Goal: Task Accomplishment & Management: Manage account settings

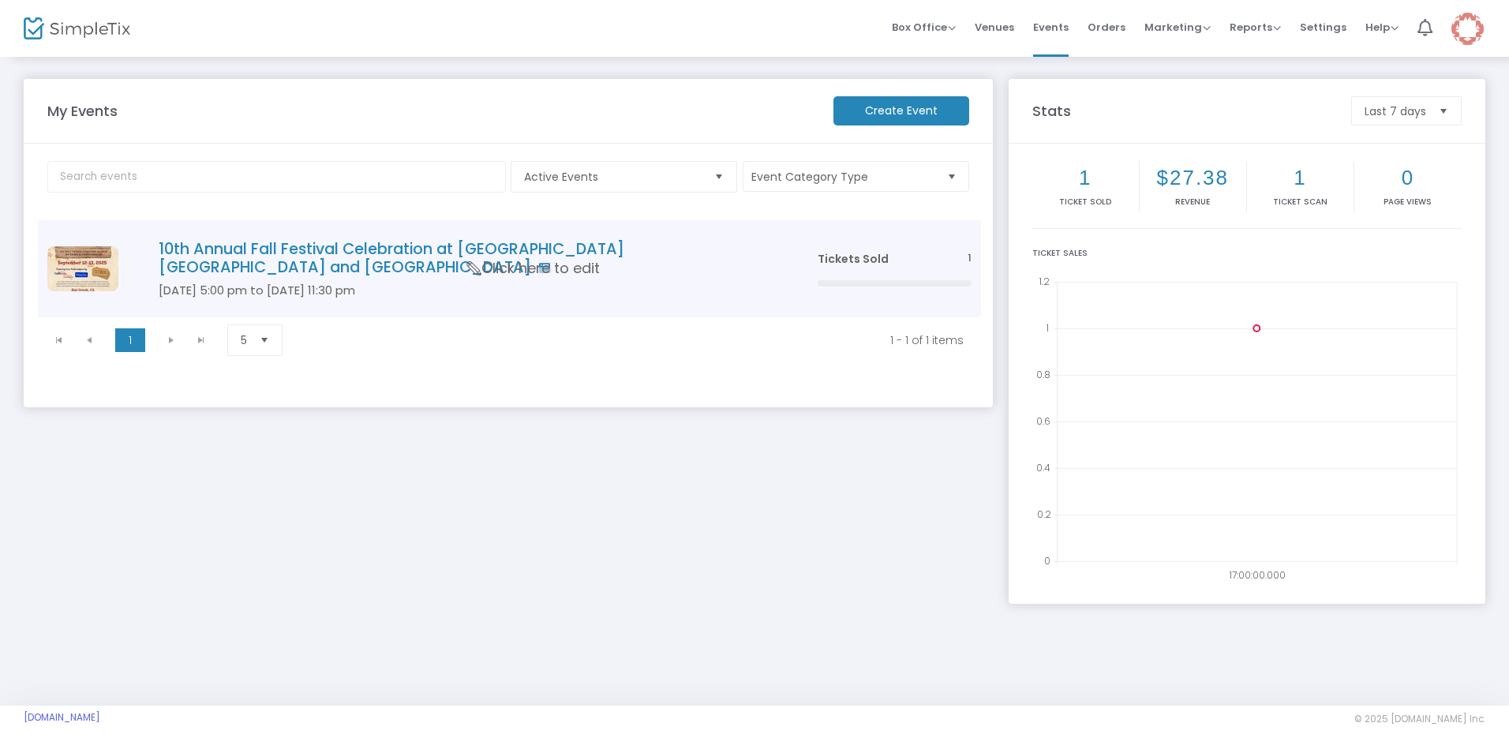
click at [384, 250] on h4 "10th Annual Fall Festival Celebration at [GEOGRAPHIC_DATA] [GEOGRAPHIC_DATA] an…" at bounding box center [465, 258] width 612 height 37
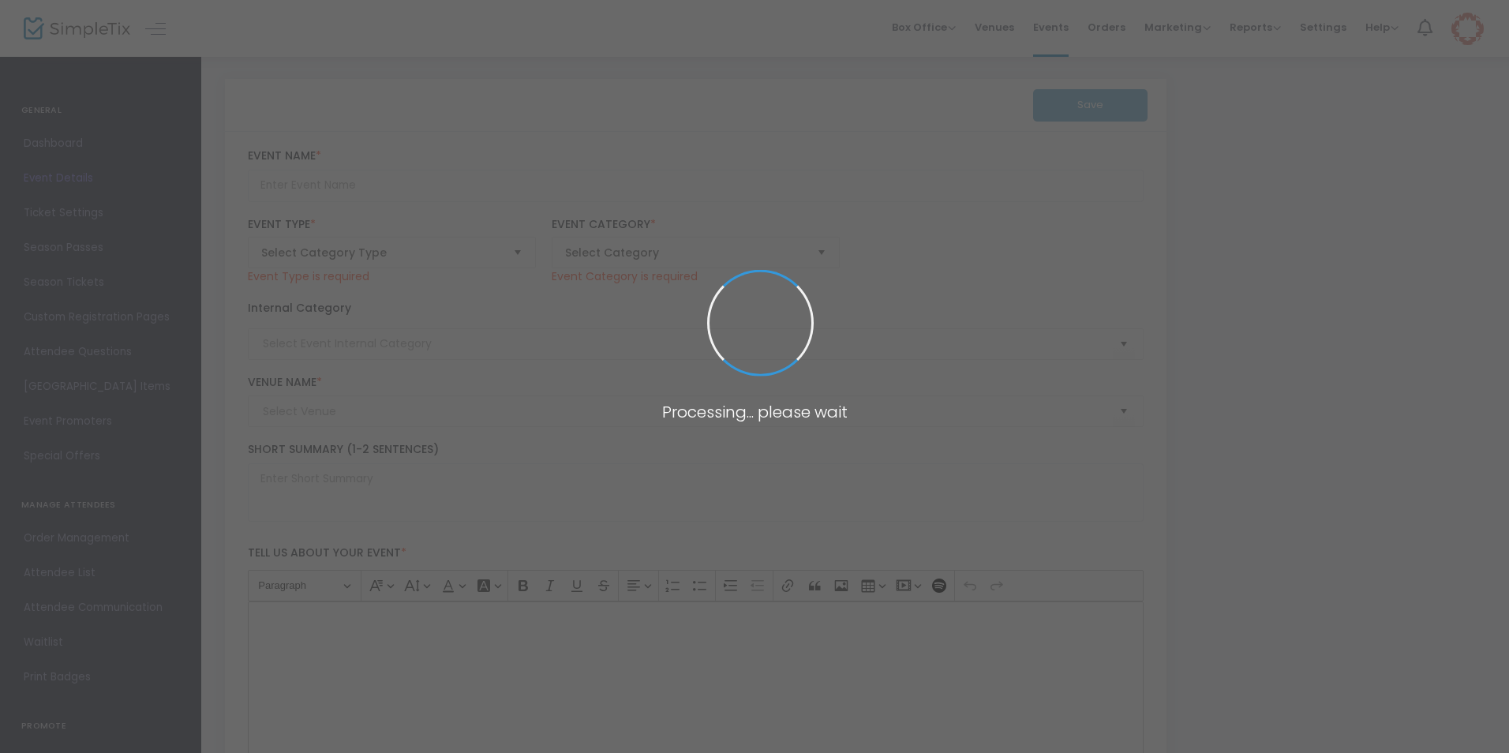
type input "10th Annual Fall Festival Celebration at [GEOGRAPHIC_DATA] [GEOGRAPHIC_DATA] an…"
type textarea "10th Annual Fall Festival Celebration at [GEOGRAPHIC_DATA] [GEOGRAPHIC_DATA] an…"
checkbox input "true"
type input "[EMAIL_ADDRESS][DOMAIN_NAME]"
type input "Buy Tickets"
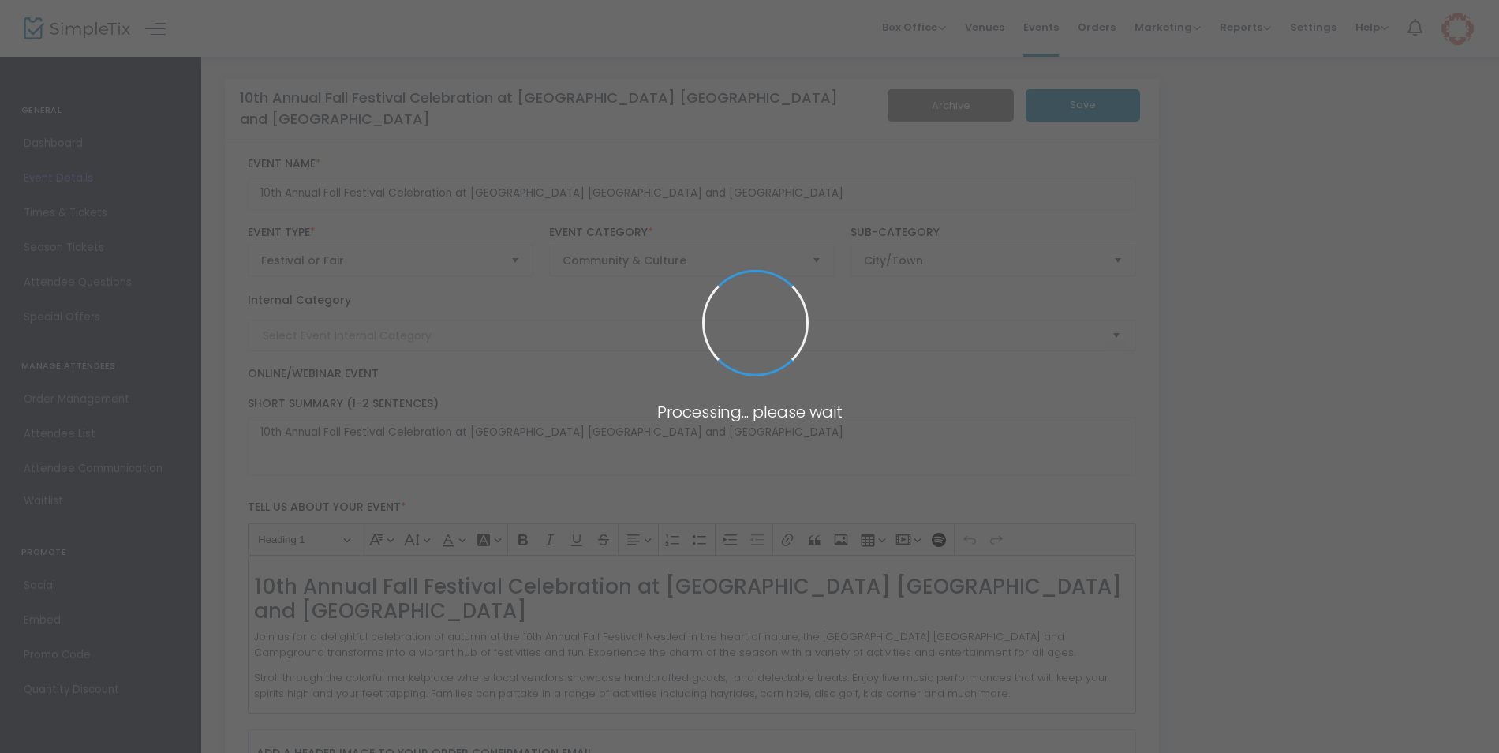
type input "HC Fall Fest 2025"
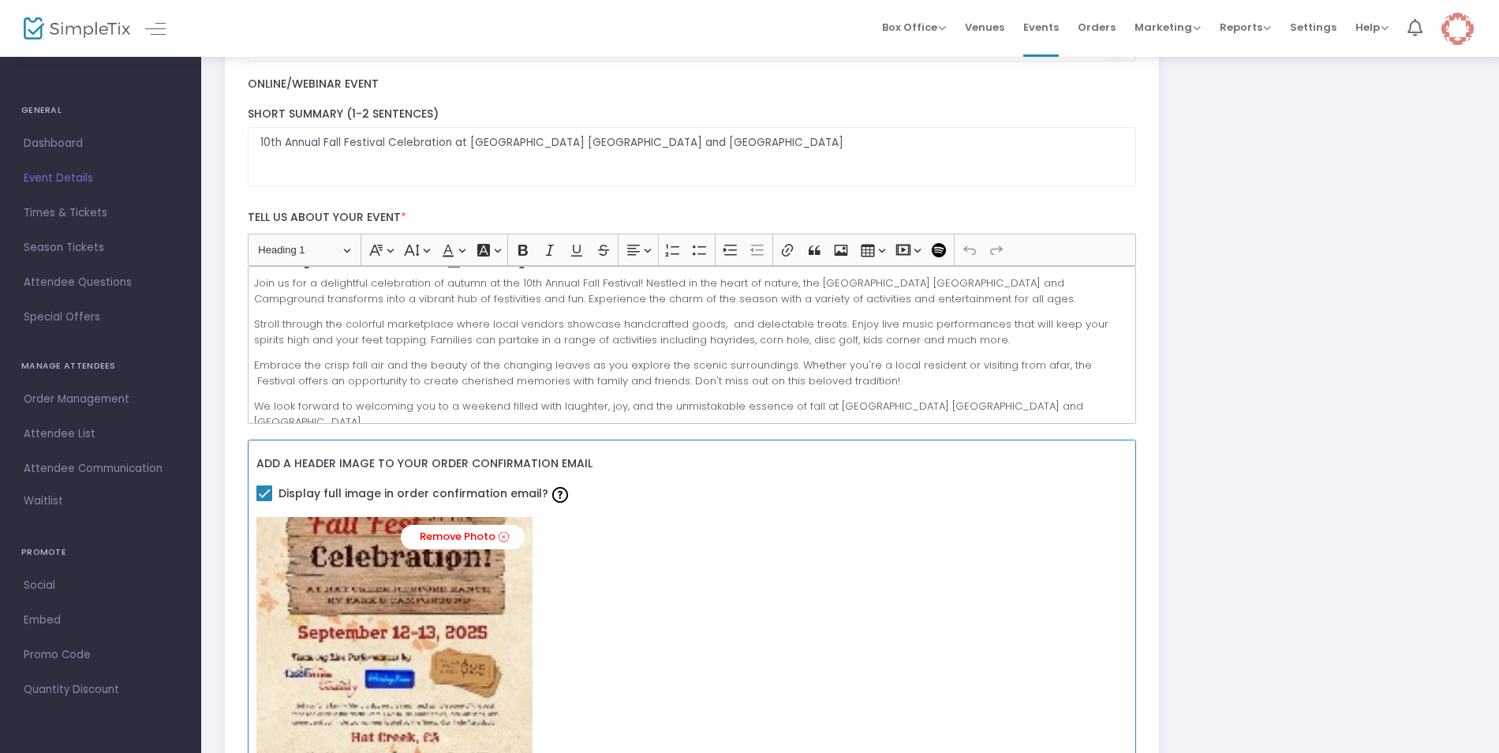
scroll to position [316, 0]
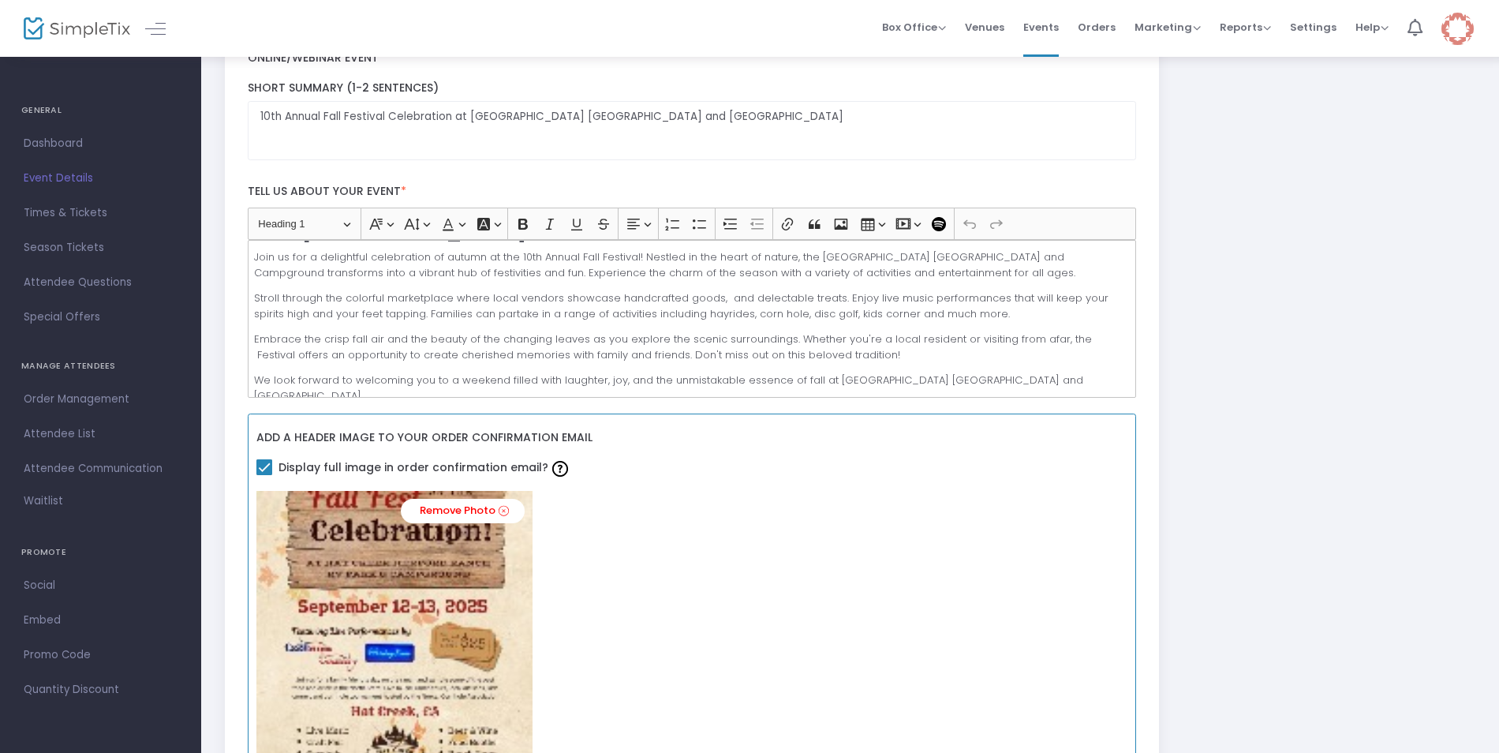
click at [264, 467] on span at bounding box center [264, 467] width 16 height 16
click at [264, 475] on input "Display full image in order confirmation email?" at bounding box center [264, 475] width 1 height 1
checkbox input "false"
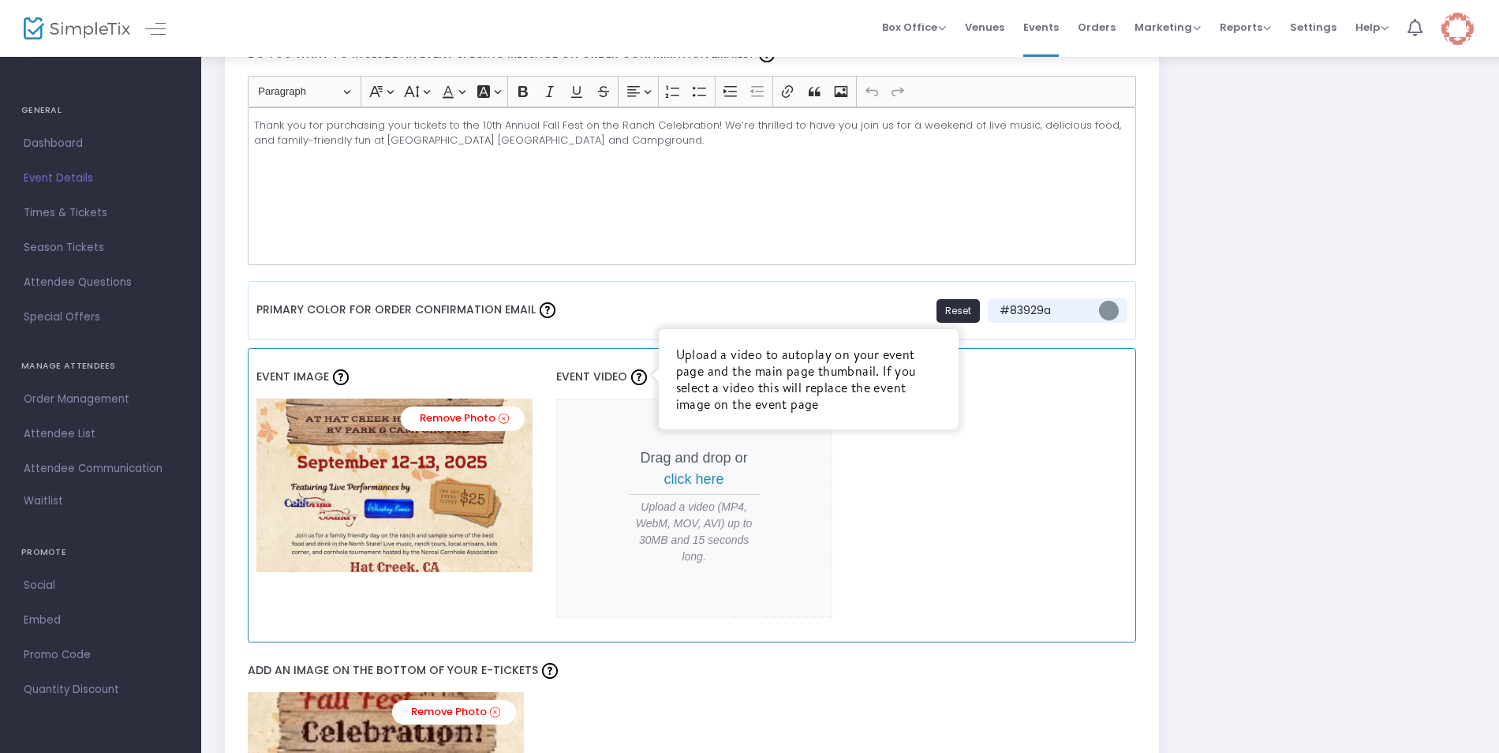
scroll to position [1105, 0]
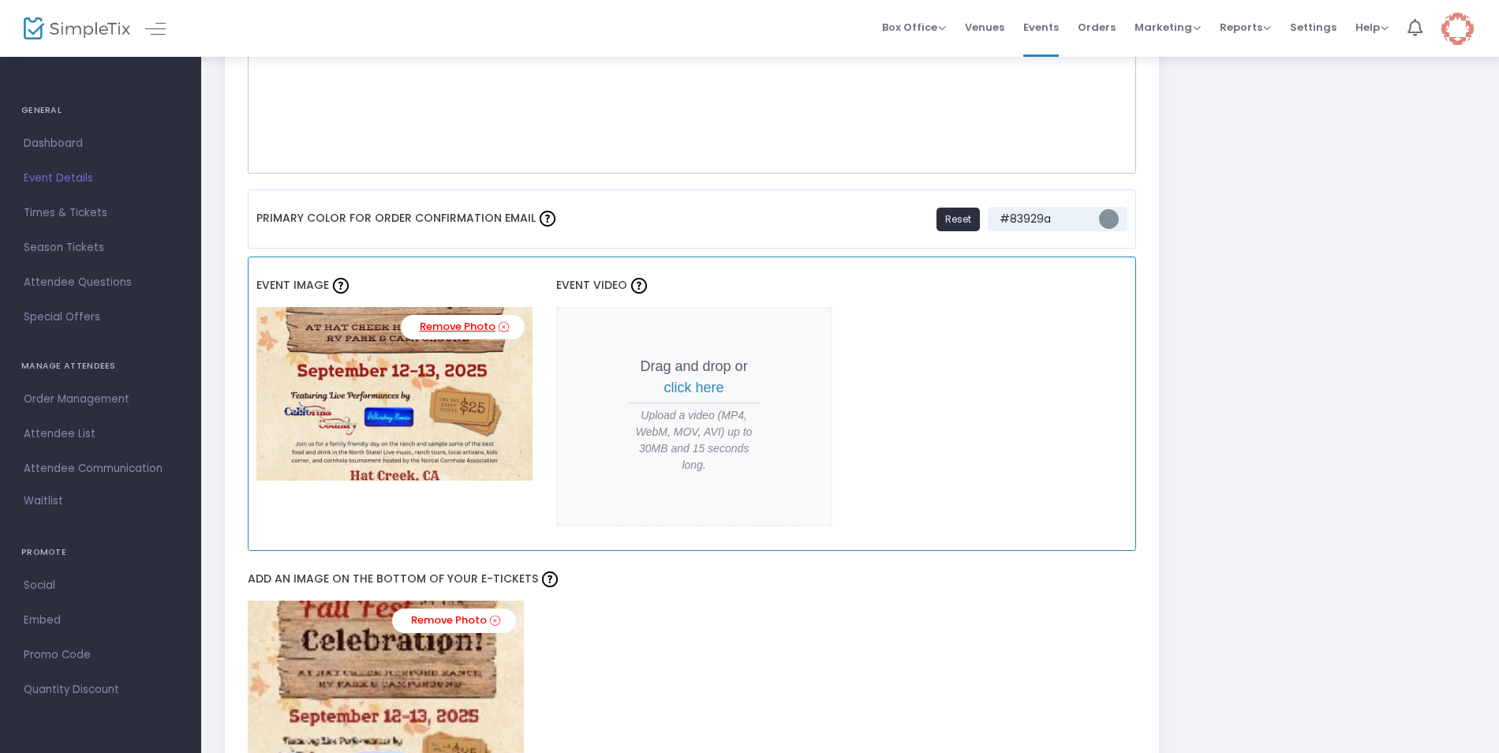
click at [500, 325] on icon at bounding box center [504, 327] width 10 height 15
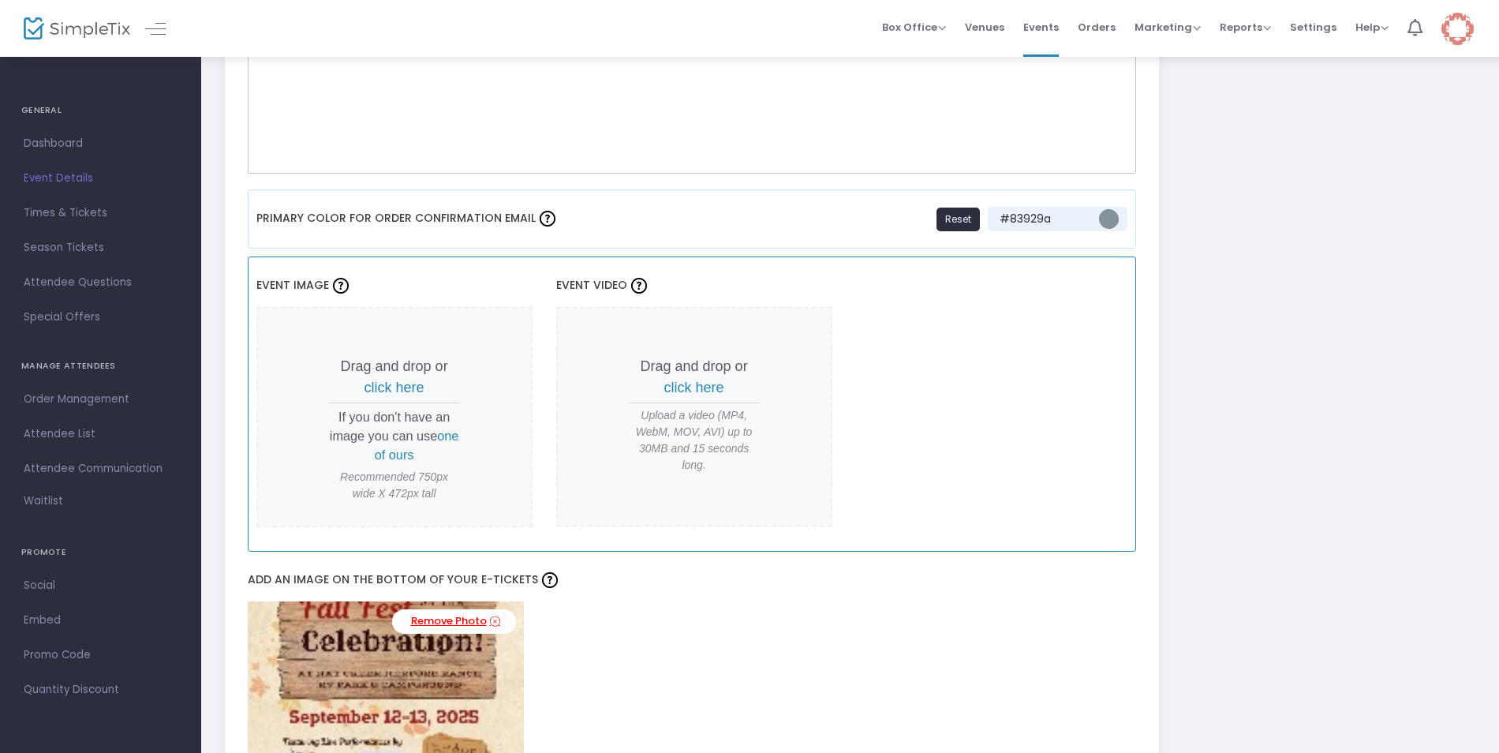
click at [494, 622] on icon at bounding box center [495, 621] width 10 height 15
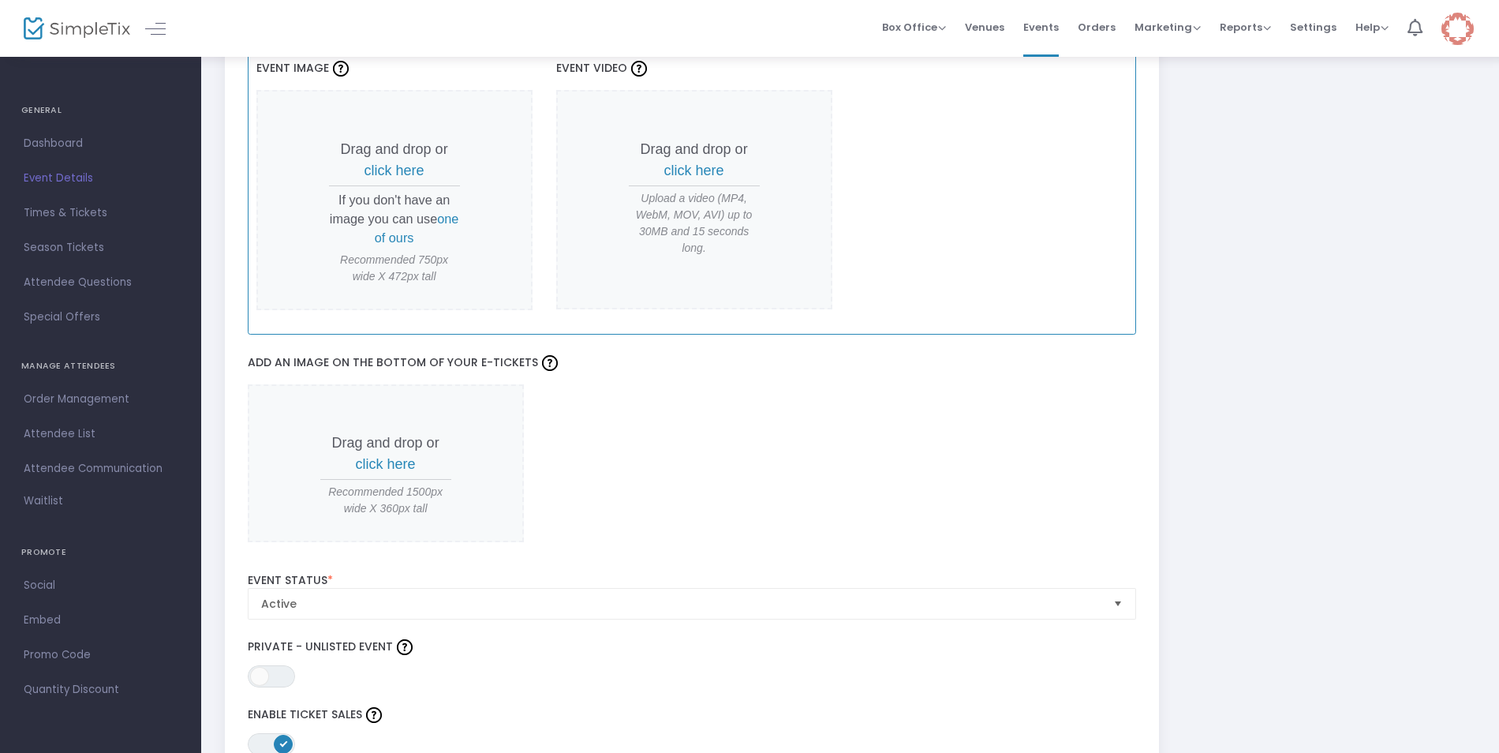
scroll to position [1342, 0]
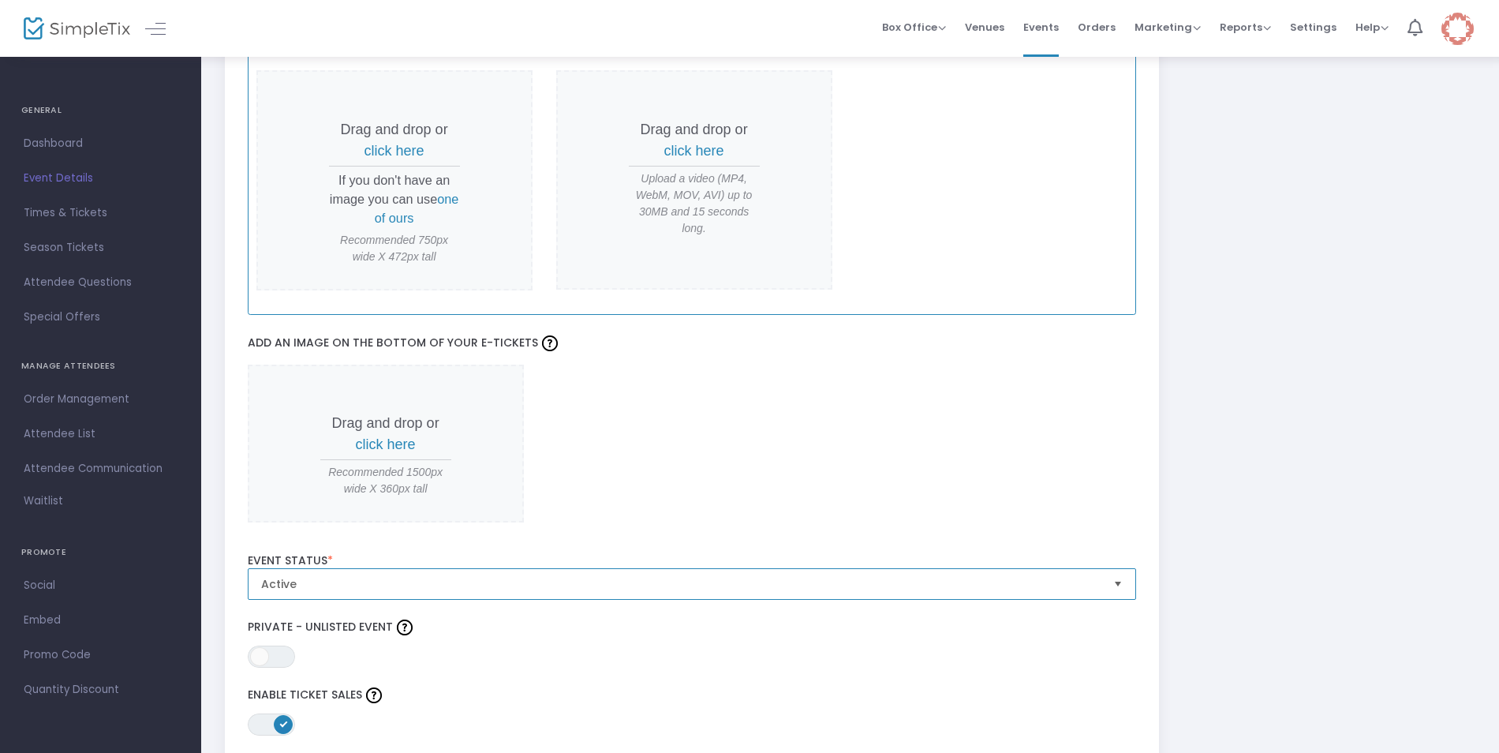
click at [750, 585] on span "Active" at bounding box center [681, 584] width 840 height 16
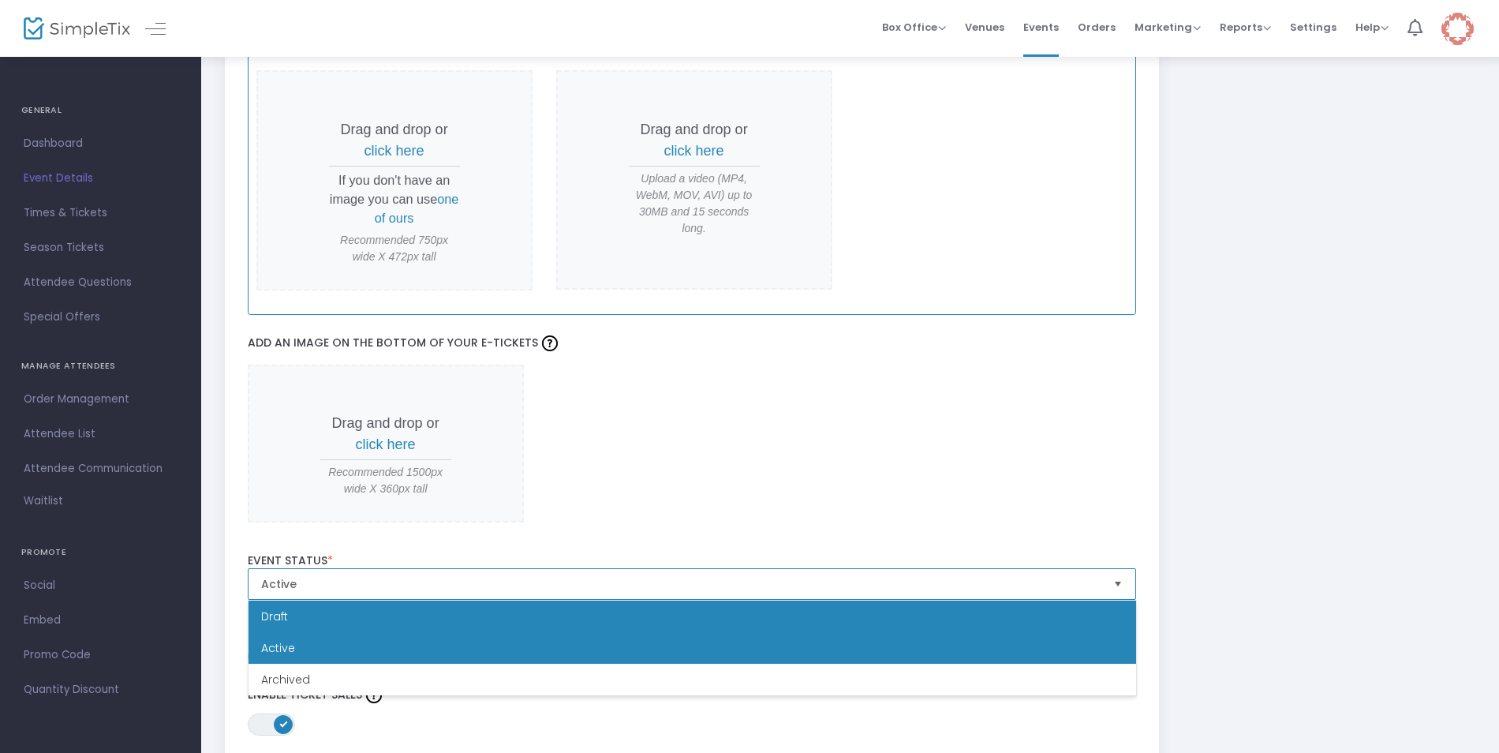
click at [734, 618] on li "Draft" at bounding box center [693, 617] width 888 height 32
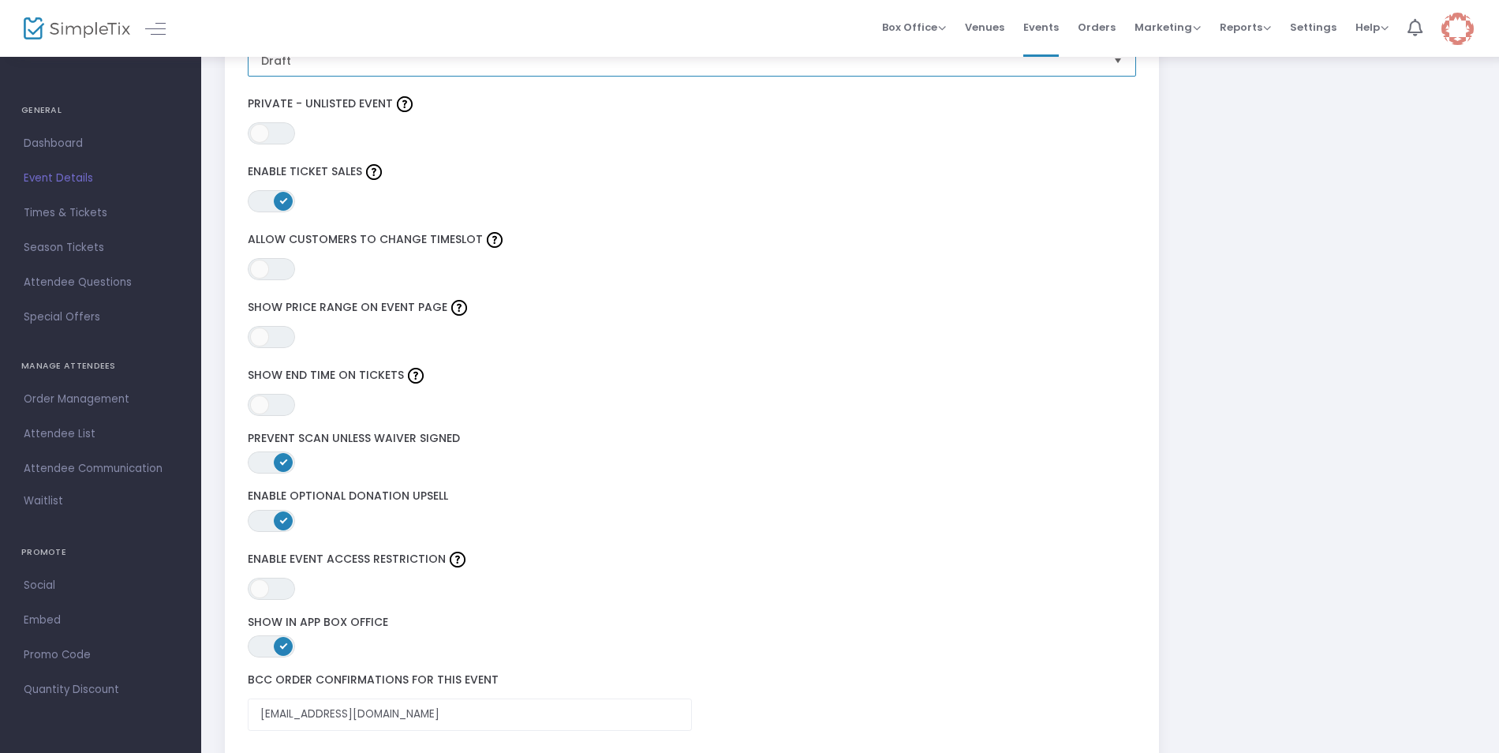
scroll to position [1894, 0]
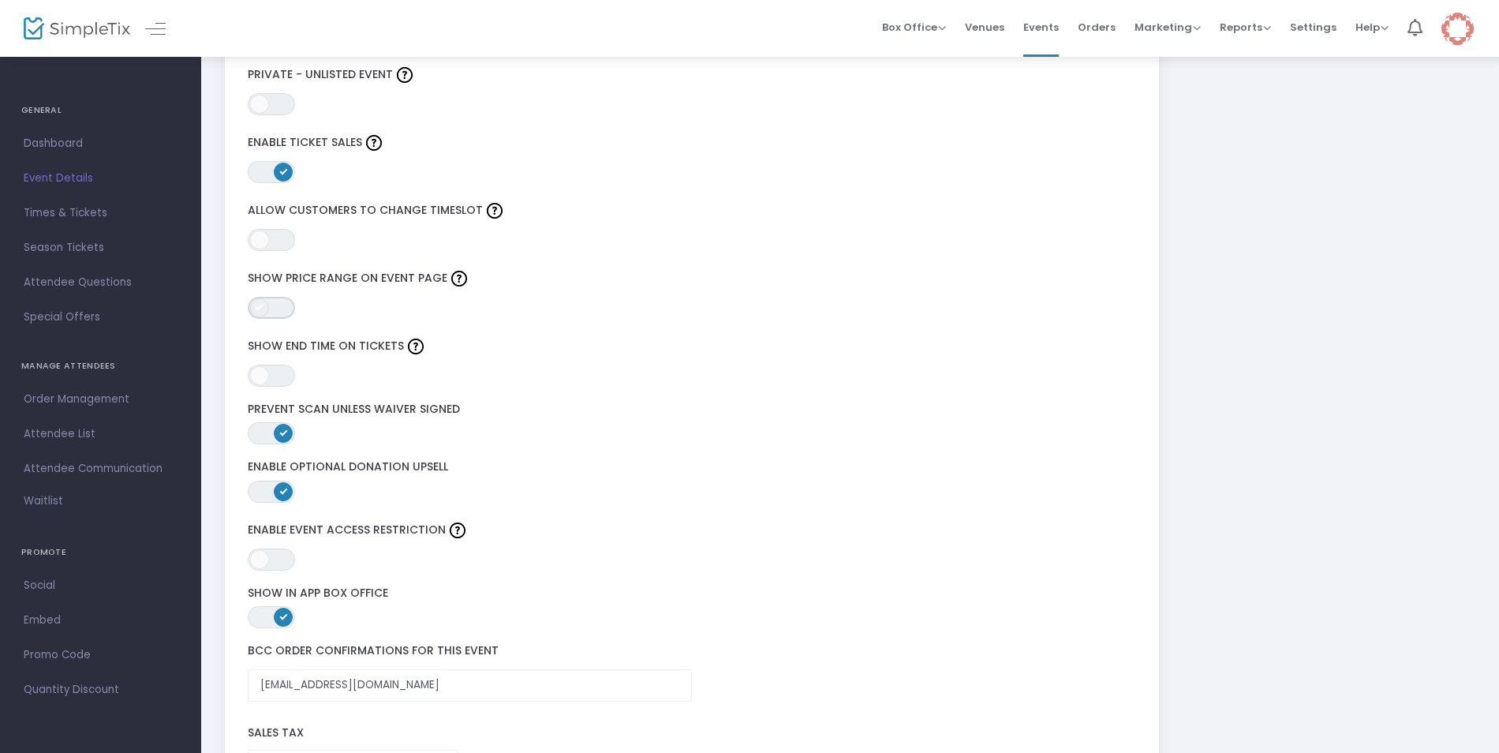
click at [273, 307] on span "ON OFF" at bounding box center [271, 308] width 47 height 22
click at [279, 309] on span at bounding box center [283, 307] width 19 height 19
click at [1368, 30] on span "Help" at bounding box center [1372, 27] width 33 height 15
click at [1388, 55] on li "View Docs" at bounding box center [1414, 53] width 116 height 31
drag, startPoint x: 465, startPoint y: 411, endPoint x: 249, endPoint y: 410, distance: 215.4
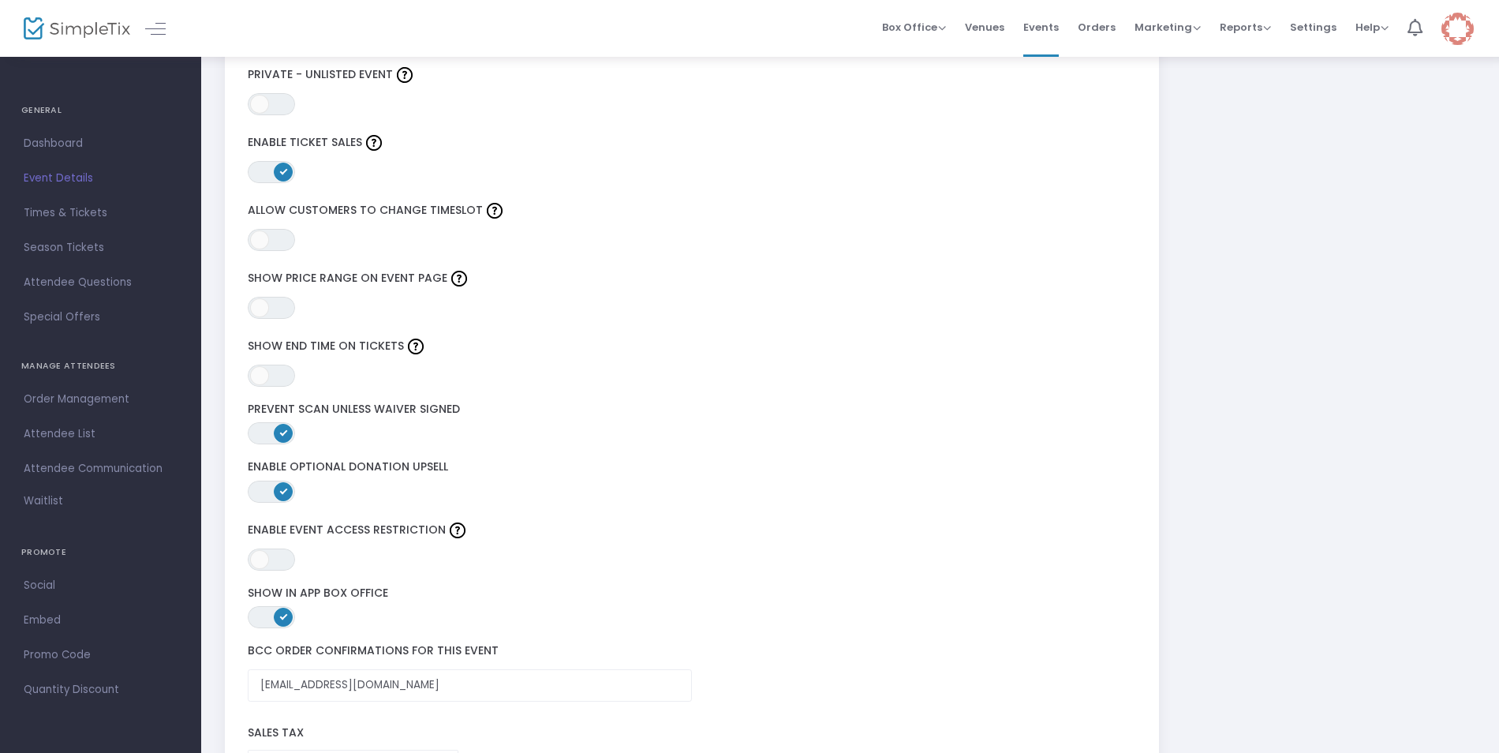
click at [249, 410] on label "Prevent Scan Unless Waiver Signed" at bounding box center [692, 409] width 889 height 14
drag, startPoint x: 249, startPoint y: 410, endPoint x: 341, endPoint y: 410, distance: 91.5
copy label "Prevent Scan Unless Waiver Signed"
click at [283, 431] on span "ON" at bounding box center [283, 433] width 8 height 8
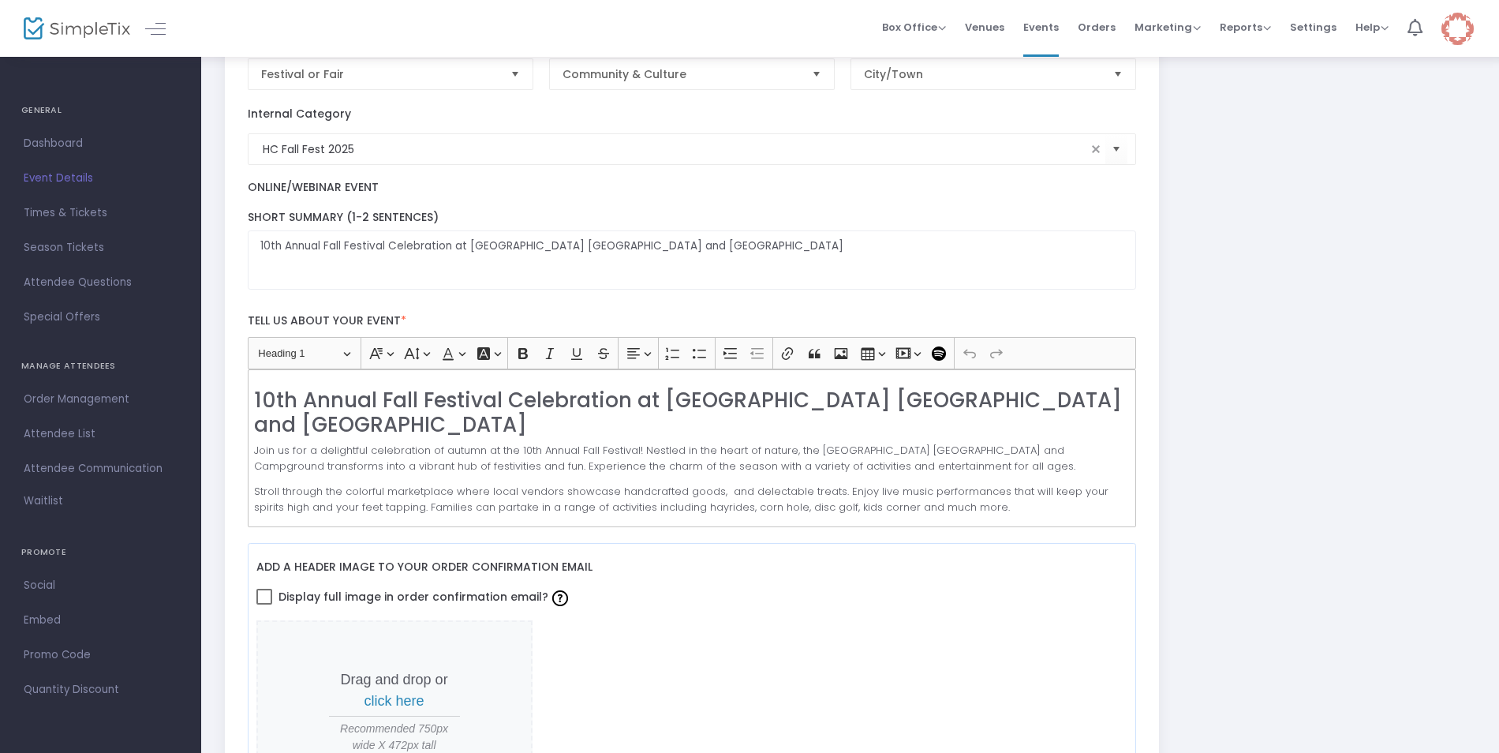
scroll to position [0, 0]
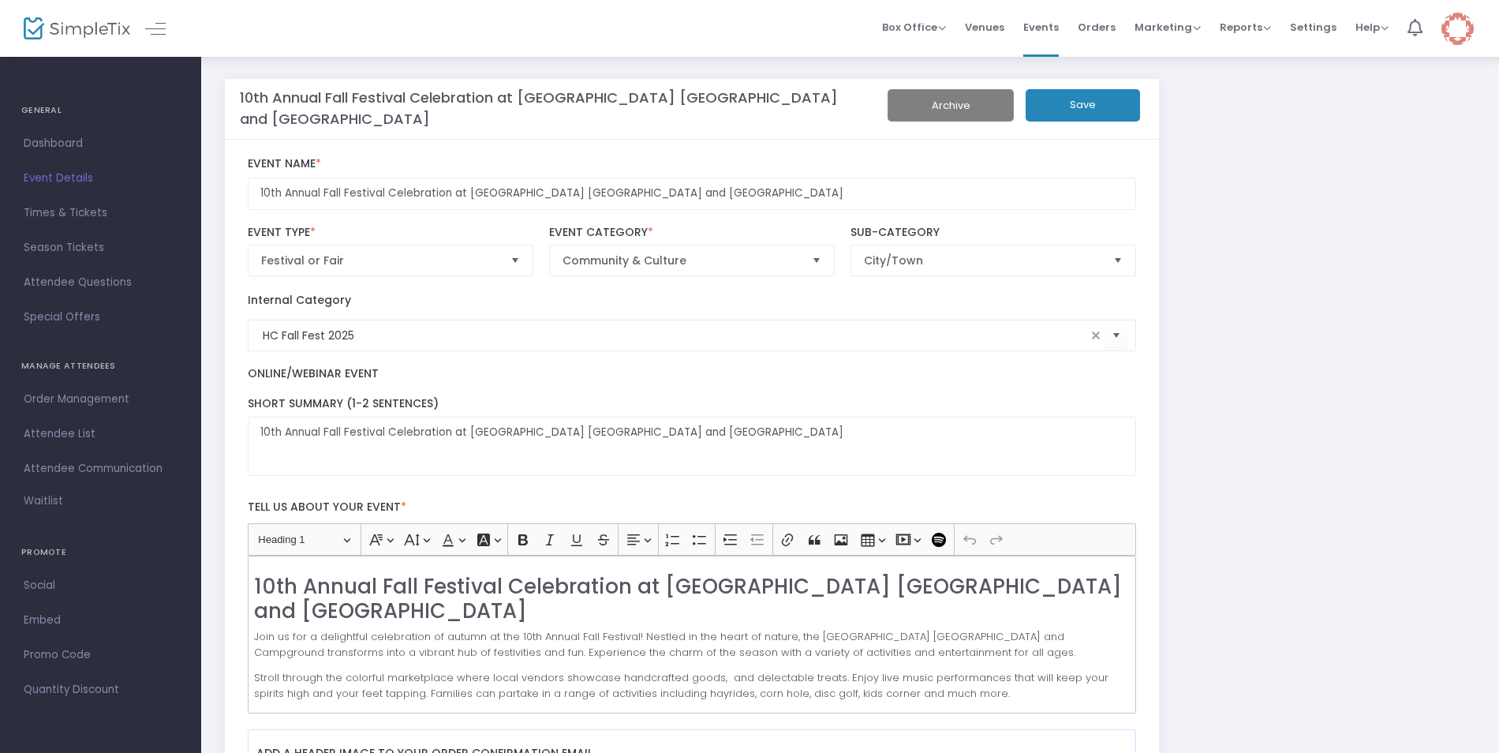
click at [1061, 103] on button "Save" at bounding box center [1083, 105] width 114 height 32
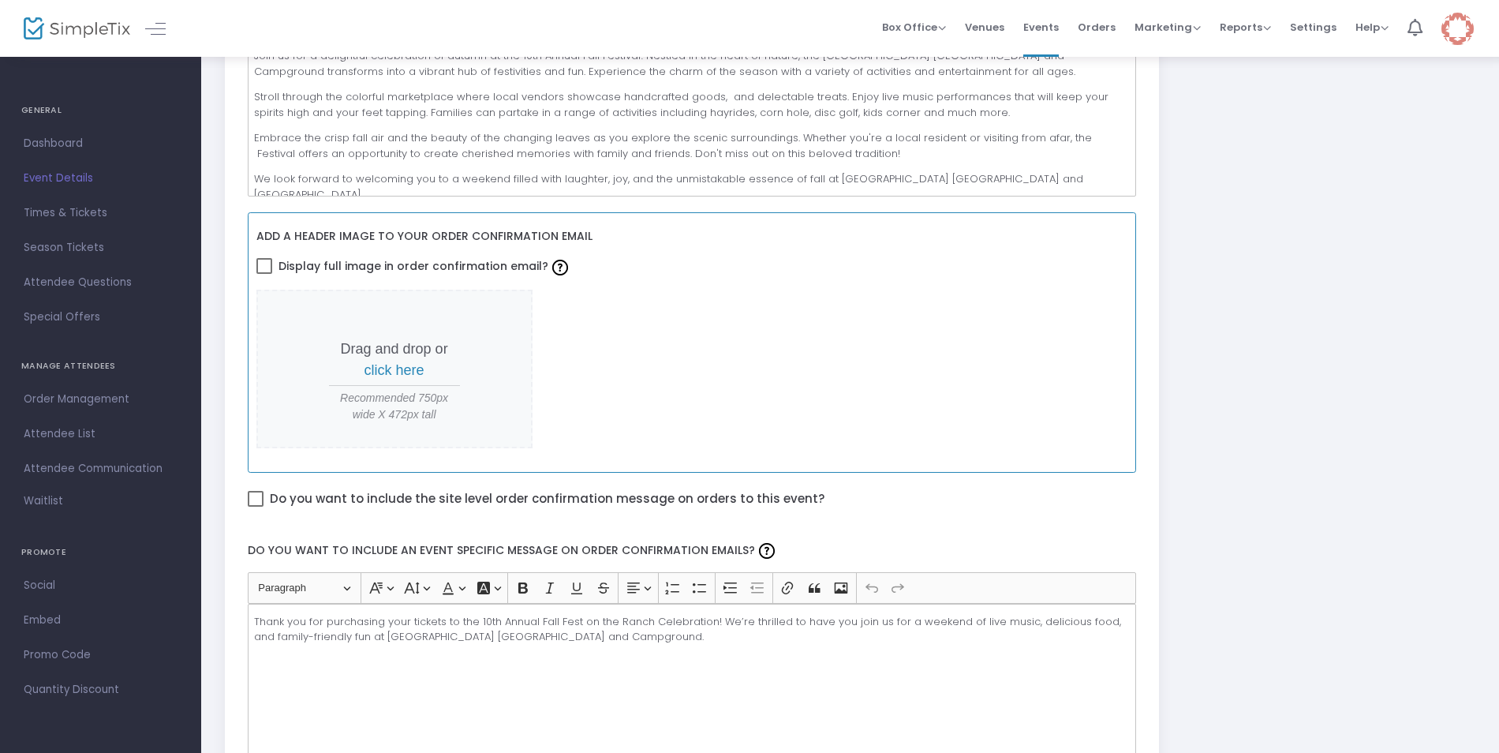
scroll to position [395, 0]
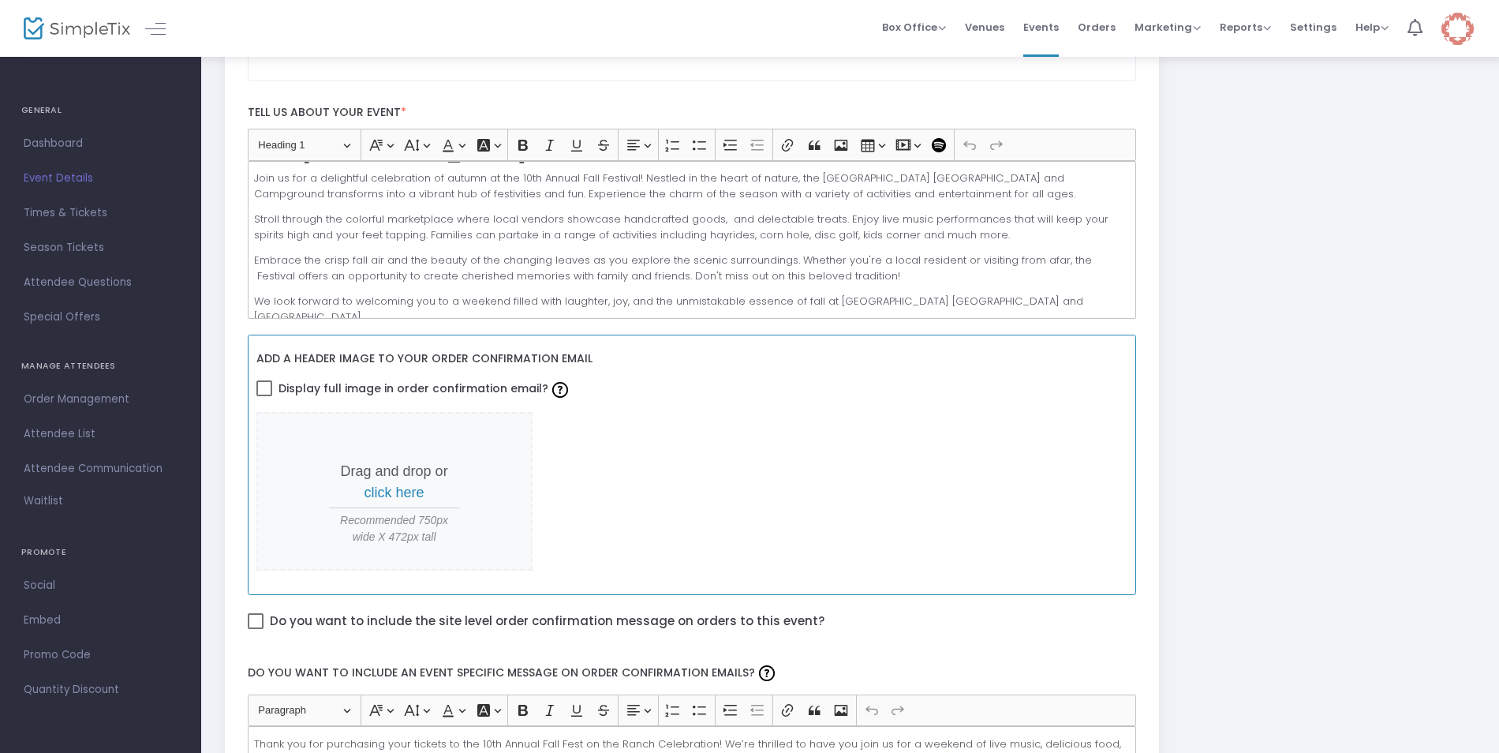
click at [365, 434] on span "Drag and drop or click here Recommended 750px wide X 472px tall" at bounding box center [394, 491] width 276 height 159
drag, startPoint x: 371, startPoint y: 436, endPoint x: 360, endPoint y: 461, distance: 26.8
click at [360, 461] on p "Drag and drop or click here" at bounding box center [394, 482] width 131 height 43
click at [379, 496] on span "click here" at bounding box center [395, 493] width 60 height 16
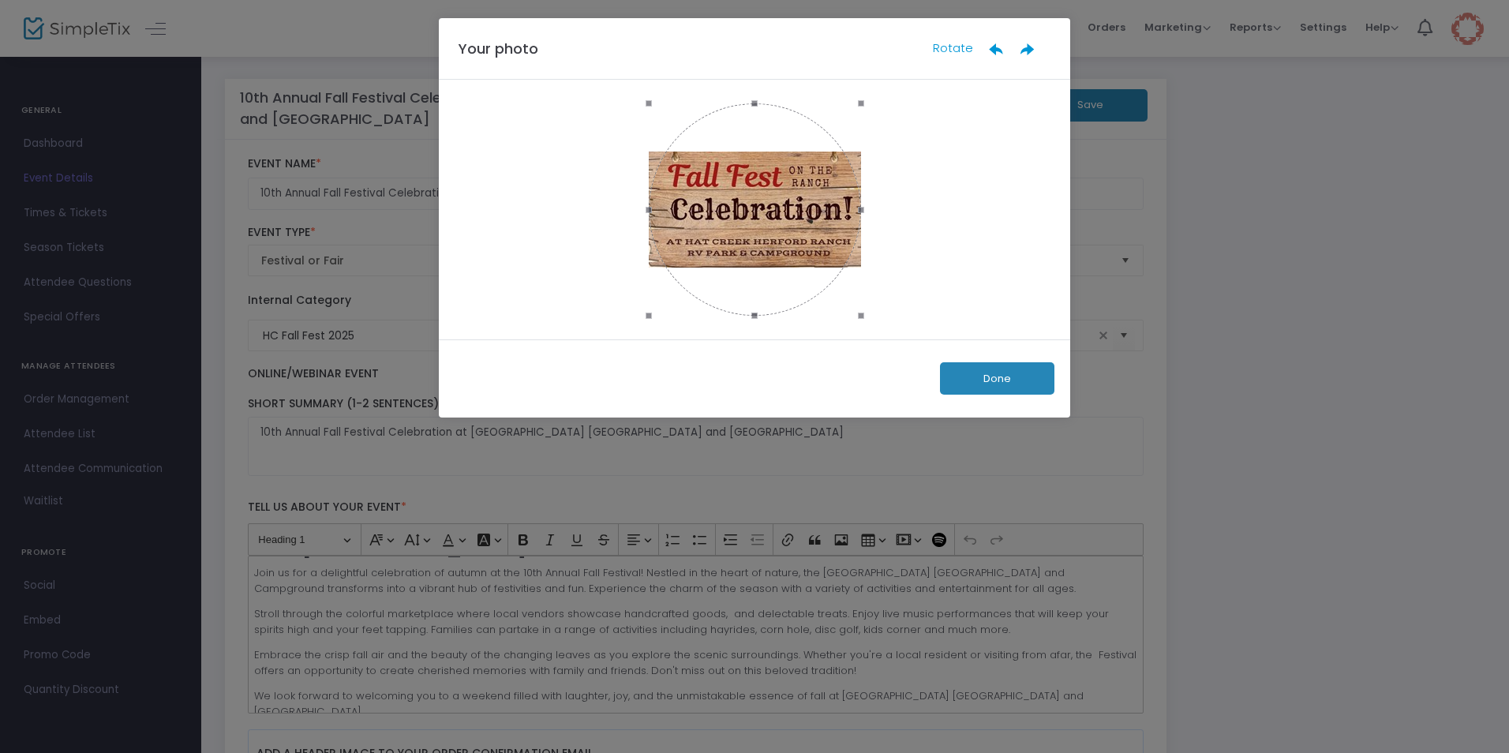
click at [962, 383] on button "Done" at bounding box center [997, 378] width 114 height 32
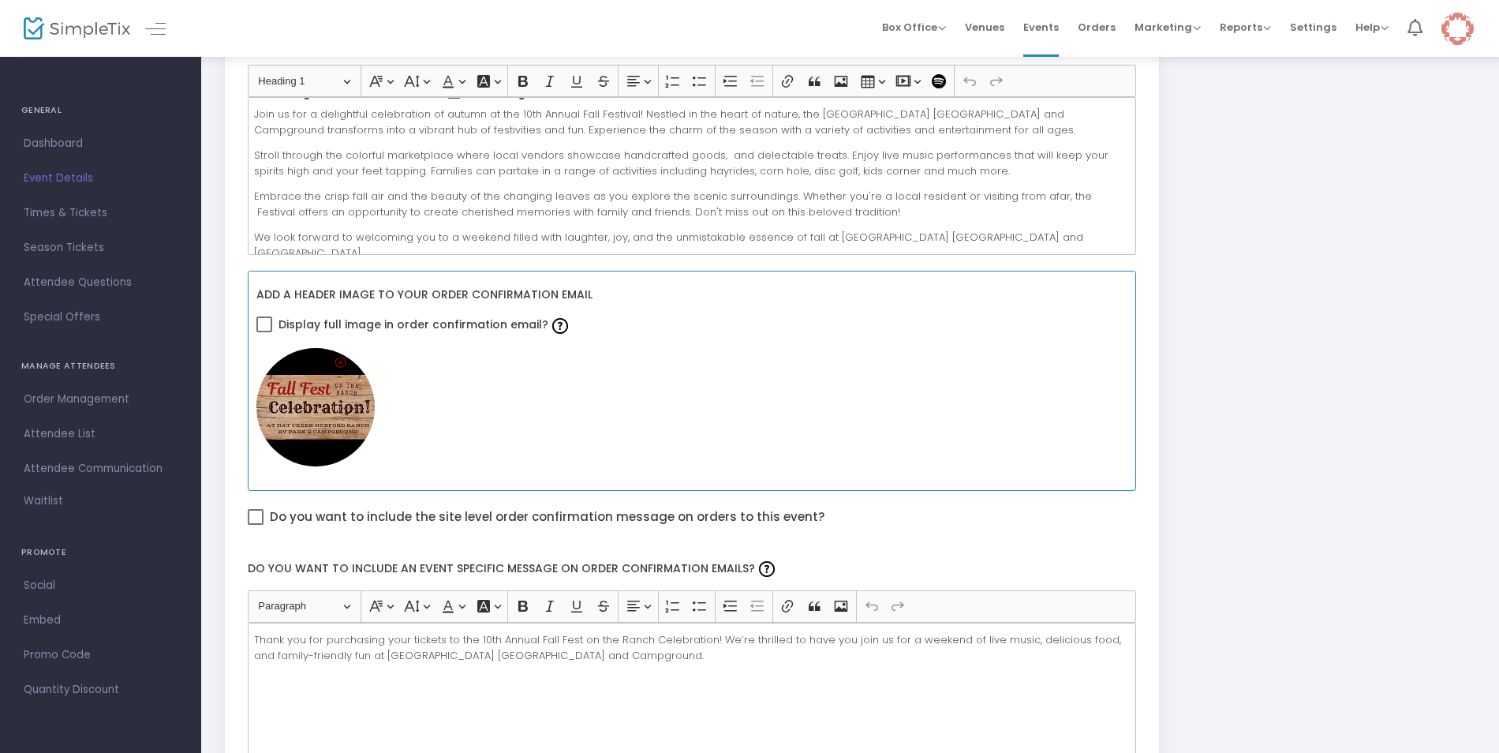
scroll to position [473, 0]
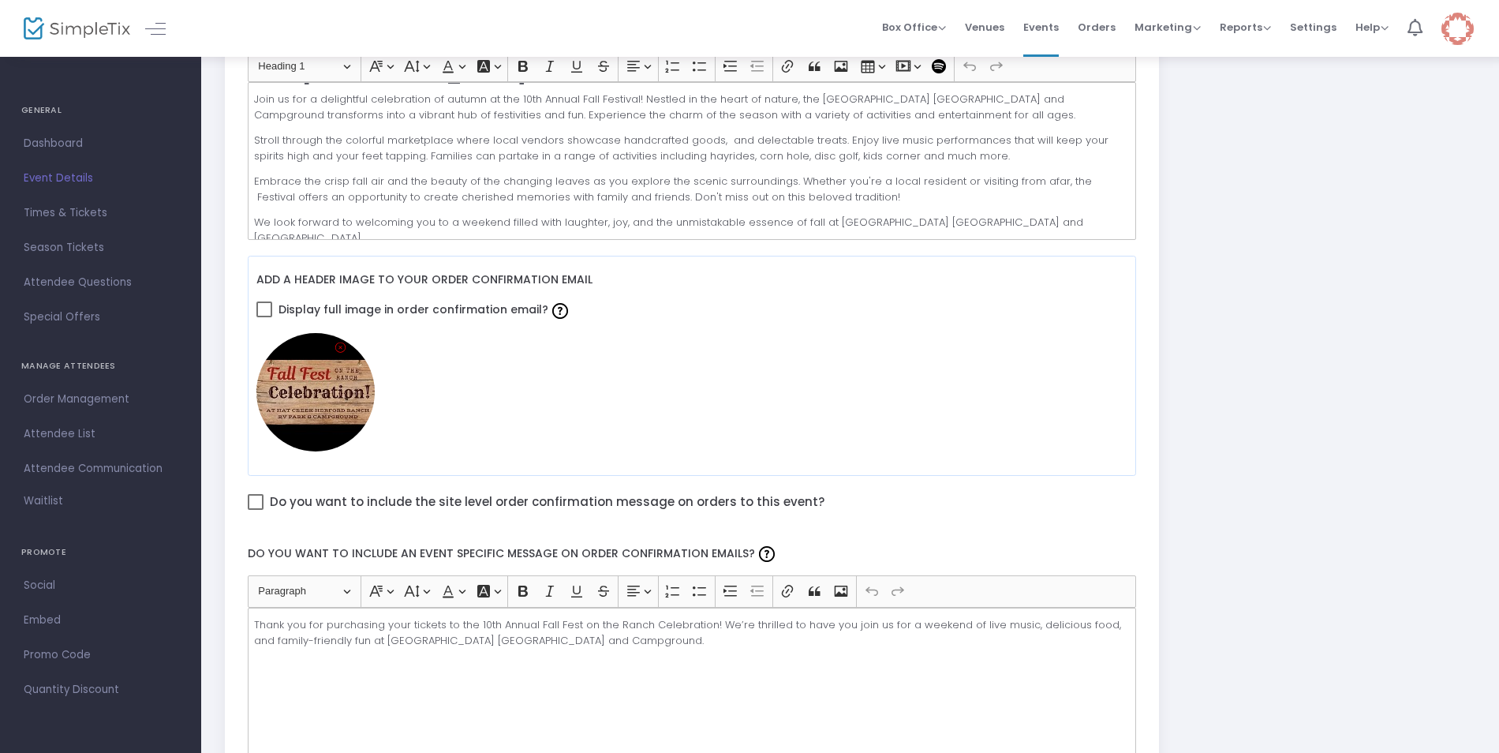
drag, startPoint x: 792, startPoint y: 501, endPoint x: 814, endPoint y: 521, distance: 29.6
click at [814, 521] on div "Do you want to include the site level order confirmation message on orders to t…" at bounding box center [692, 505] width 904 height 42
drag, startPoint x: 803, startPoint y: 498, endPoint x: 273, endPoint y: 503, distance: 529.6
click at [273, 503] on mat-checkbox "Do you want to include the site level order confirmation message on orders to t…" at bounding box center [692, 505] width 904 height 26
copy span "Do you want to include the site level order confirmation message on orders to t…"
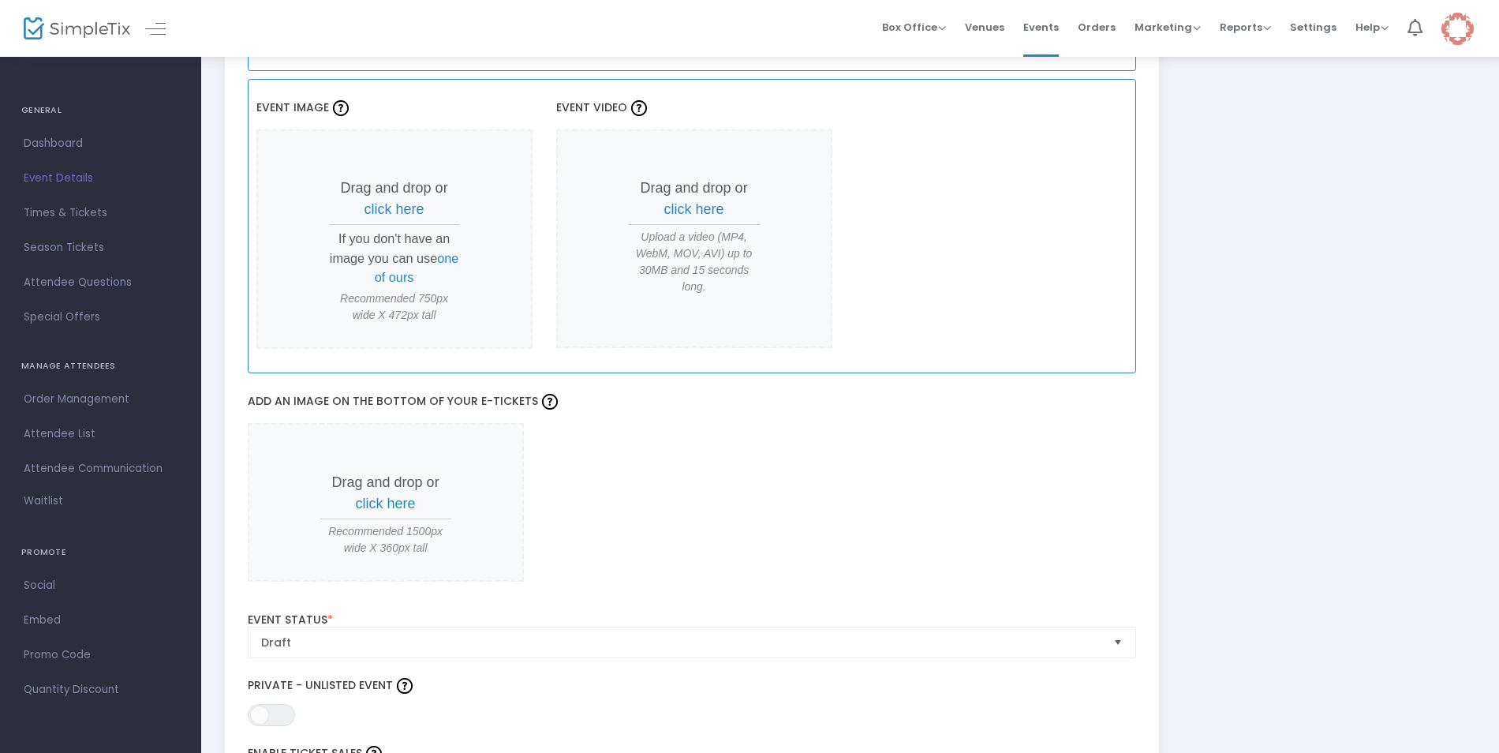
scroll to position [1263, 0]
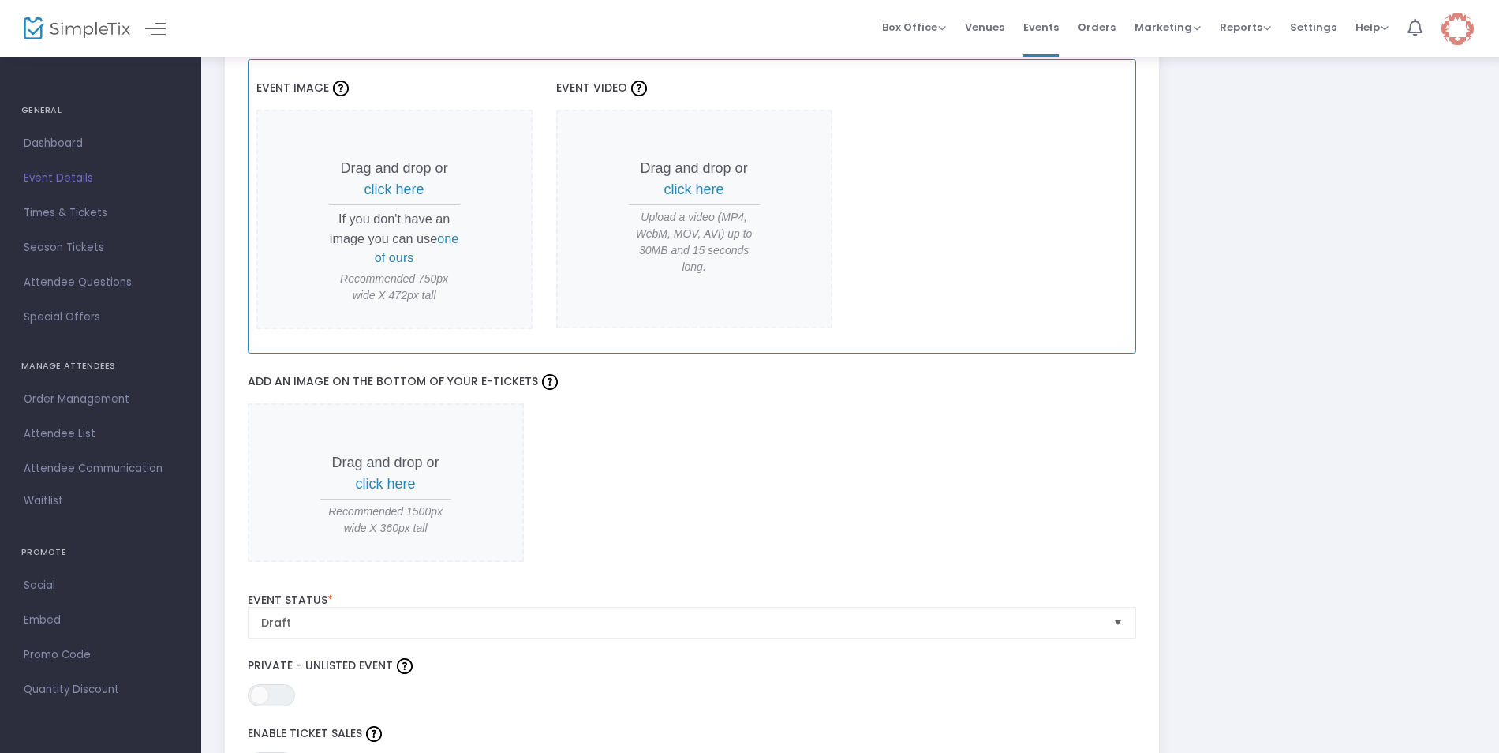
click at [410, 485] on span "click here" at bounding box center [386, 484] width 60 height 16
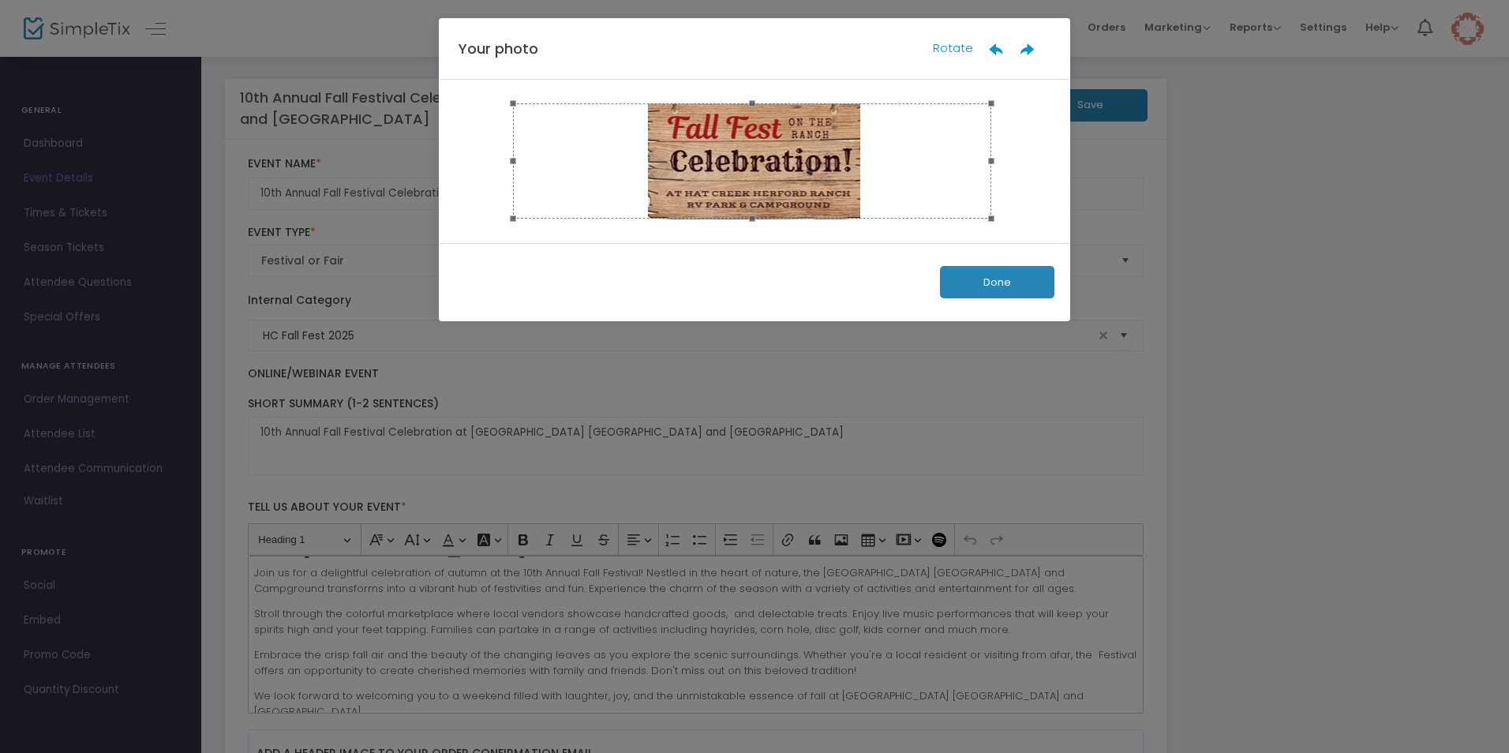
drag, startPoint x: 998, startPoint y: 163, endPoint x: 993, endPoint y: 206, distance: 42.9
click at [993, 206] on span at bounding box center [991, 160] width 17 height 97
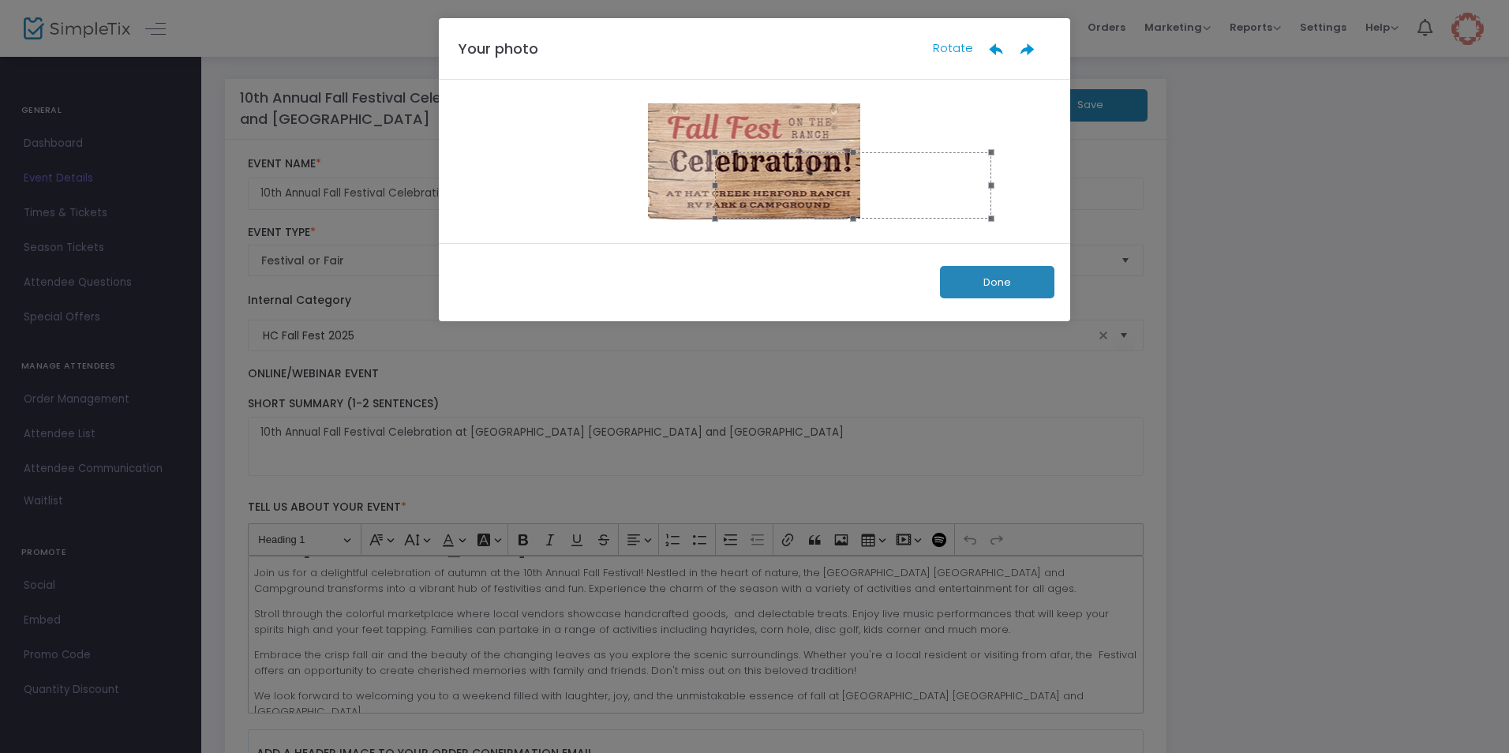
drag, startPoint x: 512, startPoint y: 101, endPoint x: 771, endPoint y: 186, distance: 272.5
click at [771, 186] on div at bounding box center [853, 185] width 276 height 66
drag, startPoint x: 800, startPoint y: 158, endPoint x: 788, endPoint y: 159, distance: 12.7
click at [784, 158] on span at bounding box center [856, 150] width 264 height 17
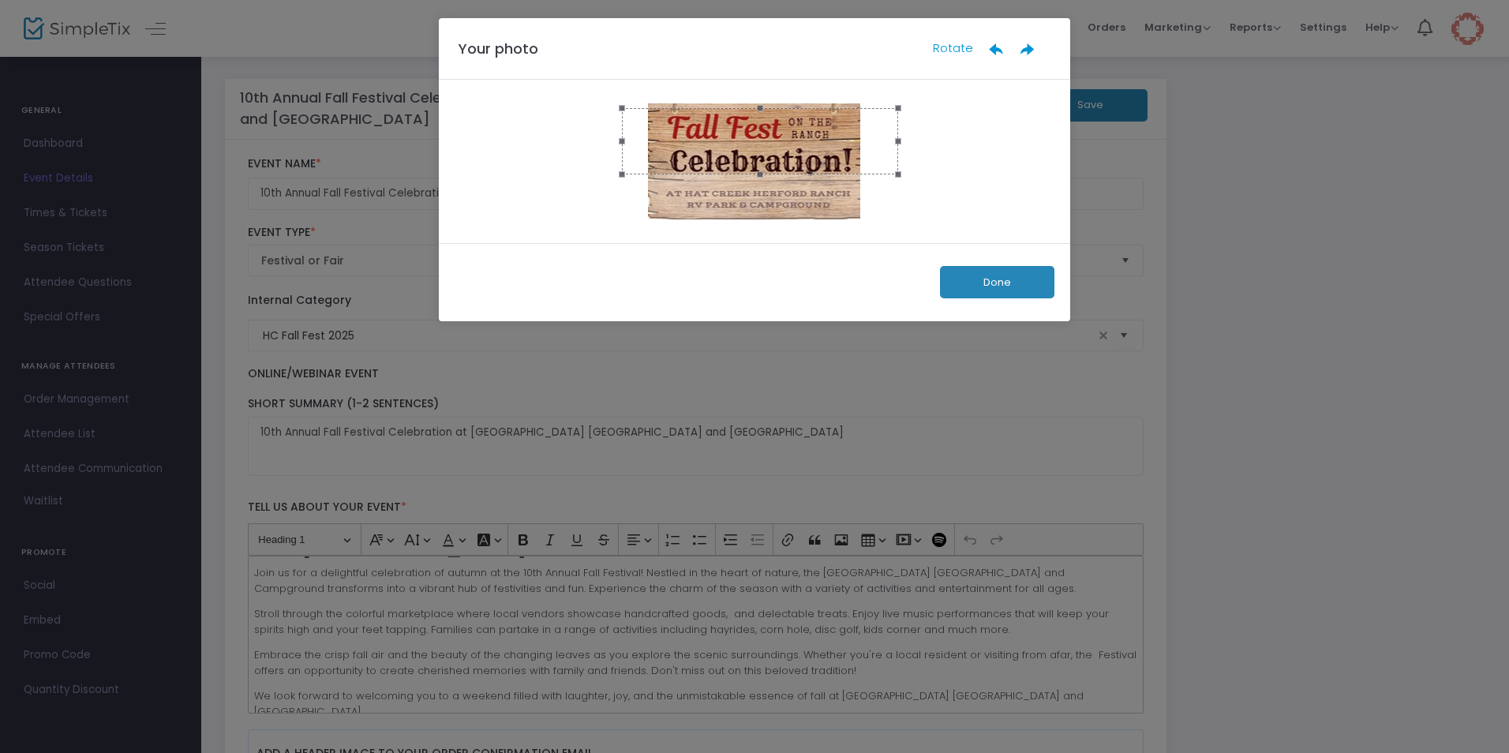
drag, startPoint x: 835, startPoint y: 186, endPoint x: 742, endPoint y: 142, distance: 103.1
click at [742, 142] on div at bounding box center [760, 141] width 276 height 66
click at [758, 104] on span at bounding box center [769, 103] width 277 height 17
drag, startPoint x: 769, startPoint y: 133, endPoint x: 760, endPoint y: 133, distance: 8.7
click at [760, 133] on div at bounding box center [760, 138] width 294 height 71
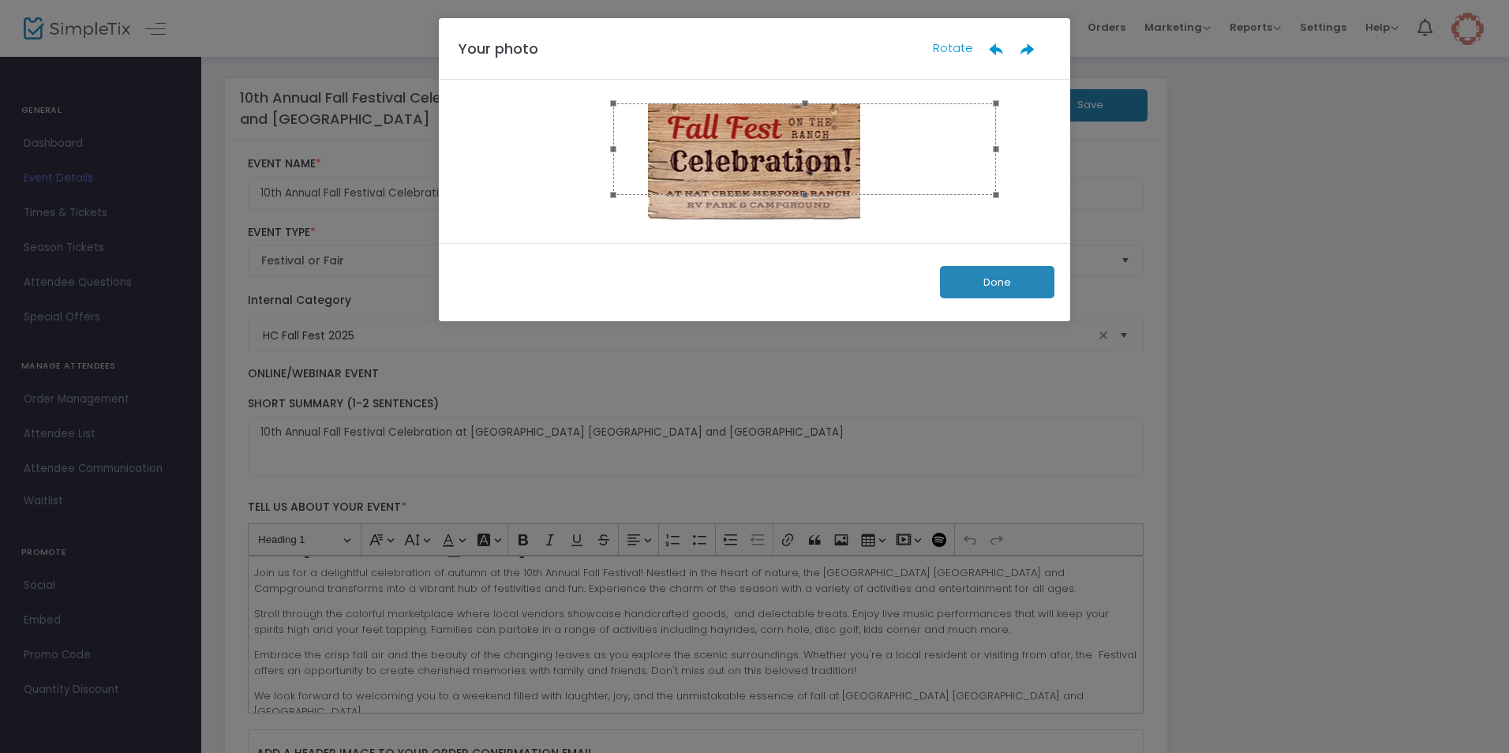
drag, startPoint x: 762, startPoint y: 175, endPoint x: 777, endPoint y: 232, distance: 58.8
click at [777, 232] on div at bounding box center [754, 161] width 631 height 163
drag, startPoint x: 617, startPoint y: 192, endPoint x: 511, endPoint y: 245, distance: 118.9
click at [511, 245] on div "Your photo Rotate Done" at bounding box center [754, 169] width 631 height 303
click at [1026, 51] on icon at bounding box center [1028, 49] width 16 height 16
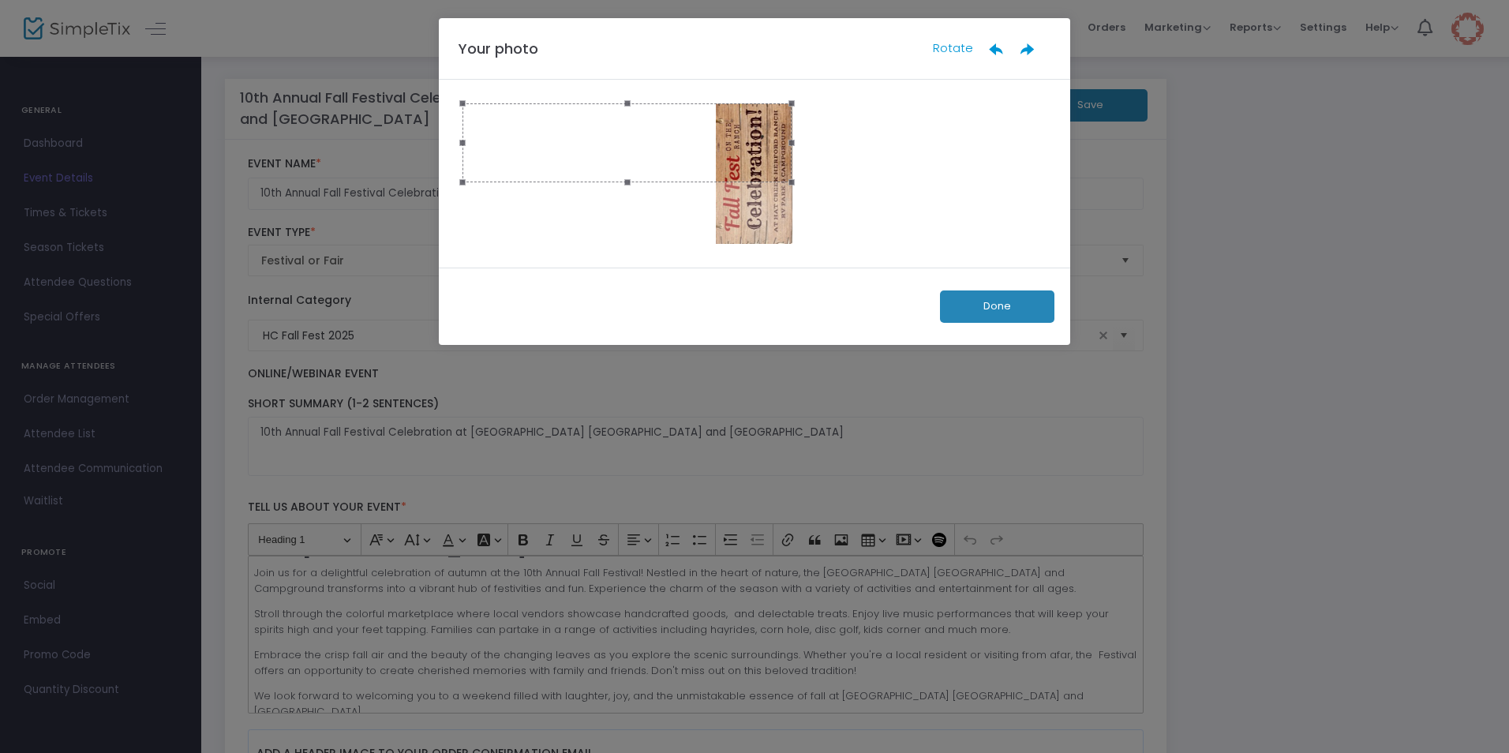
drag, startPoint x: 1043, startPoint y: 174, endPoint x: 788, endPoint y: 197, distance: 255.9
click at [788, 197] on div at bounding box center [754, 173] width 584 height 140
drag, startPoint x: 627, startPoint y: 179, endPoint x: 640, endPoint y: 243, distance: 65.2
click at [640, 243] on span at bounding box center [754, 243] width 567 height 17
click at [989, 309] on button "Done" at bounding box center [997, 306] width 114 height 32
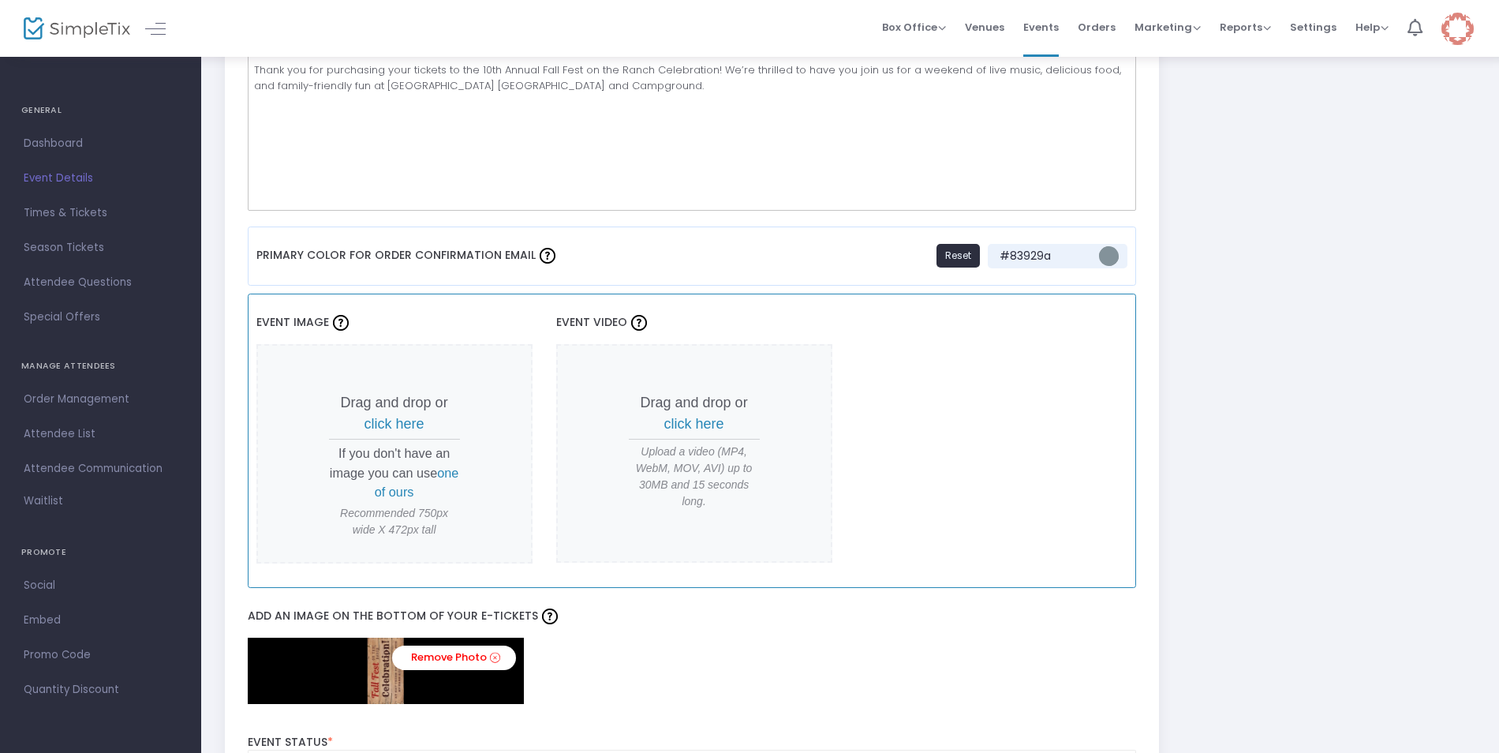
scroll to position [1105, 0]
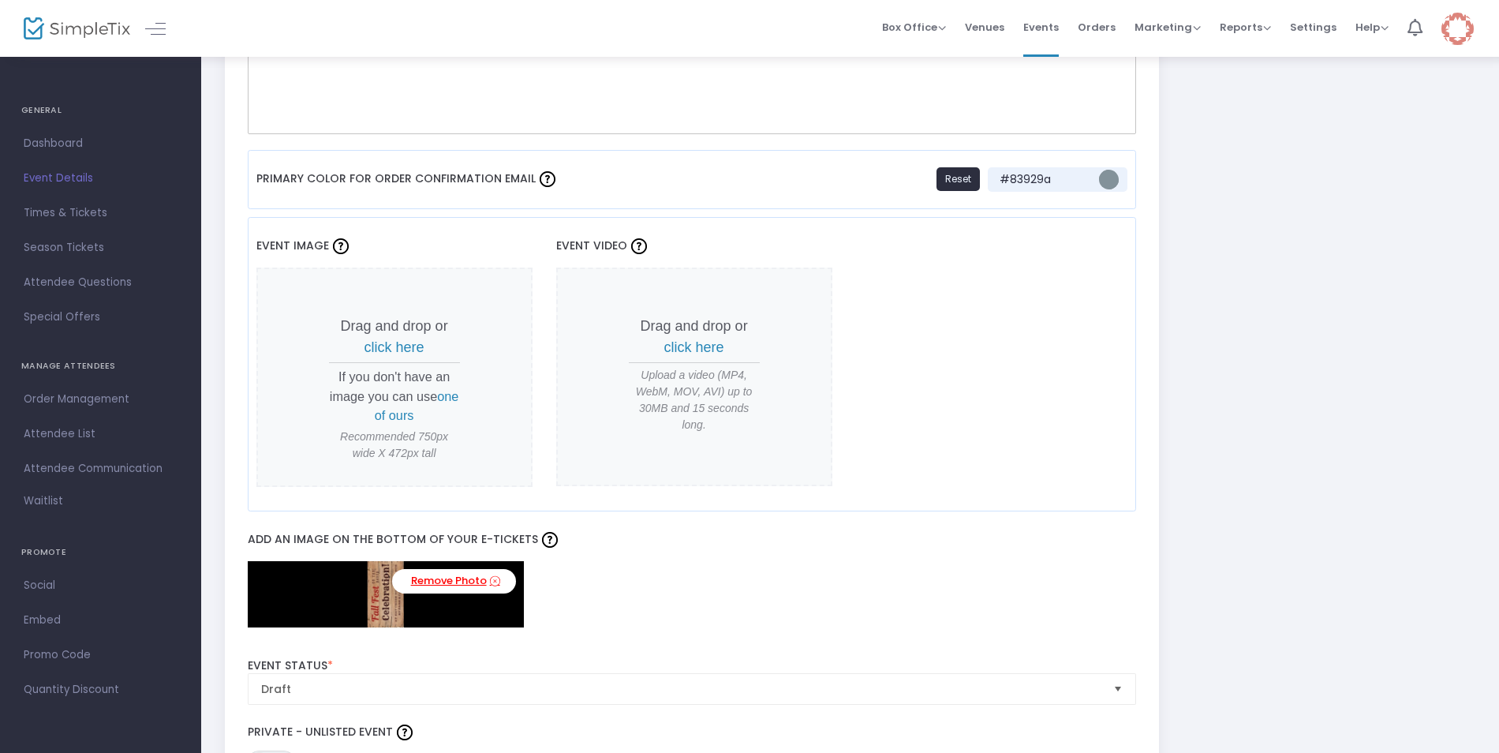
click at [498, 583] on icon at bounding box center [495, 581] width 10 height 15
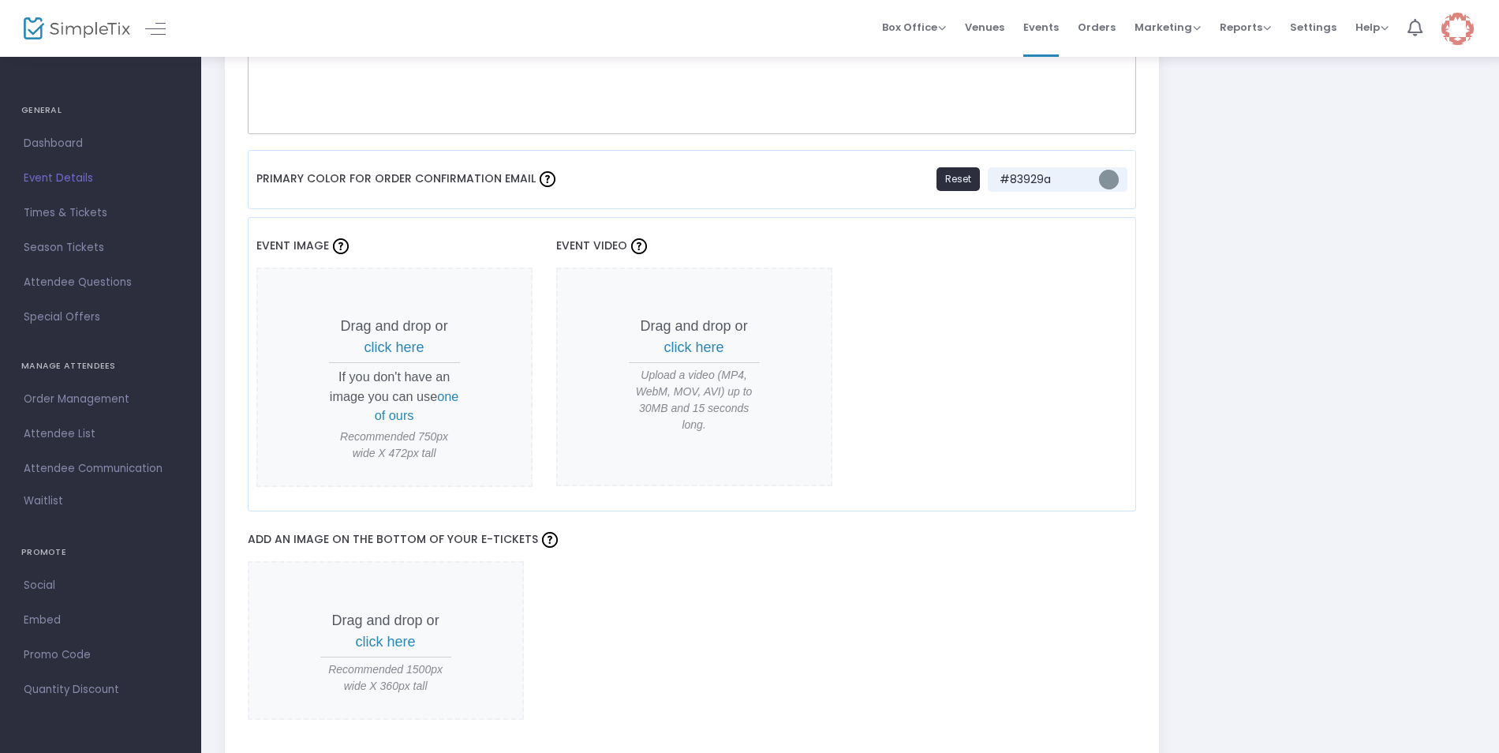
click at [399, 638] on span "click here" at bounding box center [386, 642] width 60 height 16
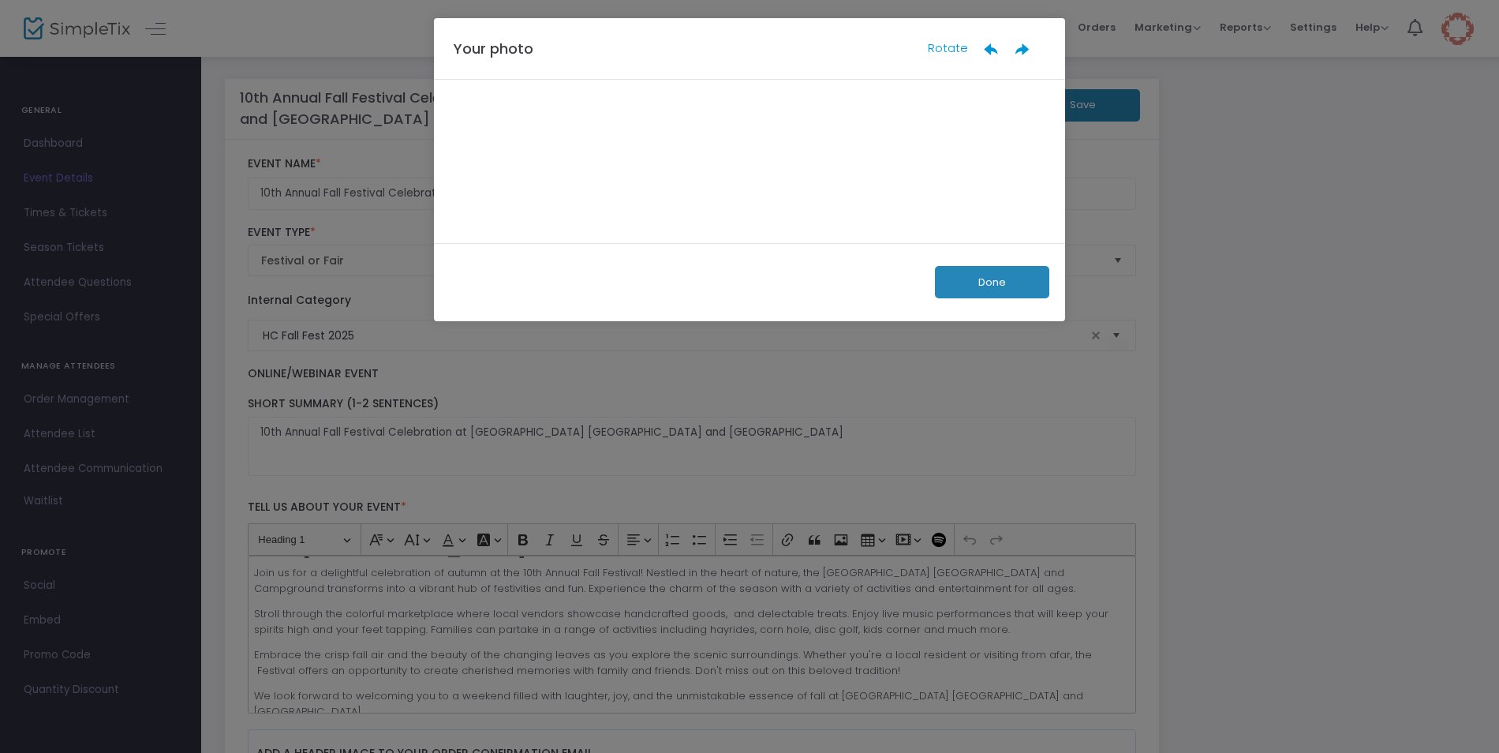
scroll to position [0, 0]
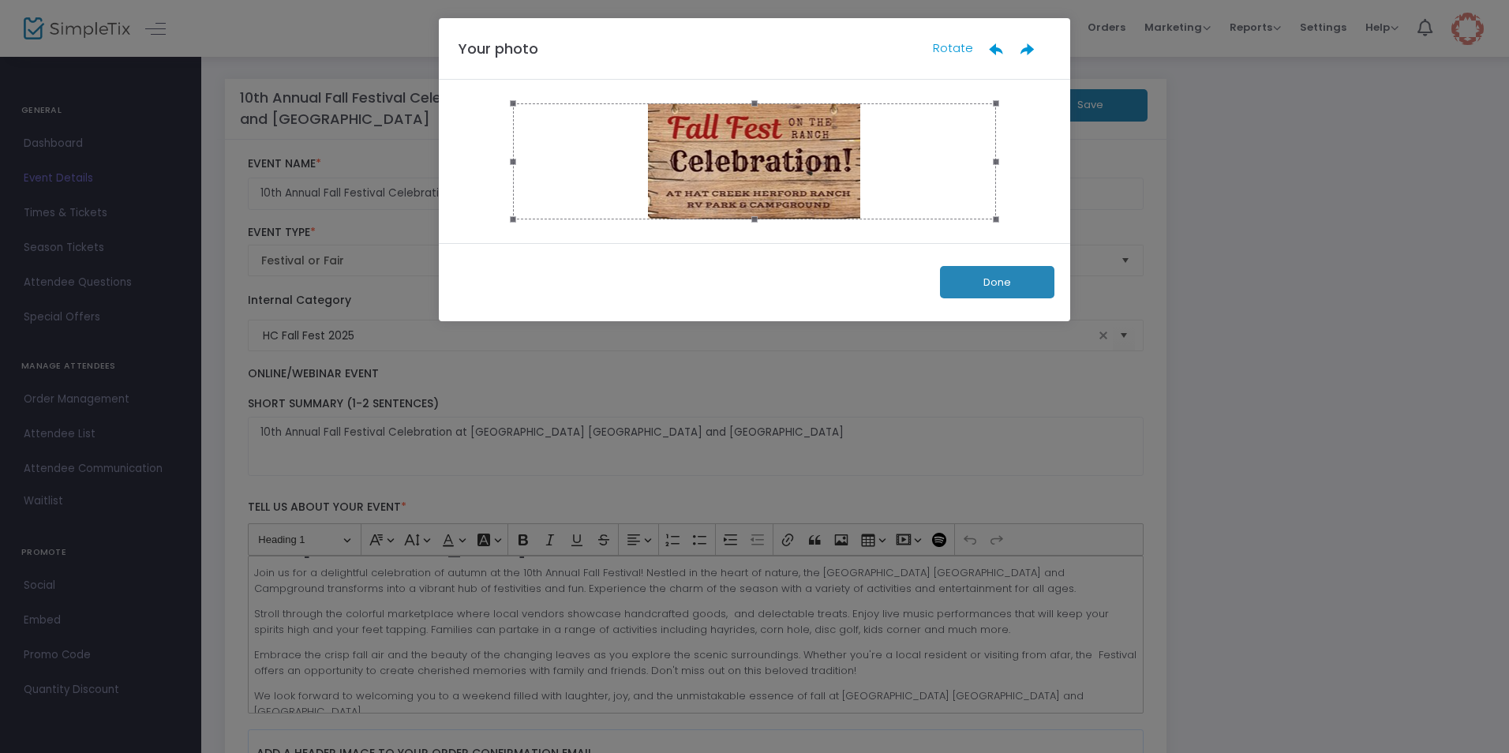
click at [964, 287] on button "Done" at bounding box center [997, 282] width 114 height 32
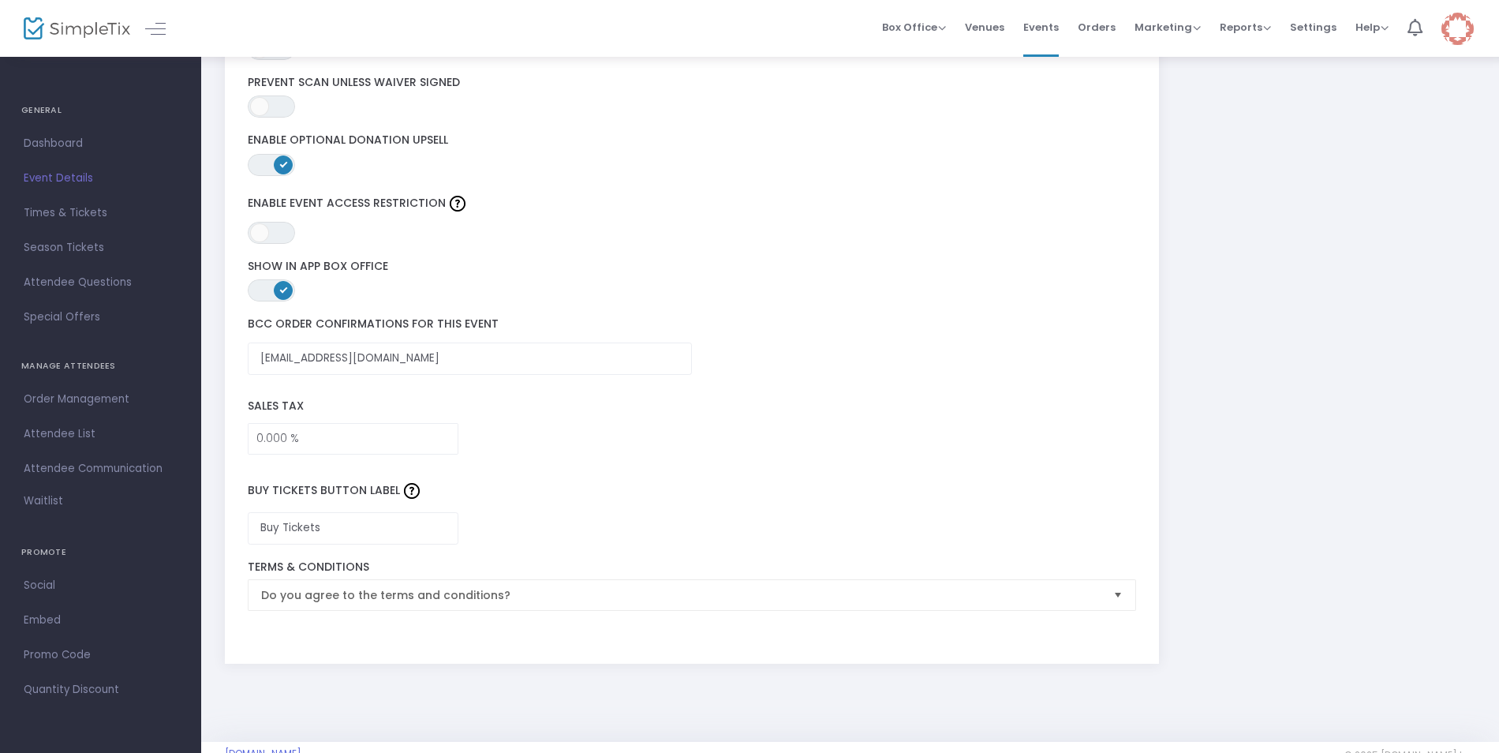
scroll to position [2125, 0]
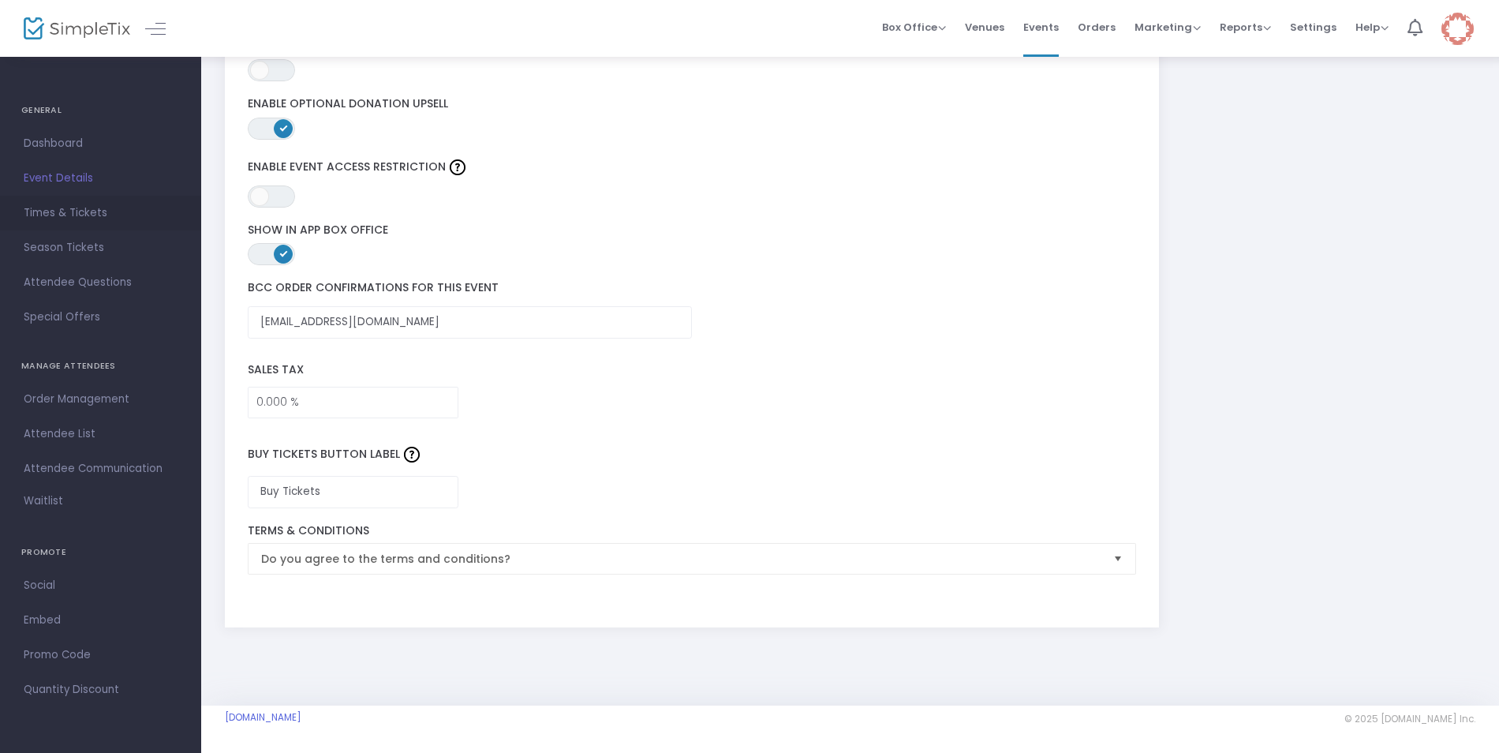
click at [69, 212] on span "Times & Tickets" at bounding box center [101, 213] width 154 height 21
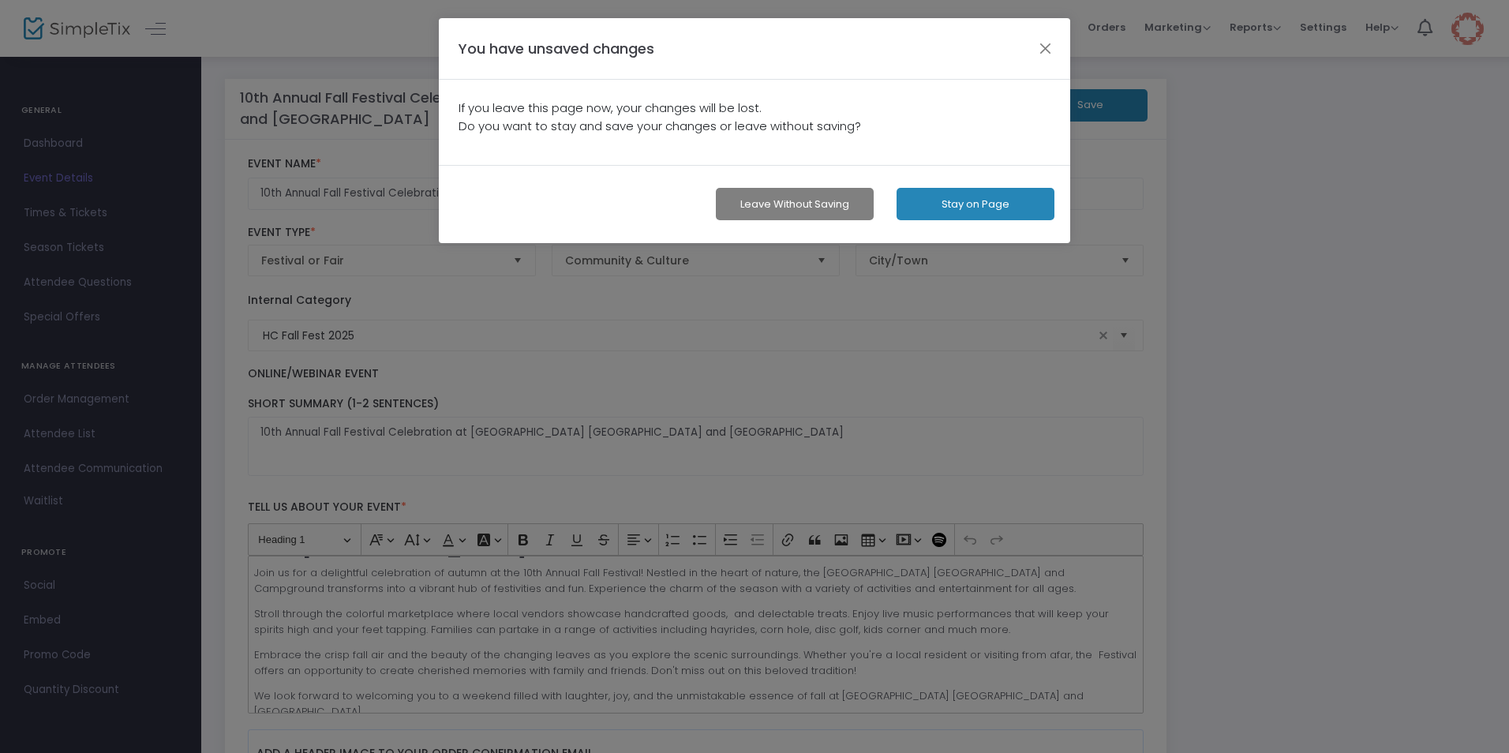
click at [978, 205] on button "Stay on Page" at bounding box center [975, 204] width 158 height 32
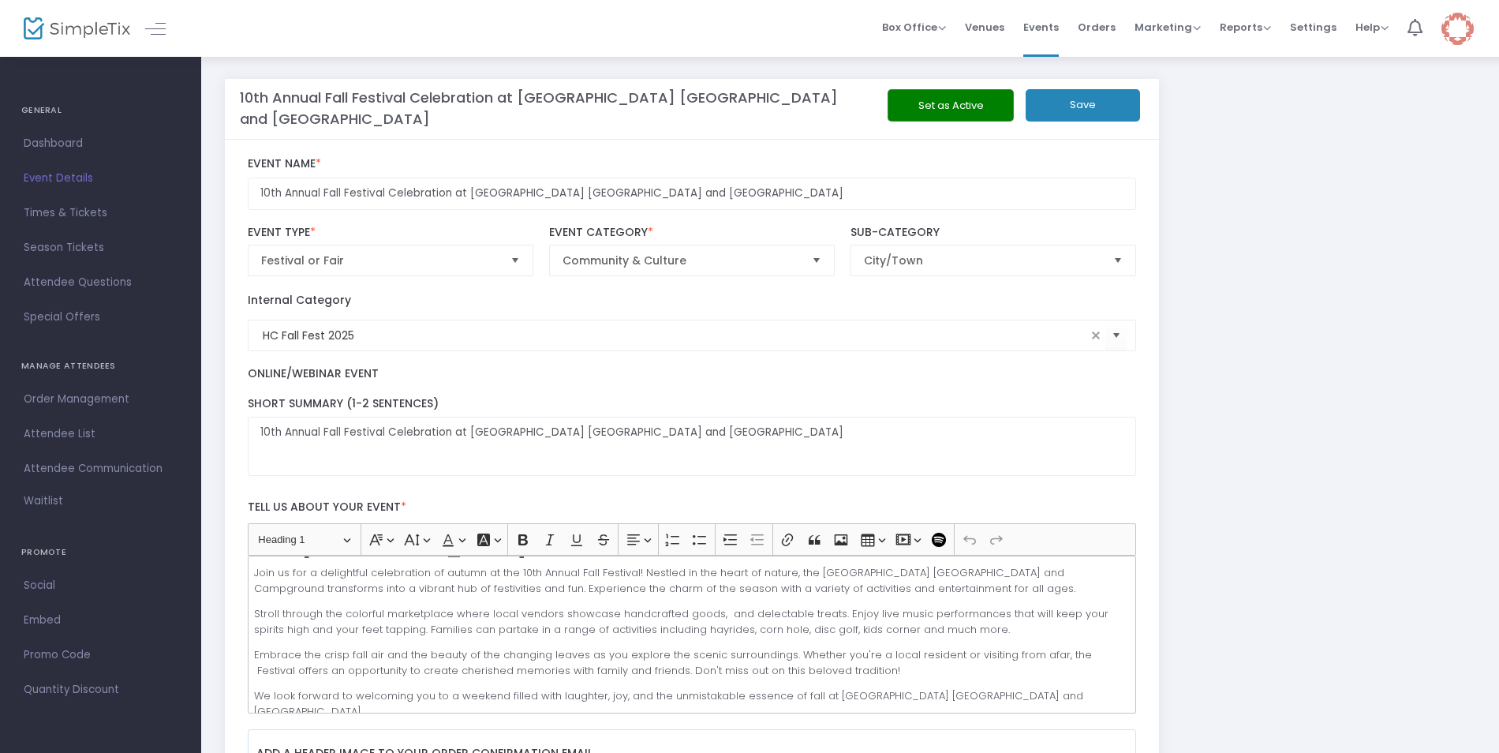
click at [1061, 111] on button "Save" at bounding box center [1083, 105] width 114 height 32
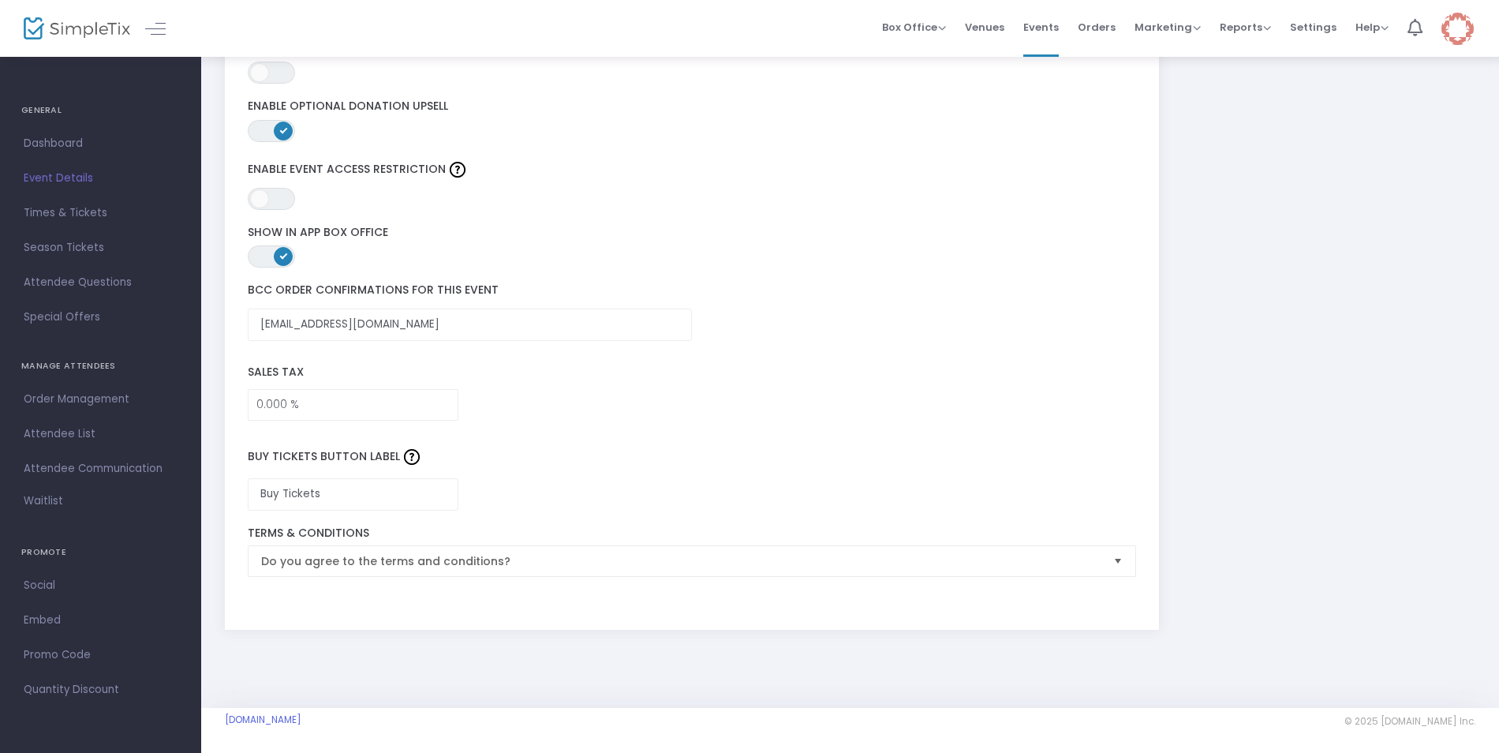
scroll to position [2125, 0]
click at [70, 216] on span "Times & Tickets" at bounding box center [101, 213] width 154 height 21
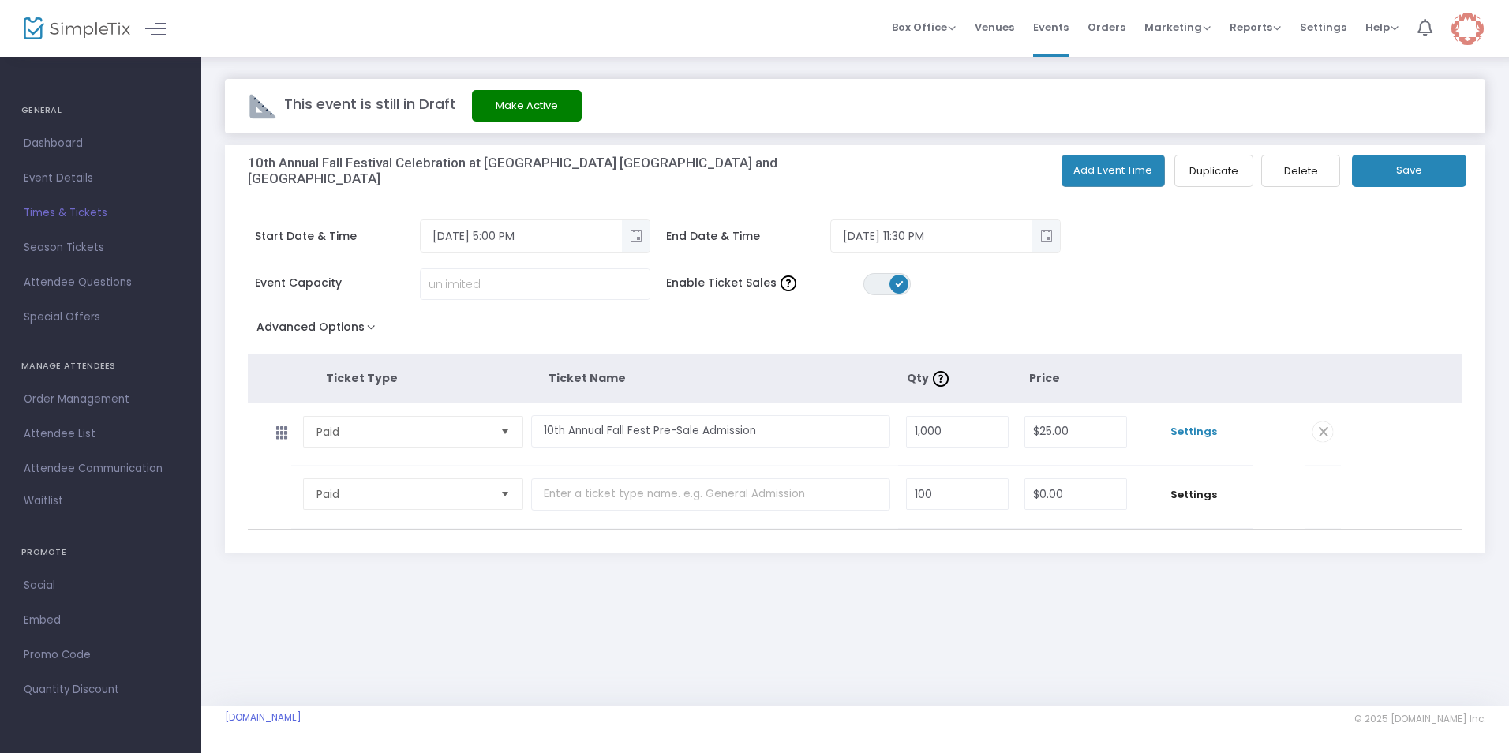
click at [1173, 435] on span "Settings" at bounding box center [1194, 432] width 103 height 16
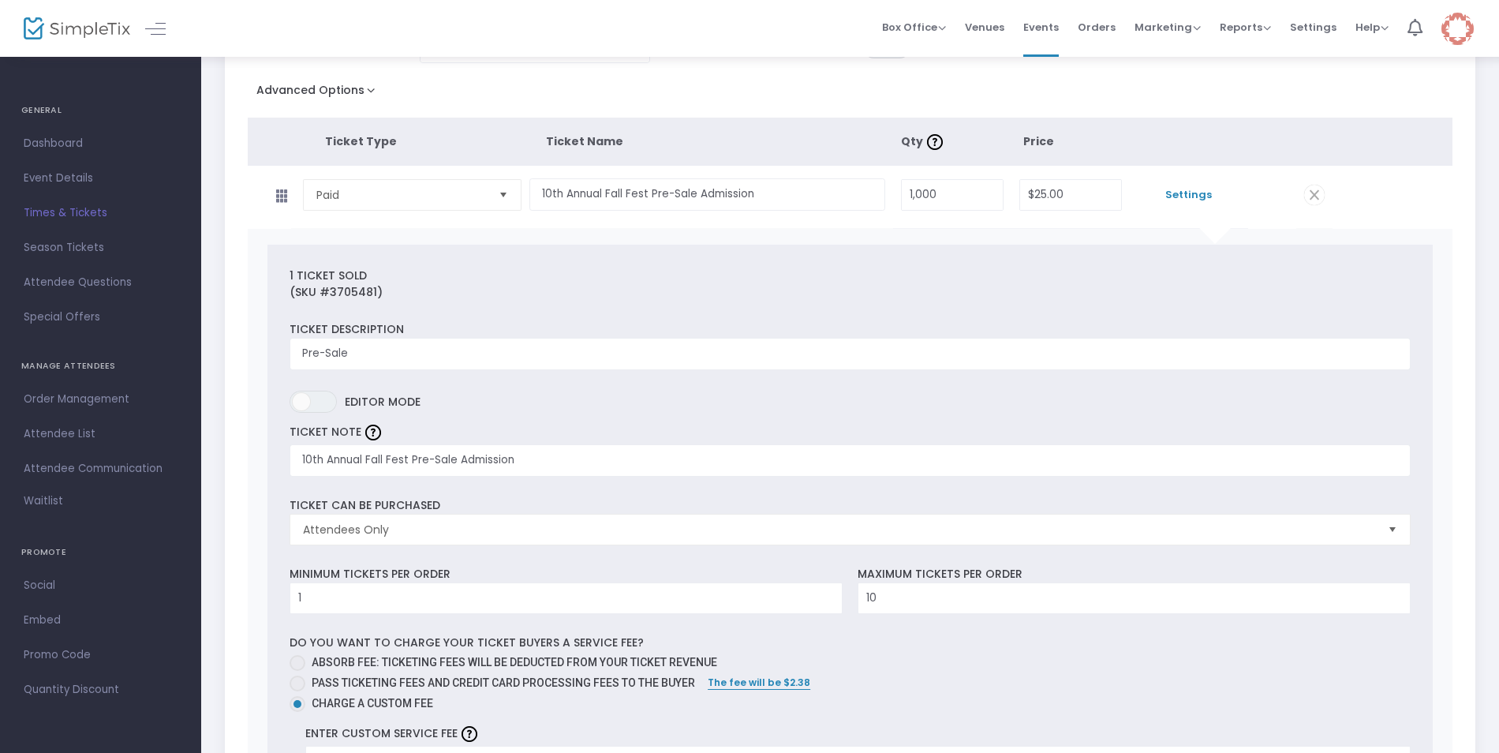
scroll to position [395, 0]
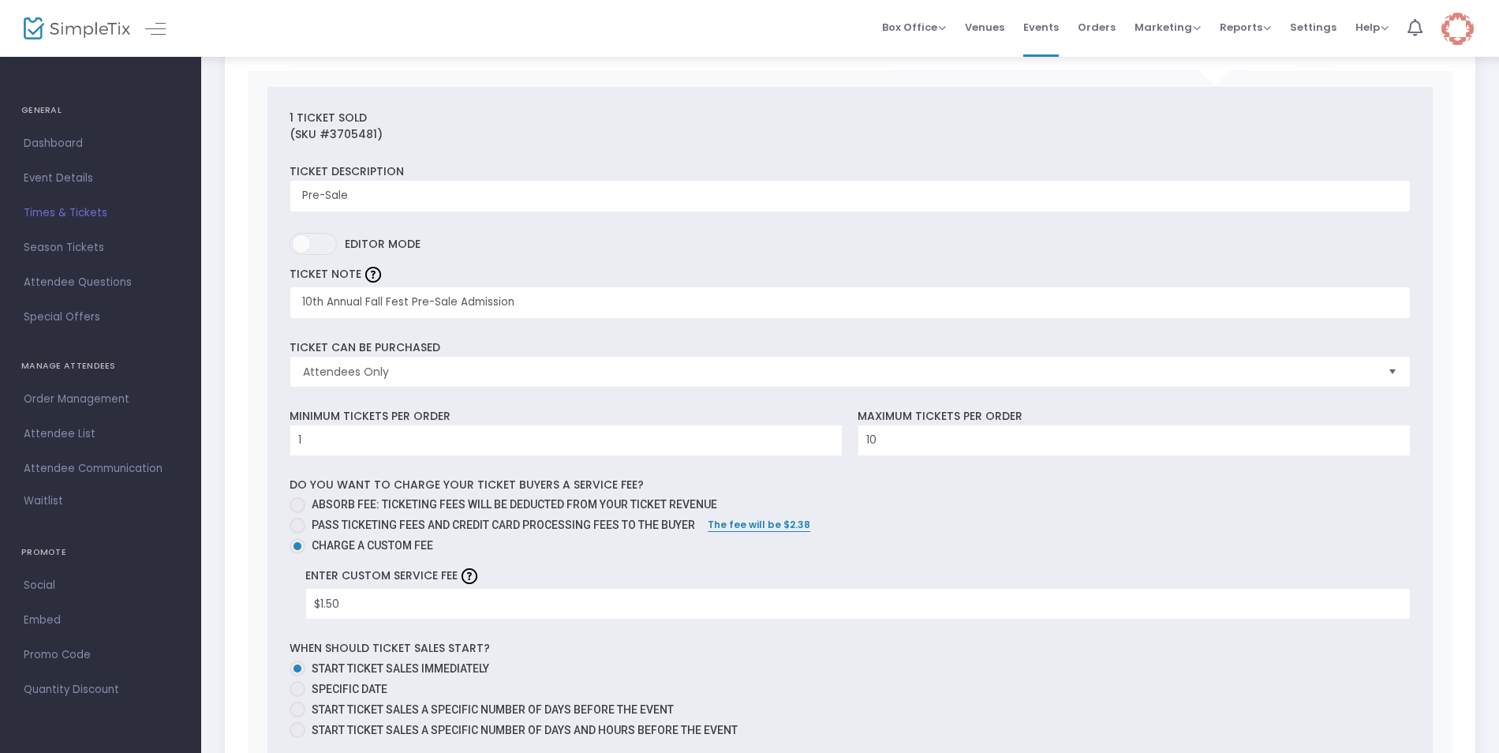
click at [303, 525] on span at bounding box center [298, 526] width 16 height 16
click at [298, 533] on input "Pass ticketing fees and credit card processing fees to the buyer" at bounding box center [297, 533] width 1 height 1
radio input "true"
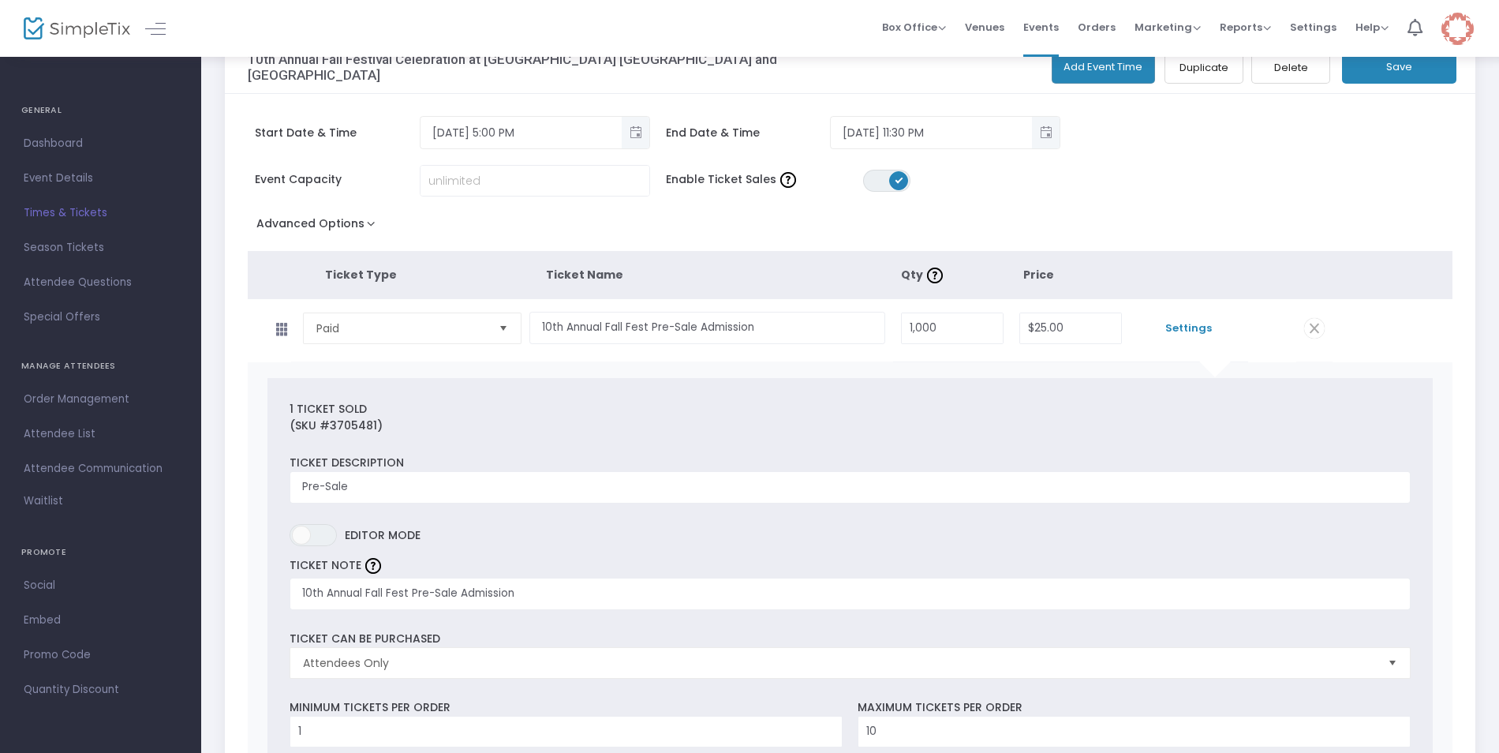
scroll to position [79, 0]
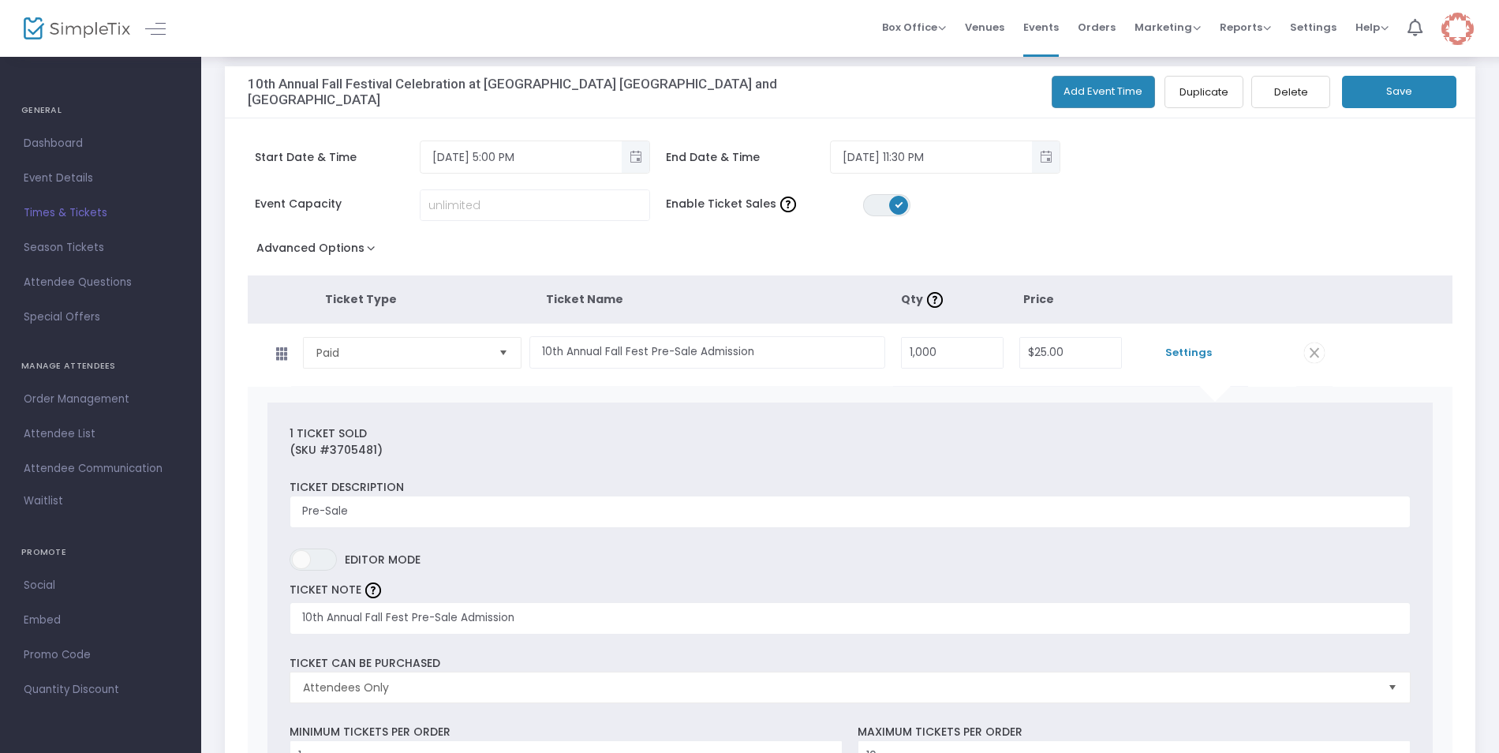
click at [357, 250] on button "Advanced Options" at bounding box center [319, 251] width 143 height 28
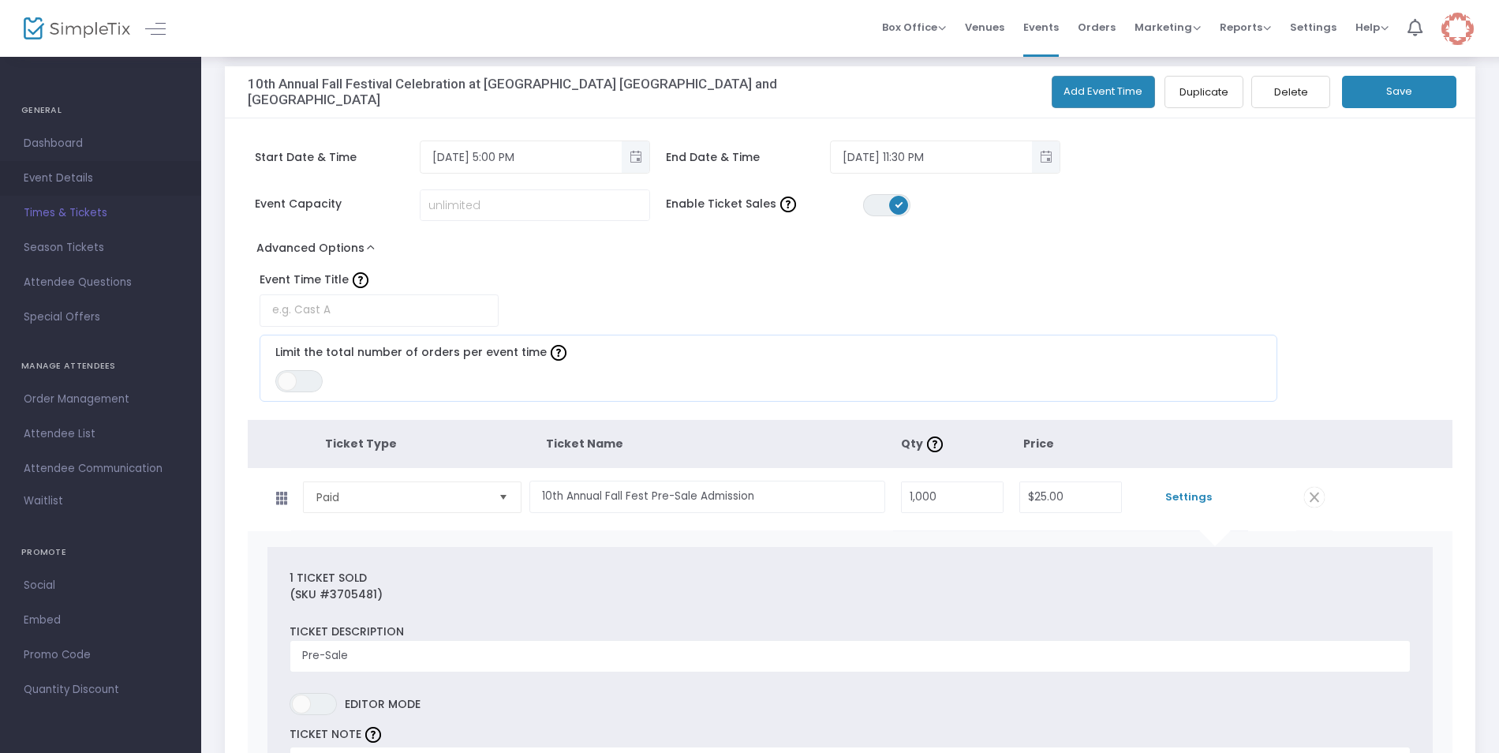
click at [57, 180] on span "Event Details" at bounding box center [101, 178] width 154 height 21
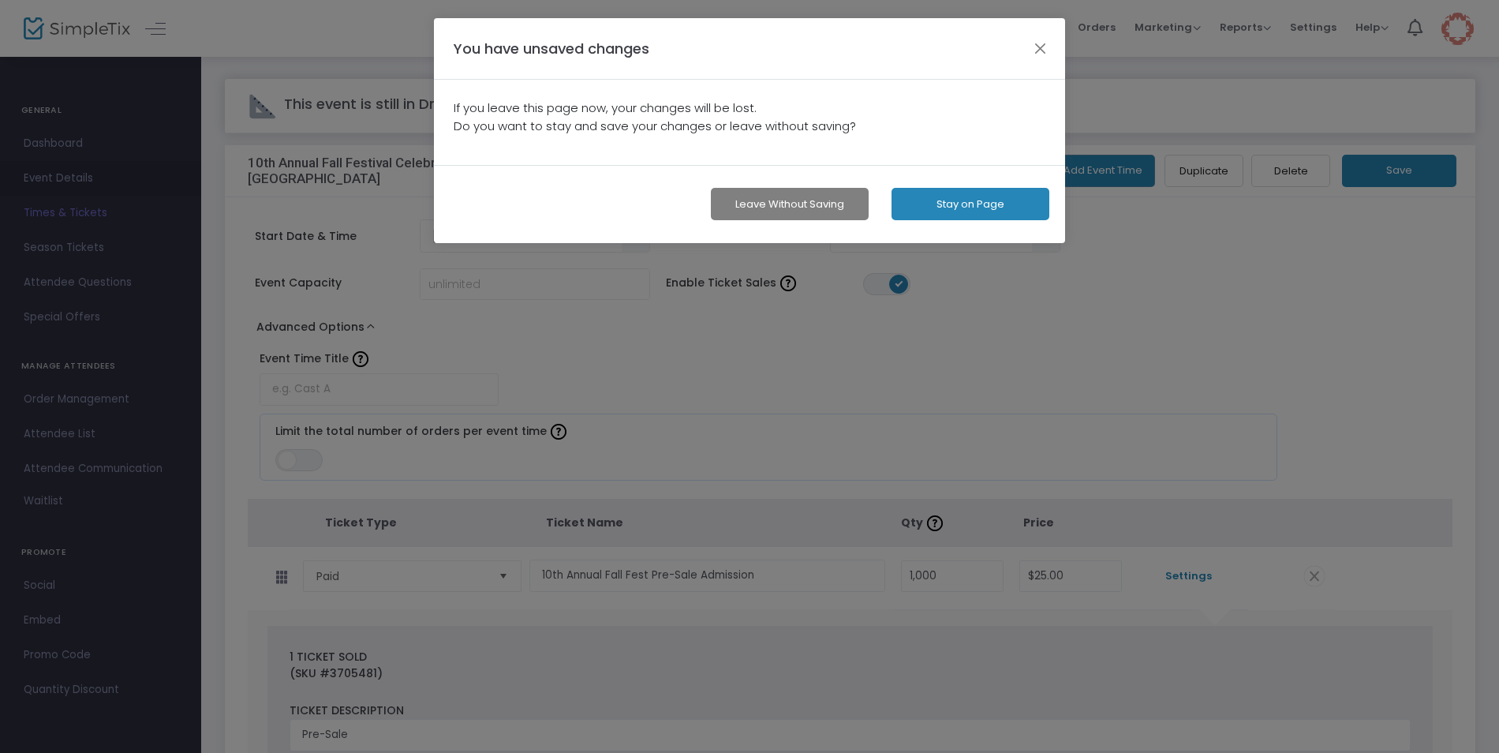
scroll to position [0, 0]
click at [1046, 47] on button "button" at bounding box center [1045, 48] width 21 height 21
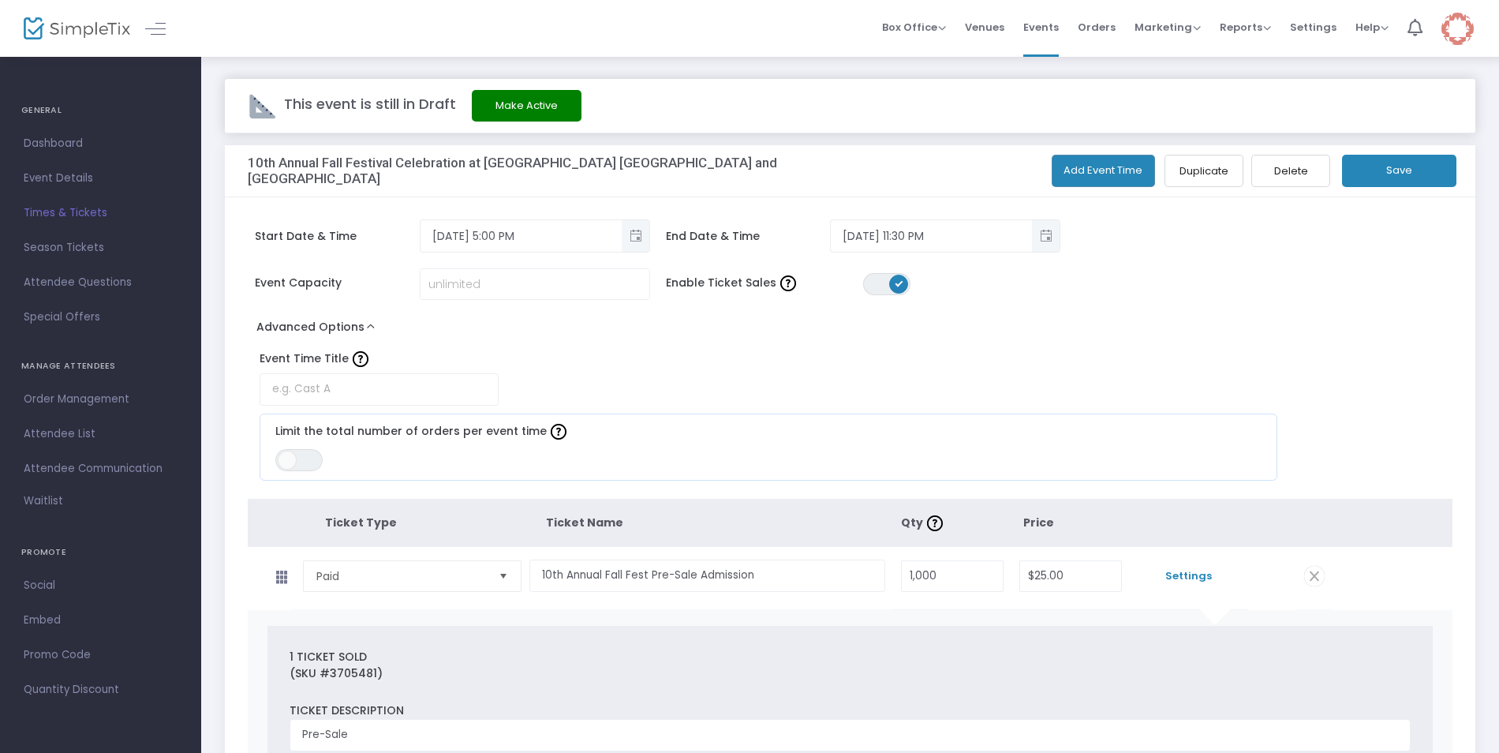
click at [1369, 174] on button "Save" at bounding box center [1399, 171] width 114 height 32
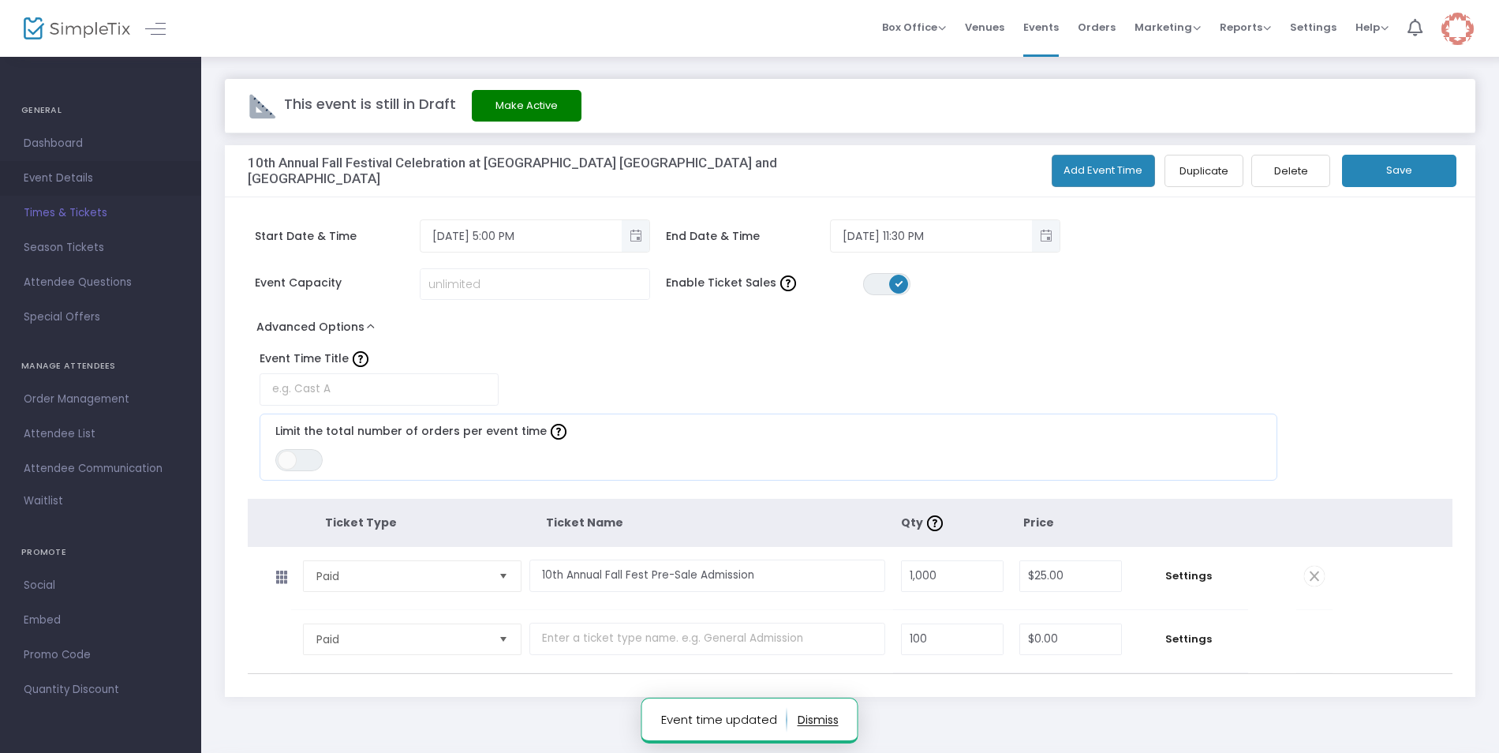
click at [79, 181] on span "Event Details" at bounding box center [101, 178] width 154 height 21
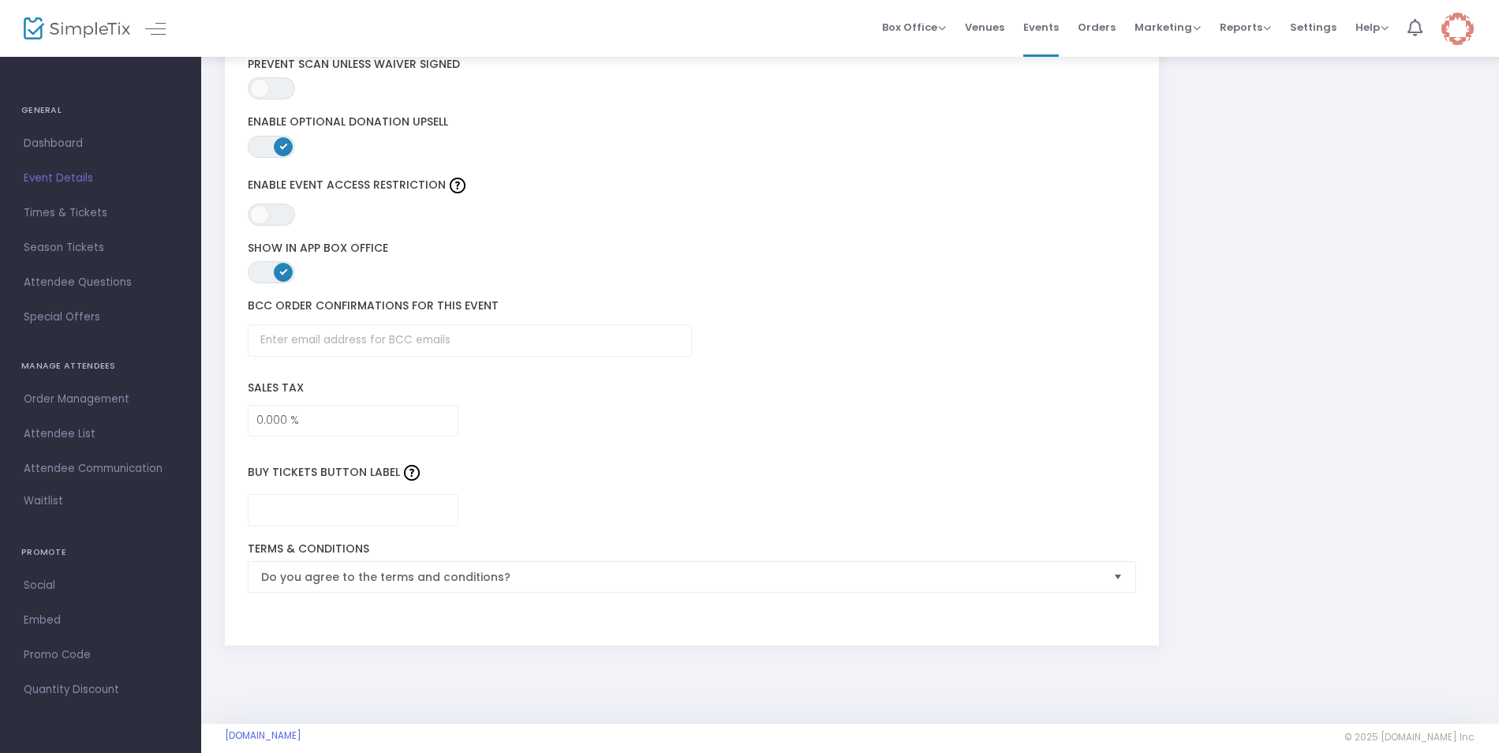
scroll to position [2125, 0]
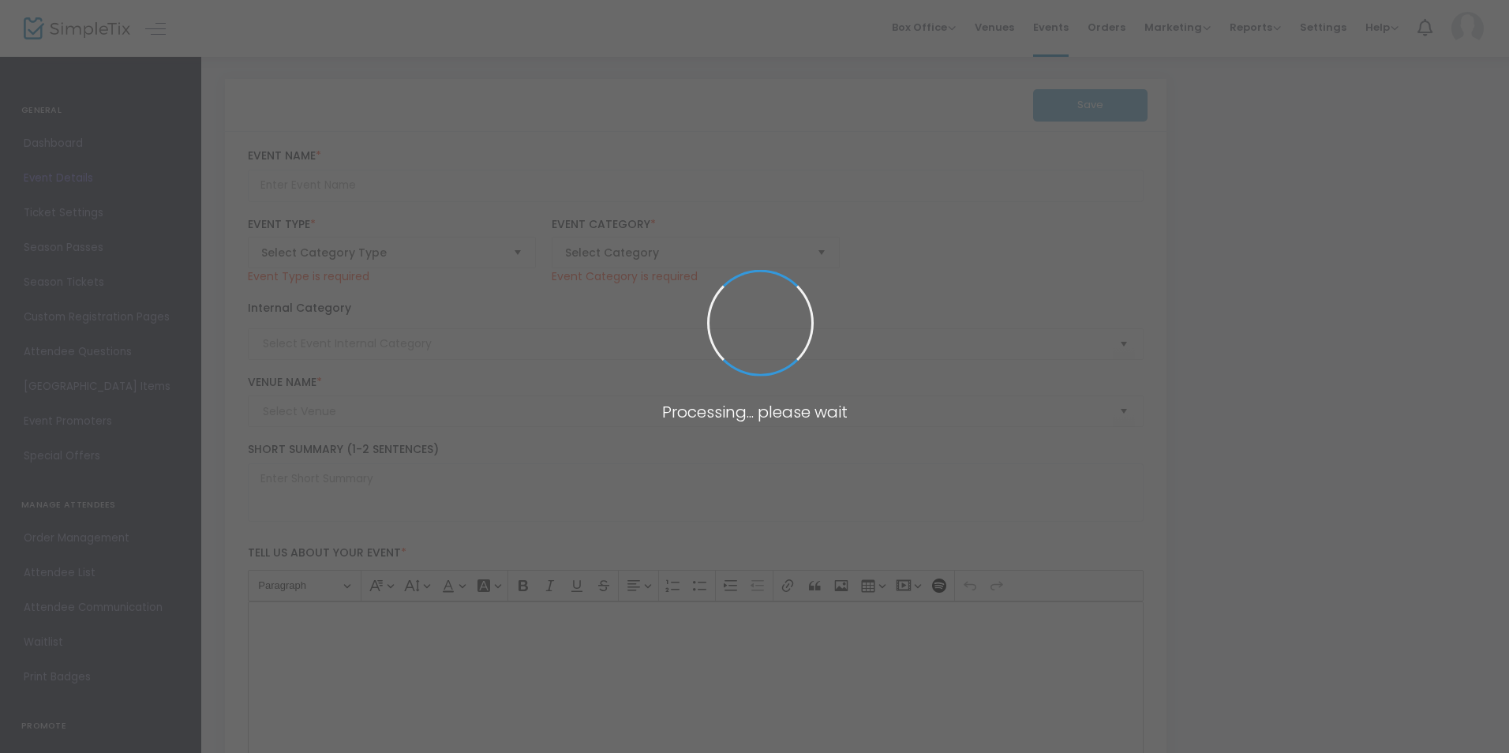
type input "10th Annual Fall Festival Celebration at [GEOGRAPHIC_DATA] [GEOGRAPHIC_DATA] an…"
type textarea "10th Annual Fall Festival Celebration at [GEOGRAPHIC_DATA] [GEOGRAPHIC_DATA] an…"
type input "[EMAIL_ADDRESS][DOMAIN_NAME]"
type input "Buy Tickets"
type input "HC Fall Fest 2025"
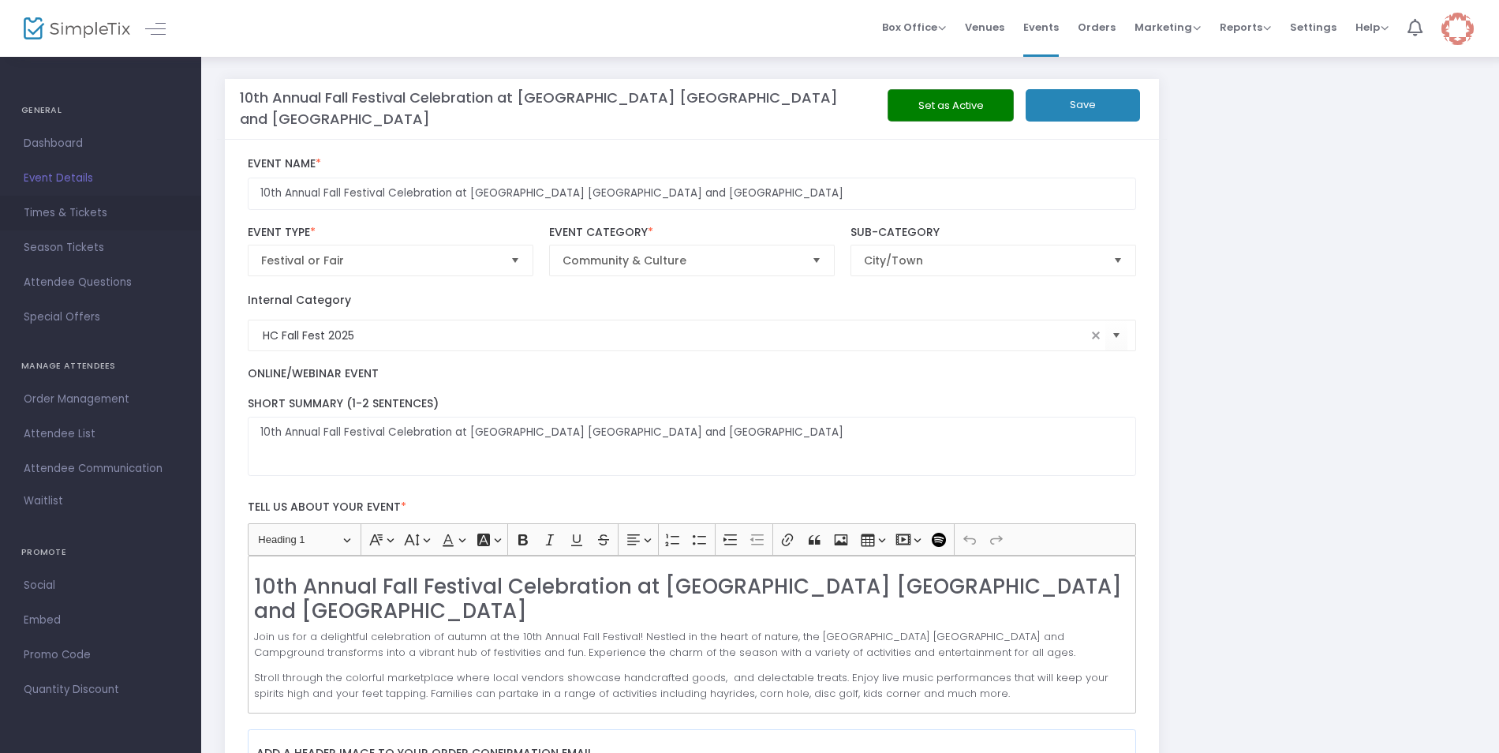
click at [51, 215] on span "Times & Tickets" at bounding box center [101, 213] width 154 height 21
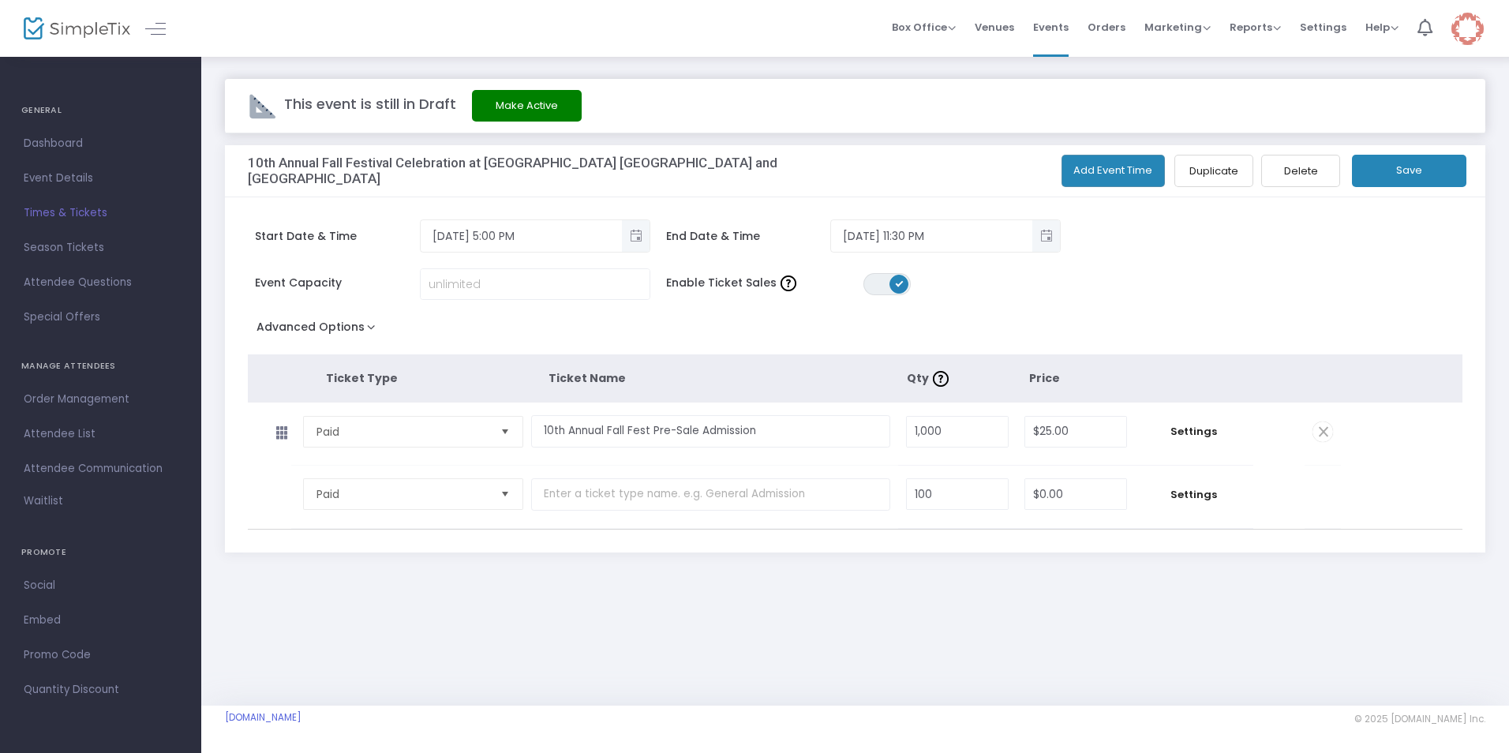
click at [1110, 172] on button "Add Event Time" at bounding box center [1113, 171] width 104 height 32
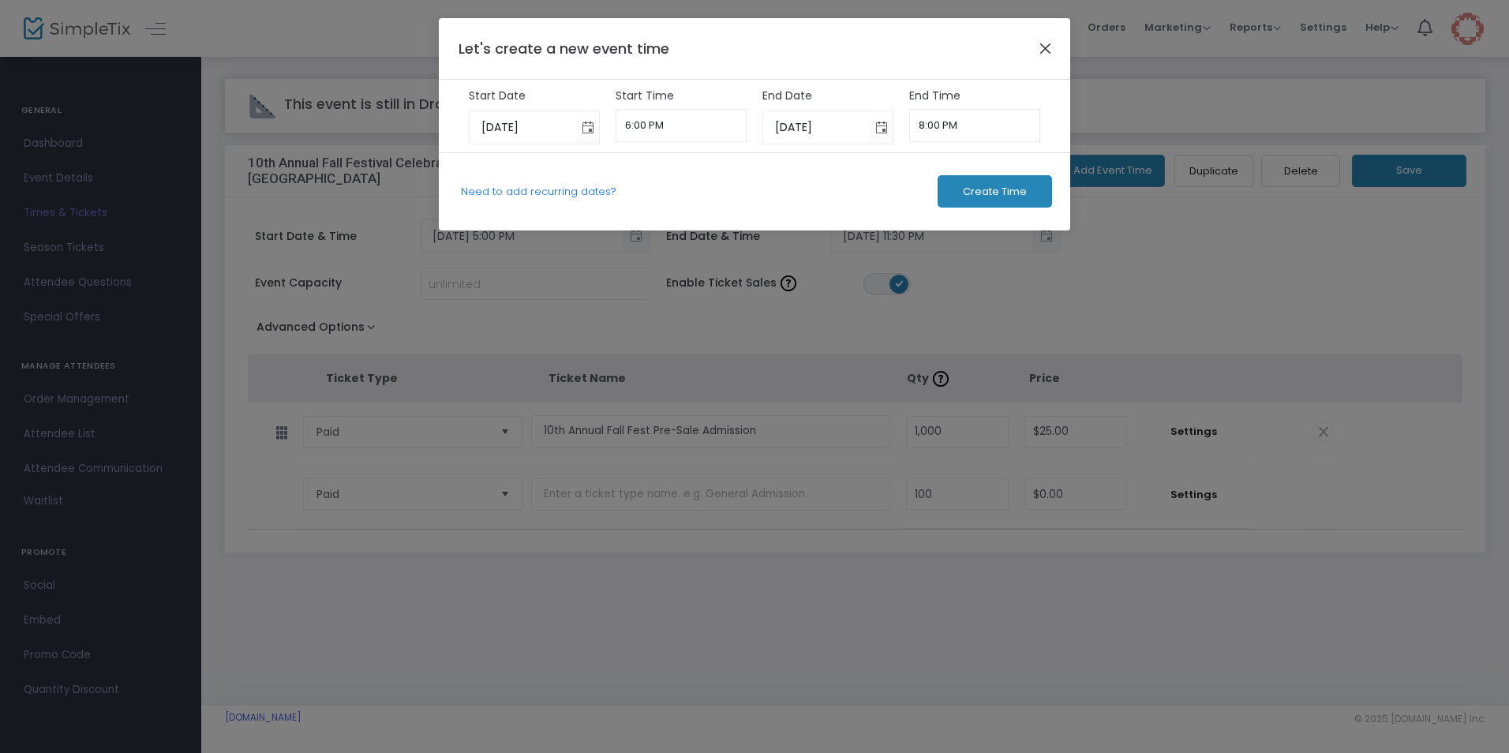
click at [1043, 53] on button "Close" at bounding box center [1045, 48] width 21 height 21
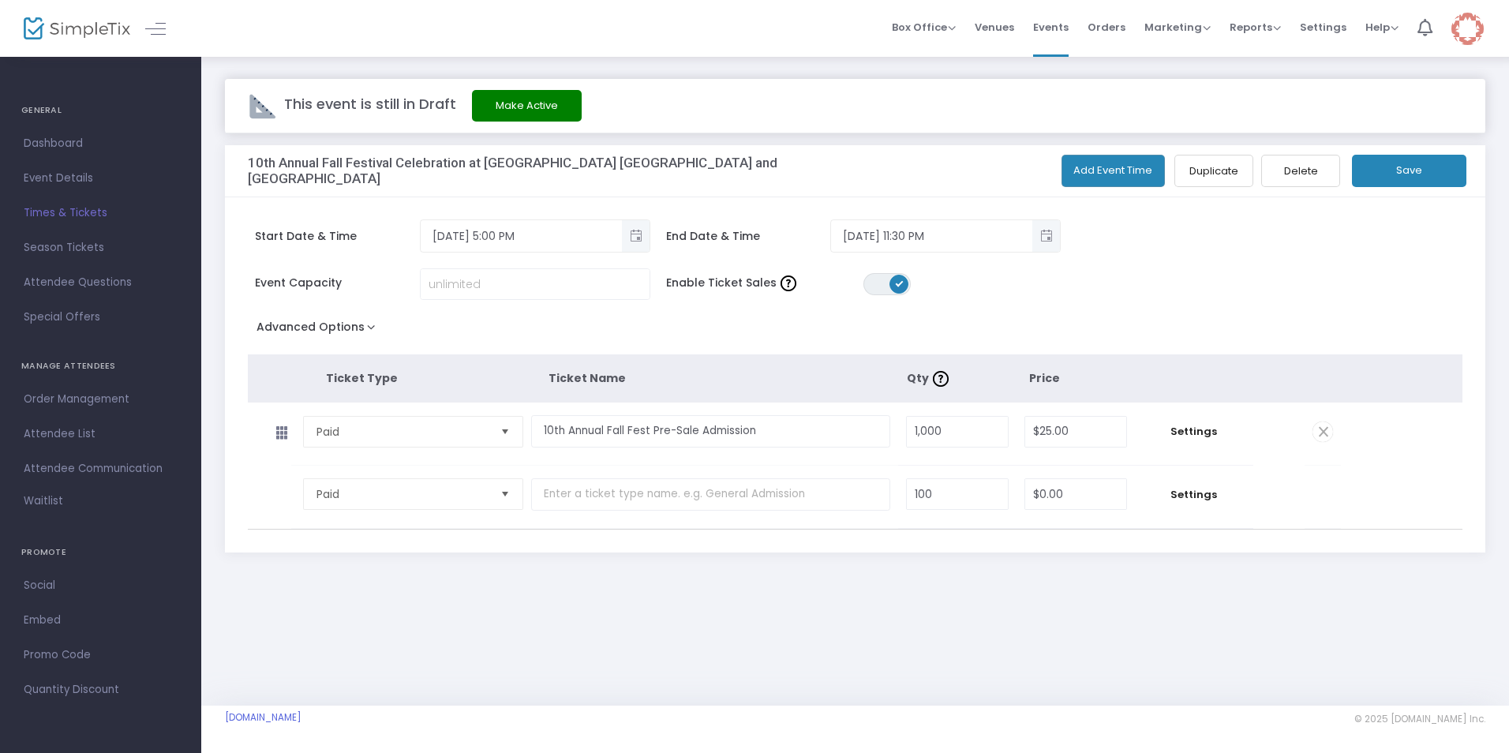
click at [1413, 172] on button "Save" at bounding box center [1409, 171] width 114 height 32
click at [60, 249] on span "Season Tickets" at bounding box center [101, 248] width 154 height 21
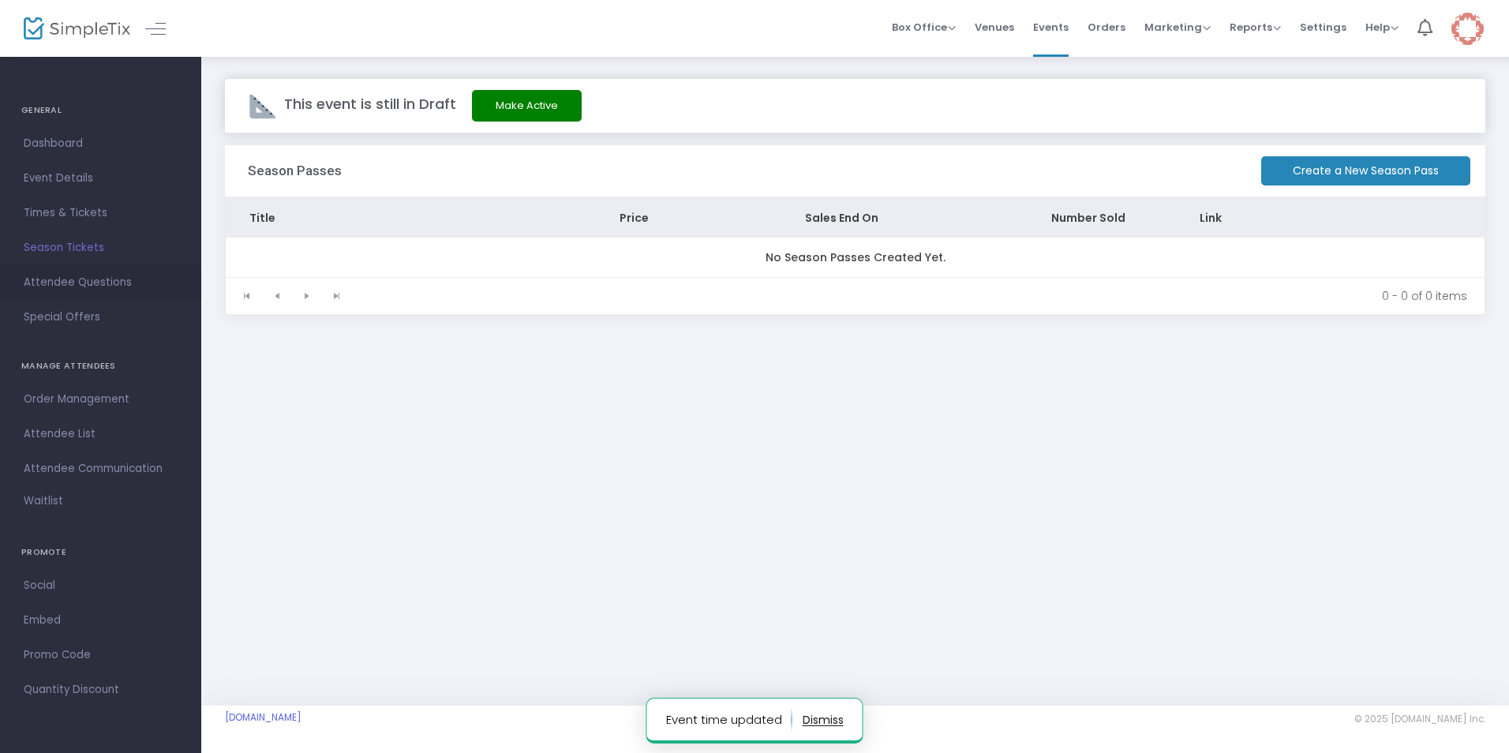
click at [62, 284] on span "Attendee Questions" at bounding box center [101, 282] width 154 height 21
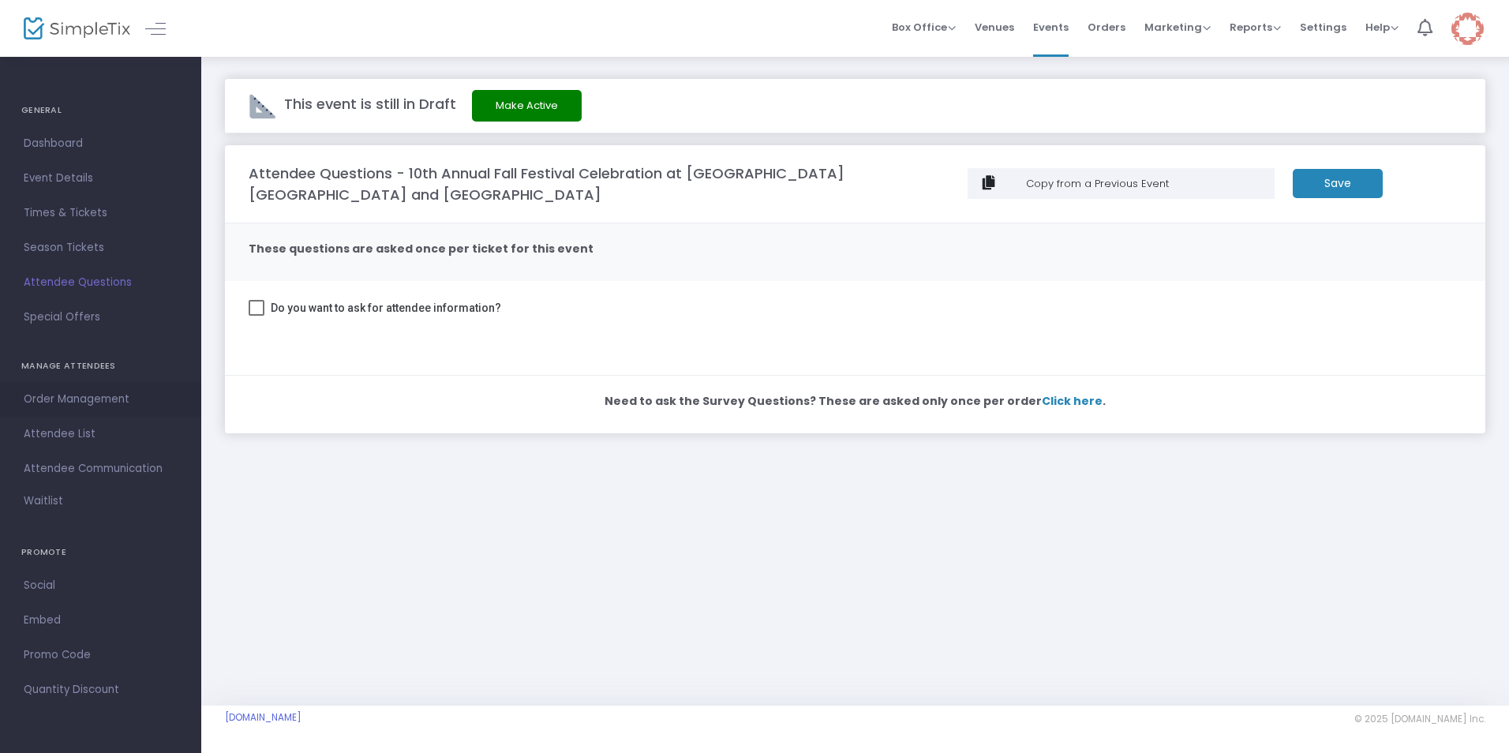
click at [101, 400] on span "Order Management" at bounding box center [101, 399] width 154 height 21
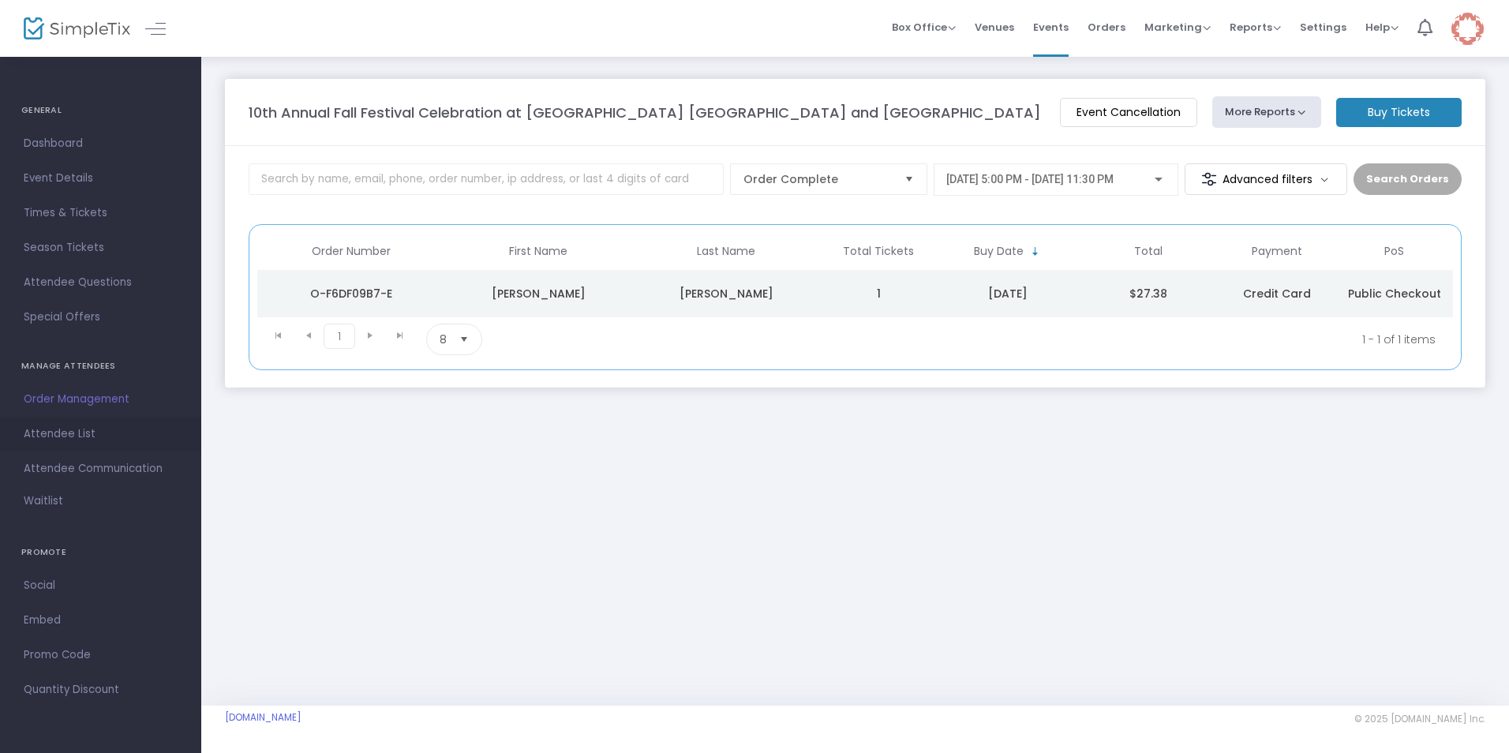
click at [62, 434] on span "Attendee List" at bounding box center [101, 434] width 154 height 21
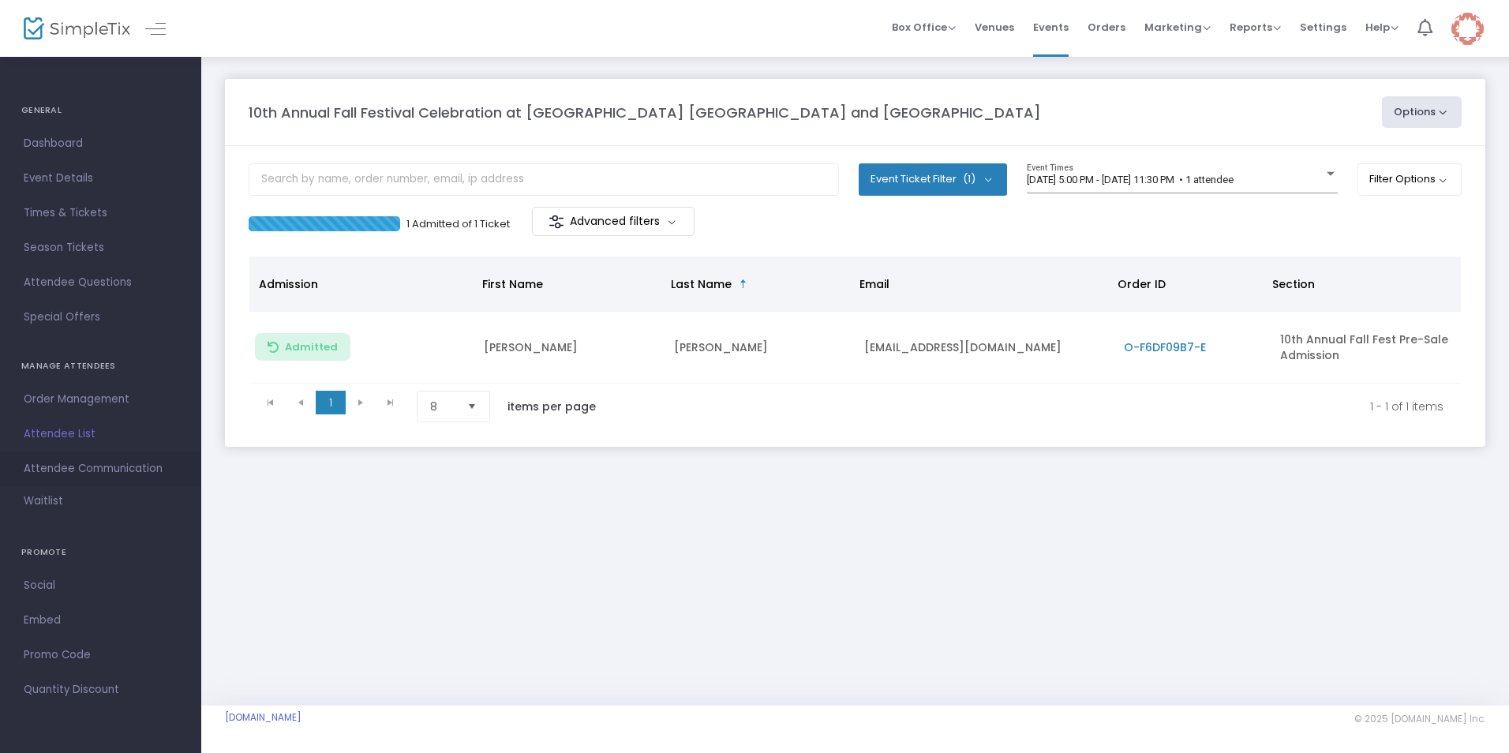
click at [69, 467] on span "Attendee Communication" at bounding box center [101, 469] width 154 height 21
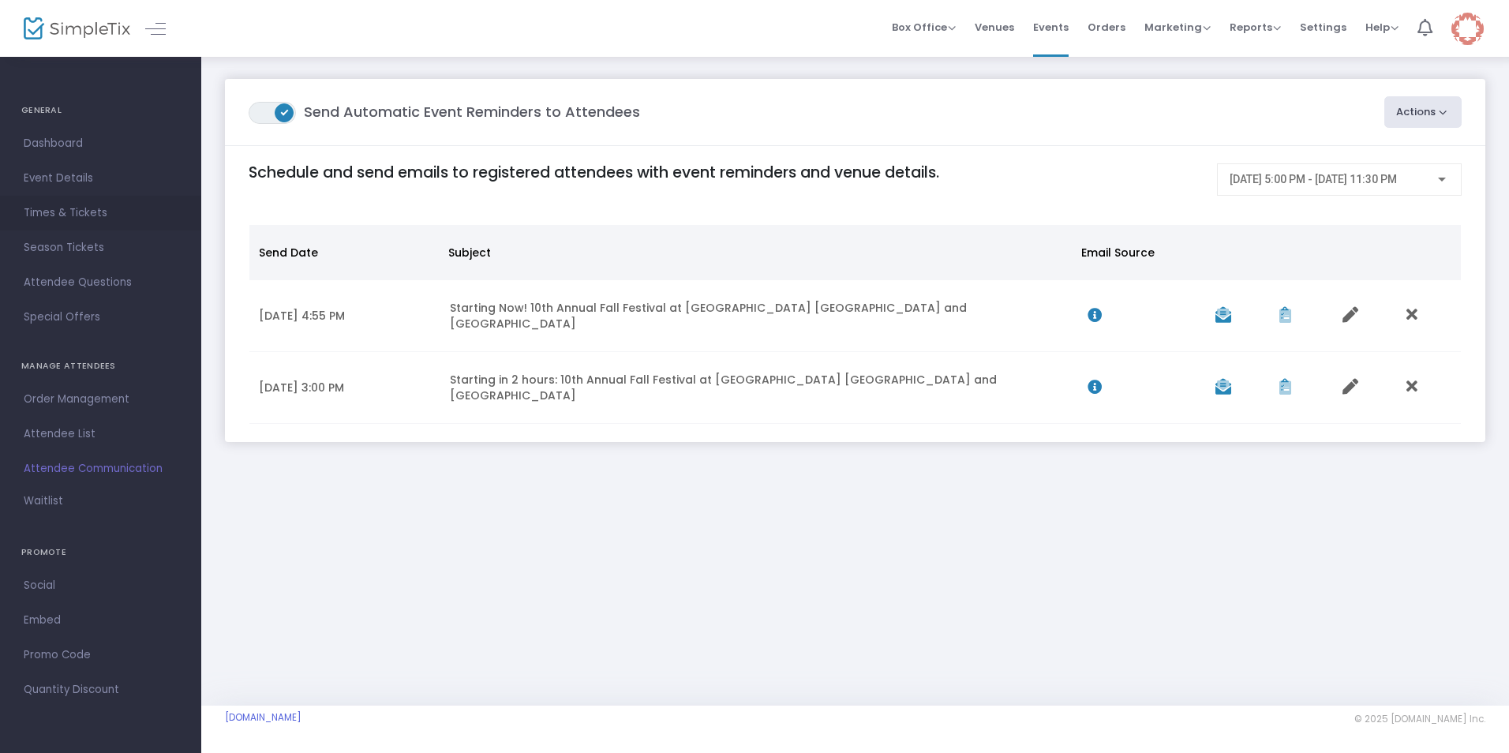
click at [58, 208] on span "Times & Tickets" at bounding box center [101, 213] width 154 height 21
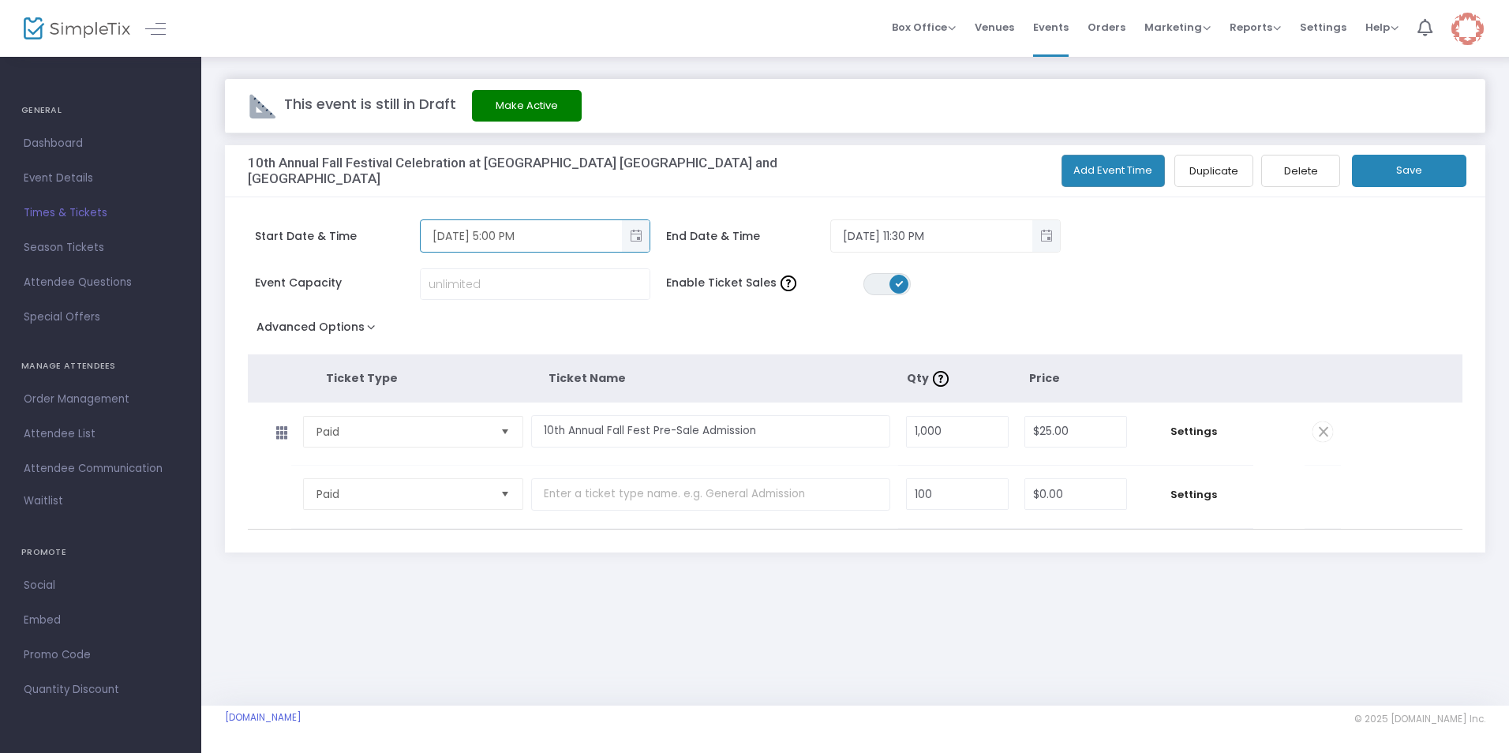
click at [438, 231] on input "[DATE] 5:00 PM" at bounding box center [521, 236] width 201 height 26
click at [79, 401] on span "Order Management" at bounding box center [101, 399] width 154 height 21
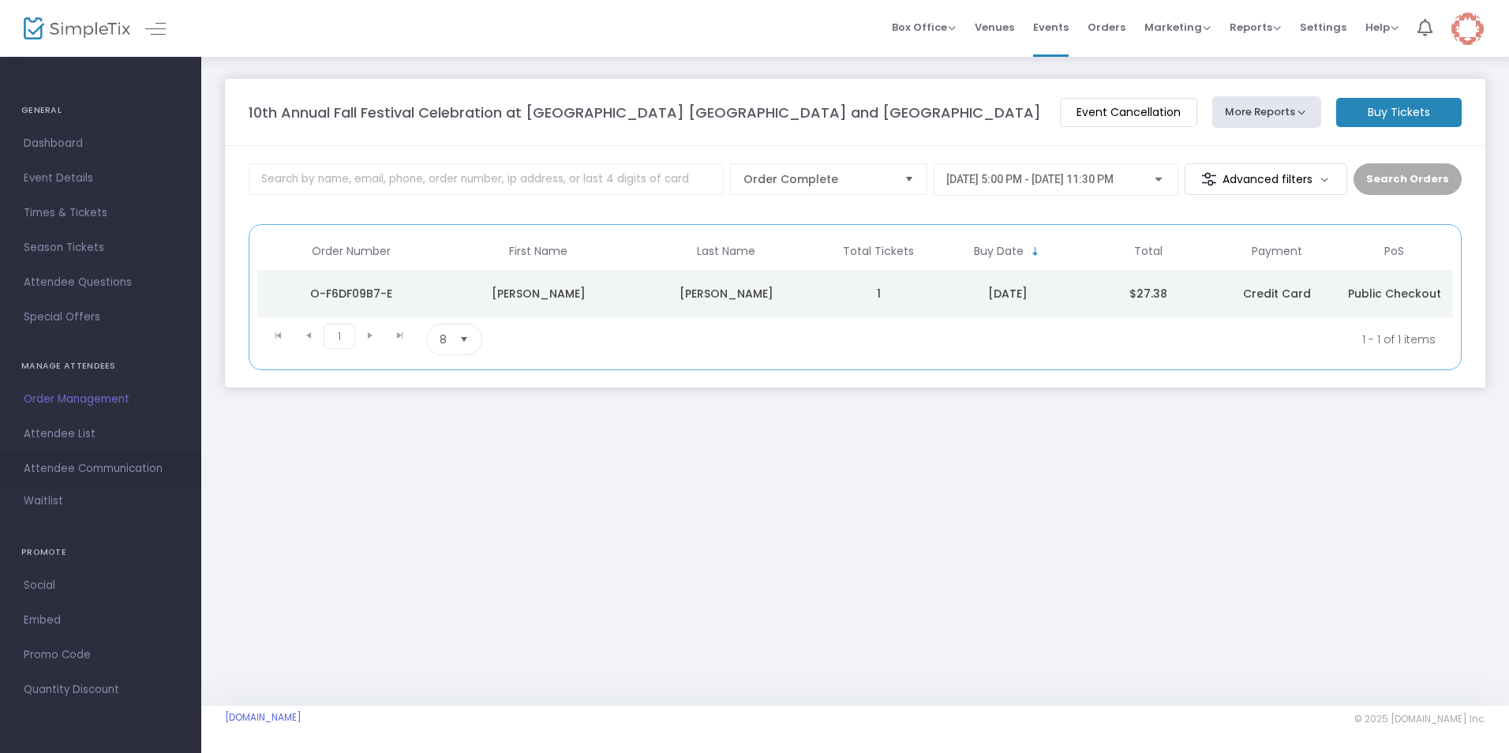
click at [84, 469] on span "Attendee Communication" at bounding box center [101, 469] width 154 height 21
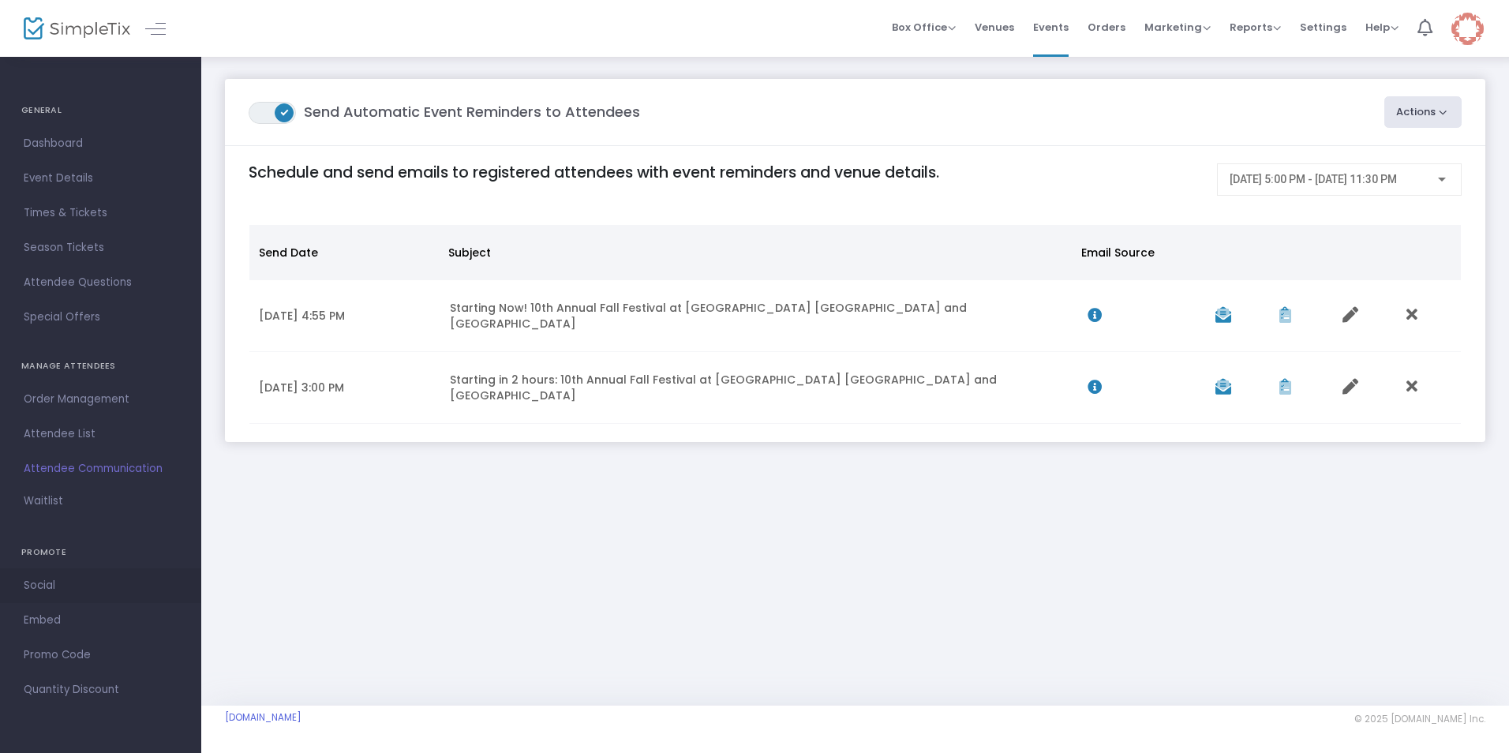
click at [49, 584] on span "Social" at bounding box center [101, 585] width 154 height 21
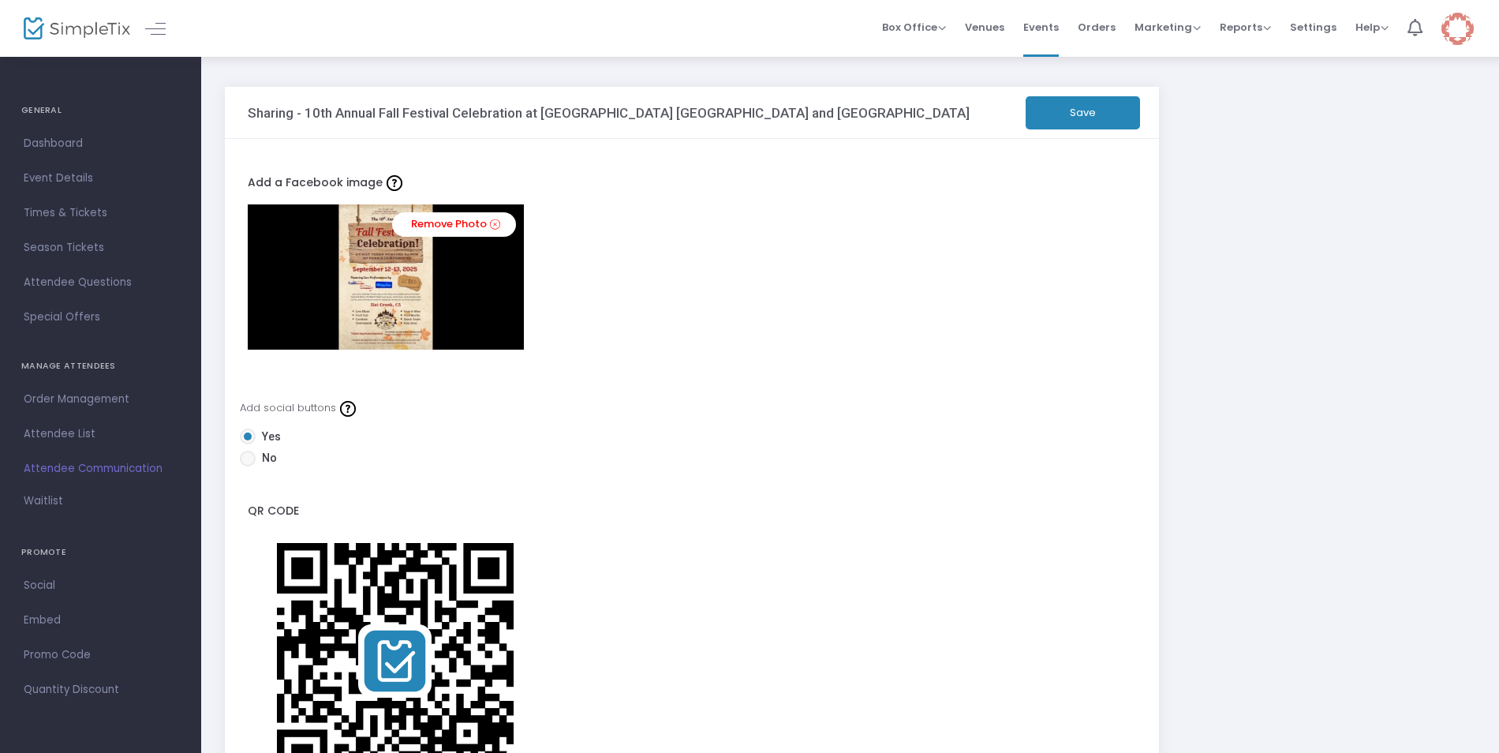
click at [556, 310] on div "Remove Photo" at bounding box center [692, 276] width 889 height 145
click at [492, 224] on icon at bounding box center [495, 224] width 10 height 15
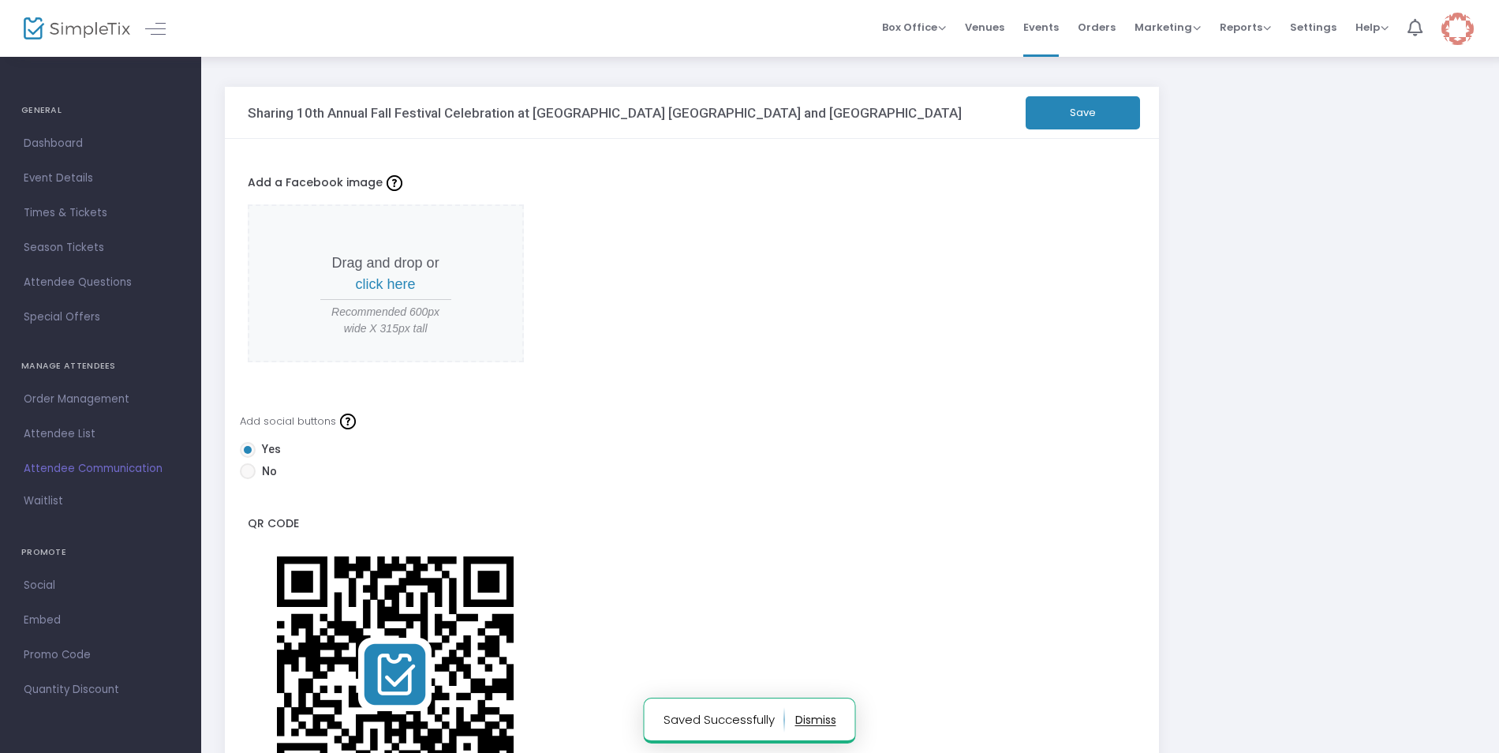
click at [372, 282] on span "click here" at bounding box center [386, 284] width 60 height 16
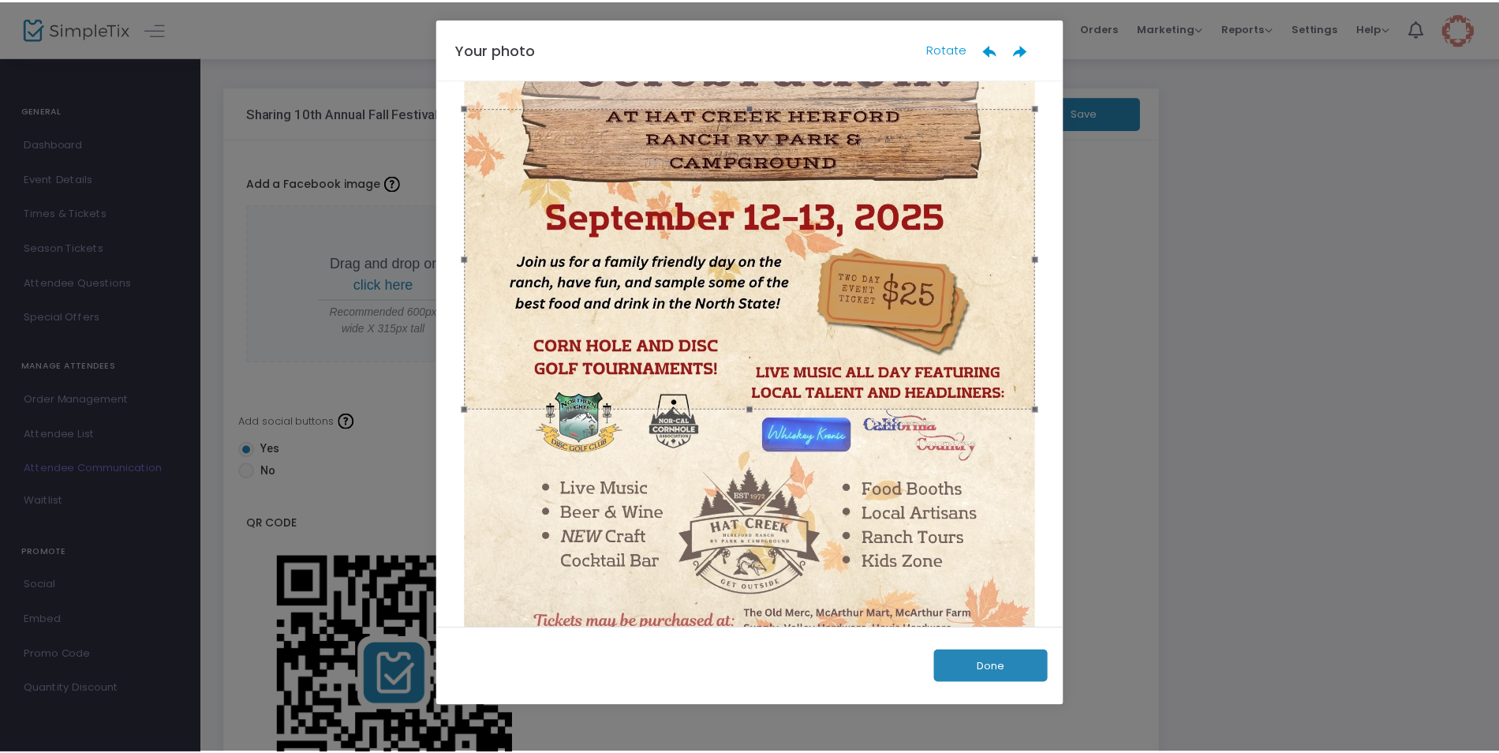
scroll to position [387, 0]
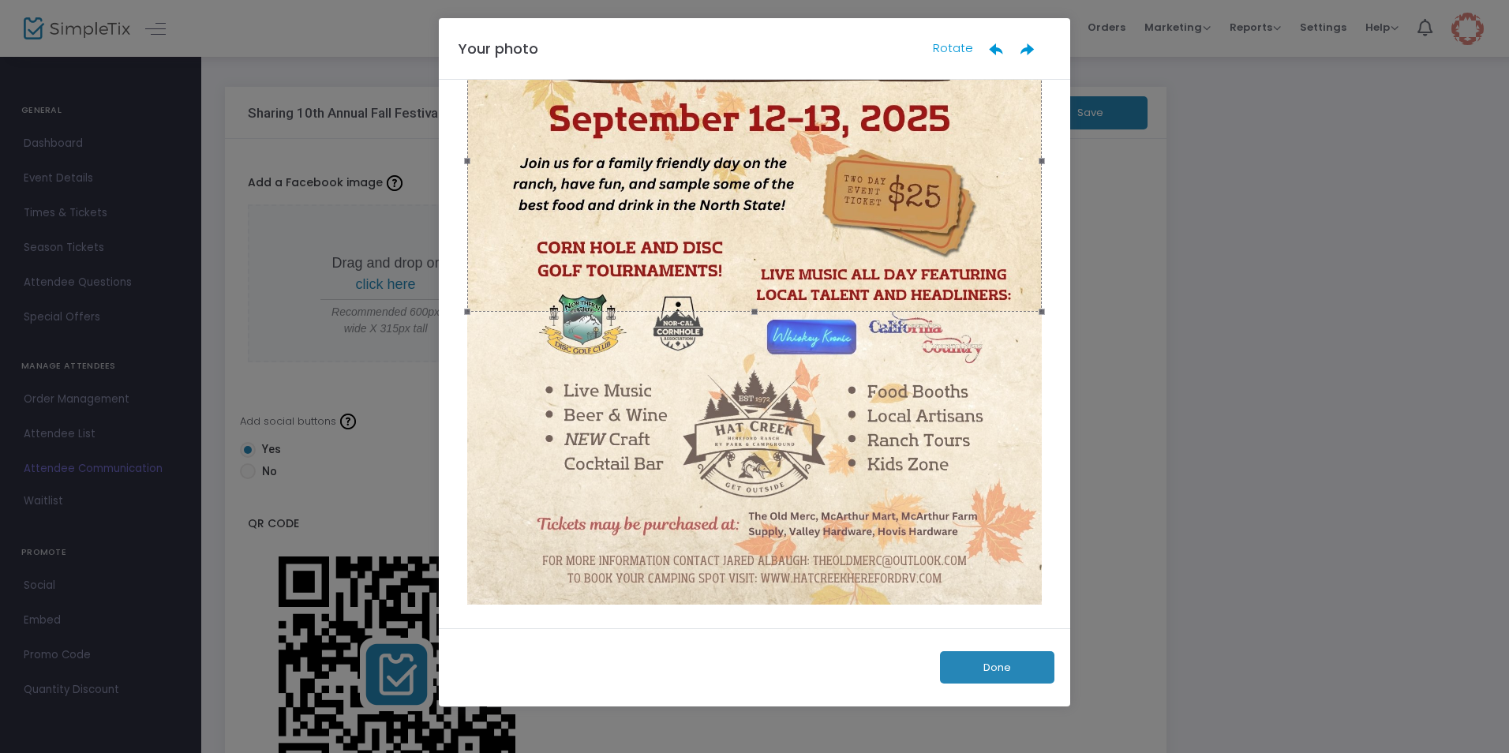
drag, startPoint x: 747, startPoint y: 310, endPoint x: 808, endPoint y: 518, distance: 217.2
click at [808, 518] on div at bounding box center [754, 168] width 584 height 903
drag, startPoint x: 750, startPoint y: 313, endPoint x: 785, endPoint y: 406, distance: 99.4
click at [785, 406] on div at bounding box center [754, 168] width 584 height 903
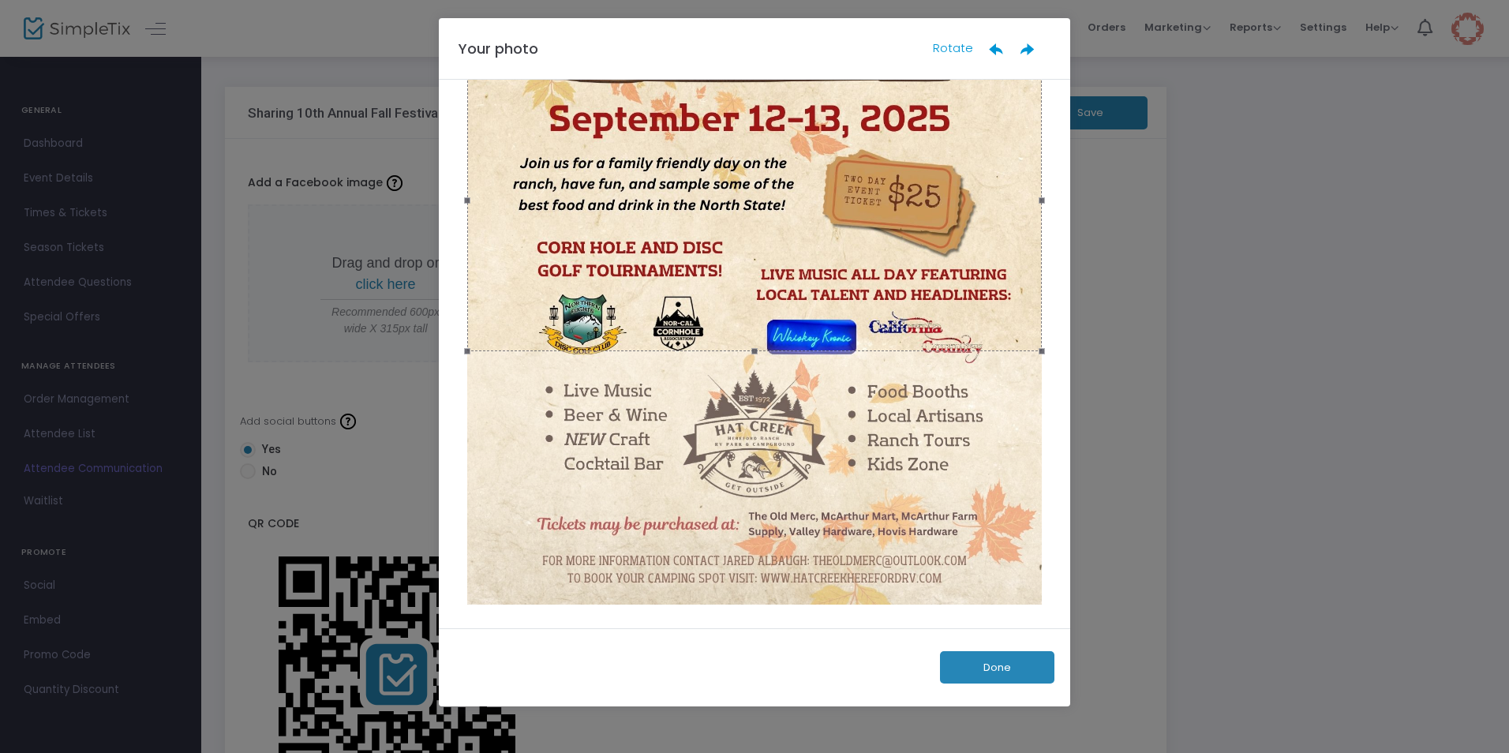
drag, startPoint x: 721, startPoint y: 252, endPoint x: 741, endPoint y: 291, distance: 44.5
click at [741, 291] on div at bounding box center [754, 199] width 575 height 301
click at [995, 670] on button "Done" at bounding box center [997, 667] width 114 height 32
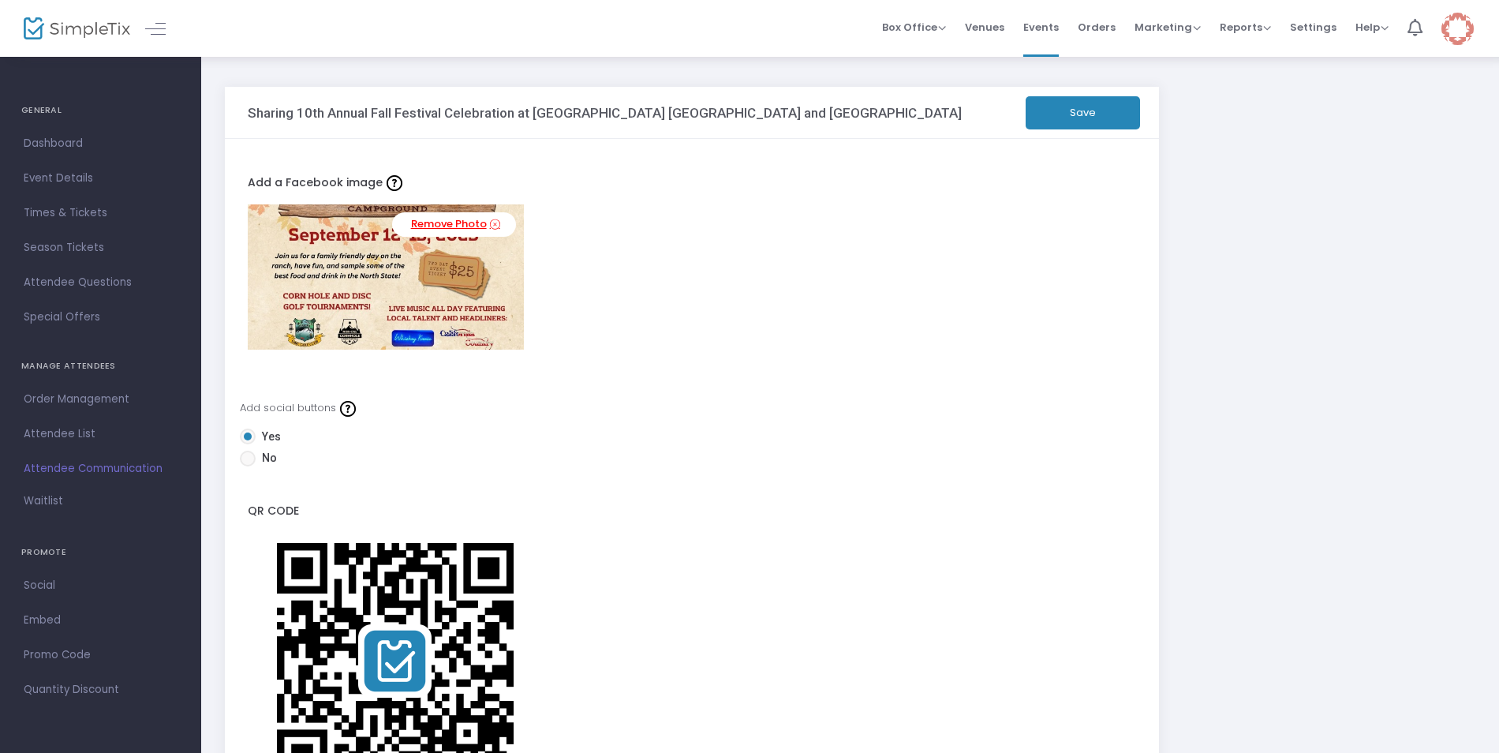
click at [494, 224] on icon at bounding box center [495, 224] width 10 height 15
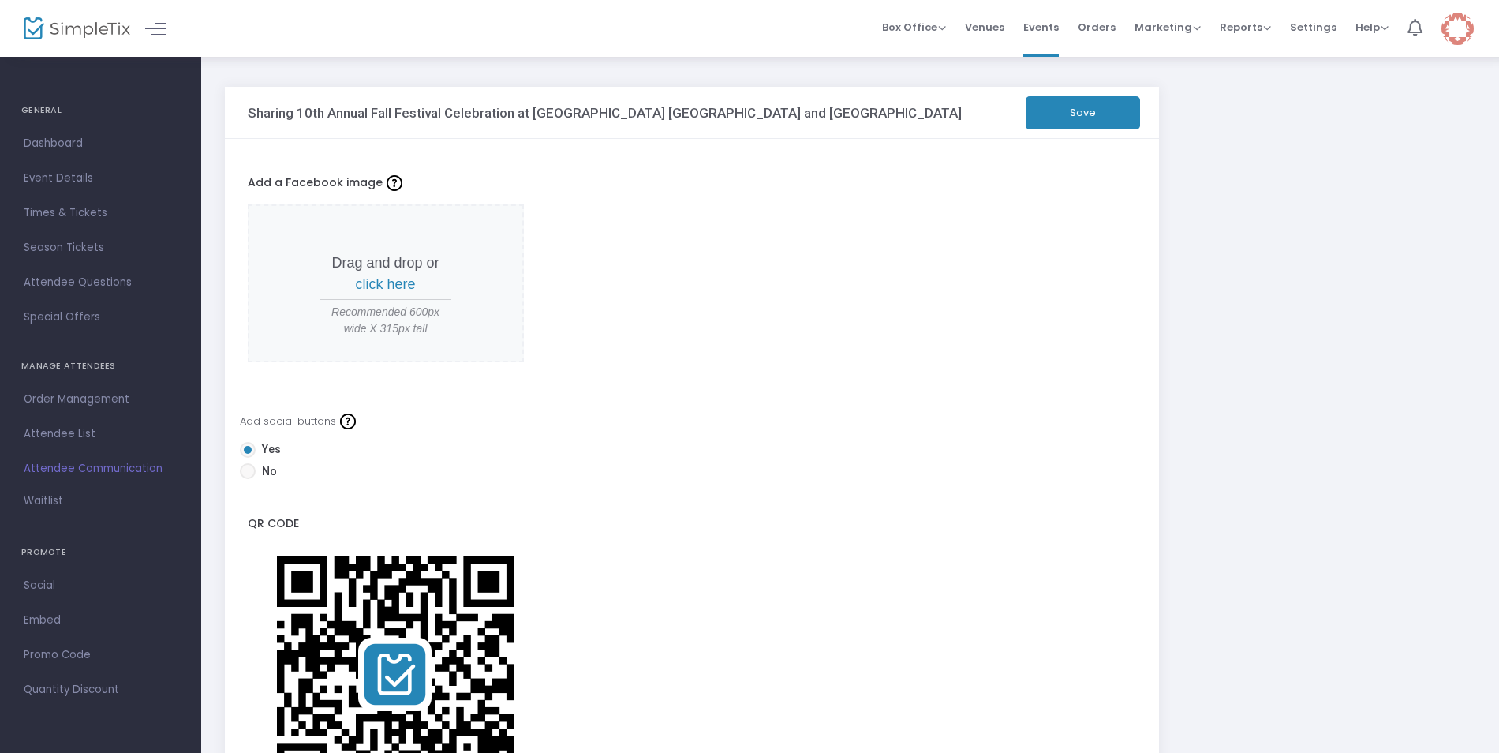
click at [372, 284] on span "click here" at bounding box center [386, 284] width 60 height 16
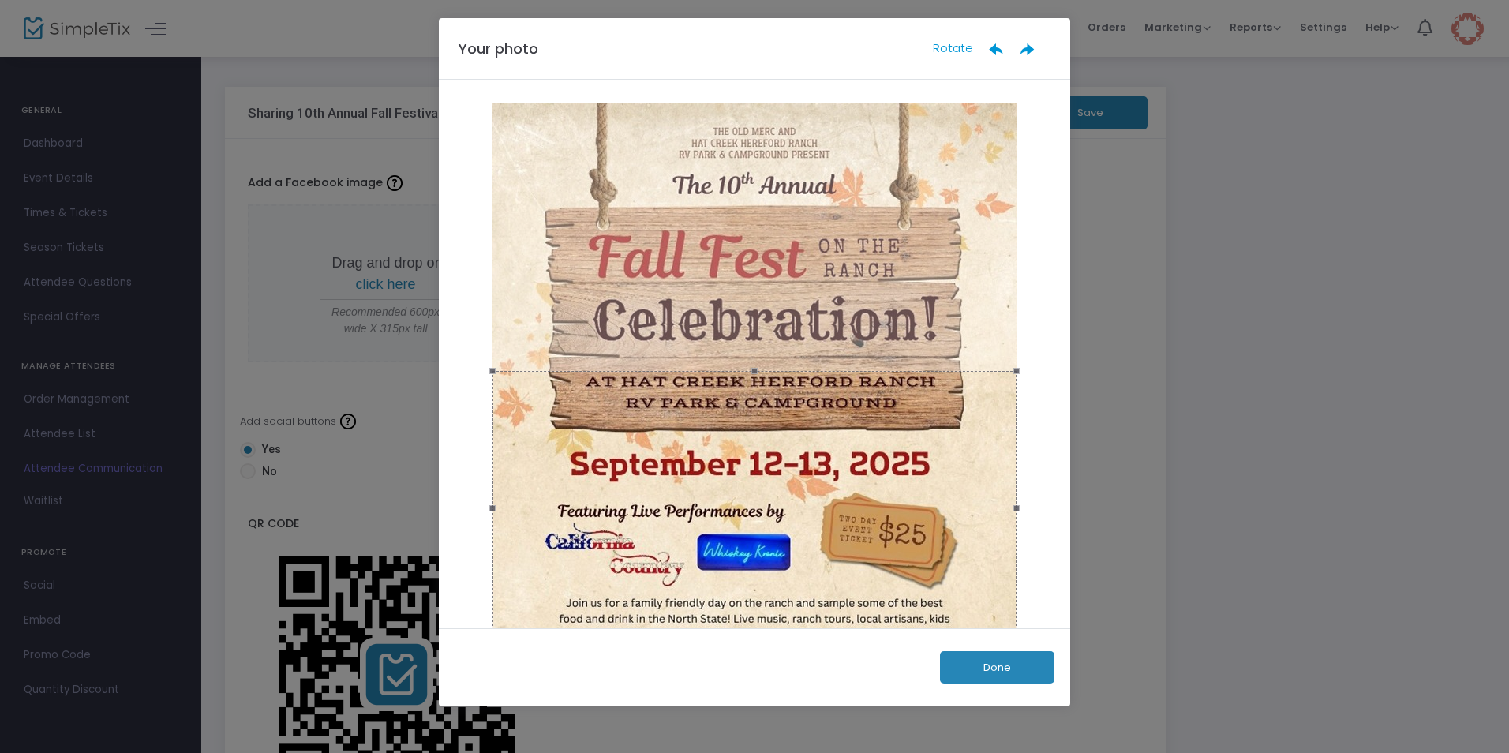
drag, startPoint x: 488, startPoint y: 372, endPoint x: 460, endPoint y: 309, distance: 68.5
click at [460, 309] on image-cropper at bounding box center [755, 508] width 592 height 818
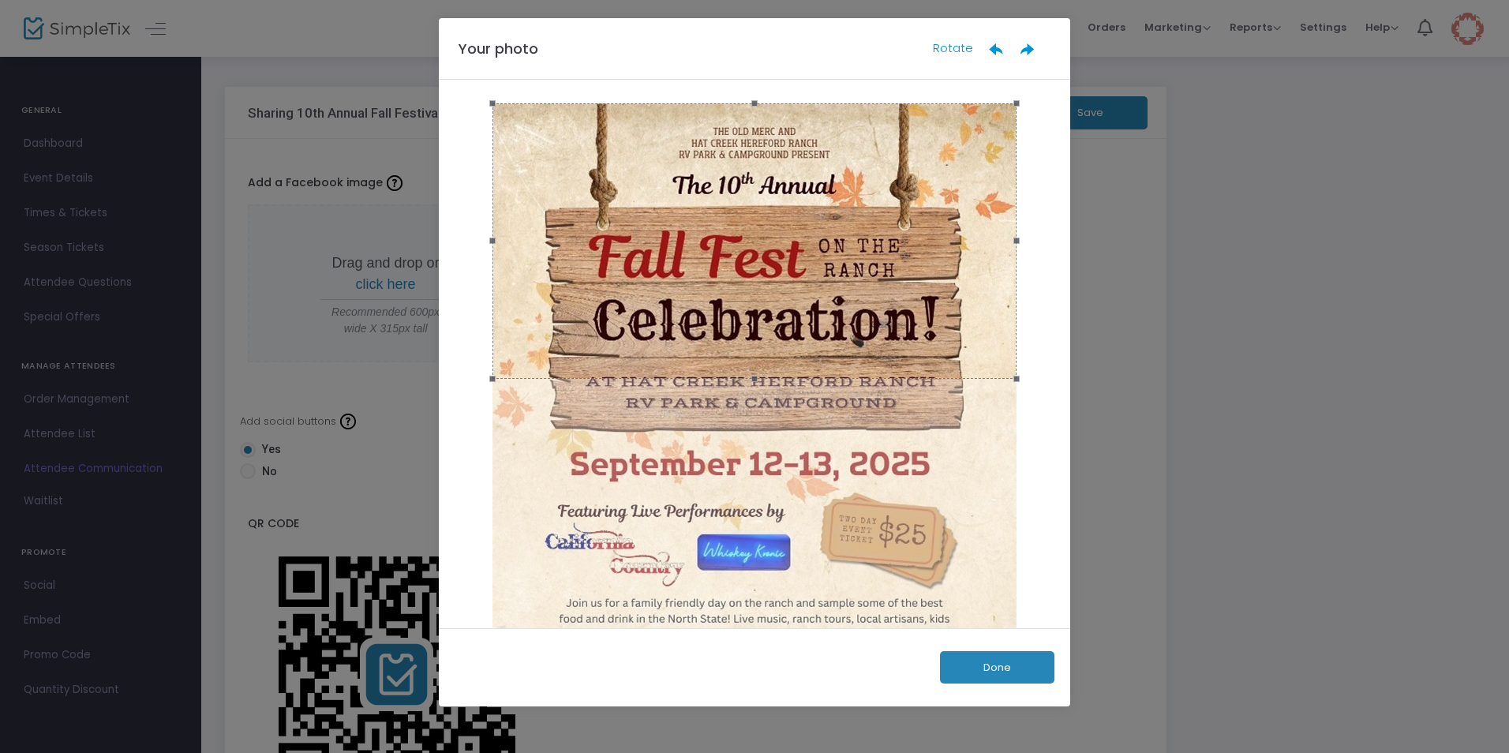
drag, startPoint x: 737, startPoint y: 486, endPoint x: 683, endPoint y: 214, distance: 277.5
click at [683, 214] on div at bounding box center [754, 240] width 524 height 275
click at [1021, 49] on icon at bounding box center [1028, 49] width 16 height 16
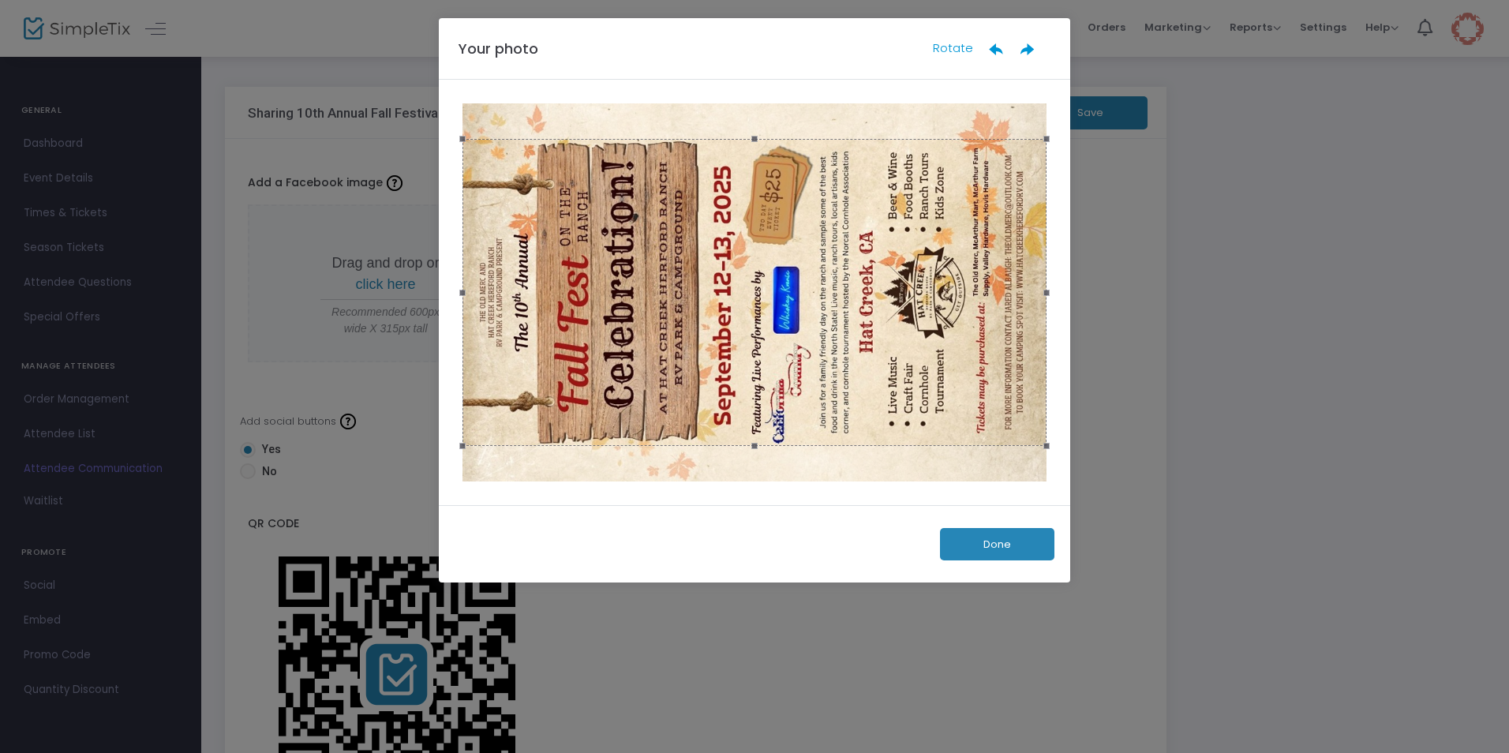
click at [1021, 49] on icon at bounding box center [1028, 49] width 16 height 16
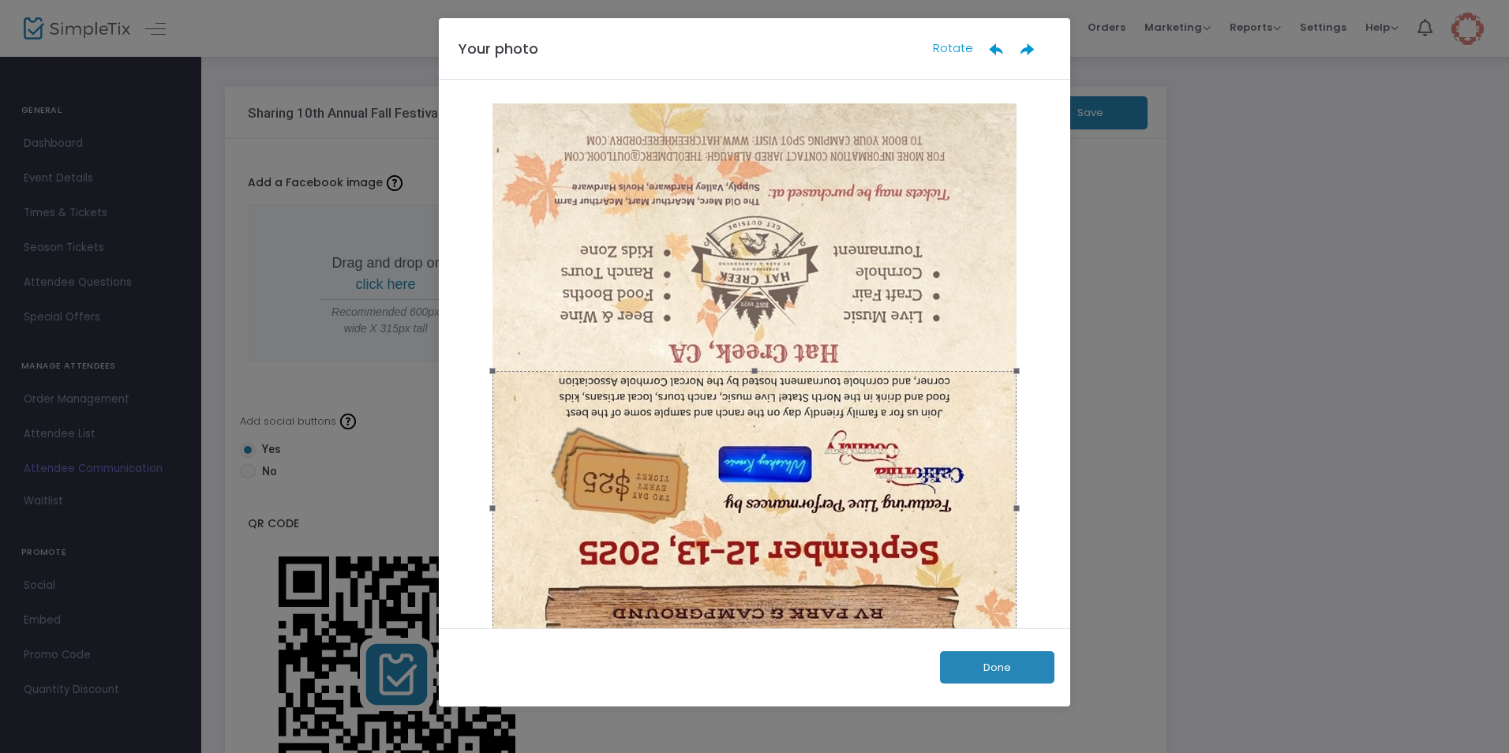
click at [1021, 49] on icon at bounding box center [1028, 49] width 16 height 16
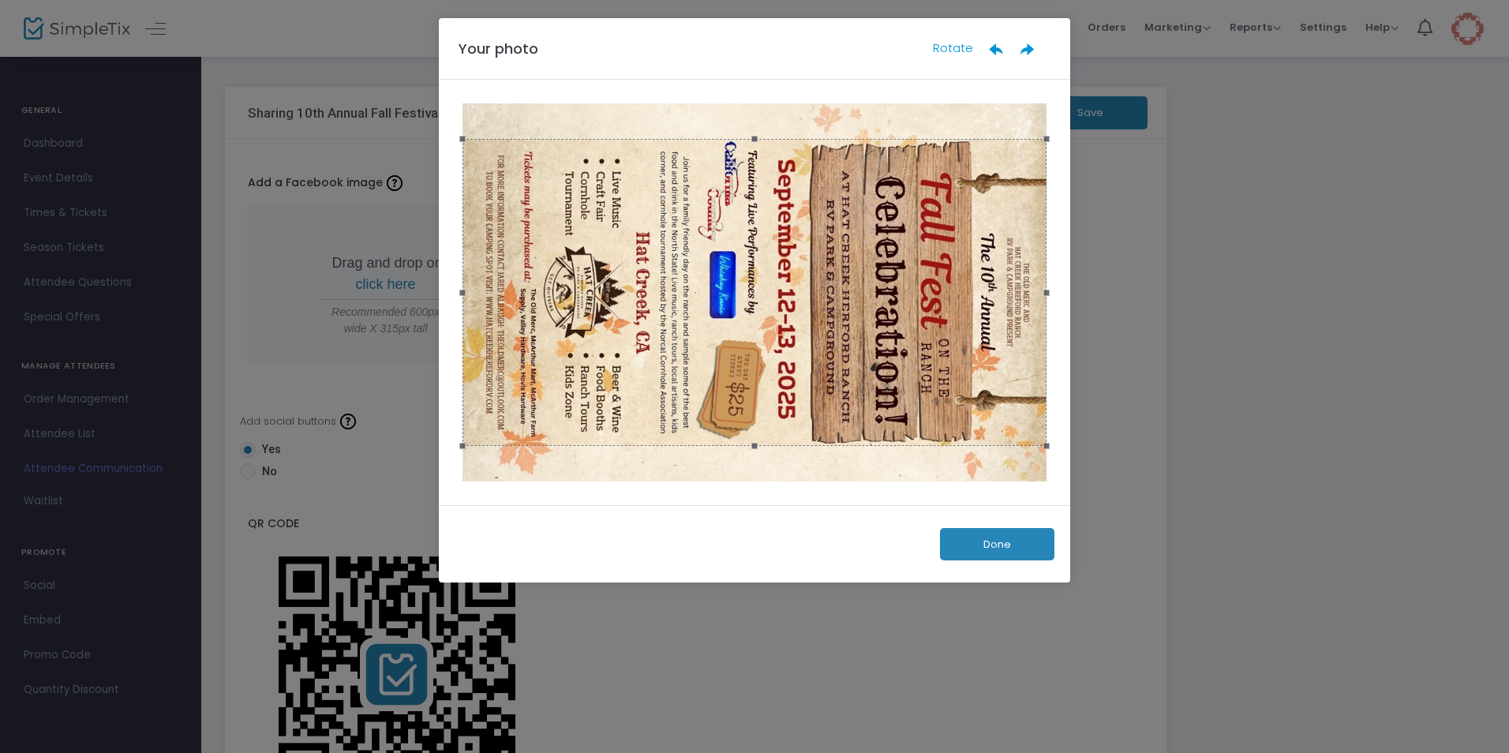
click at [1021, 49] on icon at bounding box center [1028, 49] width 16 height 16
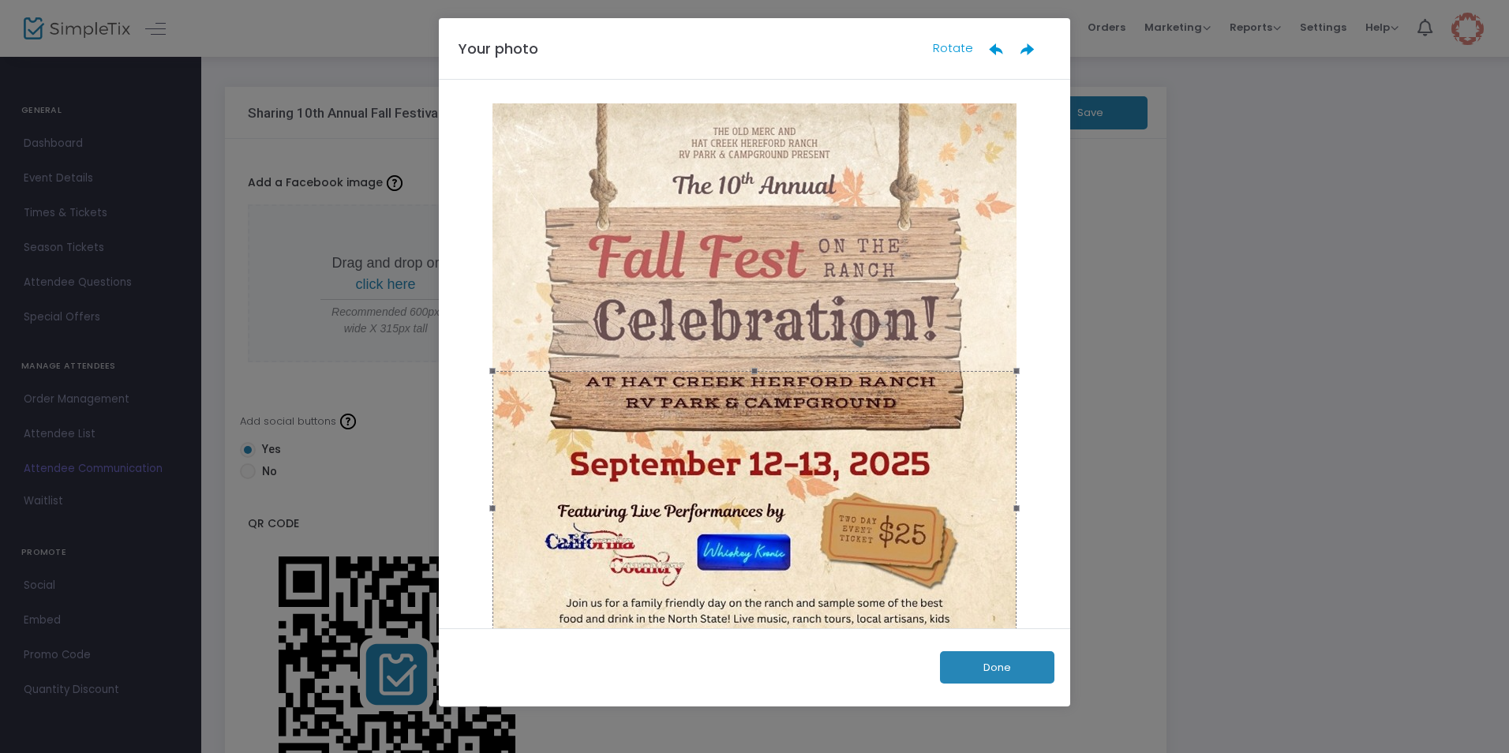
click at [964, 671] on button "Done" at bounding box center [997, 667] width 114 height 32
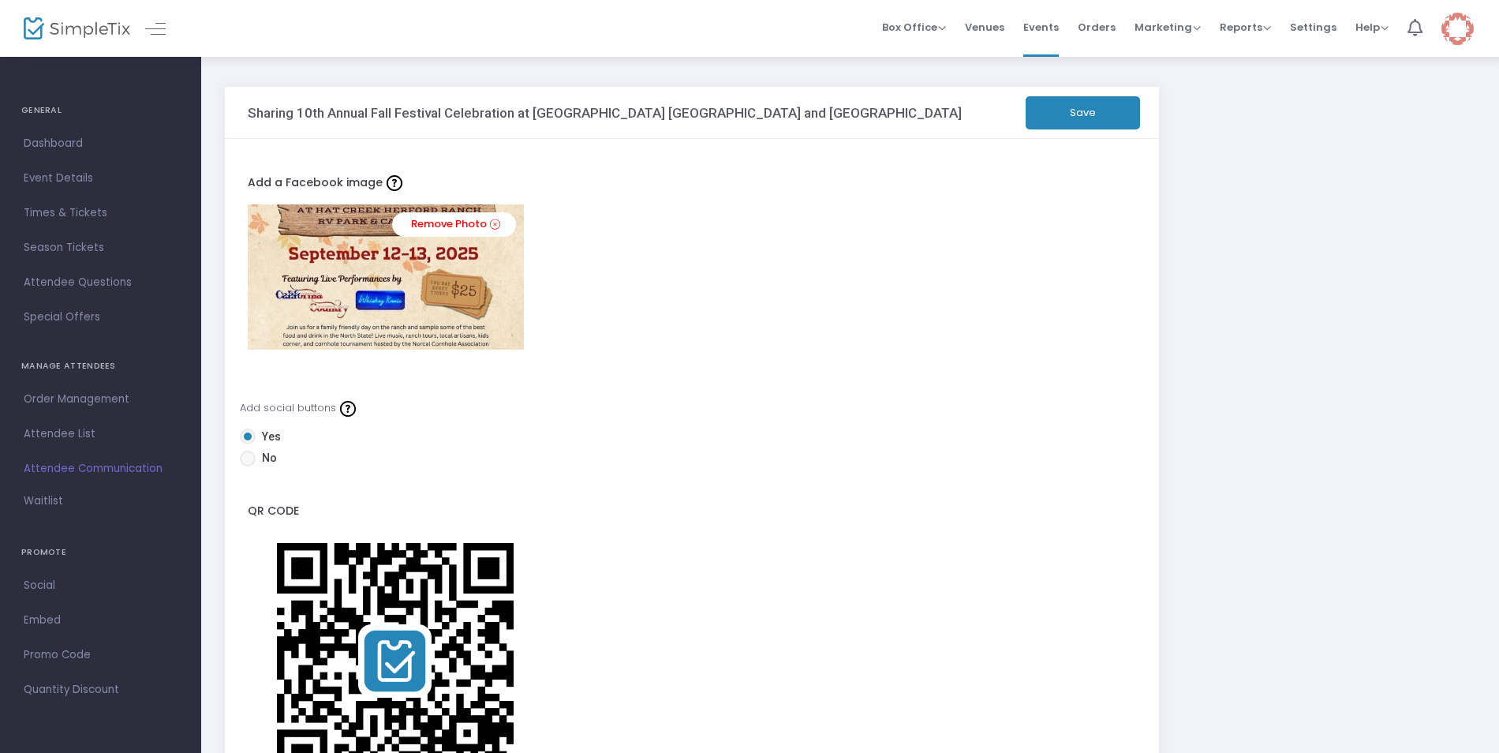
click at [493, 224] on icon at bounding box center [495, 224] width 10 height 15
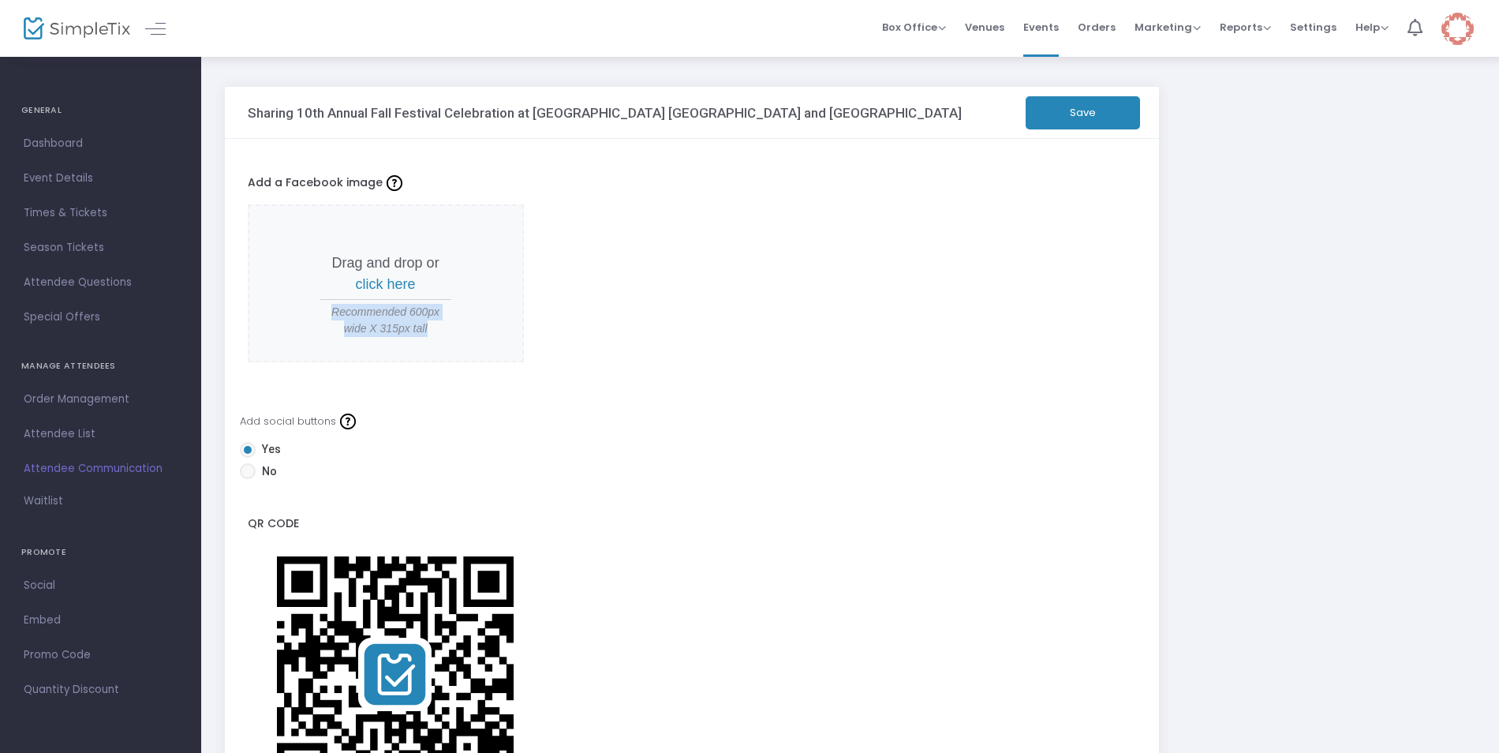
drag, startPoint x: 435, startPoint y: 331, endPoint x: 332, endPoint y: 313, distance: 104.2
click at [332, 313] on span "Recommended 600px wide X 315px tall" at bounding box center [385, 320] width 131 height 33
drag, startPoint x: 332, startPoint y: 313, endPoint x: 345, endPoint y: 313, distance: 12.7
copy span "Recommended 600px wide X 315px tall"
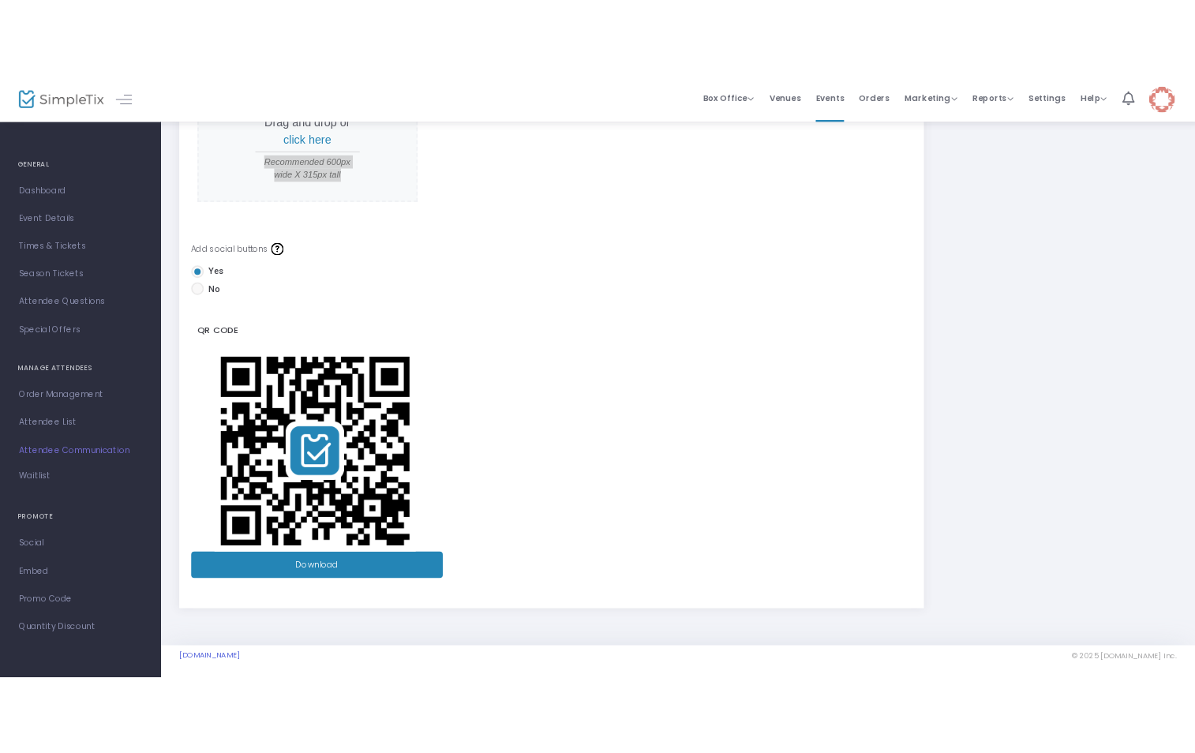
scroll to position [213, 0]
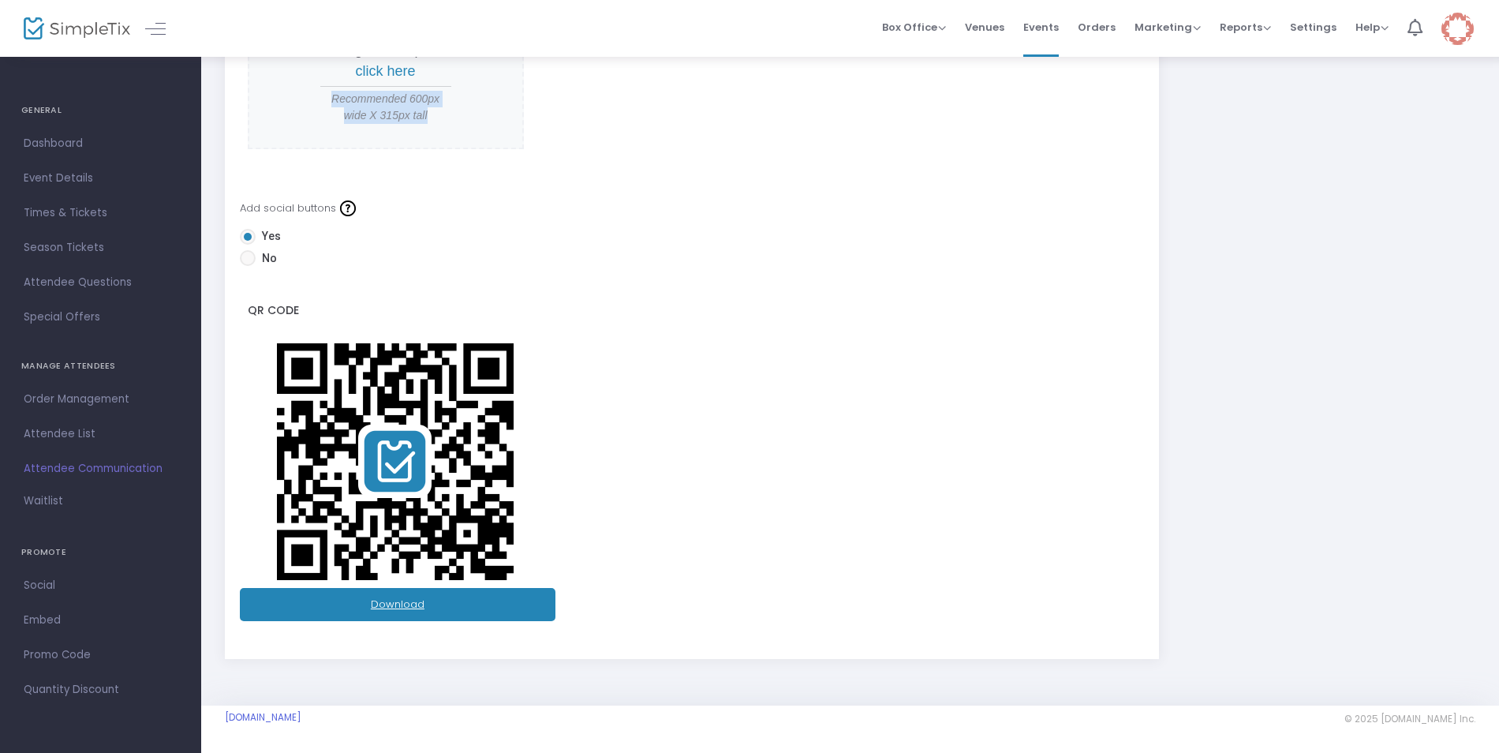
click at [414, 603] on link "Download" at bounding box center [398, 604] width 316 height 33
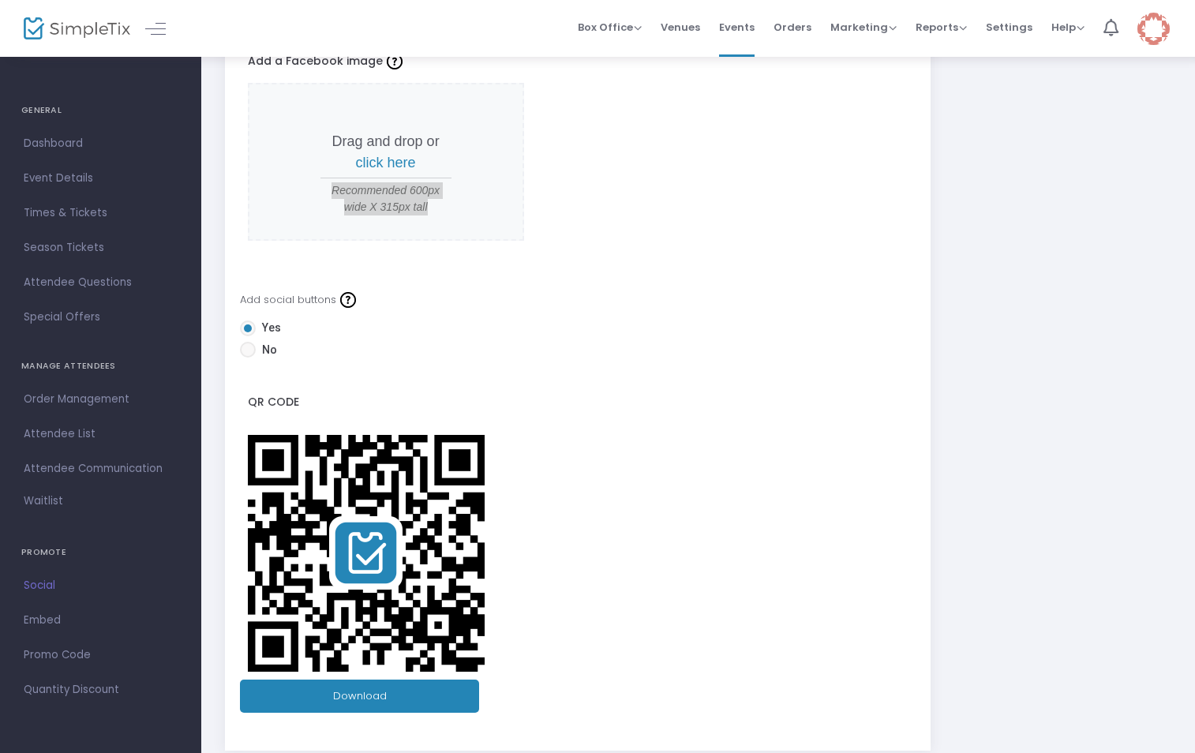
scroll to position [0, 0]
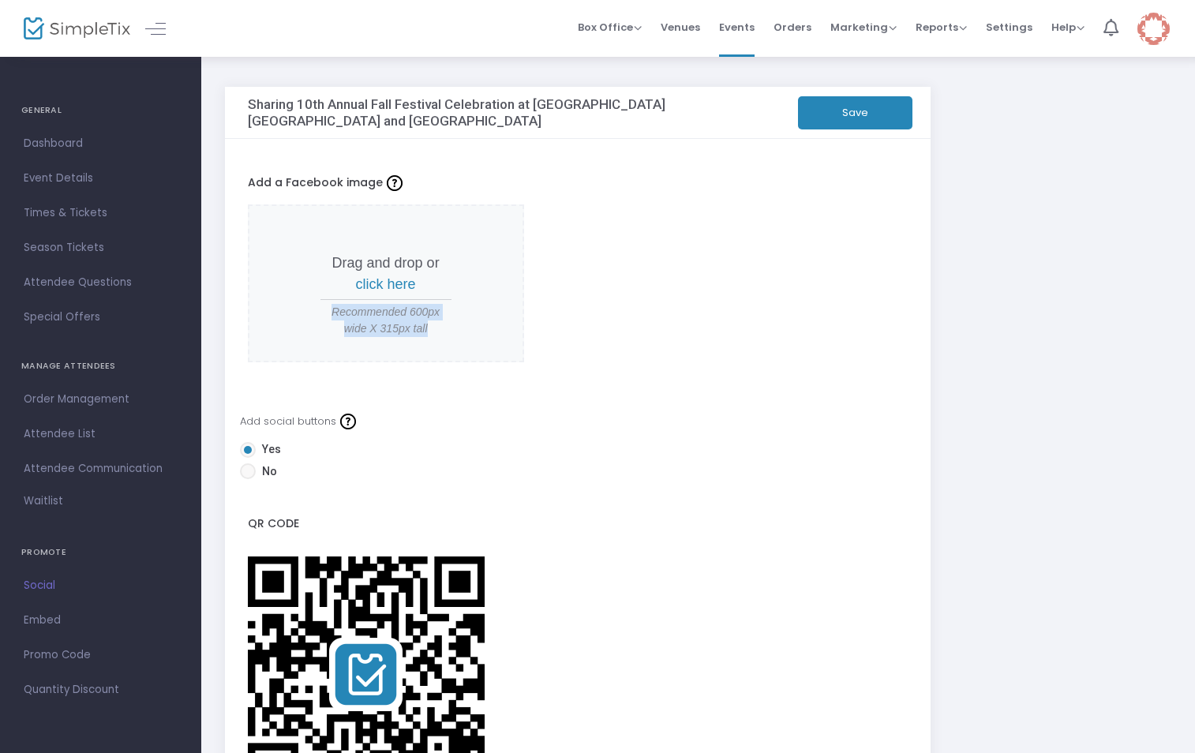
click at [882, 116] on button "Save" at bounding box center [855, 112] width 114 height 33
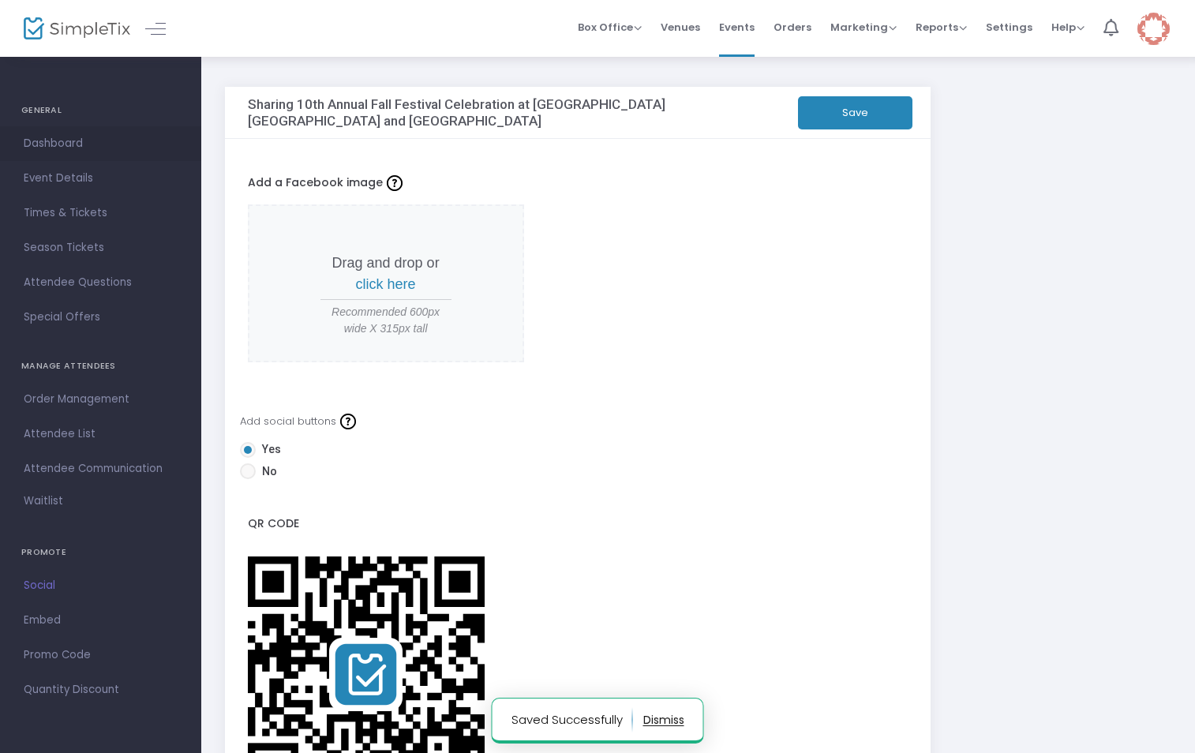
click at [51, 140] on span "Dashboard" at bounding box center [101, 143] width 154 height 21
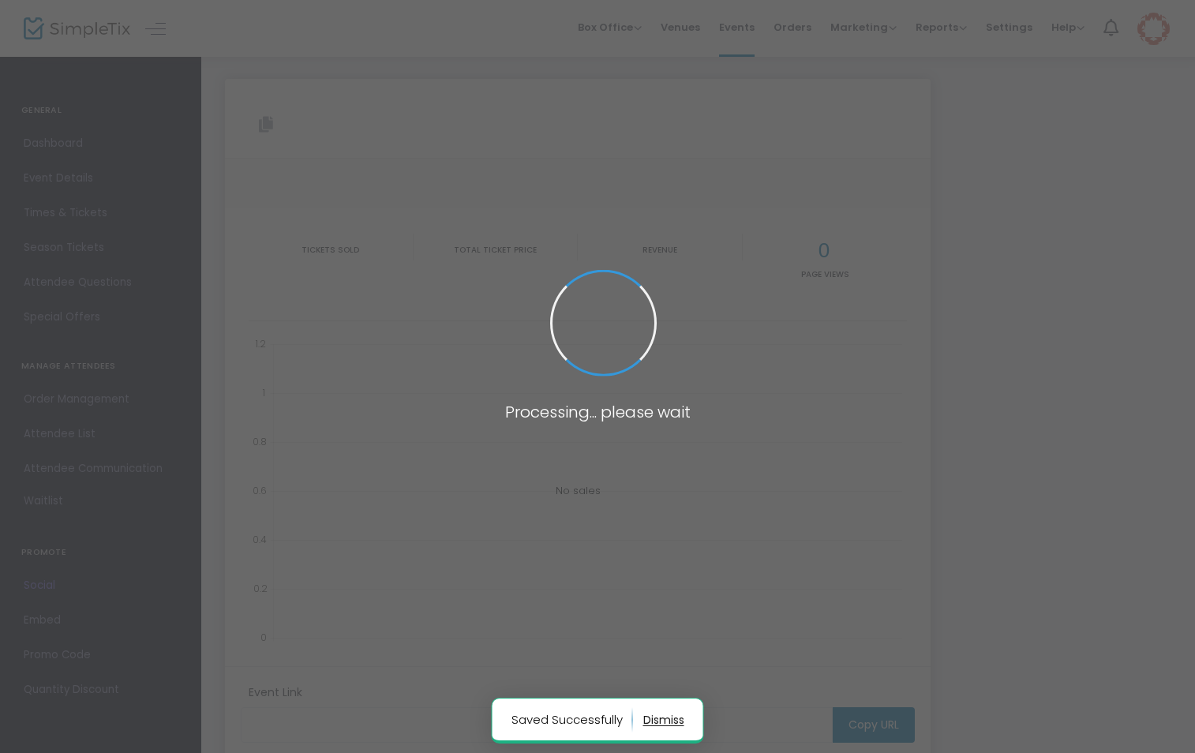
type input "[URL][DOMAIN_NAME]"
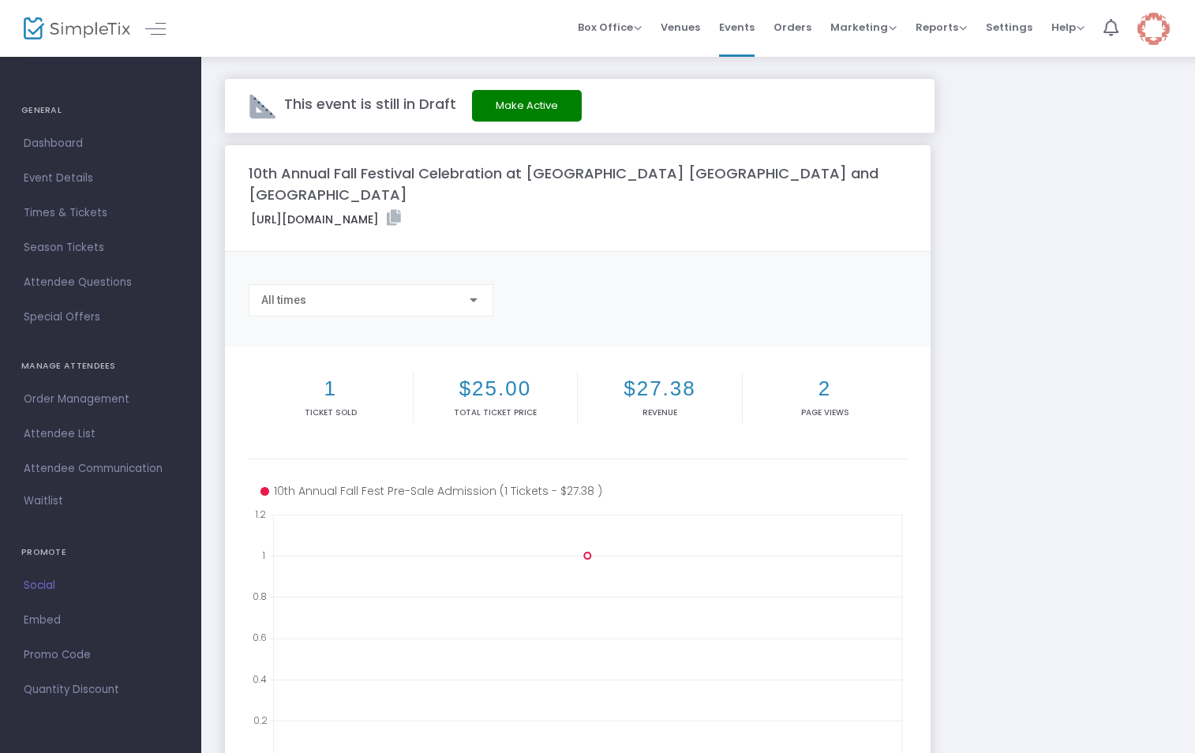
click at [547, 109] on button "Make Active" at bounding box center [527, 106] width 110 height 32
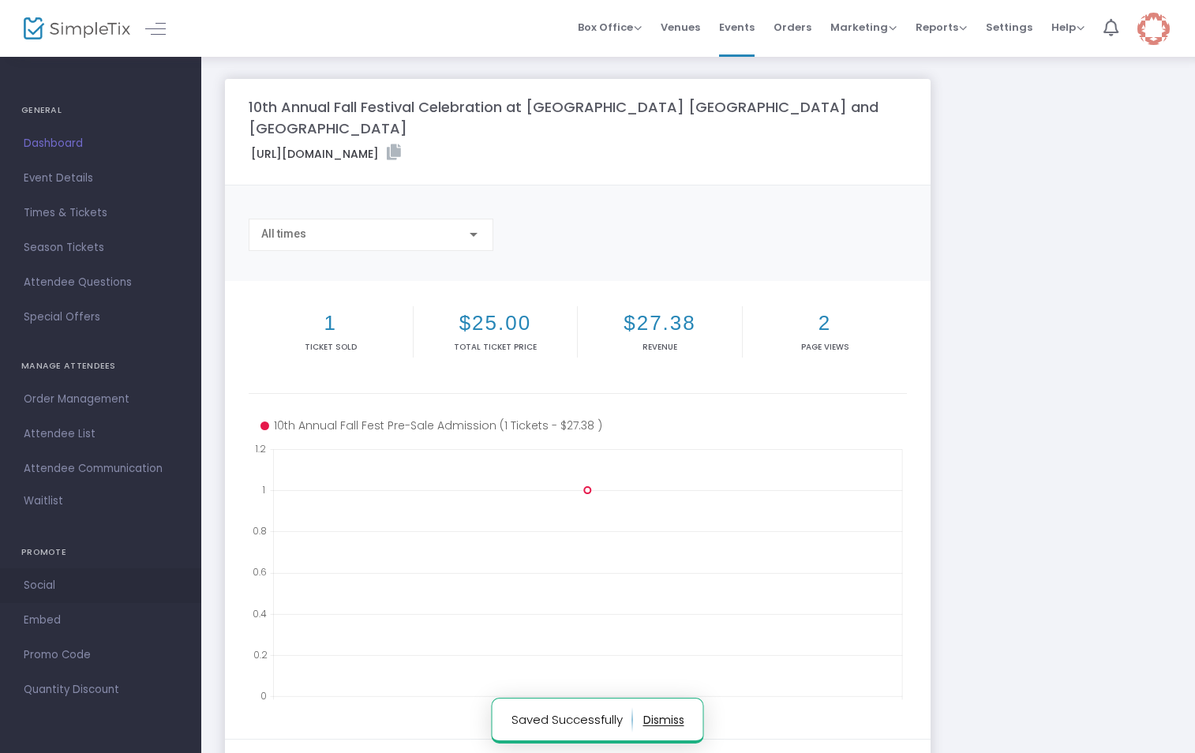
click at [34, 585] on span "Social" at bounding box center [101, 585] width 154 height 21
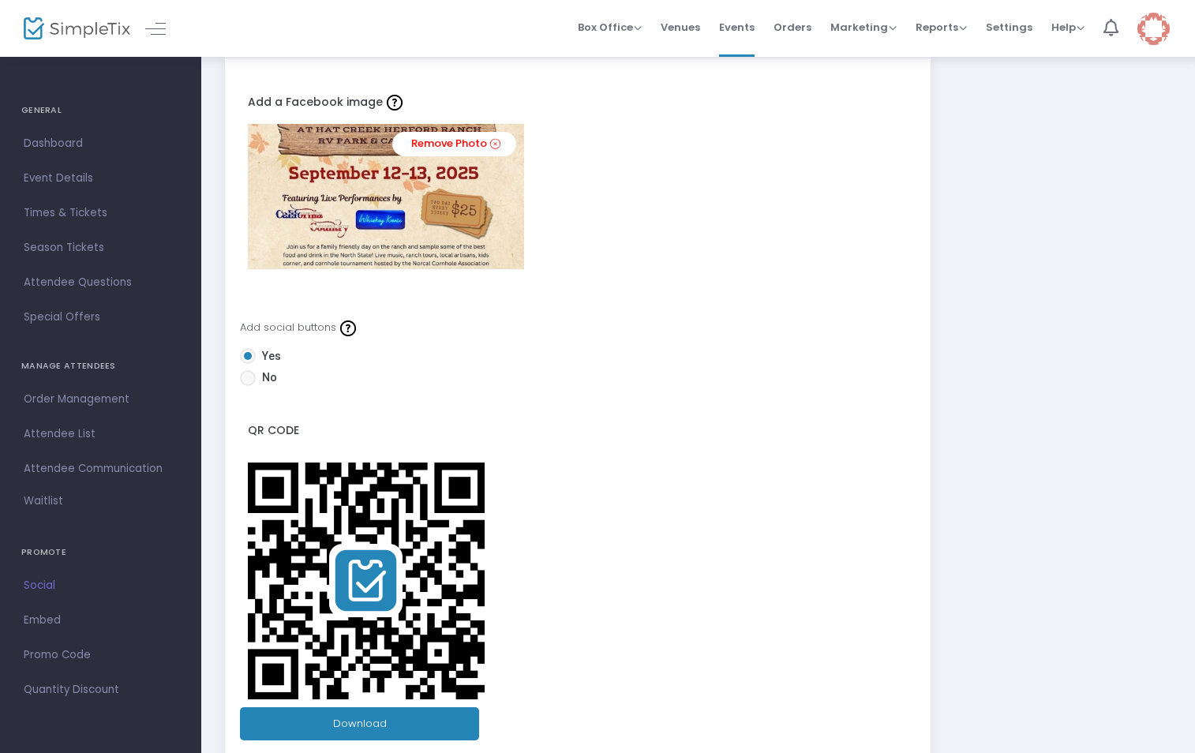
scroll to position [200, 0]
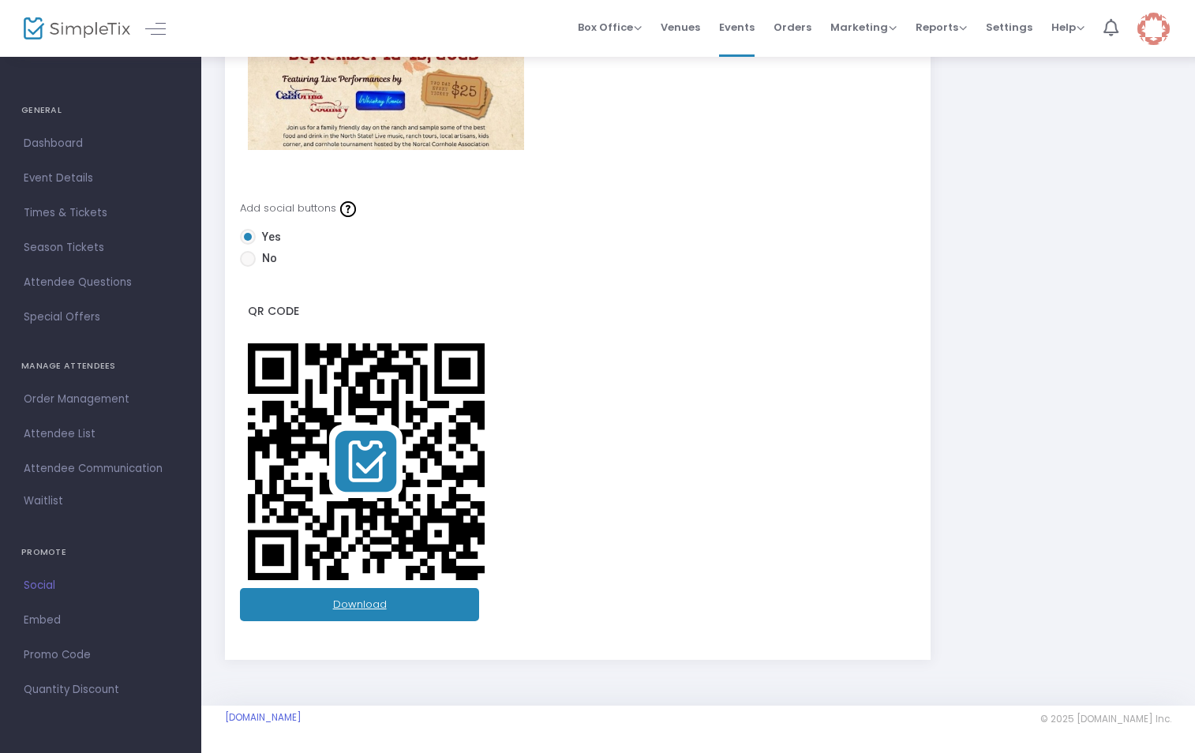
click at [368, 605] on link "Download" at bounding box center [360, 604] width 240 height 33
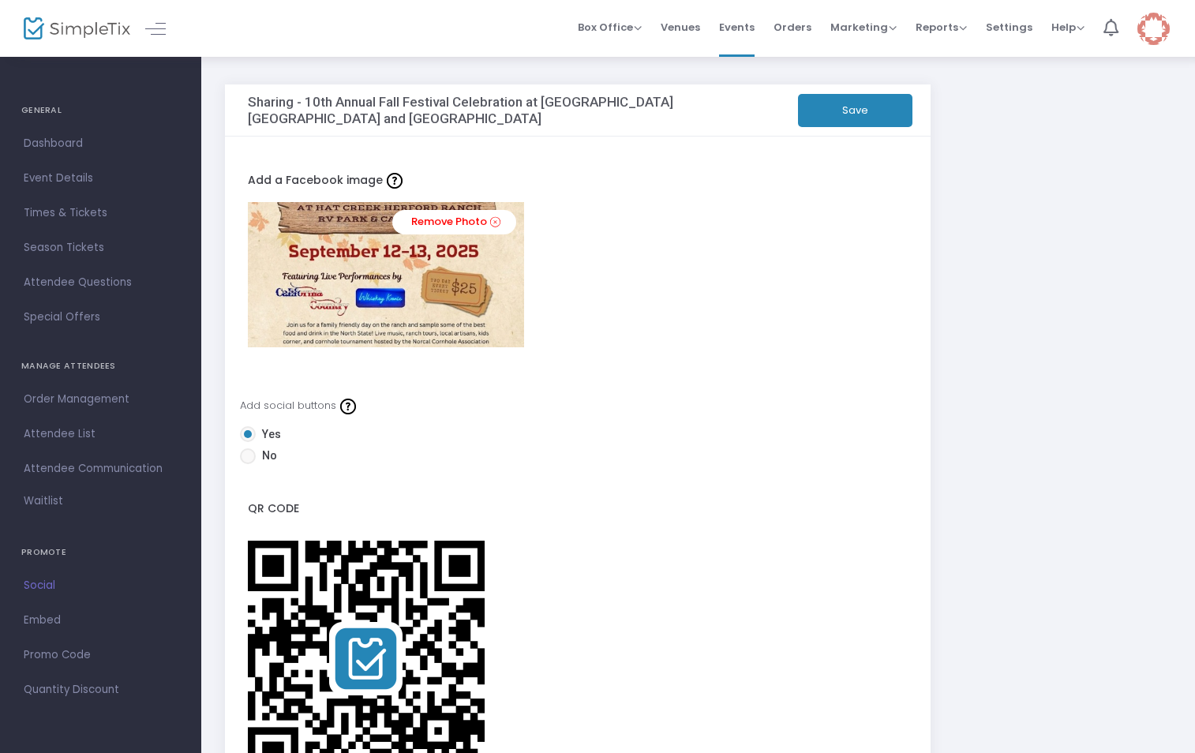
scroll to position [0, 0]
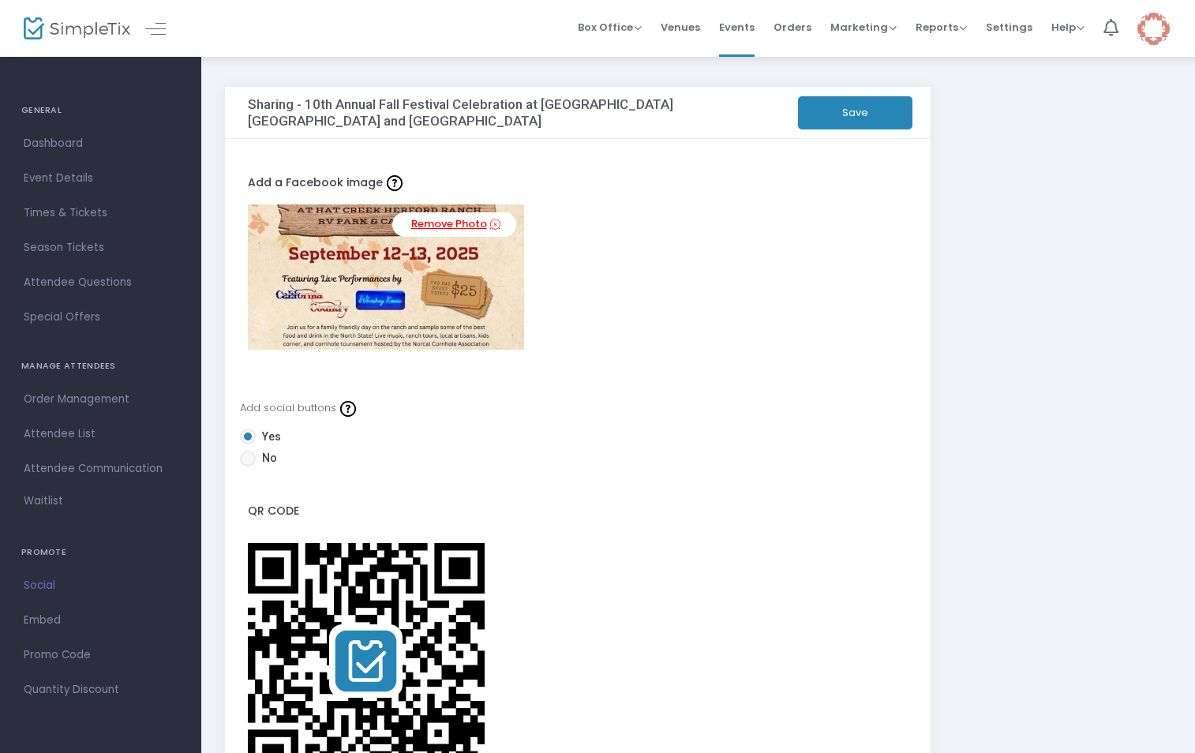
click at [490, 224] on icon at bounding box center [495, 224] width 10 height 15
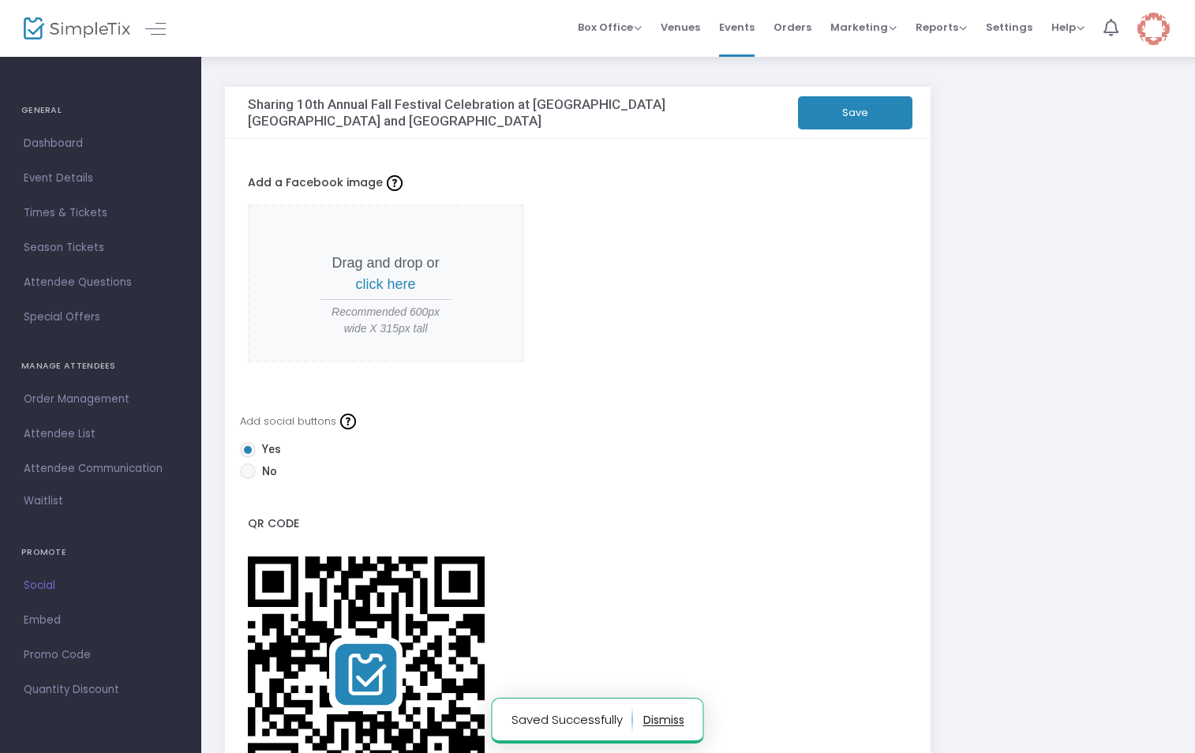
click at [373, 286] on span "click here" at bounding box center [386, 284] width 60 height 16
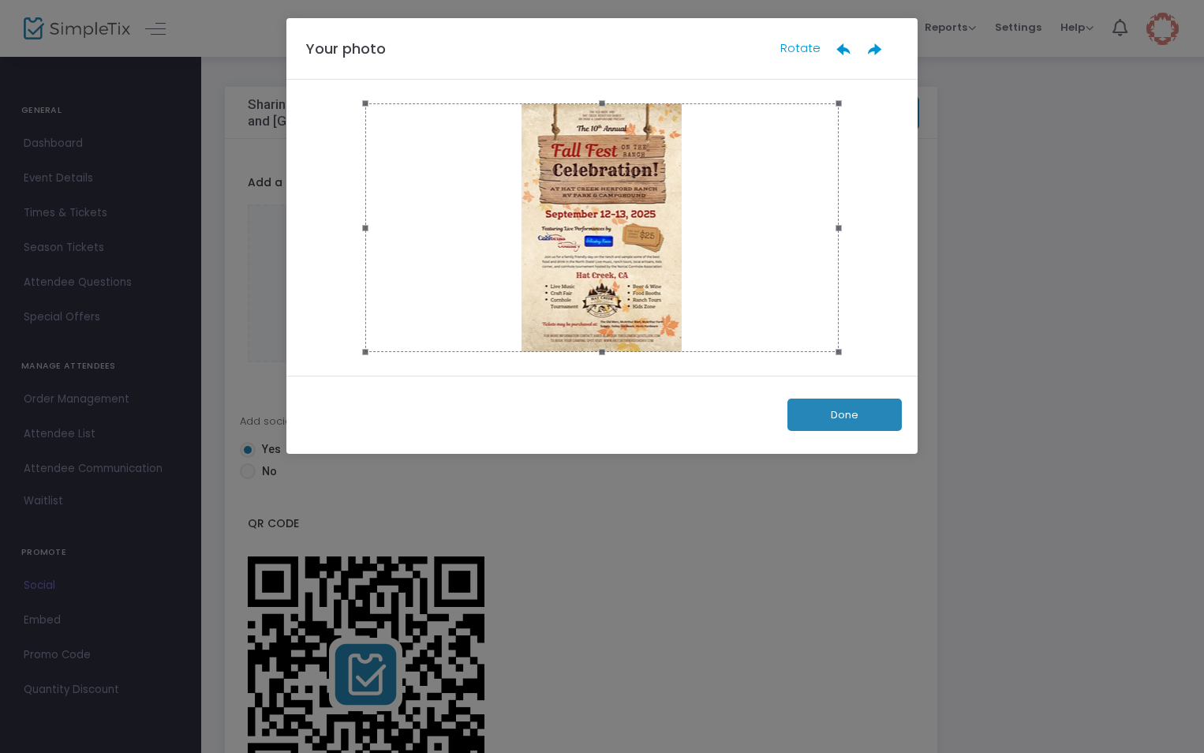
click at [830, 417] on button "Done" at bounding box center [845, 415] width 114 height 32
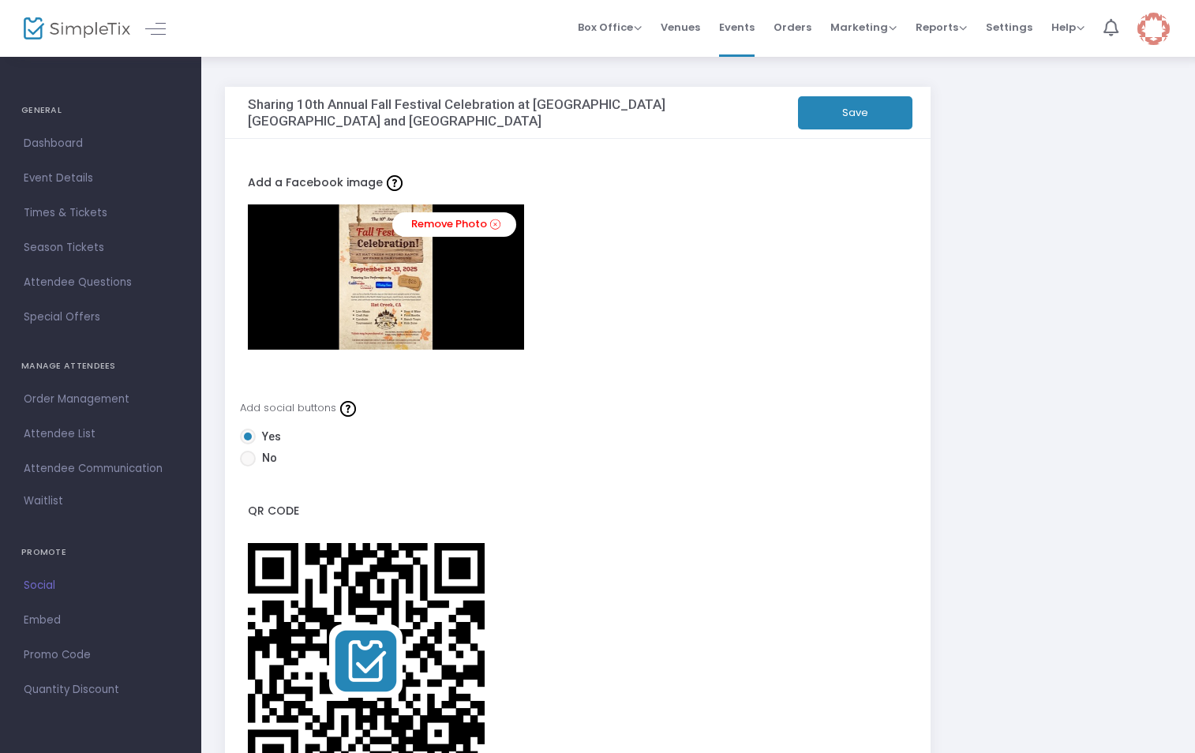
click at [845, 114] on button "Save" at bounding box center [855, 112] width 114 height 33
click at [844, 110] on button "Save" at bounding box center [855, 112] width 114 height 33
click at [1006, 24] on span "Settings" at bounding box center [1009, 27] width 47 height 40
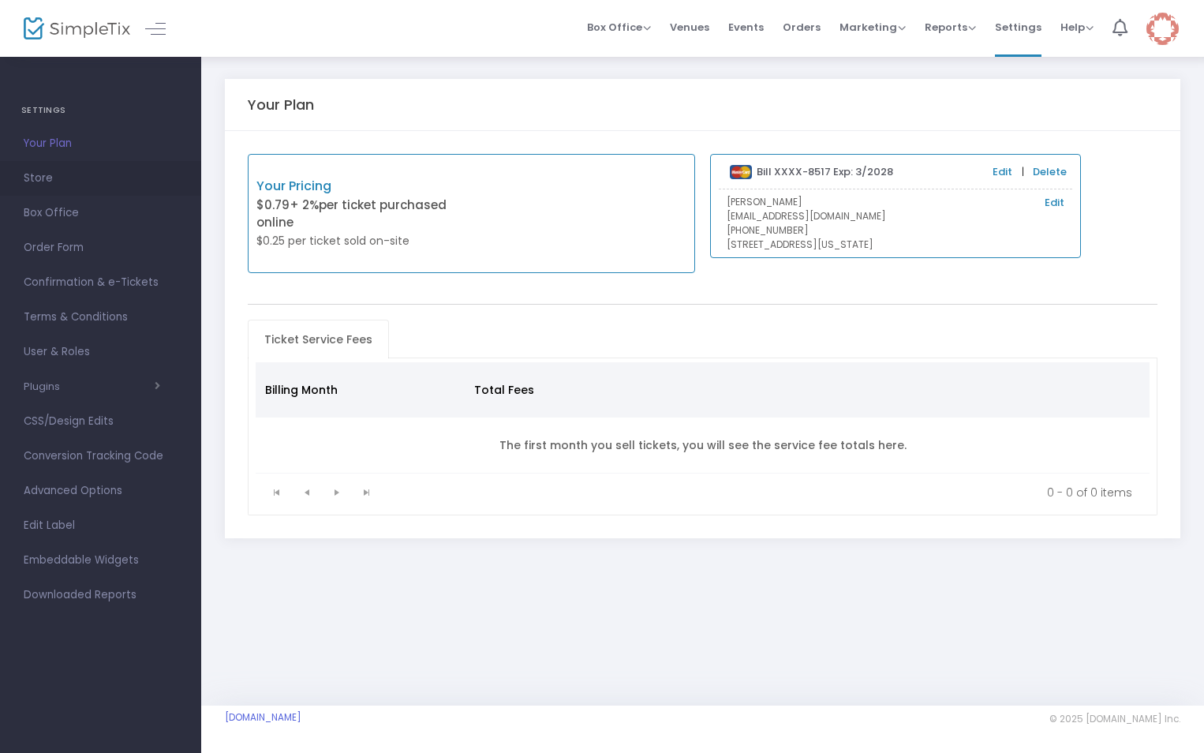
click at [33, 181] on span "Store" at bounding box center [101, 178] width 154 height 21
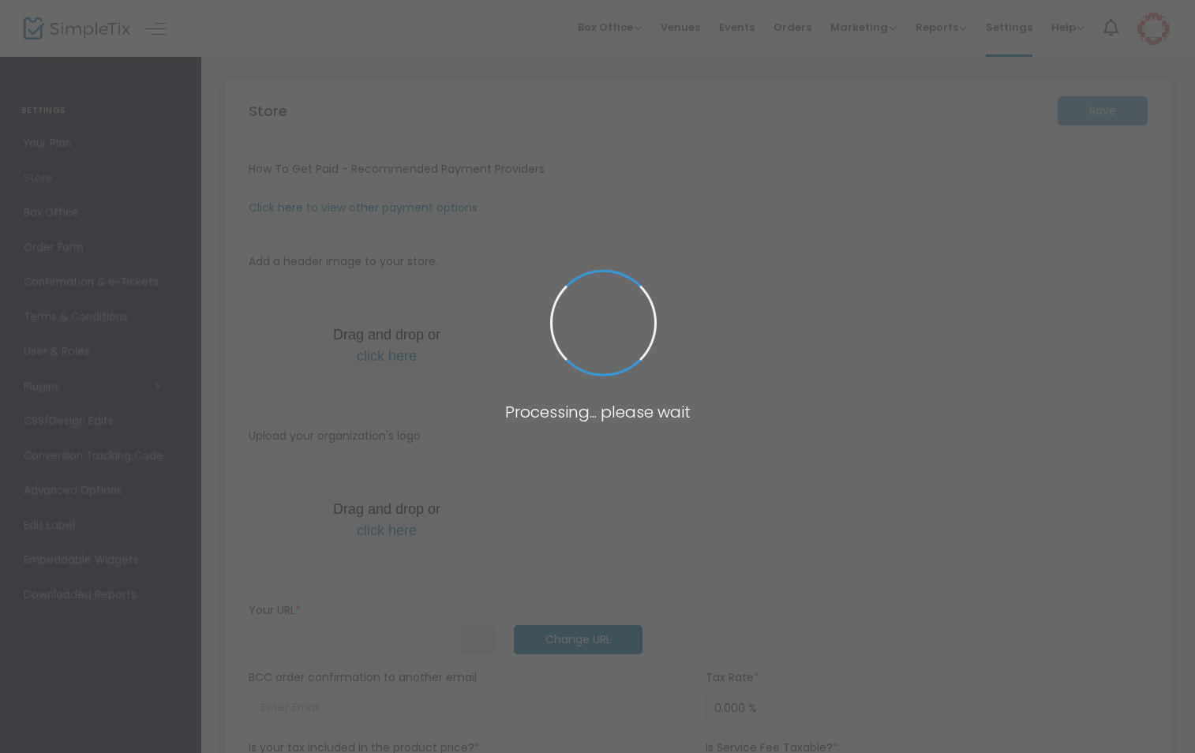
type input "[URL]"
radio input "false"
radio input "true"
type input "Old Merc INC Mobile"
type input "[PHONE_NUMBER]"
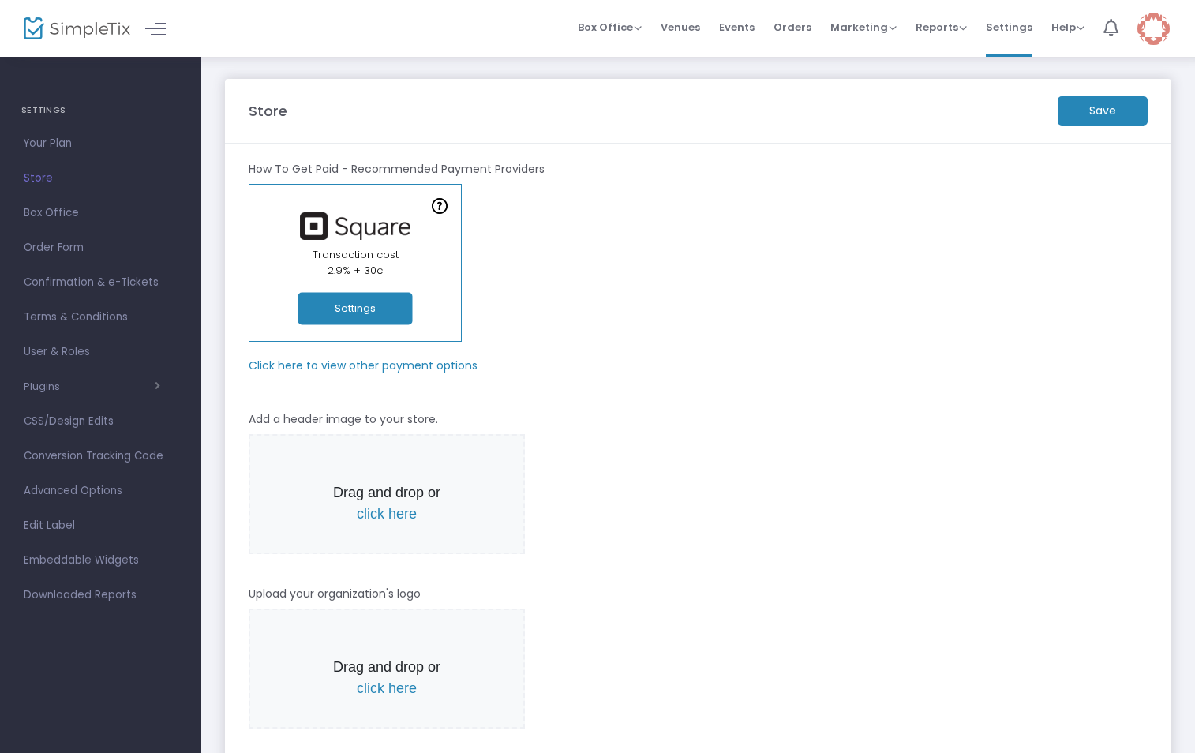
click at [355, 305] on button "Settings" at bounding box center [355, 309] width 114 height 32
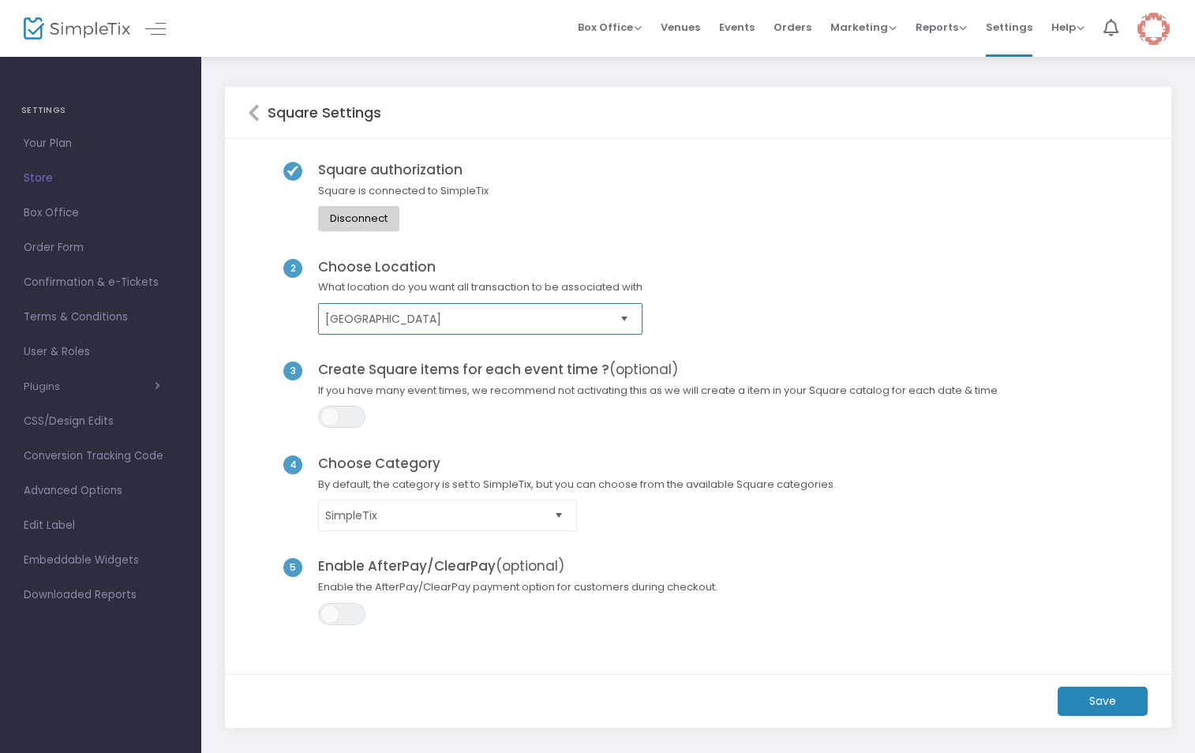
click at [606, 324] on span "[GEOGRAPHIC_DATA]" at bounding box center [469, 319] width 288 height 16
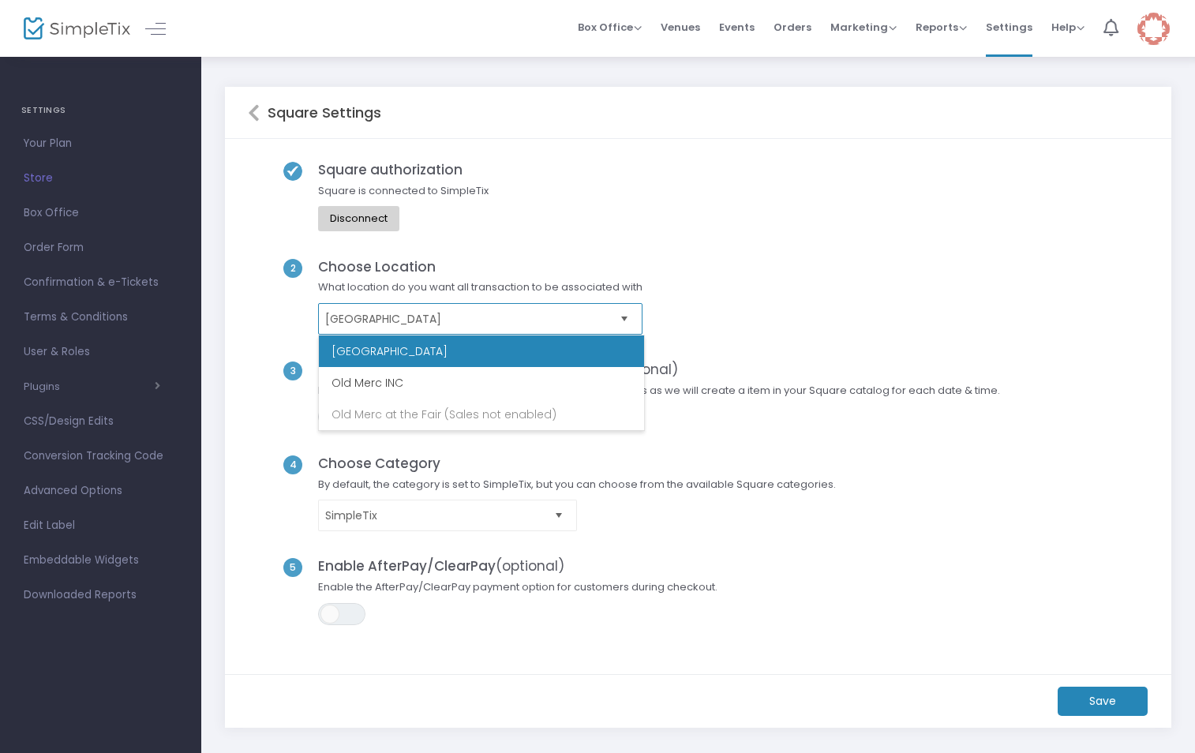
click at [603, 321] on span "[GEOGRAPHIC_DATA]" at bounding box center [469, 319] width 288 height 16
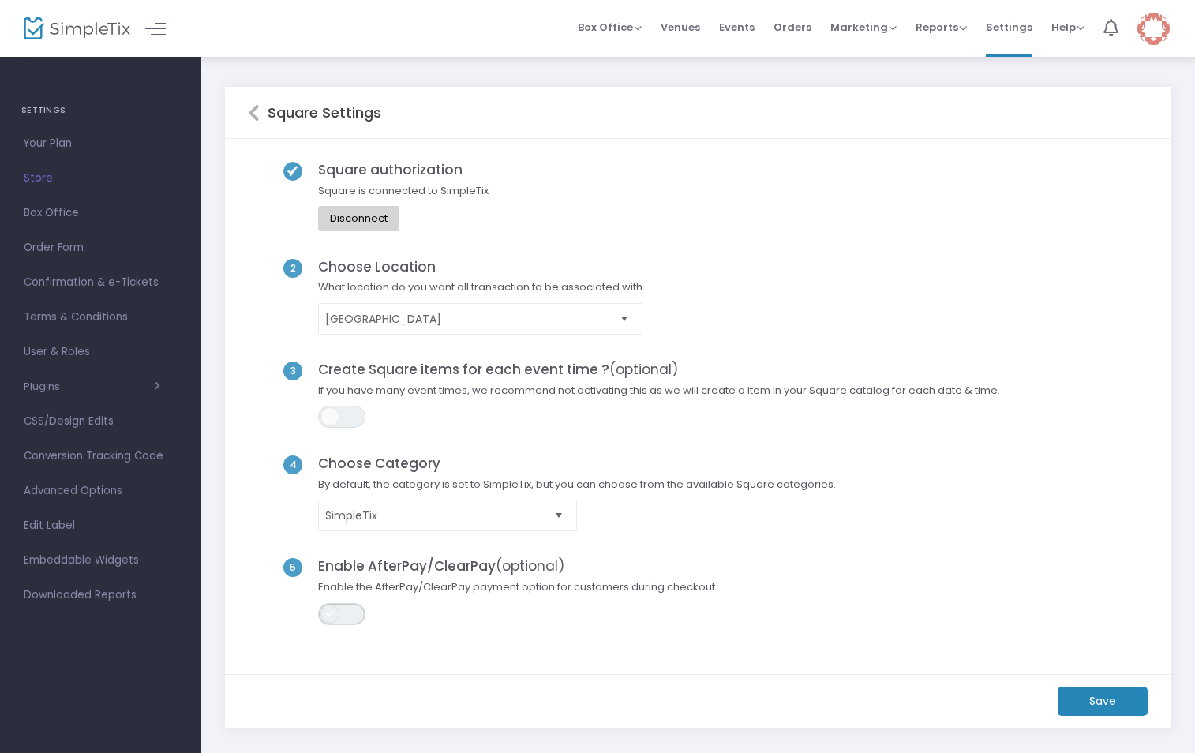
click at [341, 614] on span "ON OFF" at bounding box center [341, 614] width 47 height 22
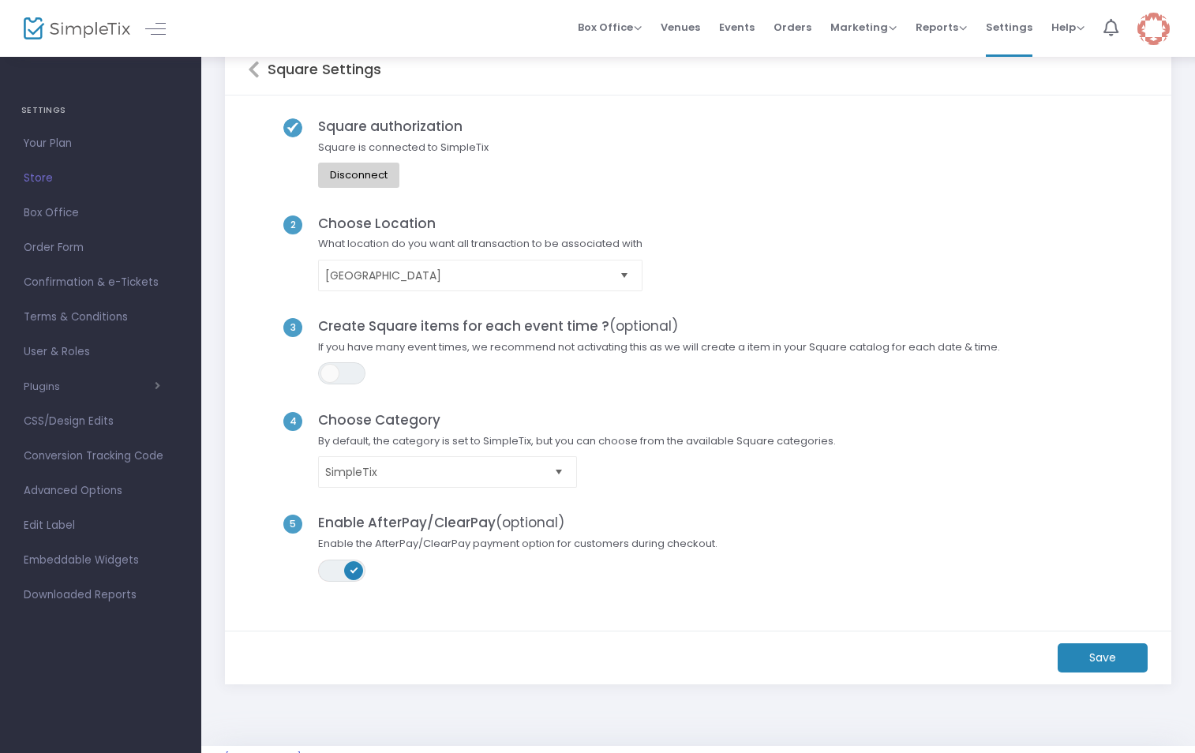
scroll to position [84, 0]
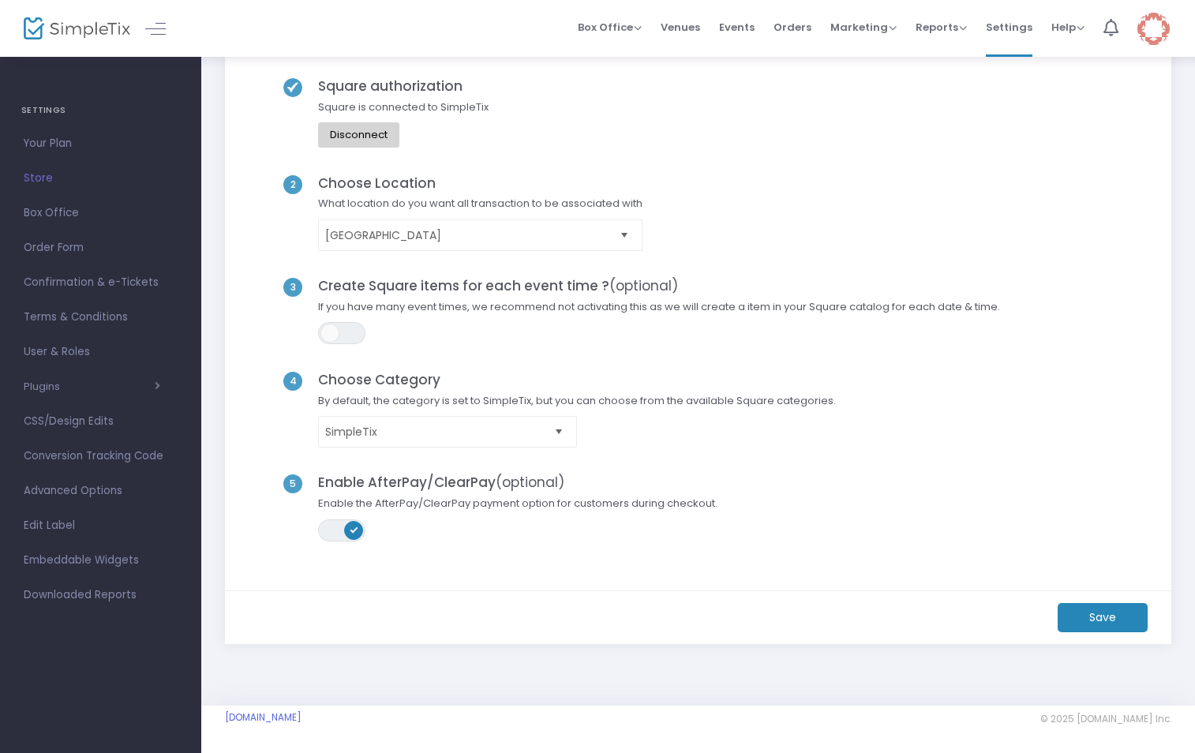
click at [1077, 614] on m-button "Save" at bounding box center [1102, 617] width 90 height 29
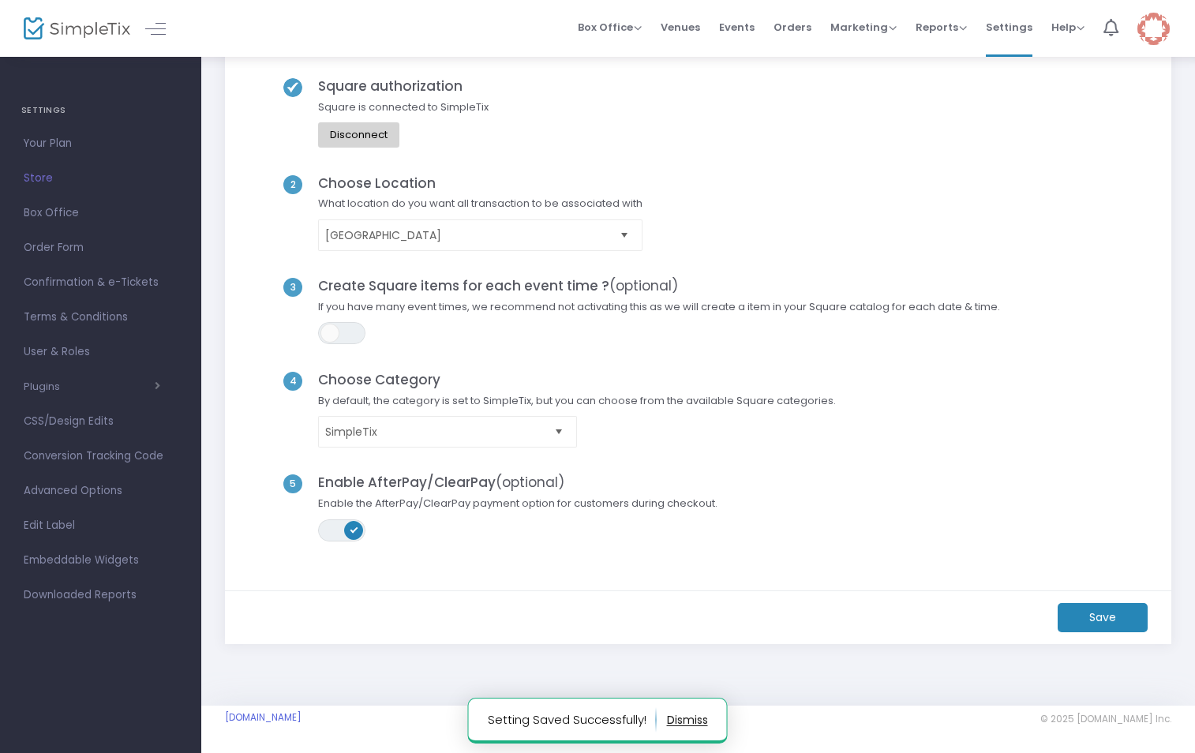
click at [58, 208] on span "Box Office" at bounding box center [101, 213] width 154 height 21
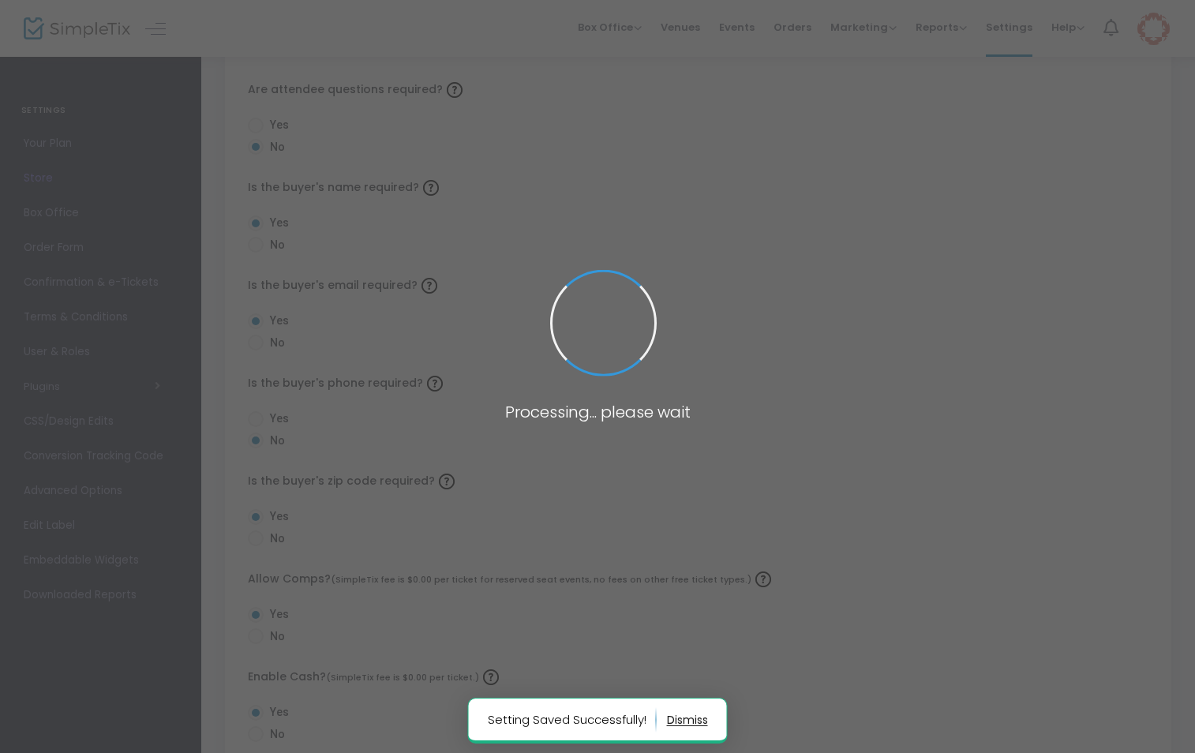
radio input "true"
radio input "false"
radio input "true"
radio input "false"
radio input "true"
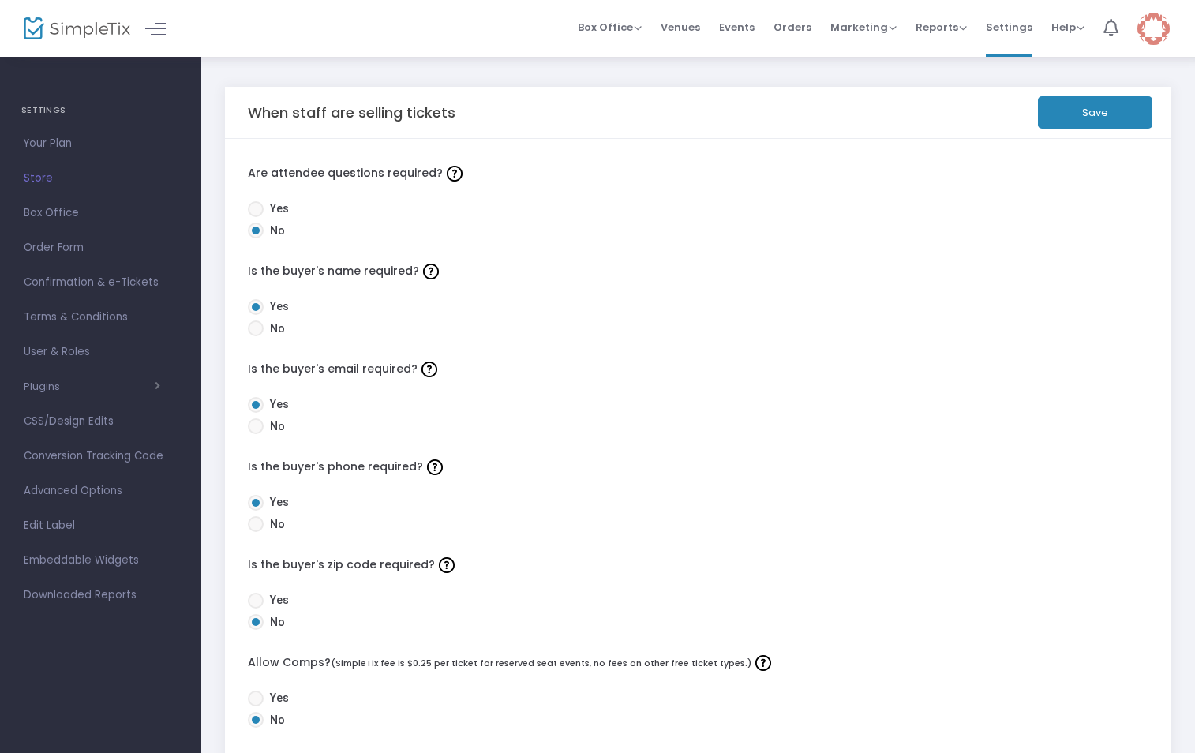
click at [256, 526] on span at bounding box center [256, 524] width 16 height 16
click at [256, 532] on input "No" at bounding box center [255, 532] width 1 height 1
radio input "true"
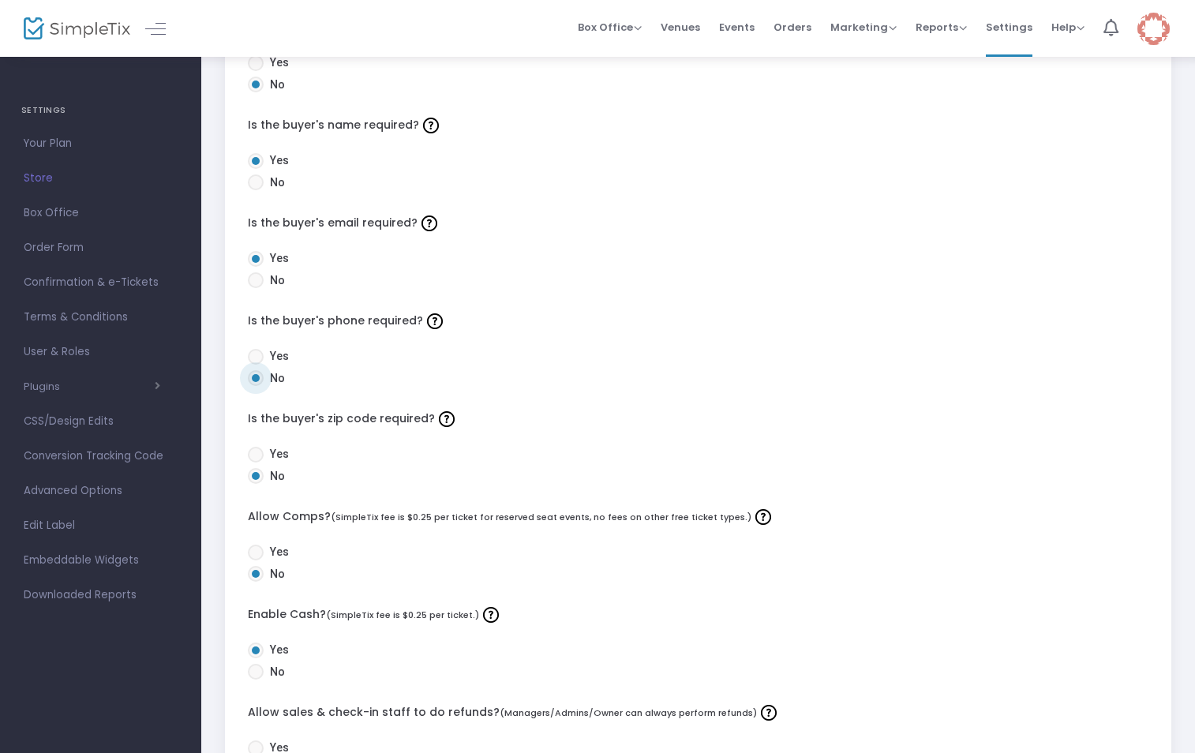
scroll to position [158, 0]
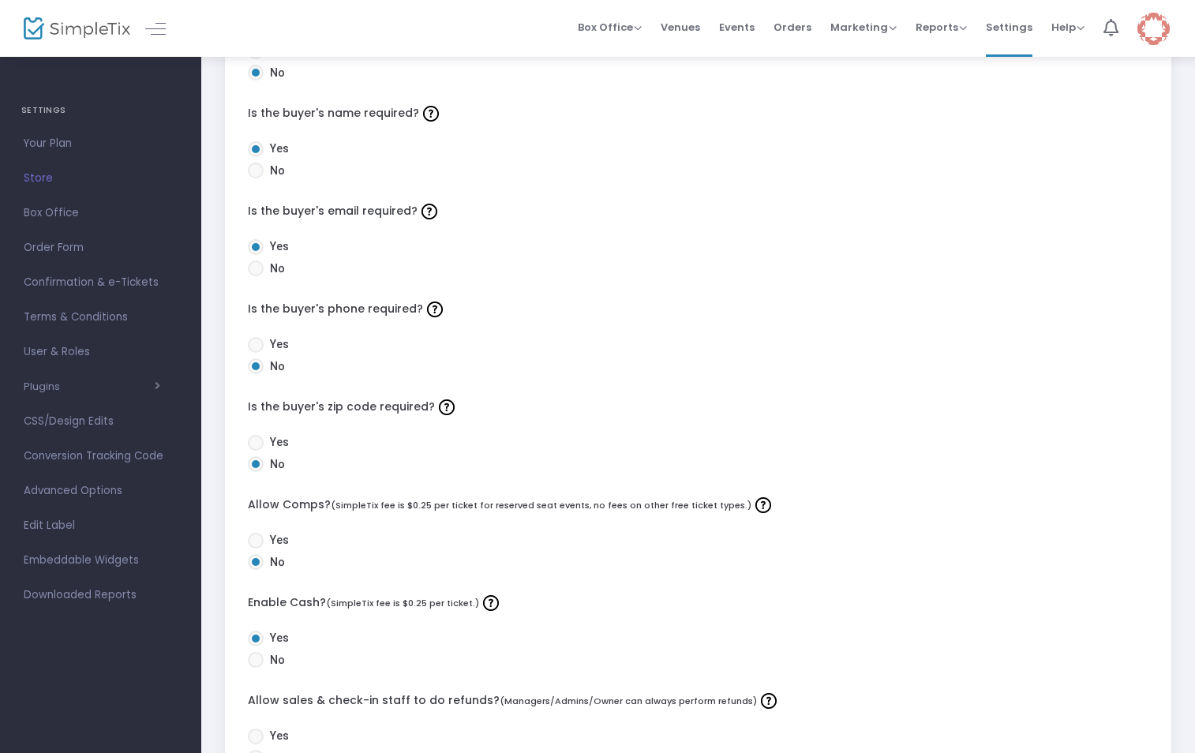
click at [256, 445] on span at bounding box center [256, 443] width 16 height 16
click at [256, 451] on input "Yes" at bounding box center [255, 451] width 1 height 1
radio input "true"
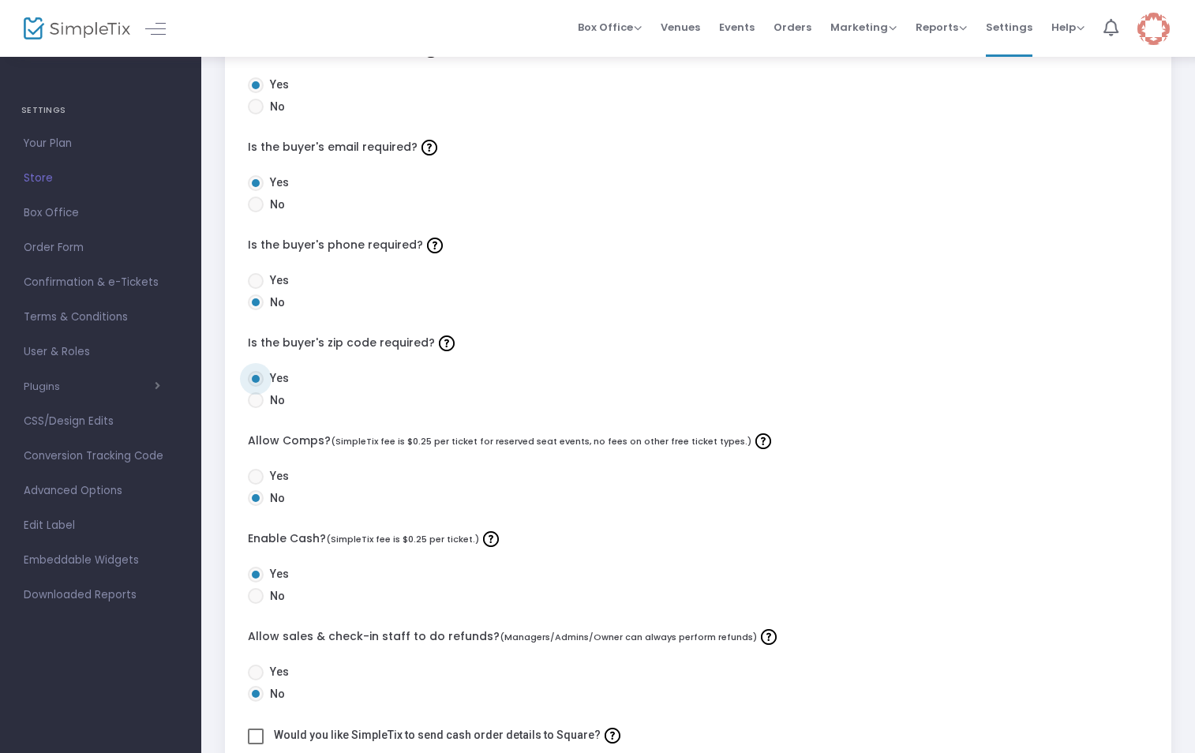
scroll to position [0, 0]
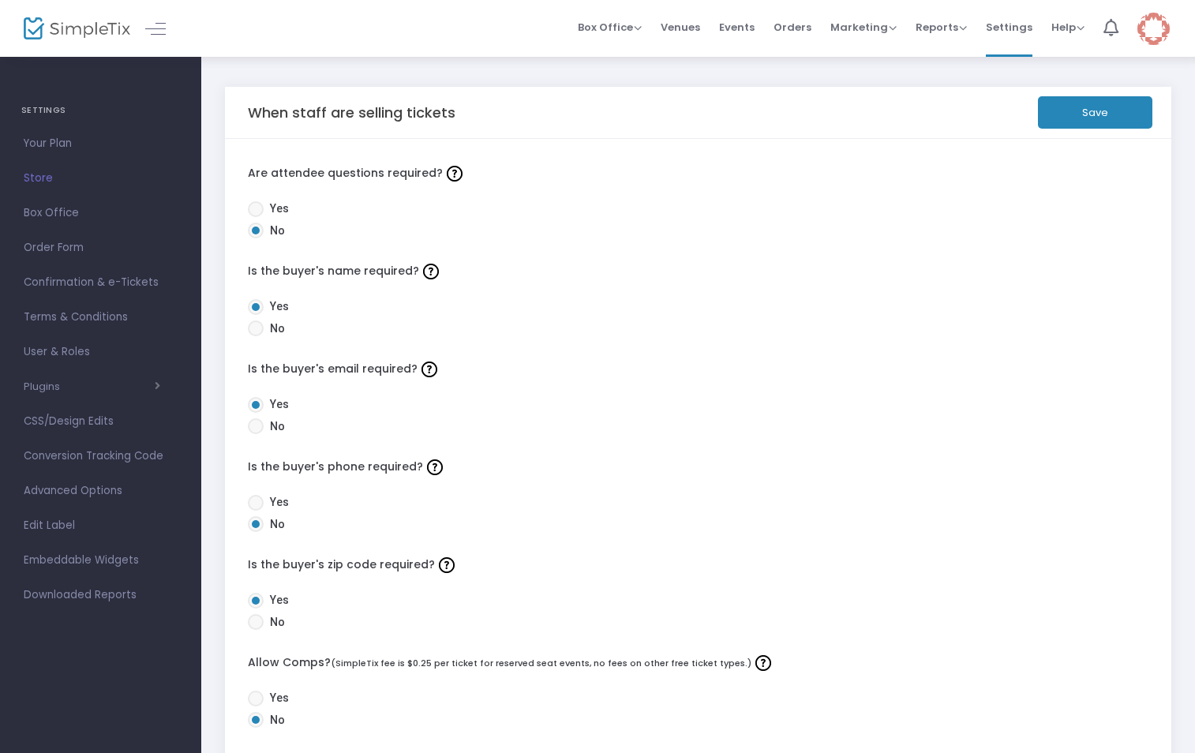
click at [1089, 116] on button "Save" at bounding box center [1095, 112] width 114 height 32
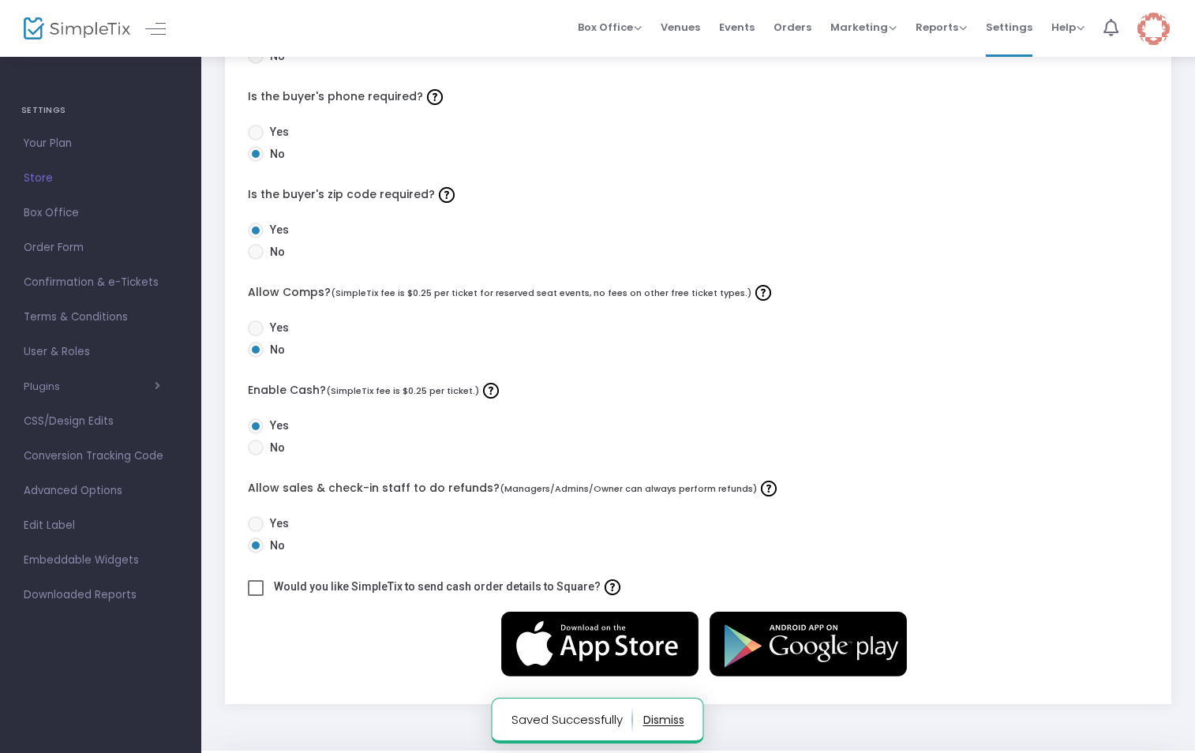
scroll to position [415, 0]
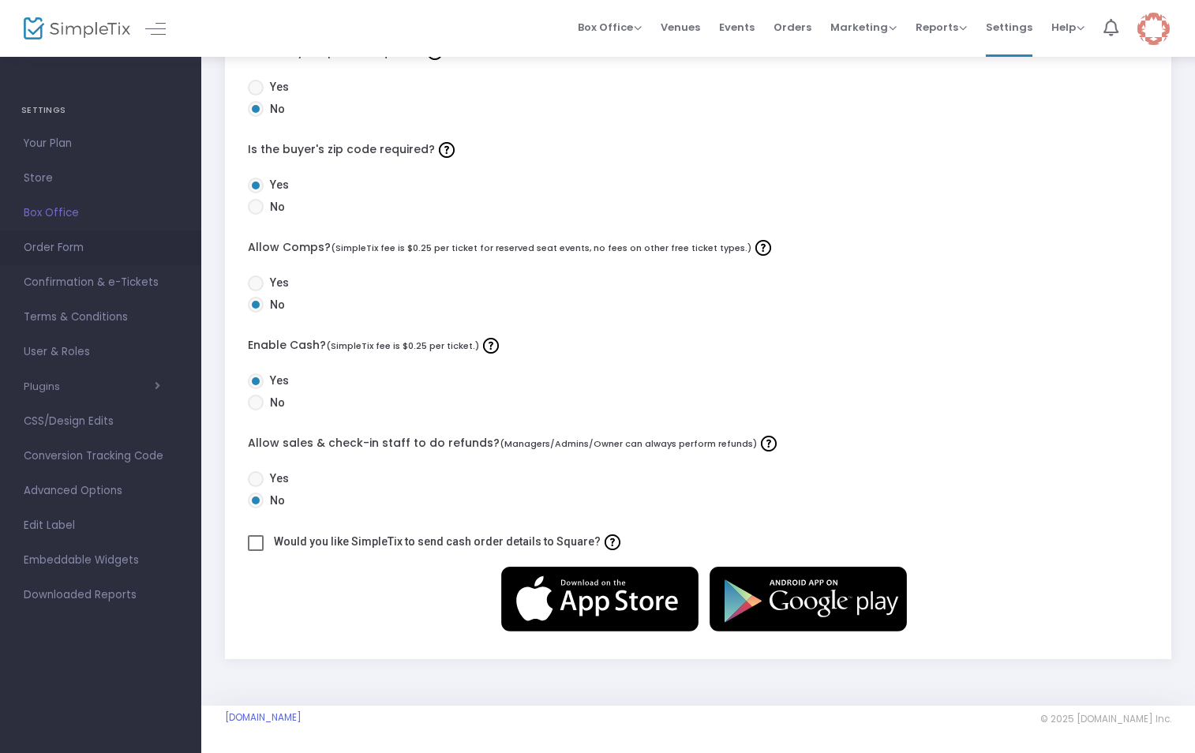
click at [47, 250] on span "Order Form" at bounding box center [101, 248] width 154 height 21
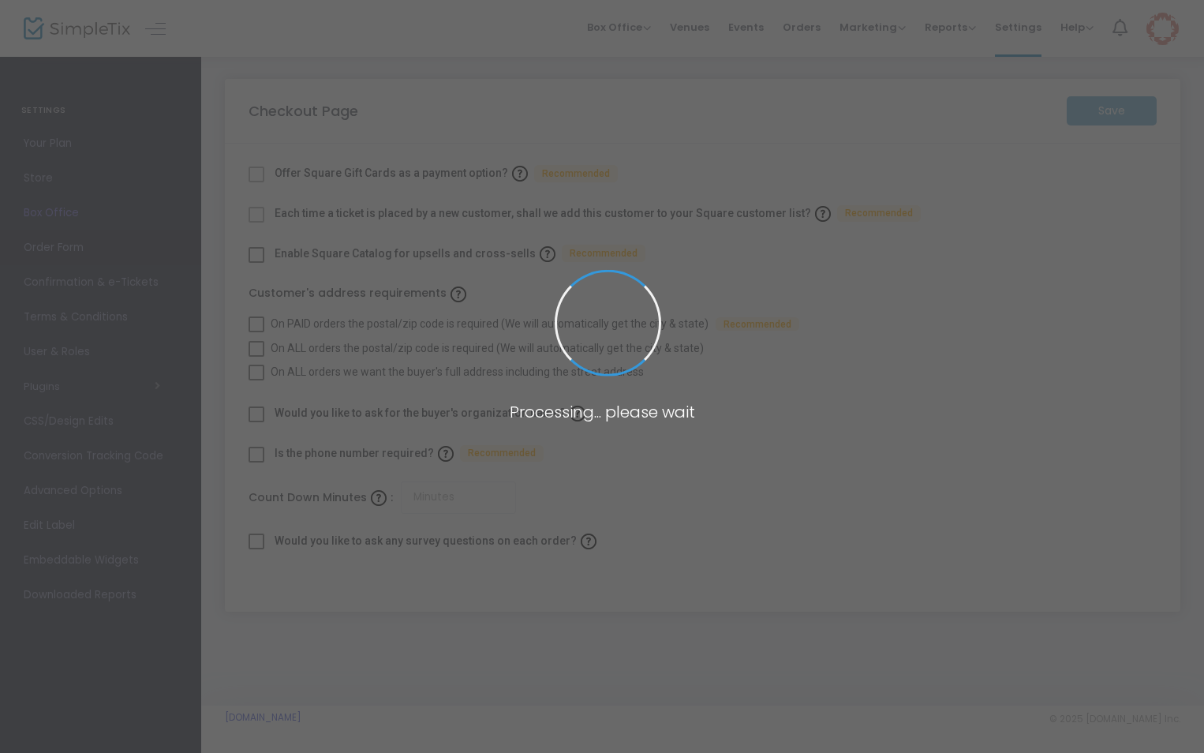
checkbox input "true"
type input "30"
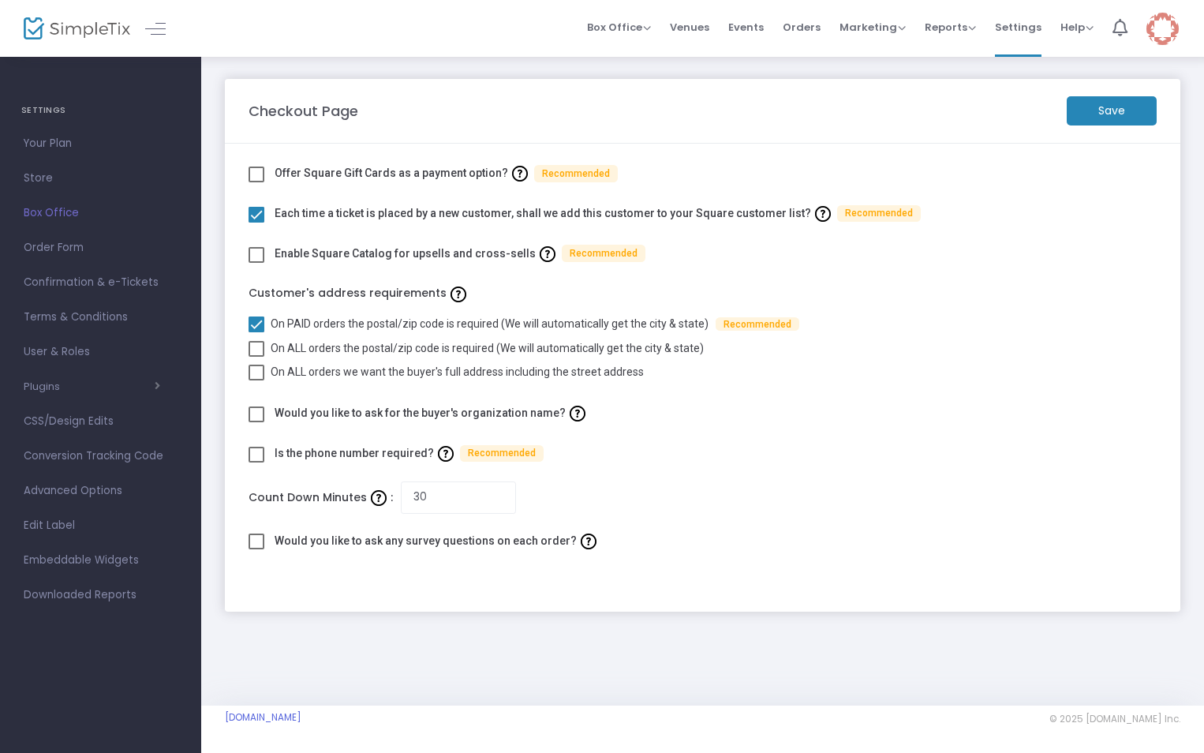
click at [254, 344] on span at bounding box center [257, 349] width 16 height 16
click at [256, 357] on input "On ALL orders the postal/zip code is required (We will automatically get the ci…" at bounding box center [256, 357] width 1 height 1
checkbox input "true"
checkbox input "false"
click at [257, 452] on span at bounding box center [257, 455] width 16 height 16
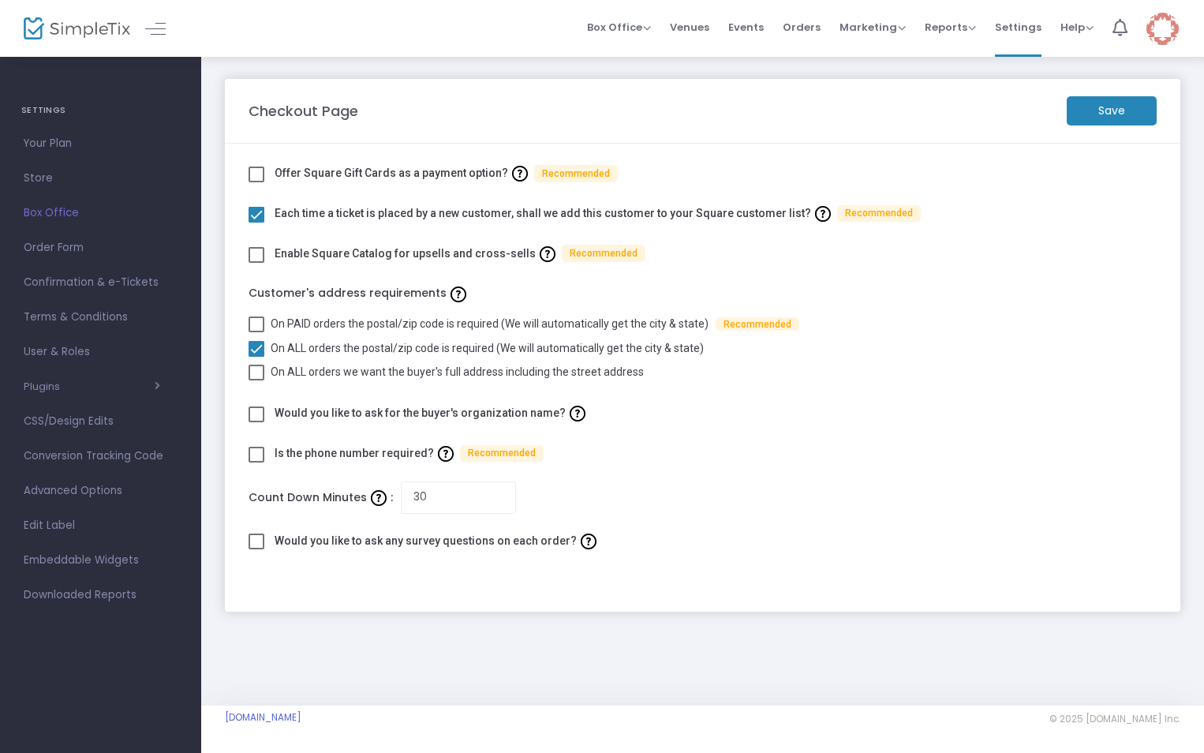
click at [256, 462] on input "checkbox" at bounding box center [256, 462] width 1 height 1
checkbox input "true"
click at [1110, 118] on m-button "Save" at bounding box center [1112, 110] width 90 height 29
click at [61, 283] on span "Confirmation & e-Tickets" at bounding box center [101, 282] width 154 height 21
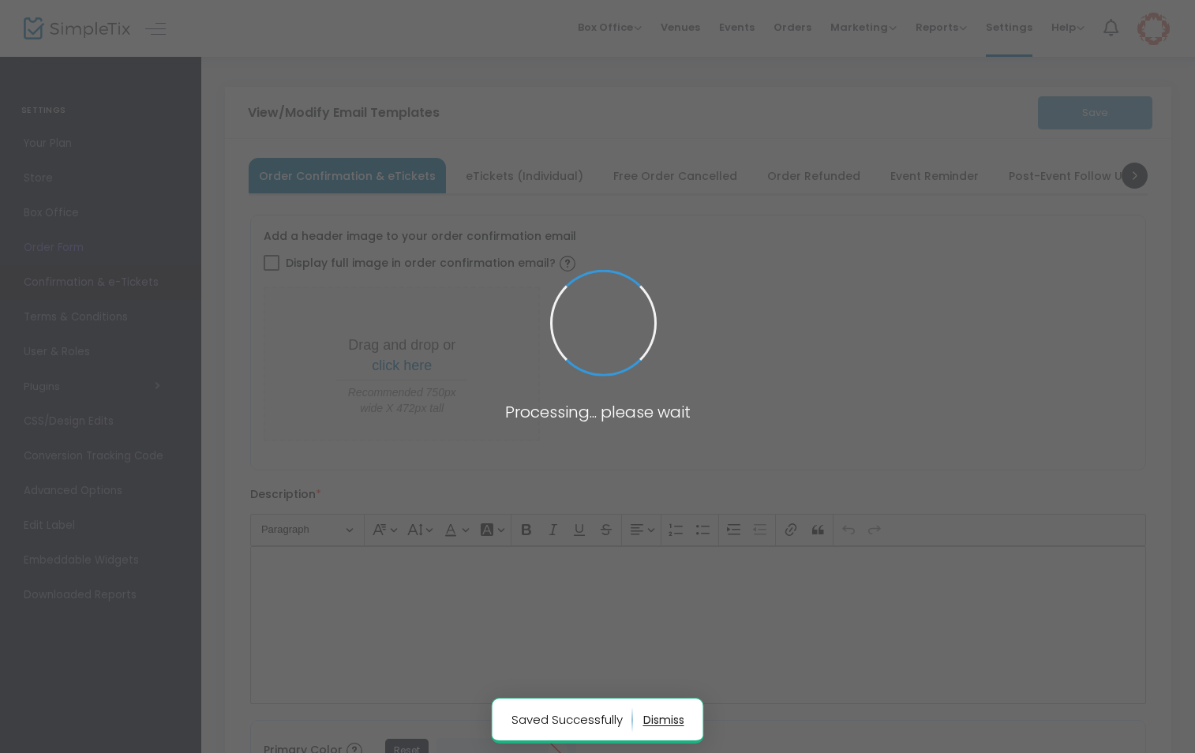
checkbox input "true"
type input "[EMAIL_ADDRESS][DOMAIN_NAME]"
type input "Print and bring this ticket with you"
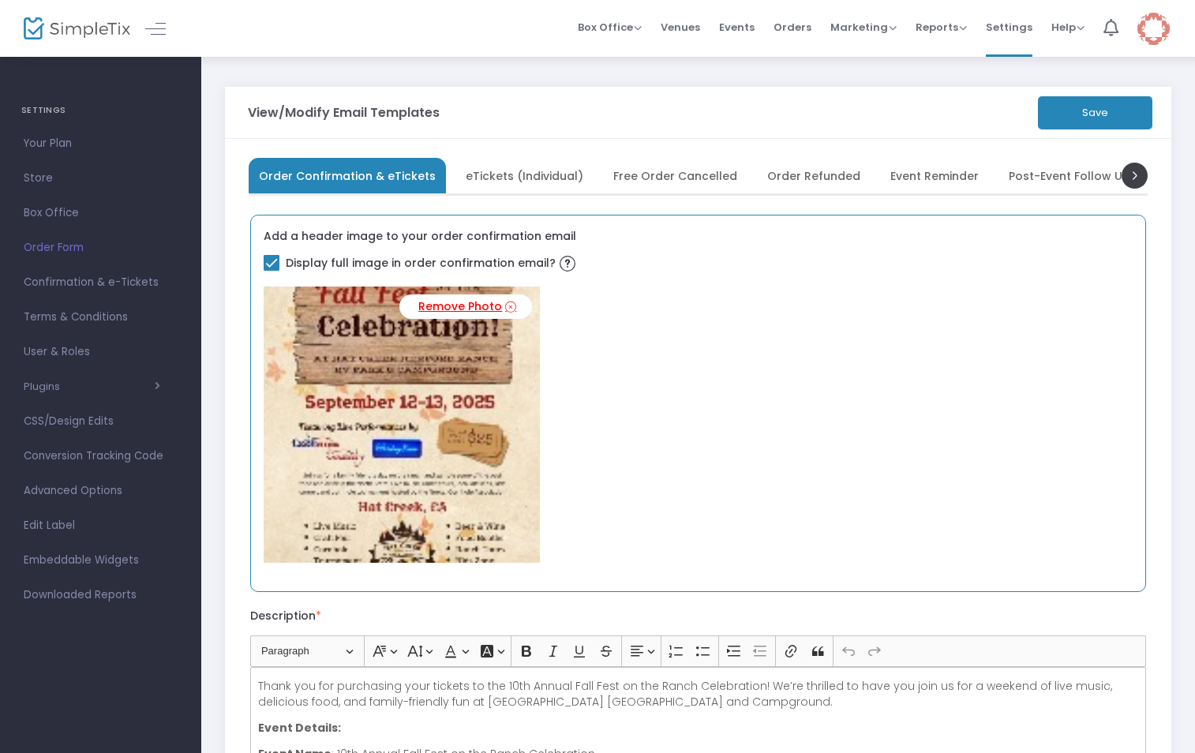
click at [466, 308] on link "Remove Photo" at bounding box center [465, 306] width 133 height 25
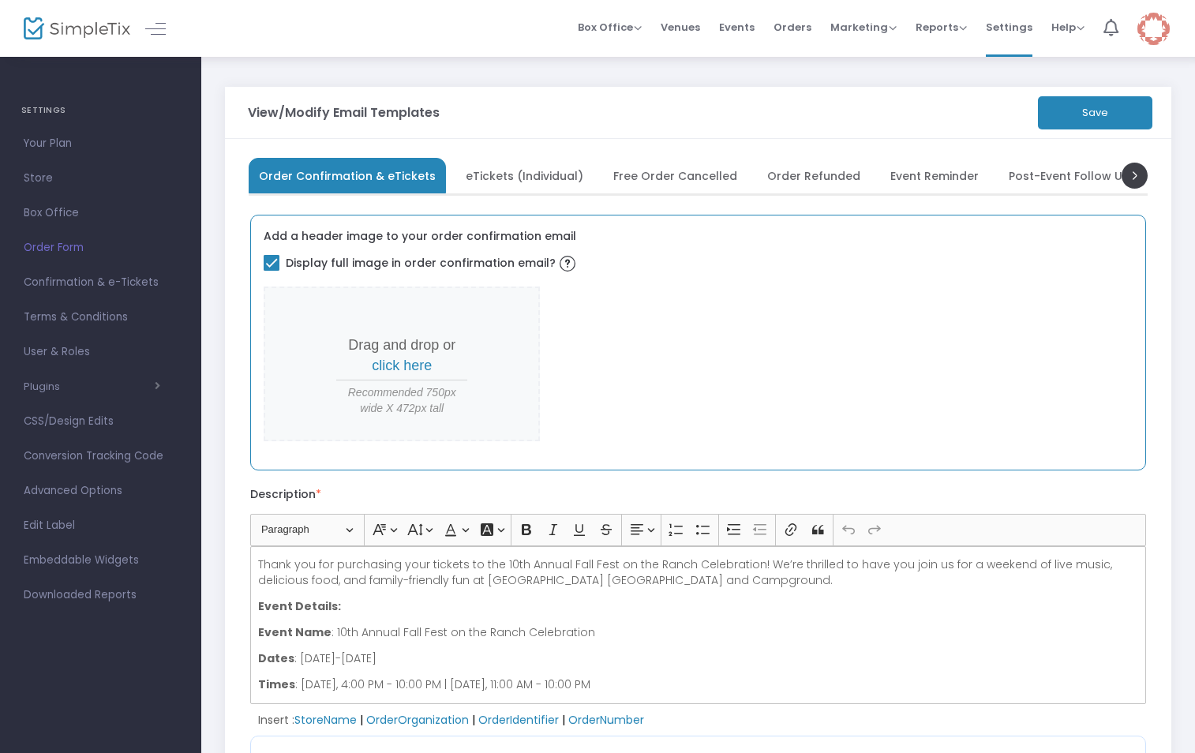
click at [422, 365] on span "click here" at bounding box center [402, 365] width 60 height 16
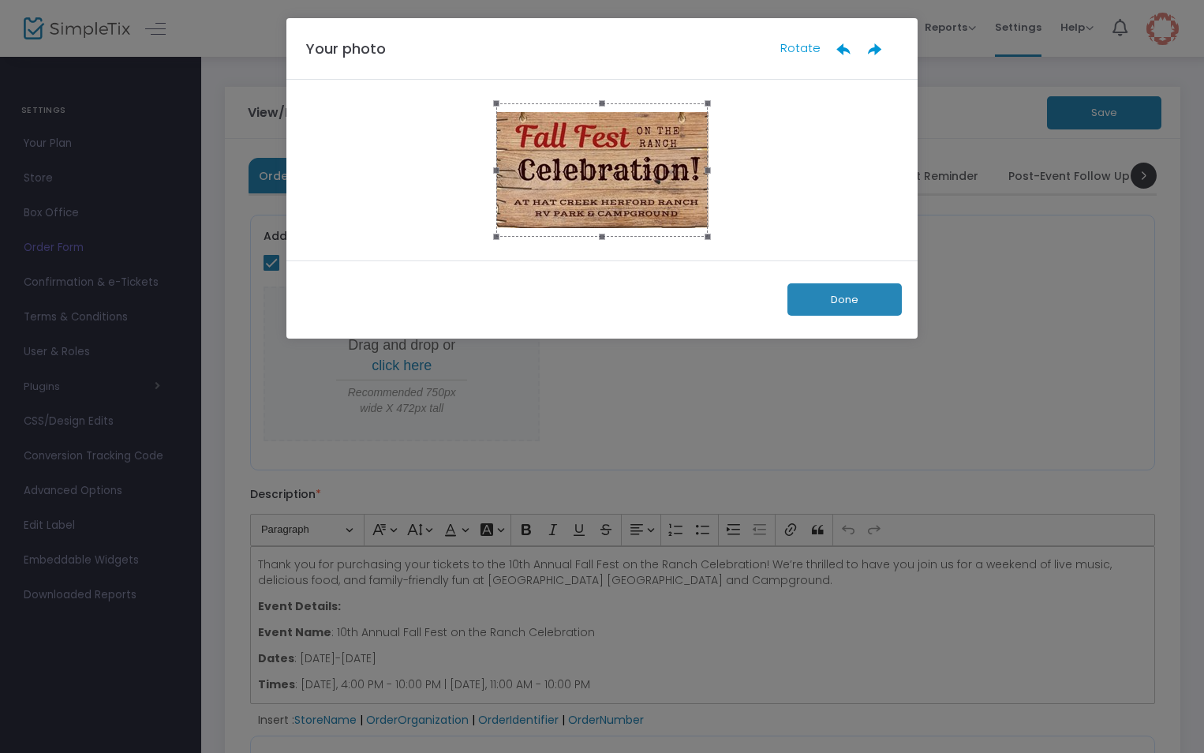
drag, startPoint x: 706, startPoint y: 236, endPoint x: 676, endPoint y: 215, distance: 36.3
click at [676, 215] on div at bounding box center [602, 169] width 212 height 133
click at [601, 236] on span at bounding box center [602, 236] width 195 height 17
click at [820, 295] on button "Done" at bounding box center [845, 299] width 114 height 32
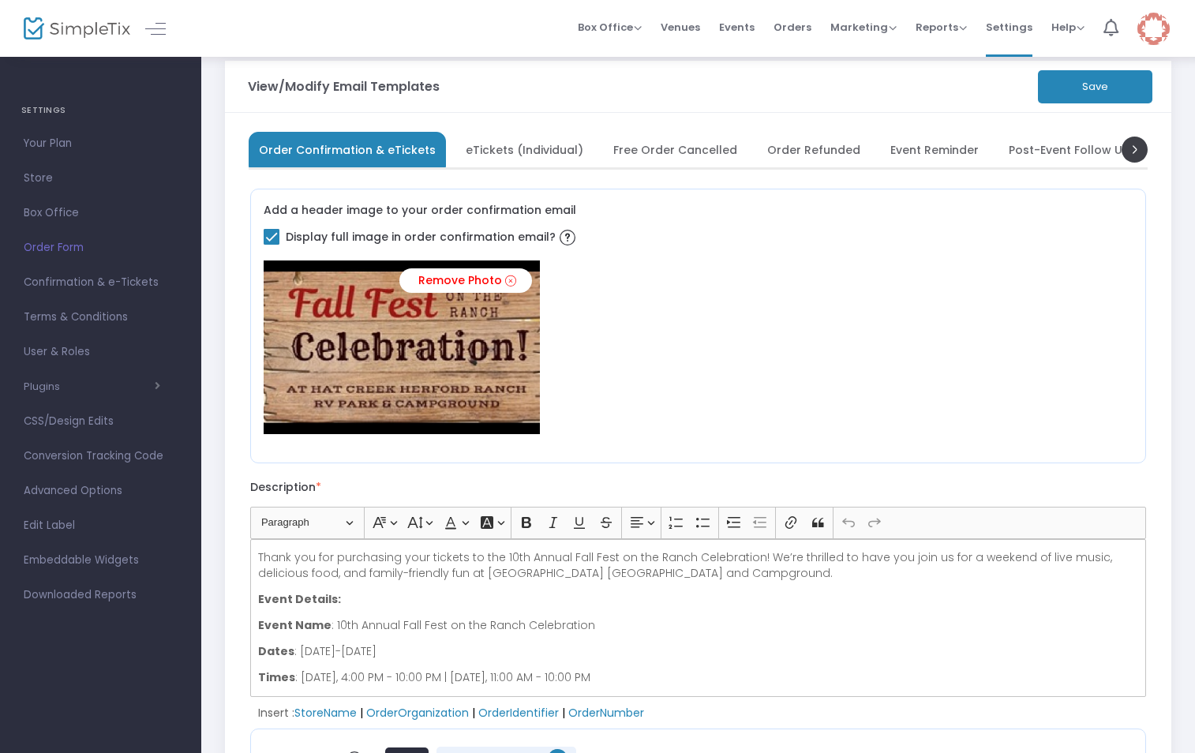
scroll to position [70, 0]
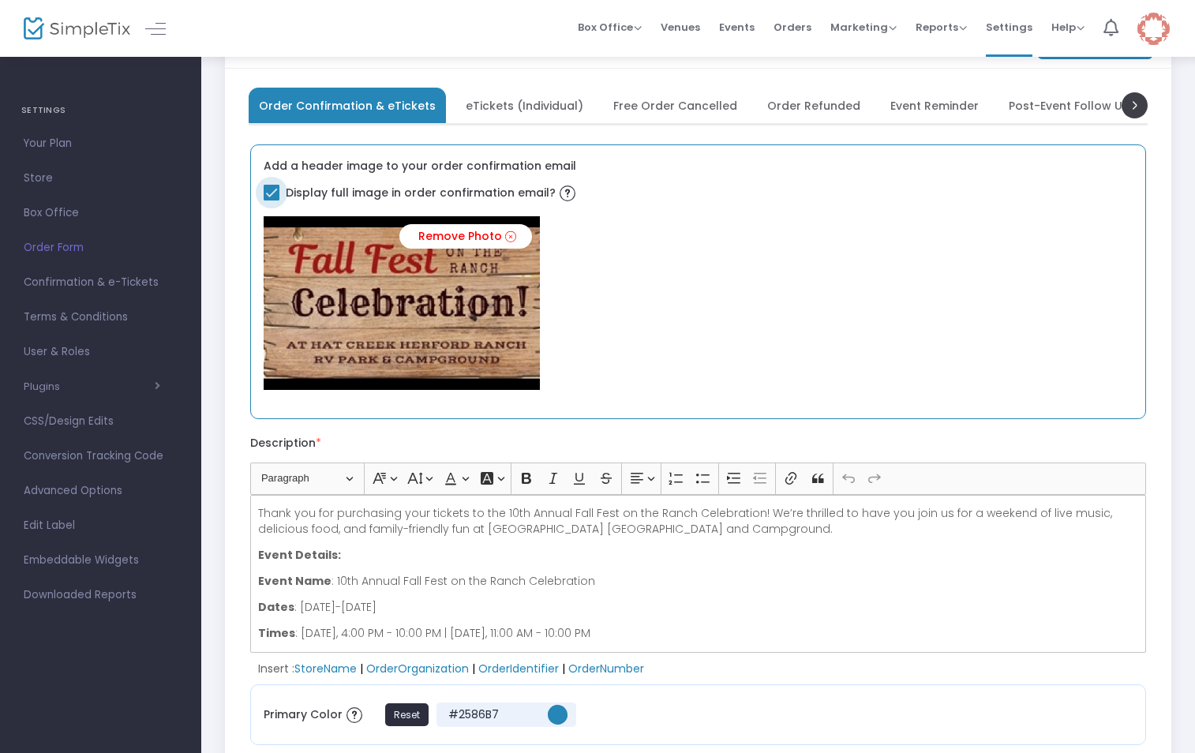
click at [274, 196] on span at bounding box center [272, 193] width 16 height 16
click at [271, 200] on input "Display full image in order confirmation email?" at bounding box center [271, 200] width 1 height 1
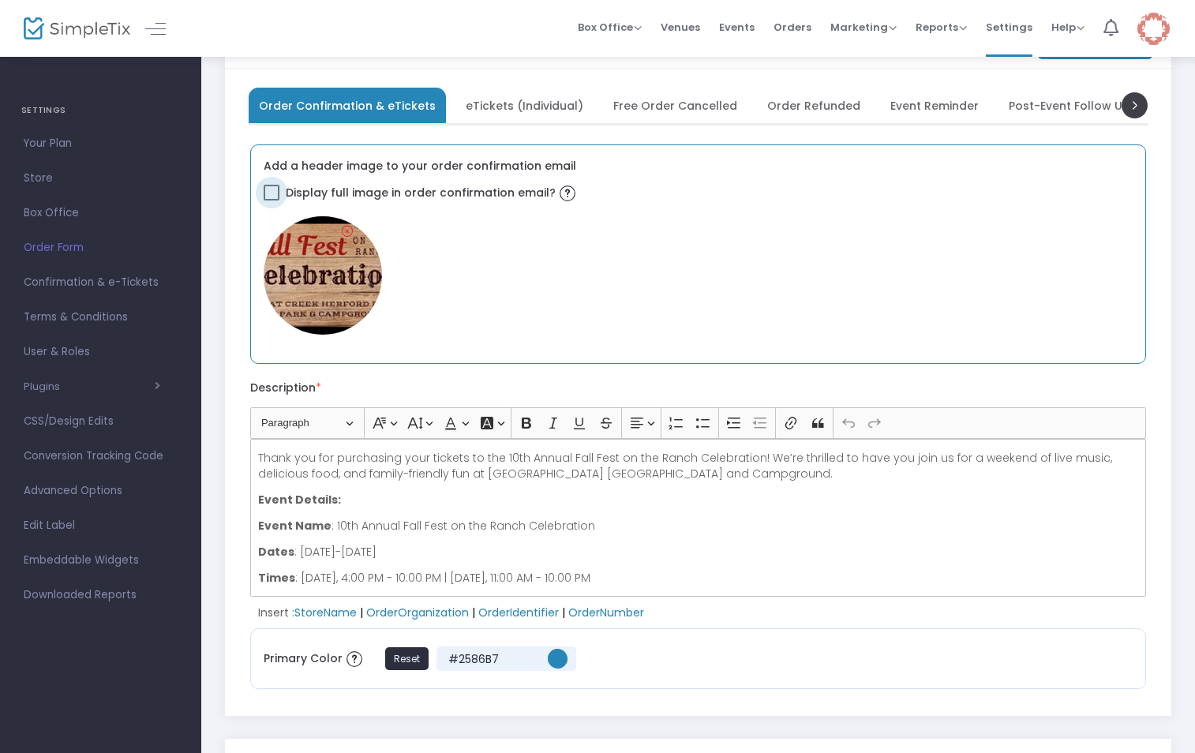
click at [272, 193] on span at bounding box center [272, 193] width 16 height 16
click at [271, 200] on input "Display full image in order confirmation email?" at bounding box center [271, 200] width 1 height 1
checkbox input "true"
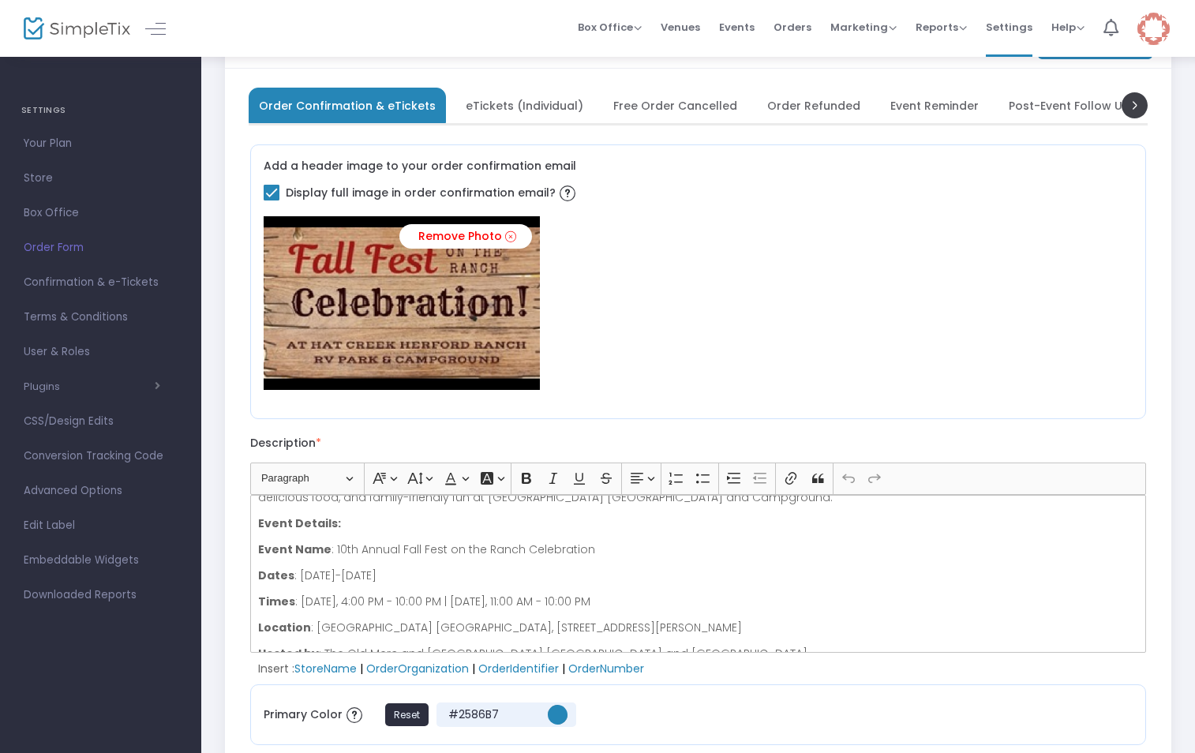
scroll to position [51, 0]
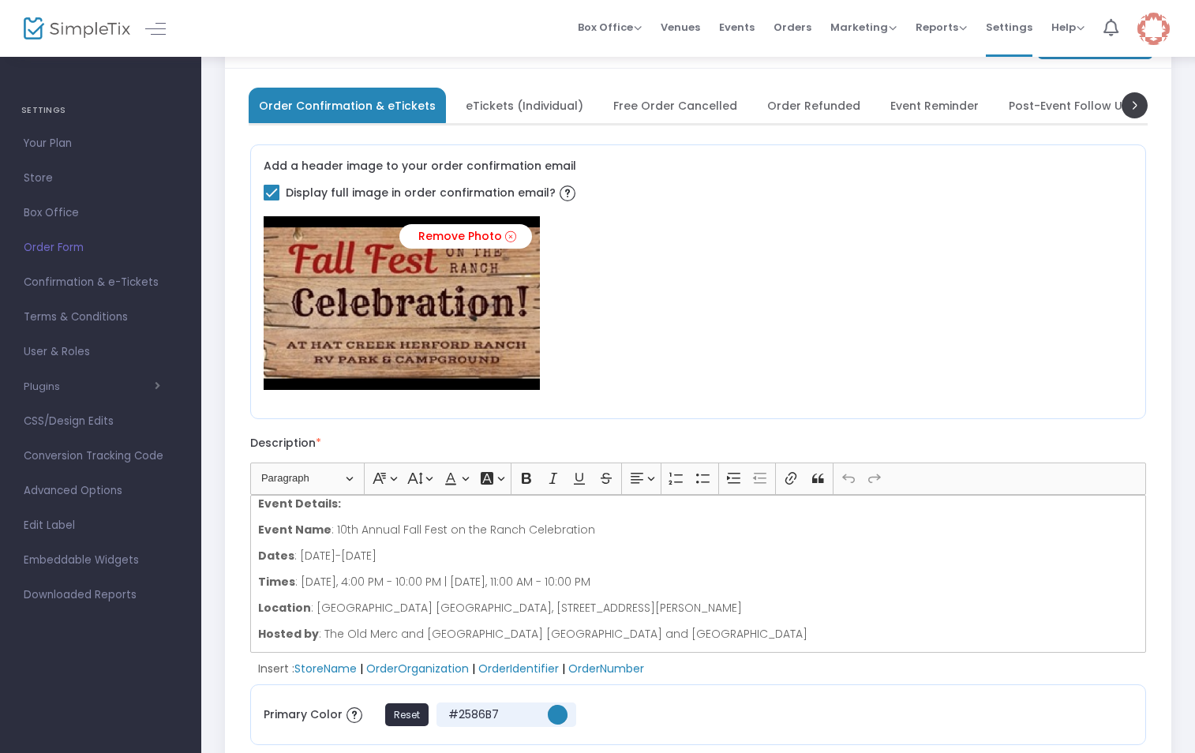
click at [485, 107] on span "eTickets (Individual)" at bounding box center [525, 105] width 118 height 9
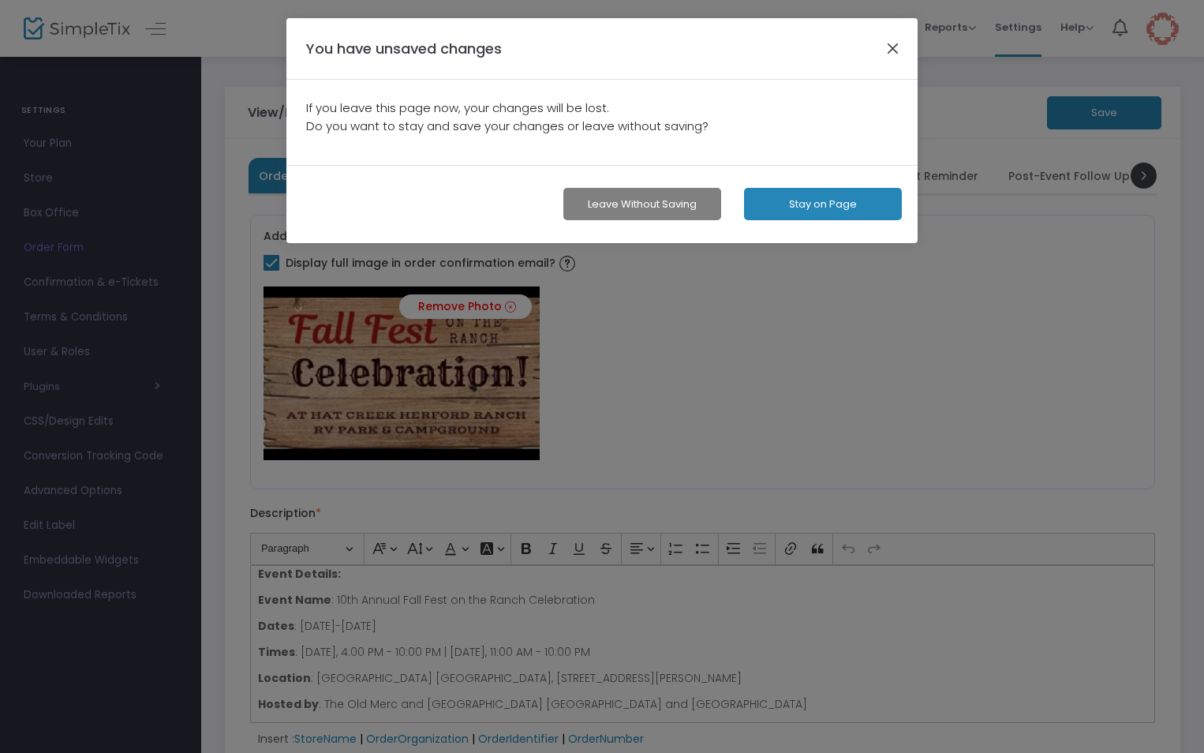
click at [896, 44] on button "button" at bounding box center [893, 48] width 21 height 21
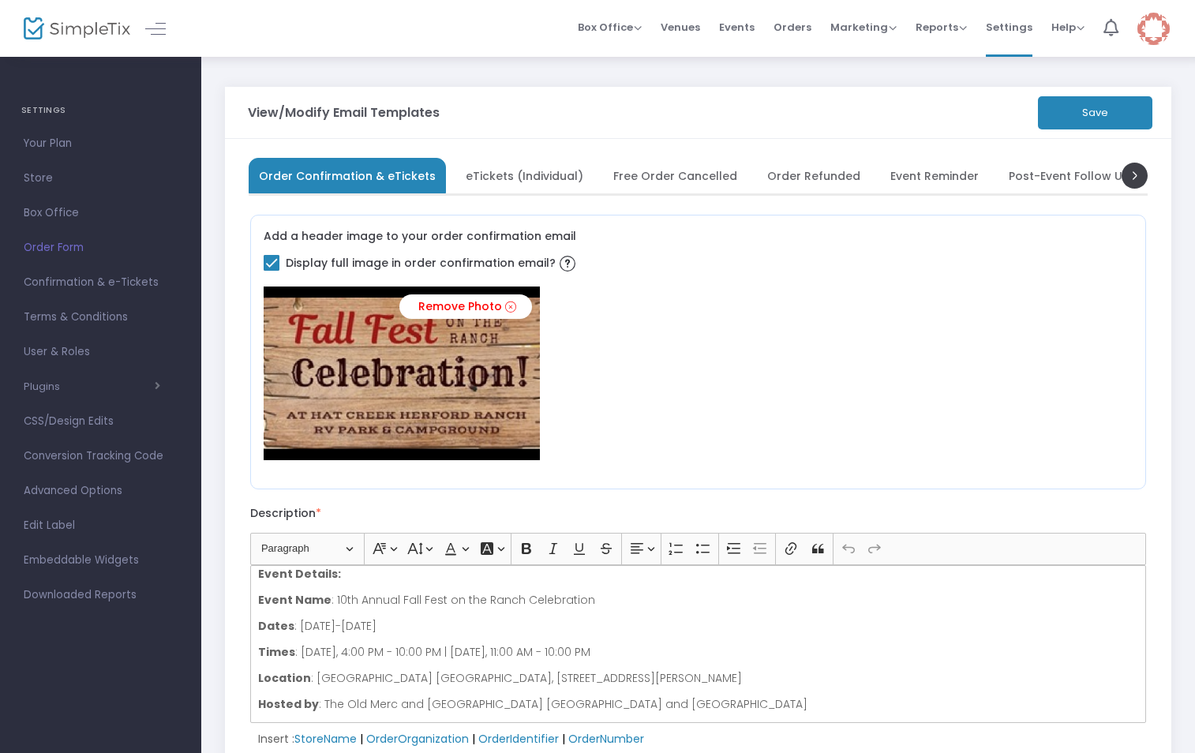
click at [1068, 114] on button "Save" at bounding box center [1095, 112] width 114 height 33
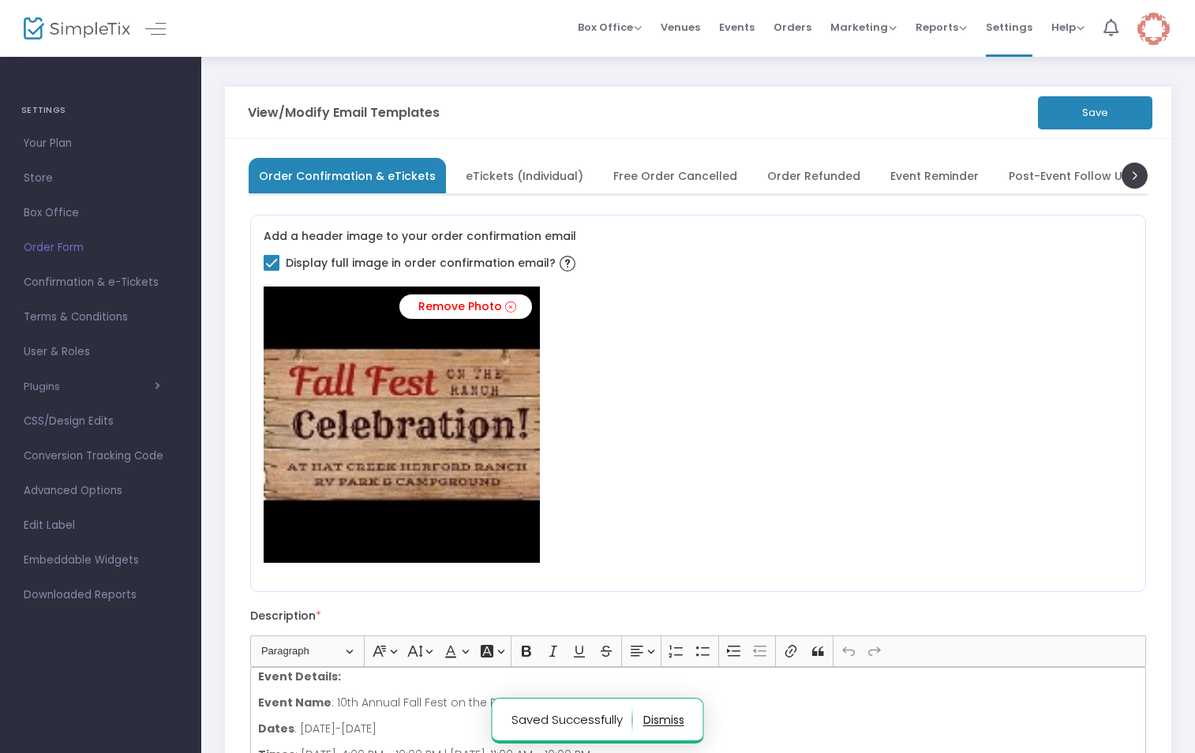
click at [511, 176] on span "eTickets (Individual)" at bounding box center [525, 175] width 118 height 9
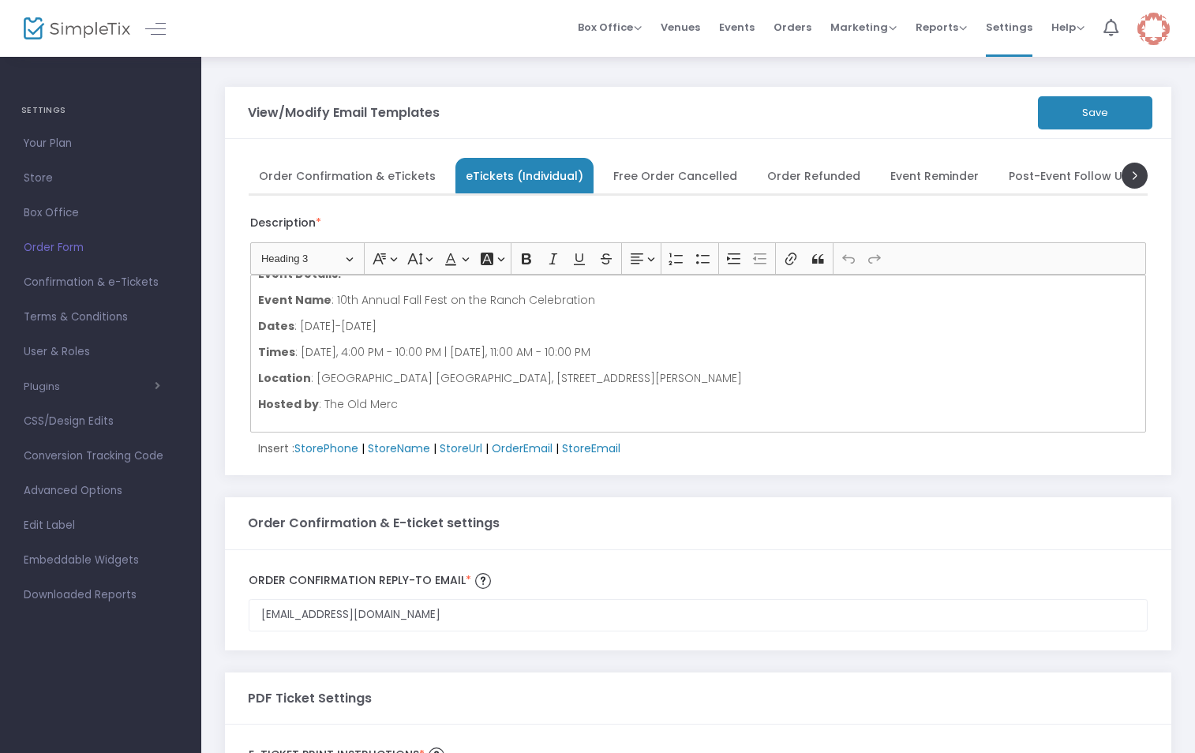
scroll to position [106, 0]
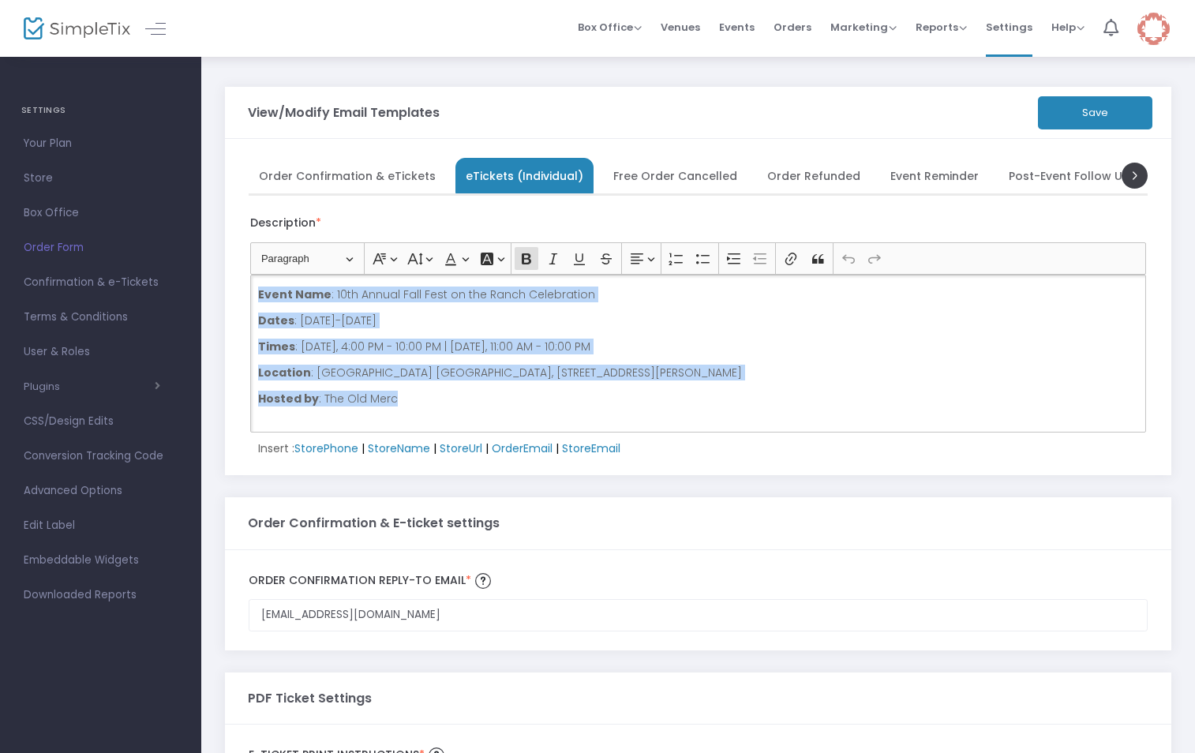
drag, startPoint x: 411, startPoint y: 400, endPoint x: 259, endPoint y: 298, distance: 183.6
click at [259, 298] on div "Please Print the PDF Tickets Attached to this Email YOUR TICKETS ARE ATTACHED T…" at bounding box center [698, 354] width 896 height 158
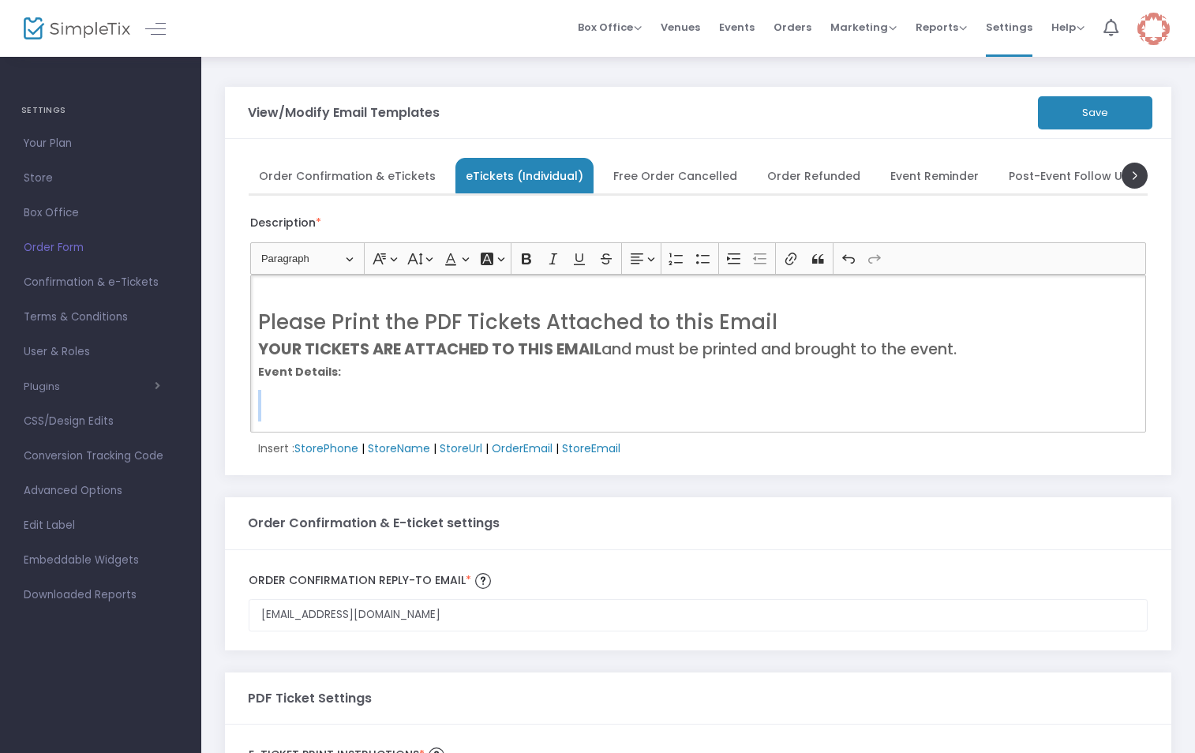
scroll to position [2, 0]
drag, startPoint x: 369, startPoint y: 371, endPoint x: 256, endPoint y: 372, distance: 112.9
click at [256, 372] on div "Please Print the PDF Tickets Attached to this Email YOUR TICKETS ARE ATTACHED T…" at bounding box center [698, 354] width 896 height 158
drag, startPoint x: 328, startPoint y: 320, endPoint x: 259, endPoint y: 329, distance: 70.0
click at [259, 329] on h2 "Please Print the PDF Tickets Attached to this Email" at bounding box center [698, 322] width 881 height 24
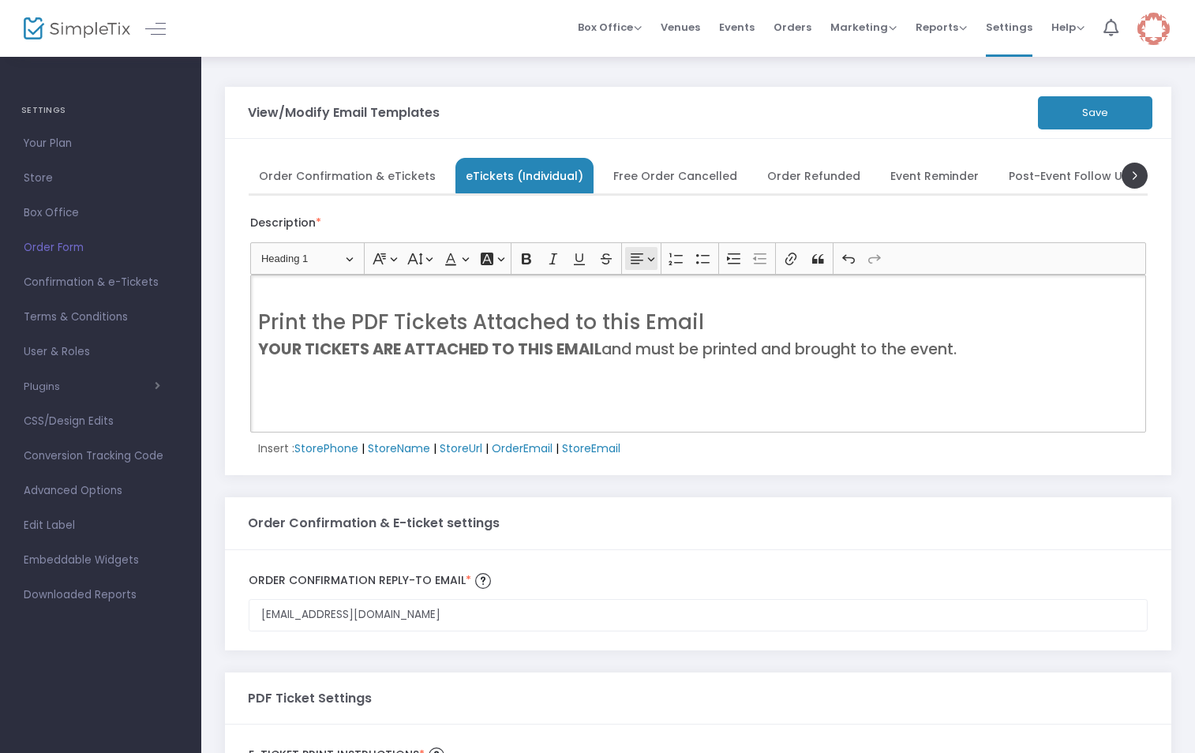
click at [646, 259] on button "Text alignment Text alignment" at bounding box center [641, 259] width 32 height 24
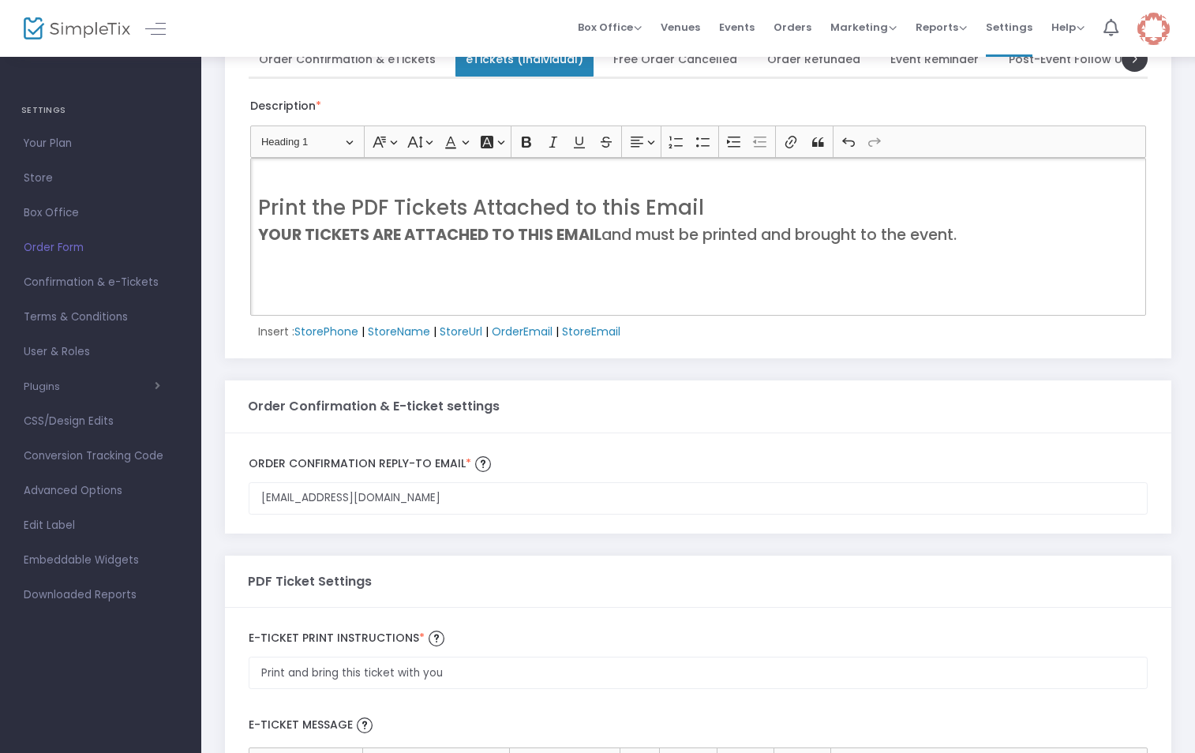
scroll to position [0, 0]
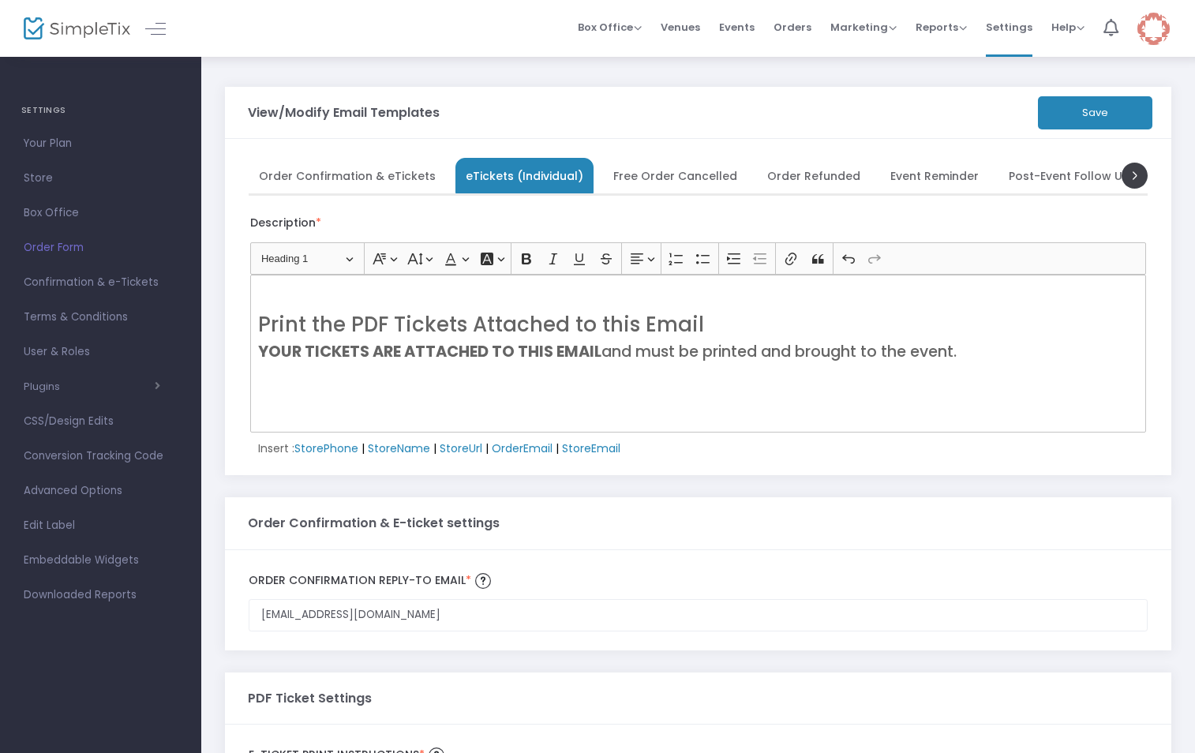
click at [1076, 113] on button "Save" at bounding box center [1095, 112] width 114 height 33
click at [653, 176] on span "Free Order Cancelled" at bounding box center [675, 175] width 124 height 9
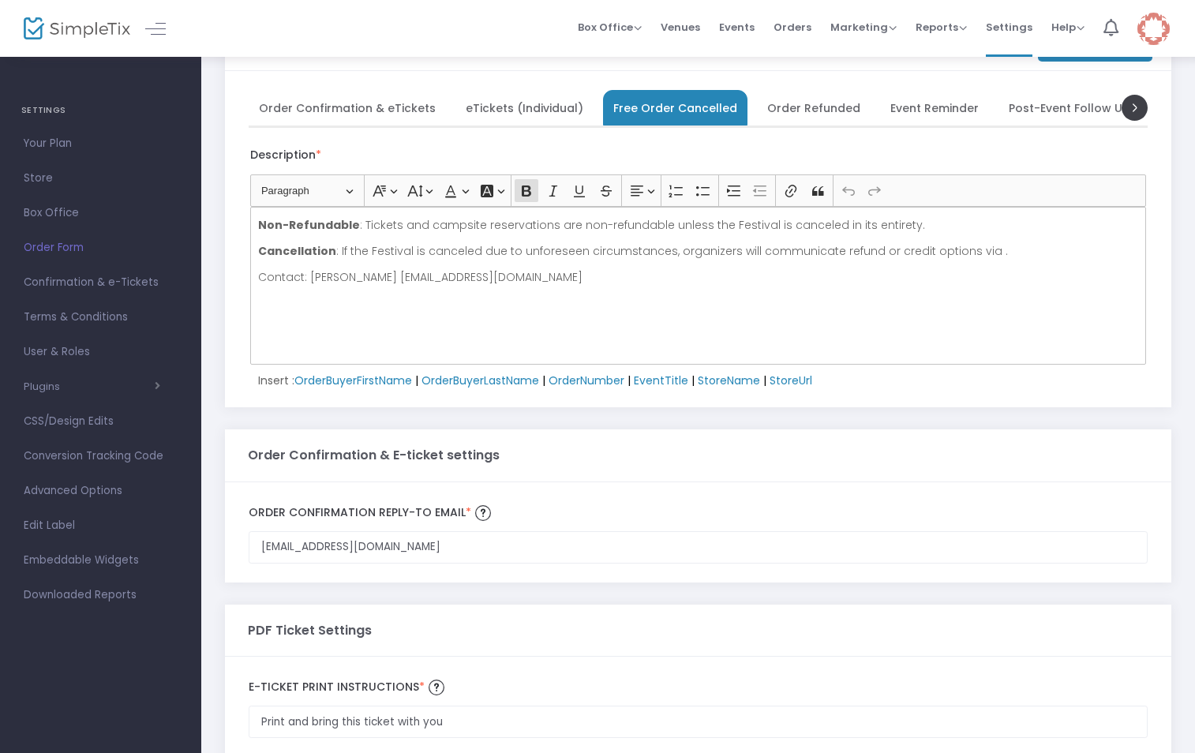
scroll to position [19, 0]
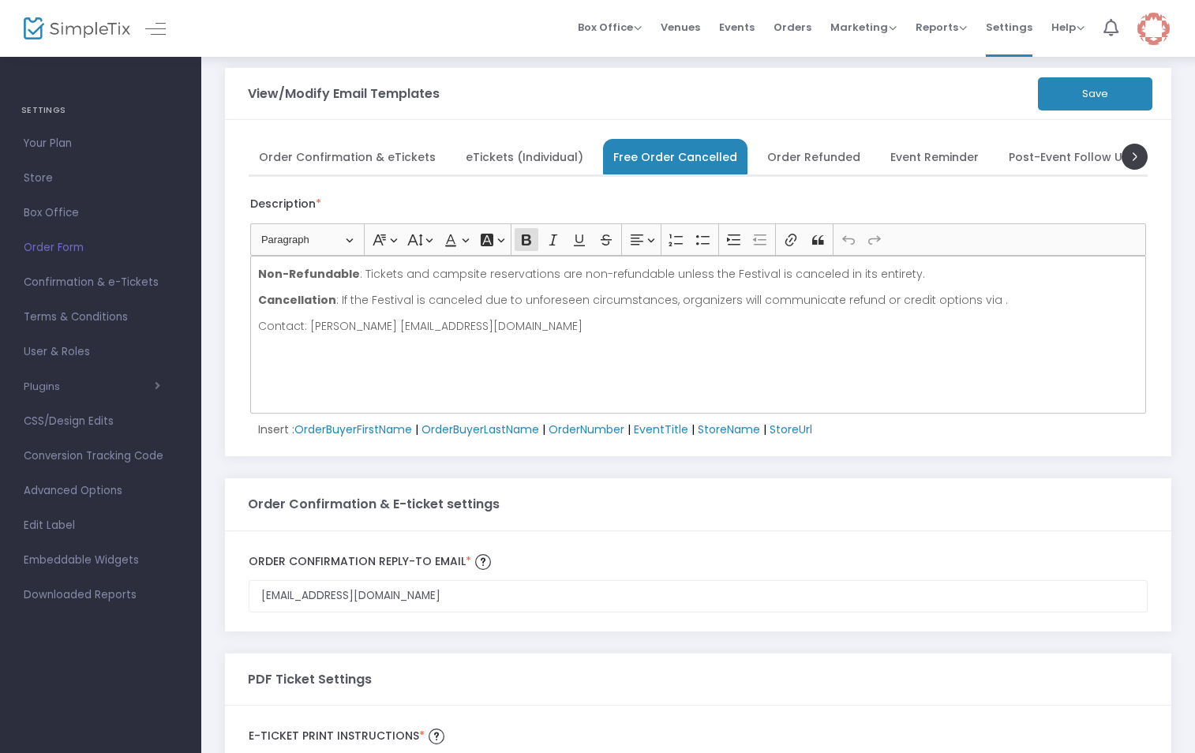
click at [794, 156] on span "Order Refunded" at bounding box center [813, 156] width 93 height 9
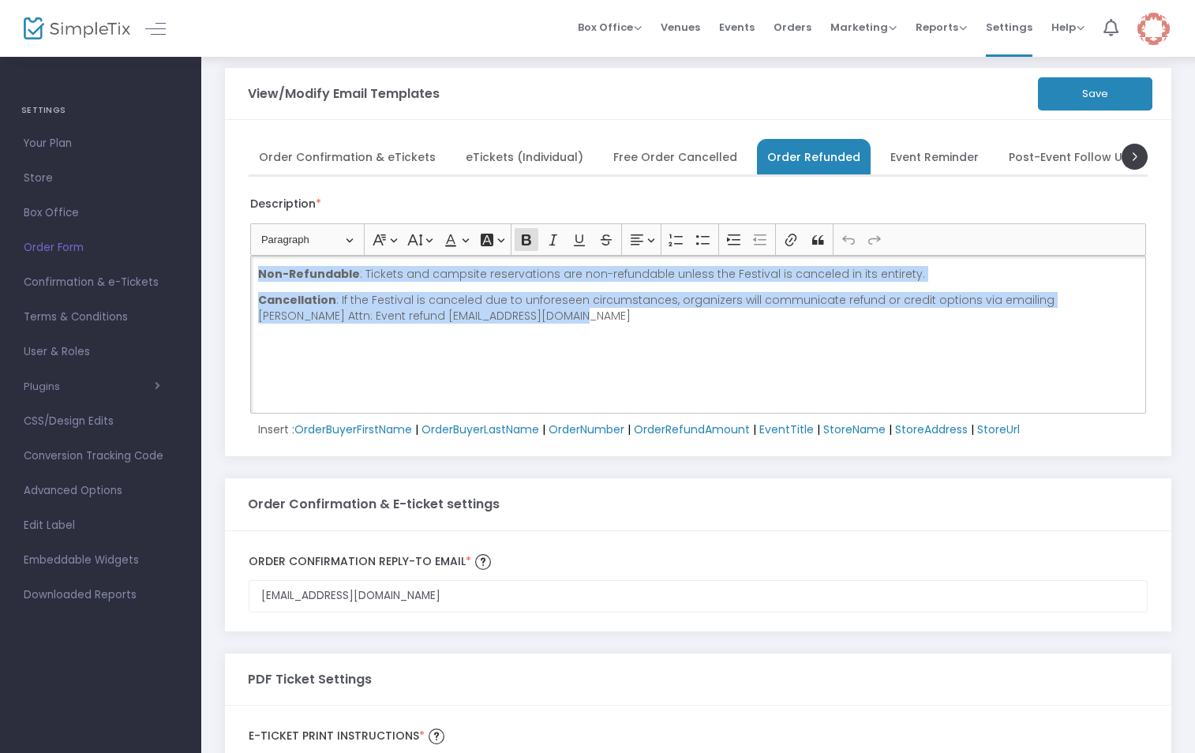
drag, startPoint x: 472, startPoint y: 313, endPoint x: 258, endPoint y: 278, distance: 216.8
click at [258, 278] on div "Non-Refundable : Tickets and campsite reservations are non-refundable unless th…" at bounding box center [698, 335] width 896 height 158
copy div "Non-Refundable : Tickets and campsite reservations are non-refundable unless th…"
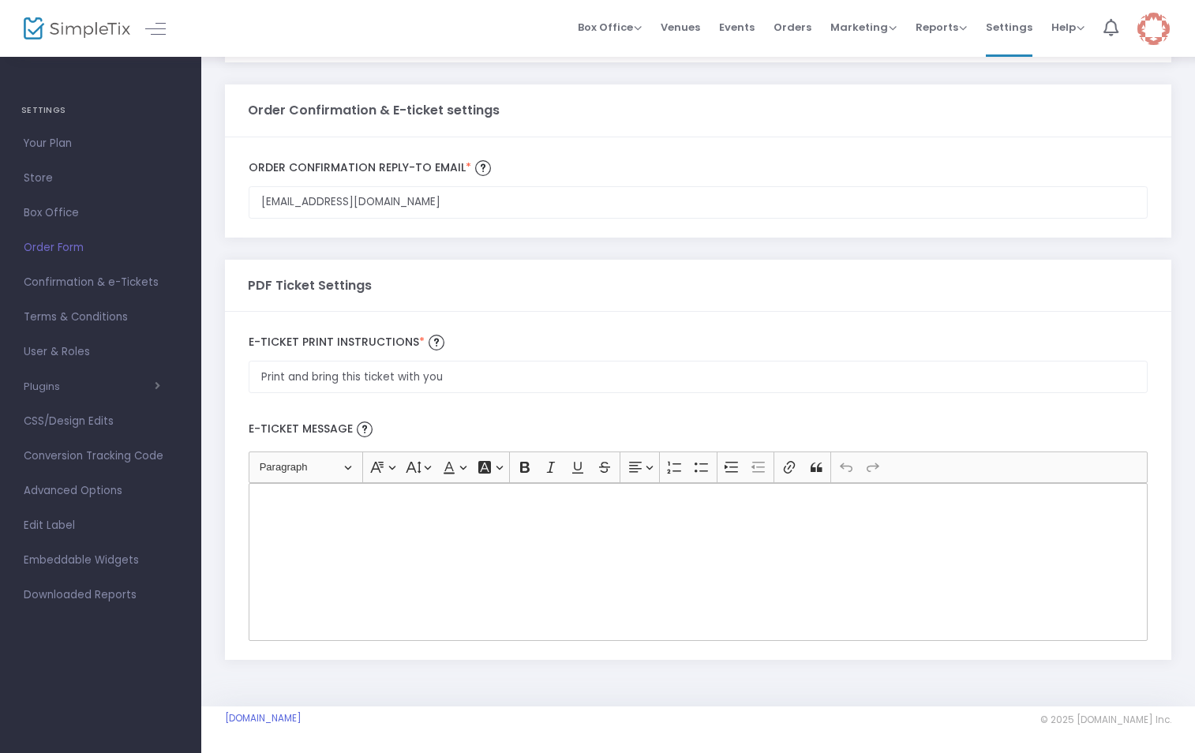
scroll to position [414, 0]
click at [316, 515] on div "Rich Text Editor, main" at bounding box center [698, 561] width 899 height 158
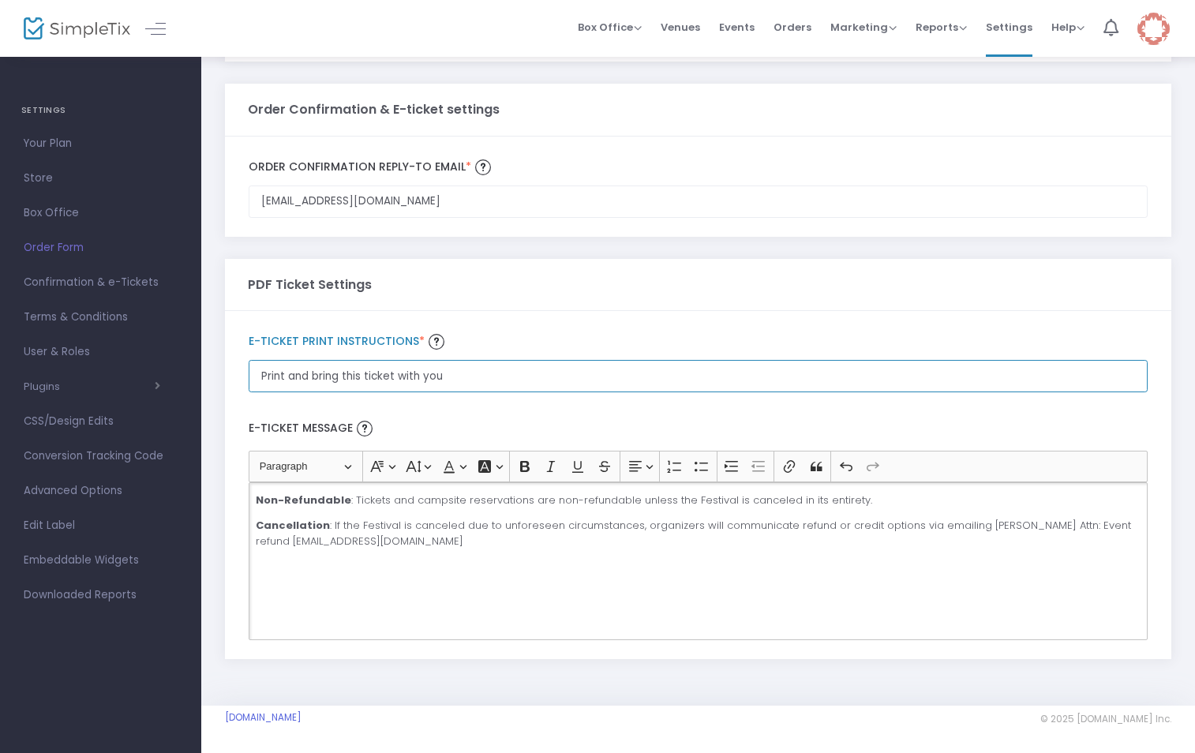
click at [491, 218] on input "Print and bring this ticket with you" at bounding box center [698, 201] width 899 height 32
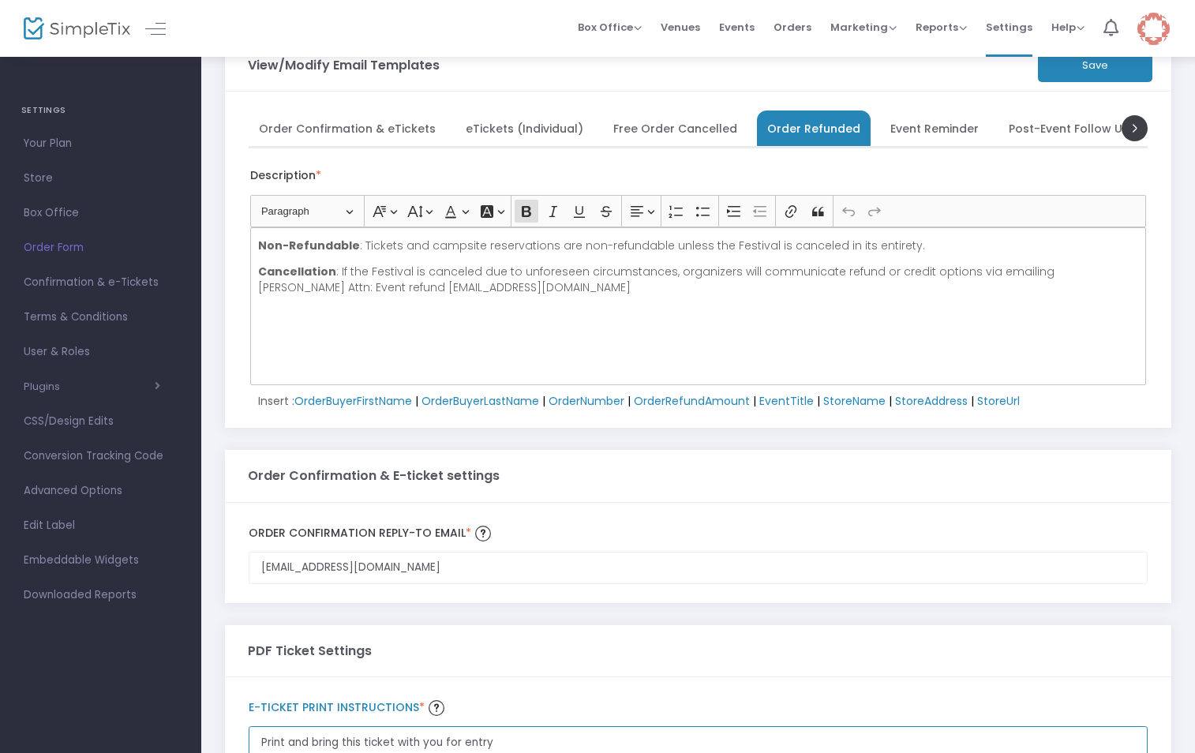
scroll to position [19, 0]
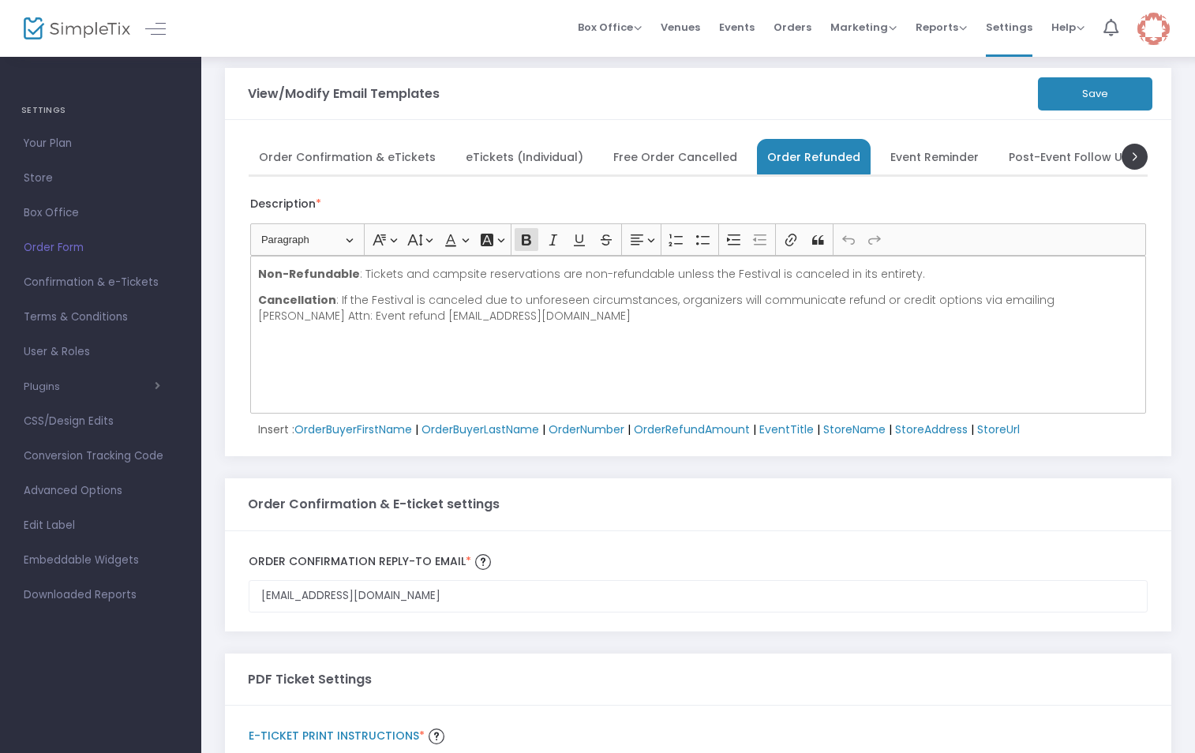
type input "Print and bring this ticket with you for entry"
click at [902, 156] on span "Event Reminder" at bounding box center [934, 156] width 88 height 9
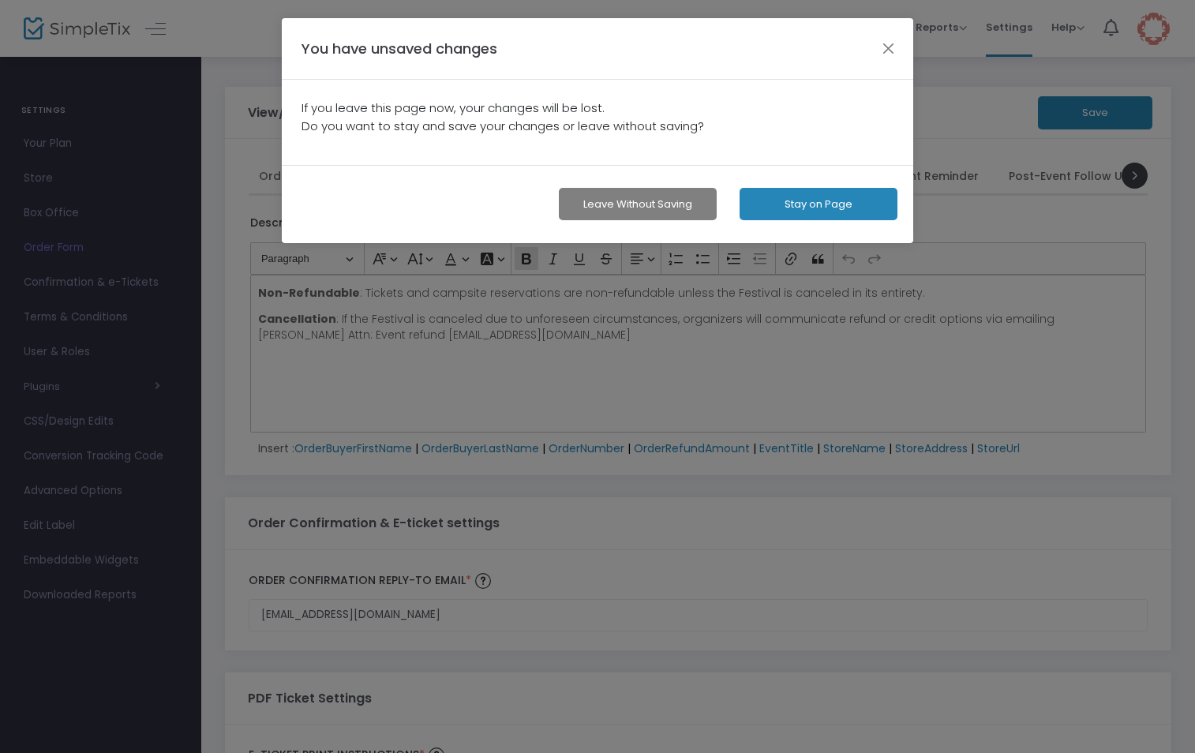
scroll to position [0, 0]
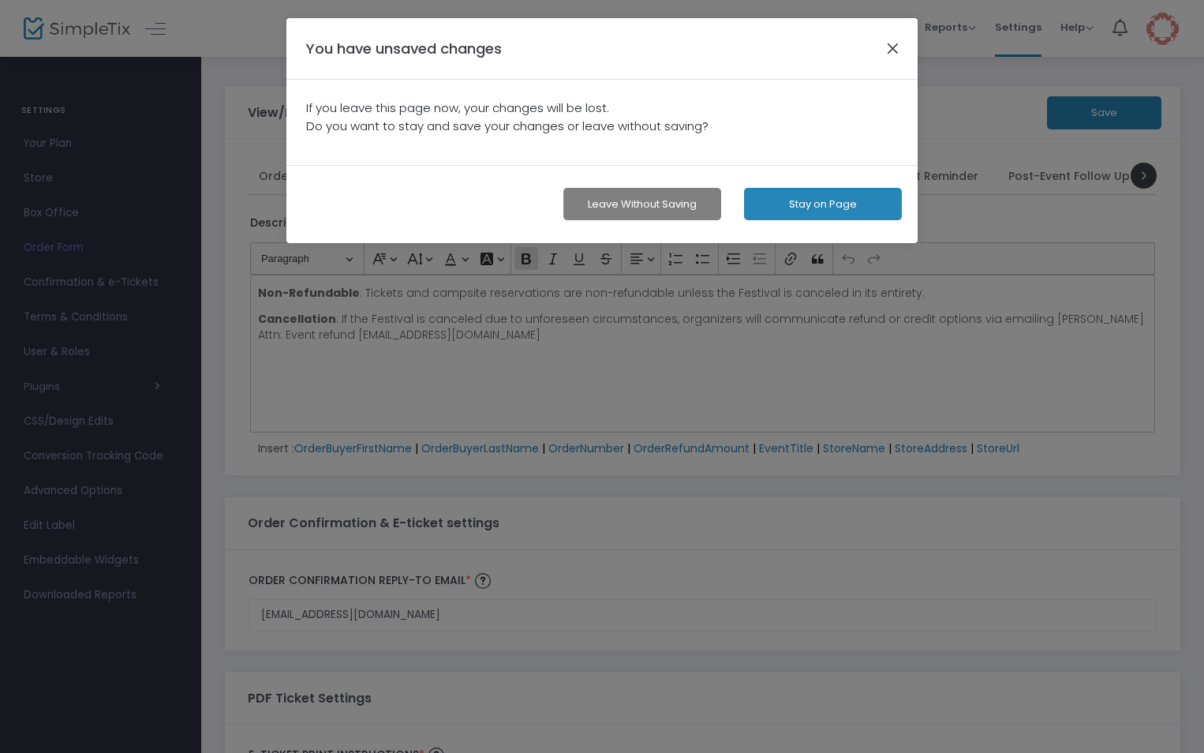
click at [884, 47] on button "button" at bounding box center [893, 48] width 21 height 21
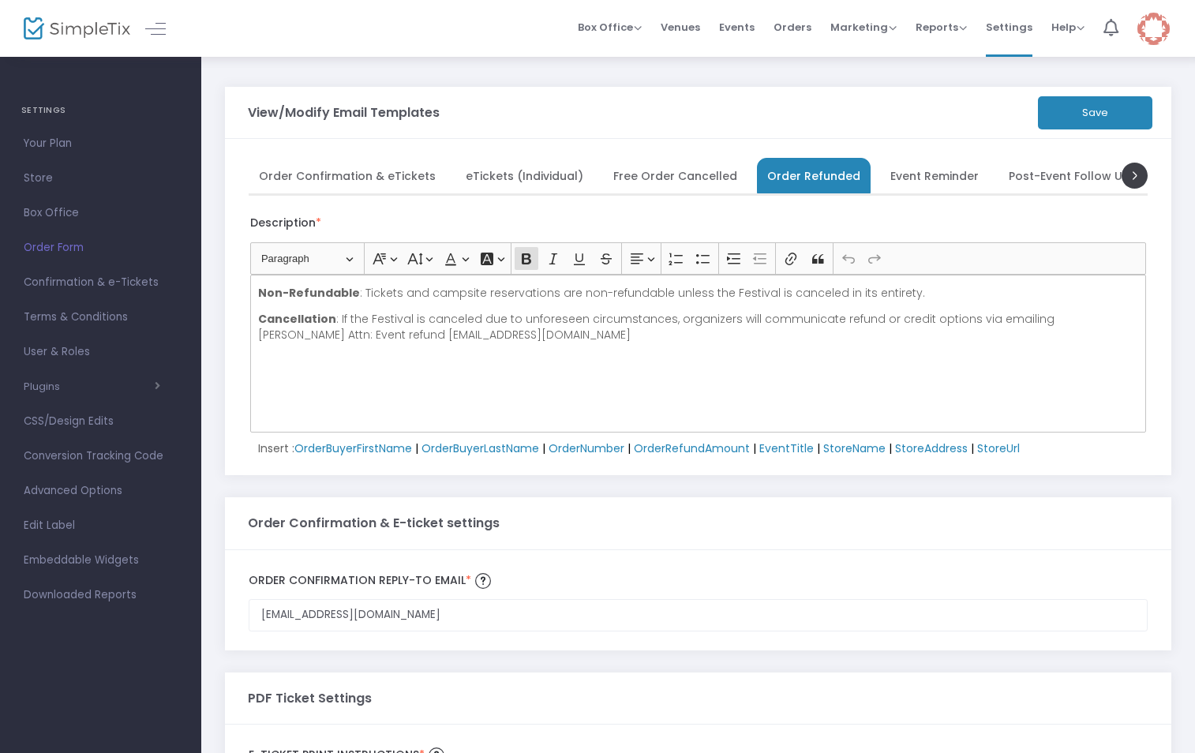
click at [1075, 107] on button "Save" at bounding box center [1095, 112] width 114 height 33
click at [899, 172] on span "Event Reminder" at bounding box center [934, 175] width 88 height 9
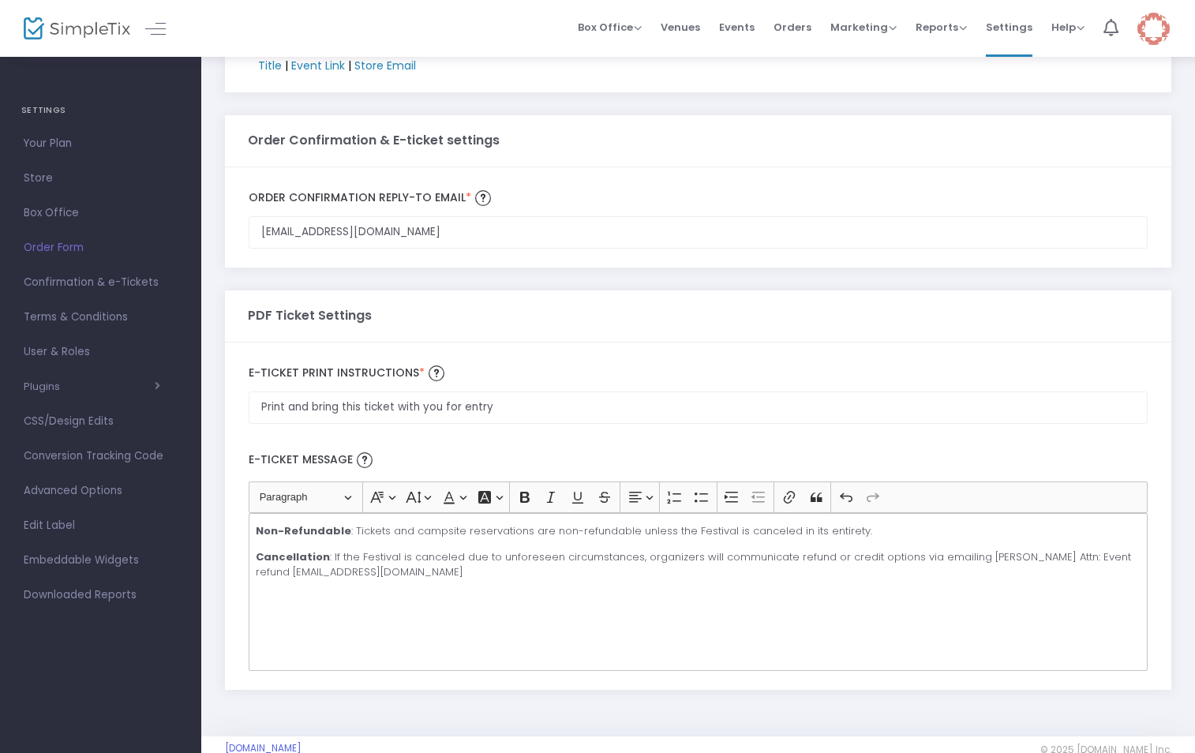
scroll to position [504, 0]
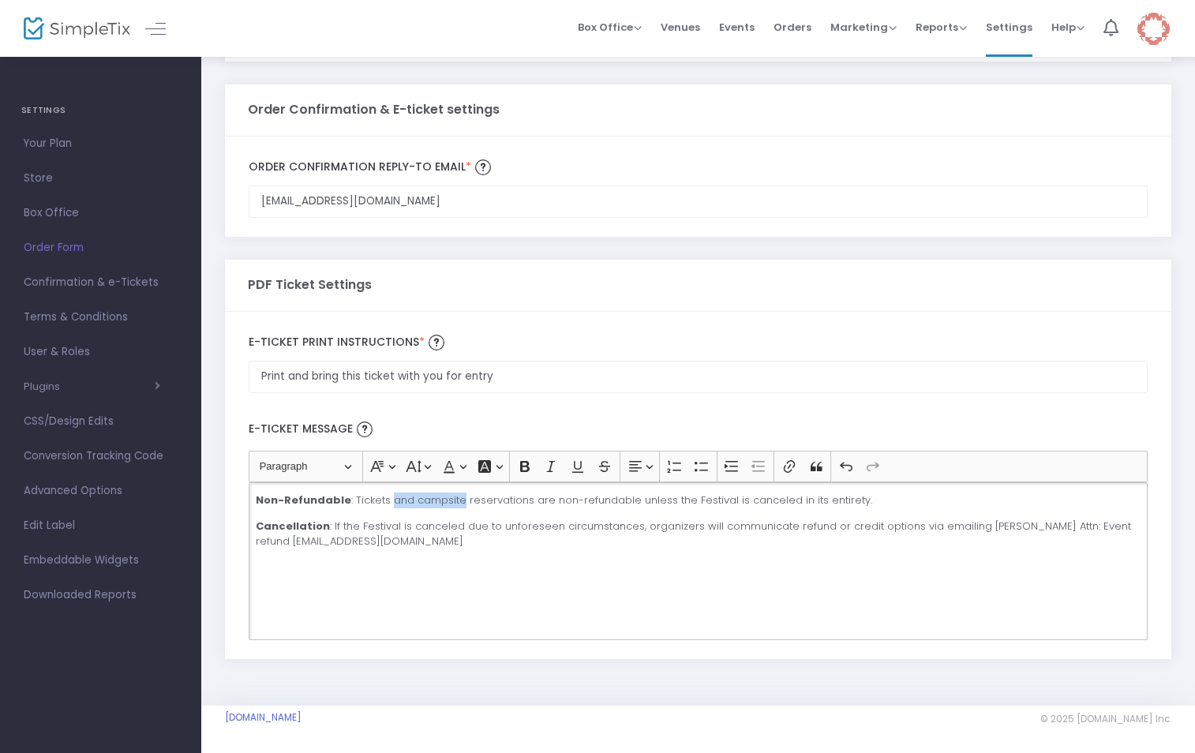
drag, startPoint x: 457, startPoint y: 502, endPoint x: 387, endPoint y: 498, distance: 70.3
click at [387, 498] on p "Non-Refundable : Tickets and campsite reservations are non-refundable unless th…" at bounding box center [698, 500] width 885 height 16
drag, startPoint x: 447, startPoint y: 499, endPoint x: 386, endPoint y: 501, distance: 61.6
click at [386, 501] on p "Non-Refundable : Tickets reservations are non-refundable unless the Festival is…" at bounding box center [698, 500] width 885 height 16
click at [394, 499] on p "Non-Refundable : Tickets s are non-refundable unless the Festival is canceled i…" at bounding box center [698, 500] width 885 height 16
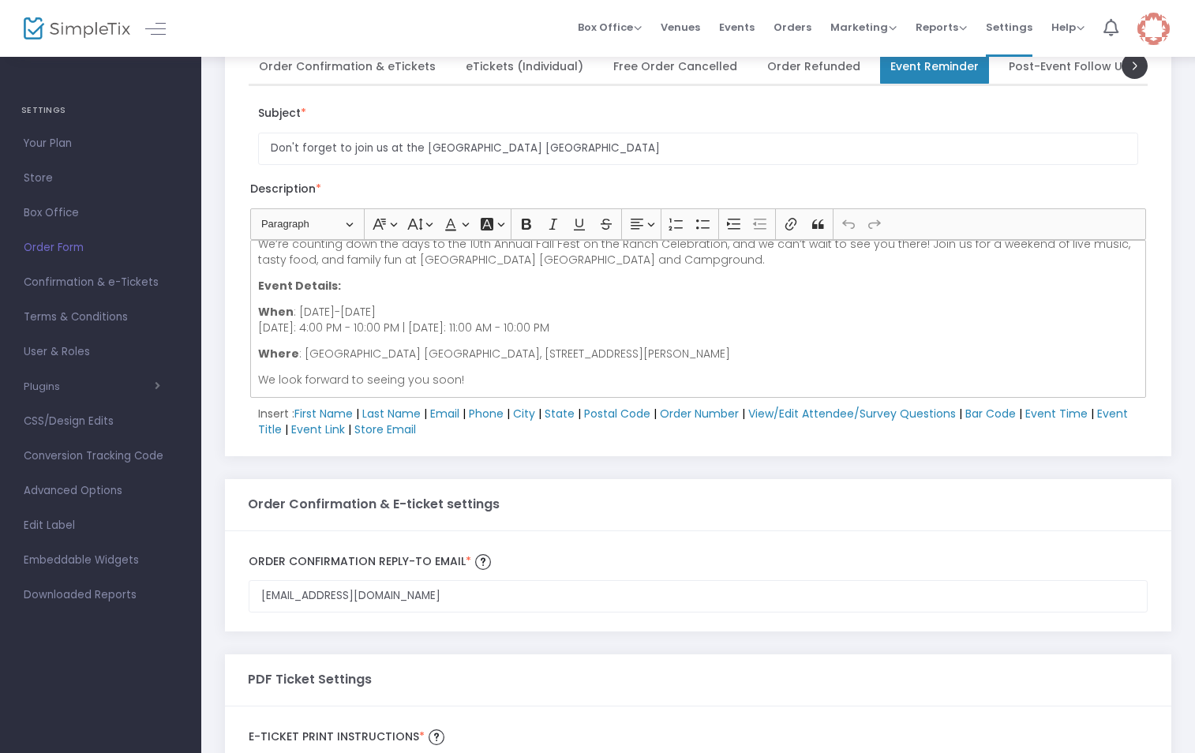
scroll to position [0, 0]
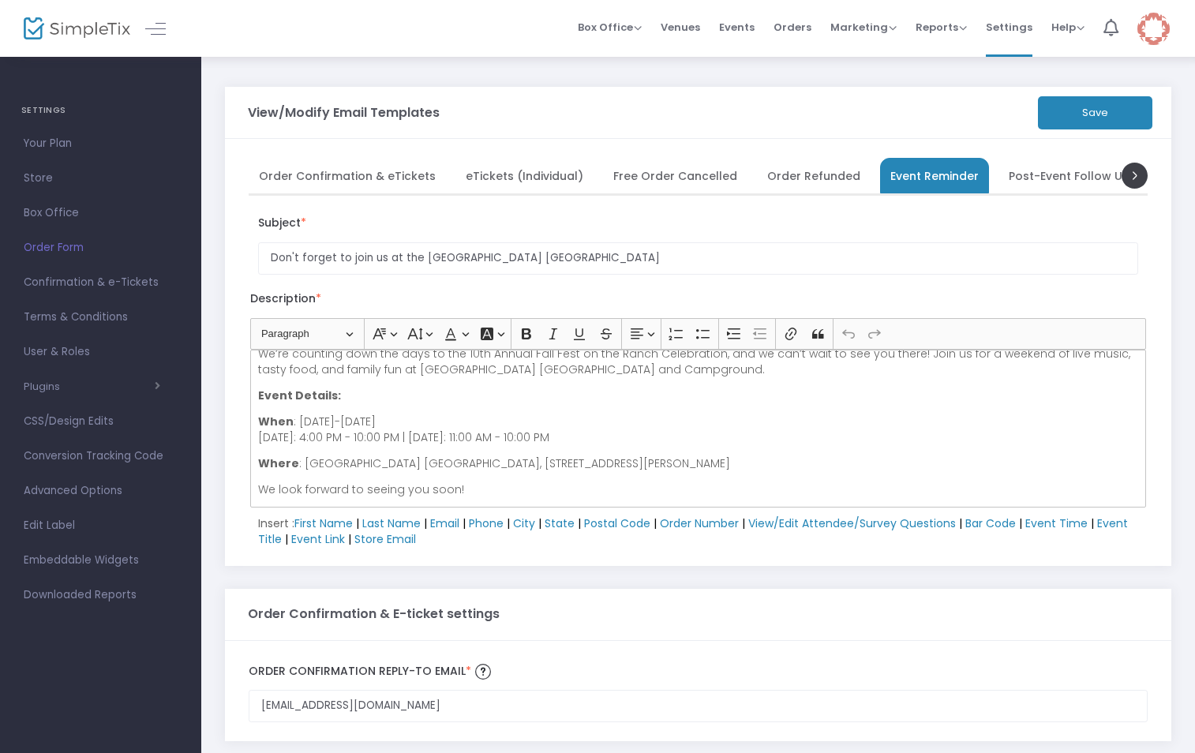
click at [1080, 118] on button "Save" at bounding box center [1095, 112] width 114 height 33
click at [1067, 178] on span "Post-Event Follow Up" at bounding box center [1070, 175] width 122 height 9
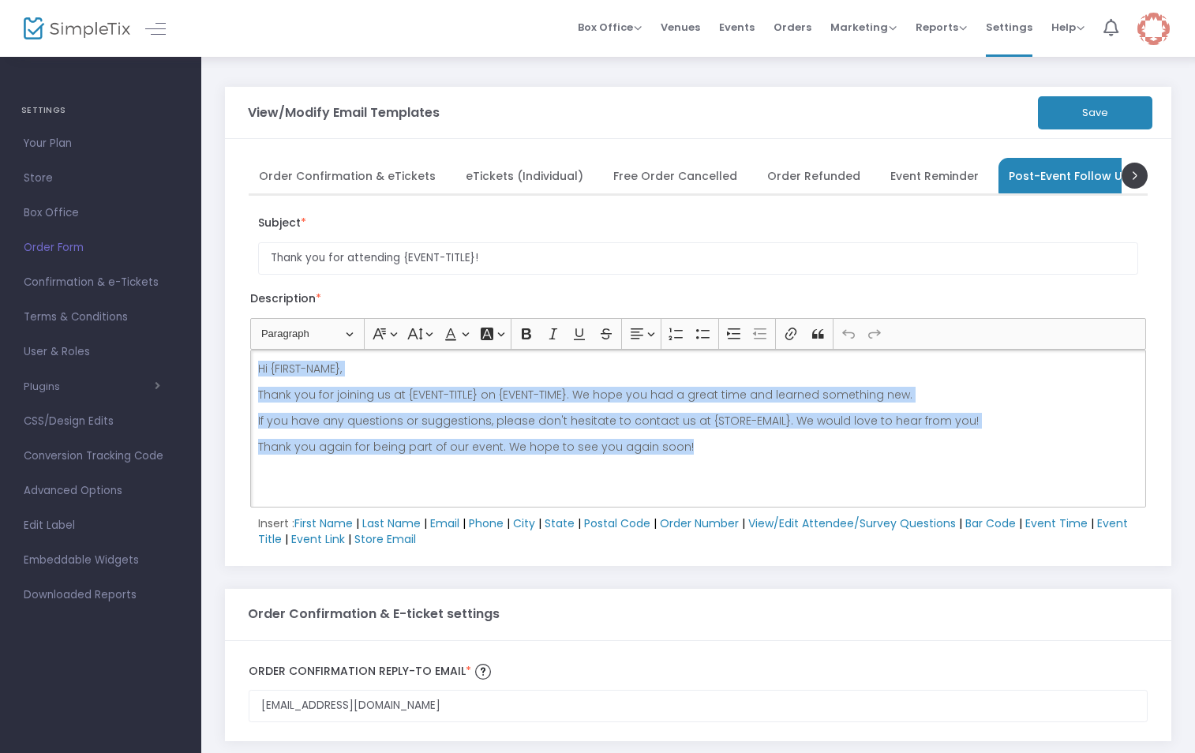
drag, startPoint x: 684, startPoint y: 447, endPoint x: 256, endPoint y: 368, distance: 435.1
click at [256, 368] on div "Hi {FIRST-NAME}, Thank you for joining us at {EVENT-TITLE} on {EVENT-TIME}. We …" at bounding box center [698, 429] width 896 height 158
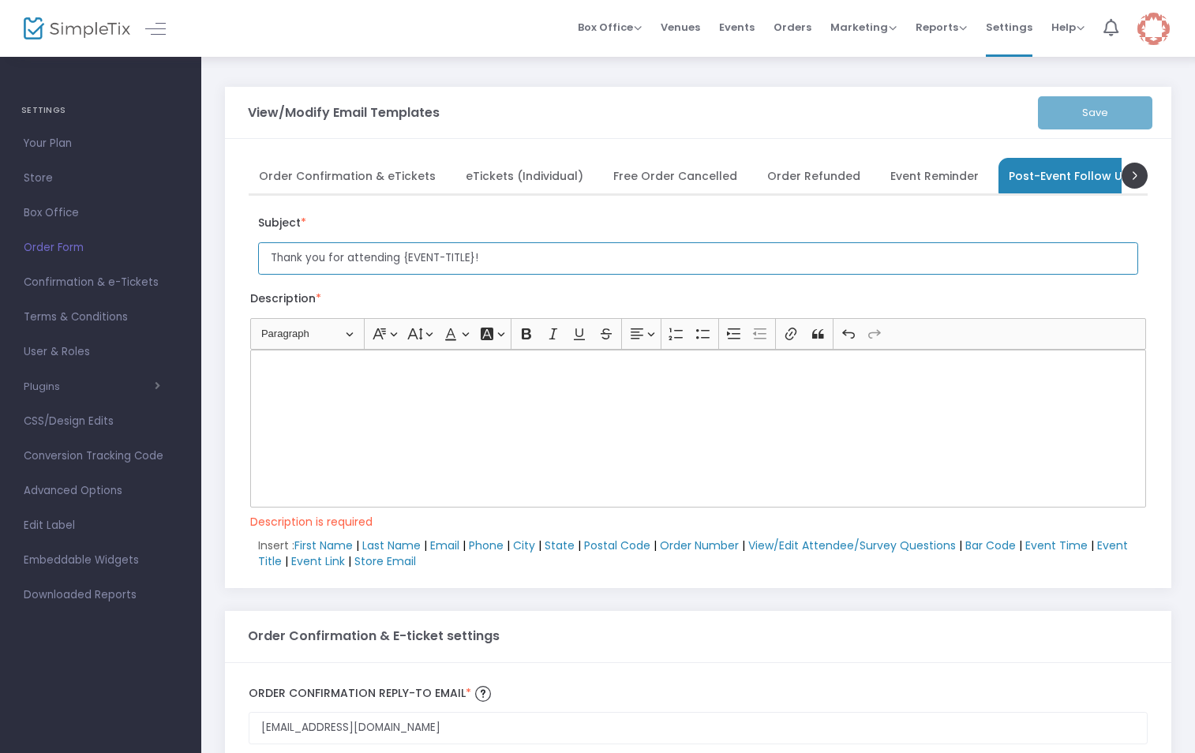
drag, startPoint x: 484, startPoint y: 253, endPoint x: 268, endPoint y: 249, distance: 216.3
click at [268, 249] on input "Thank you for attending {EVENT-TITLE}!" at bounding box center [698, 258] width 880 height 32
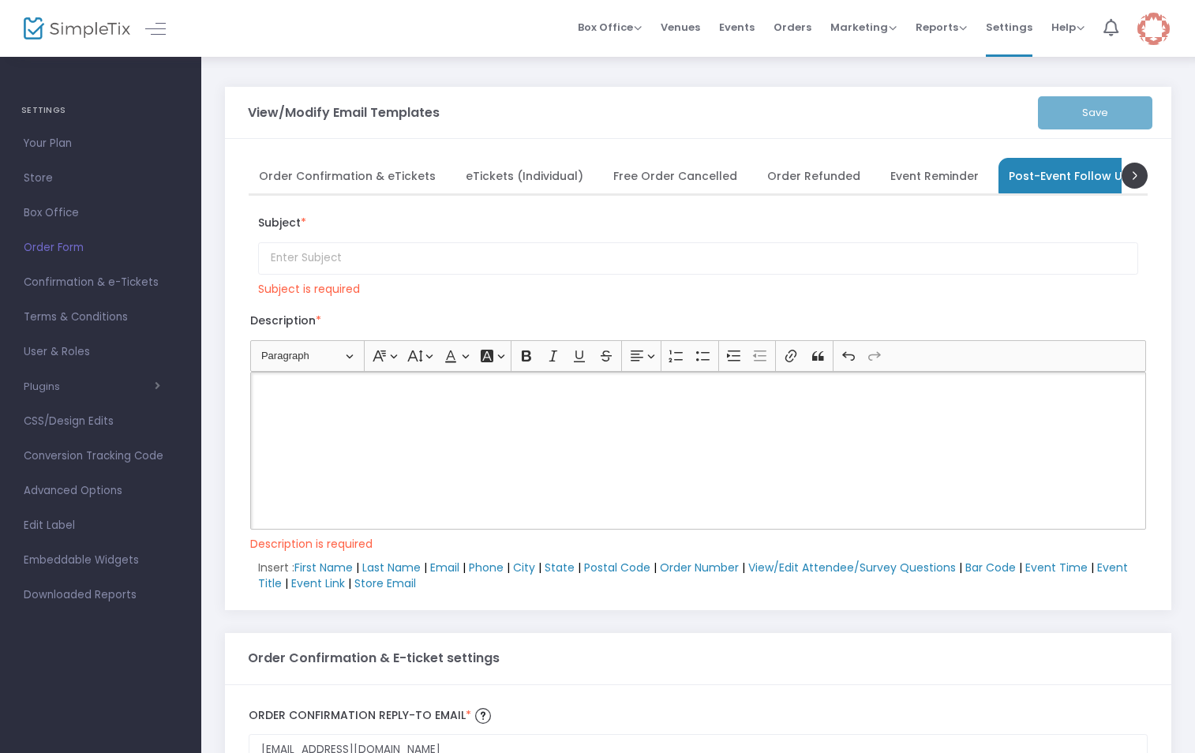
click at [309, 420] on div "Rich Text Editor, main" at bounding box center [698, 451] width 896 height 158
click at [917, 171] on span "Event Reminder" at bounding box center [934, 175] width 88 height 9
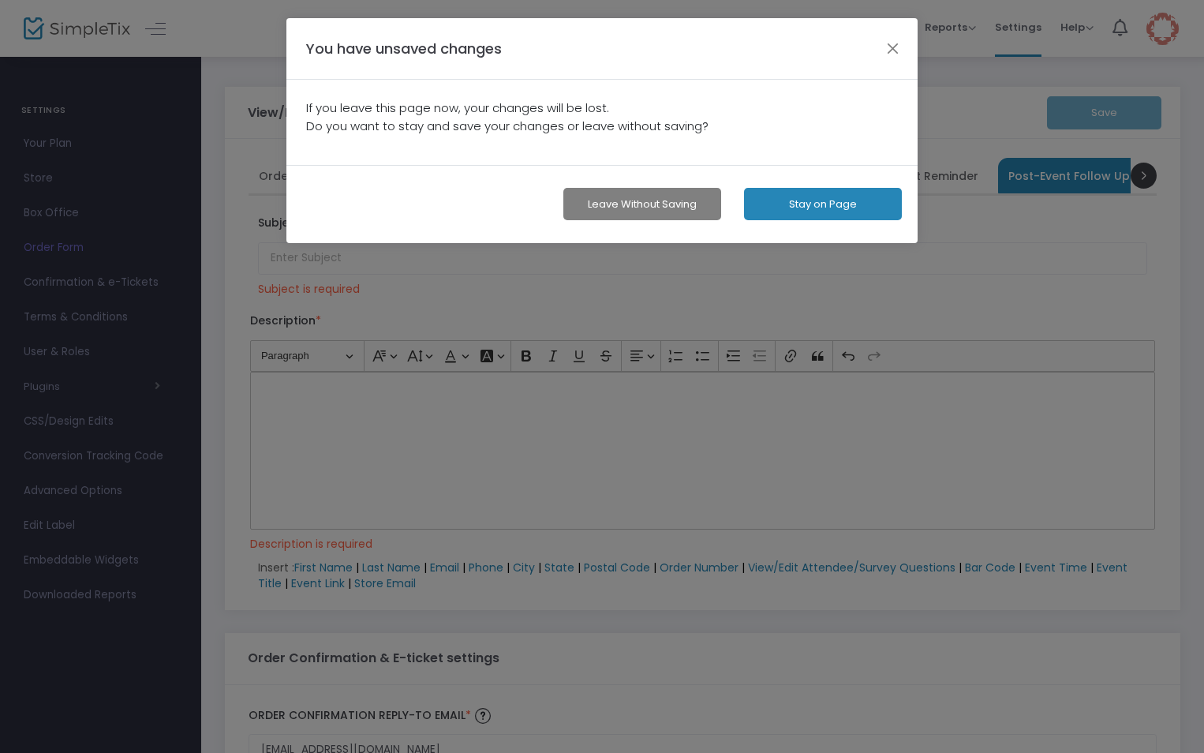
click at [673, 202] on button "Leave without Saving" at bounding box center [642, 204] width 158 height 32
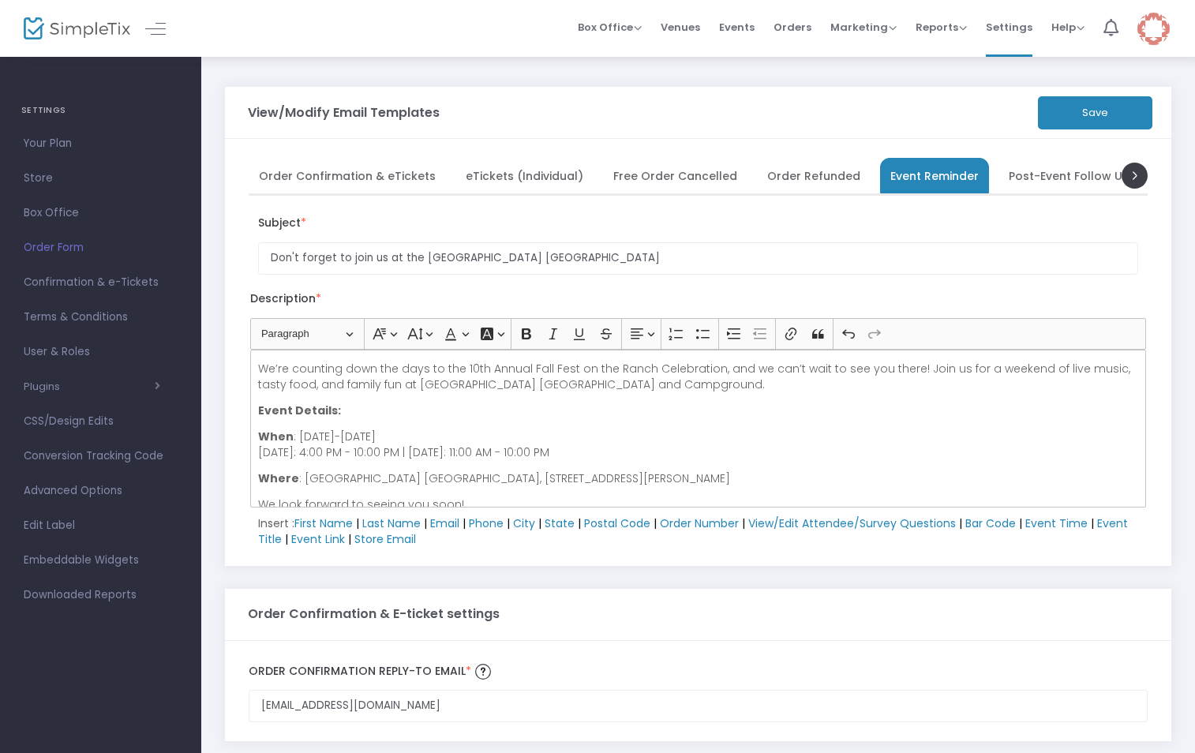
click at [1025, 174] on span "Post-Event Follow Up" at bounding box center [1070, 175] width 122 height 9
type input "Thank you for attending {EVENT-TITLE}!"
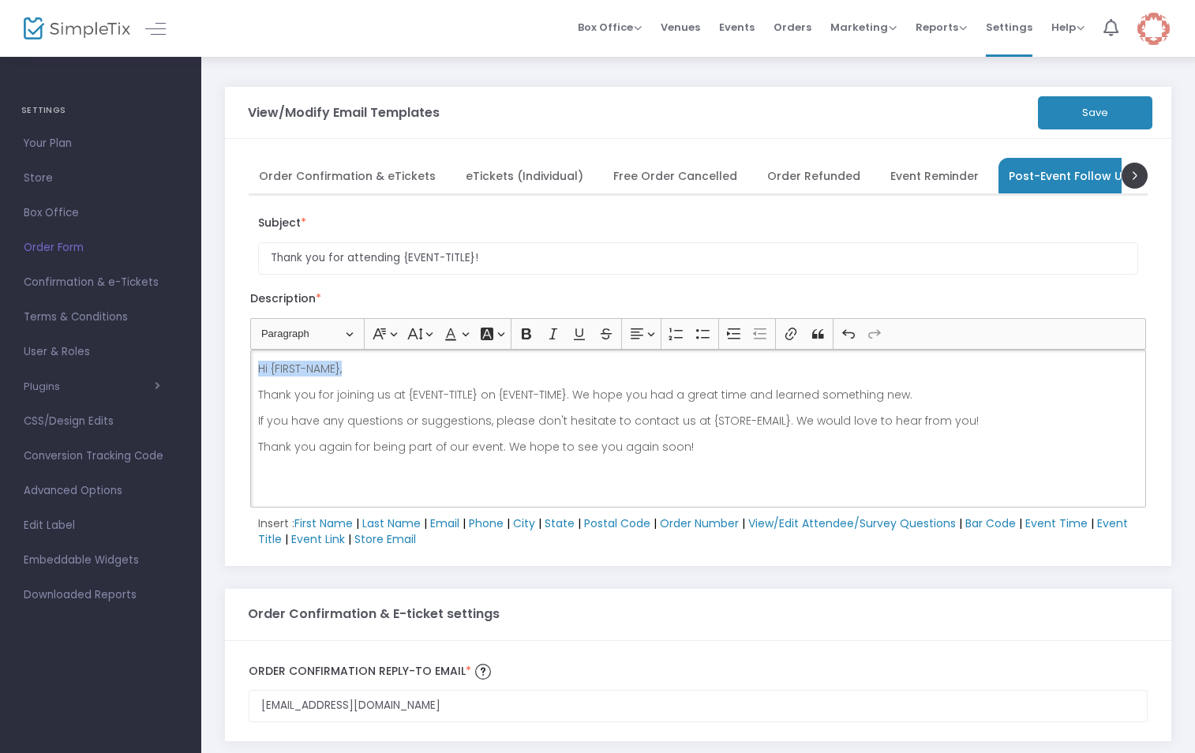
drag, startPoint x: 355, startPoint y: 369, endPoint x: 251, endPoint y: 369, distance: 104.2
click at [251, 369] on div "Hi {FIRST-NAME}, Thank you for joining us at {EVENT-TITLE} on {EVENT-TIME}. We …" at bounding box center [698, 429] width 896 height 158
drag, startPoint x: 569, startPoint y: 393, endPoint x: 404, endPoint y: 388, distance: 165.0
click at [404, 388] on p "Thank you for joining us at {EVENT-TITLE} on {EVENT-TIME}. We hope you had a gr…" at bounding box center [698, 395] width 881 height 16
drag, startPoint x: 768, startPoint y: 419, endPoint x: 692, endPoint y: 420, distance: 75.8
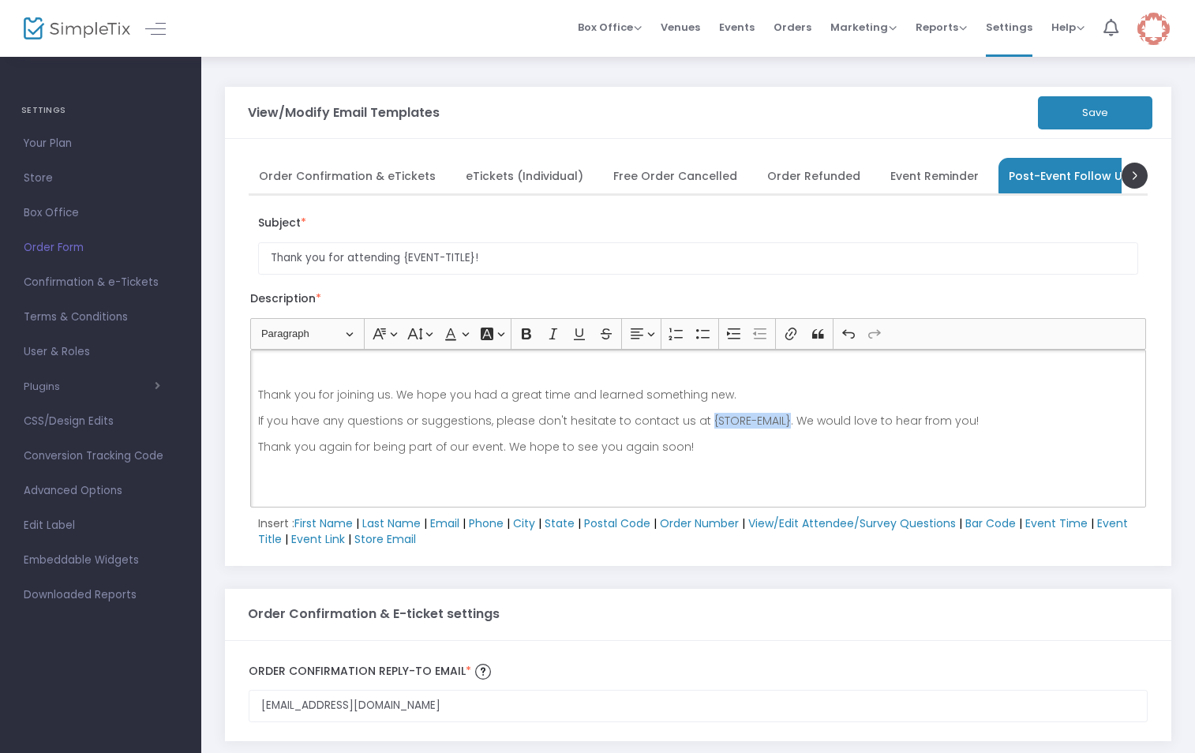
click at [692, 420] on p "If you have any questions or suggestions, please don't hesitate to contact us a…" at bounding box center [698, 421] width 881 height 16
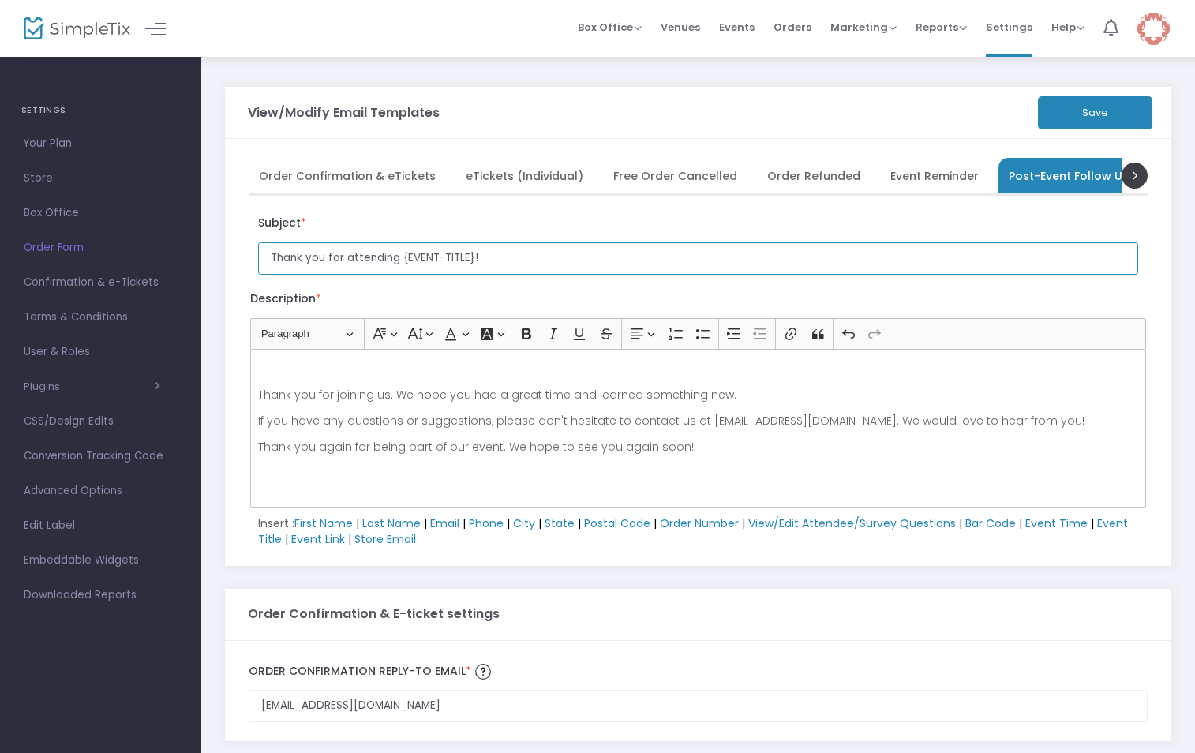
drag, startPoint x: 479, startPoint y: 255, endPoint x: 401, endPoint y: 260, distance: 78.3
click at [401, 260] on input "Thank you for attending {EVENT-TITLE}!" at bounding box center [698, 258] width 880 height 32
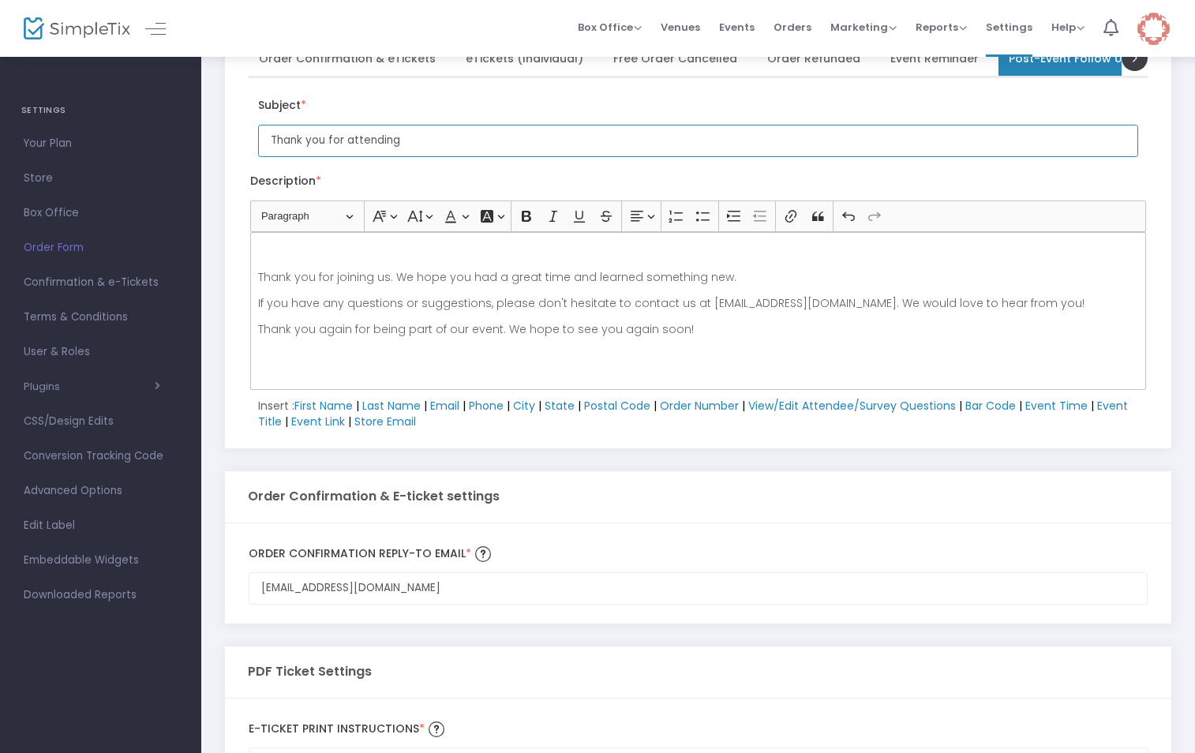
scroll to position [79, 0]
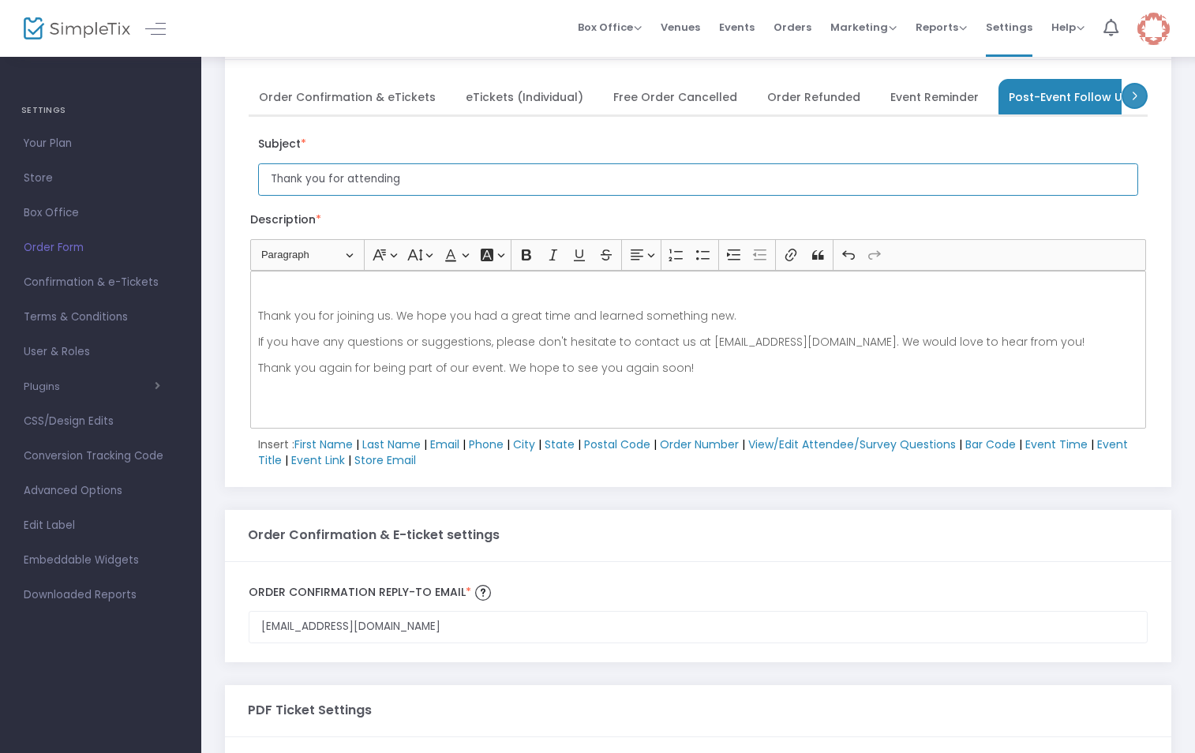
type input "Thank you for attending"
click at [1133, 96] on span at bounding box center [1134, 96] width 26 height 26
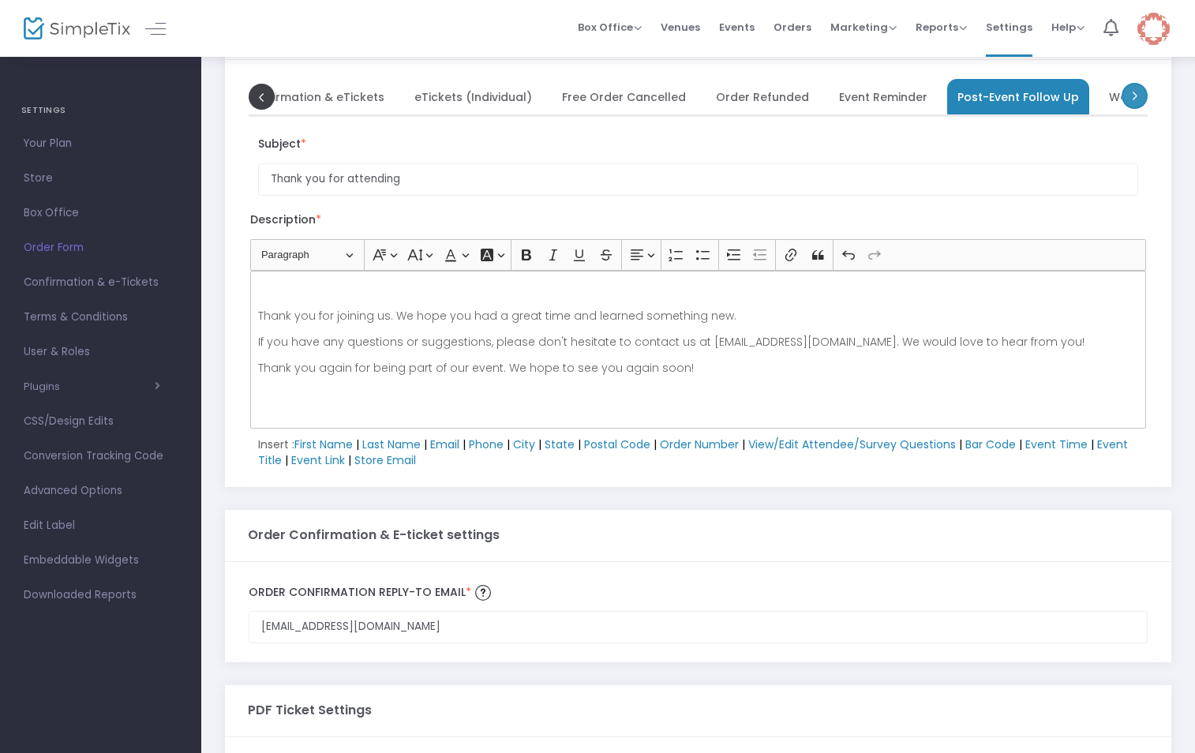
scroll to position [0, 158]
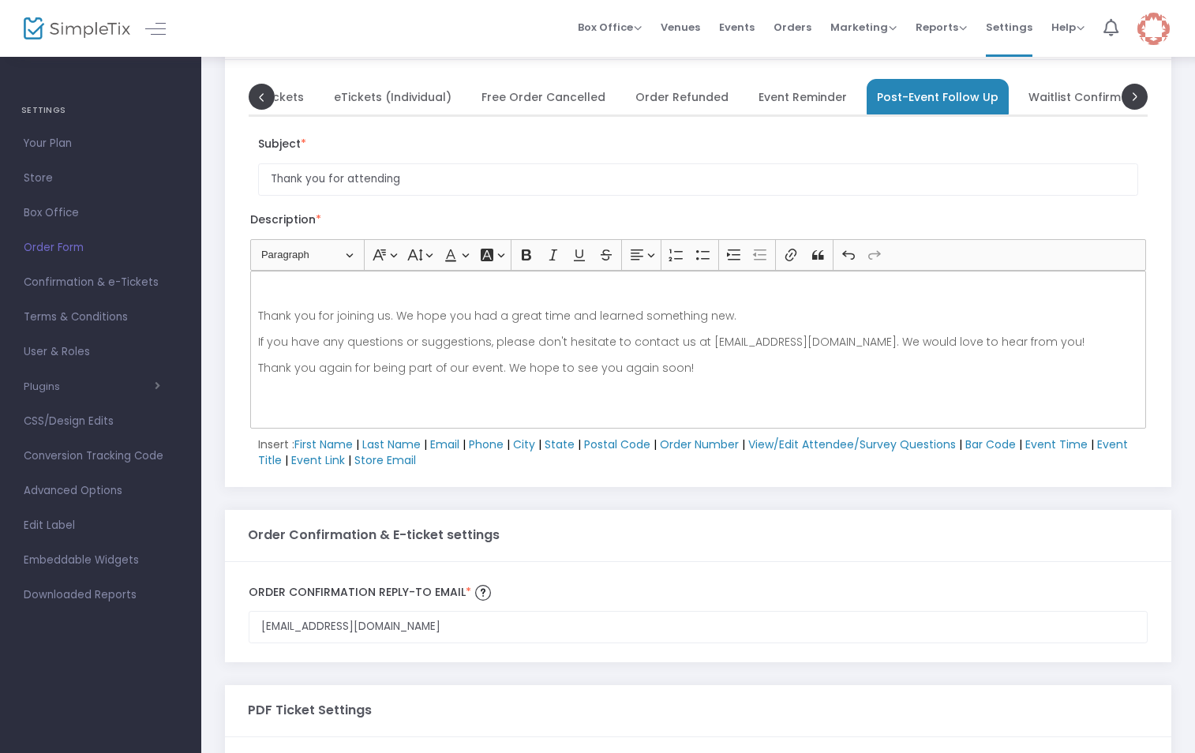
click at [1072, 98] on span "Waitlist Confirmation" at bounding box center [1089, 96] width 122 height 9
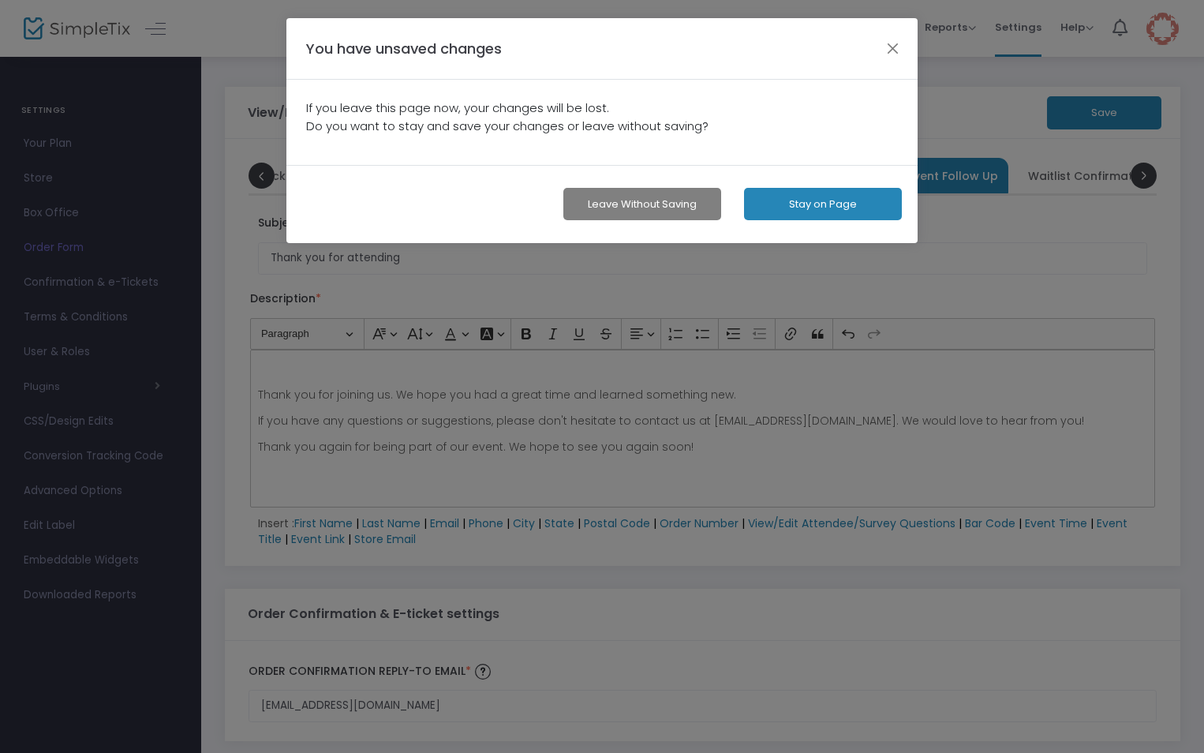
click at [846, 203] on button "Stay on Page" at bounding box center [823, 204] width 158 height 32
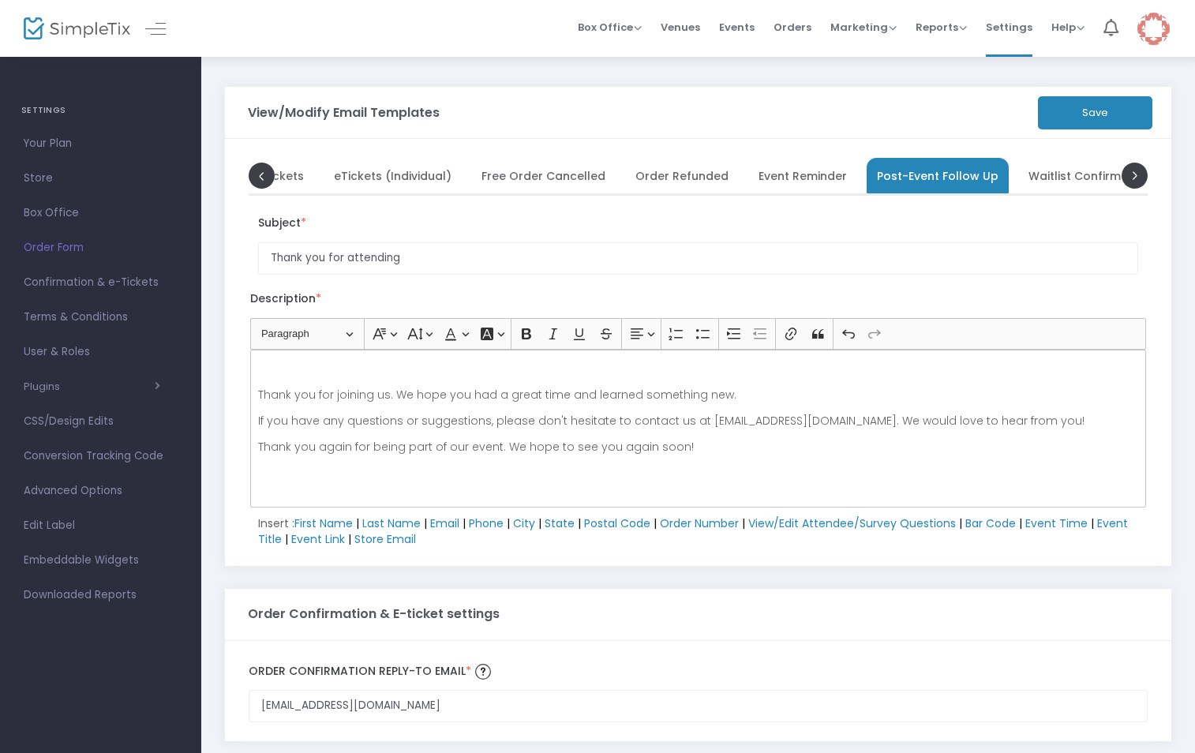
click at [1062, 123] on button "Save" at bounding box center [1095, 112] width 114 height 33
click at [1028, 176] on span "Waitlist Confirmation" at bounding box center [1089, 175] width 122 height 9
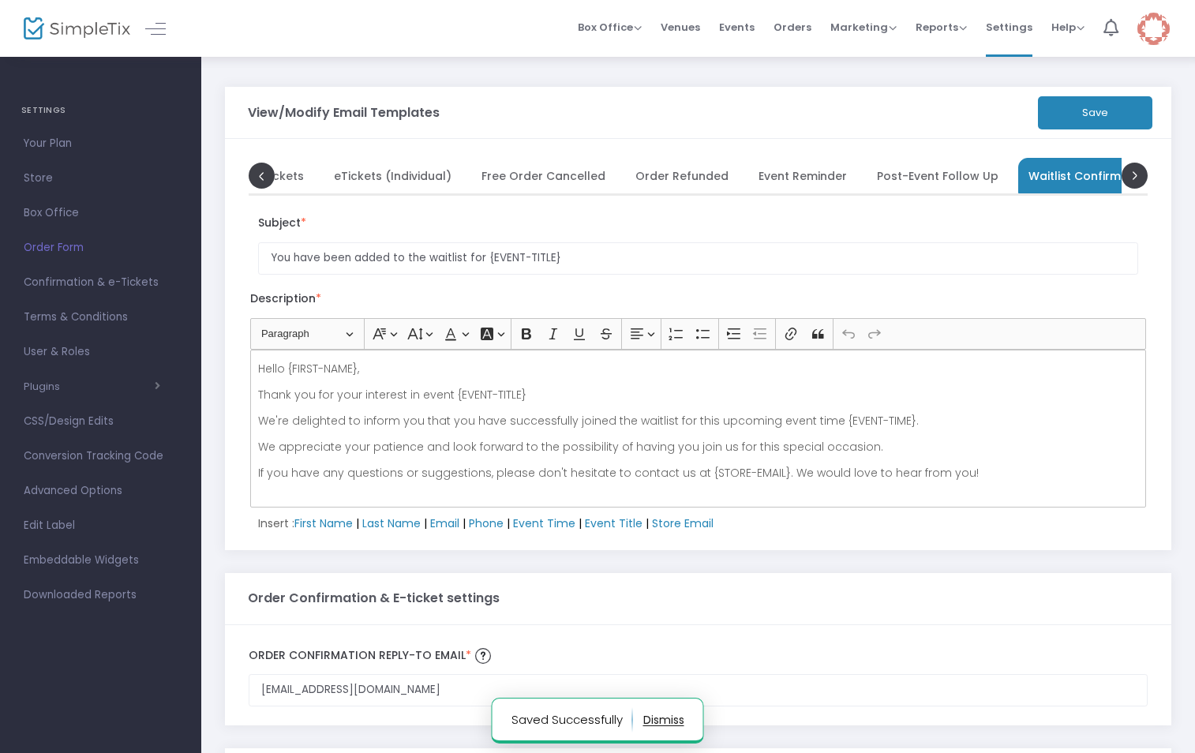
scroll to position [0, 163]
drag, startPoint x: 359, startPoint y: 369, endPoint x: 288, endPoint y: 369, distance: 71.0
click at [288, 369] on p "Hello {FIRST-NAME}," at bounding box center [698, 369] width 881 height 16
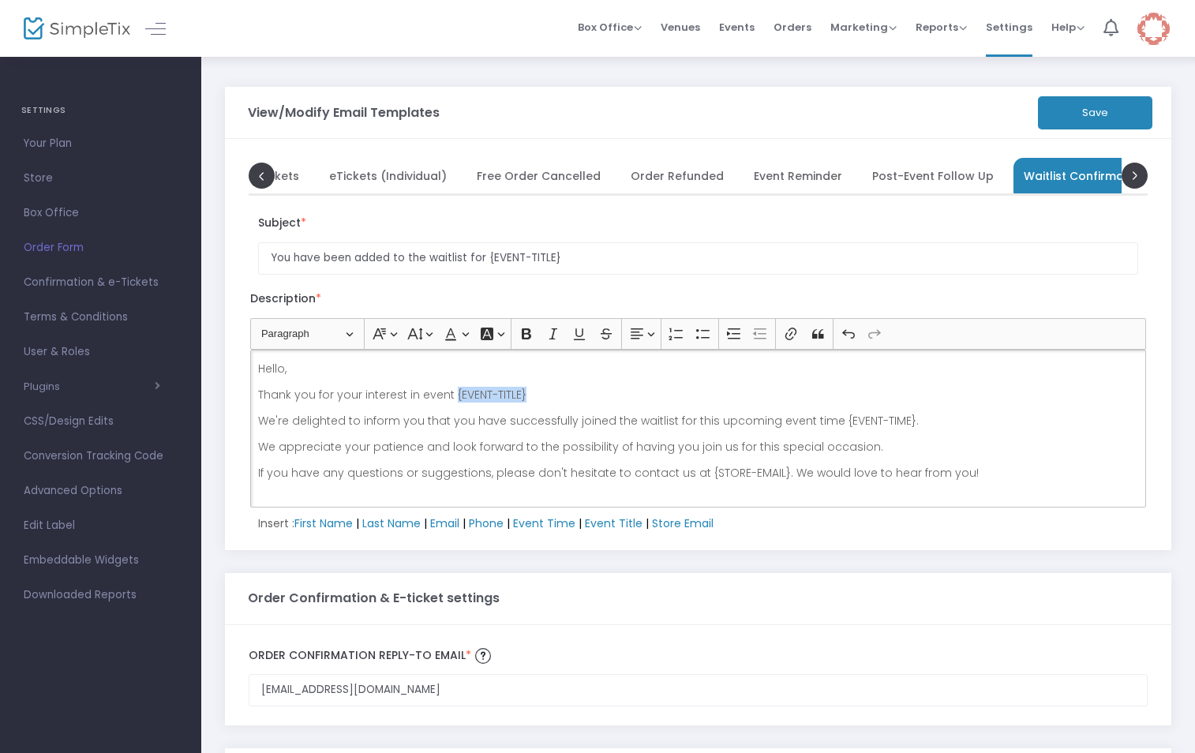
drag, startPoint x: 529, startPoint y: 395, endPoint x: 452, endPoint y: 392, distance: 76.6
click at [452, 392] on p "Thank you for your interest in event {EVENT-TITLE}" at bounding box center [698, 395] width 881 height 16
drag, startPoint x: 910, startPoint y: 422, endPoint x: 668, endPoint y: 419, distance: 242.3
click at [668, 419] on p "We're delighted to inform you that you have successfully joined the waitlist fo…" at bounding box center [698, 421] width 881 height 16
drag, startPoint x: 768, startPoint y: 471, endPoint x: 694, endPoint y: 478, distance: 74.5
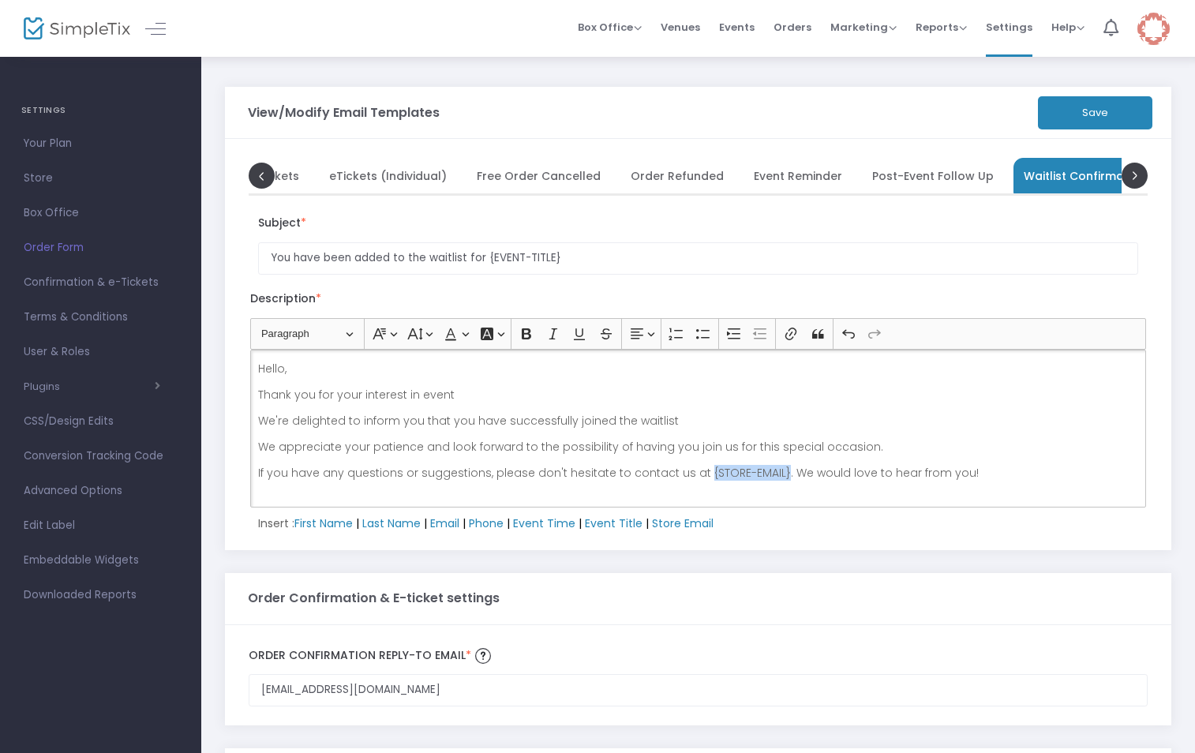
click at [694, 478] on p "If you have any questions or suggestions, please don't hesitate to contact us a…" at bounding box center [698, 473] width 881 height 16
click at [1097, 114] on button "Save" at bounding box center [1095, 112] width 114 height 33
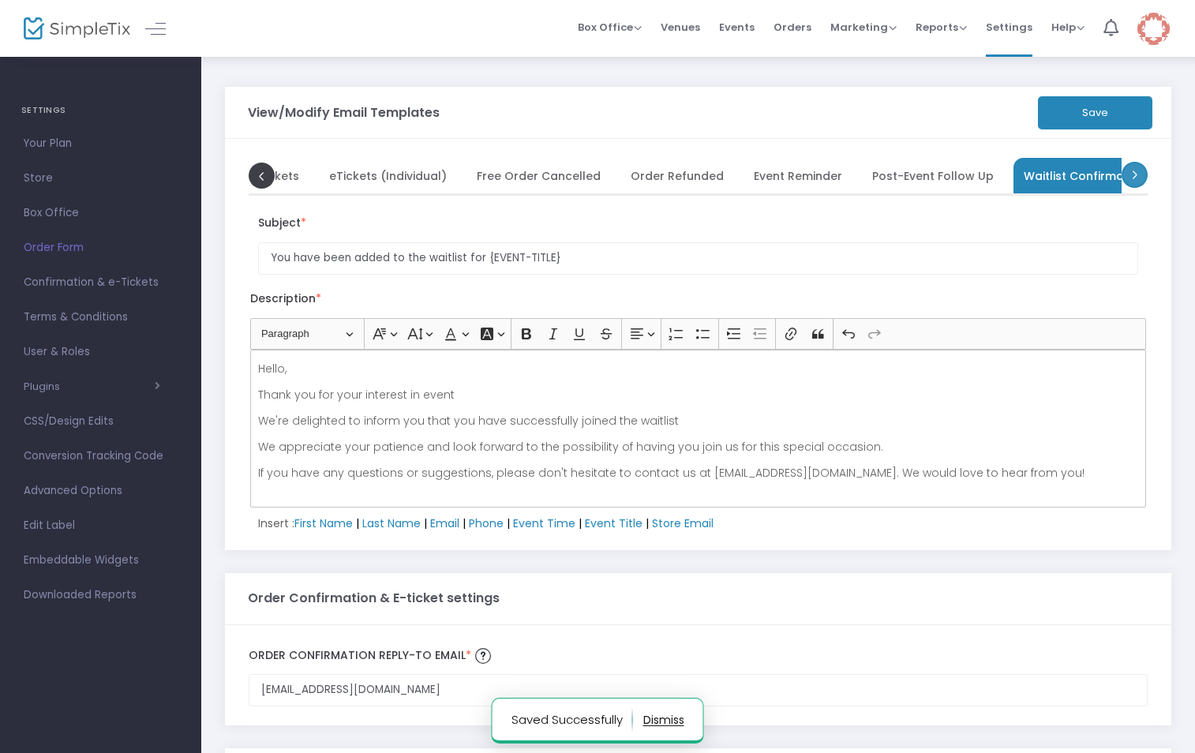
click at [1135, 171] on span at bounding box center [1134, 175] width 26 height 26
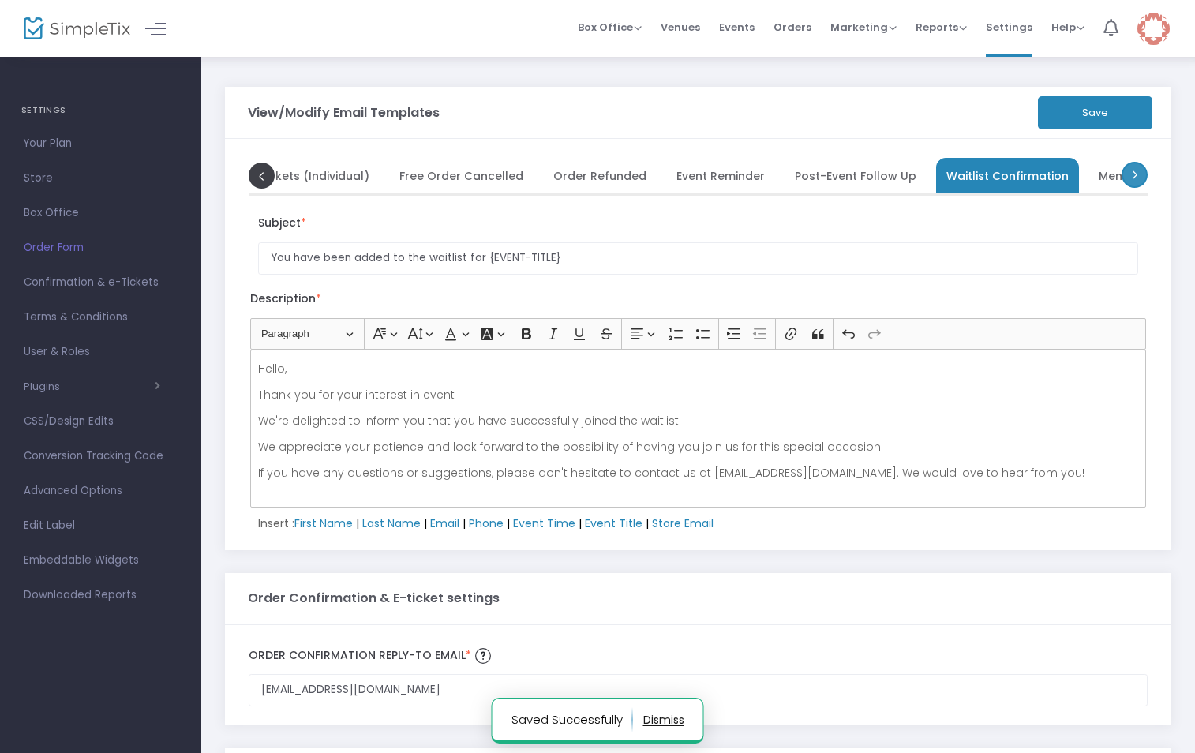
scroll to position [0, 320]
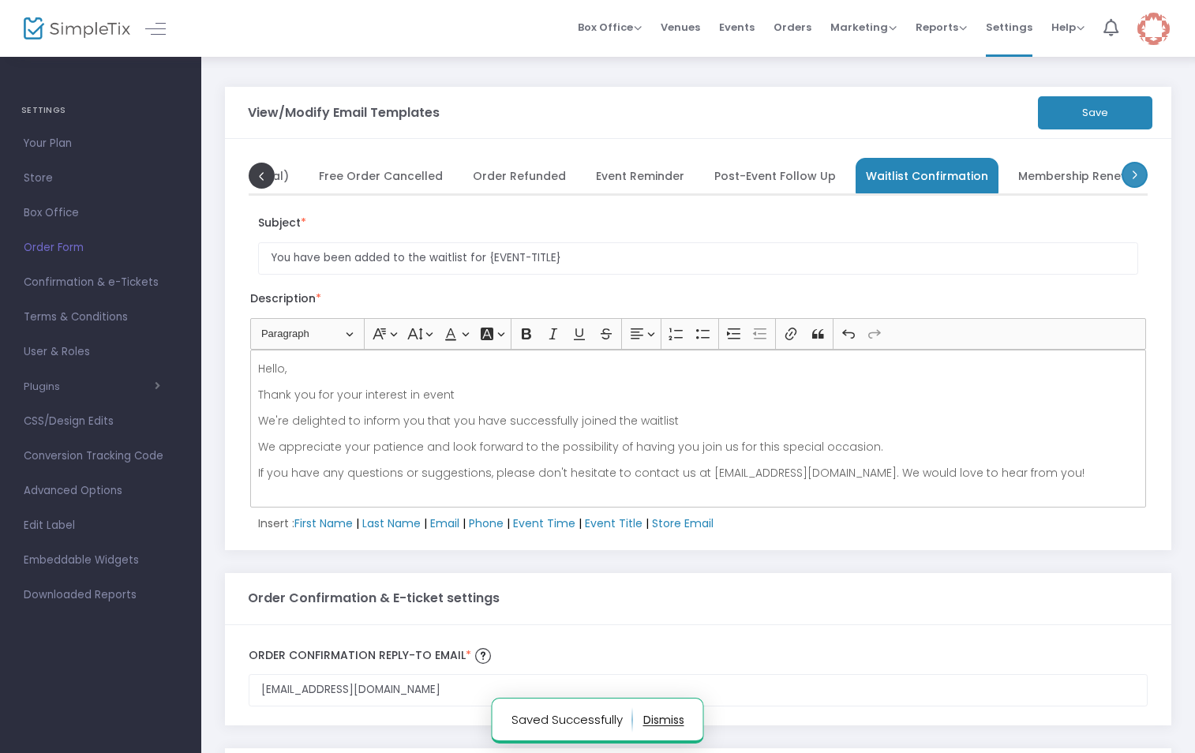
click at [1132, 172] on span at bounding box center [1134, 175] width 26 height 26
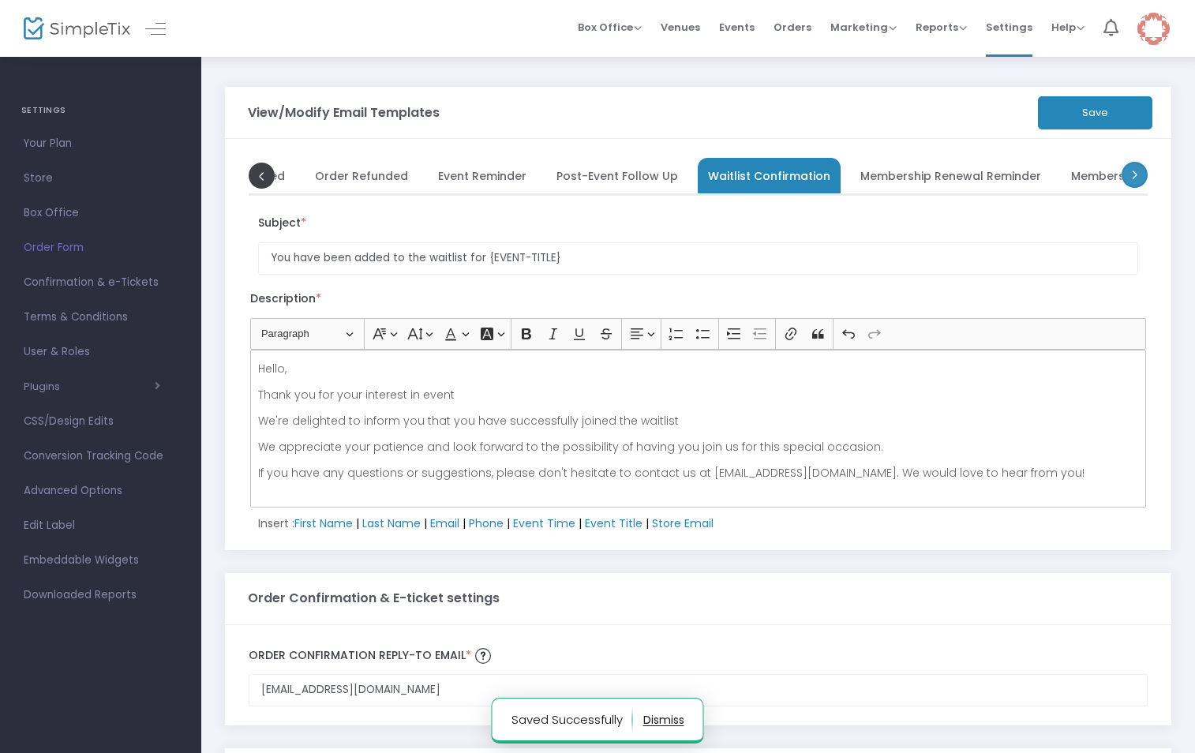
click at [1132, 172] on span at bounding box center [1134, 175] width 26 height 26
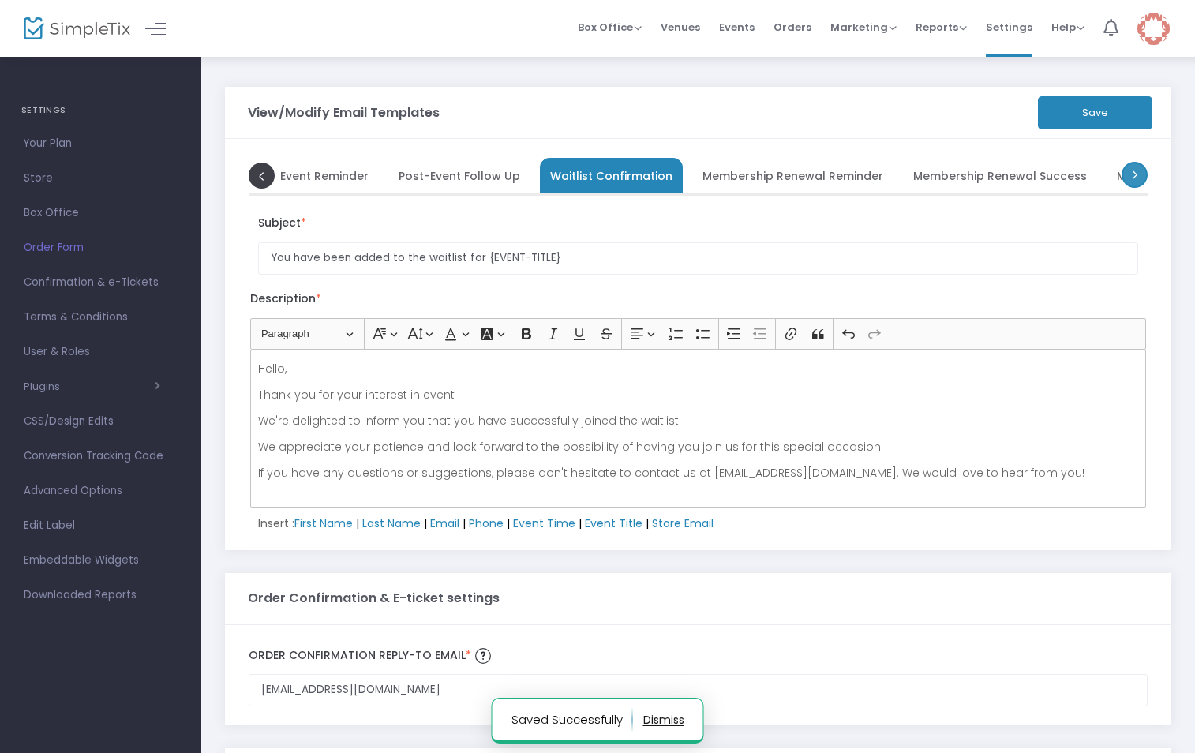
click at [1132, 172] on span at bounding box center [1134, 175] width 26 height 26
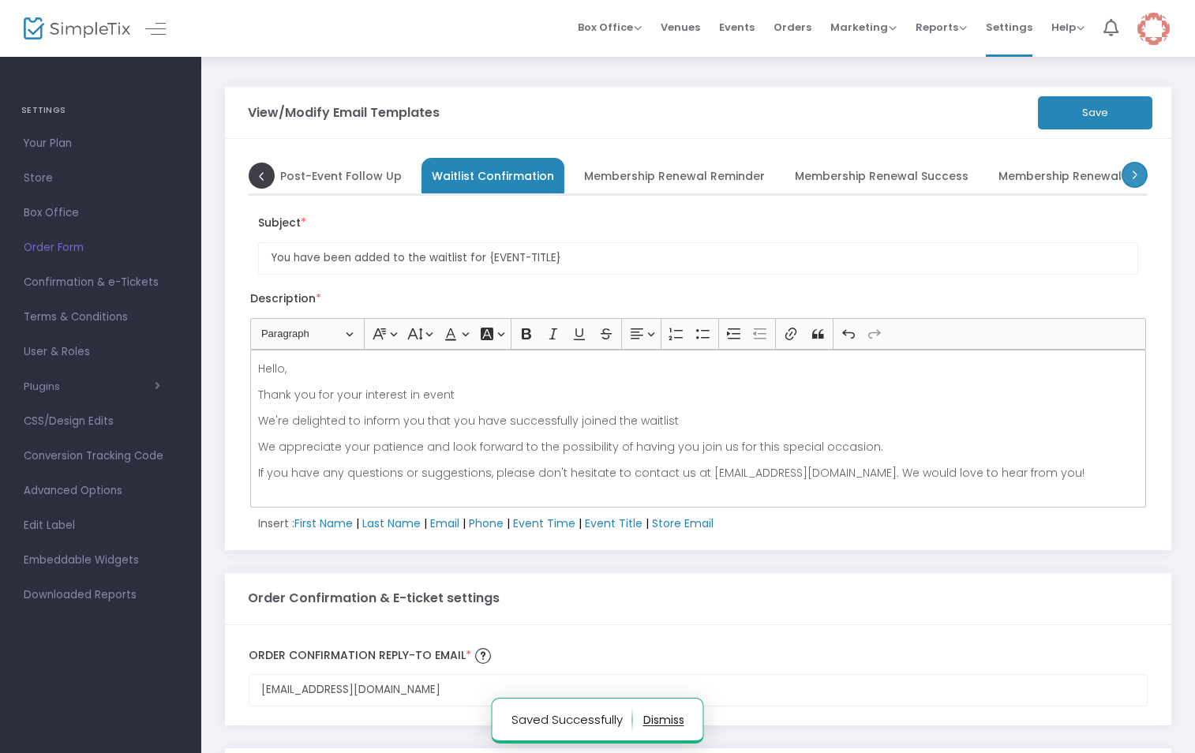
click at [1132, 172] on span at bounding box center [1134, 175] width 26 height 26
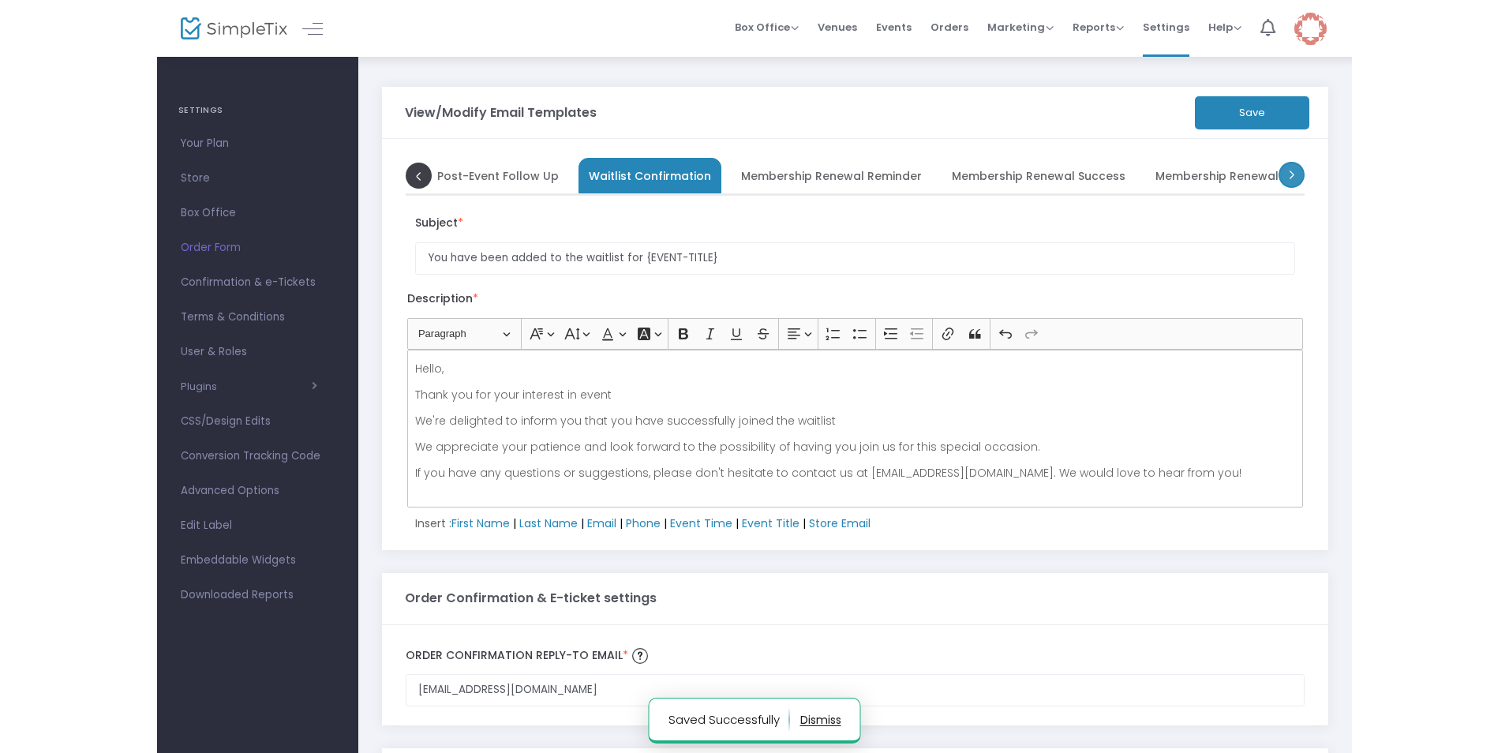
scroll to position [0, 728]
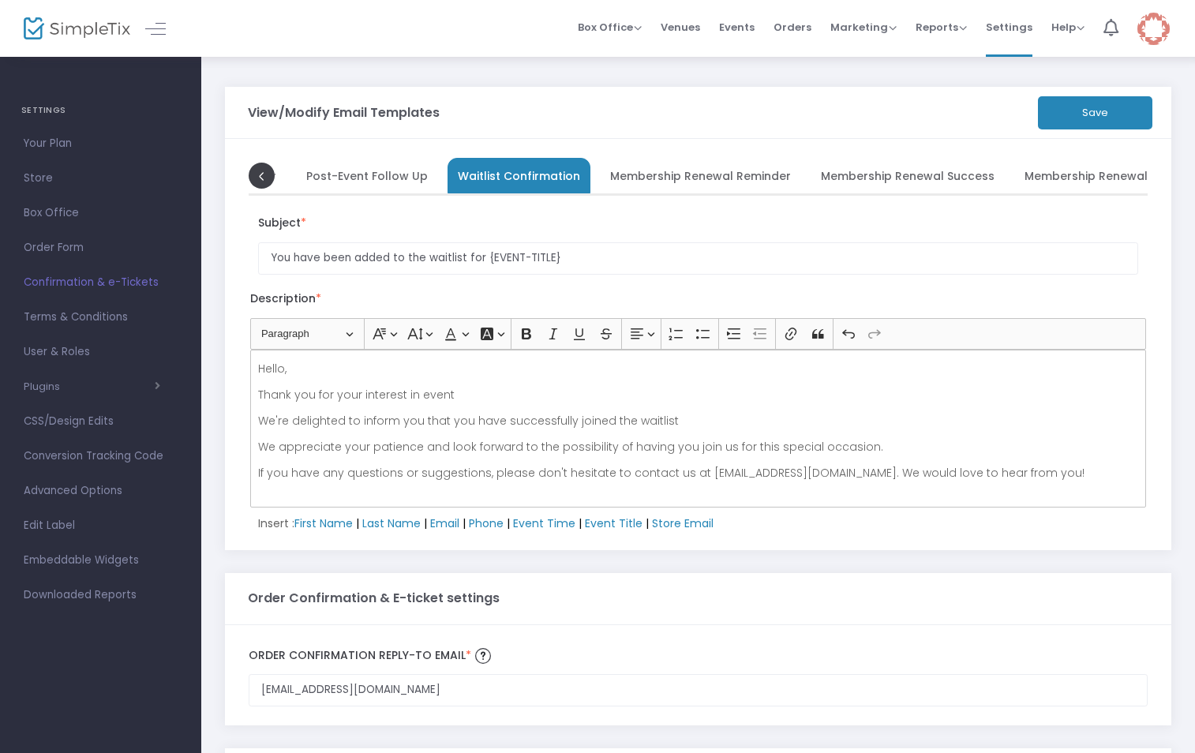
click at [109, 283] on span "Confirmation & e-Tickets" at bounding box center [101, 282] width 154 height 21
click at [1091, 111] on button "Save" at bounding box center [1095, 112] width 114 height 33
click at [111, 315] on span "Terms & Conditions" at bounding box center [101, 317] width 154 height 21
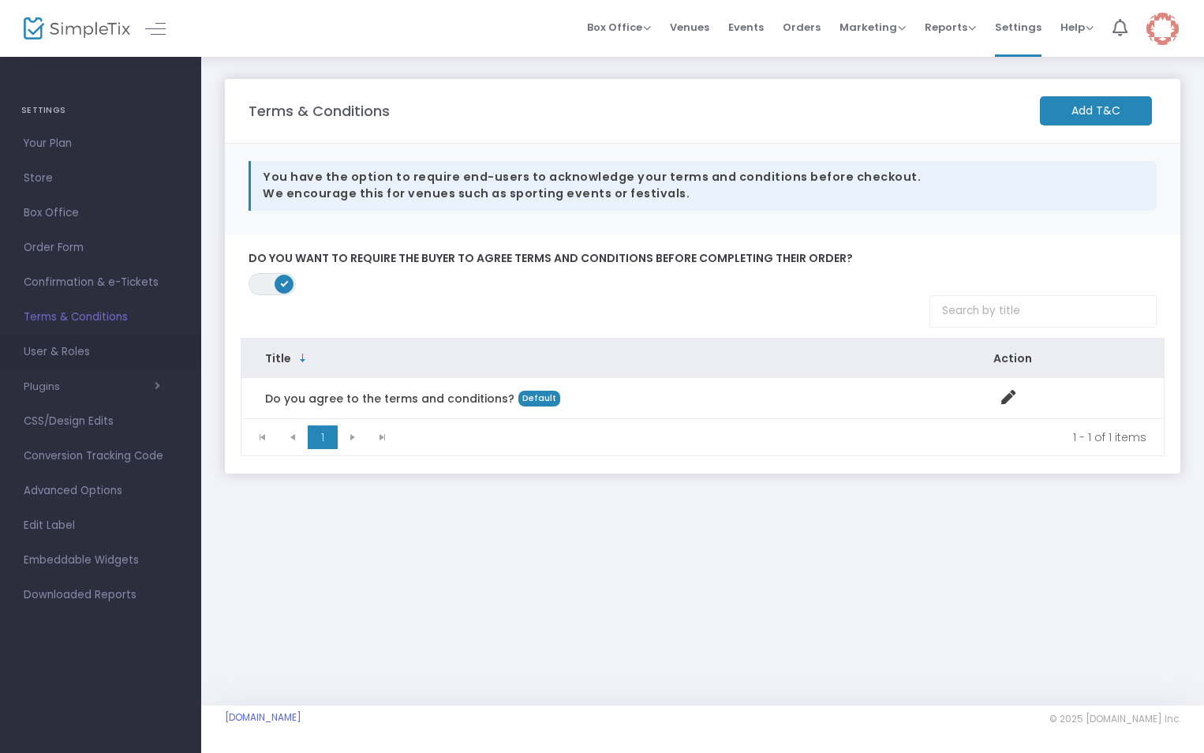
click at [72, 349] on span "User & Roles" at bounding box center [101, 352] width 154 height 21
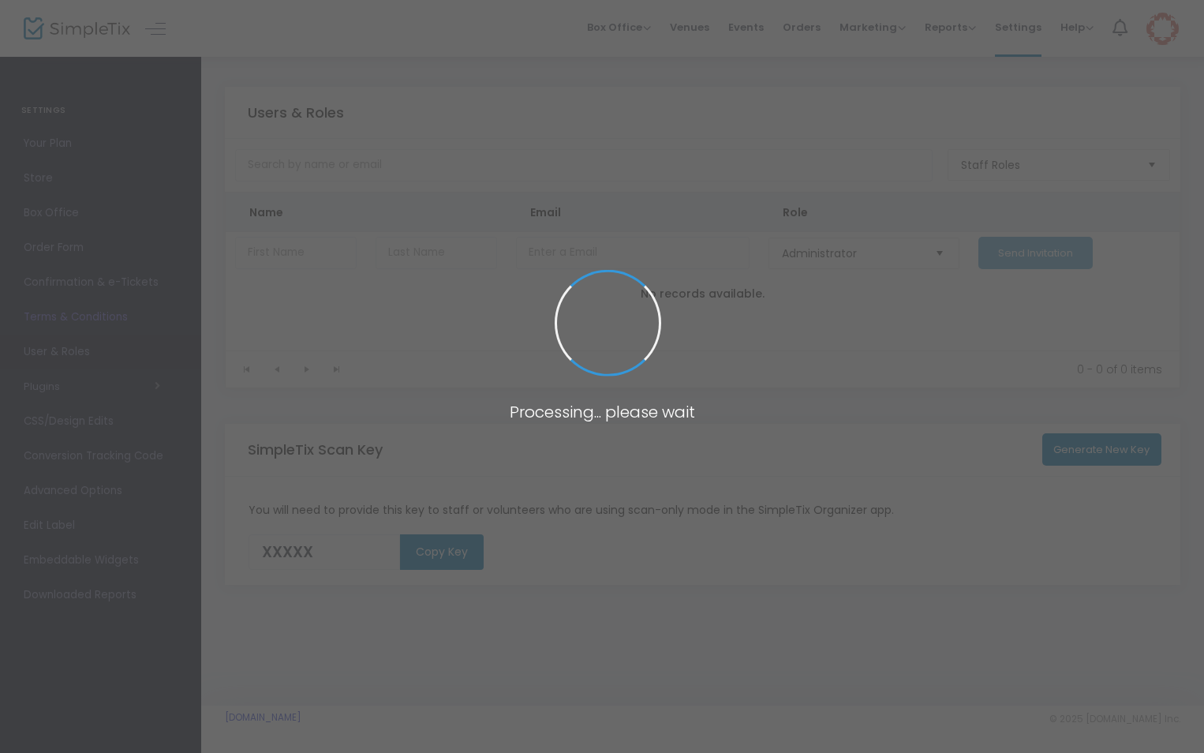
type input "S65DX"
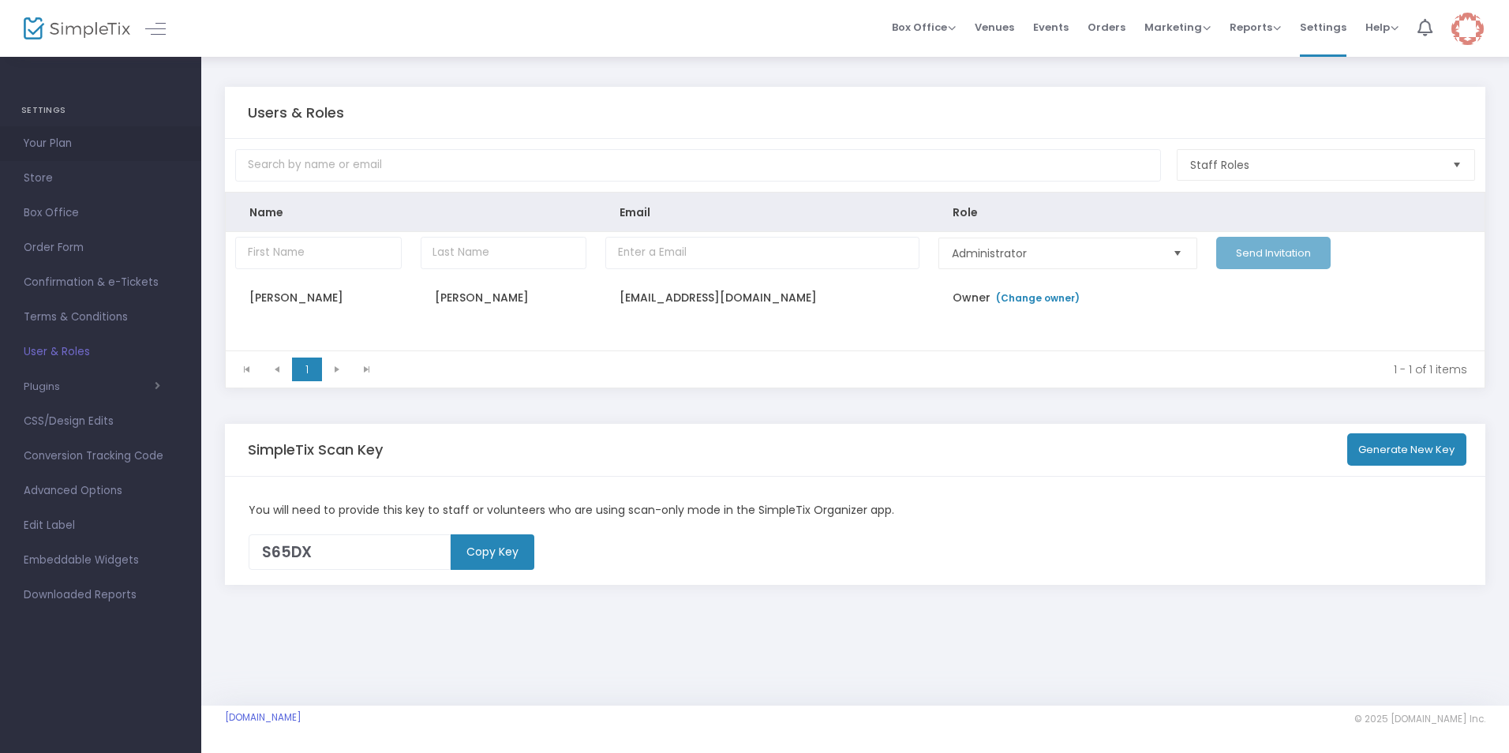
click at [69, 143] on span "Your Plan" at bounding box center [101, 143] width 154 height 21
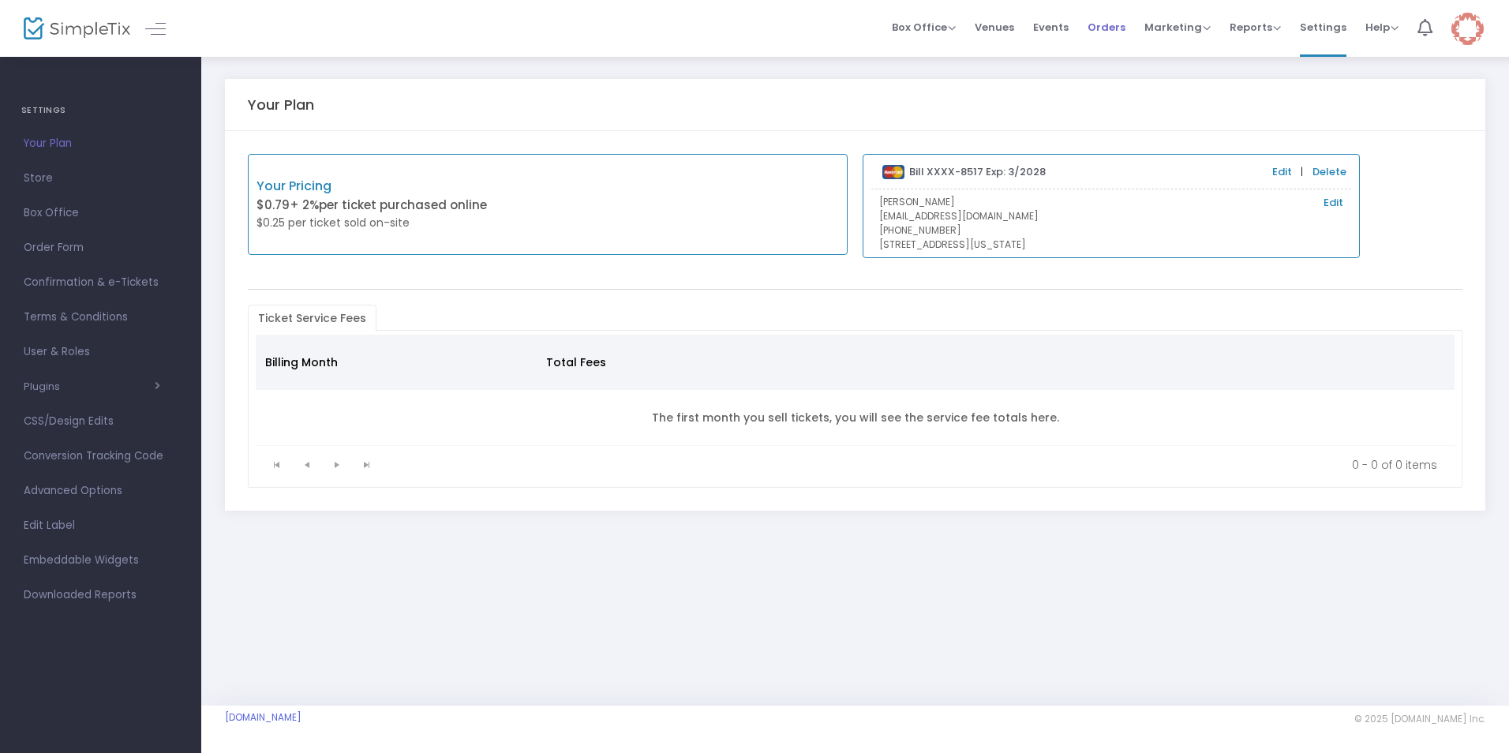
click at [1120, 25] on span "Orders" at bounding box center [1106, 27] width 38 height 40
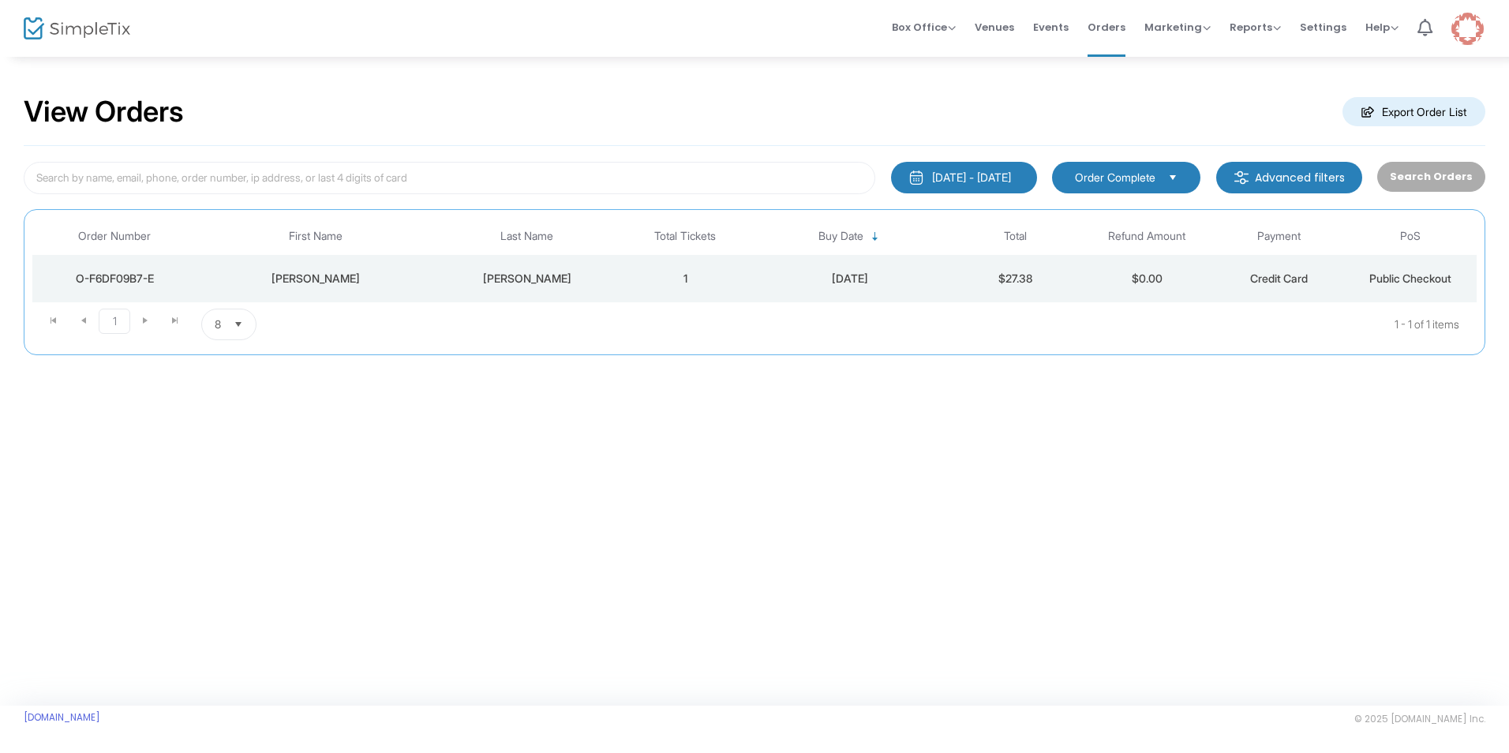
click at [673, 275] on td "1" at bounding box center [685, 278] width 132 height 47
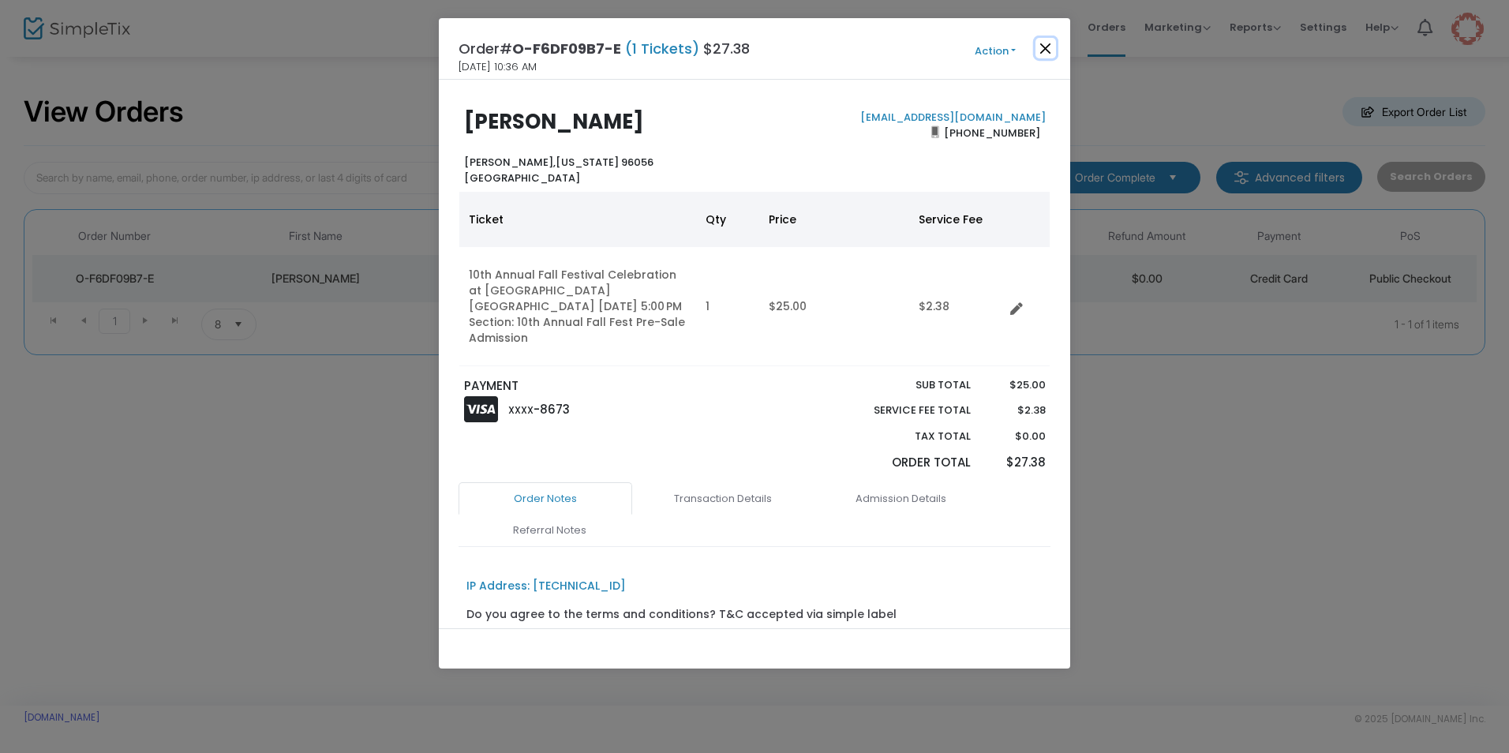
click at [1042, 51] on button "Close" at bounding box center [1045, 48] width 21 height 21
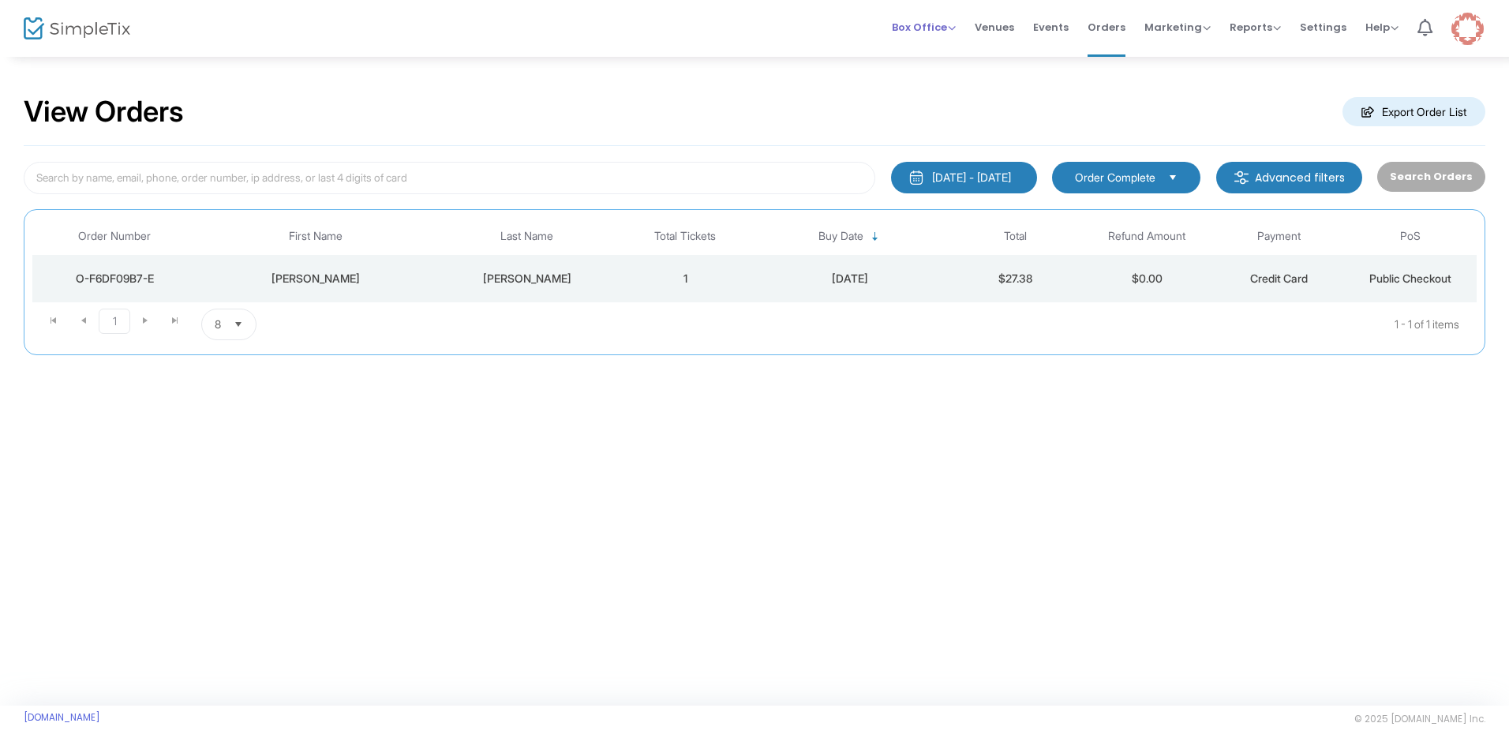
click at [948, 28] on span "Box Office" at bounding box center [924, 27] width 64 height 15
click at [979, 83] on li "Bookings" at bounding box center [948, 84] width 113 height 31
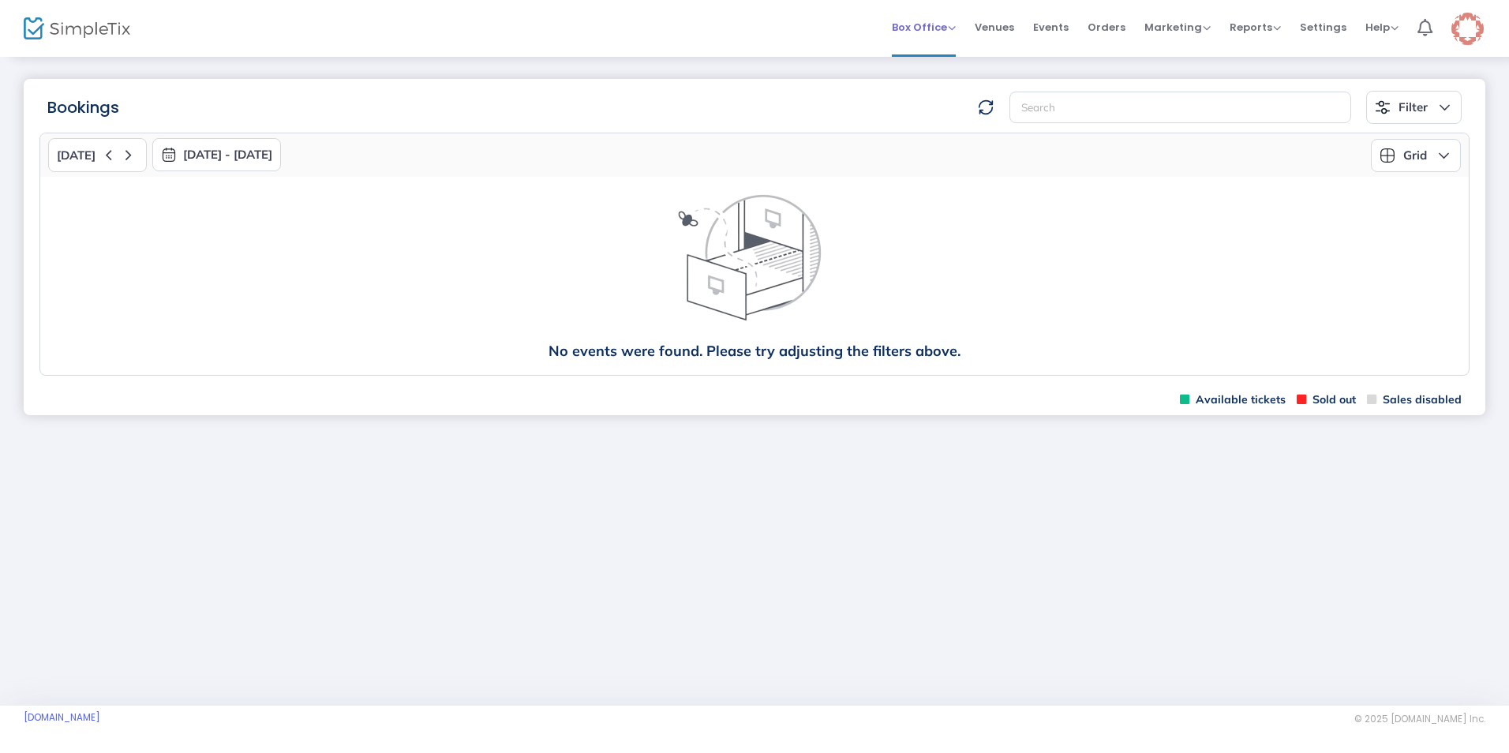
click at [925, 24] on span "Box Office" at bounding box center [924, 27] width 64 height 15
click at [929, 51] on li "Sell Tickets" at bounding box center [948, 53] width 113 height 31
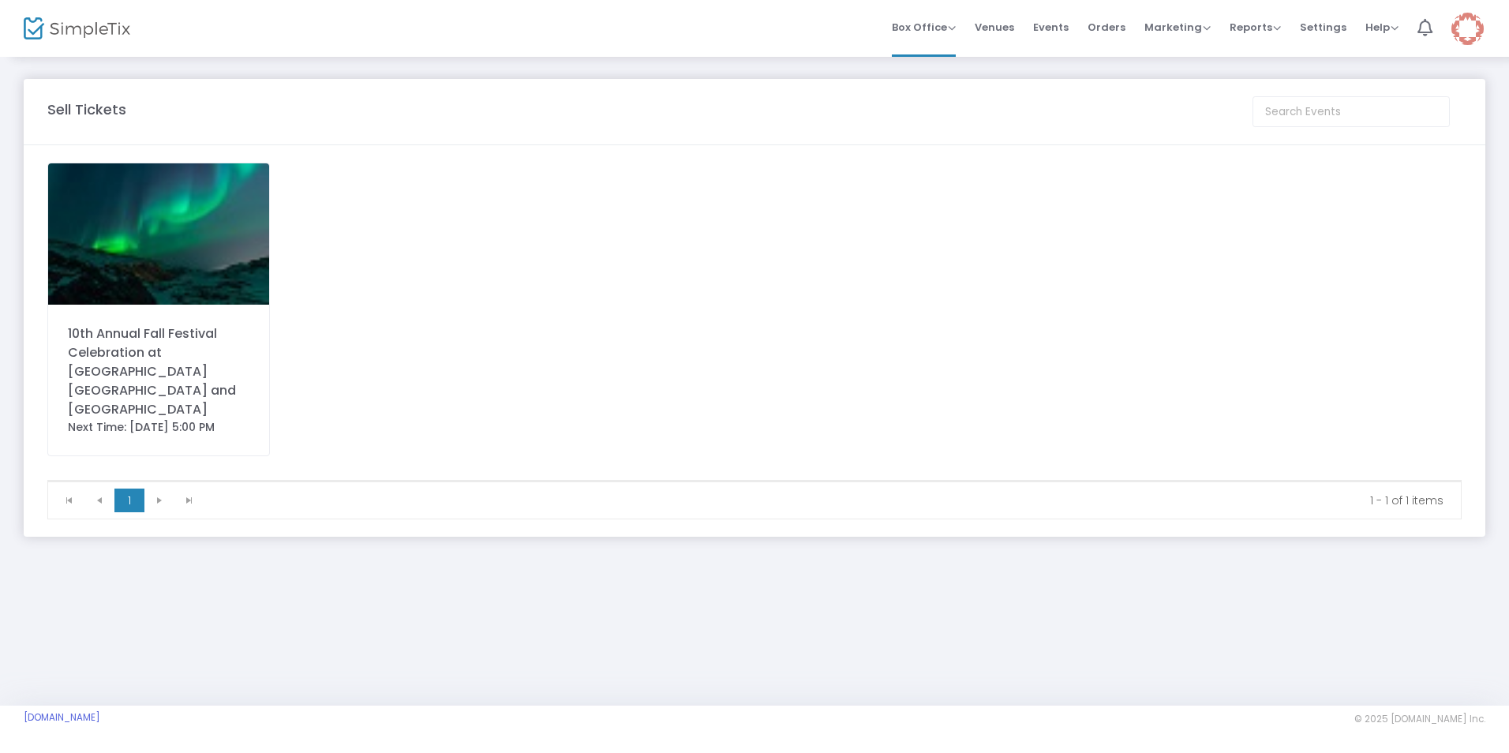
click at [145, 275] on img at bounding box center [158, 233] width 221 height 141
click at [1049, 29] on span "Events" at bounding box center [1051, 27] width 36 height 40
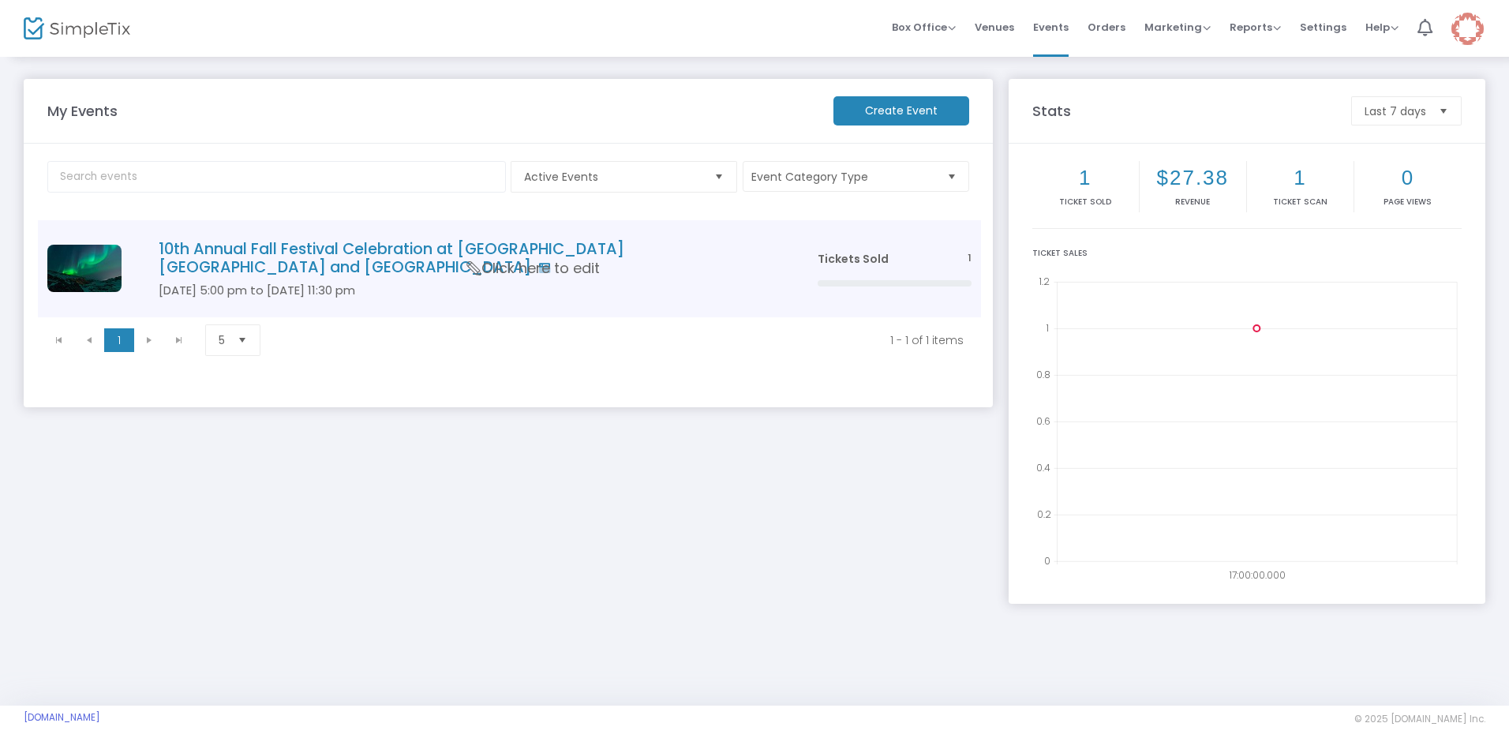
click at [503, 245] on h4 "10th Annual Fall Festival Celebration at [GEOGRAPHIC_DATA] [GEOGRAPHIC_DATA] an…" at bounding box center [465, 258] width 612 height 37
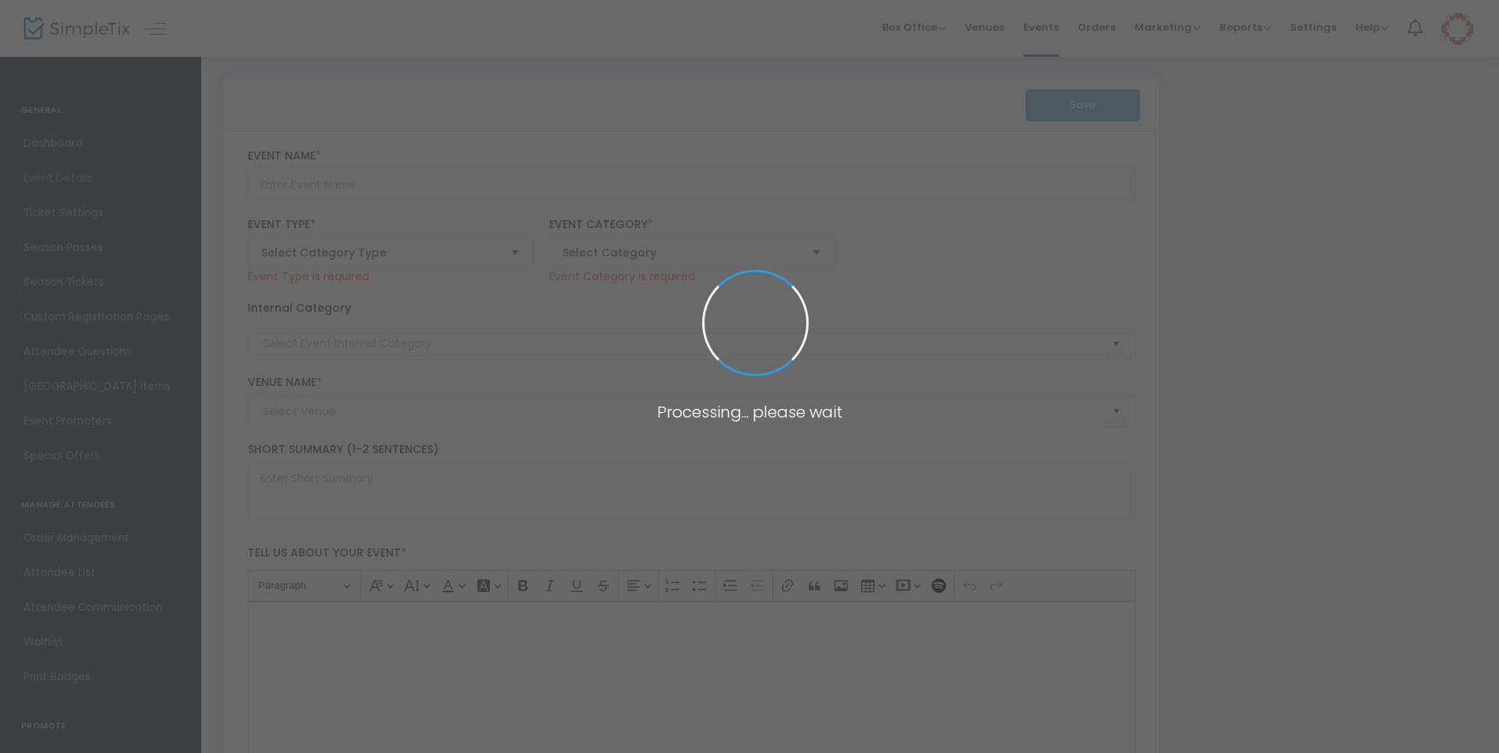
type input "10th Annual Fall Festival Celebration at [GEOGRAPHIC_DATA] [GEOGRAPHIC_DATA] an…"
type textarea "10th Annual Fall Festival Celebration at [GEOGRAPHIC_DATA] [GEOGRAPHIC_DATA] an…"
type input "[EMAIL_ADDRESS][DOMAIN_NAME]"
type input "Buy Tickets"
type input "HC Fall Fest 2025"
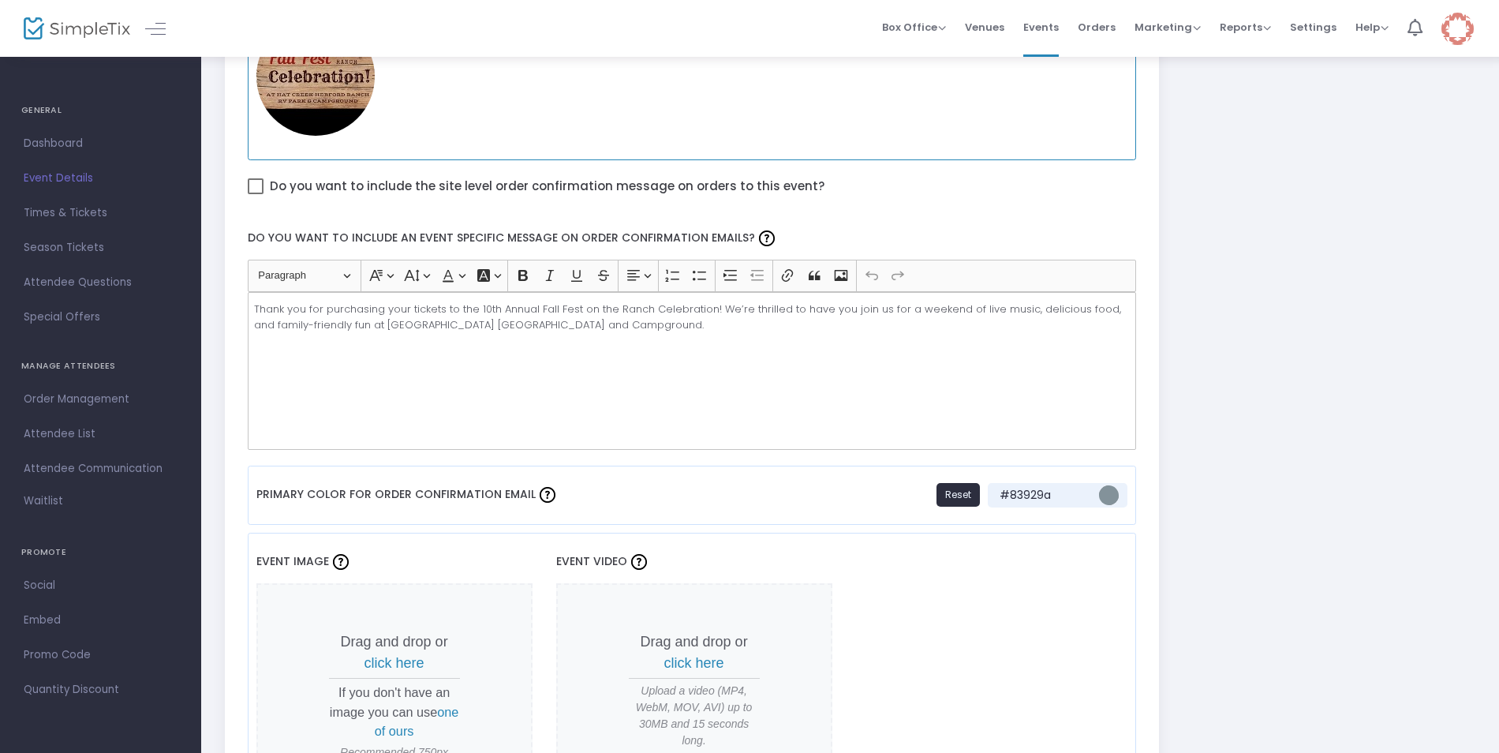
scroll to position [1105, 0]
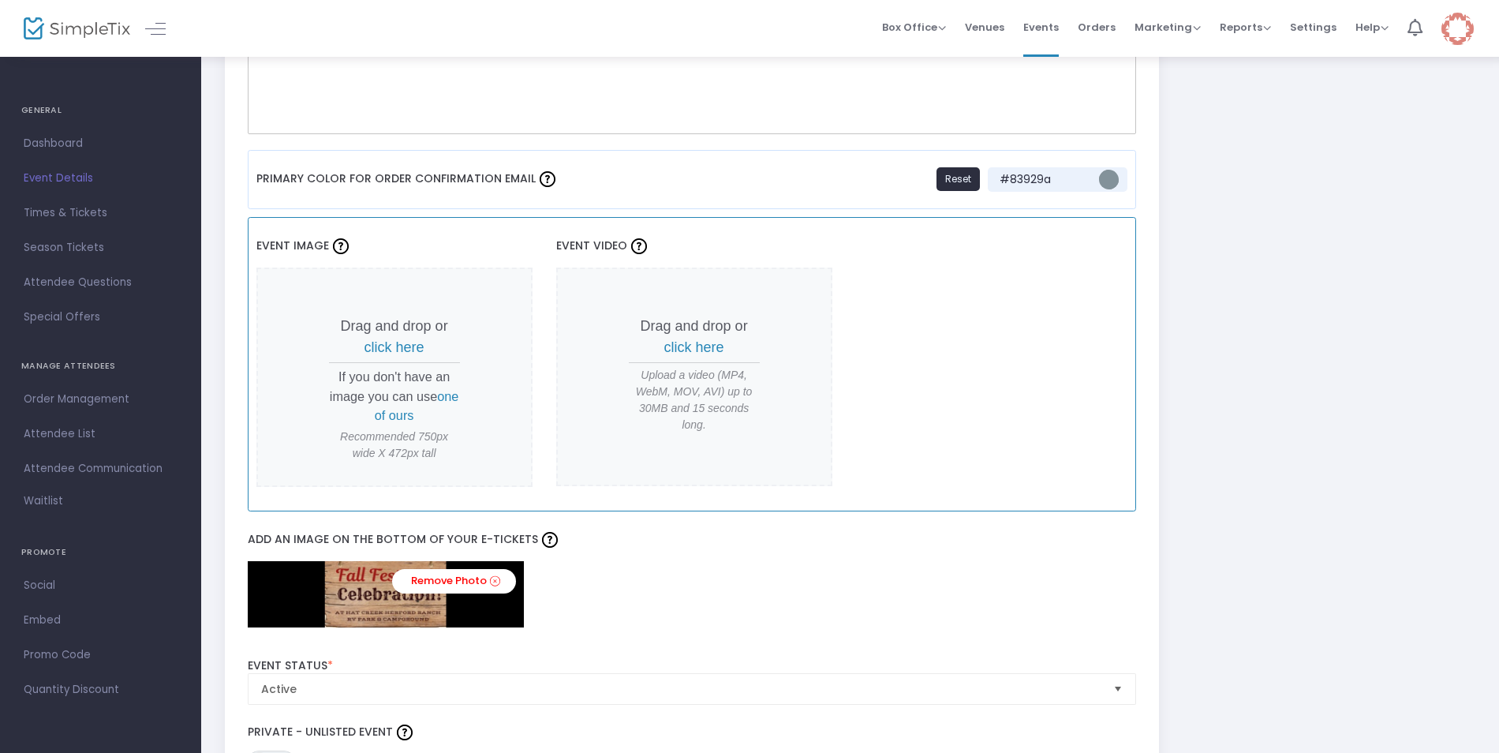
click at [397, 347] on span "click here" at bounding box center [395, 347] width 60 height 16
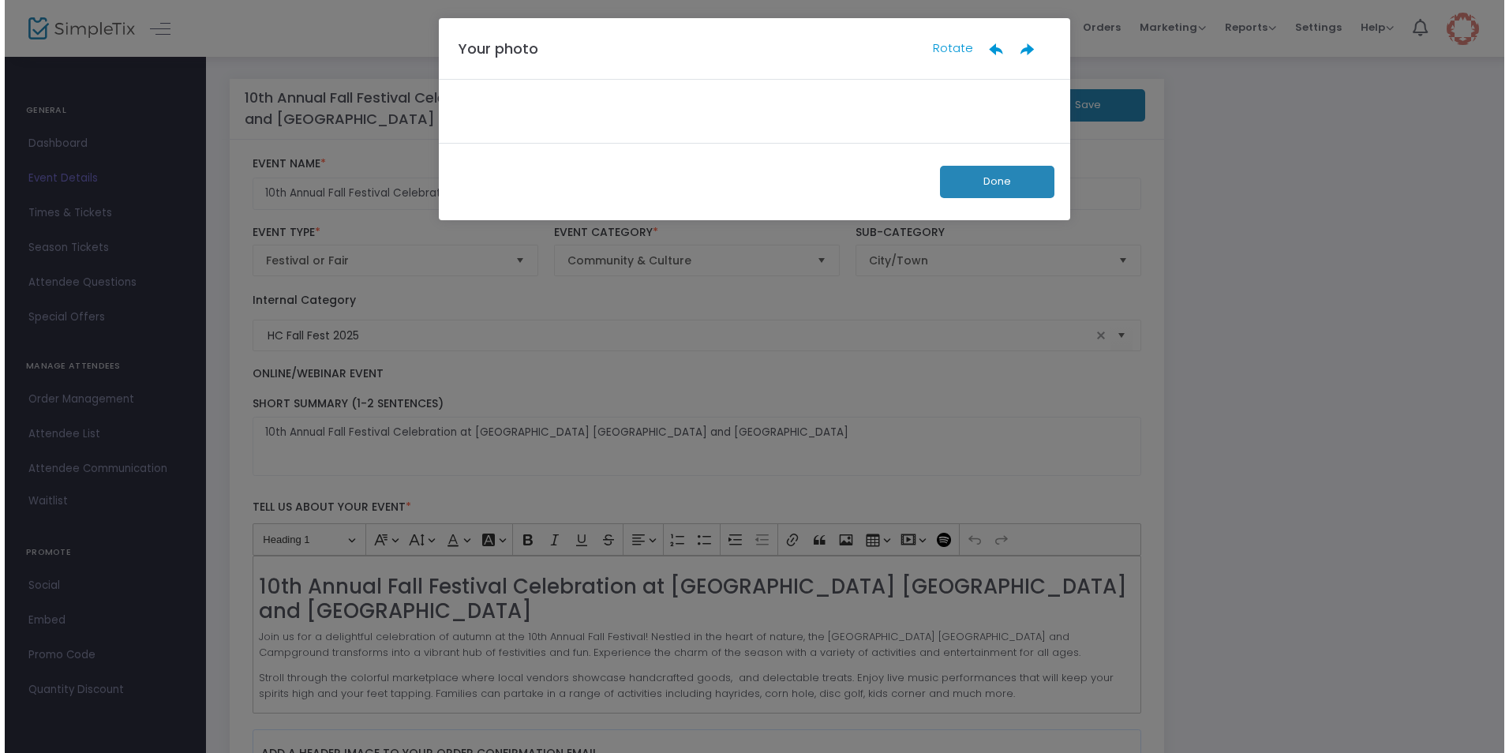
scroll to position [0, 0]
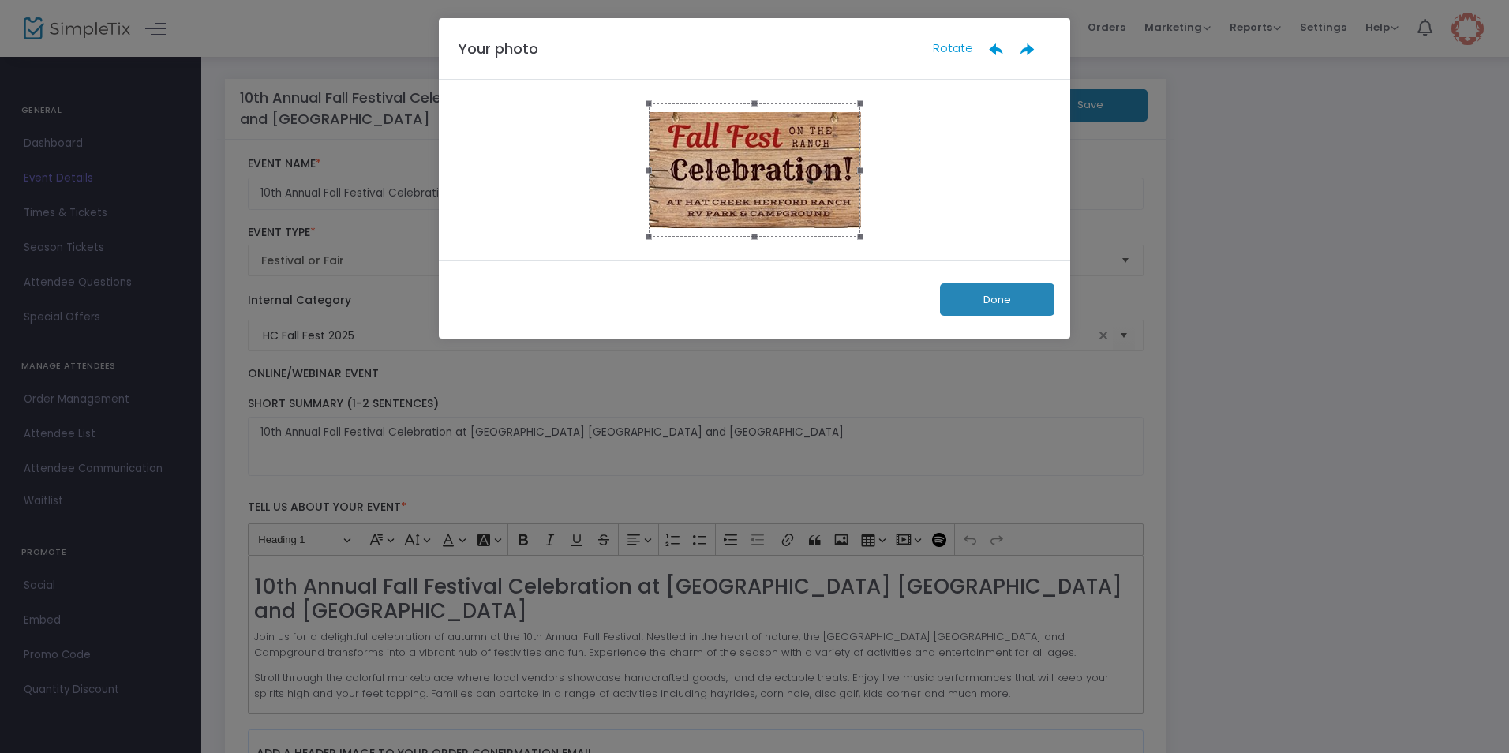
click at [1019, 304] on button "Done" at bounding box center [997, 299] width 114 height 32
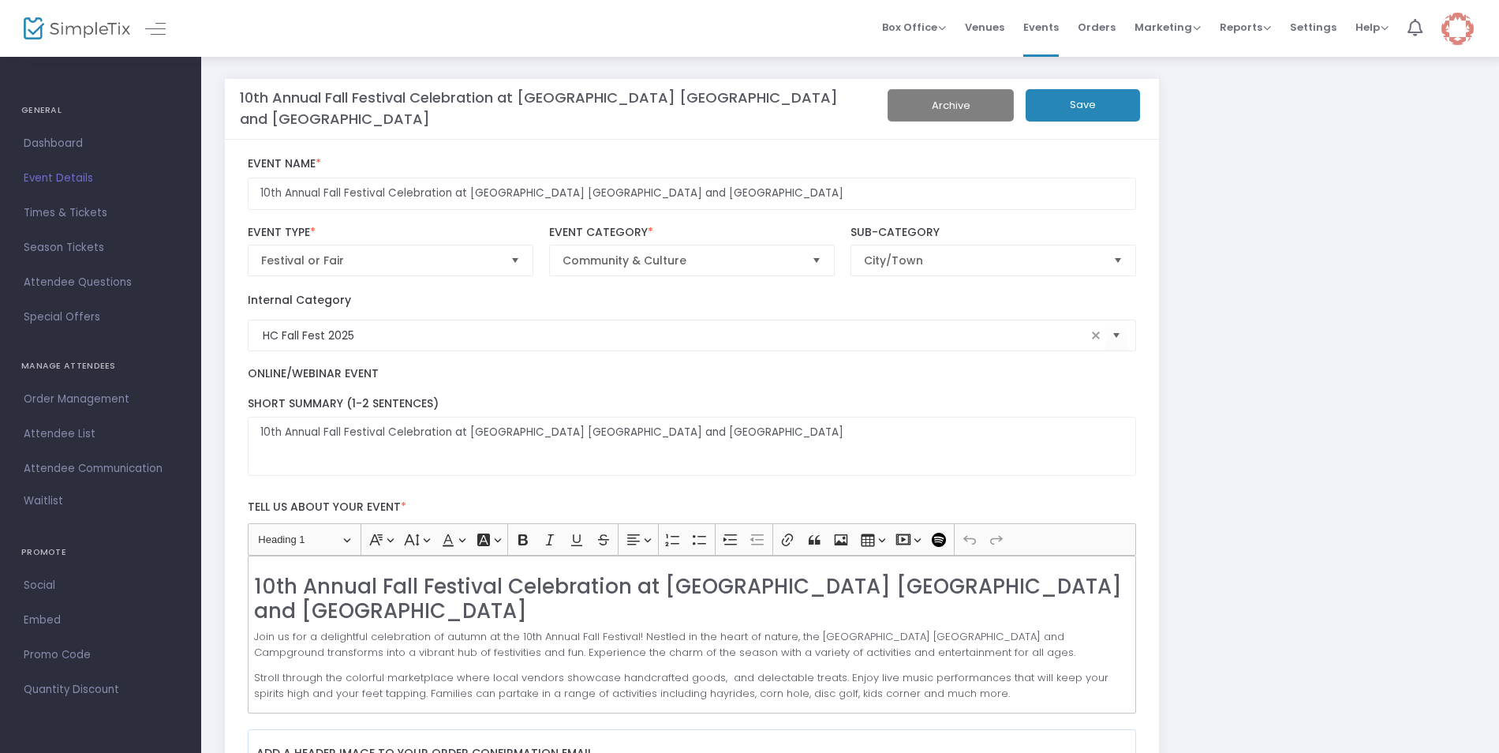
click at [1090, 111] on button "Save" at bounding box center [1083, 105] width 114 height 32
click at [925, 30] on span "Box Office" at bounding box center [914, 27] width 64 height 15
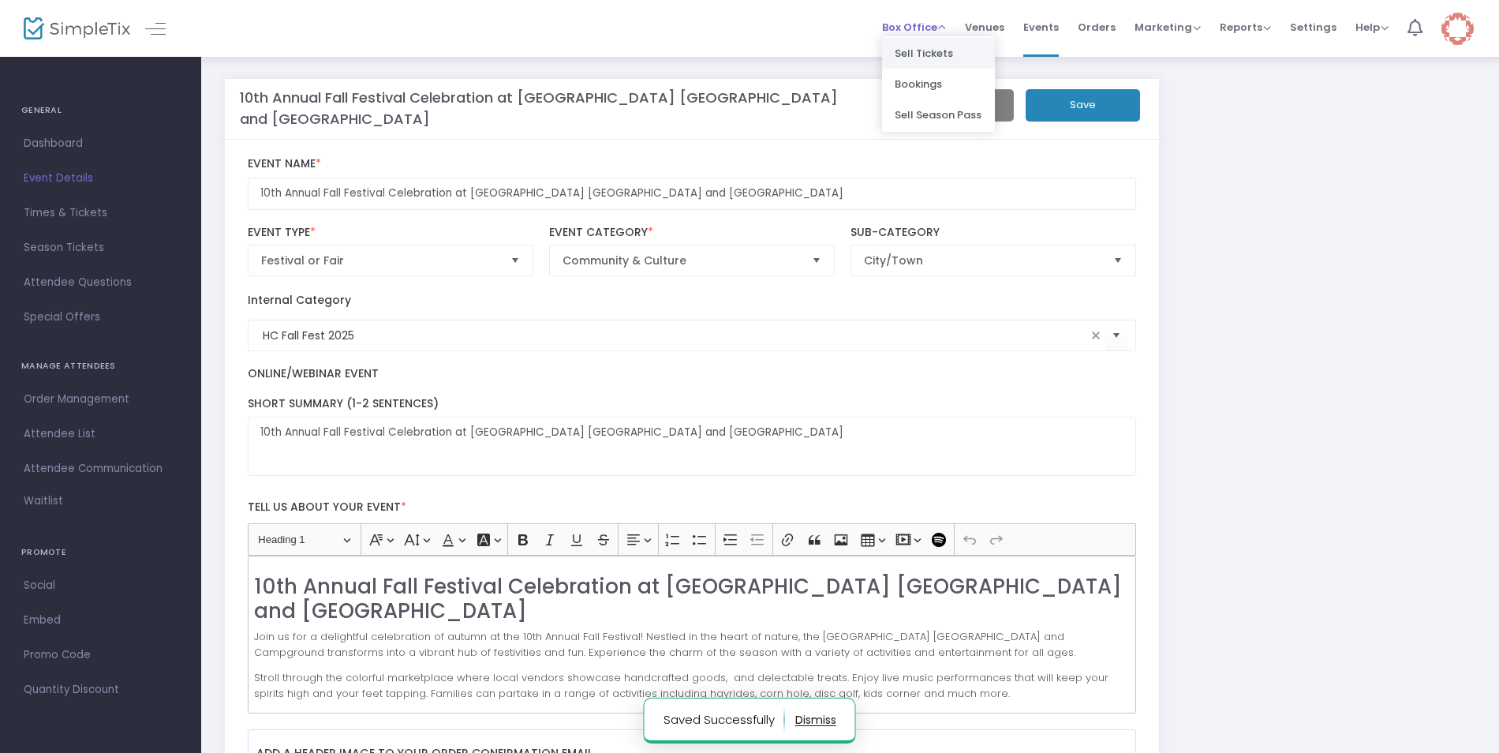
click at [933, 52] on li "Sell Tickets" at bounding box center [938, 53] width 113 height 31
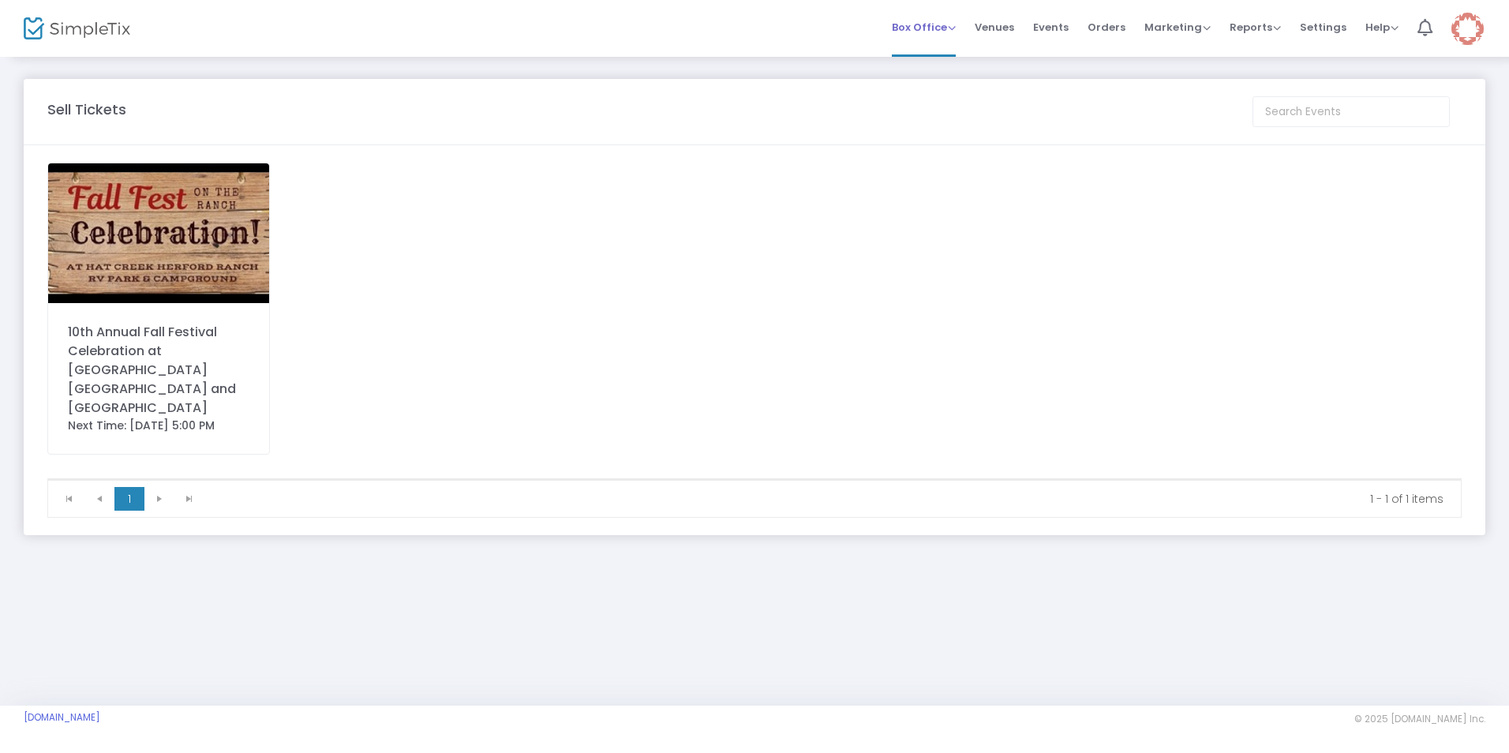
click at [952, 26] on span "Box Office" at bounding box center [924, 27] width 64 height 15
click at [1102, 26] on span "Orders" at bounding box center [1106, 27] width 38 height 40
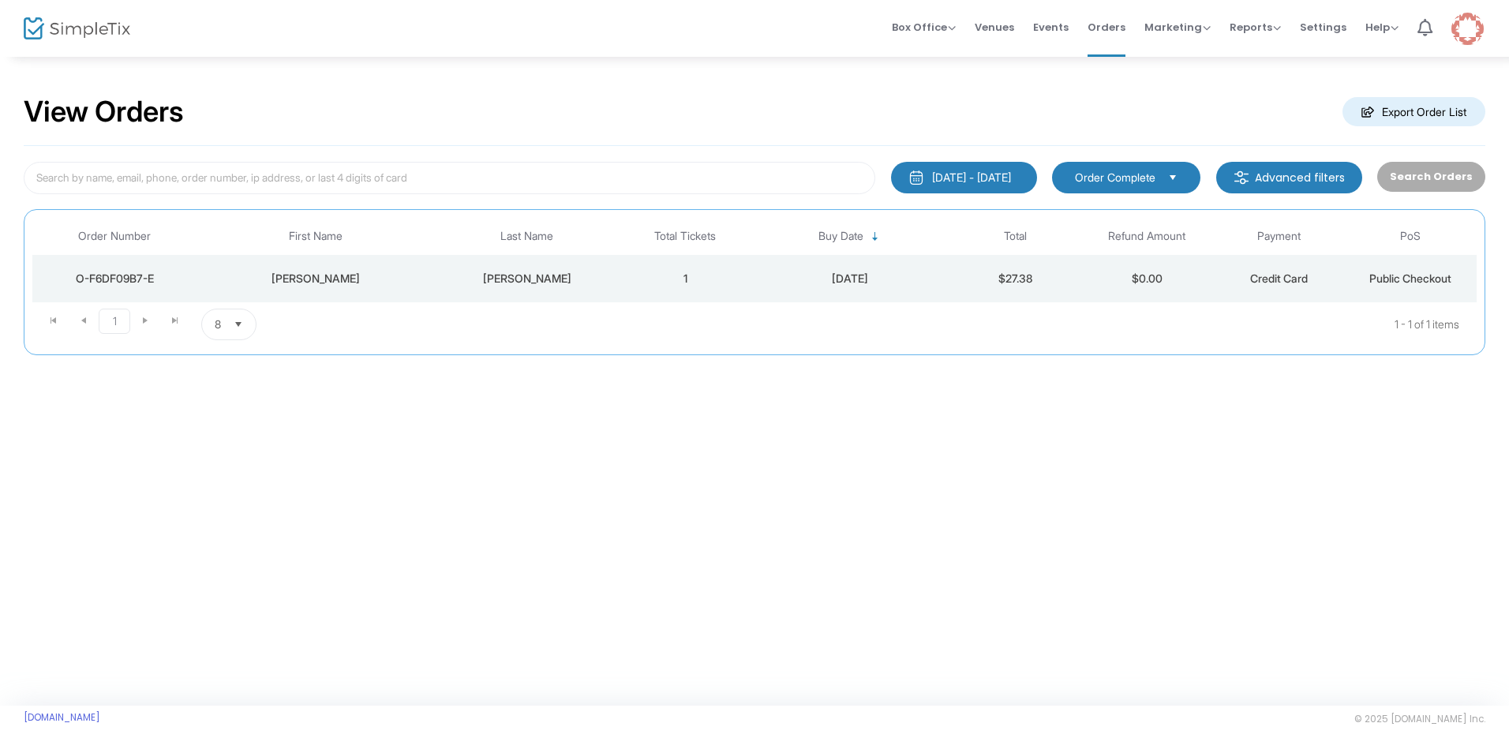
click at [1148, 176] on span "Order Complete" at bounding box center [1115, 178] width 80 height 16
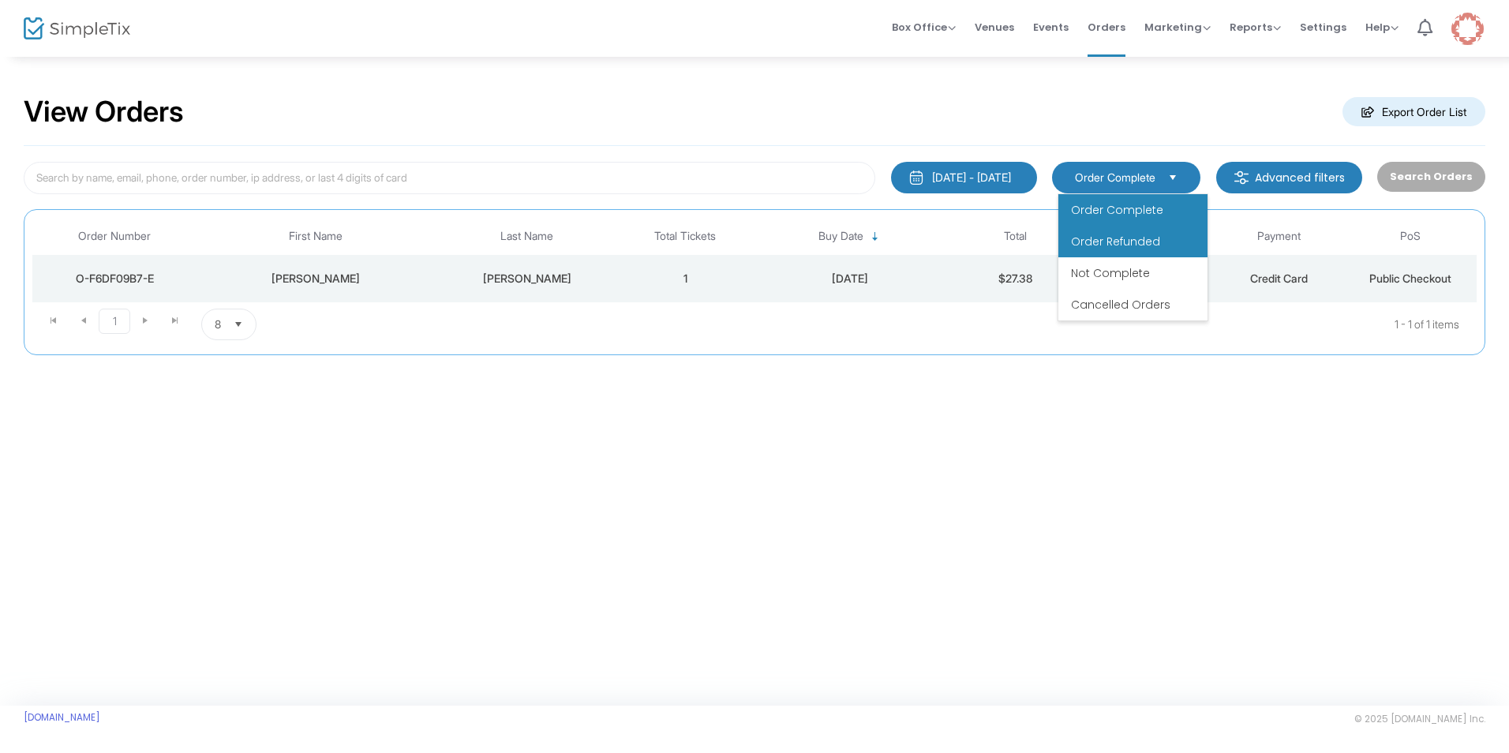
click at [1144, 240] on span "Order Refunded" at bounding box center [1115, 242] width 89 height 16
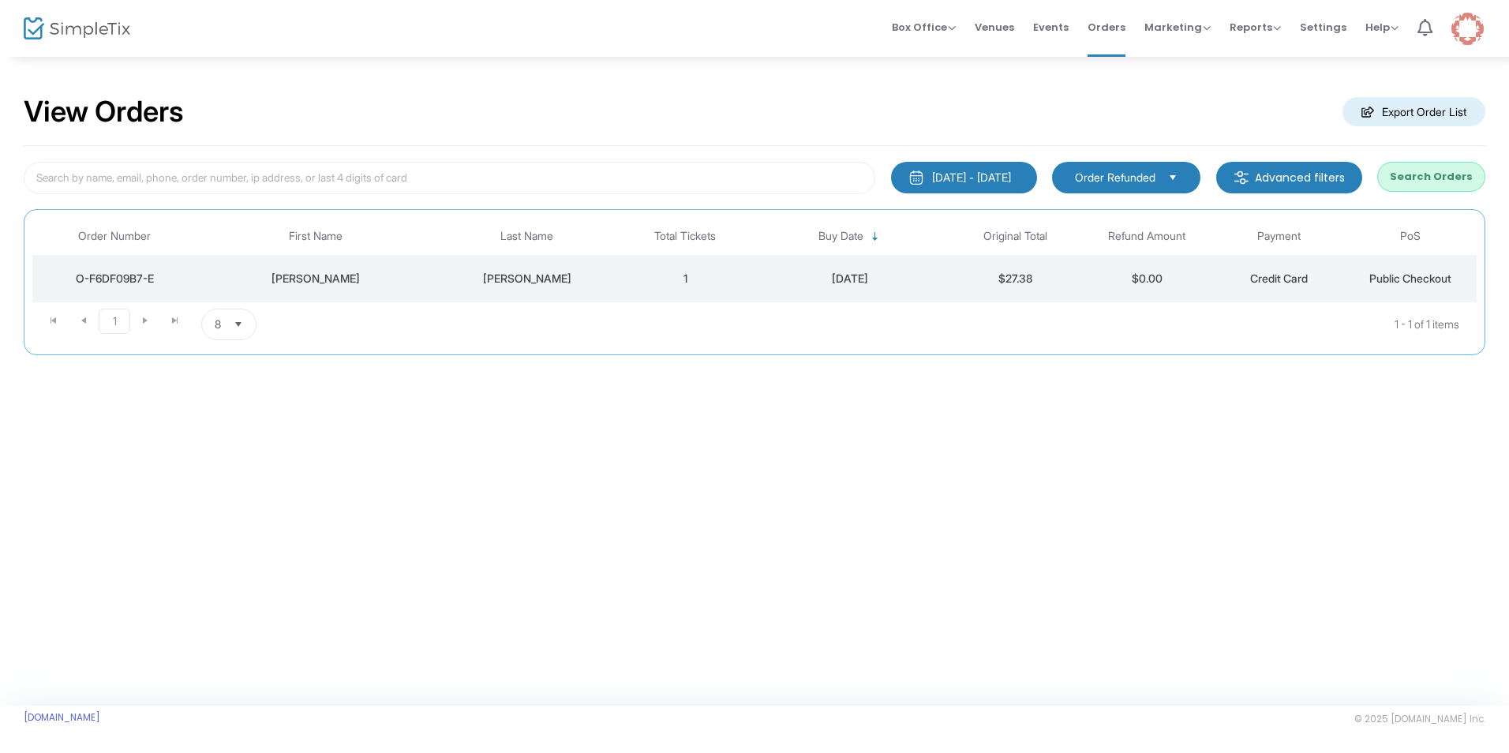
click at [1271, 177] on m-button "Advanced filters" at bounding box center [1289, 178] width 146 height 32
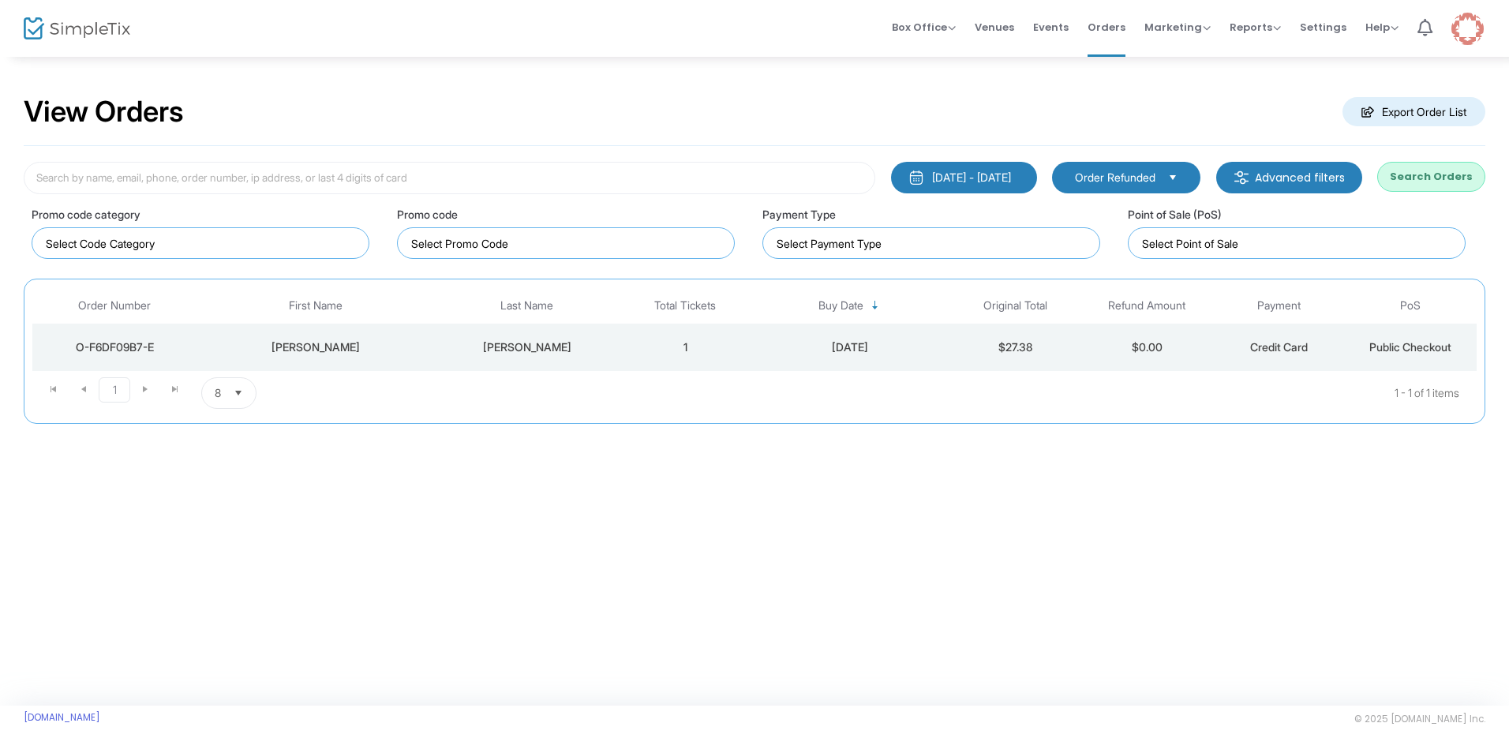
click at [1155, 176] on span "Order Refunded" at bounding box center [1115, 178] width 80 height 16
click at [939, 503] on div "View Orders Export Order List [DATE] - [DATE] Last 30 Days [DATE] [DATE] This w…" at bounding box center [754, 380] width 1509 height 650
click at [799, 351] on div "[DATE]" at bounding box center [850, 347] width 190 height 16
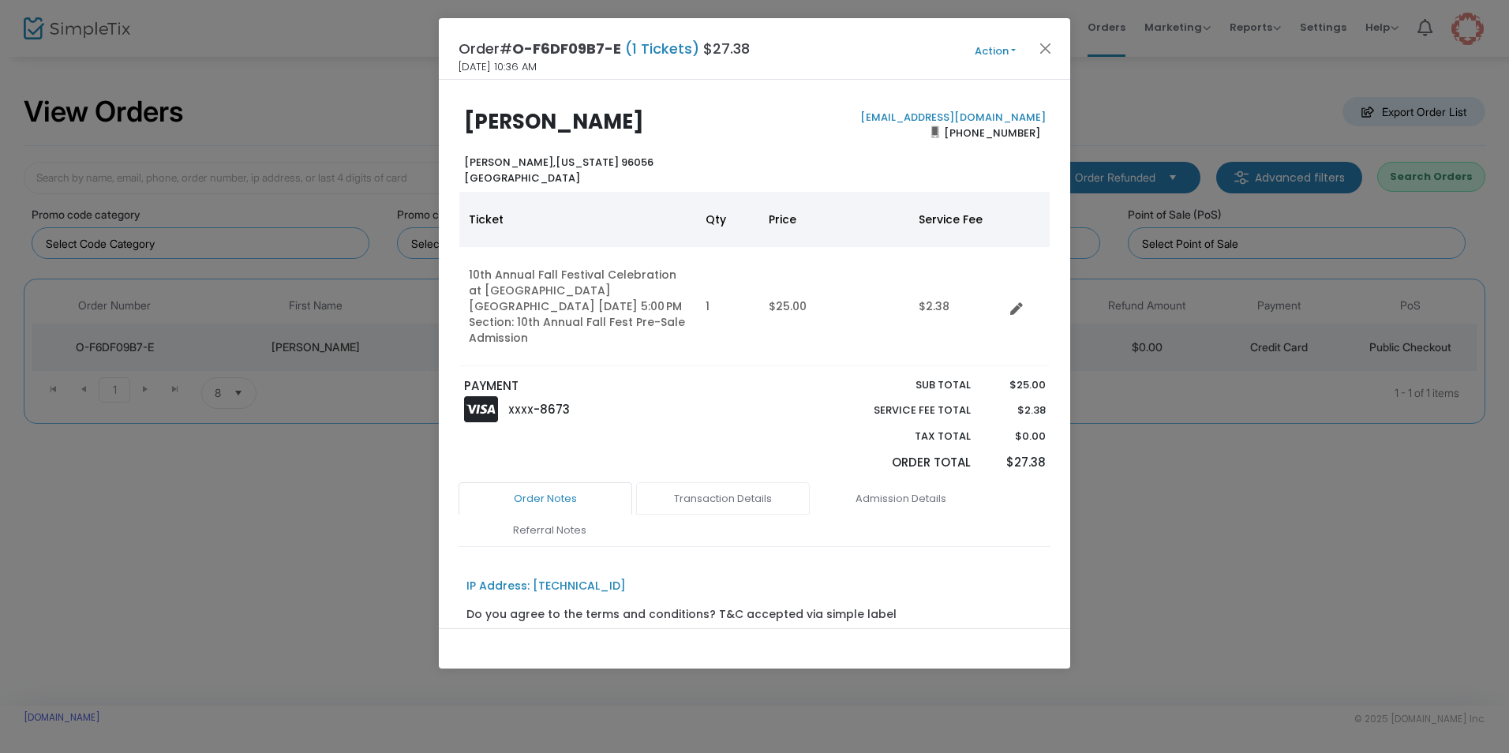
click at [717, 497] on link "Transaction Details" at bounding box center [723, 498] width 174 height 33
click at [873, 495] on link "Admission Details" at bounding box center [901, 498] width 174 height 33
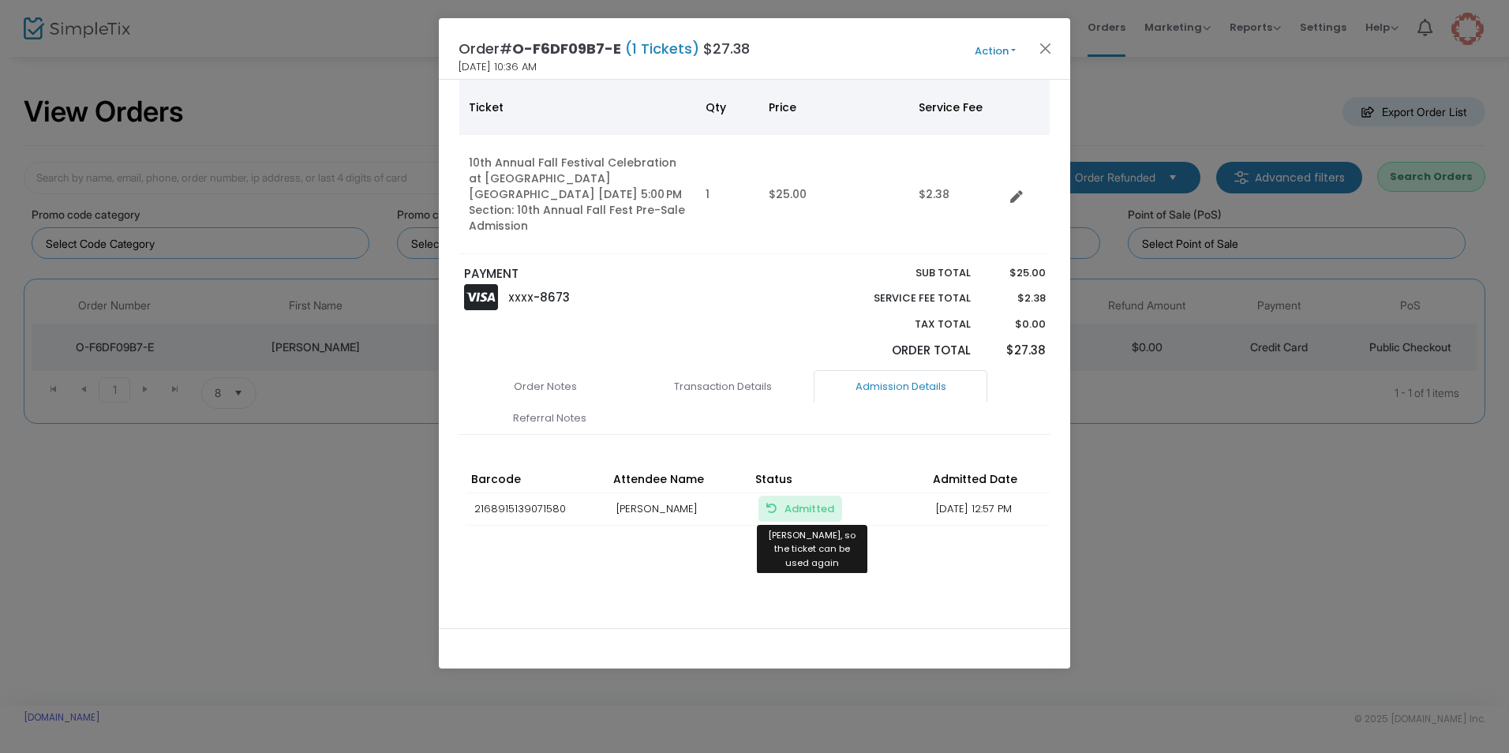
click at [799, 504] on span "Admitted Mark Unadmitted, so the ticket can be used again" at bounding box center [809, 508] width 50 height 15
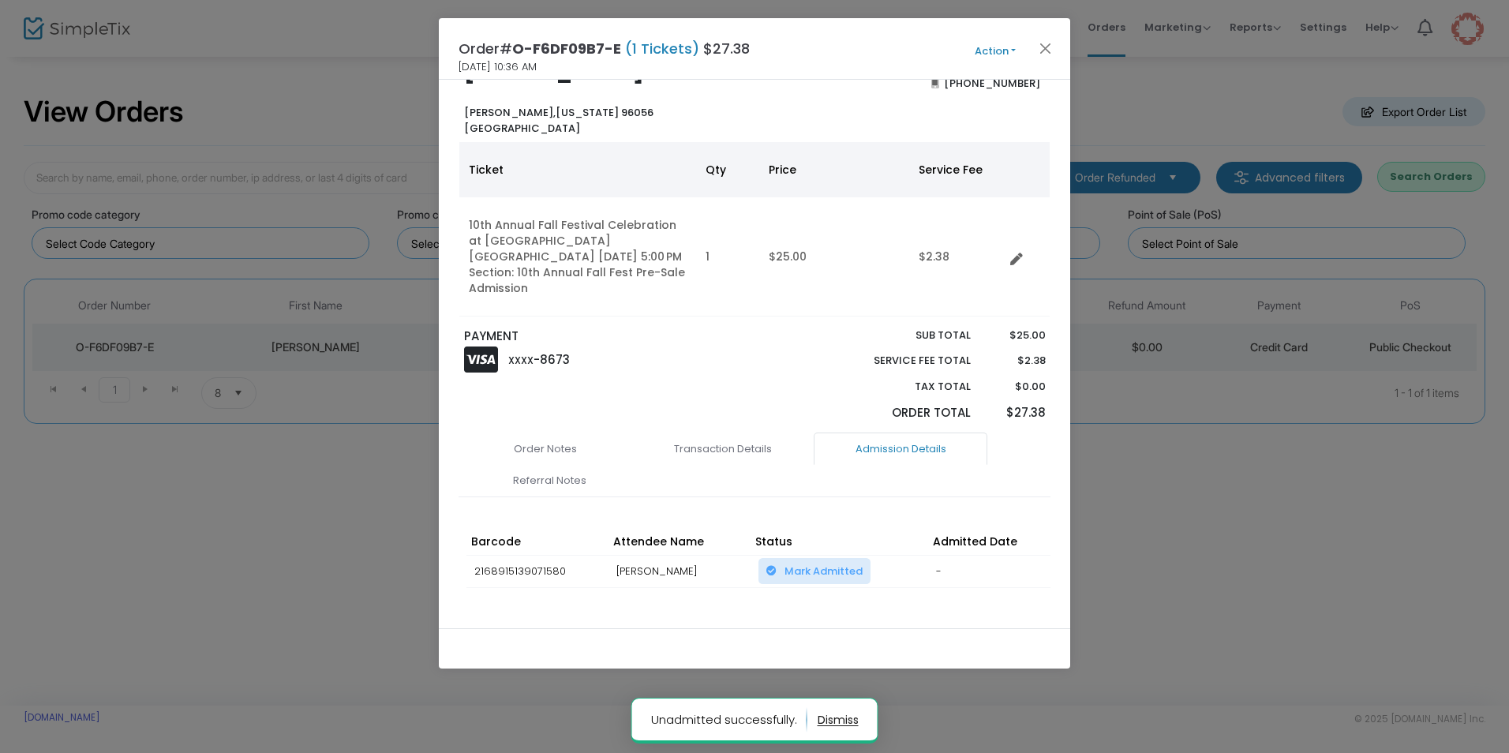
scroll to position [0, 0]
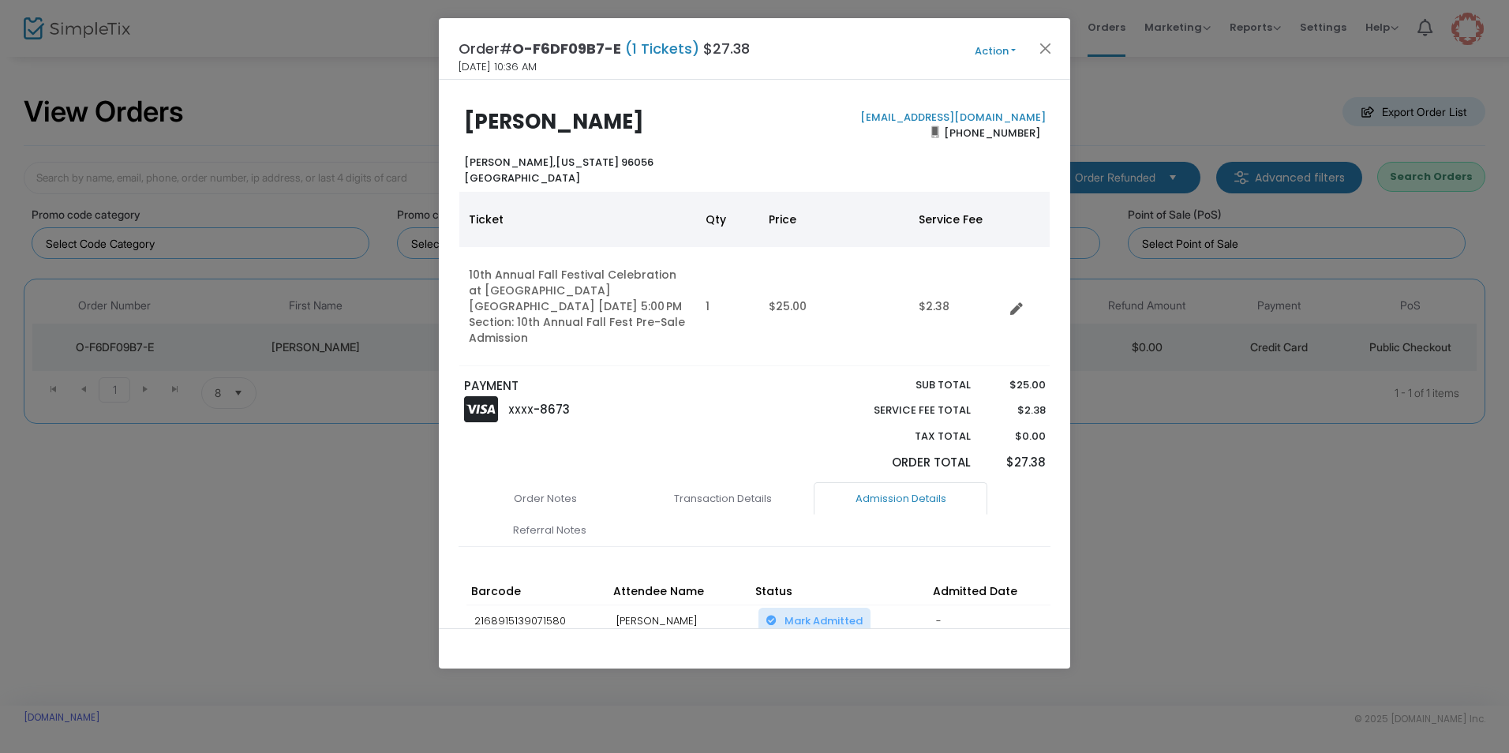
click at [1014, 47] on button "Action" at bounding box center [995, 51] width 95 height 17
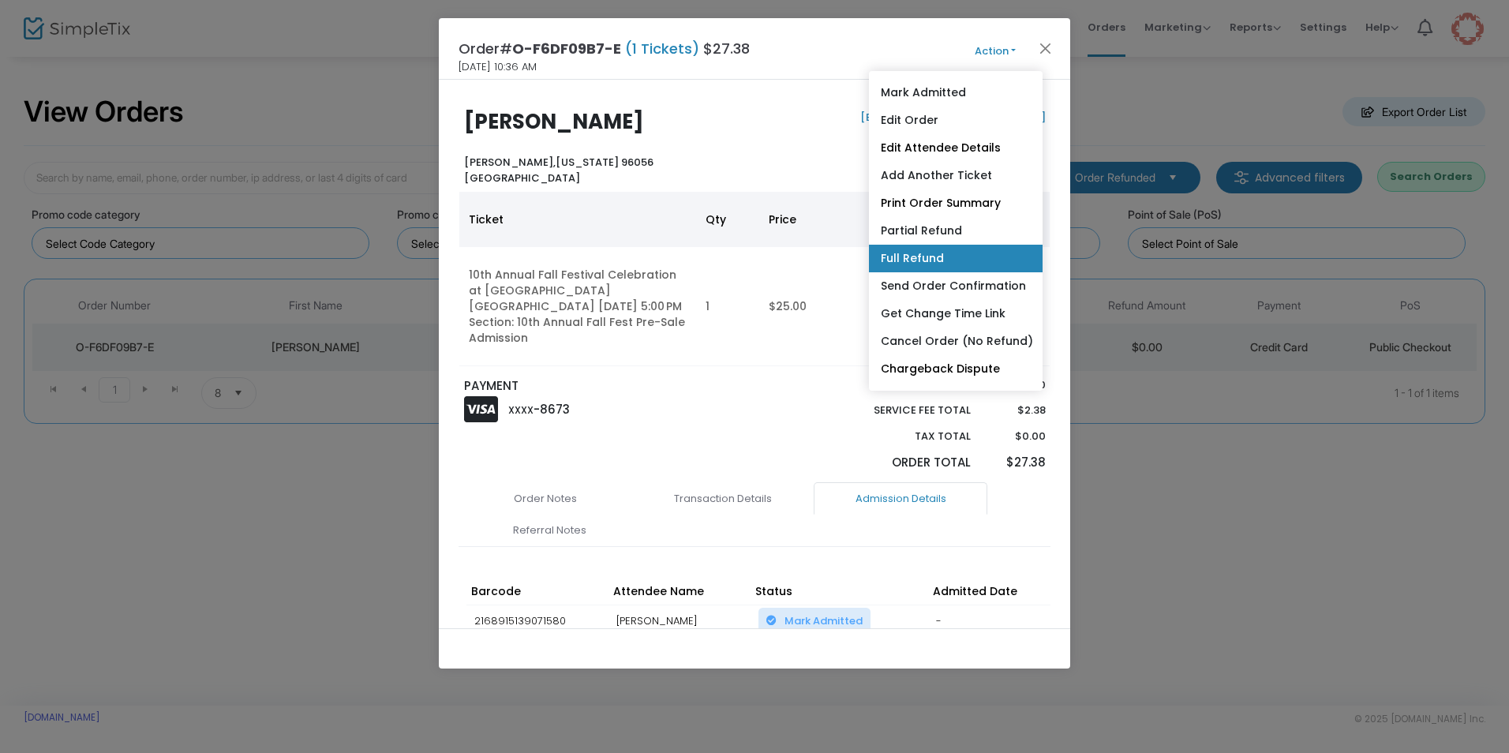
click at [903, 261] on link "Full Refund" at bounding box center [956, 259] width 174 height 28
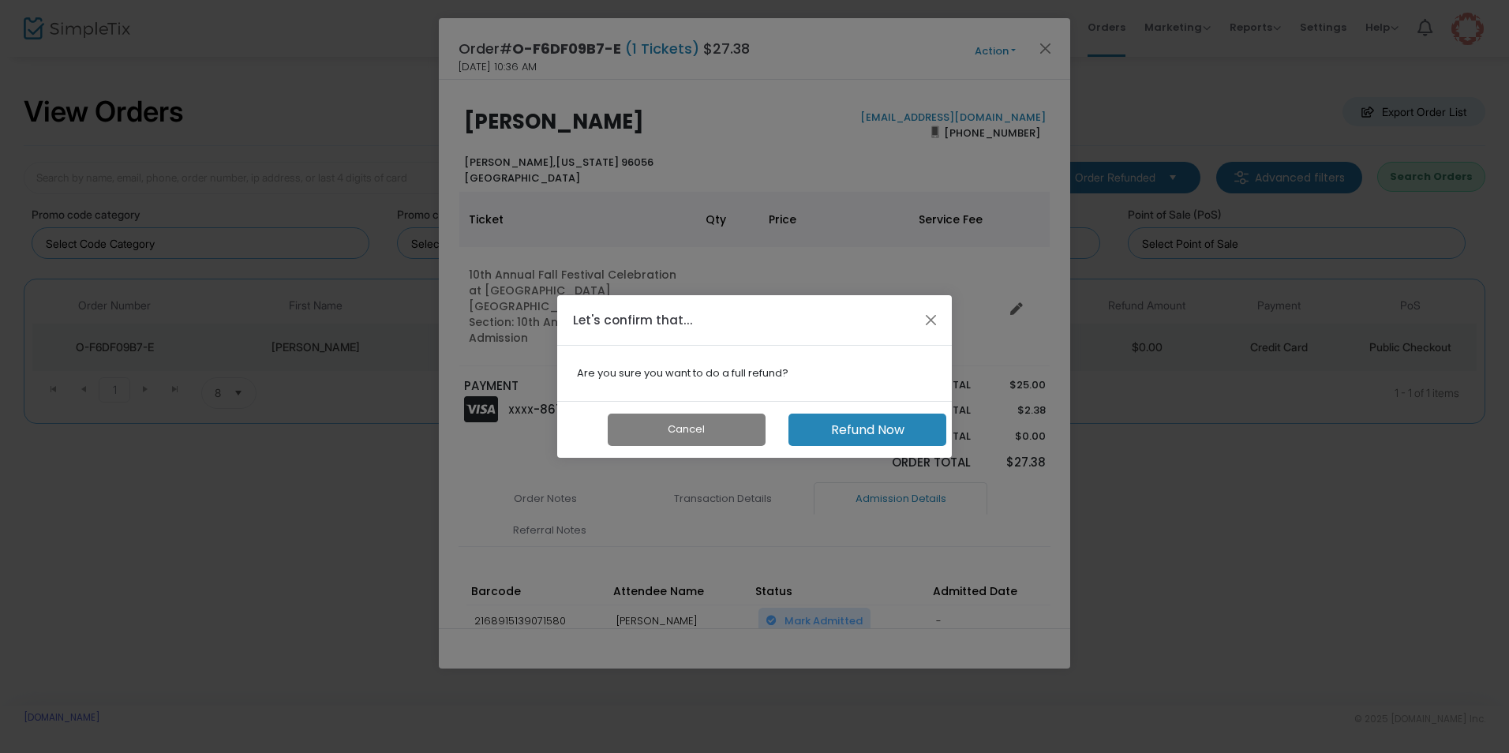
click at [854, 436] on button "Refund Now" at bounding box center [867, 430] width 158 height 32
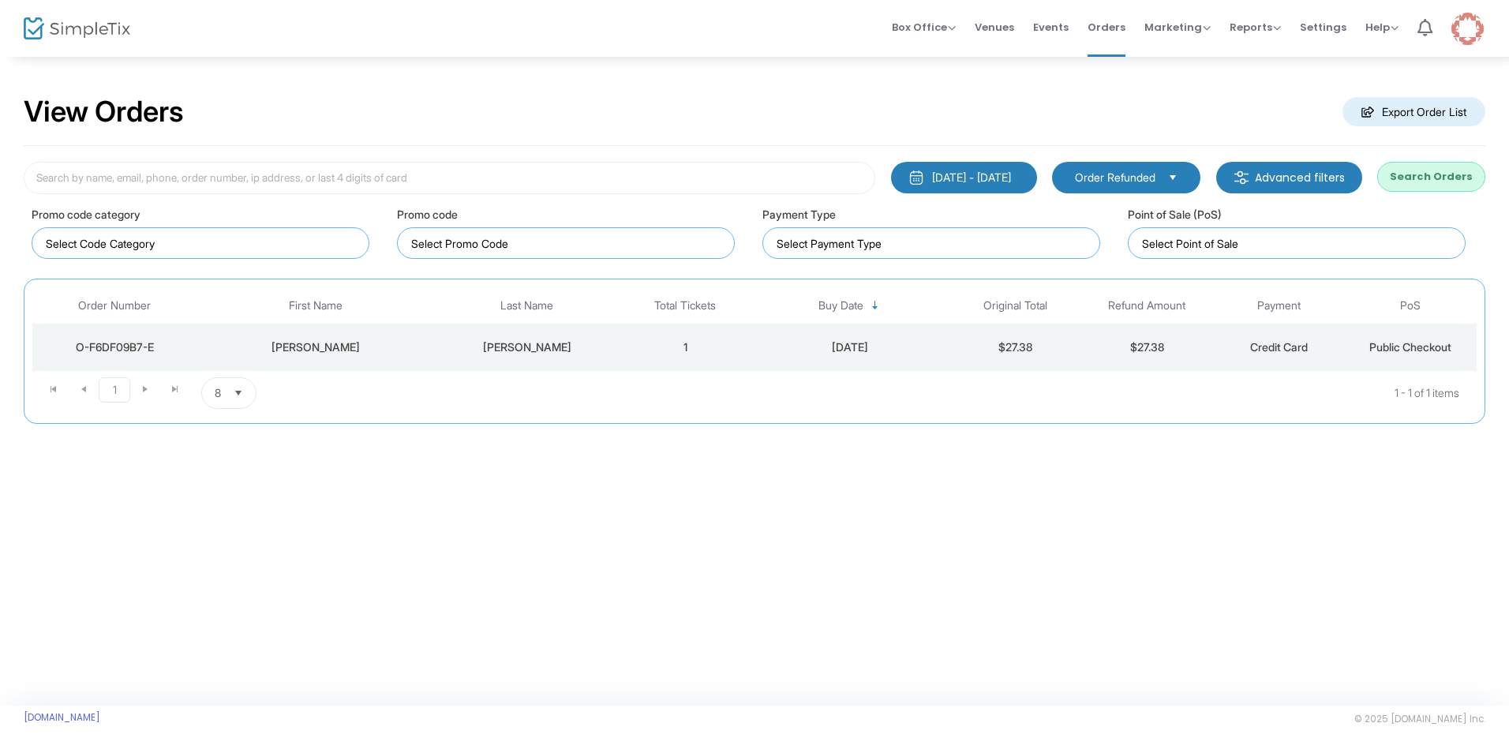
click at [923, 353] on div "[DATE]" at bounding box center [850, 347] width 190 height 16
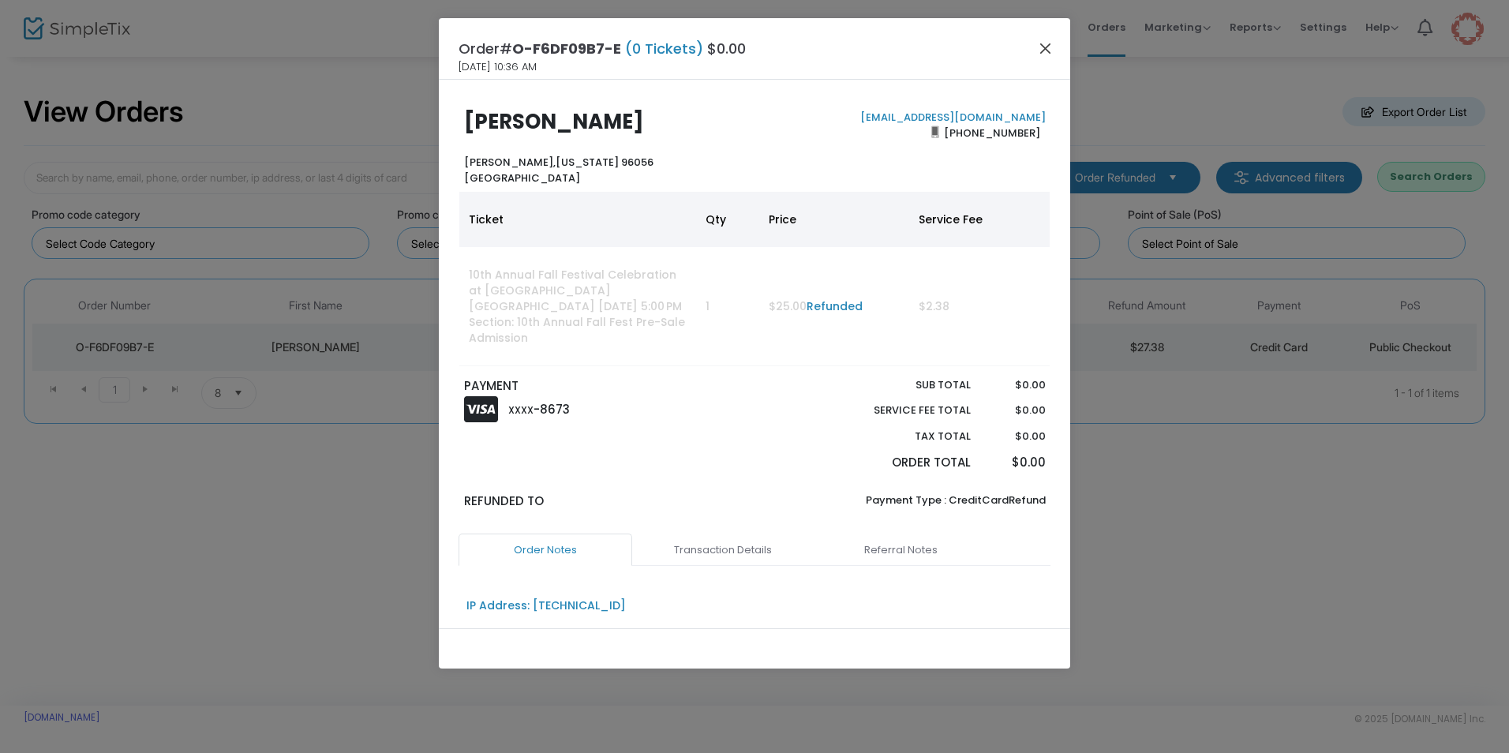
click at [1044, 47] on button "Close" at bounding box center [1045, 48] width 21 height 21
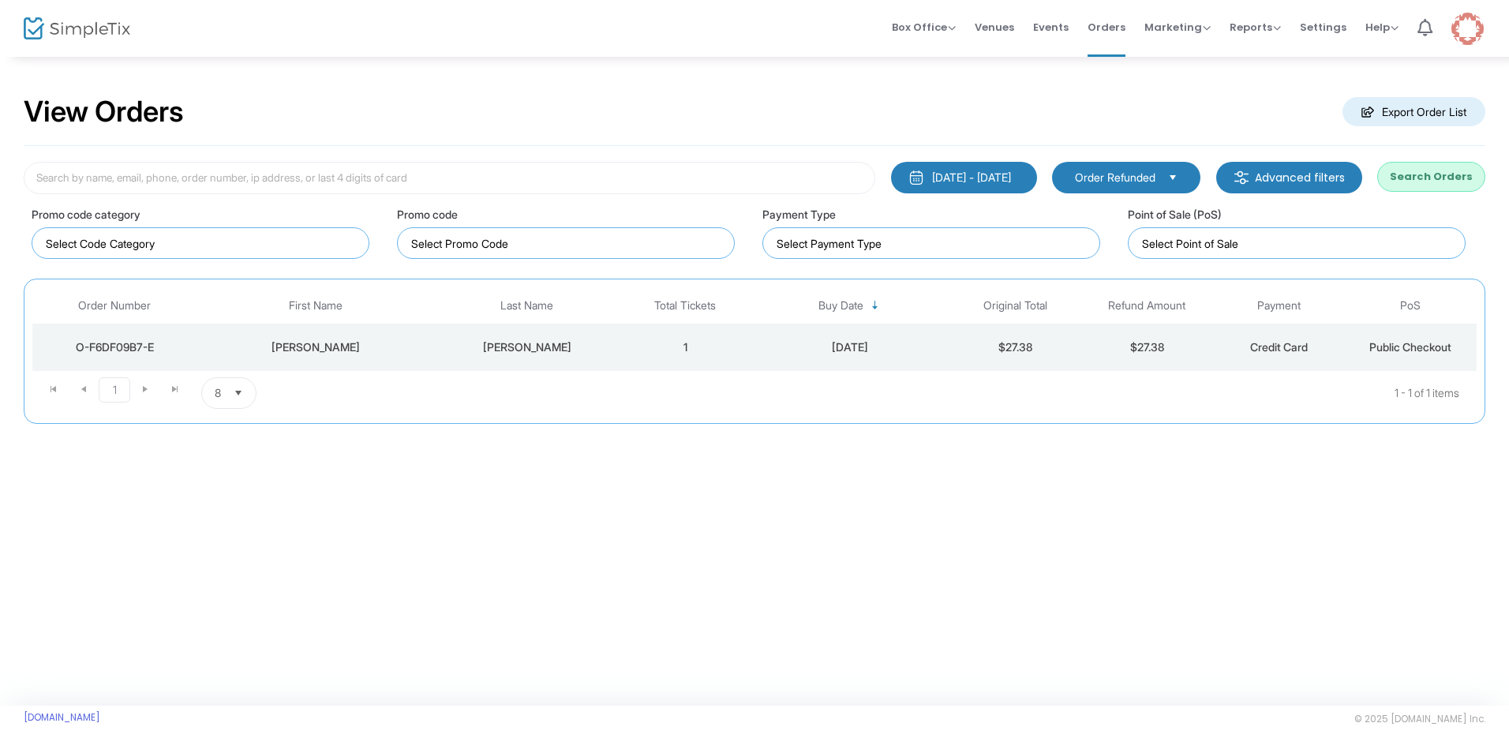
click at [1170, 174] on span "Select" at bounding box center [1173, 177] width 26 height 26
click at [1263, 177] on m-button "Advanced filters" at bounding box center [1289, 178] width 146 height 32
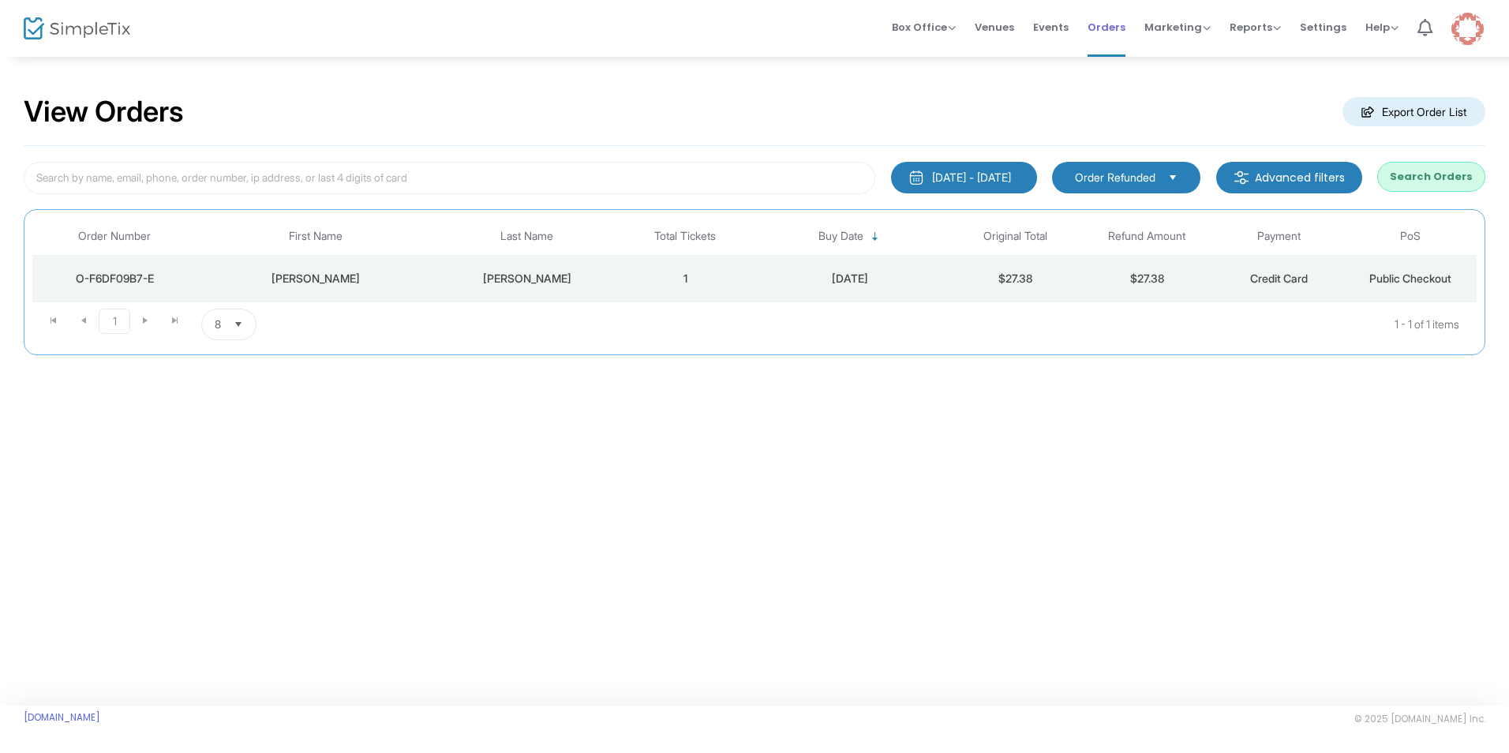
click at [1122, 28] on span "Orders" at bounding box center [1106, 27] width 38 height 40
click at [1057, 28] on span "Events" at bounding box center [1051, 27] width 36 height 40
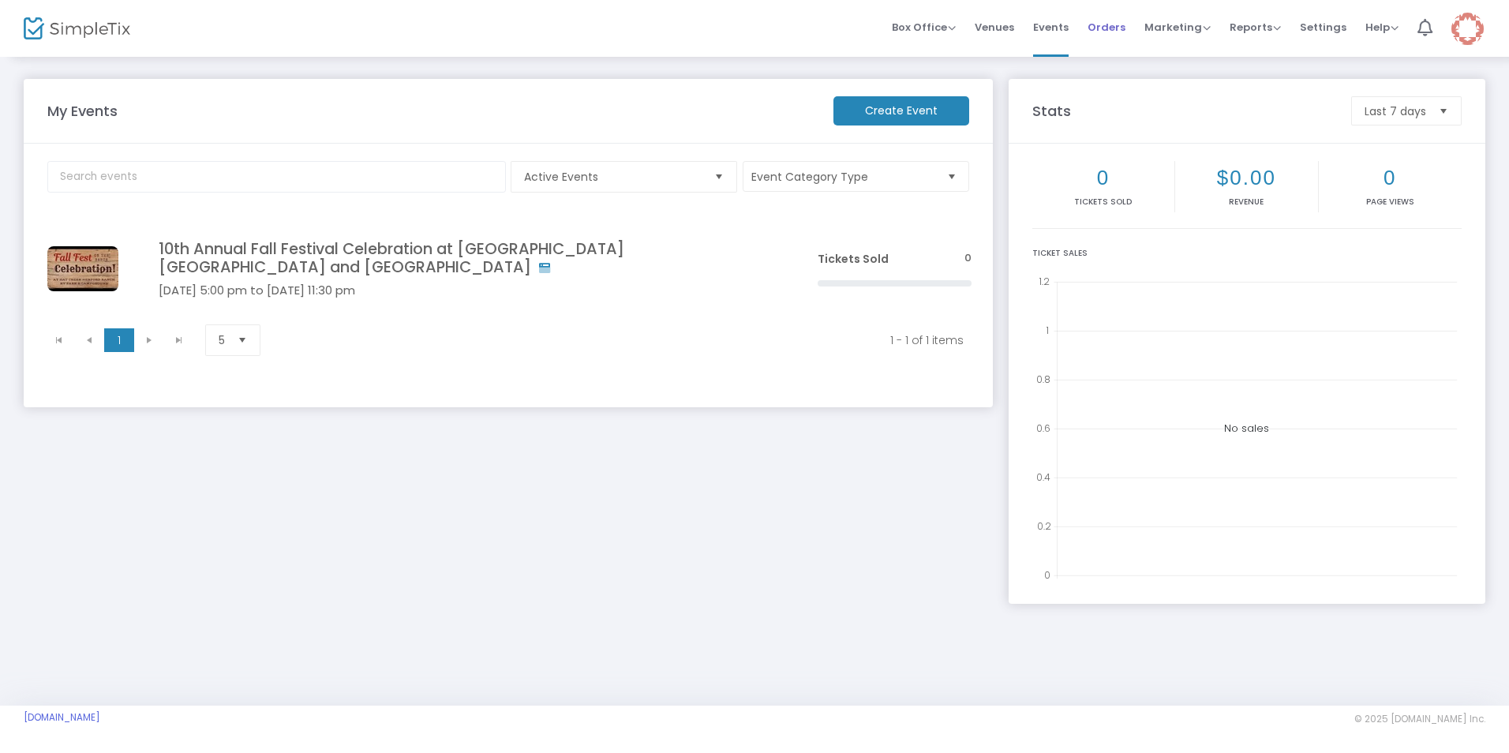
click at [1125, 24] on span "Orders" at bounding box center [1106, 27] width 38 height 40
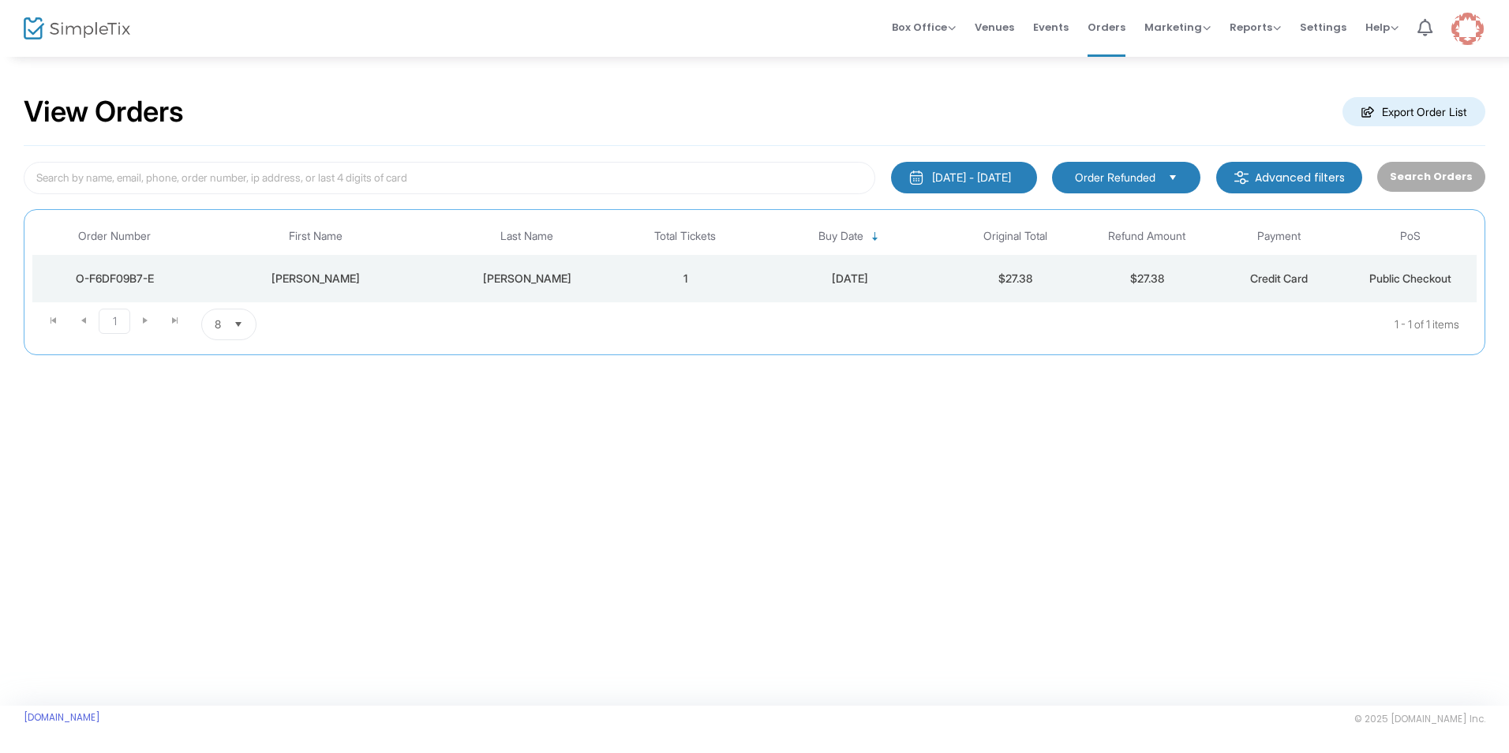
click at [1175, 177] on span "Select" at bounding box center [1173, 177] width 26 height 26
click at [1200, 29] on span "Marketing" at bounding box center [1177, 27] width 66 height 15
click at [1274, 24] on span "Reports" at bounding box center [1255, 27] width 51 height 15
click at [1186, 92] on div "View Orders Export Order List" at bounding box center [755, 112] width 1462 height 67
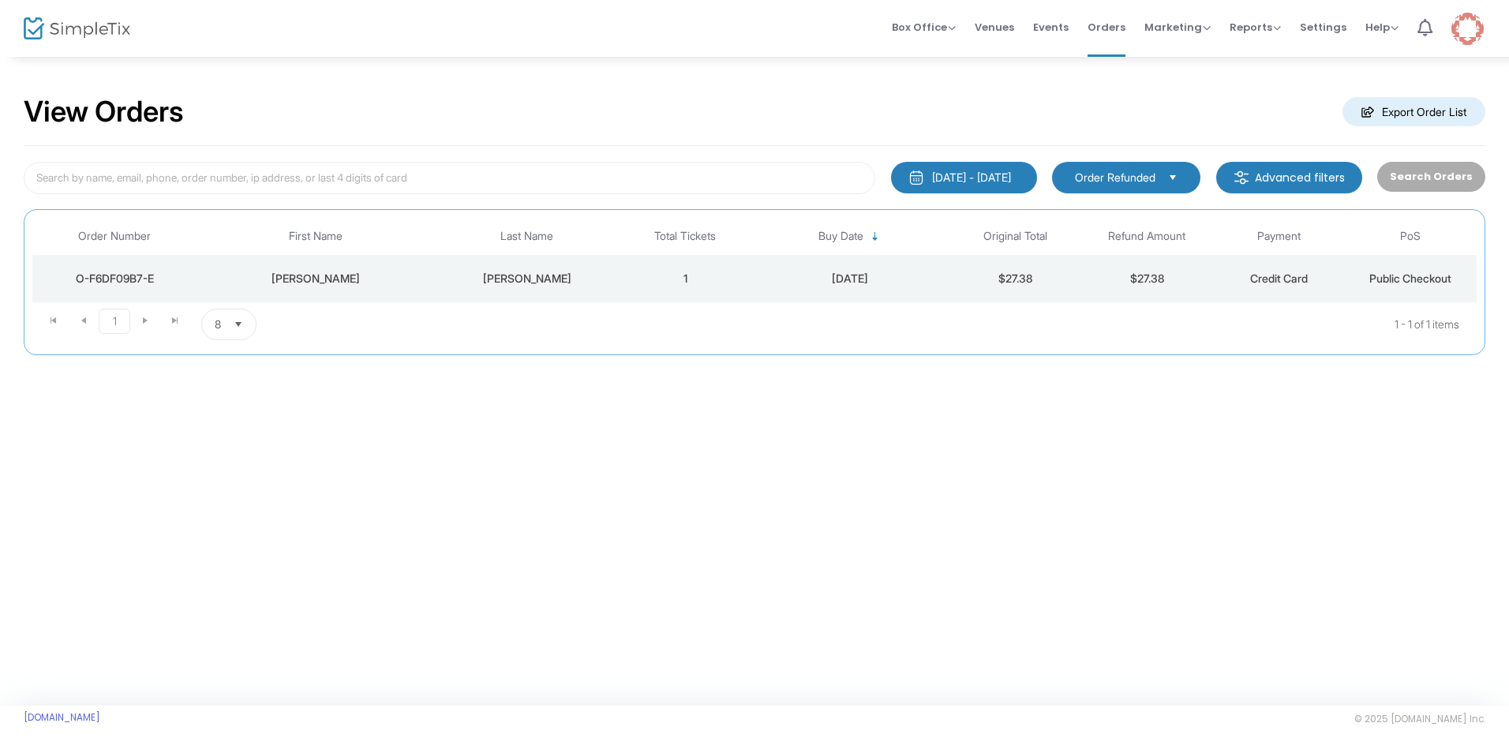
click at [1258, 176] on m-button "Advanced filters" at bounding box center [1289, 178] width 146 height 32
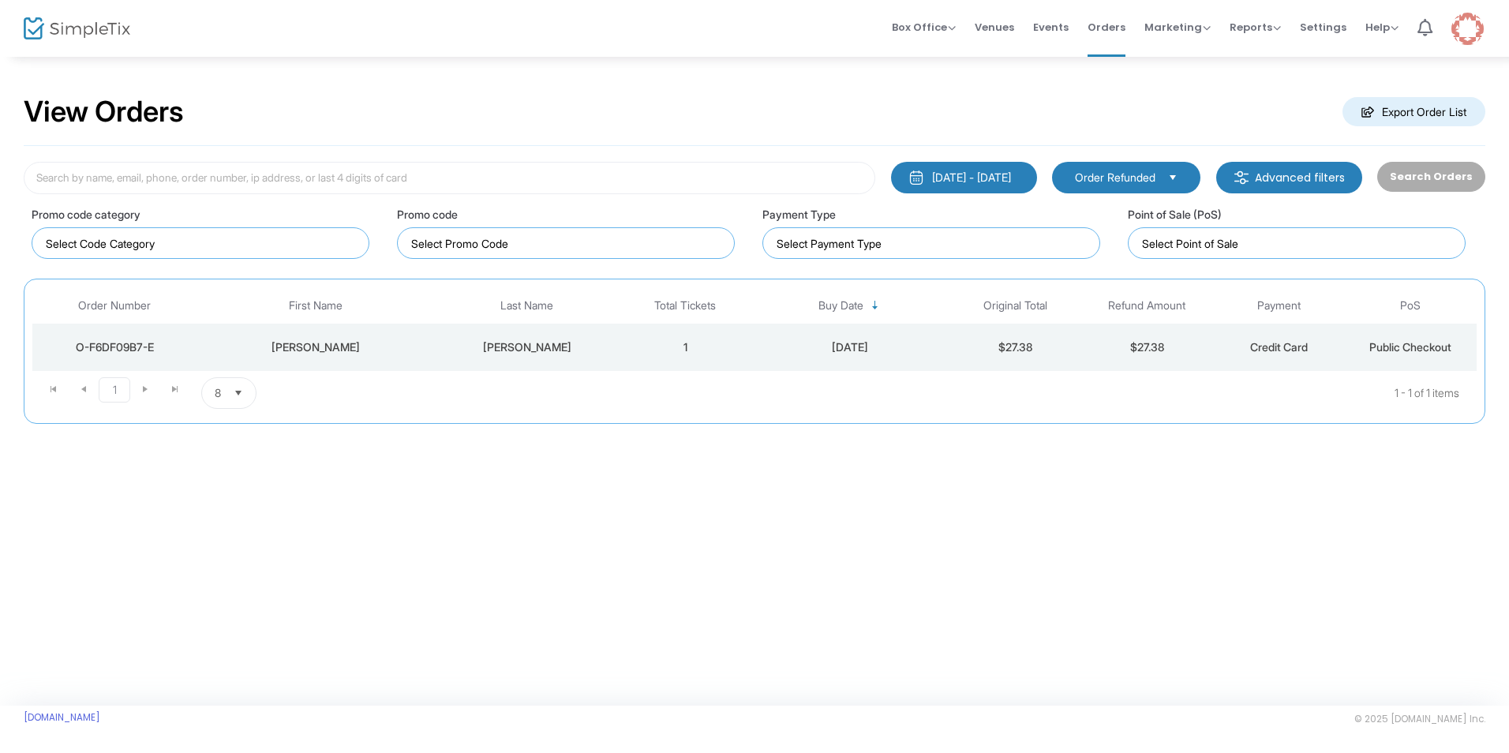
click at [889, 346] on div "[DATE]" at bounding box center [850, 347] width 190 height 16
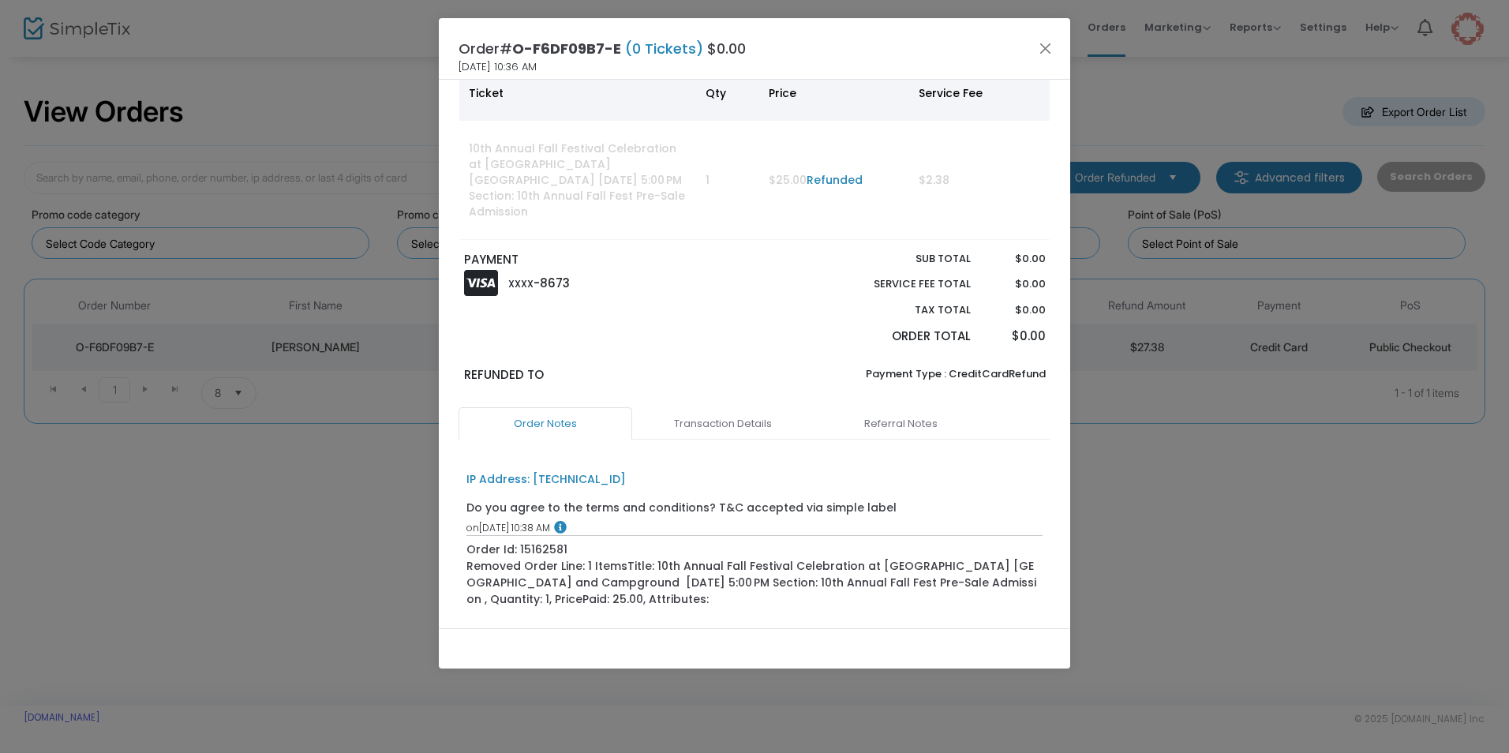
scroll to position [346, 0]
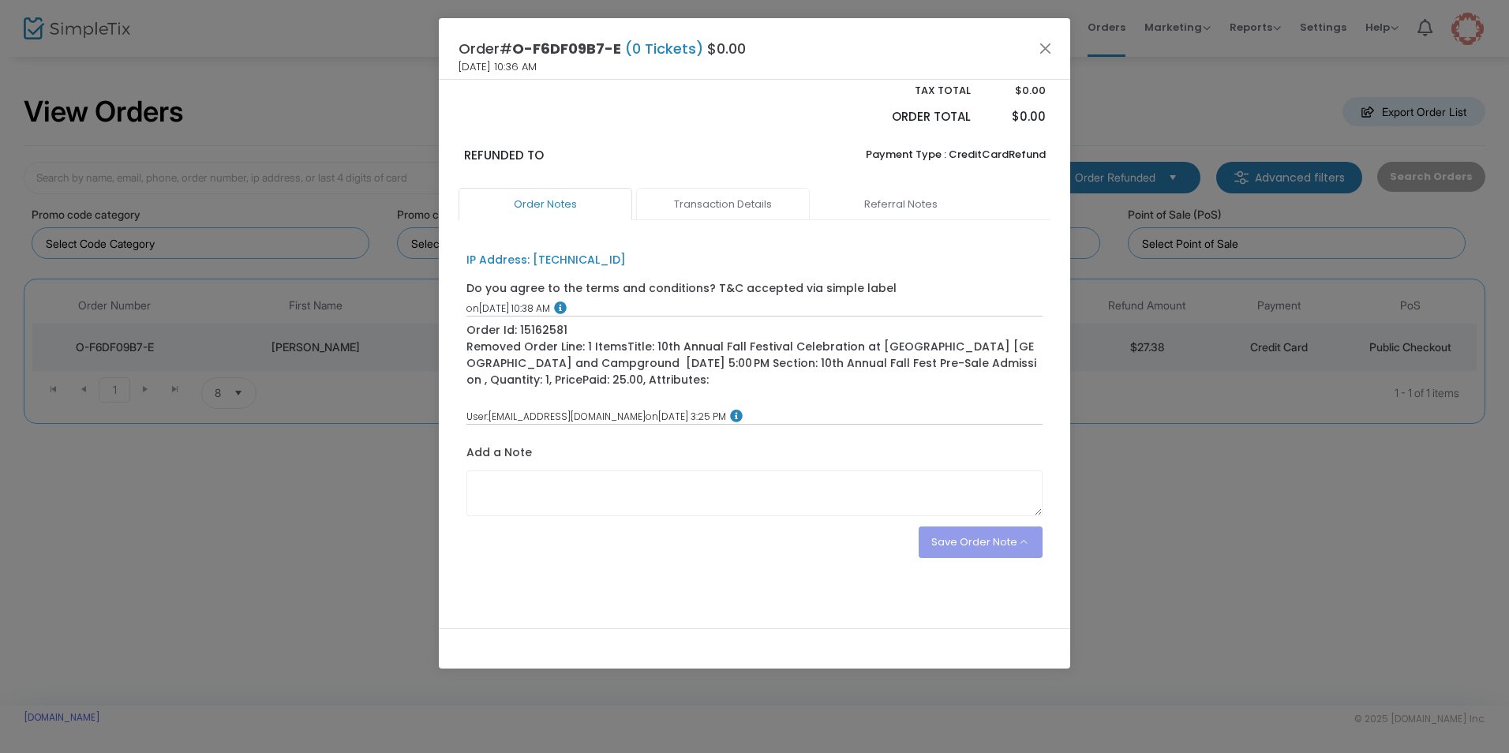
click at [765, 209] on link "Transaction Details" at bounding box center [723, 204] width 174 height 33
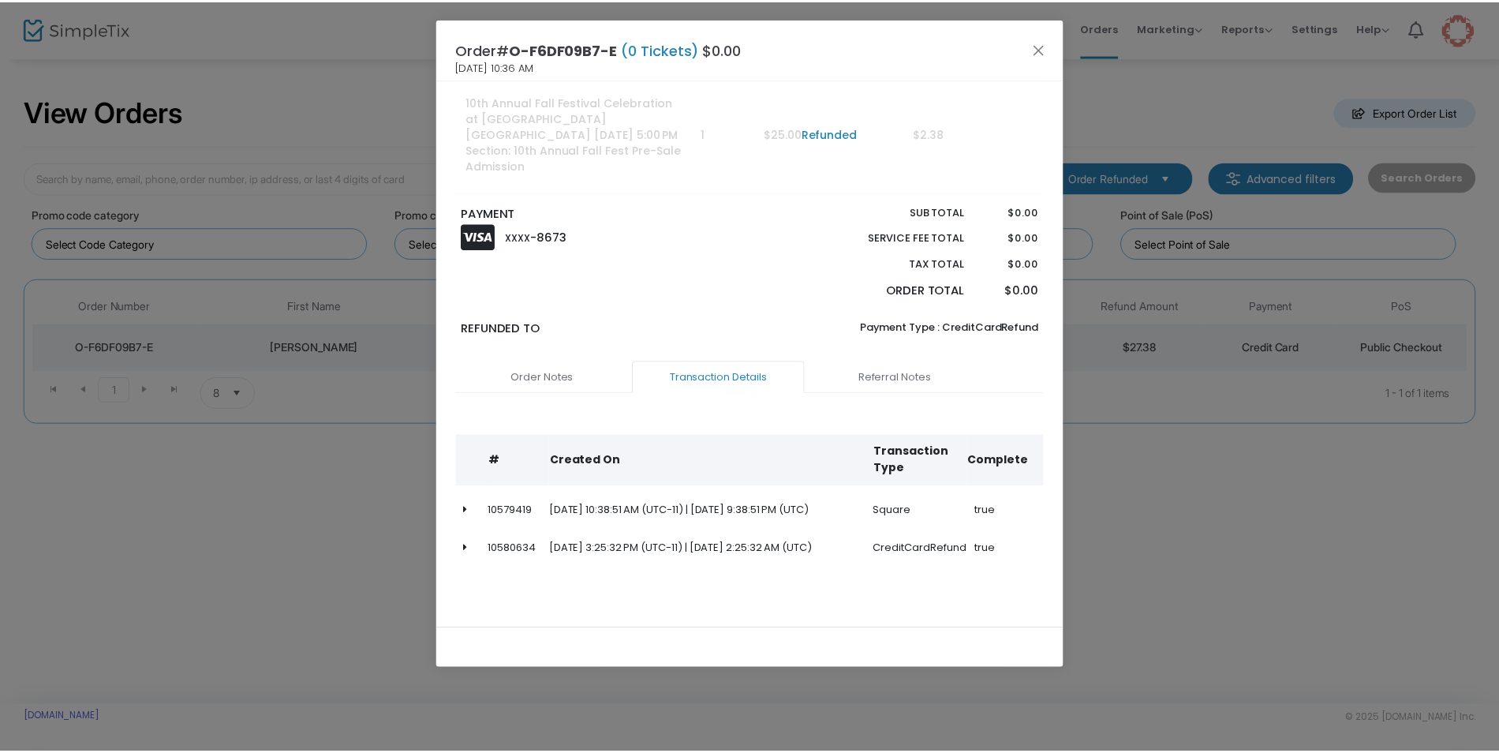
scroll to position [173, 0]
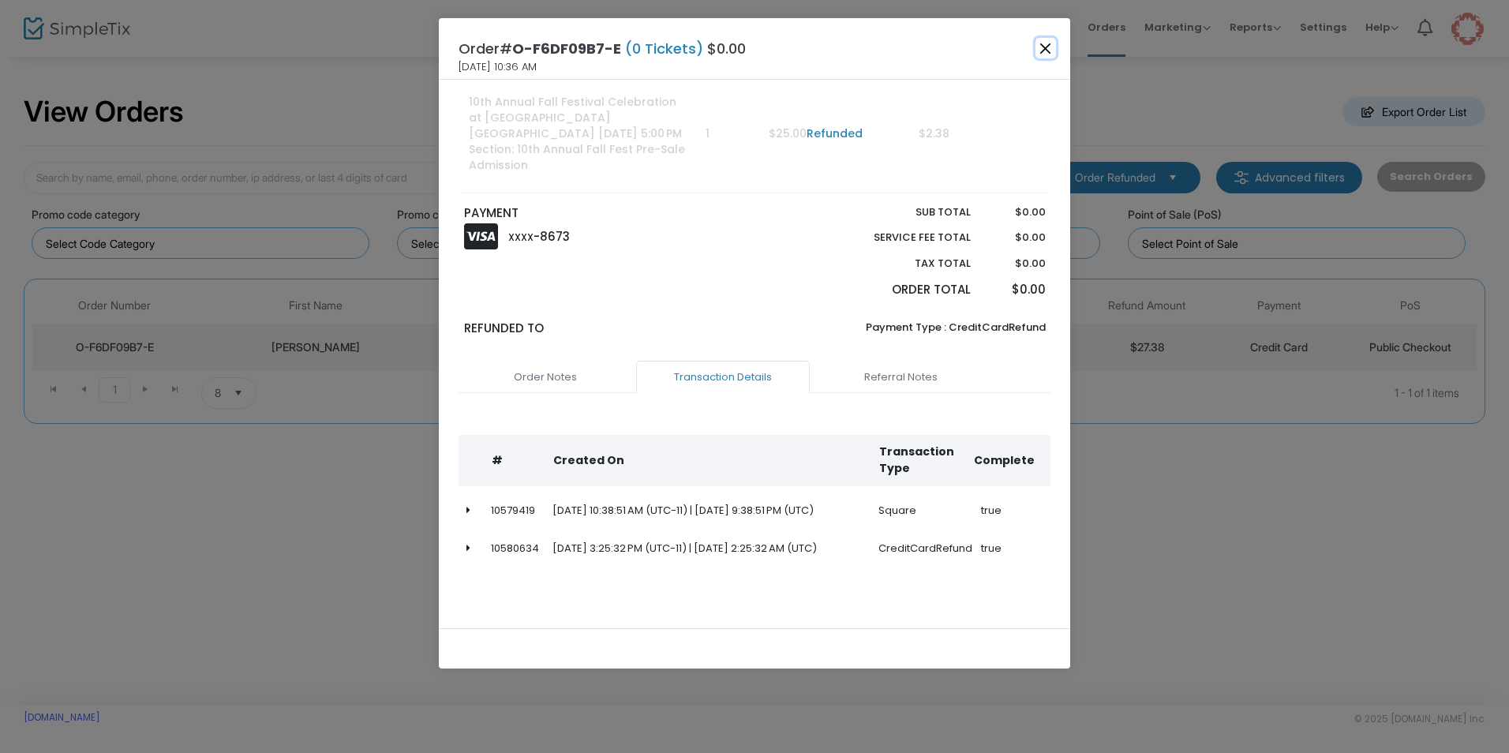
click at [1042, 54] on button "Close" at bounding box center [1045, 48] width 21 height 21
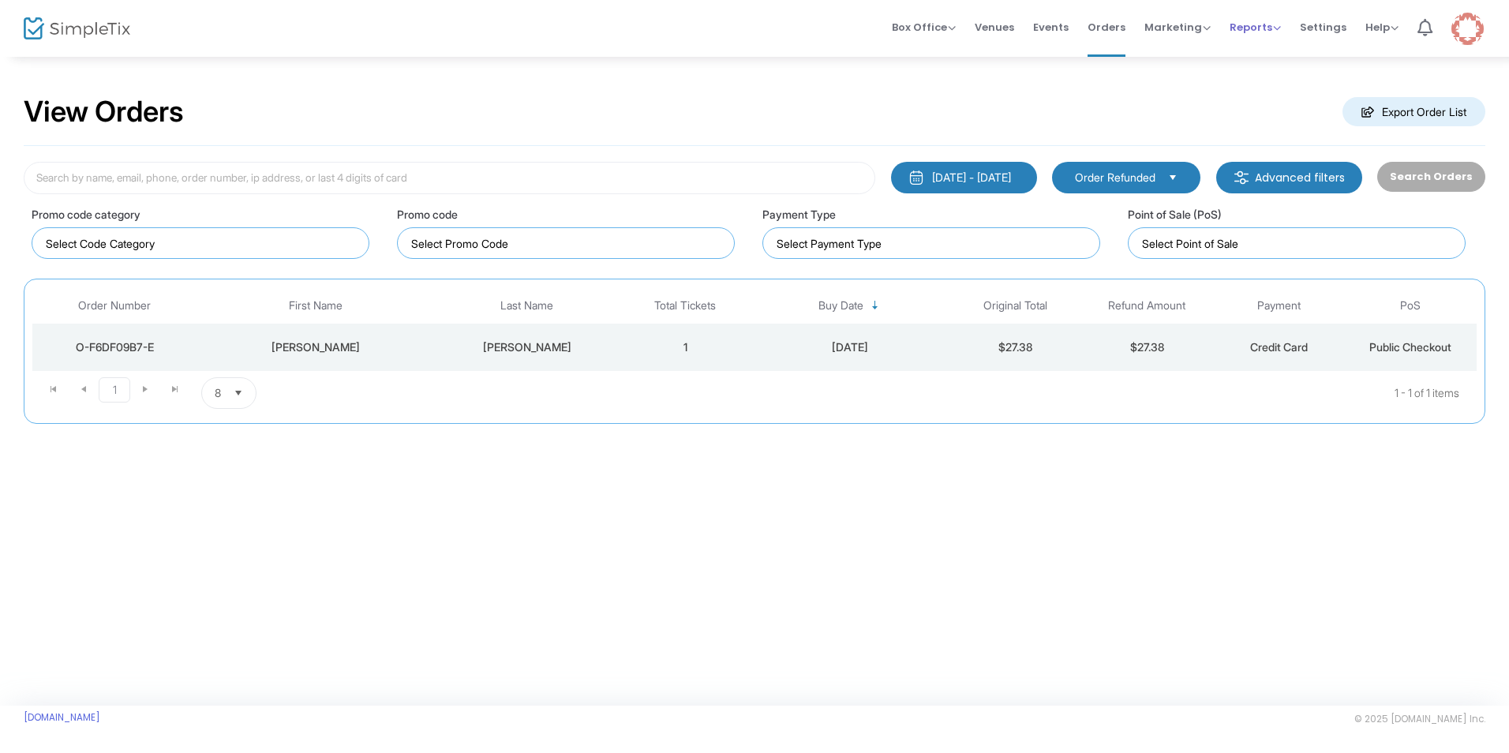
click at [1266, 28] on span "Reports" at bounding box center [1255, 27] width 51 height 15
click at [1046, 28] on span "Events" at bounding box center [1051, 27] width 36 height 40
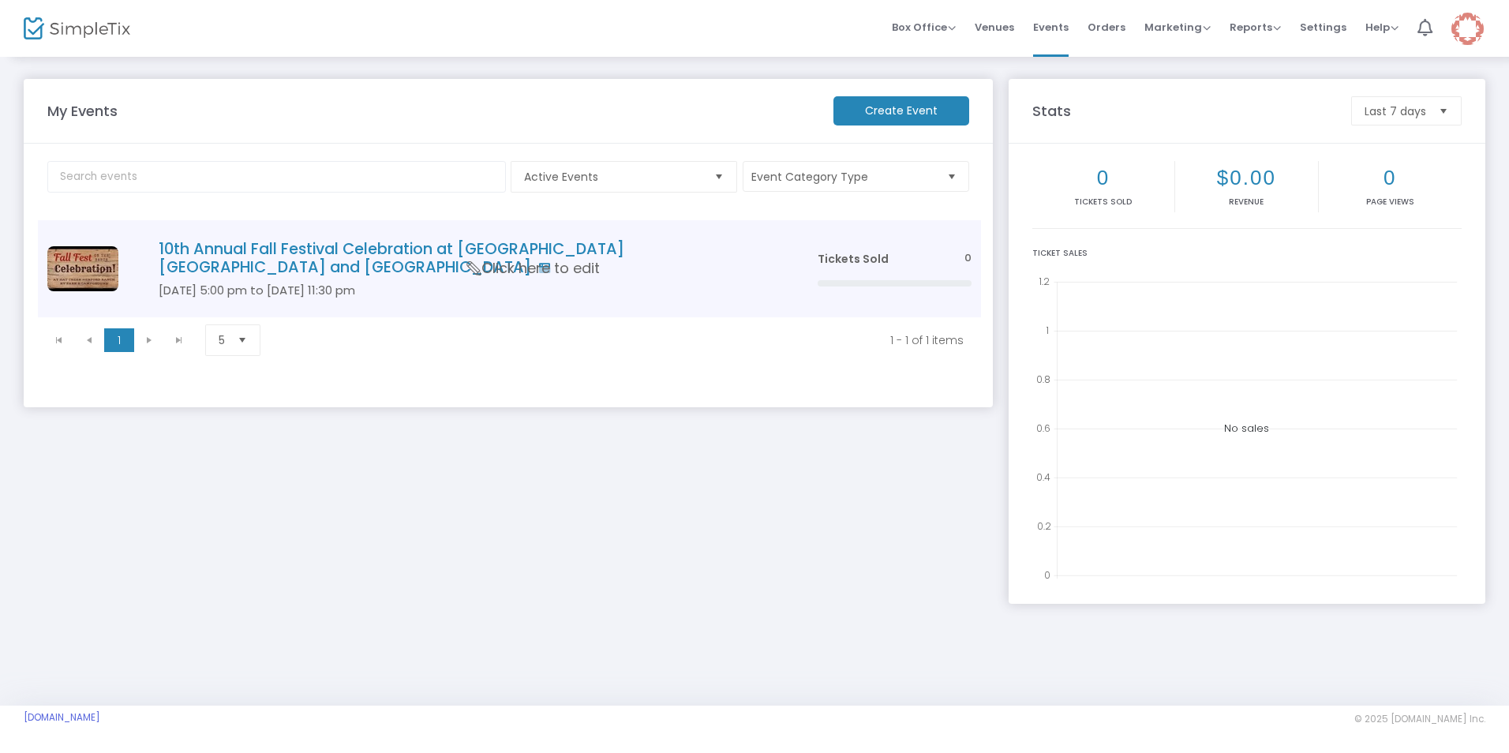
click at [357, 251] on h4 "10th Annual Fall Festival Celebration at [GEOGRAPHIC_DATA] [GEOGRAPHIC_DATA] an…" at bounding box center [465, 258] width 612 height 37
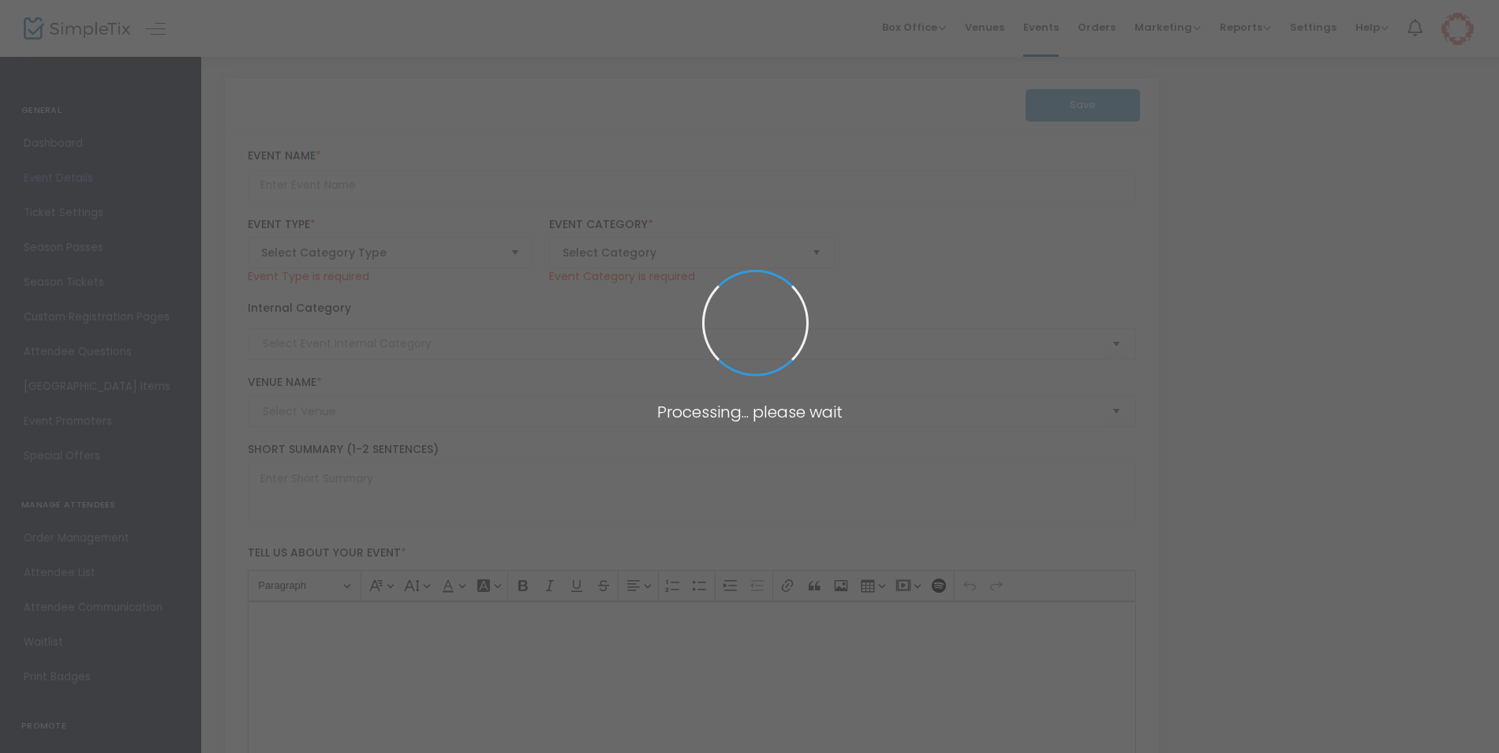
type input "10th Annual Fall Festival Celebration at [GEOGRAPHIC_DATA] [GEOGRAPHIC_DATA] an…"
type textarea "10th Annual Fall Festival Celebration at [GEOGRAPHIC_DATA] [GEOGRAPHIC_DATA] an…"
type input "[EMAIL_ADDRESS][DOMAIN_NAME]"
type input "Buy Tickets"
type input "HC Fall Fest 2025"
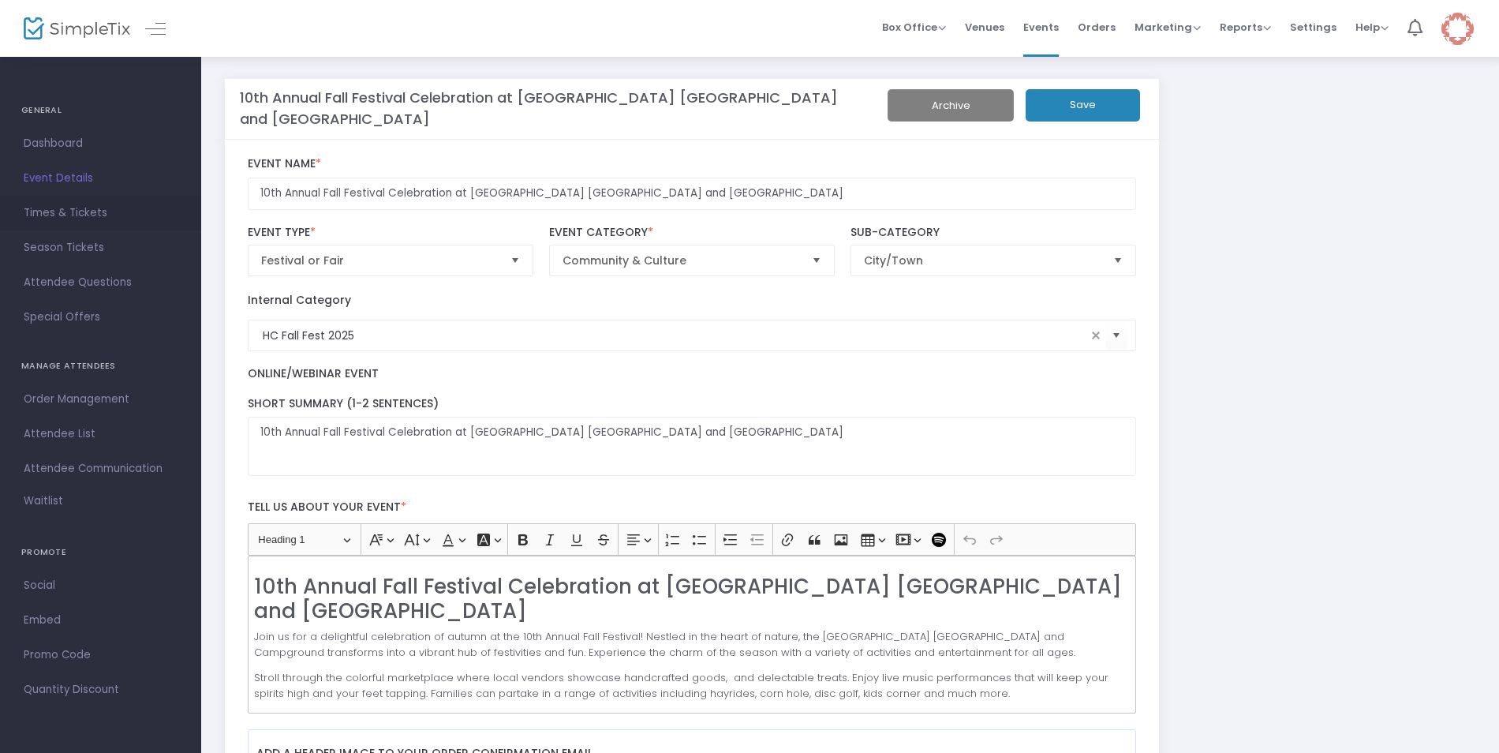
click at [77, 210] on span "Times & Tickets" at bounding box center [101, 213] width 154 height 21
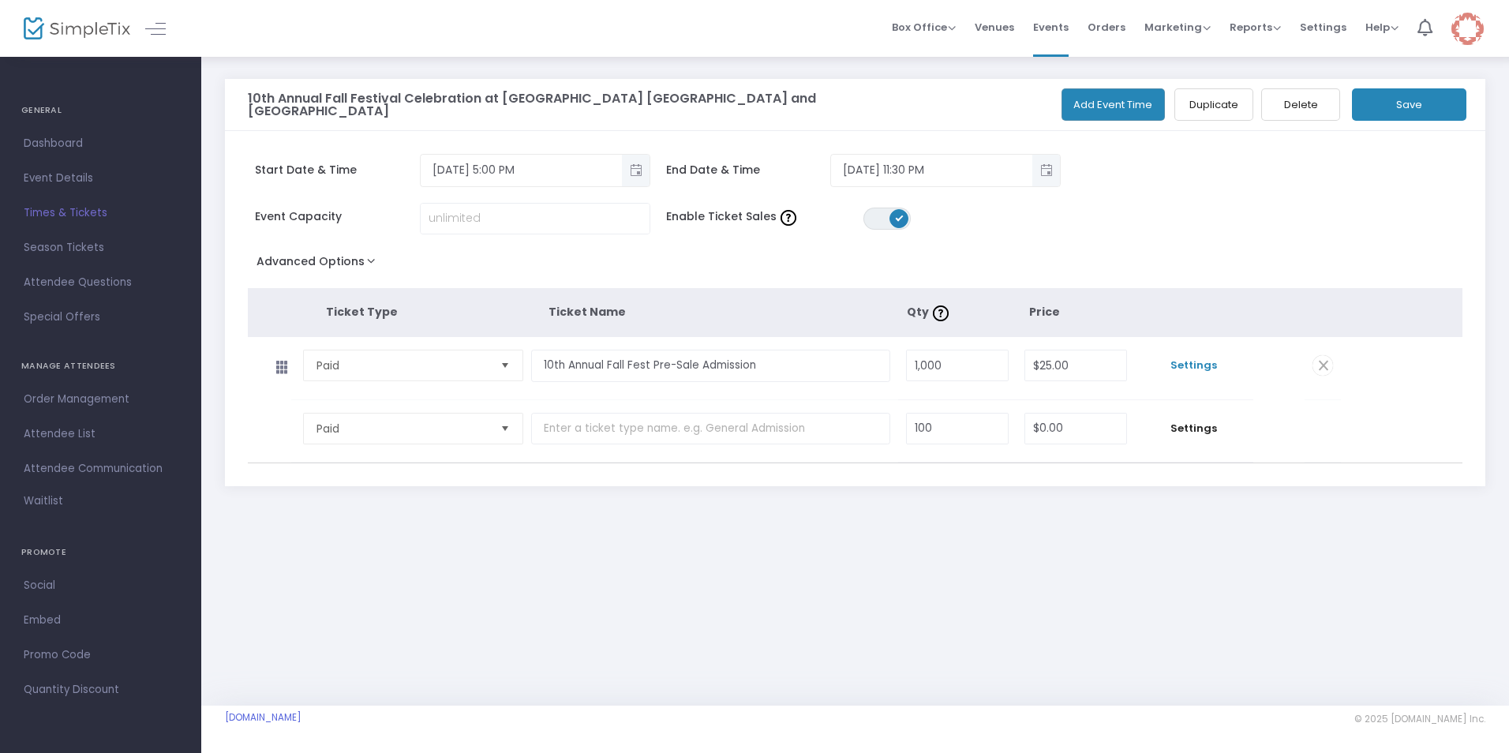
click at [1197, 368] on span "Settings" at bounding box center [1194, 365] width 103 height 16
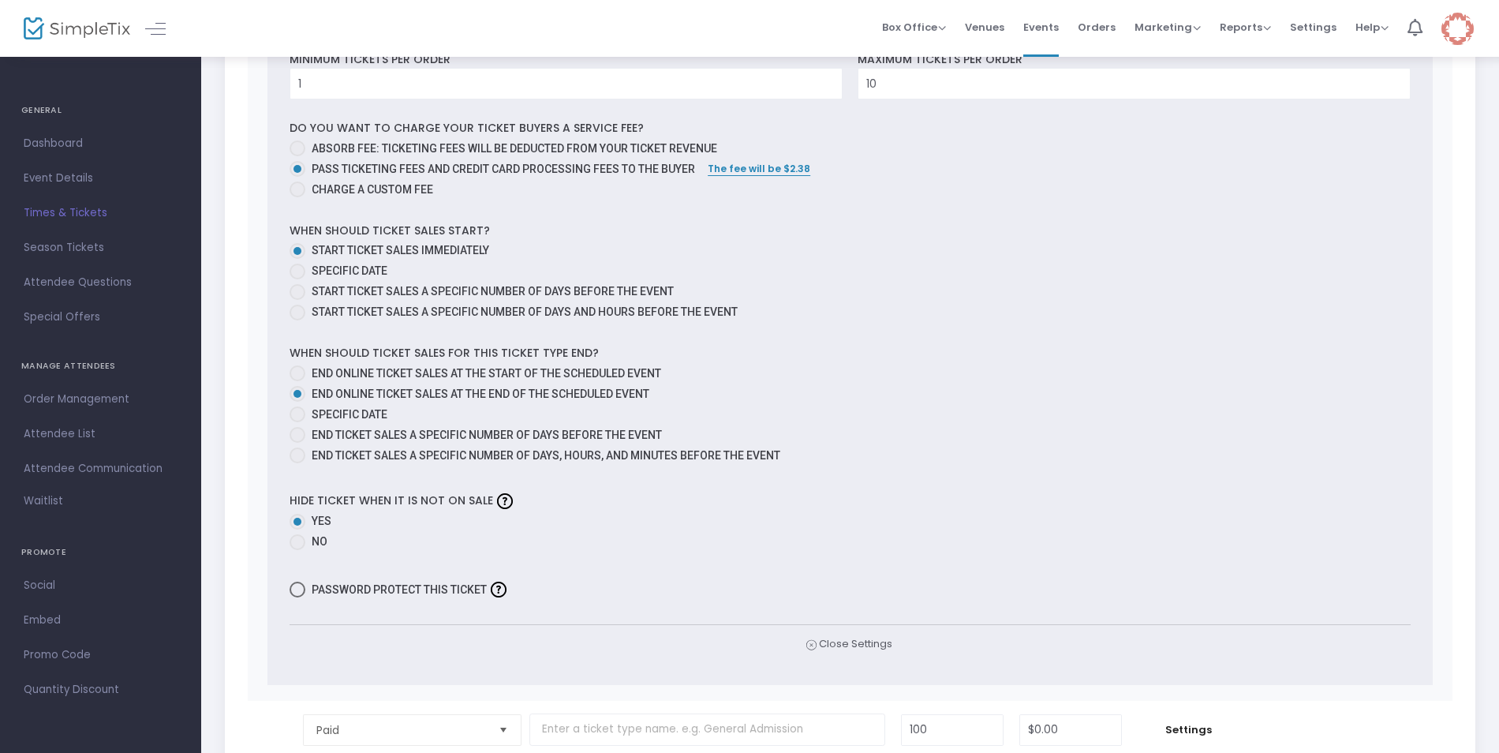
scroll to position [844, 0]
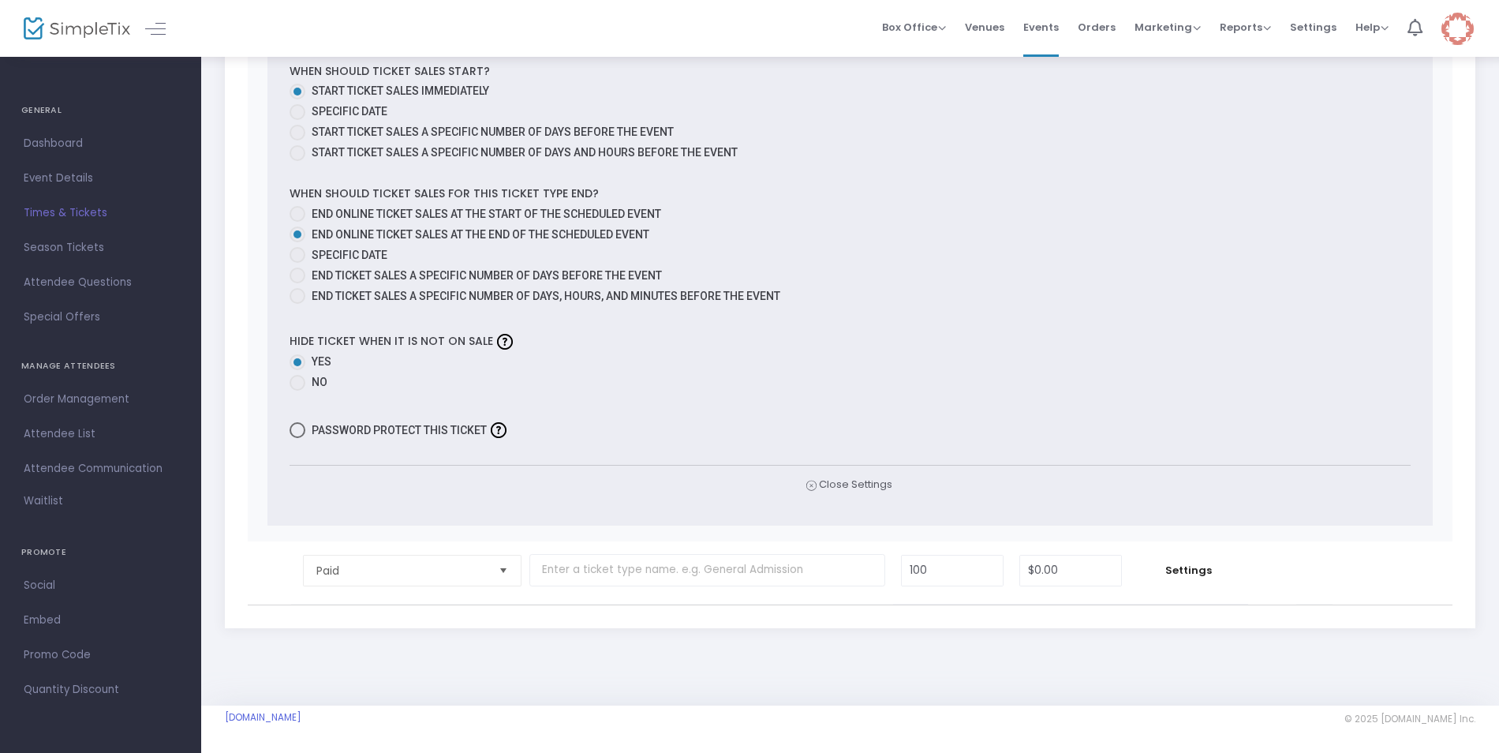
click at [500, 571] on span "Select" at bounding box center [504, 570] width 26 height 26
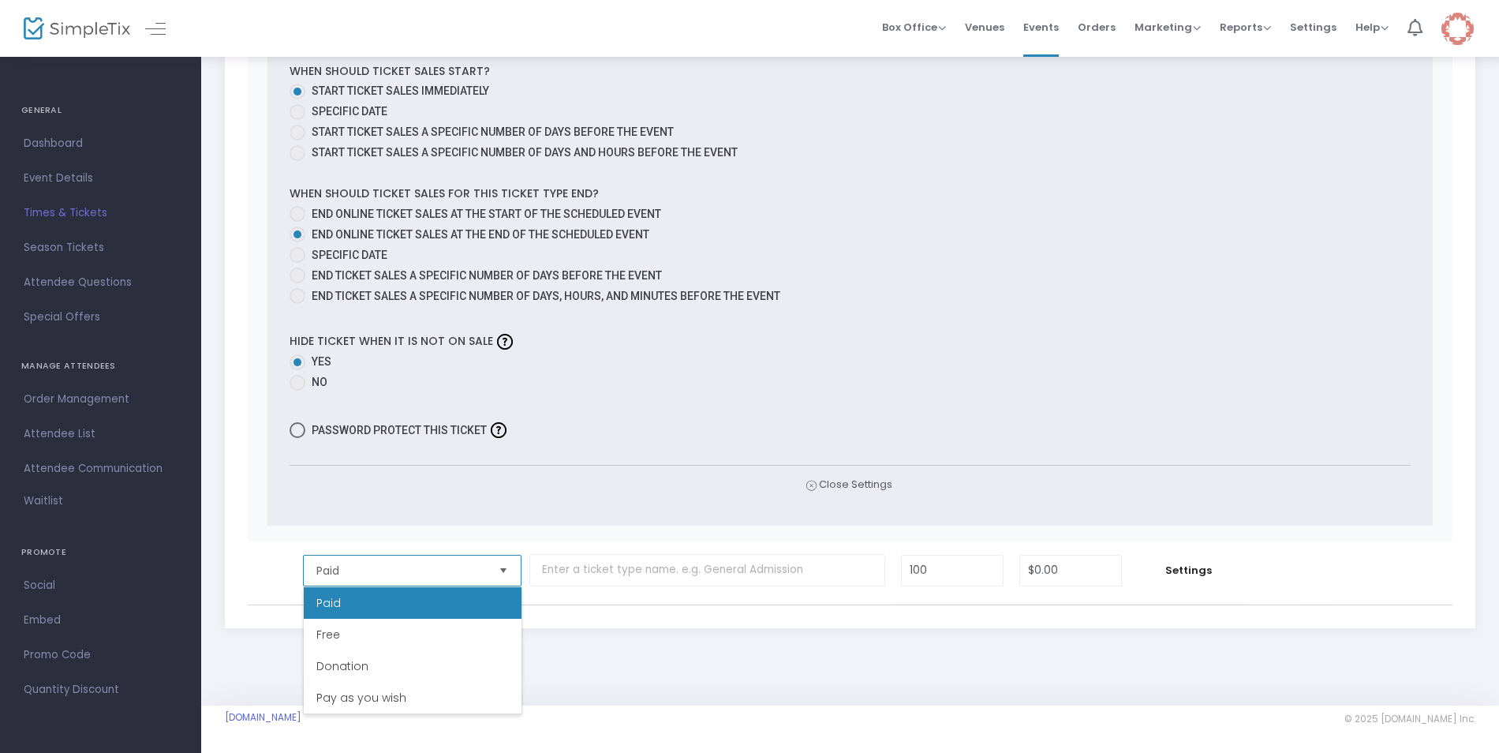
click at [500, 571] on span "Select" at bounding box center [504, 570] width 26 height 26
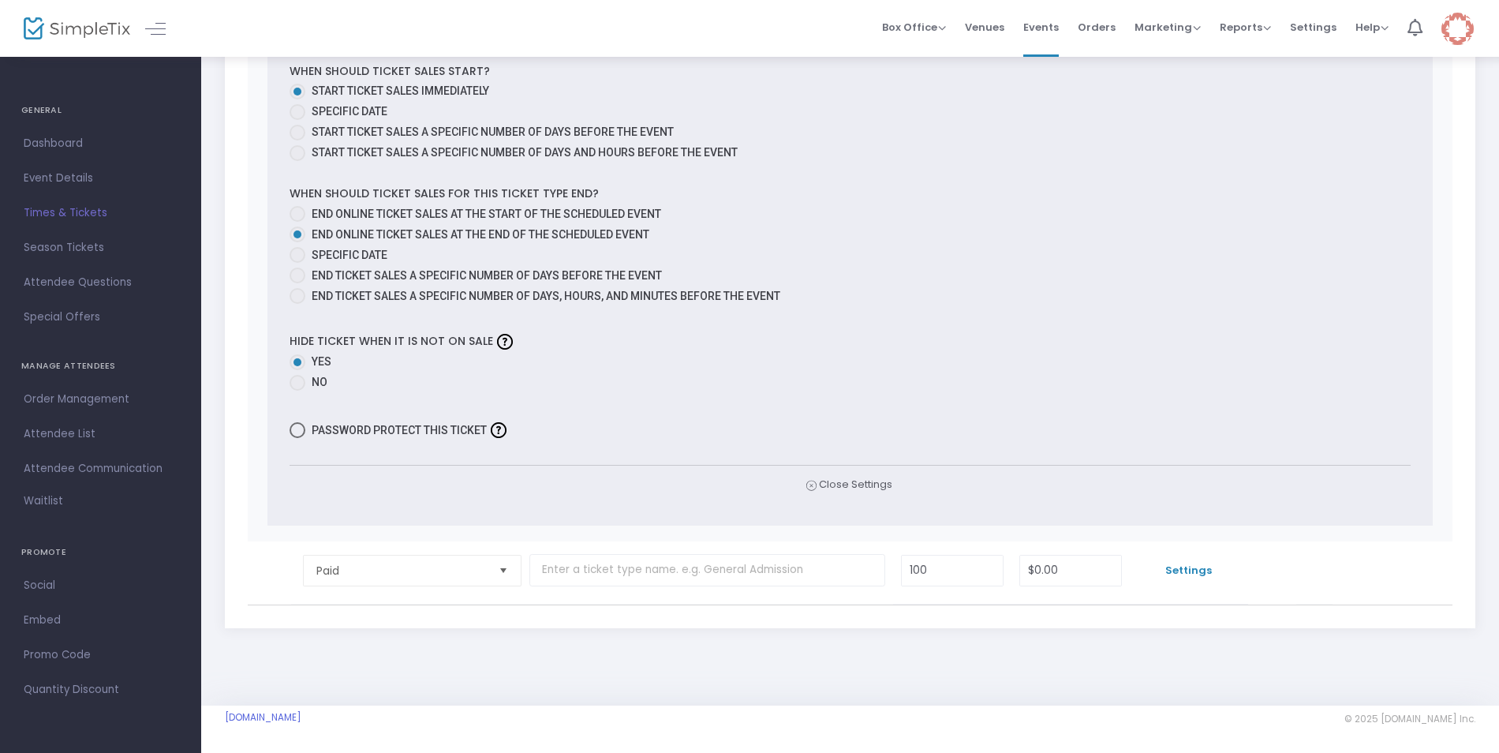
click at [1190, 569] on span "Settings" at bounding box center [1189, 571] width 103 height 16
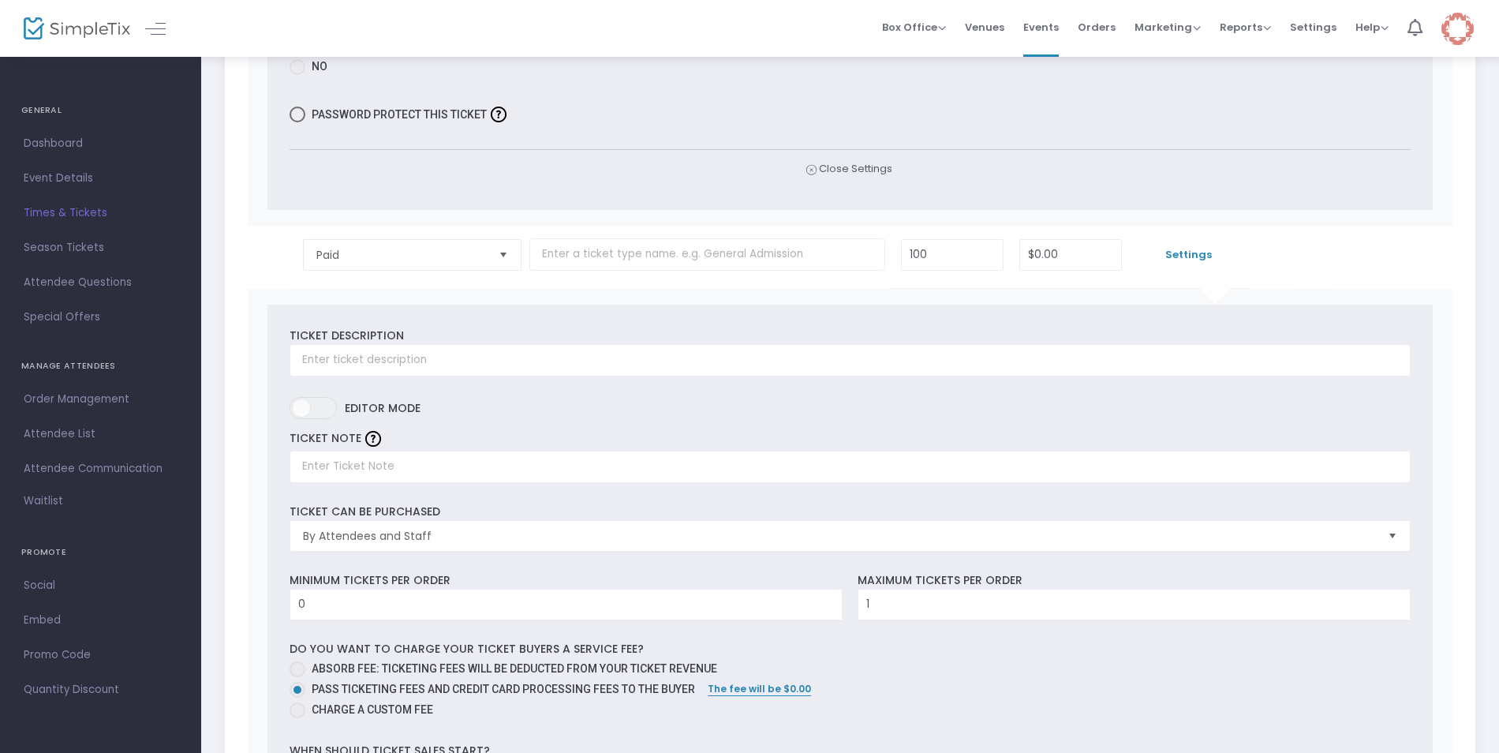
scroll to position [1397, 0]
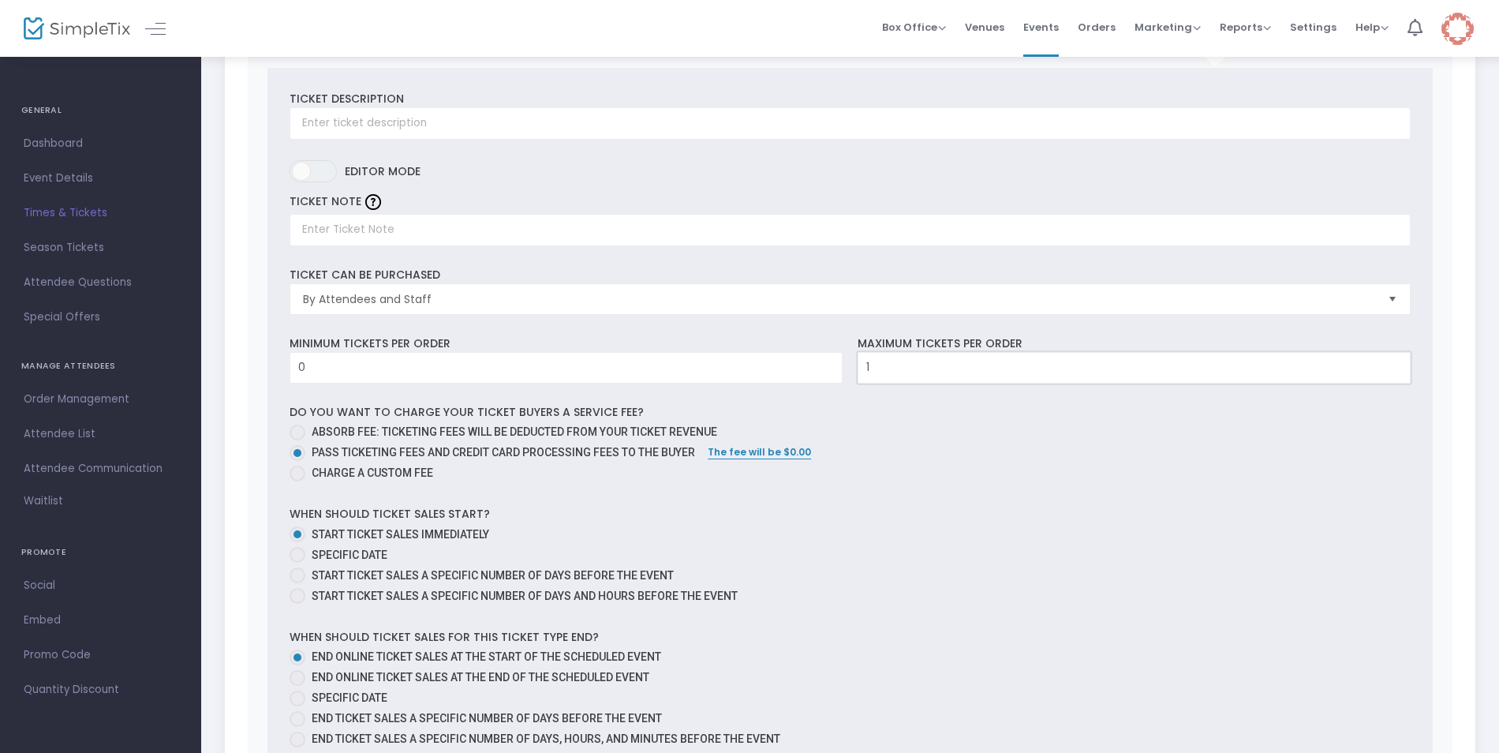
click at [881, 366] on input "1" at bounding box center [1135, 368] width 552 height 30
type input "6"
click at [478, 366] on input "0" at bounding box center [566, 368] width 552 height 30
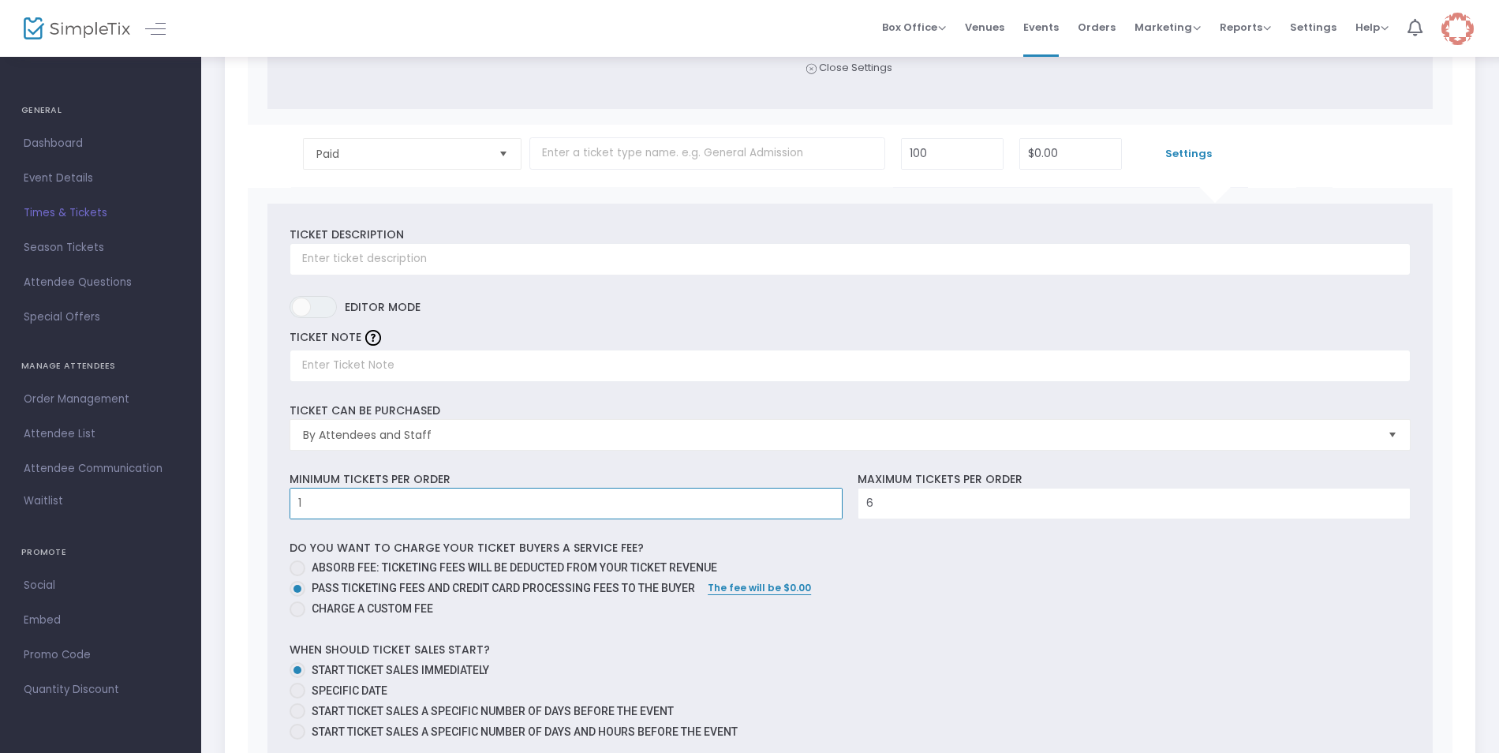
scroll to position [1239, 0]
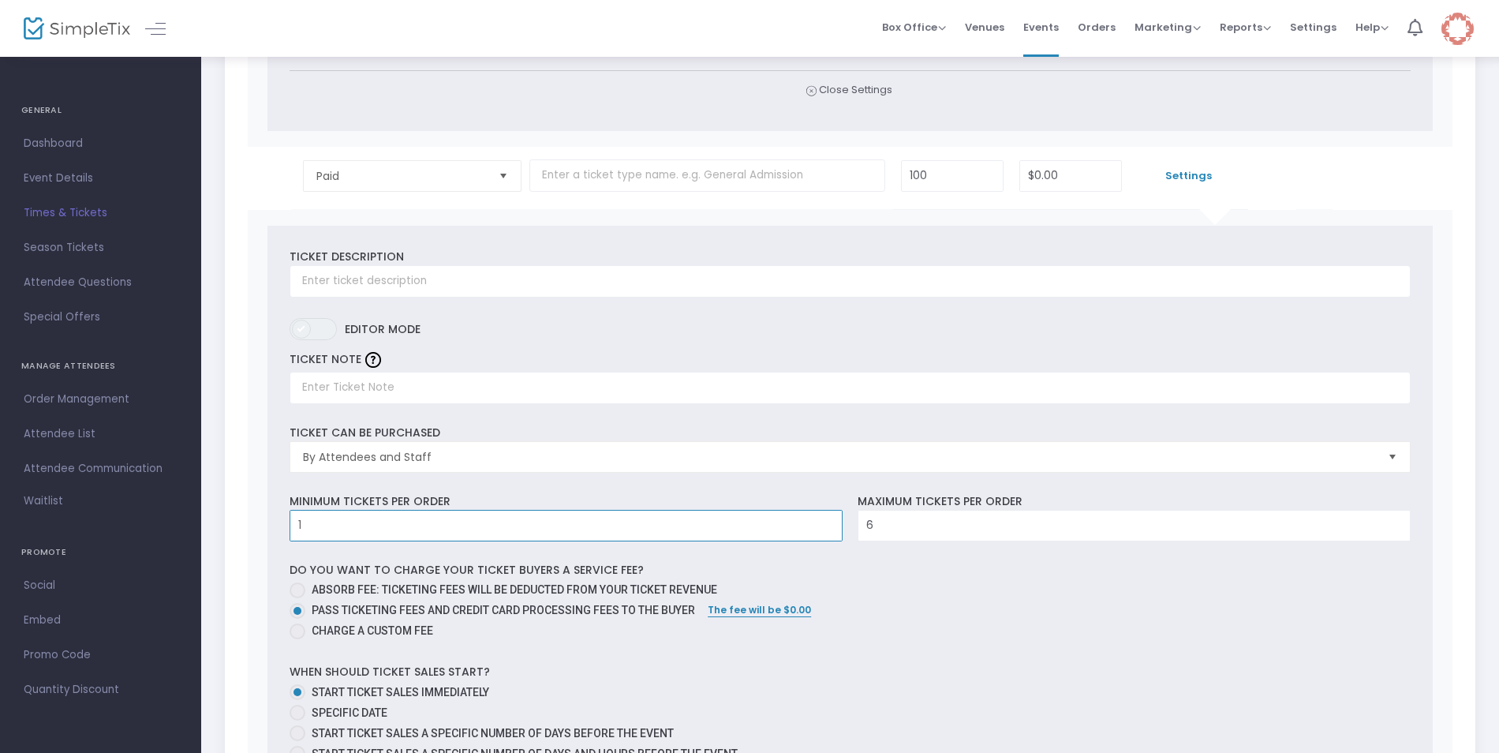
type input "1"
click at [298, 330] on span at bounding box center [301, 329] width 19 height 19
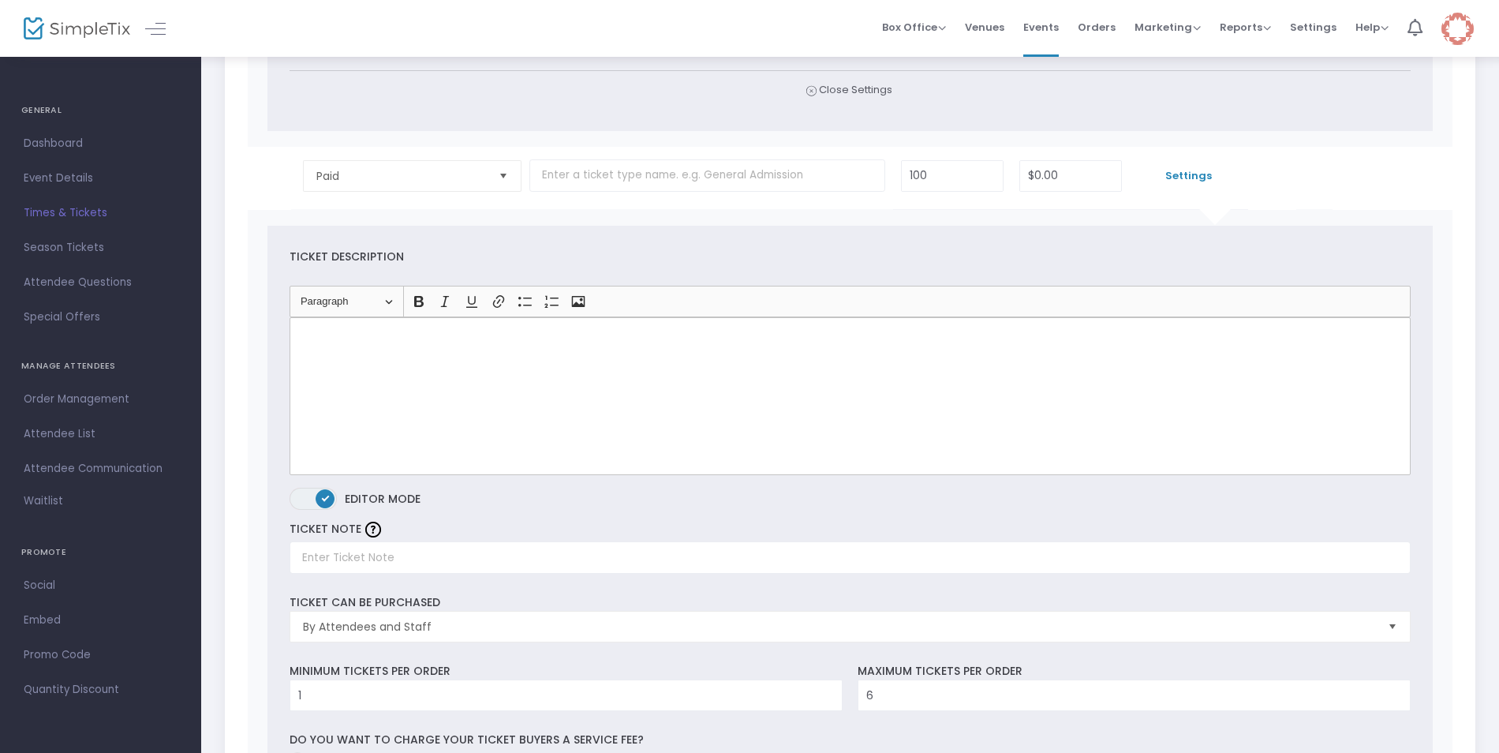
click at [326, 500] on kendo-switch "ON OFF" at bounding box center [313, 499] width 47 height 22
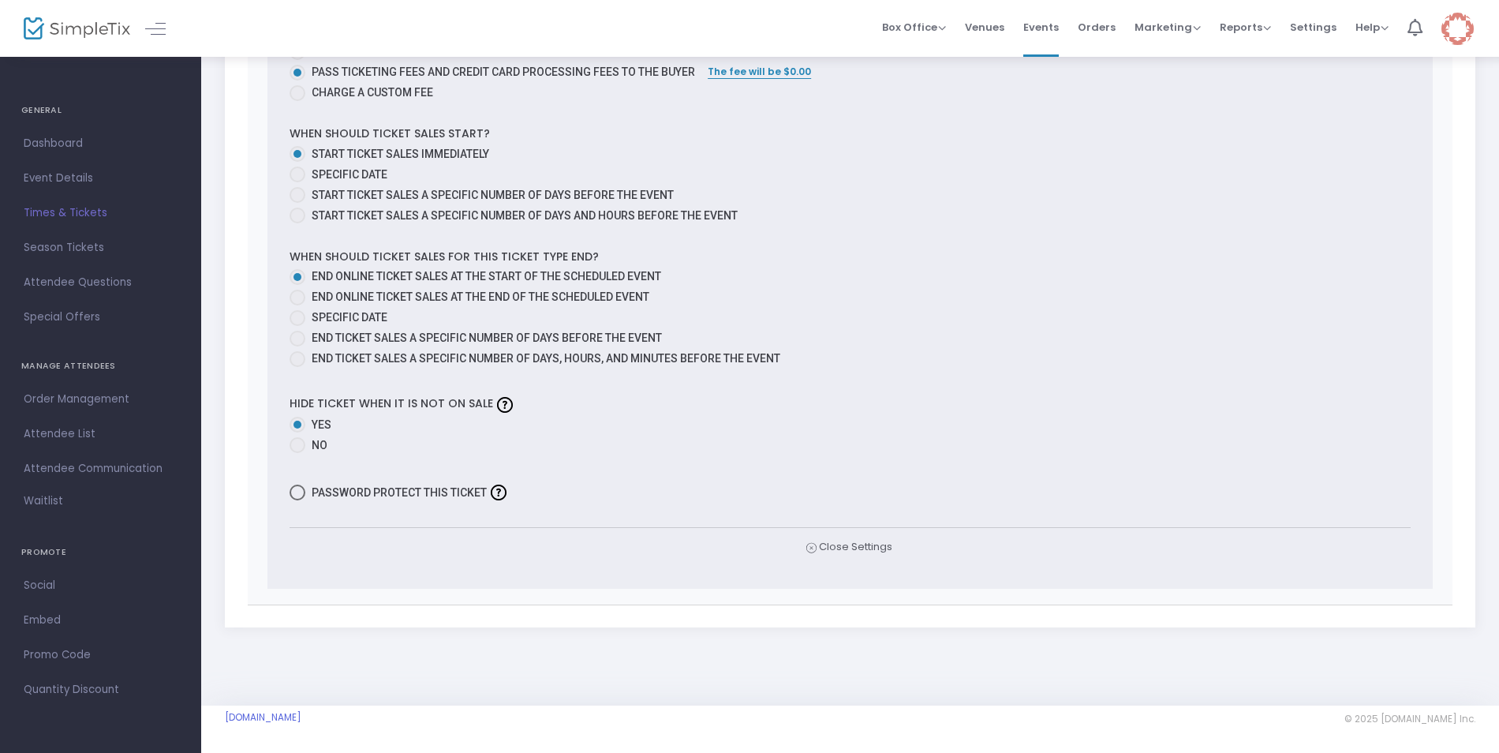
scroll to position [1462, 0]
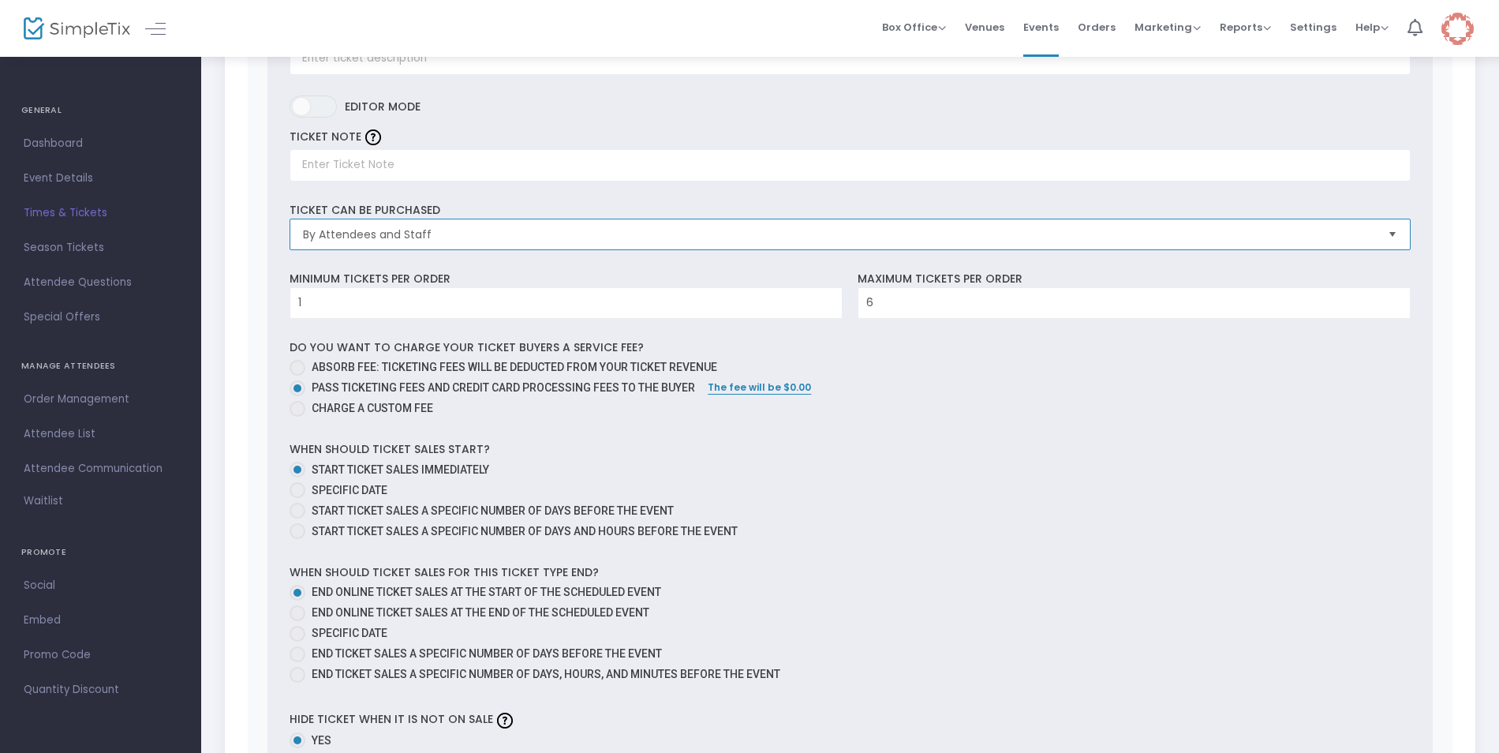
click at [506, 236] on span "By Attendees and Staff" at bounding box center [839, 234] width 1072 height 16
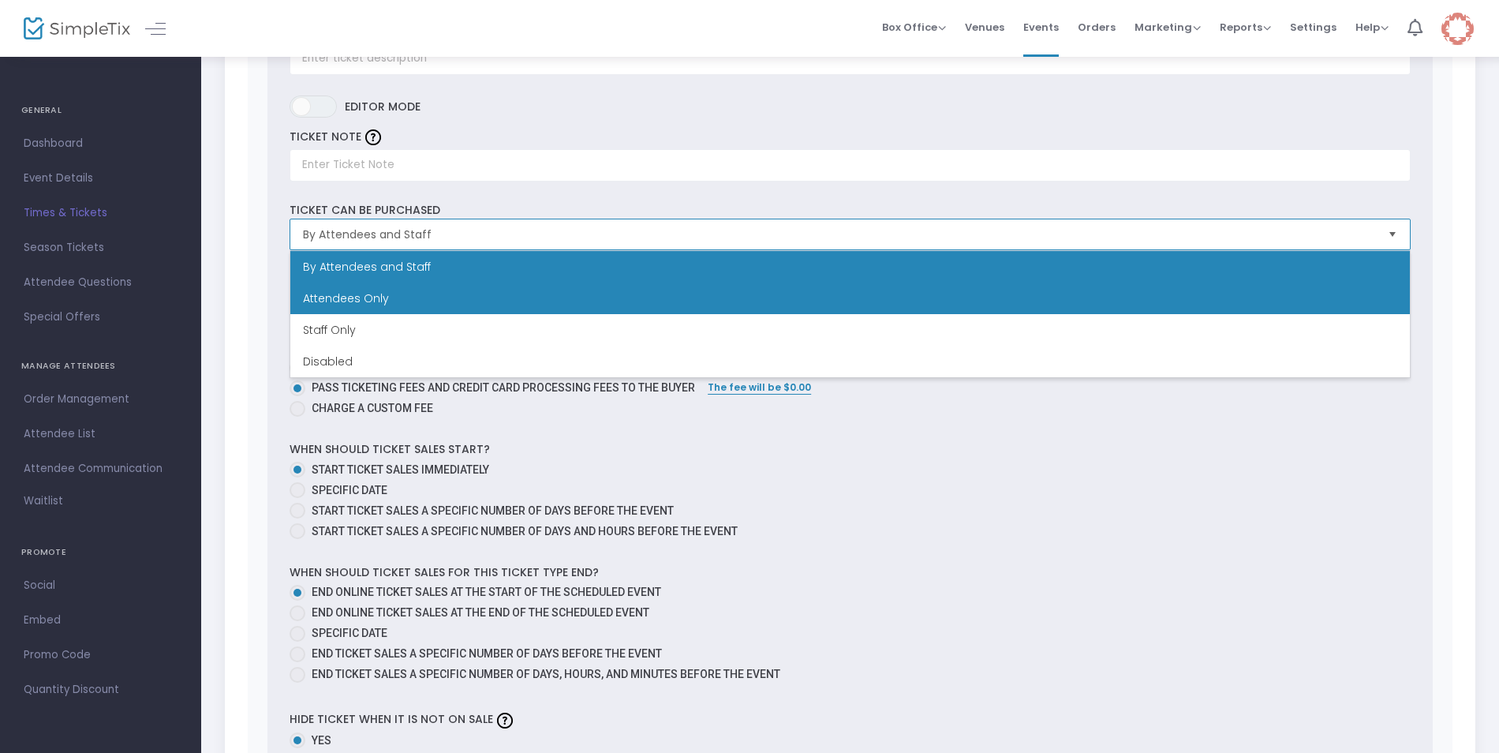
click at [478, 299] on li "Attendees Only" at bounding box center [850, 299] width 1120 height 32
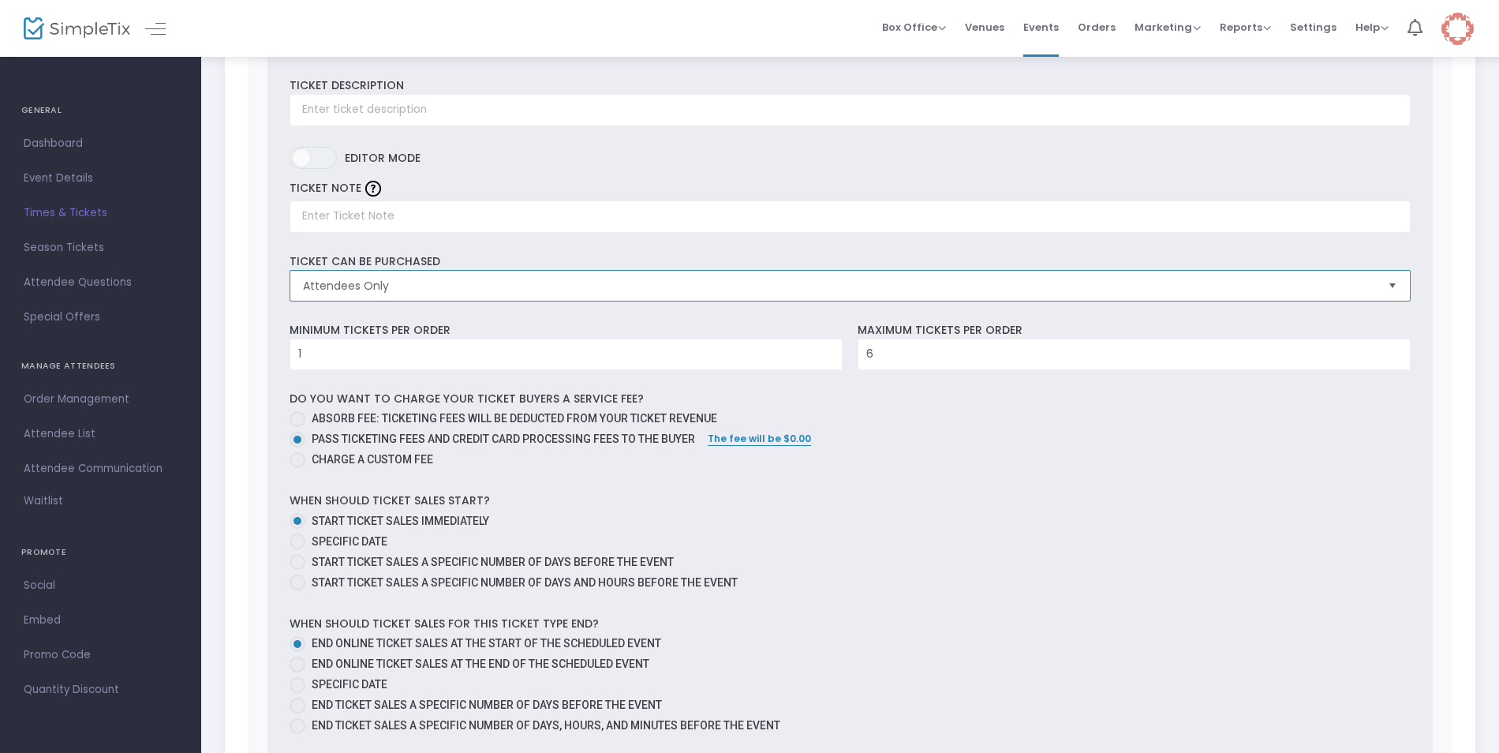
scroll to position [1383, 0]
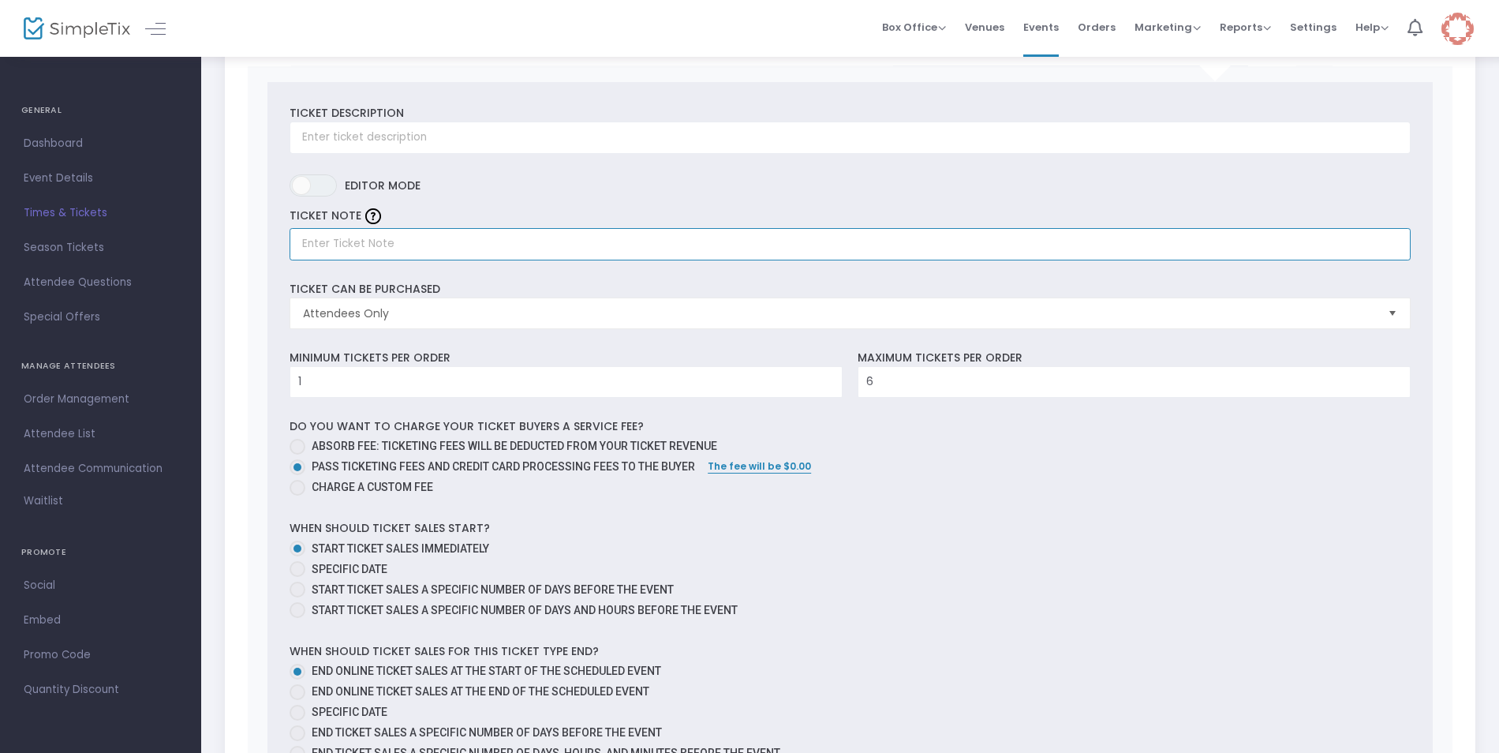
click at [496, 249] on input "text" at bounding box center [850, 244] width 1121 height 32
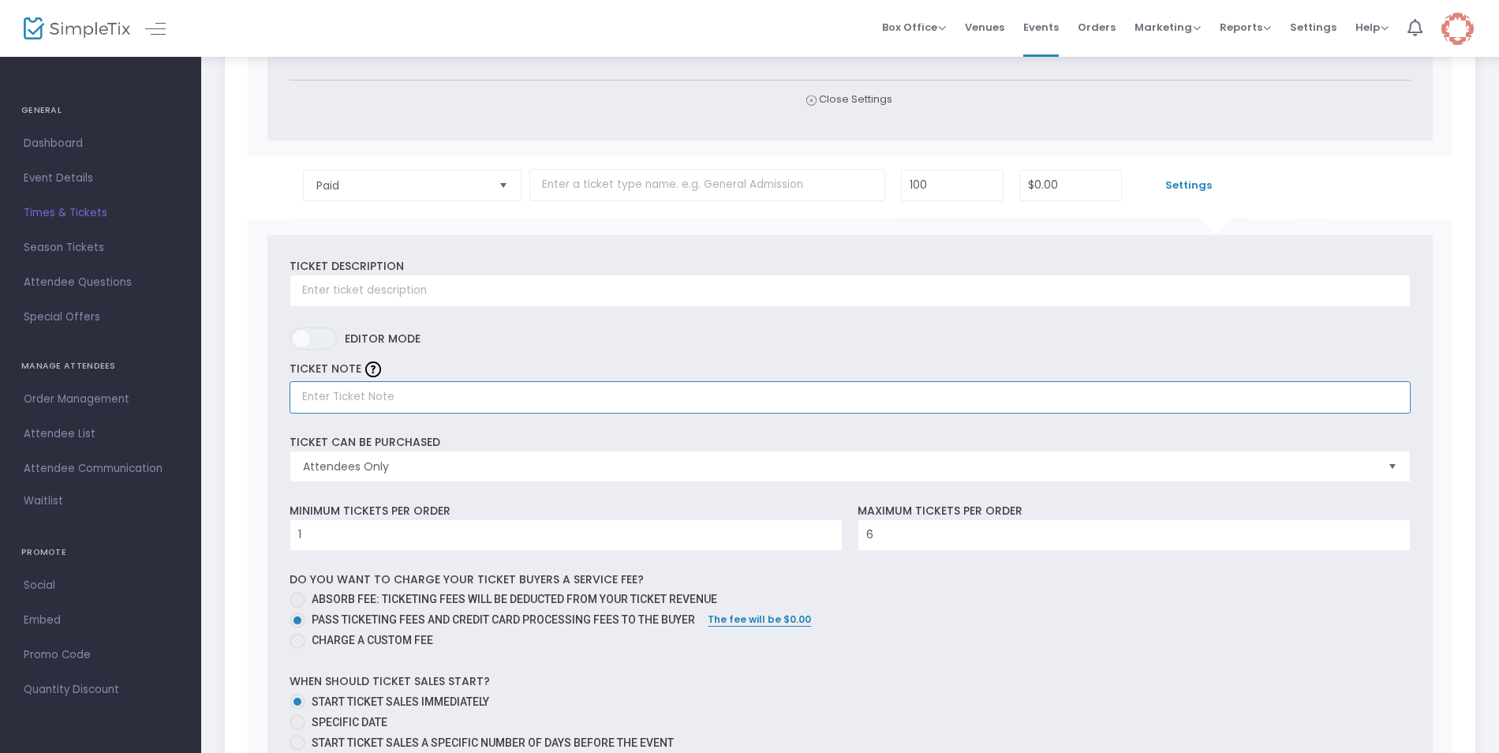
scroll to position [1225, 0]
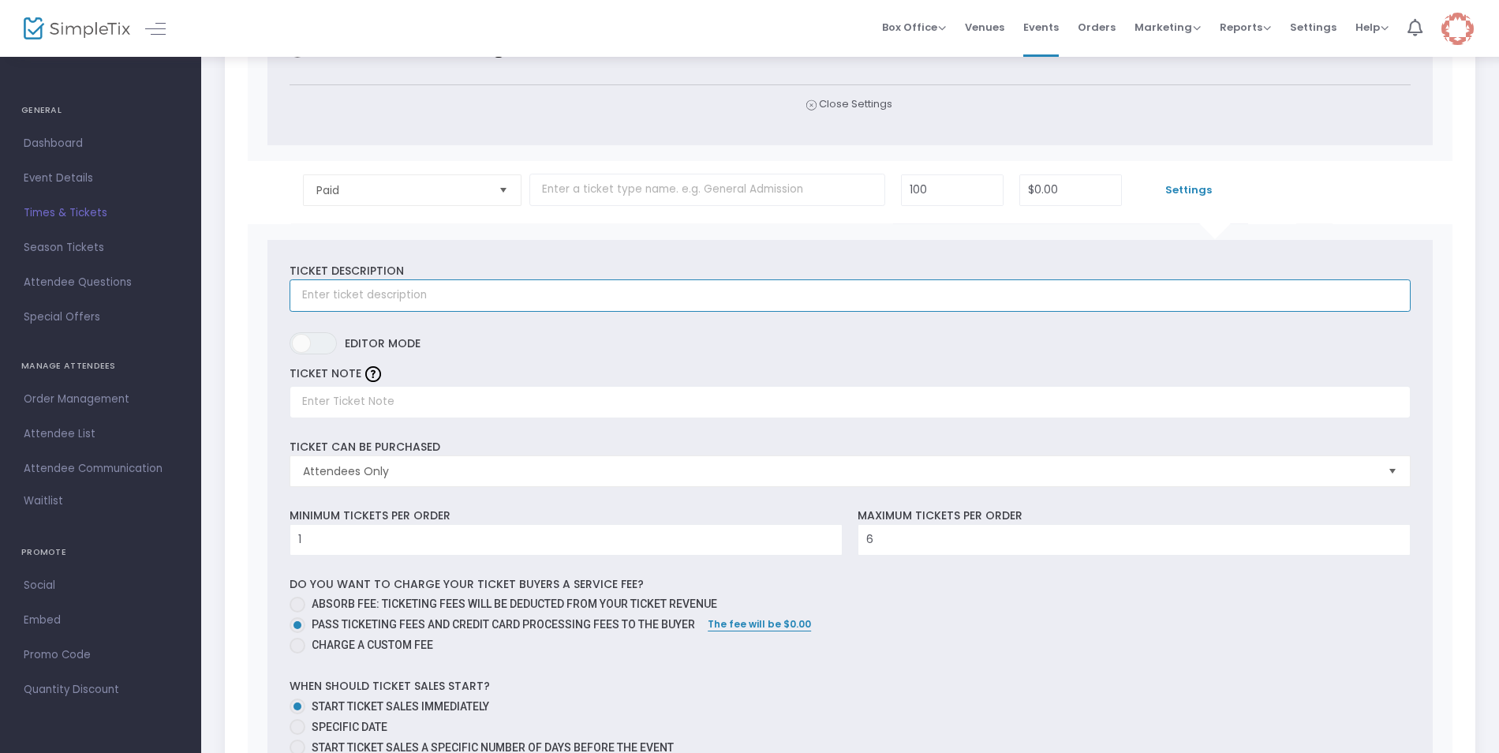
click at [353, 295] on input "text" at bounding box center [850, 295] width 1121 height 32
click at [464, 298] on input "text" at bounding box center [850, 295] width 1121 height 32
type input "Admits one to event"
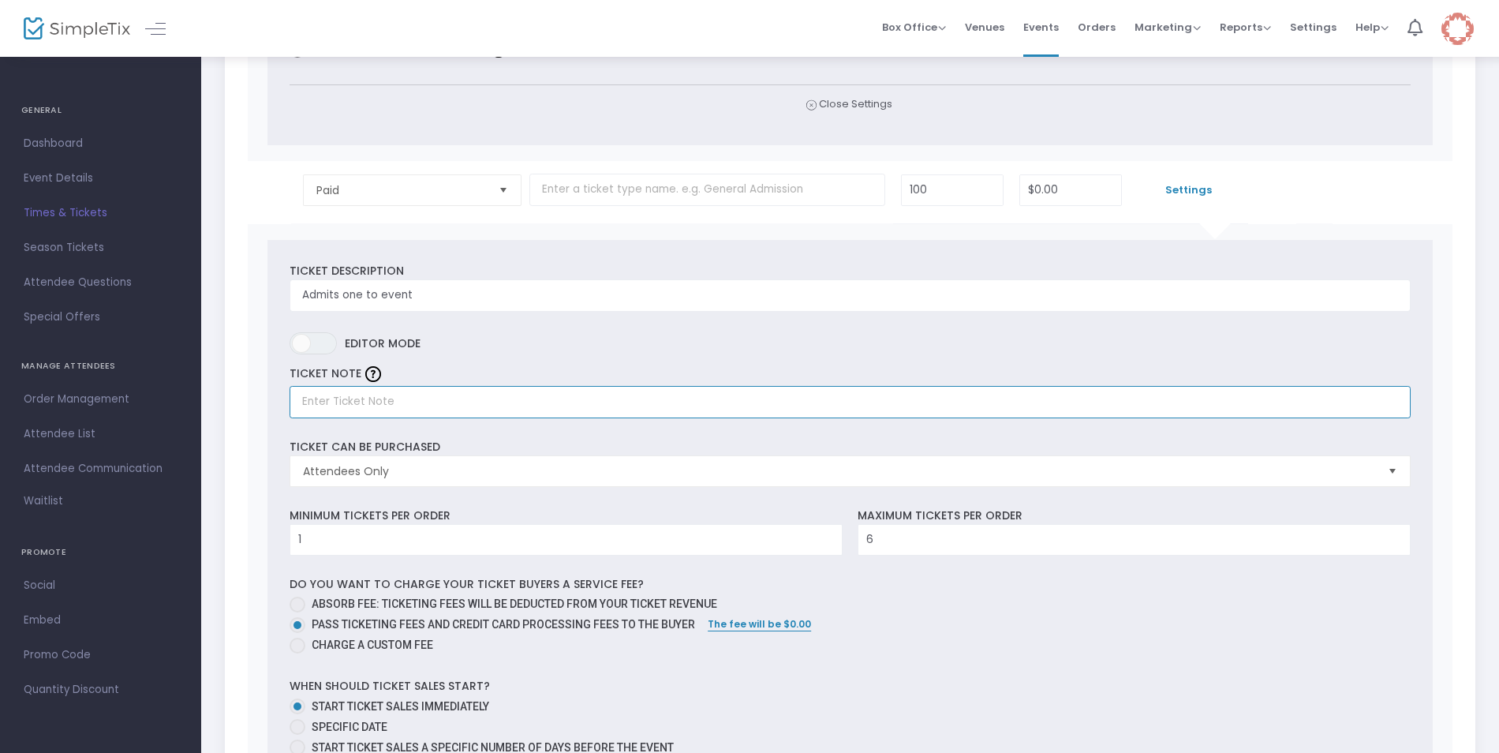
click at [401, 400] on input "text" at bounding box center [850, 402] width 1121 height 32
type input "P"
type input "a"
click at [371, 402] on input "text" at bounding box center [850, 402] width 1121 height 32
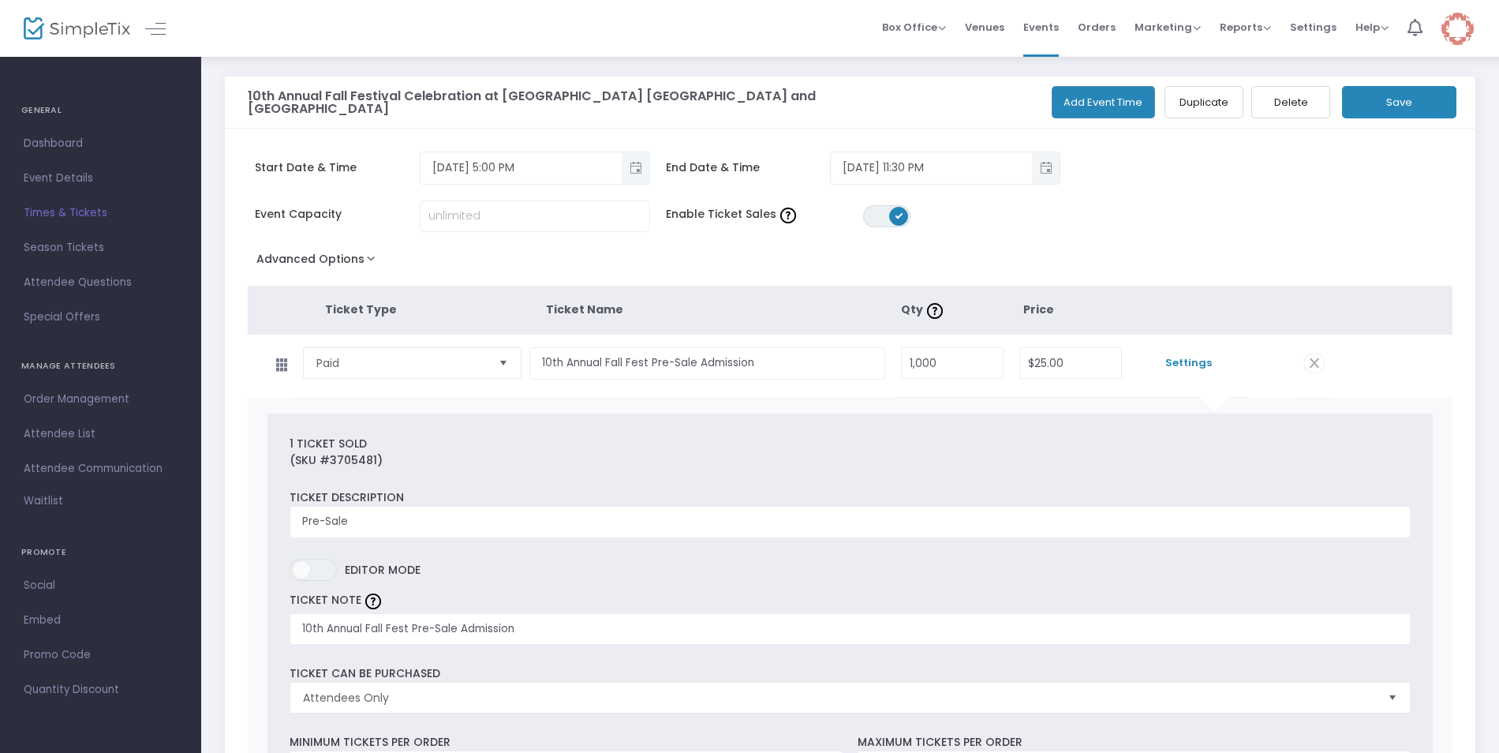
scroll to position [0, 0]
type input "Print and bring to event for entry"
click at [1367, 105] on button "Save" at bounding box center [1399, 104] width 114 height 32
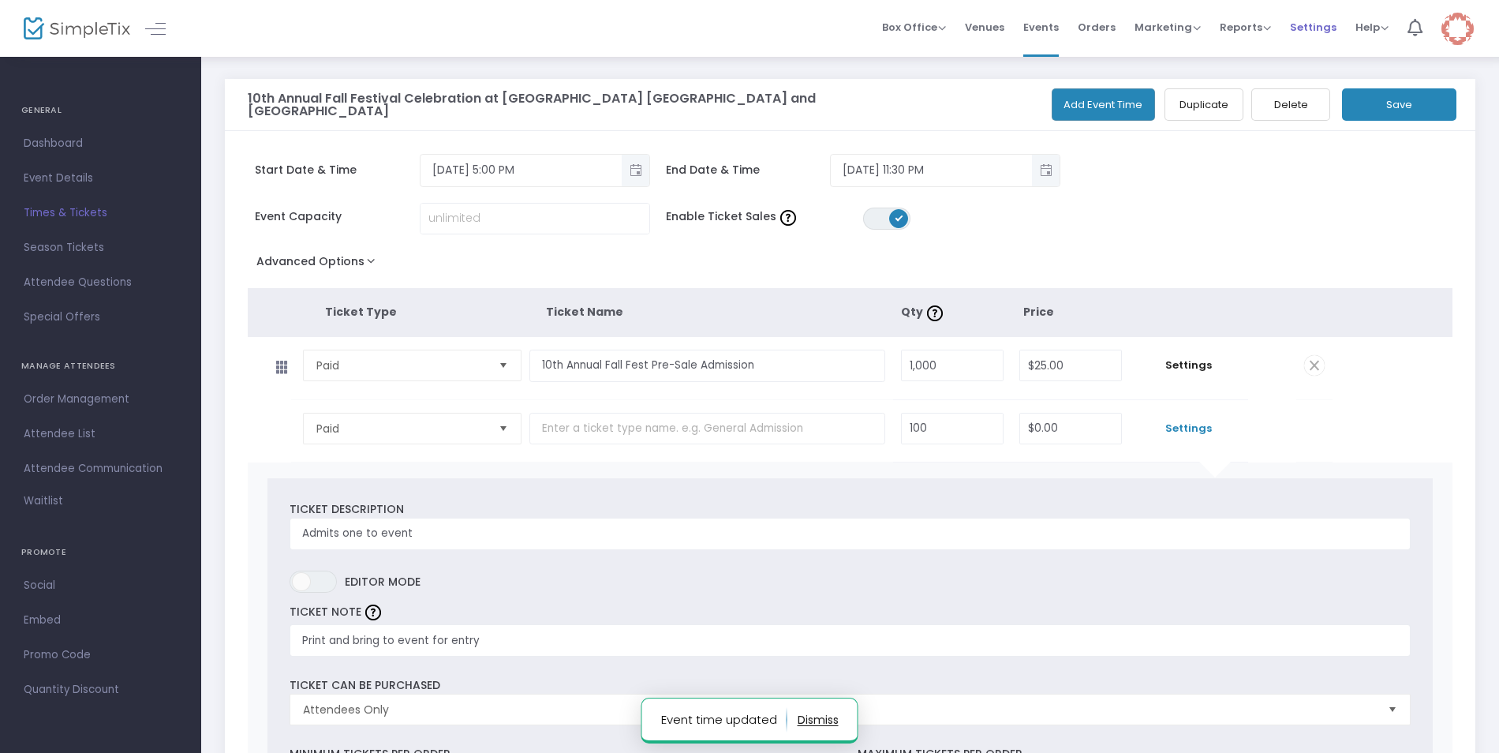
click at [1304, 29] on span "Settings" at bounding box center [1313, 27] width 47 height 40
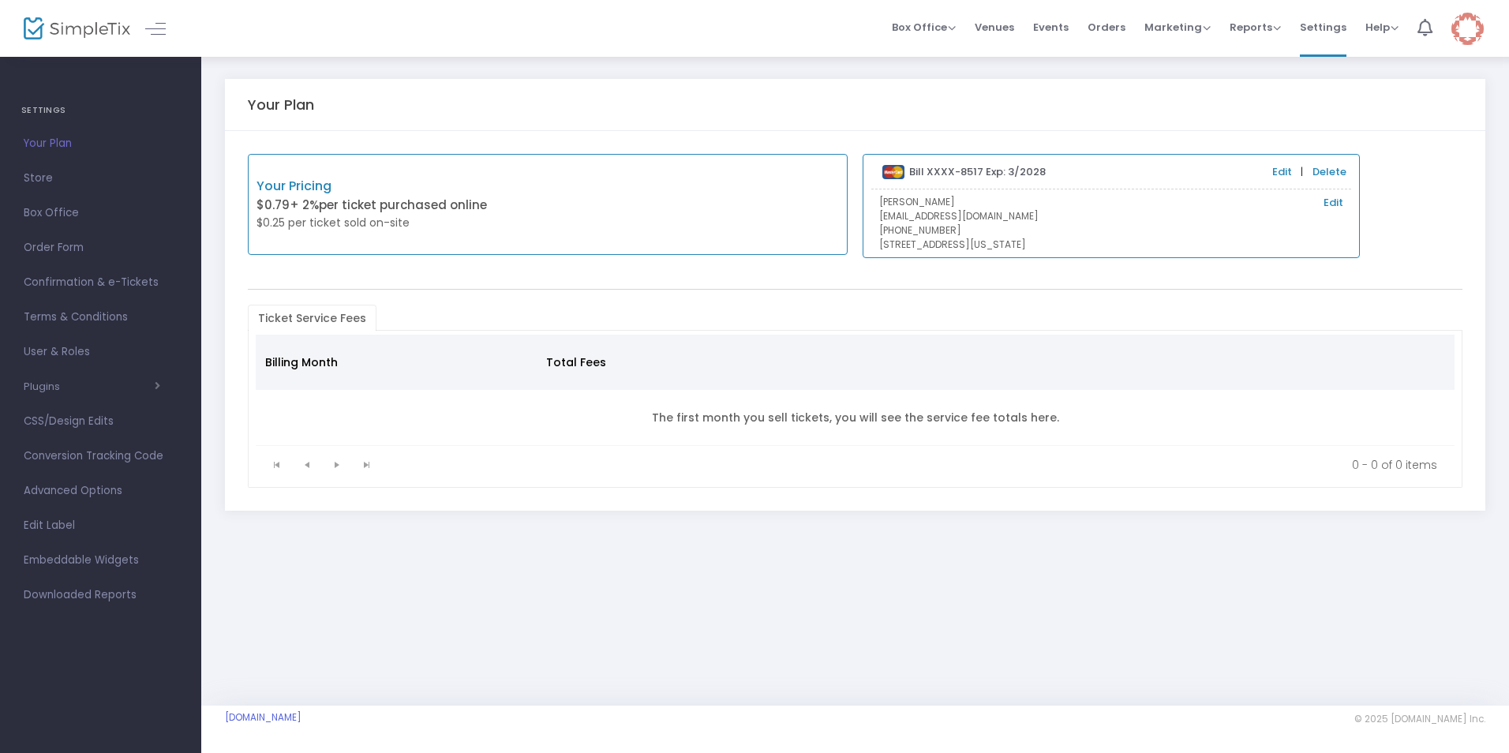
click at [62, 282] on span "Confirmation & e-Tickets" at bounding box center [101, 282] width 154 height 21
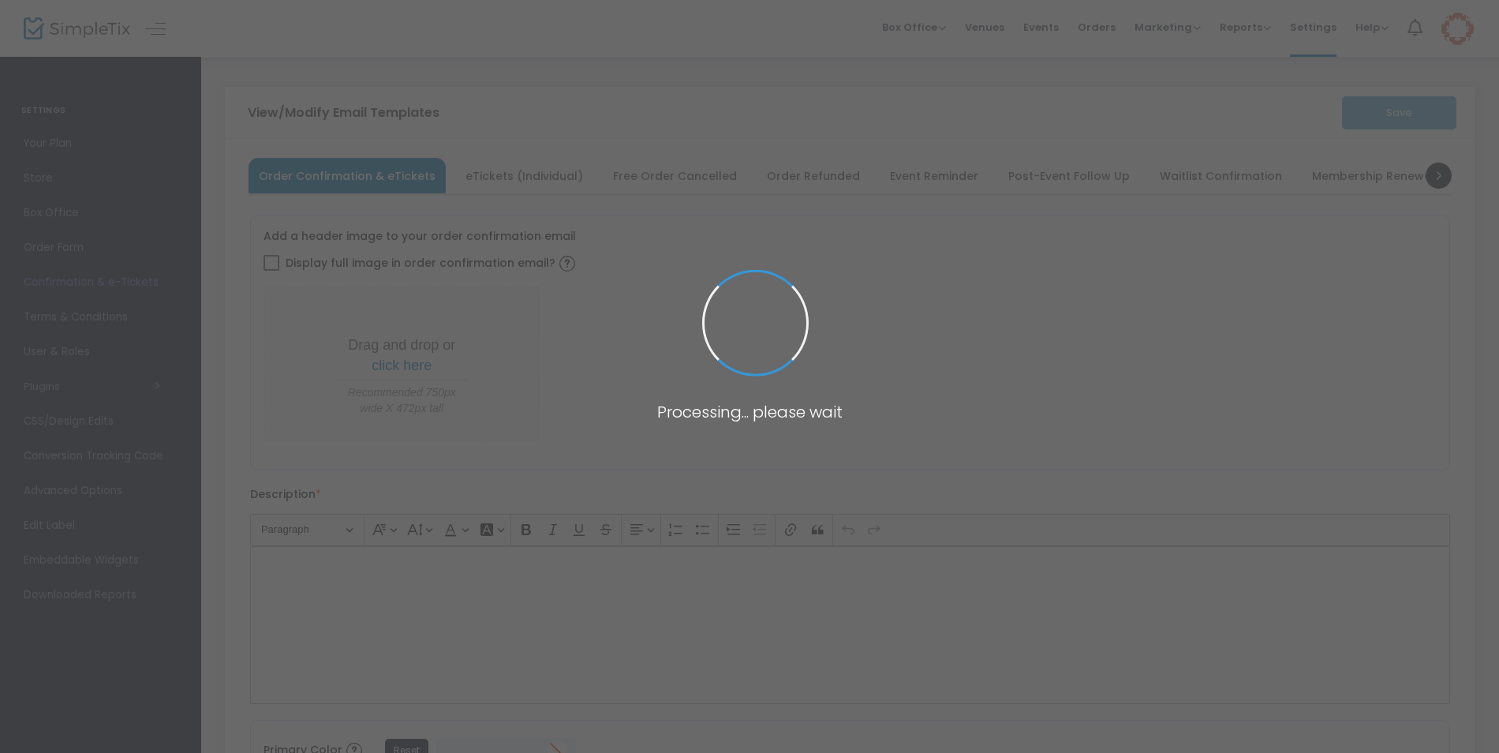
checkbox input "true"
type input "[EMAIL_ADDRESS][DOMAIN_NAME]"
type input "Print and bring this ticket with you for entry"
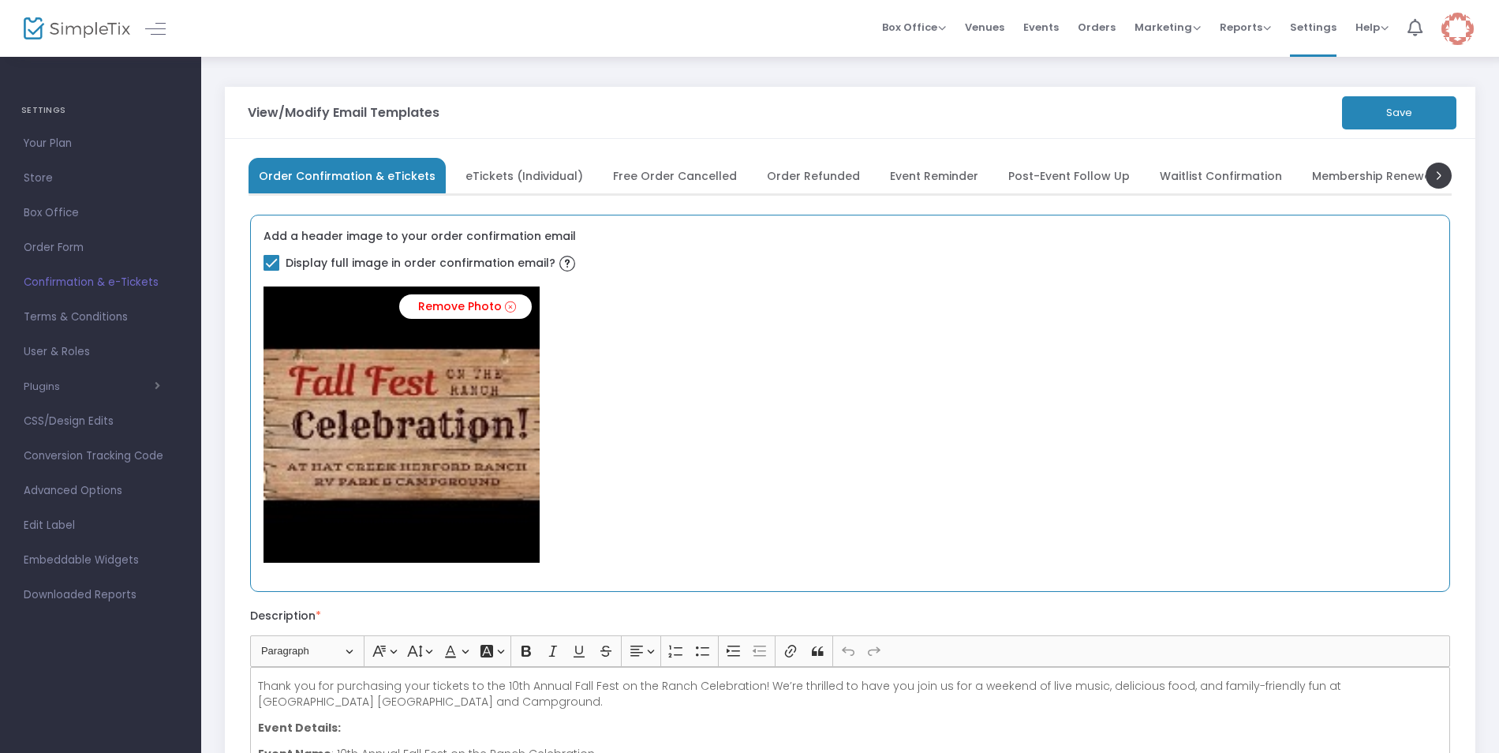
click at [397, 231] on label "Add a header image to your order confirmation email" at bounding box center [420, 236] width 313 height 16
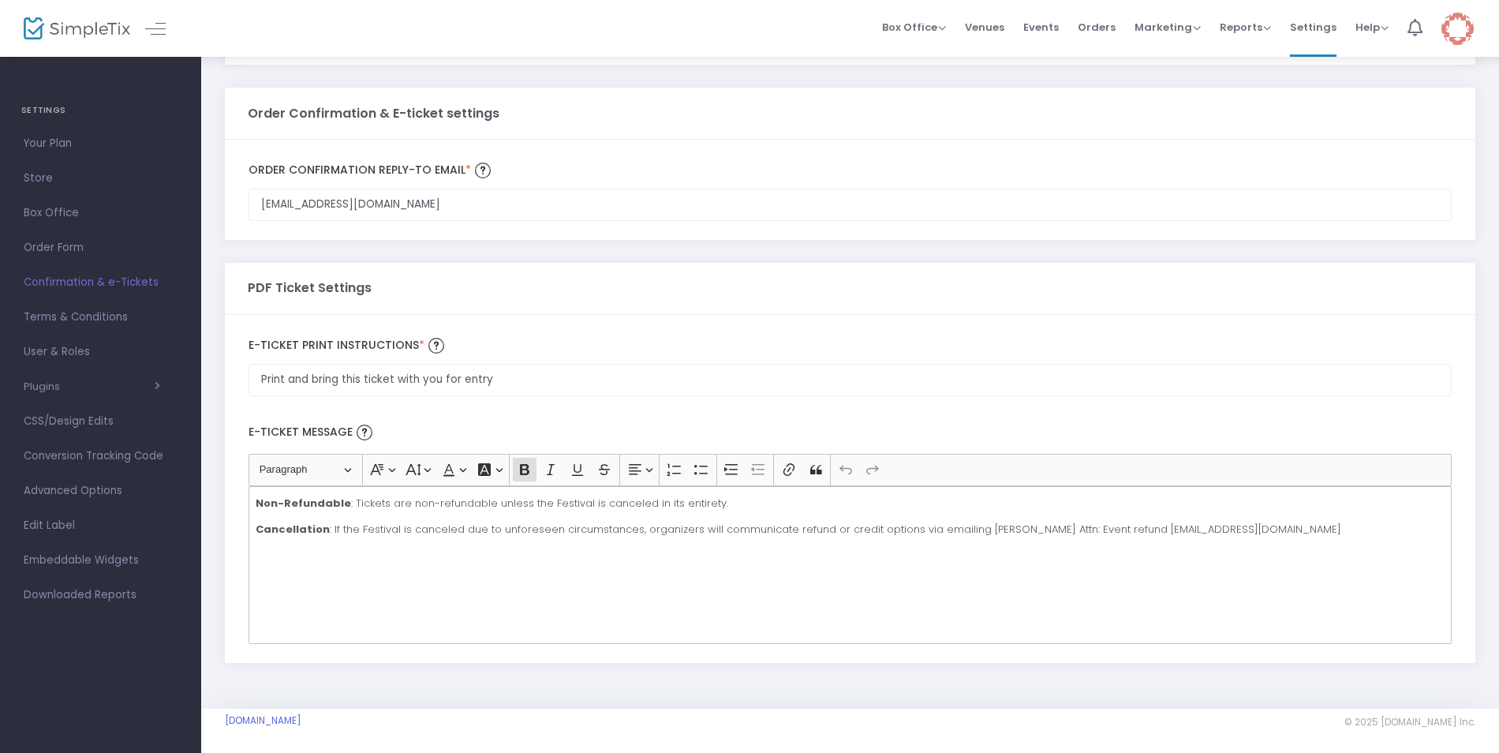
scroll to position [882, 0]
click at [113, 488] on span "Advanced Options" at bounding box center [101, 491] width 154 height 21
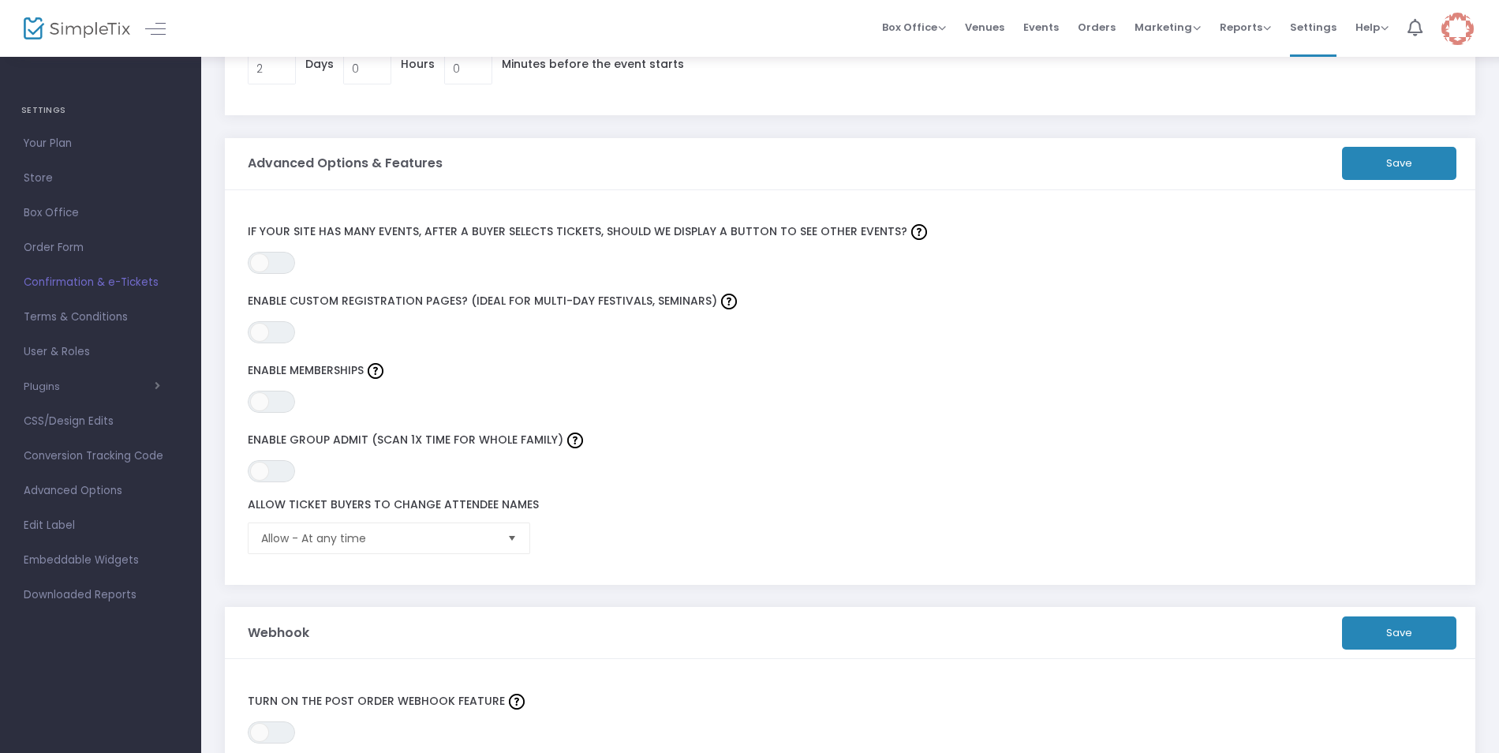
scroll to position [380, 0]
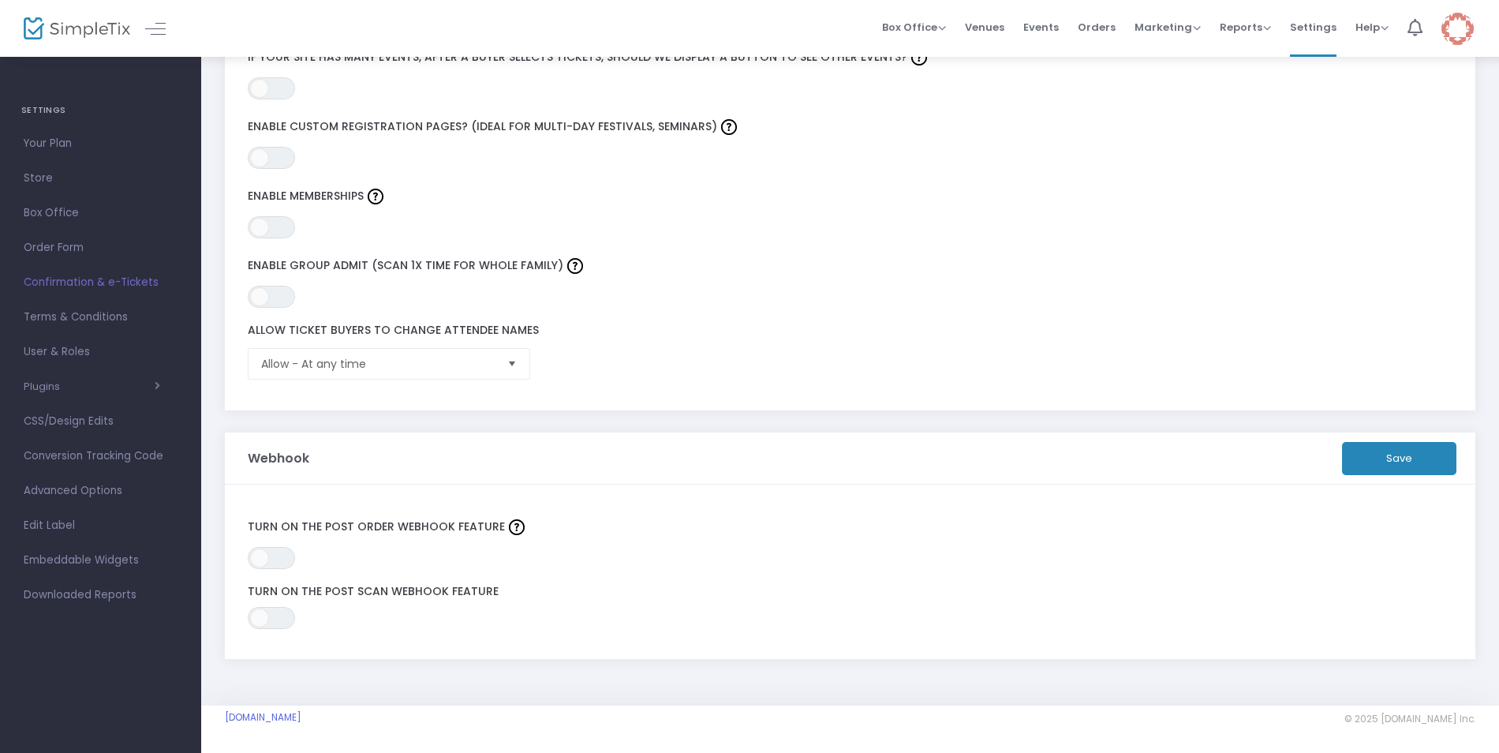
click at [511, 367] on span "Select" at bounding box center [512, 364] width 26 height 26
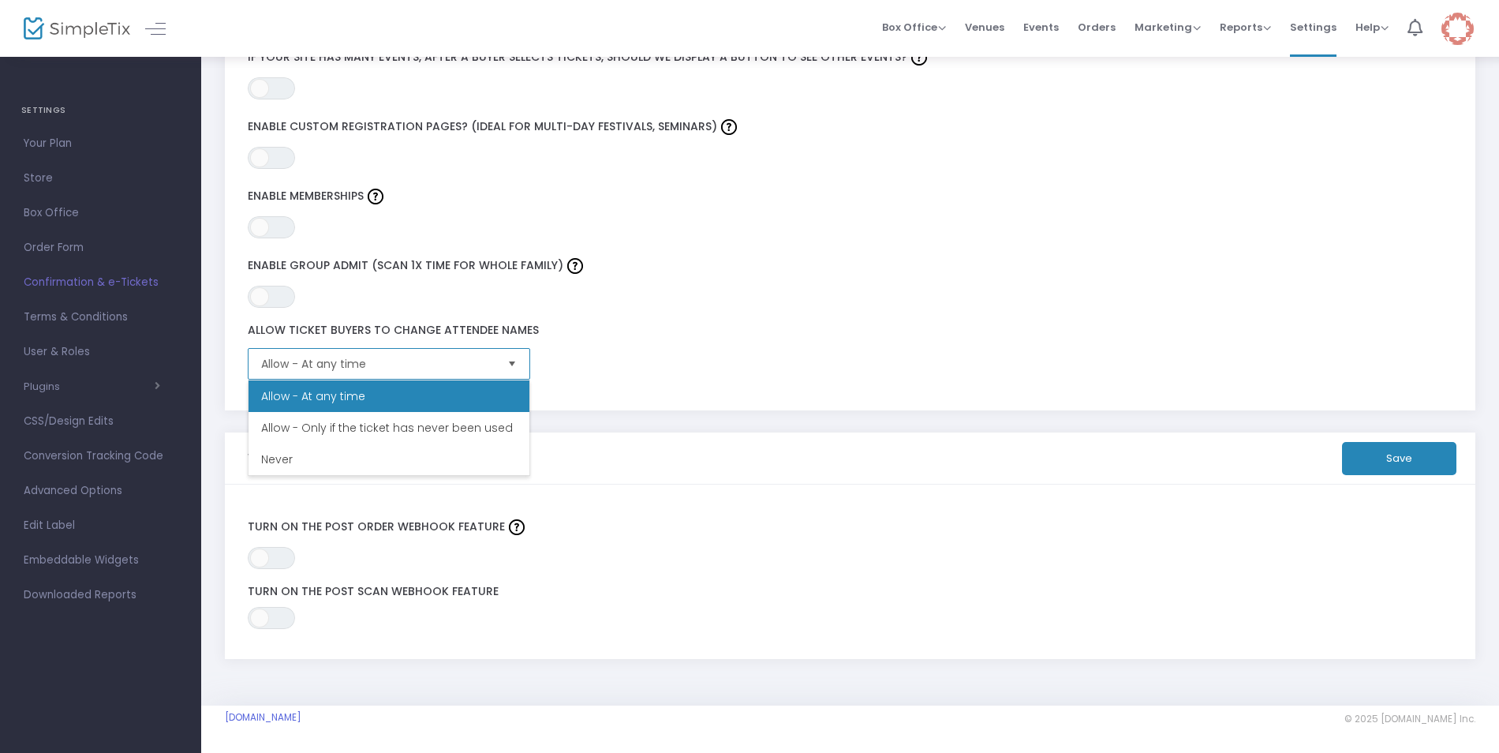
click at [511, 367] on span "Select" at bounding box center [512, 364] width 26 height 26
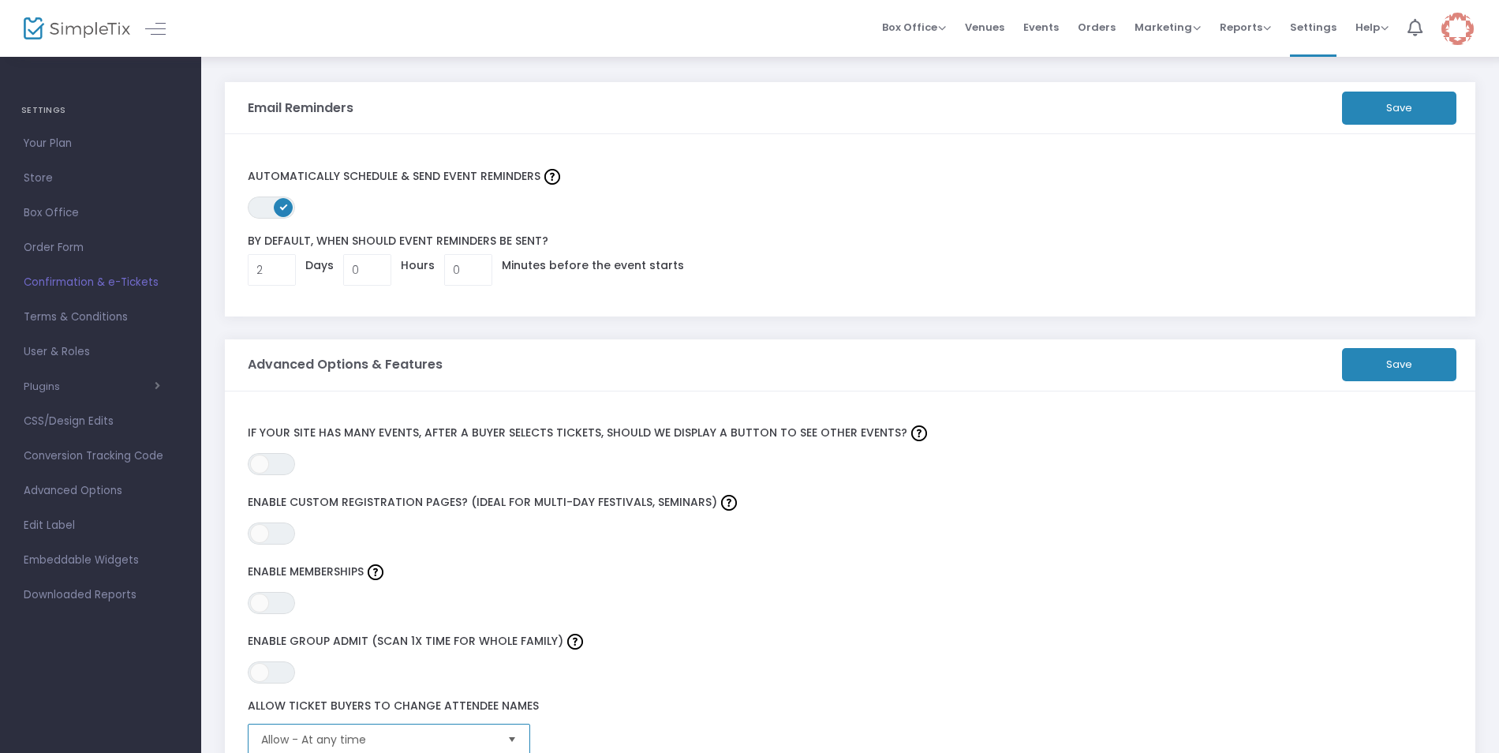
scroll to position [0, 0]
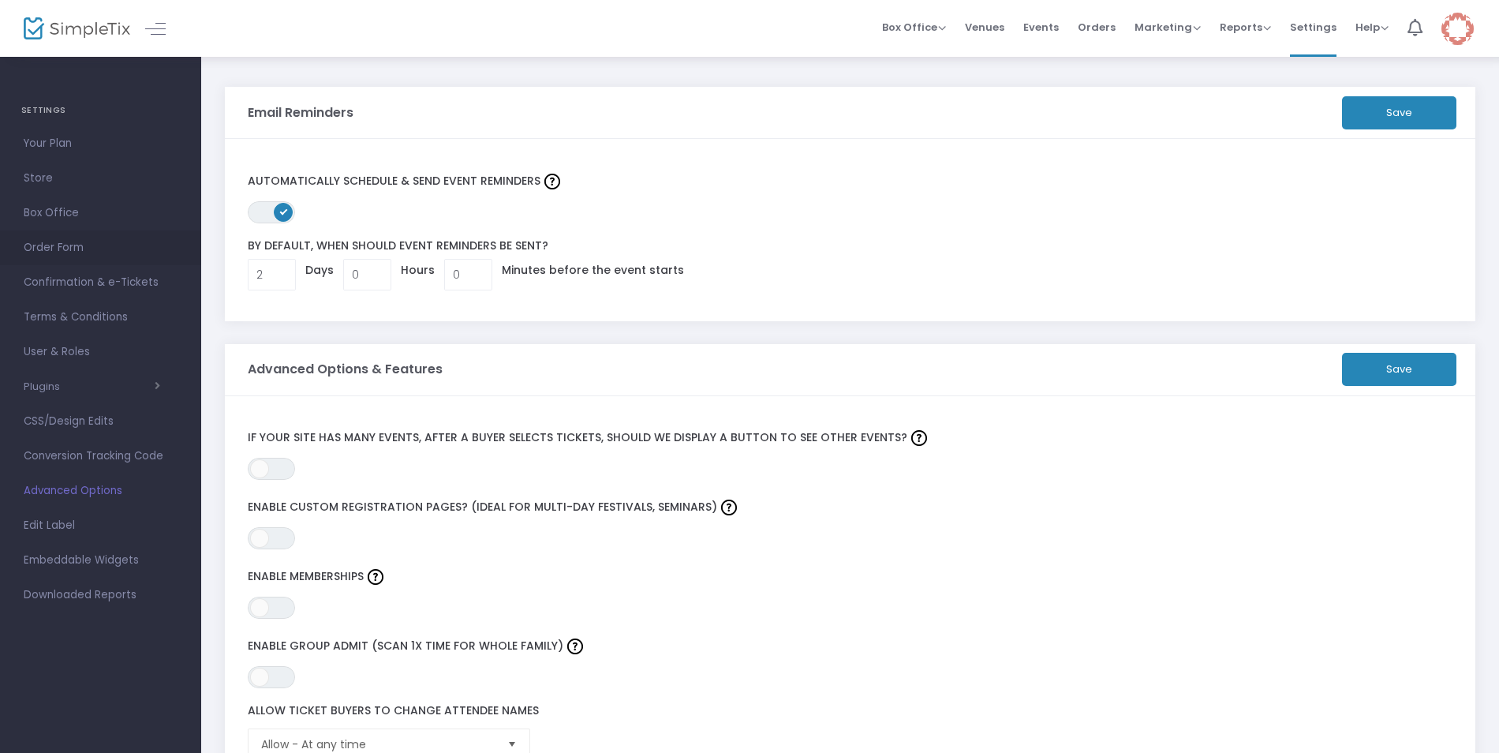
click at [62, 240] on span "Order Form" at bounding box center [101, 248] width 154 height 21
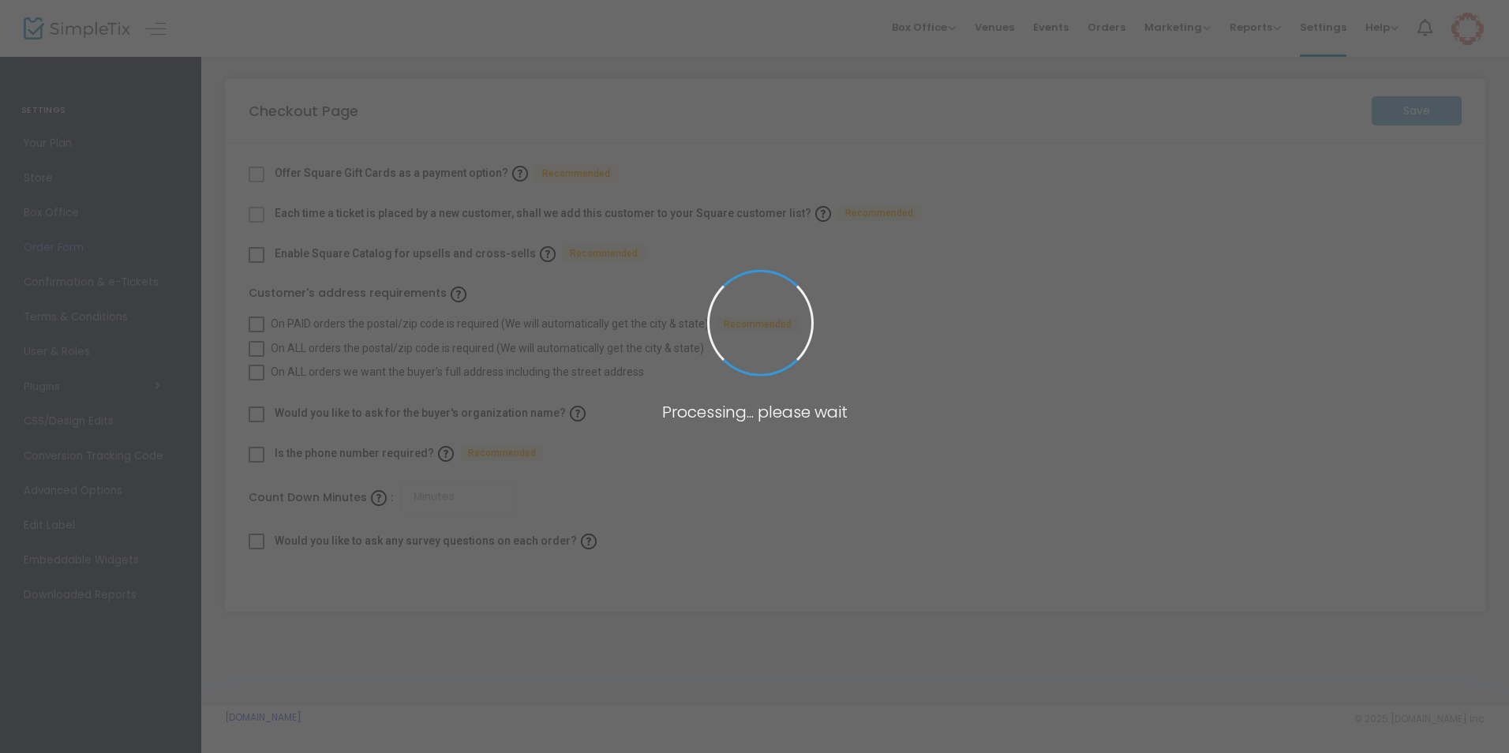
checkbox input "true"
type input "30"
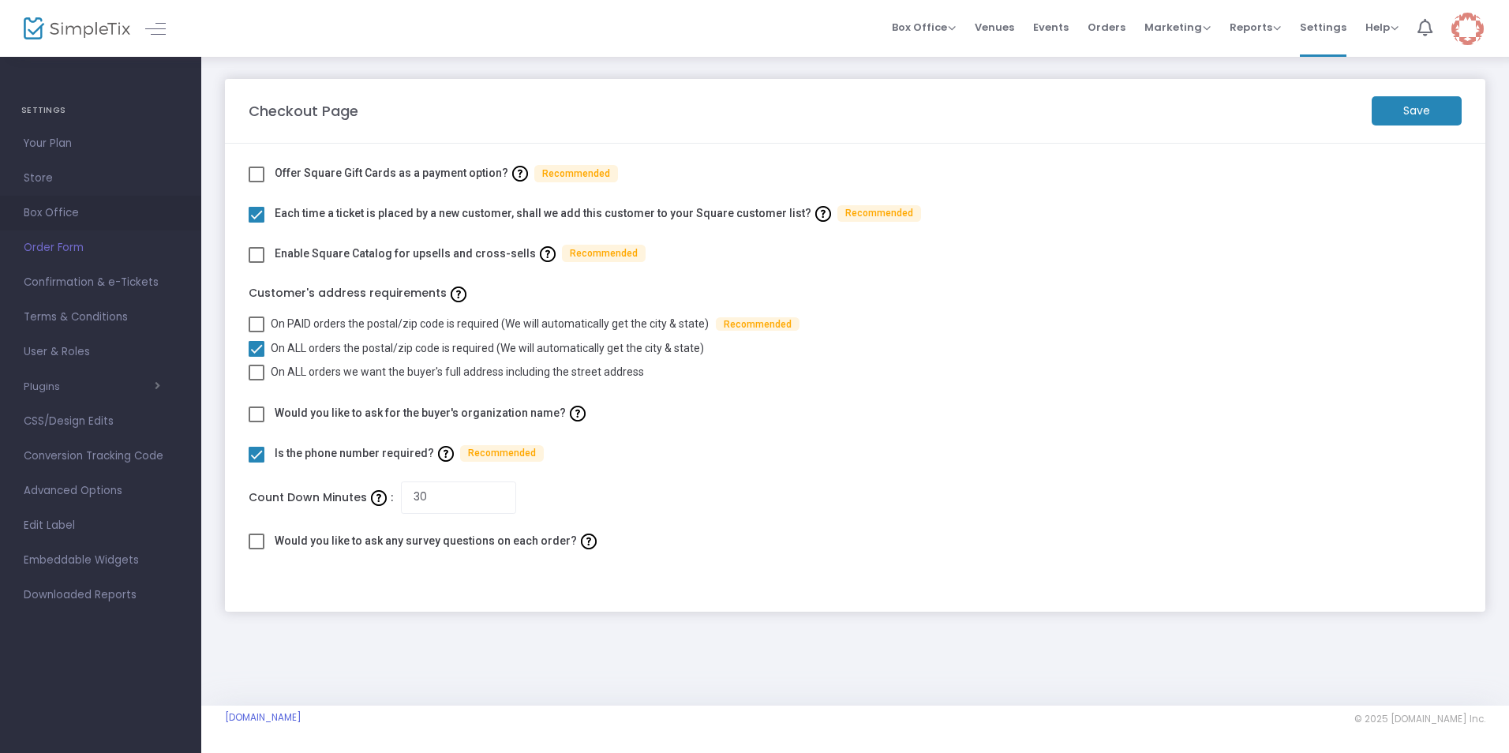
click at [42, 206] on span "Box Office" at bounding box center [101, 213] width 154 height 21
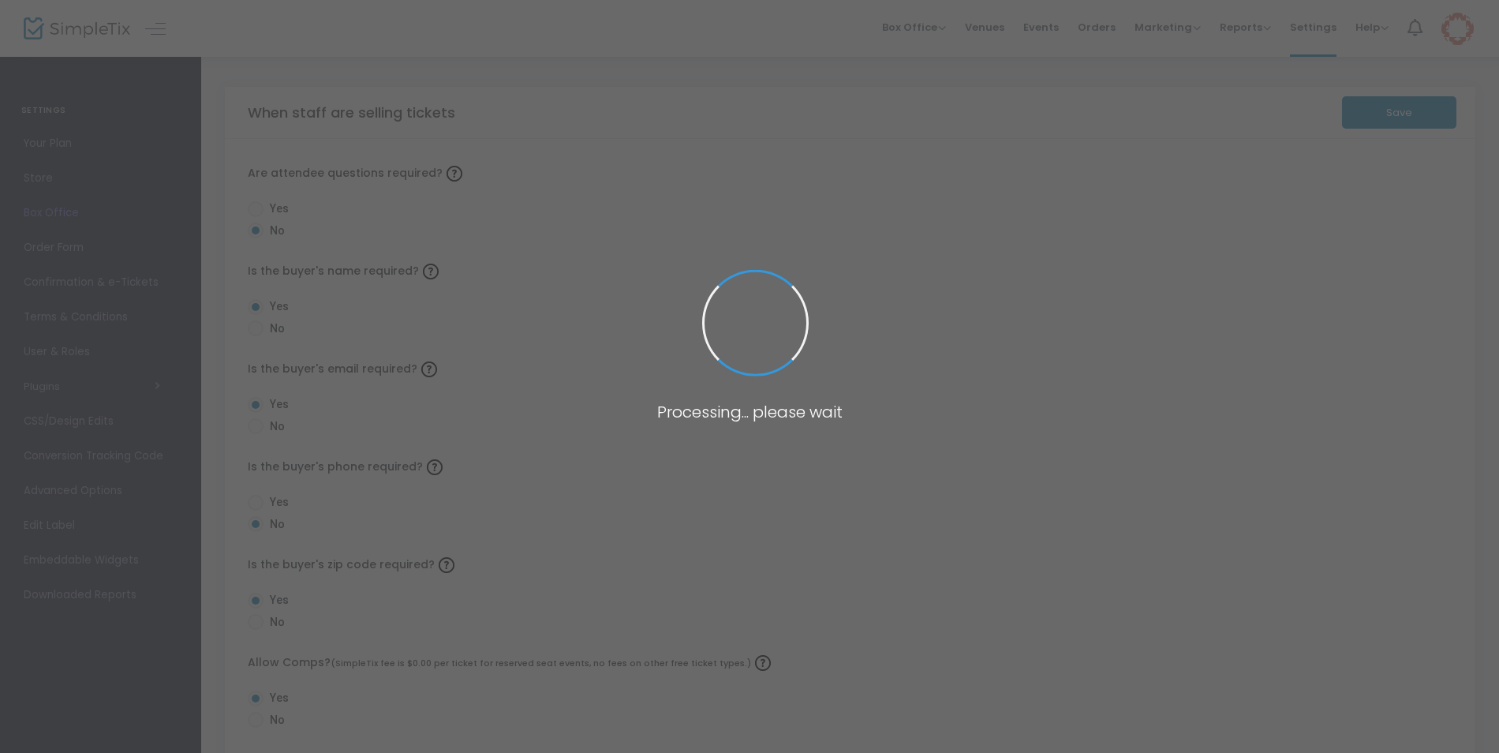
radio input "false"
radio input "true"
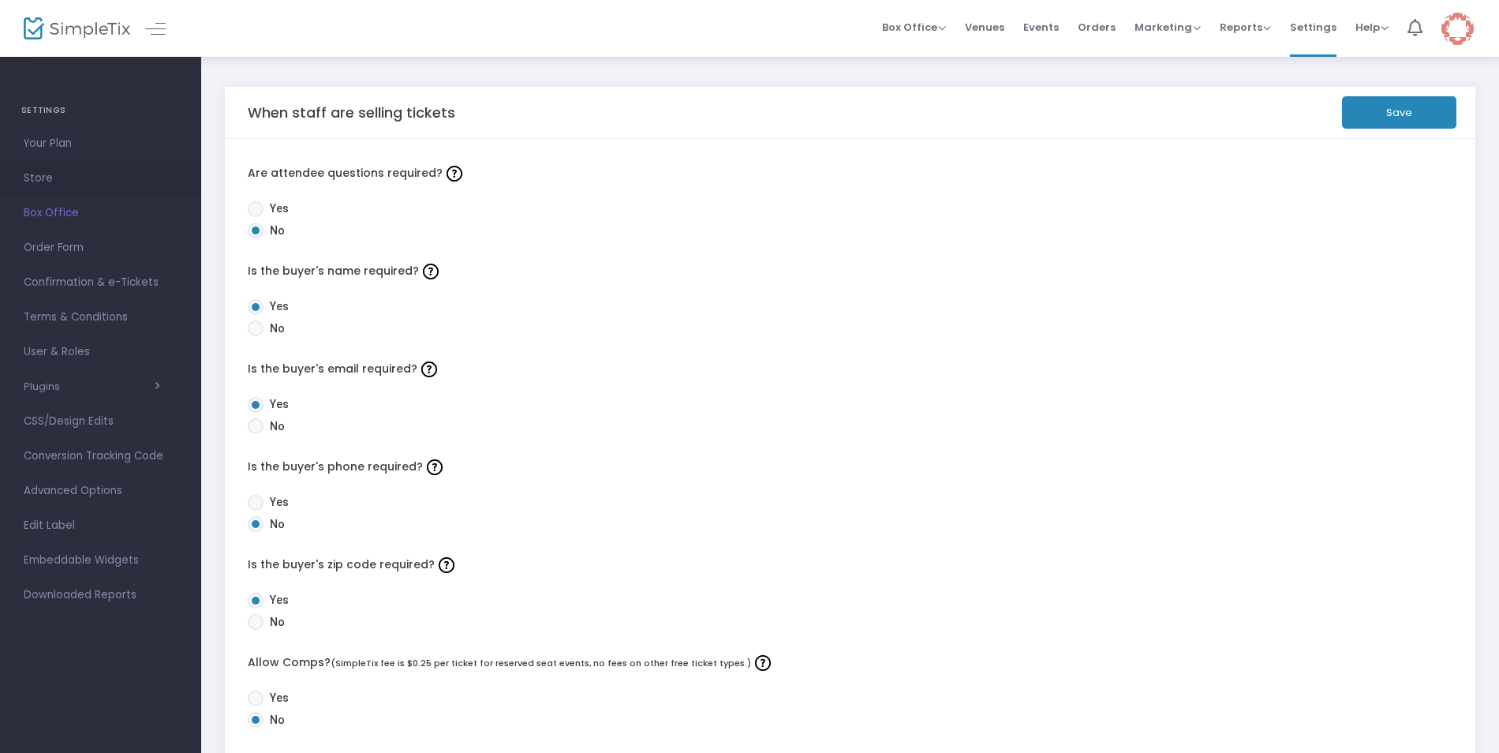
click at [27, 173] on span "Store" at bounding box center [101, 178] width 154 height 21
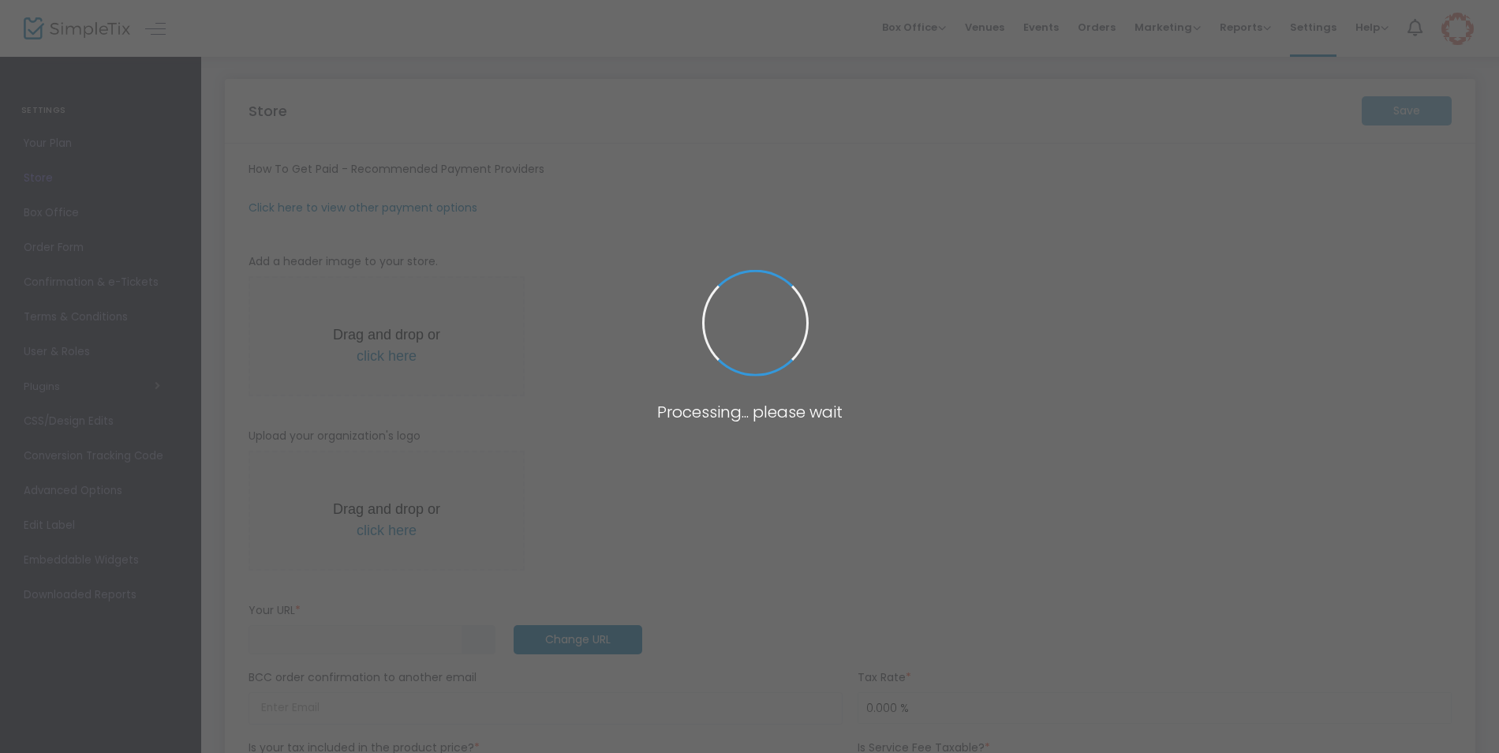
type input "[URL]"
radio input "false"
radio input "true"
type input "Old Merc INC Mobile"
type input "[PHONE_NUMBER]"
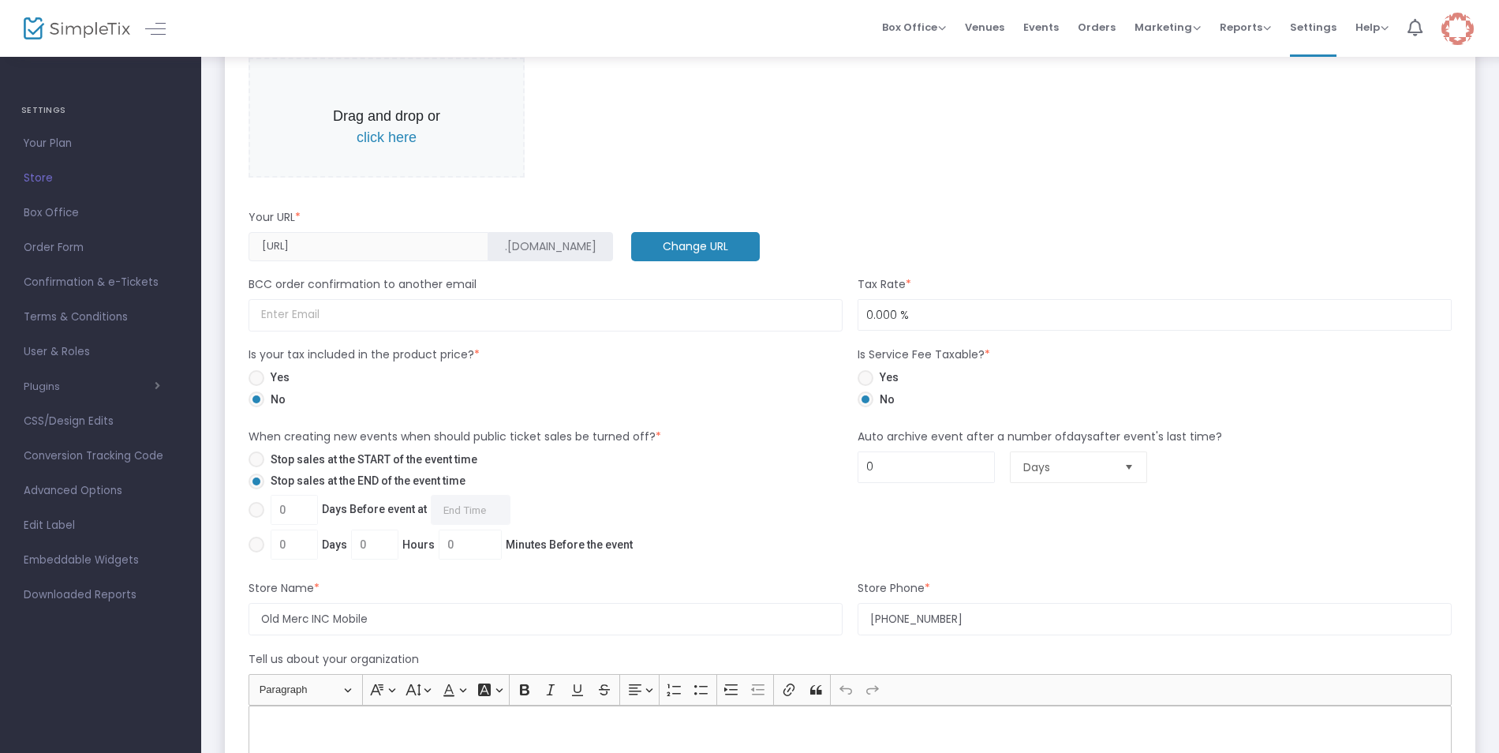
scroll to position [552, 0]
drag, startPoint x: 367, startPoint y: 619, endPoint x: 334, endPoint y: 622, distance: 33.3
click at [334, 622] on input "Old Merc INC Mobile" at bounding box center [546, 617] width 594 height 32
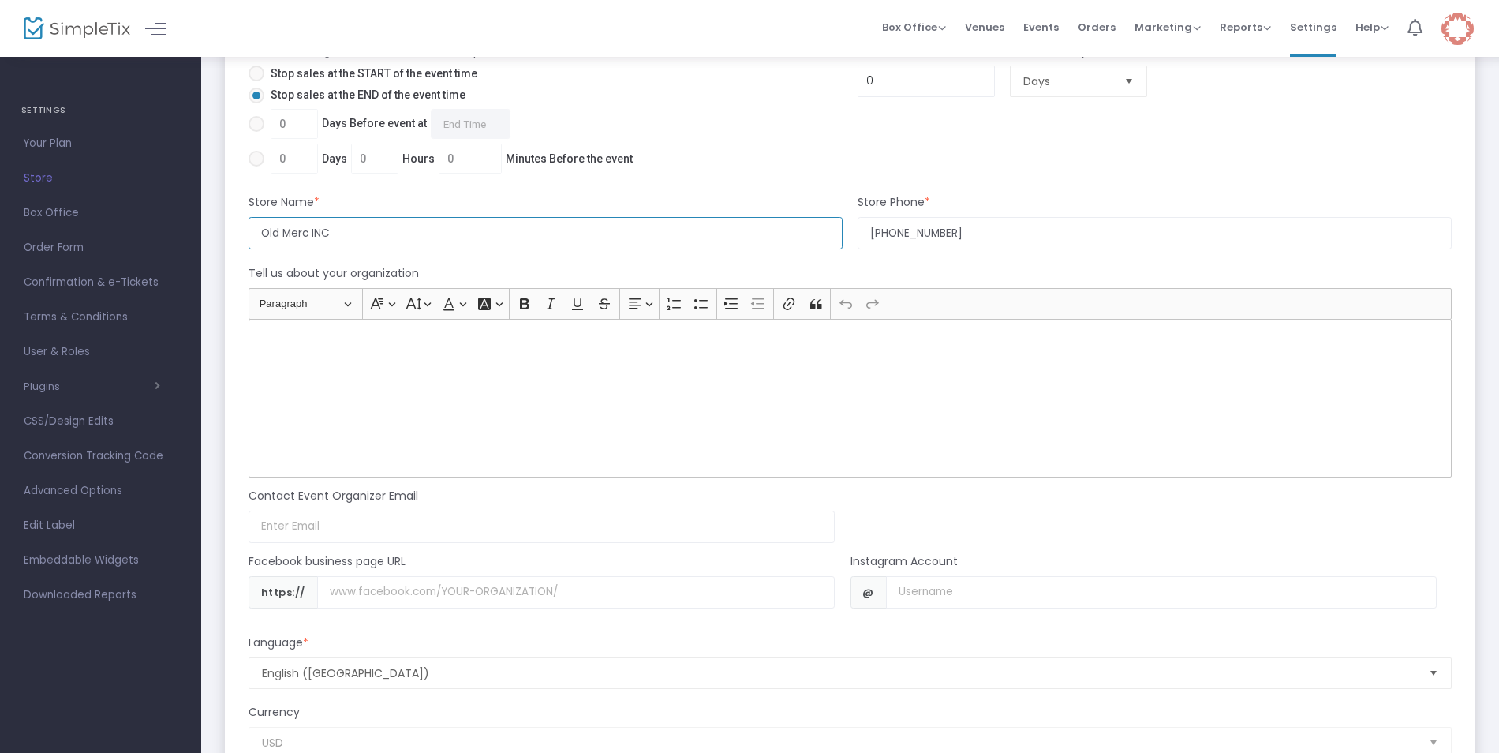
scroll to position [947, 0]
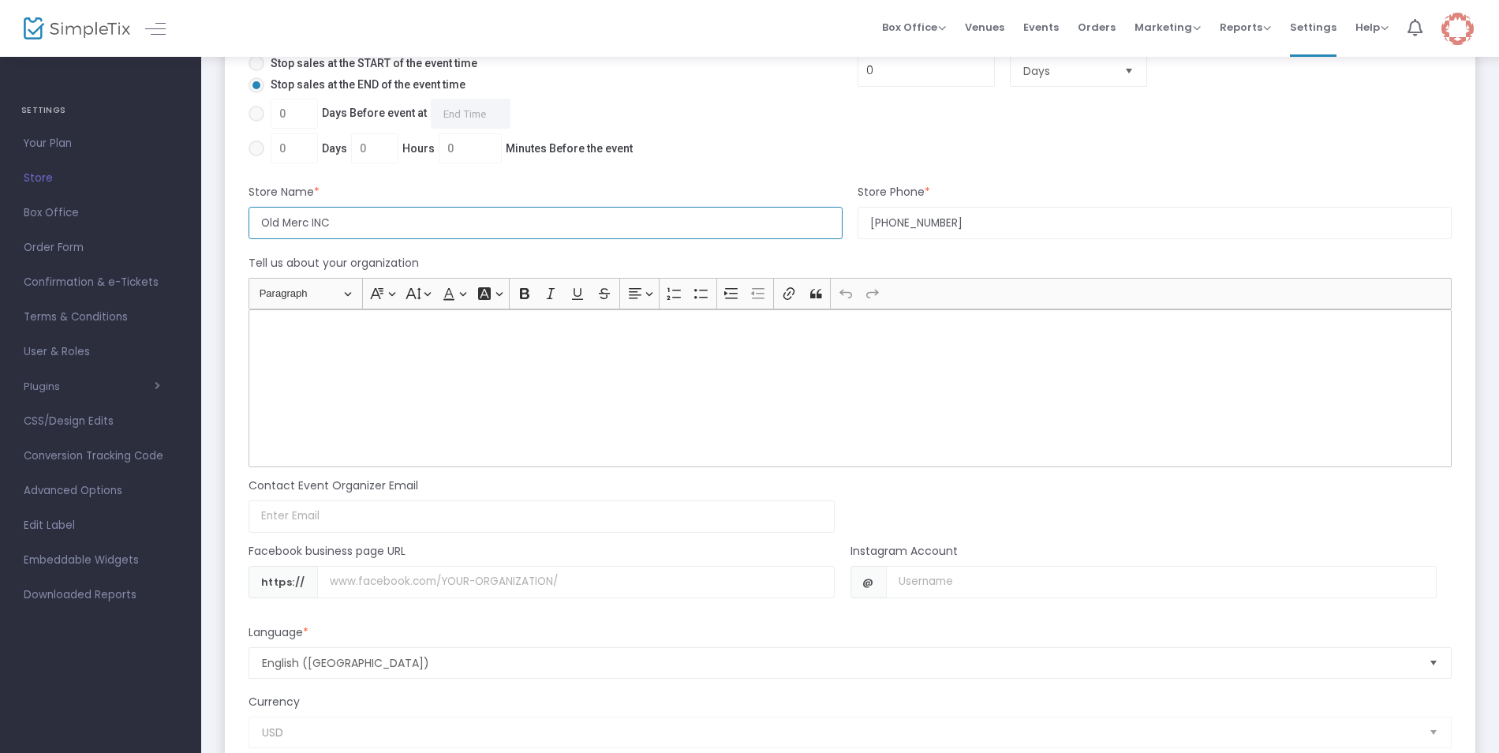
type input "Old Merc INC"
click at [339, 515] on input at bounding box center [542, 516] width 586 height 32
type input "[EMAIL_ADDRESS][DOMAIN_NAME]"
click at [465, 587] on input "Username" at bounding box center [576, 582] width 518 height 32
click at [380, 582] on input "Username" at bounding box center [576, 582] width 518 height 32
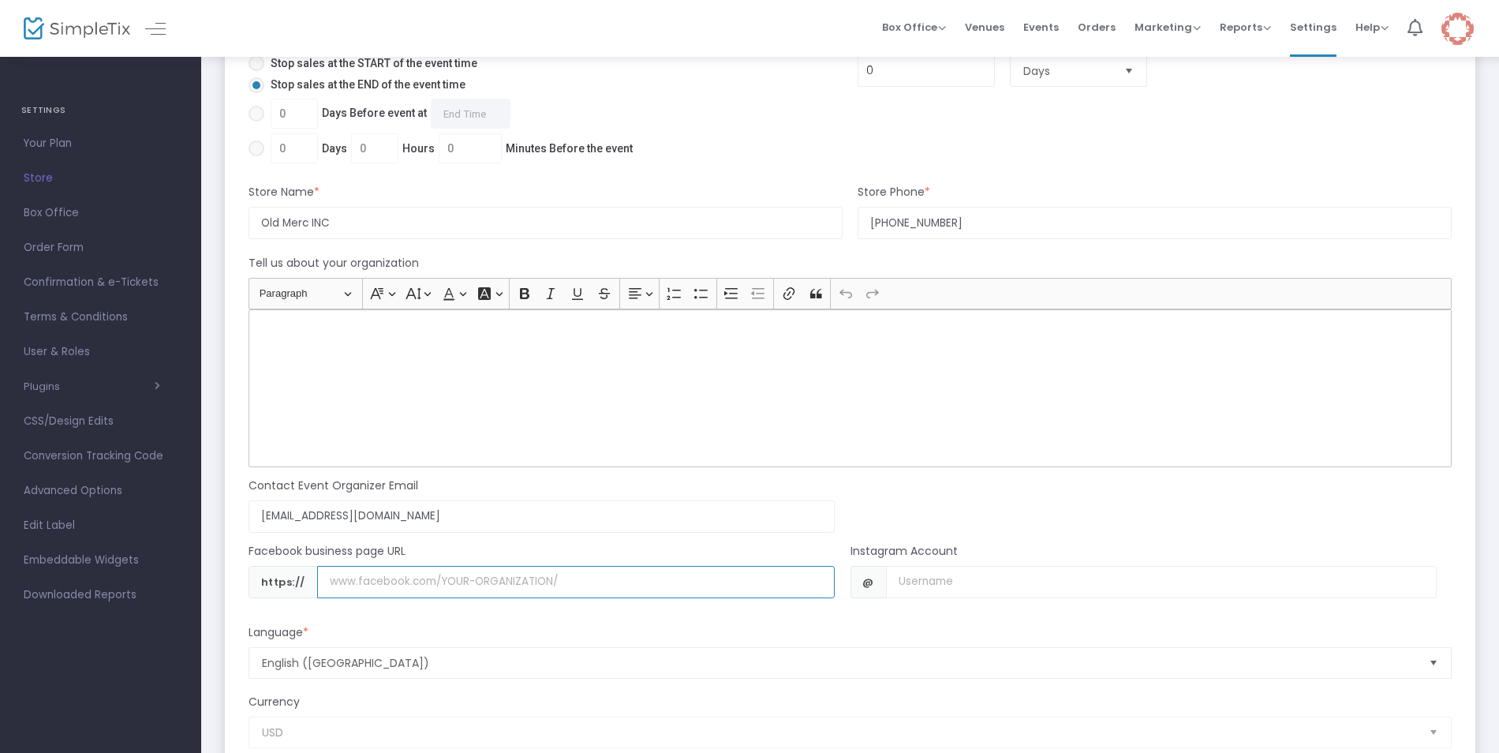
paste input "[DOMAIN_NAME][URL]"
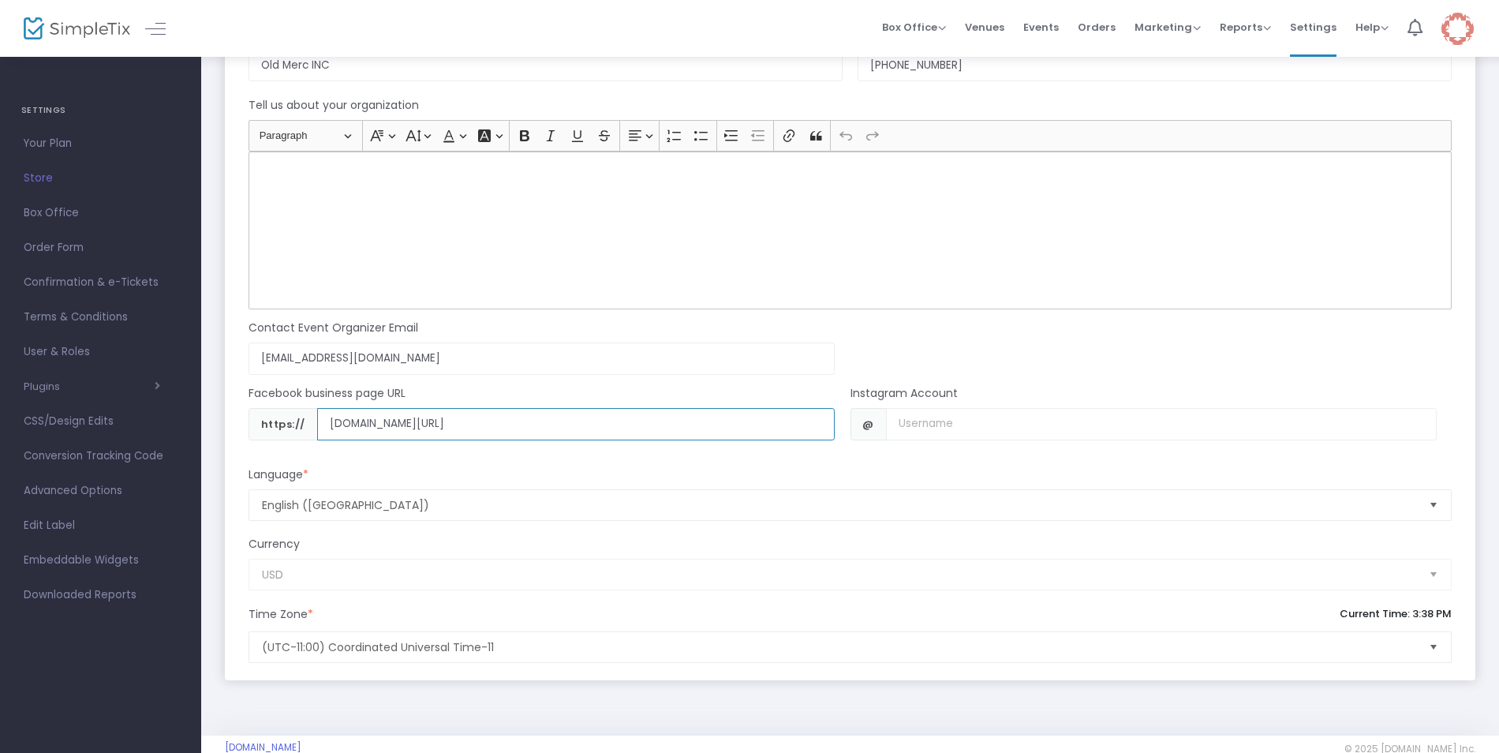
scroll to position [1135, 0]
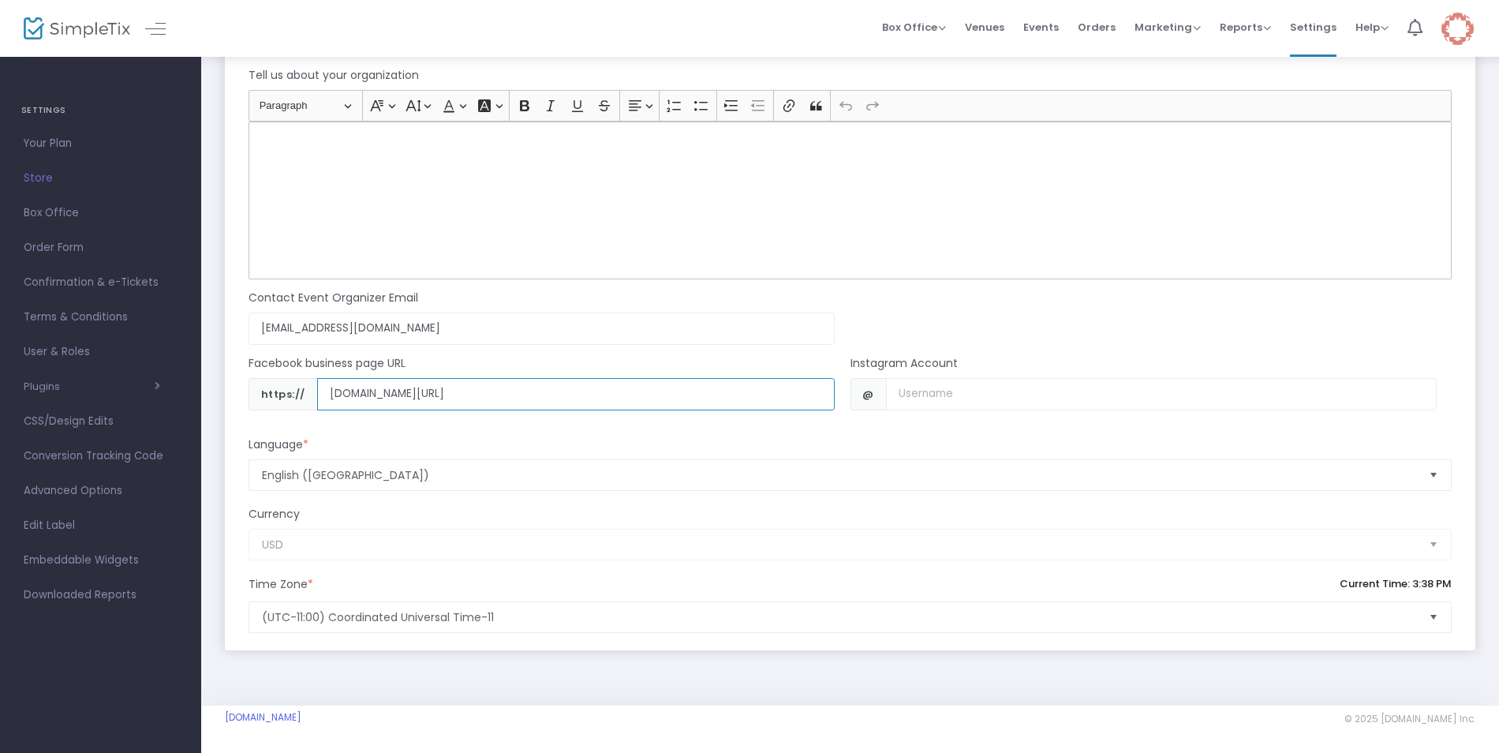
type input "[DOMAIN_NAME][URL]"
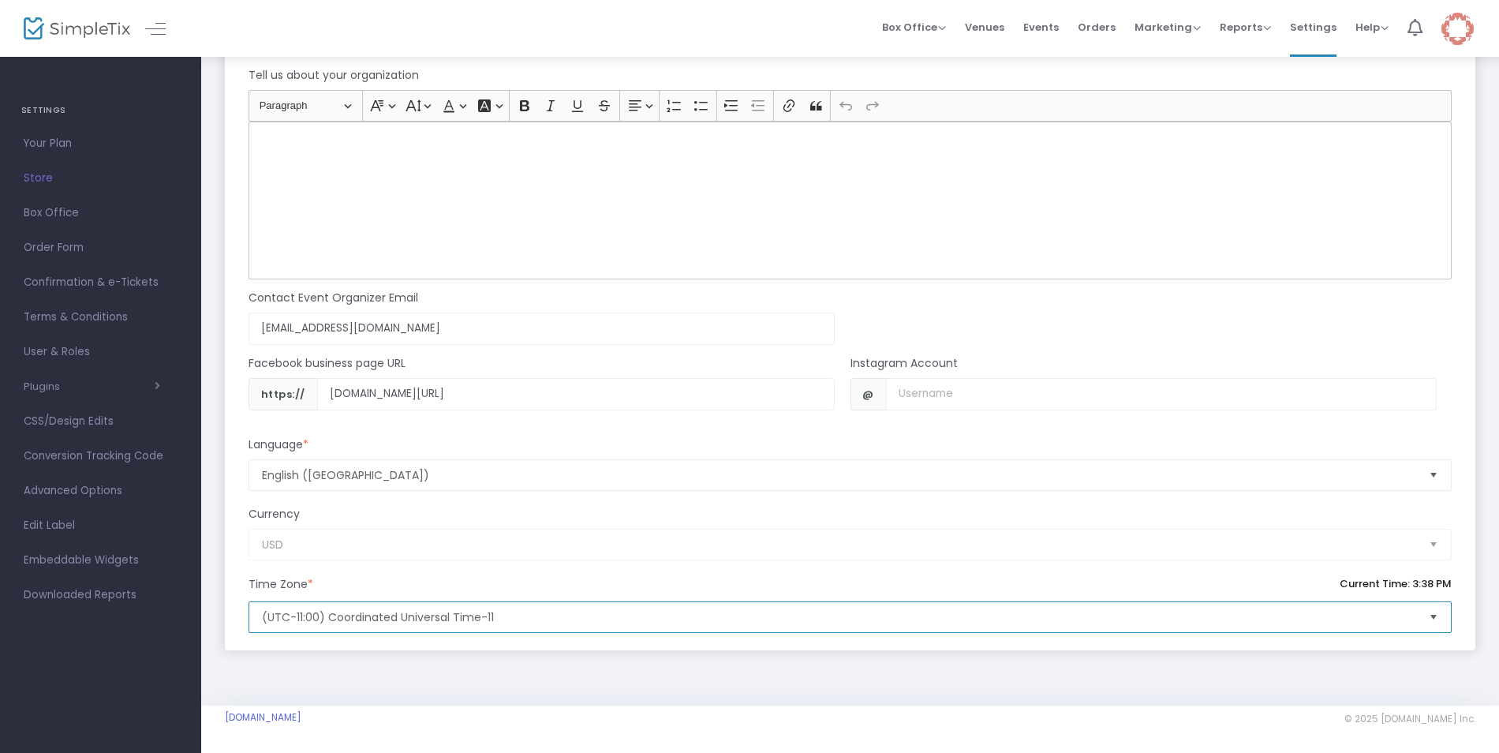
click at [586, 615] on span "(UTC-11:00) Coordinated Universal Time-11" at bounding box center [839, 617] width 1155 height 16
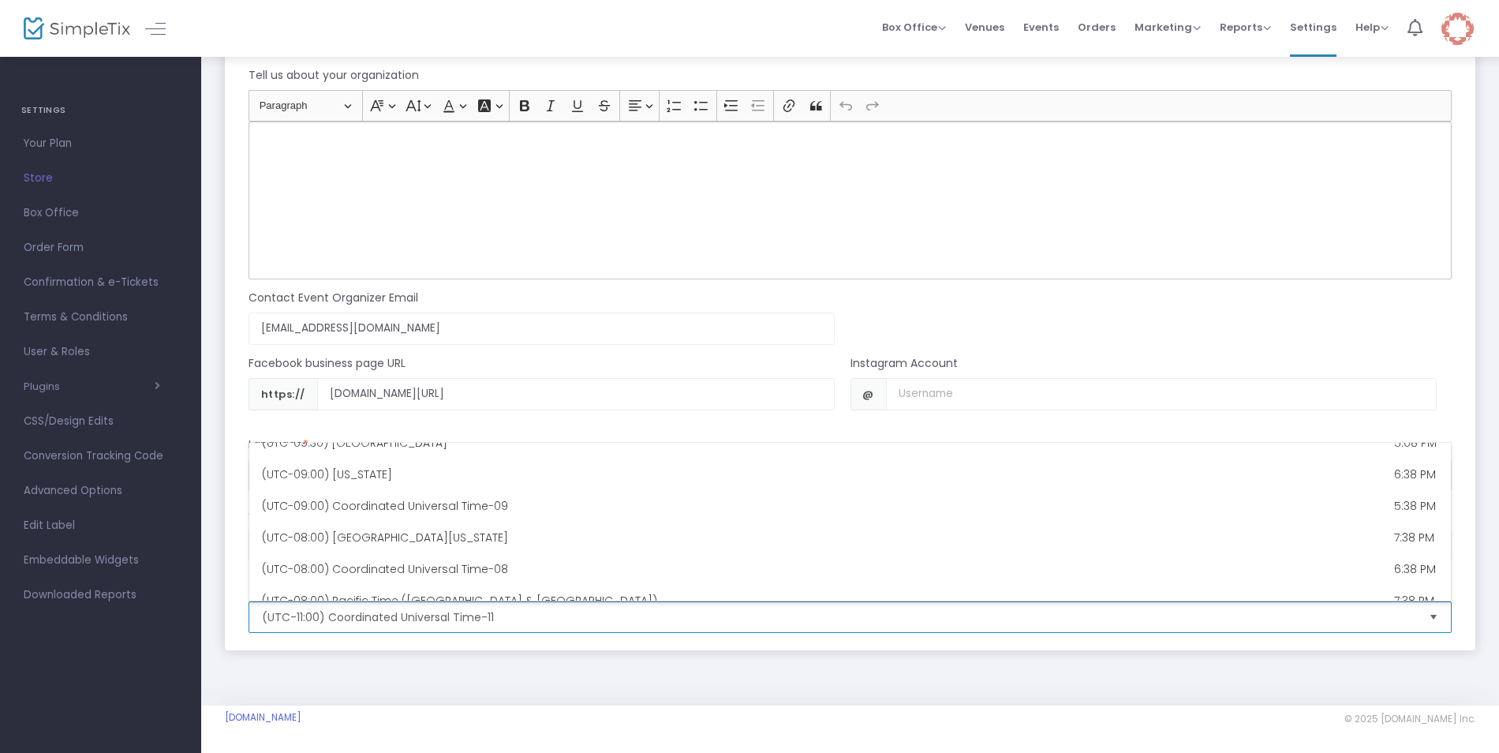
scroll to position [0, 0]
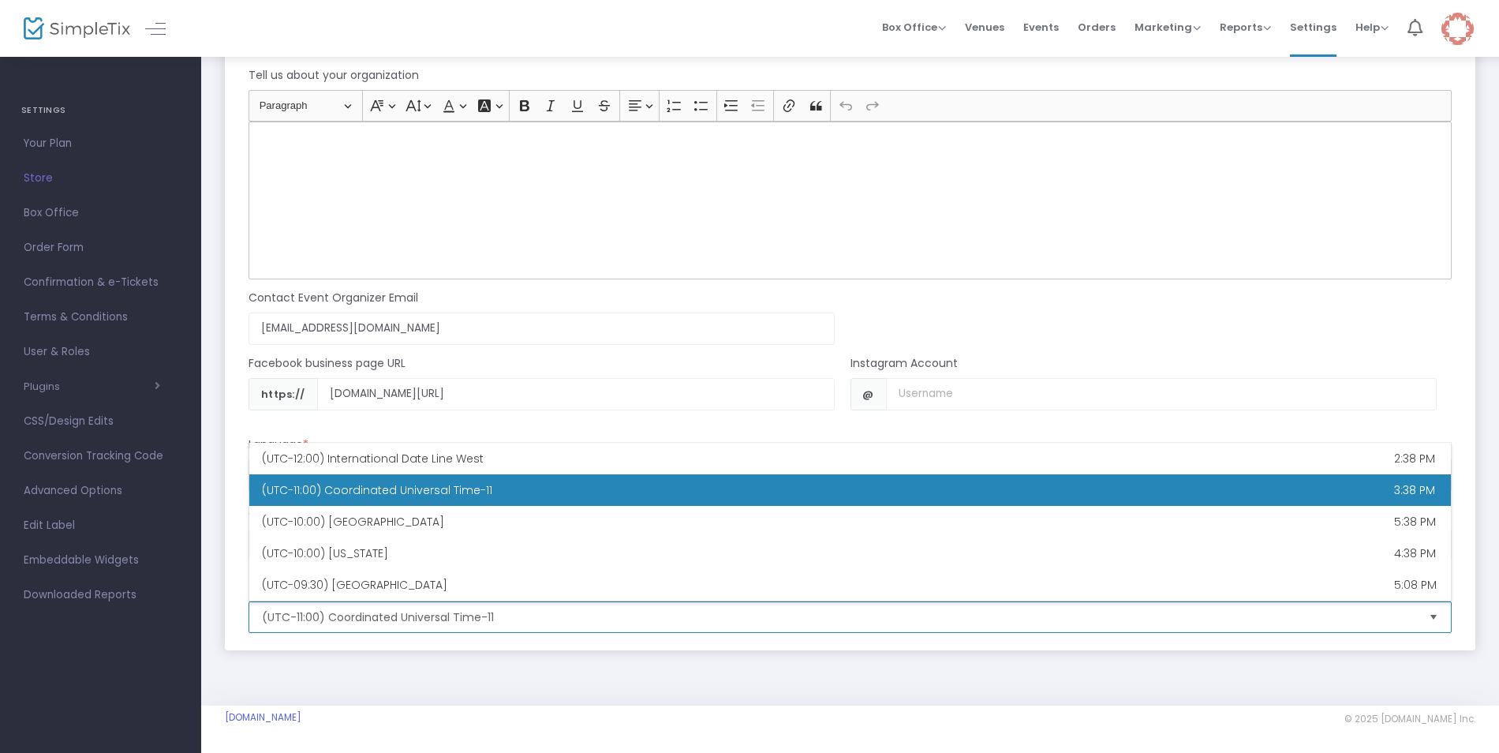
click at [571, 482] on div "(UTC-11:00) Coordinated Universal Time-11" at bounding box center [509, 490] width 494 height 16
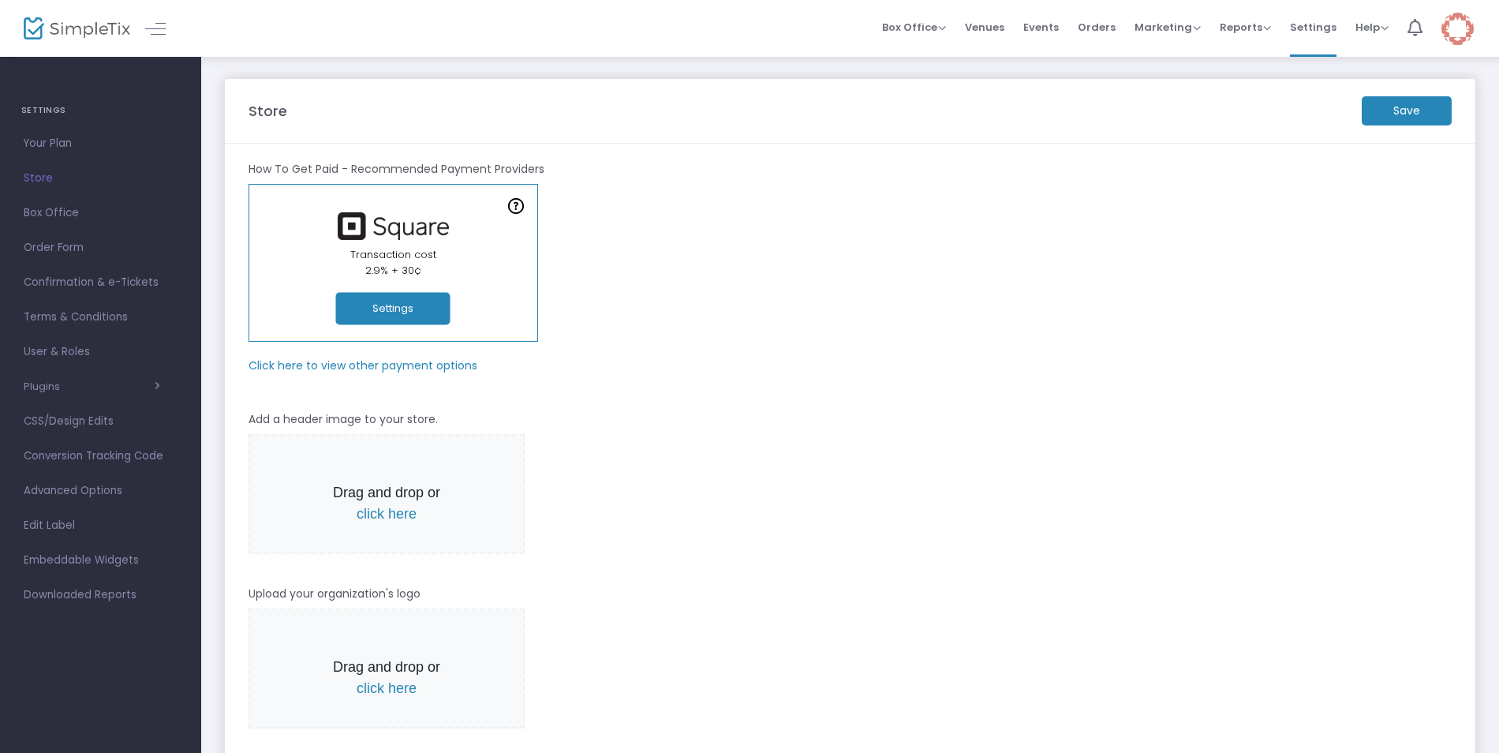
click at [1391, 108] on m-button "Save" at bounding box center [1407, 110] width 90 height 29
click at [58, 281] on span "Confirmation & e-Tickets" at bounding box center [101, 282] width 154 height 21
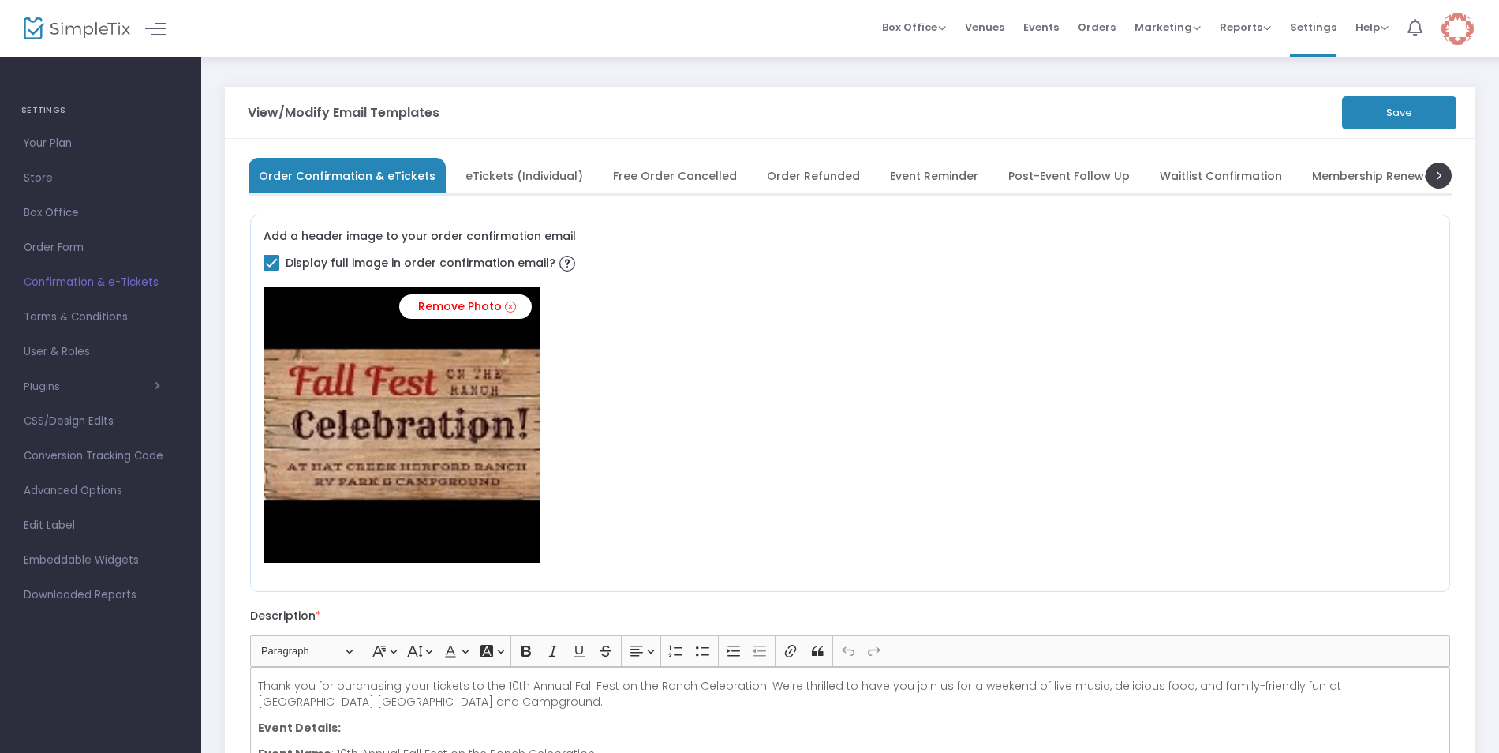
click at [537, 176] on span "eTickets (Individual)" at bounding box center [525, 175] width 118 height 9
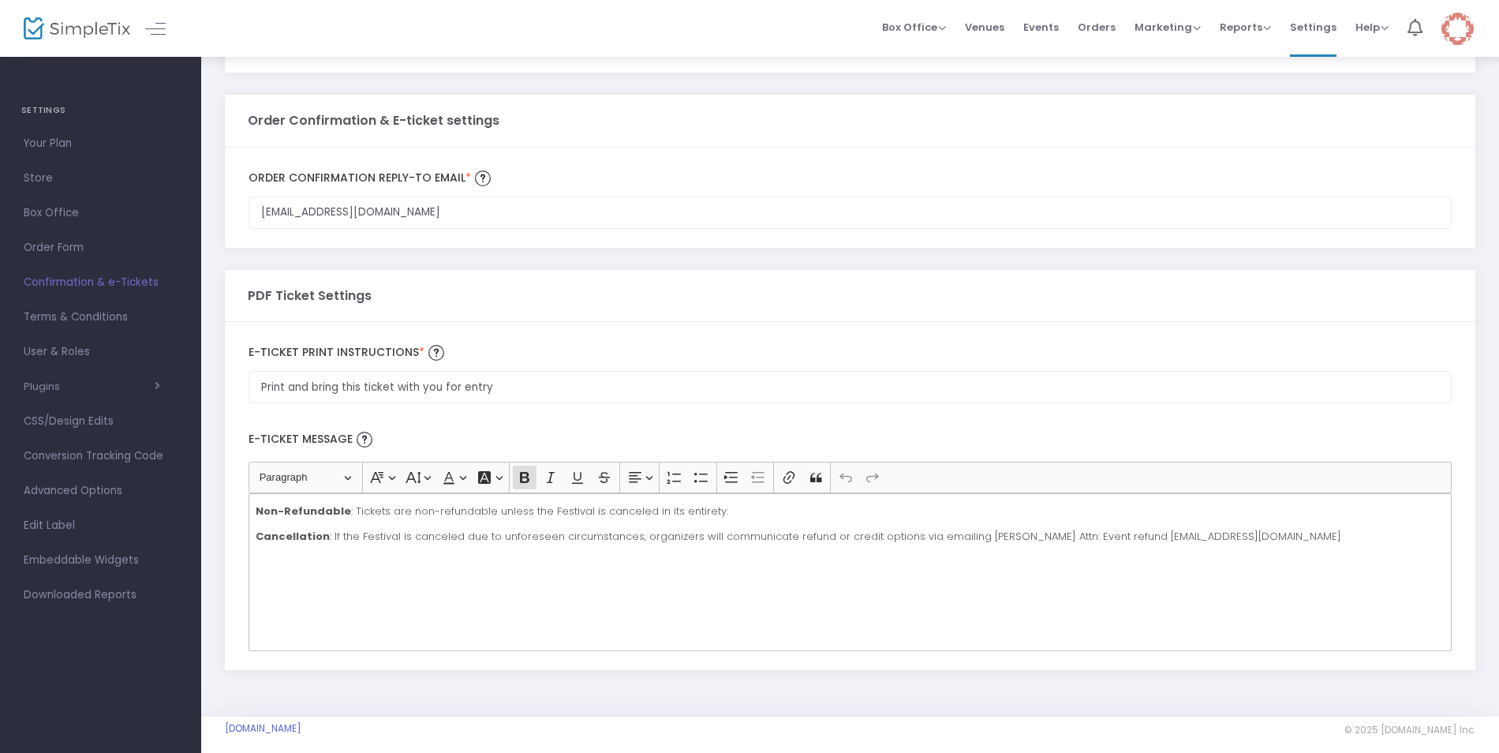
scroll to position [414, 0]
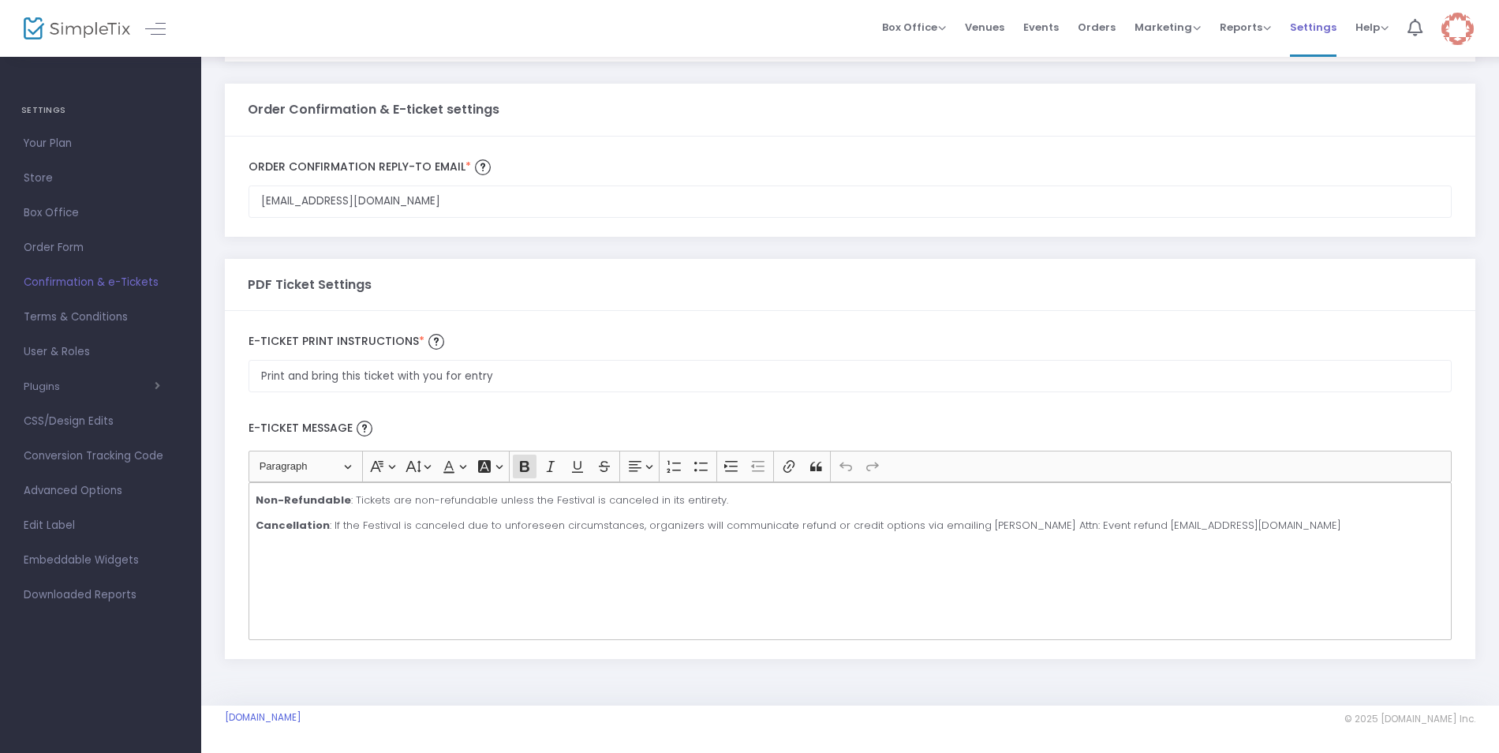
click at [1302, 30] on span "Settings" at bounding box center [1313, 27] width 47 height 40
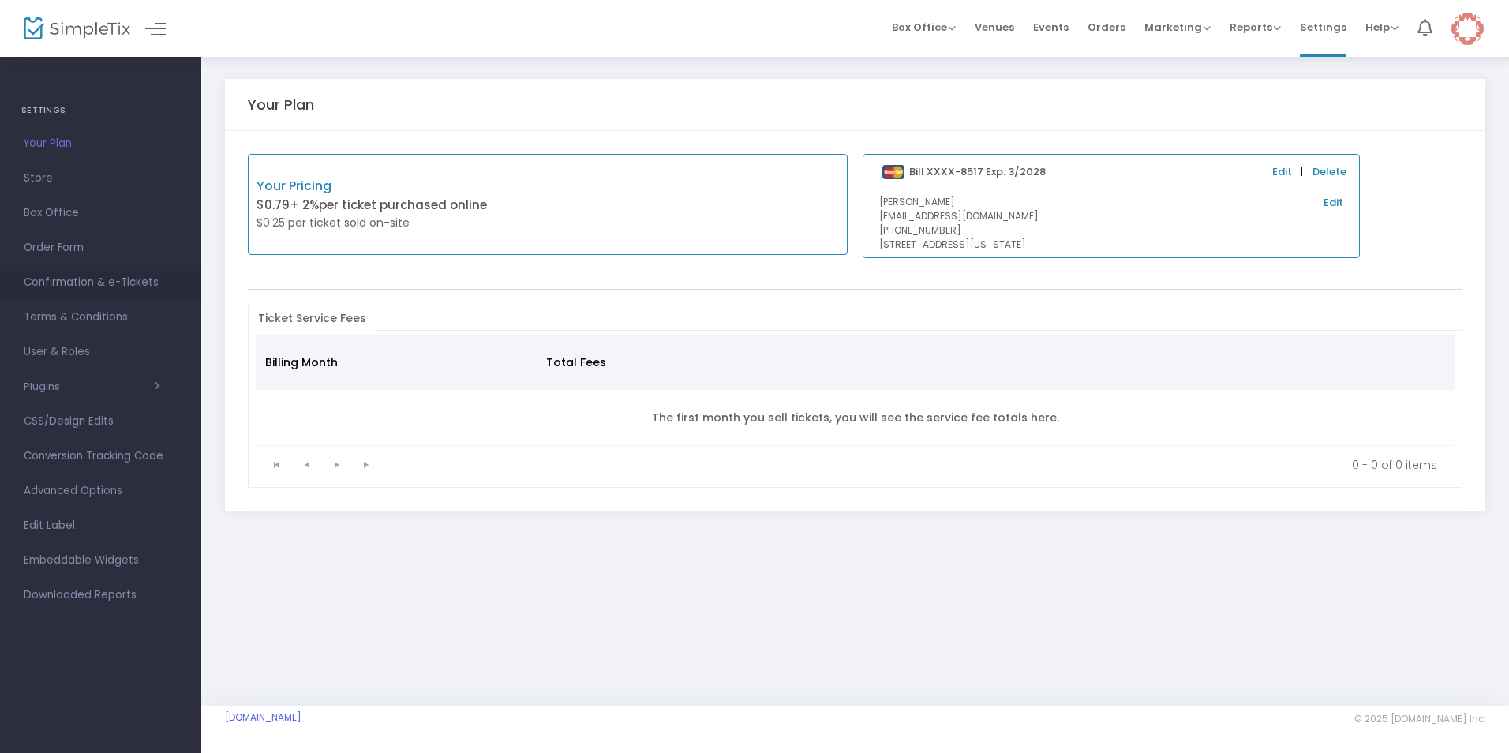
click at [133, 277] on span "Confirmation & e-Tickets" at bounding box center [101, 282] width 154 height 21
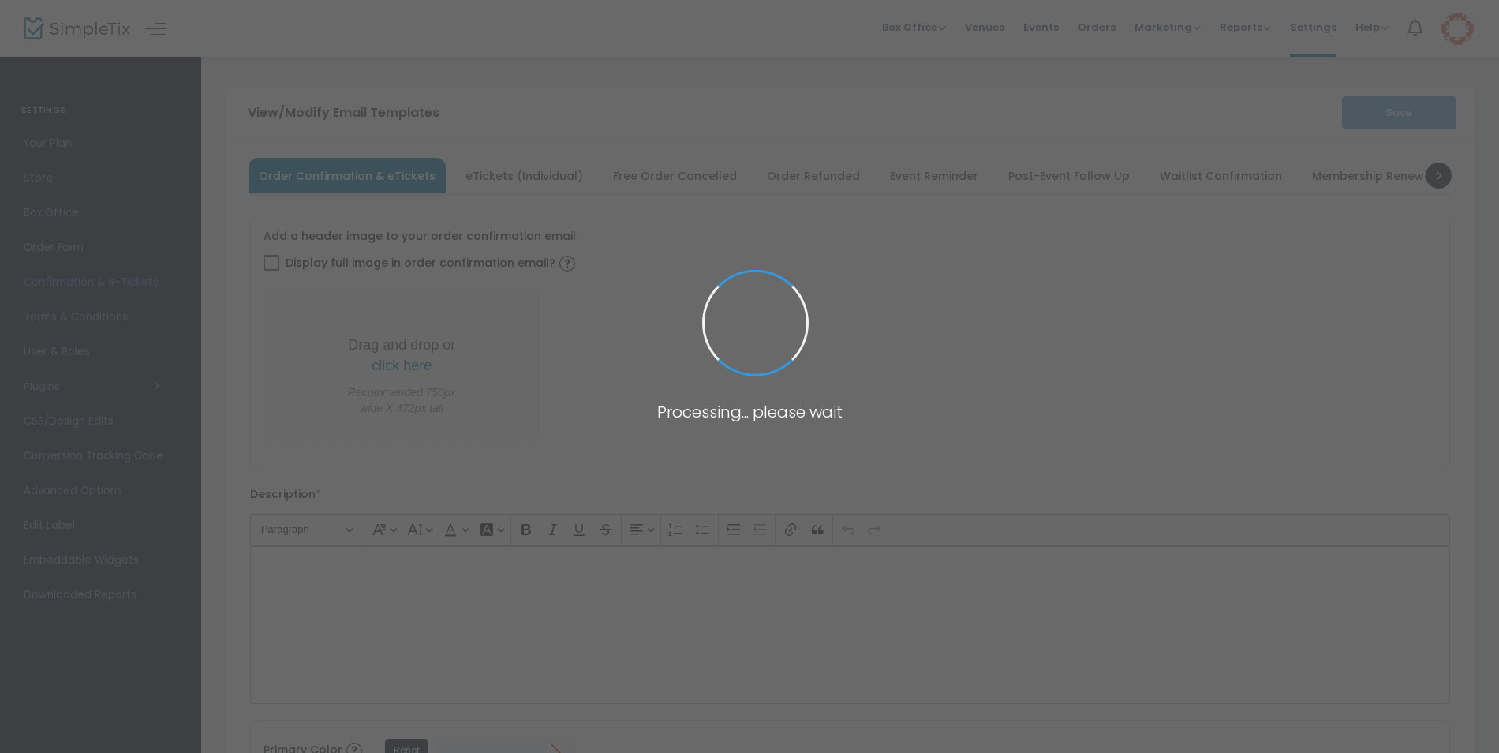
checkbox input "true"
type input "[EMAIL_ADDRESS][DOMAIN_NAME]"
type input "Print and bring this ticket with you for entry"
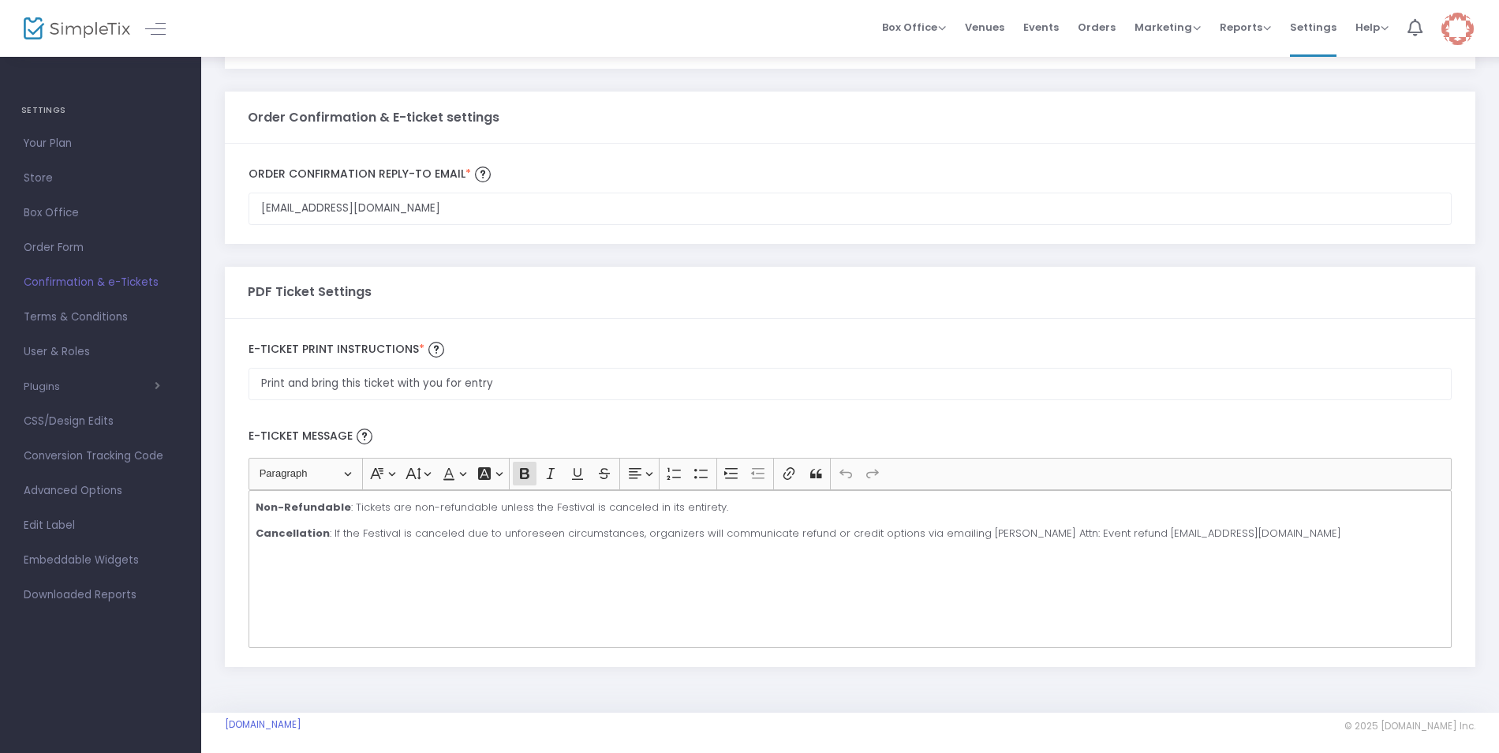
scroll to position [882, 0]
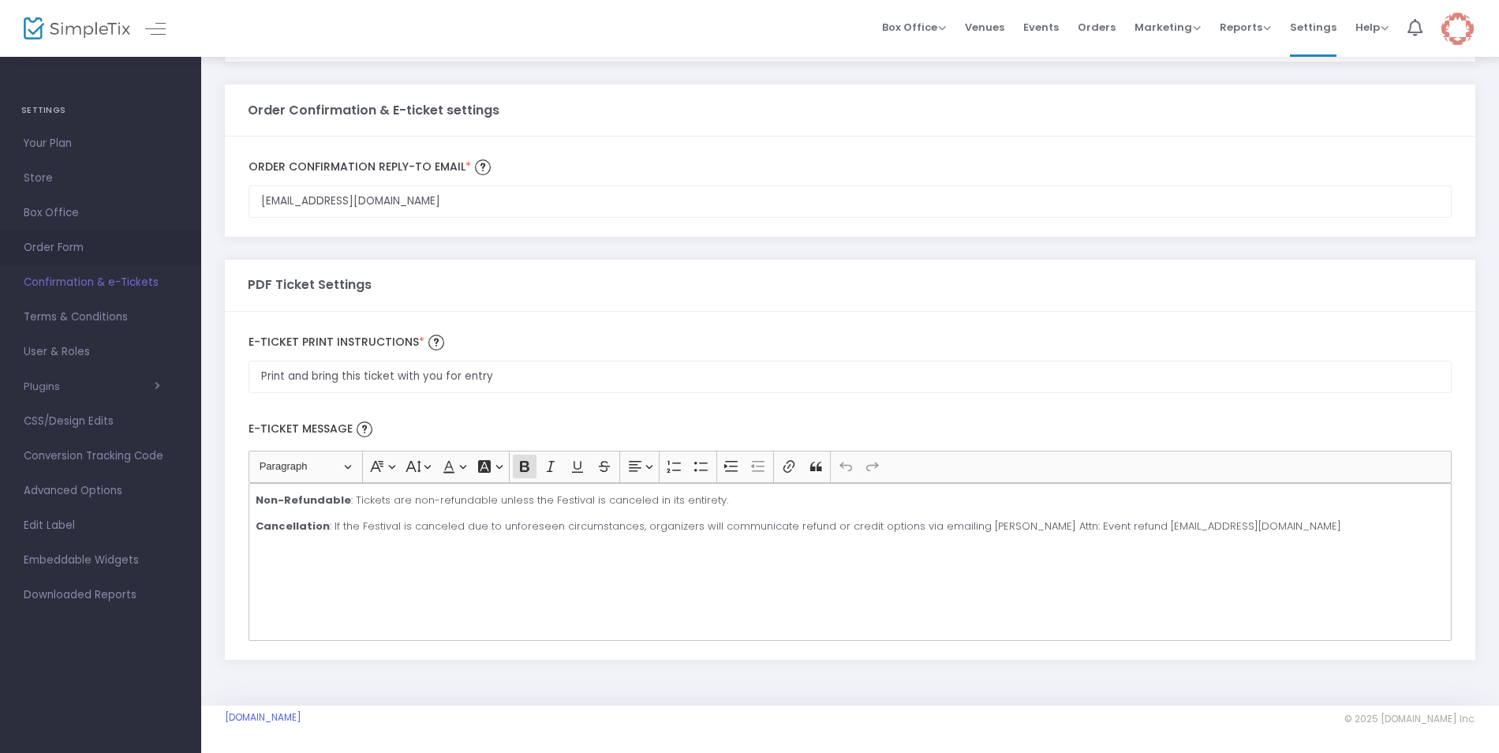
click at [75, 245] on span "Order Form" at bounding box center [101, 248] width 154 height 21
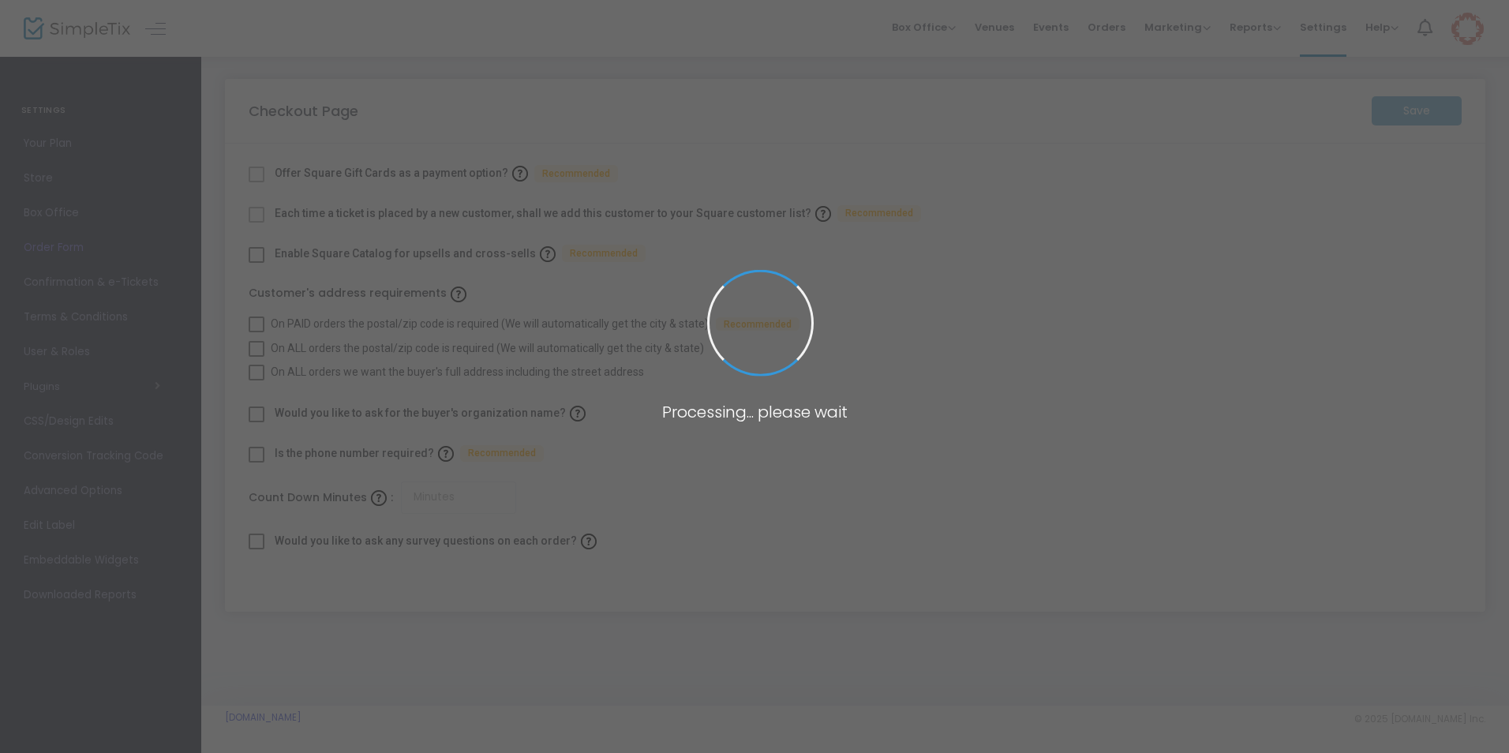
checkbox input "true"
type input "30"
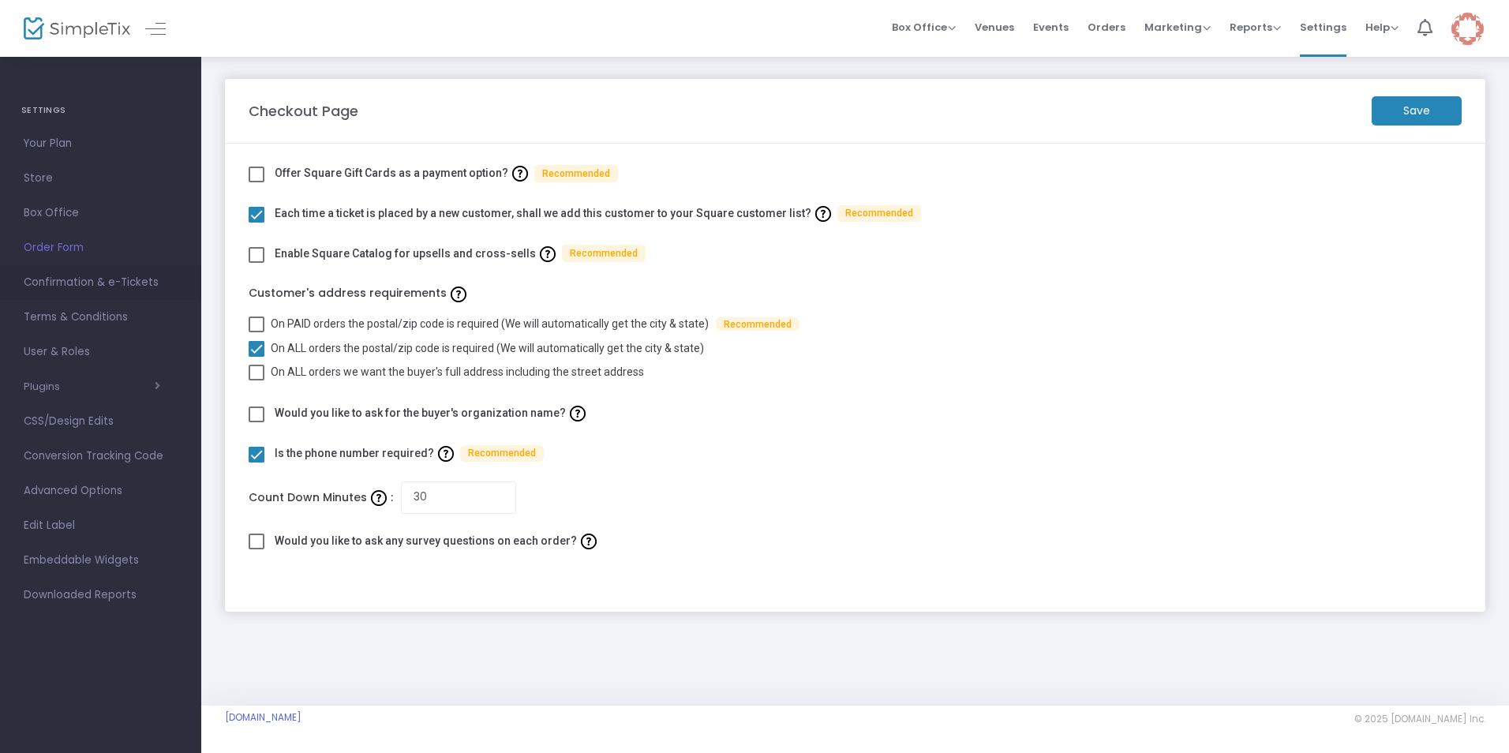
click at [48, 280] on span "Confirmation & e-Tickets" at bounding box center [101, 282] width 154 height 21
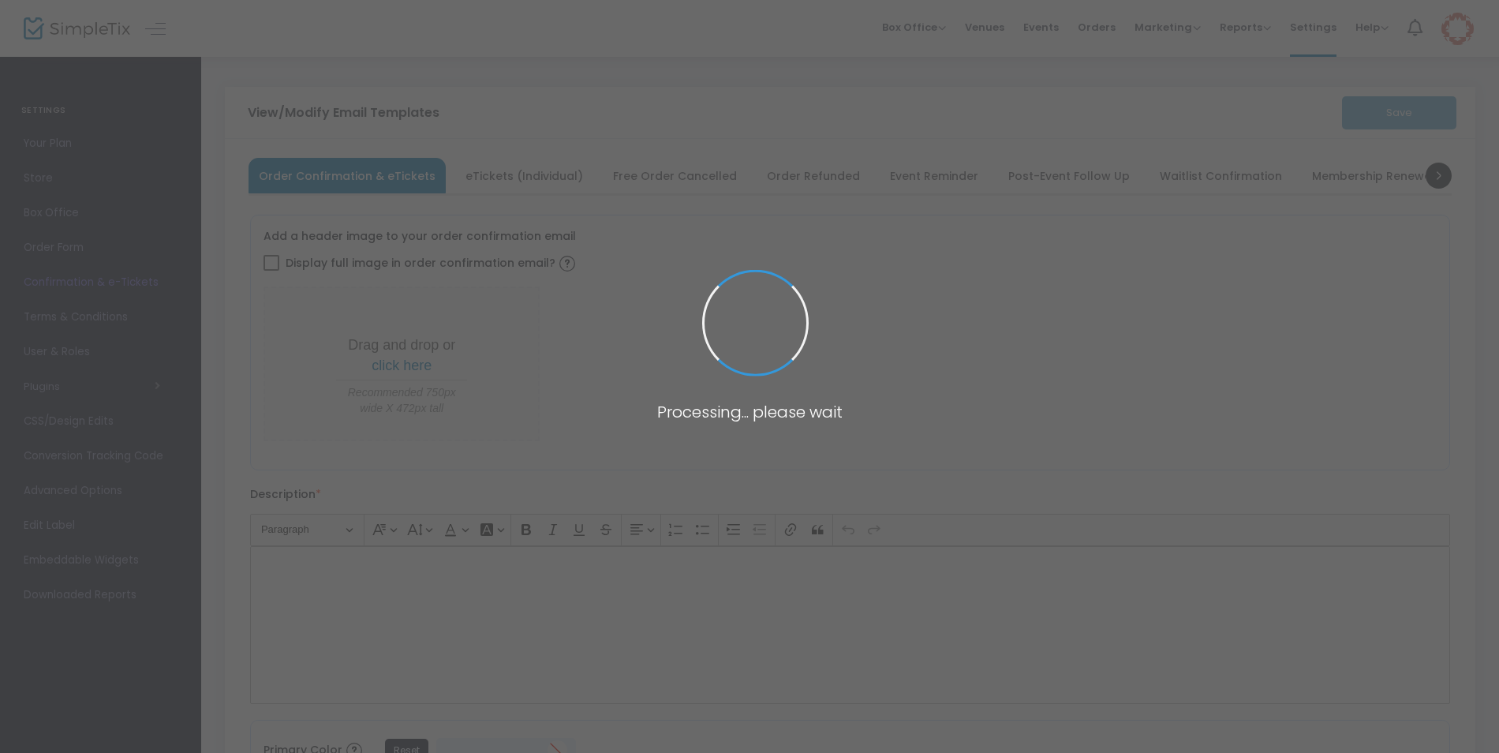
checkbox input "true"
type input "[EMAIL_ADDRESS][DOMAIN_NAME]"
type input "Print and bring this ticket with you for entry"
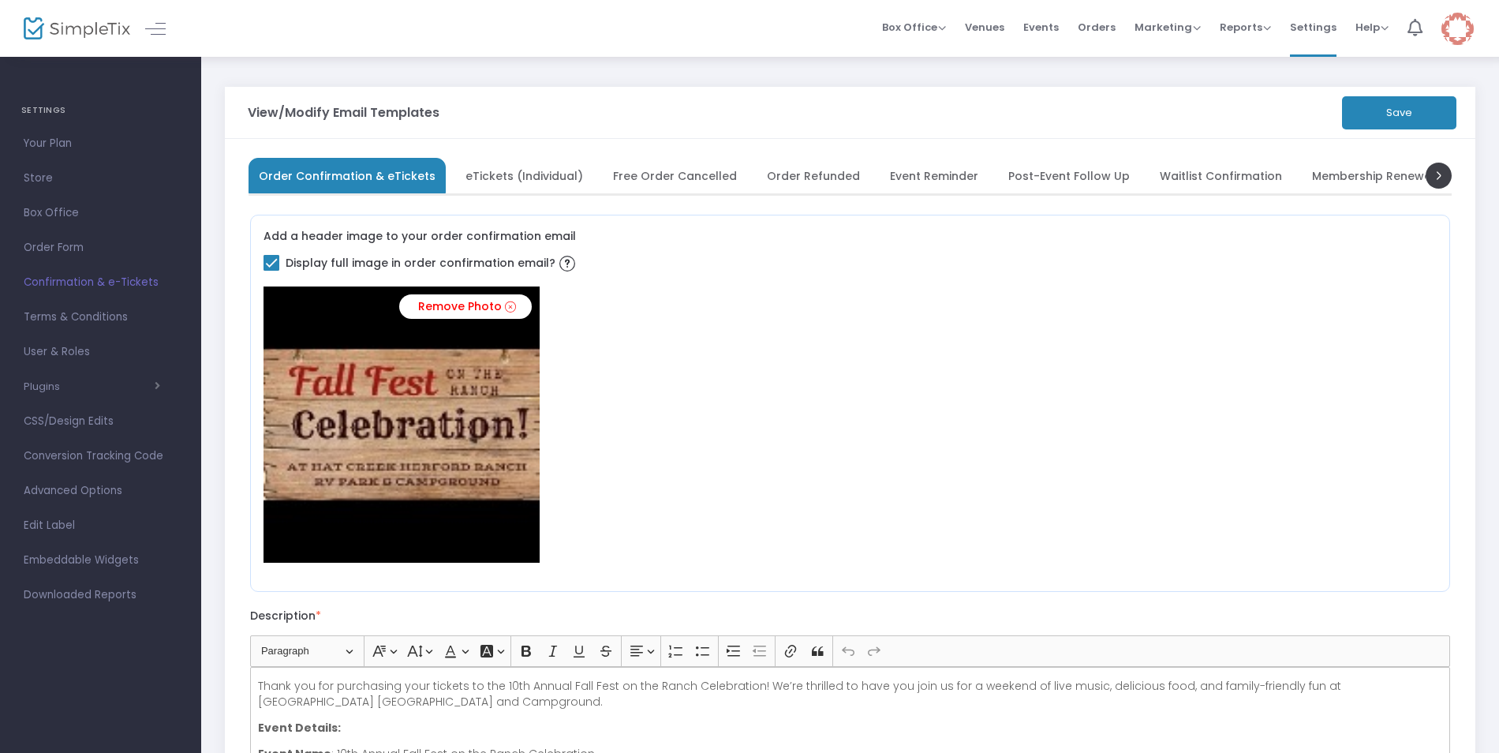
click at [513, 174] on span "eTickets (Individual)" at bounding box center [525, 175] width 118 height 9
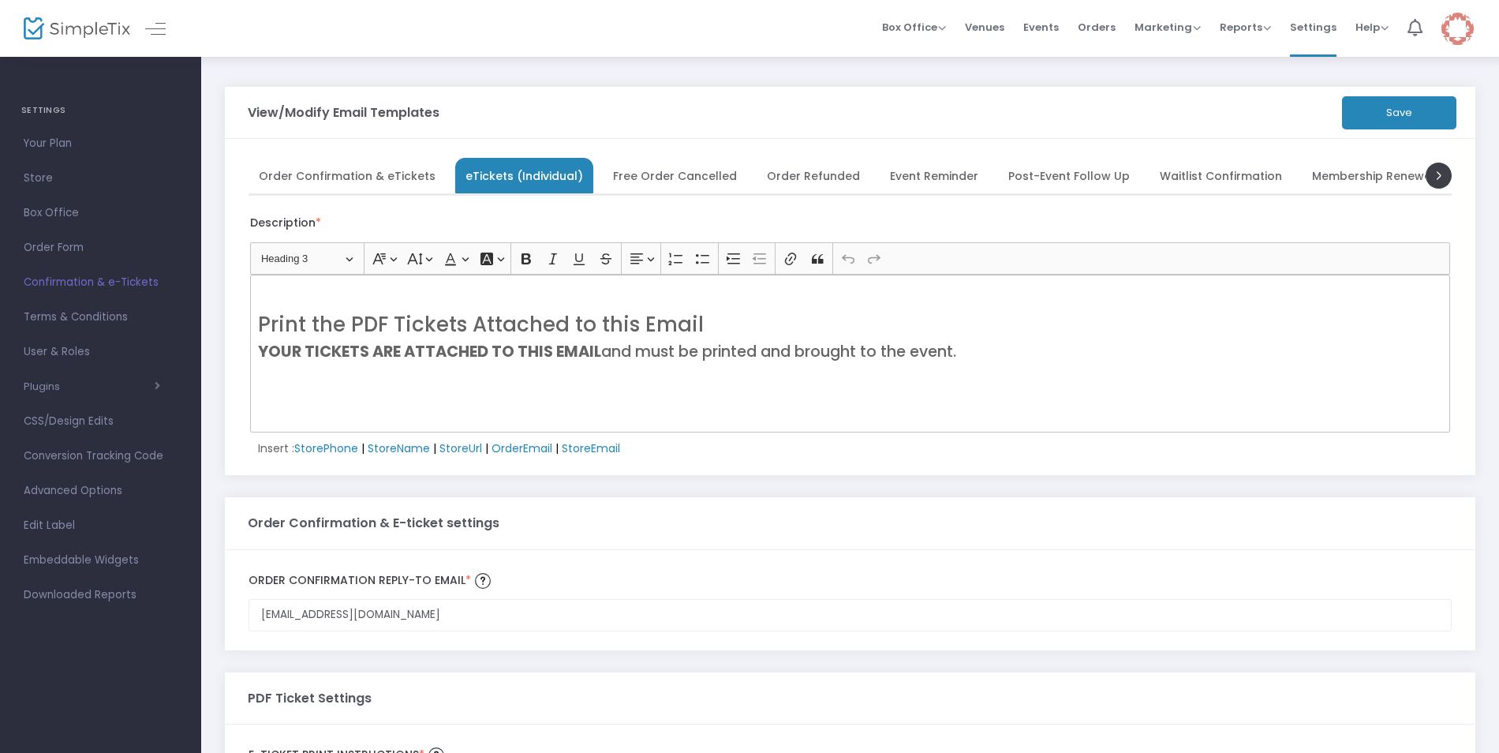
click at [367, 174] on span "Order Confirmation & eTickets" at bounding box center [347, 175] width 177 height 9
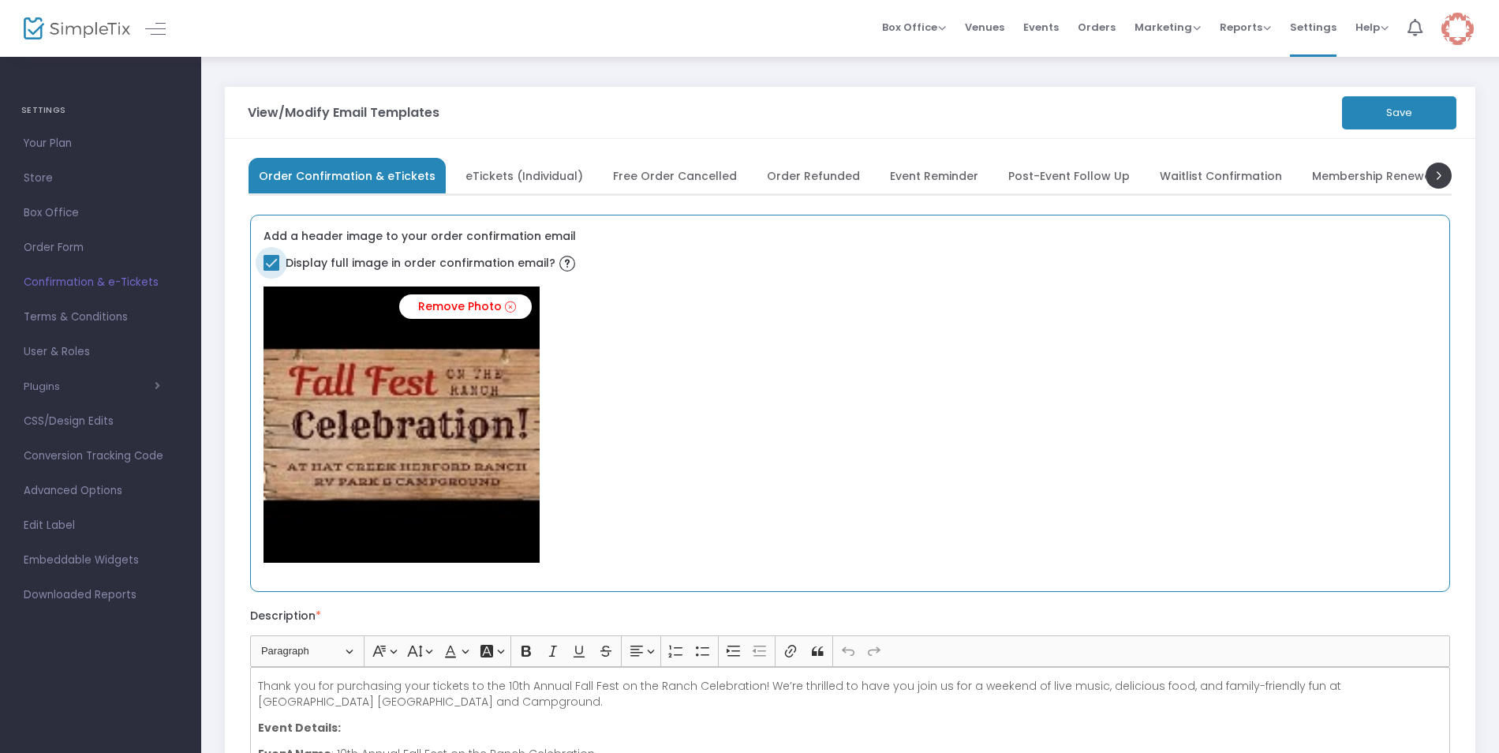
click at [266, 268] on span at bounding box center [272, 263] width 16 height 16
click at [271, 271] on input "Display full image in order confirmation email?" at bounding box center [271, 271] width 1 height 1
checkbox input "false"
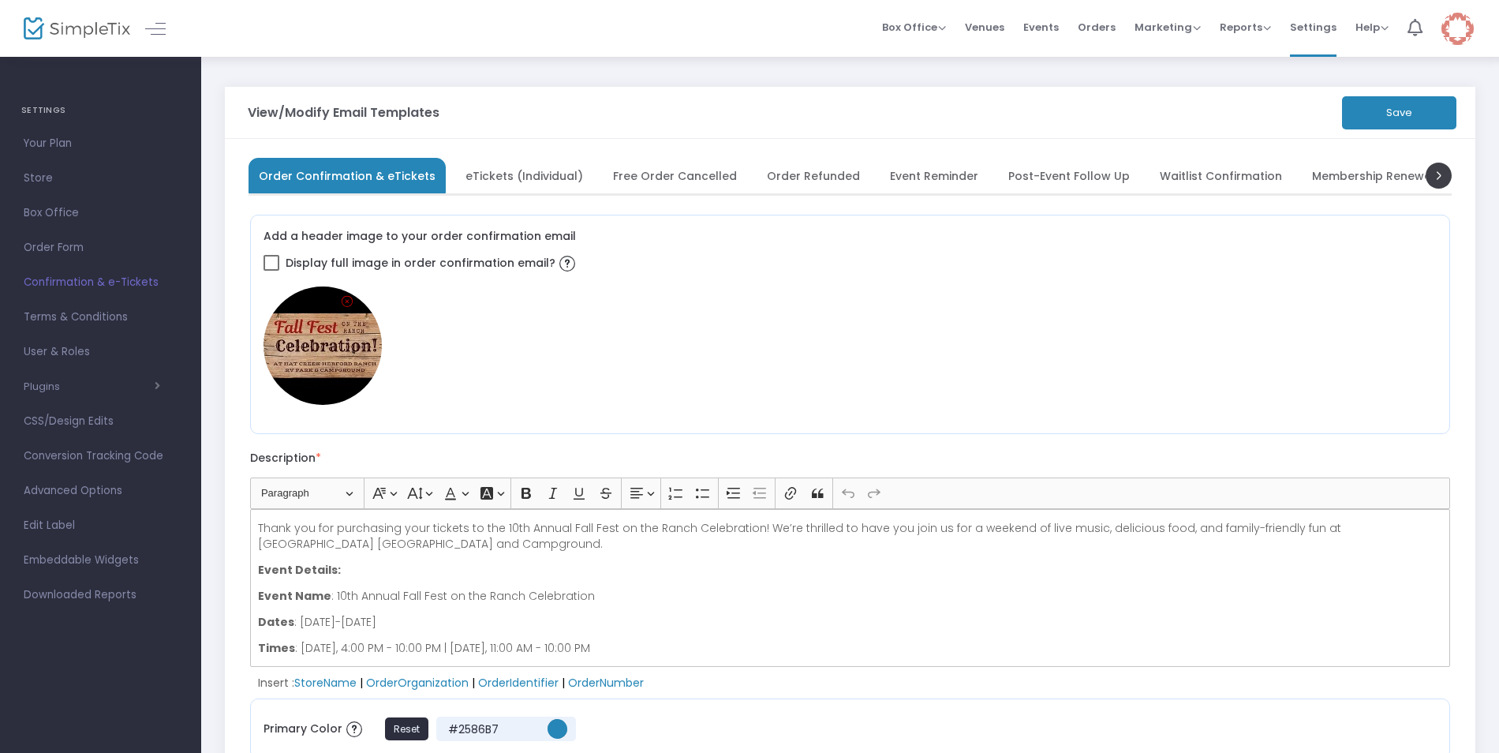
click at [1426, 110] on button "Save" at bounding box center [1399, 112] width 114 height 33
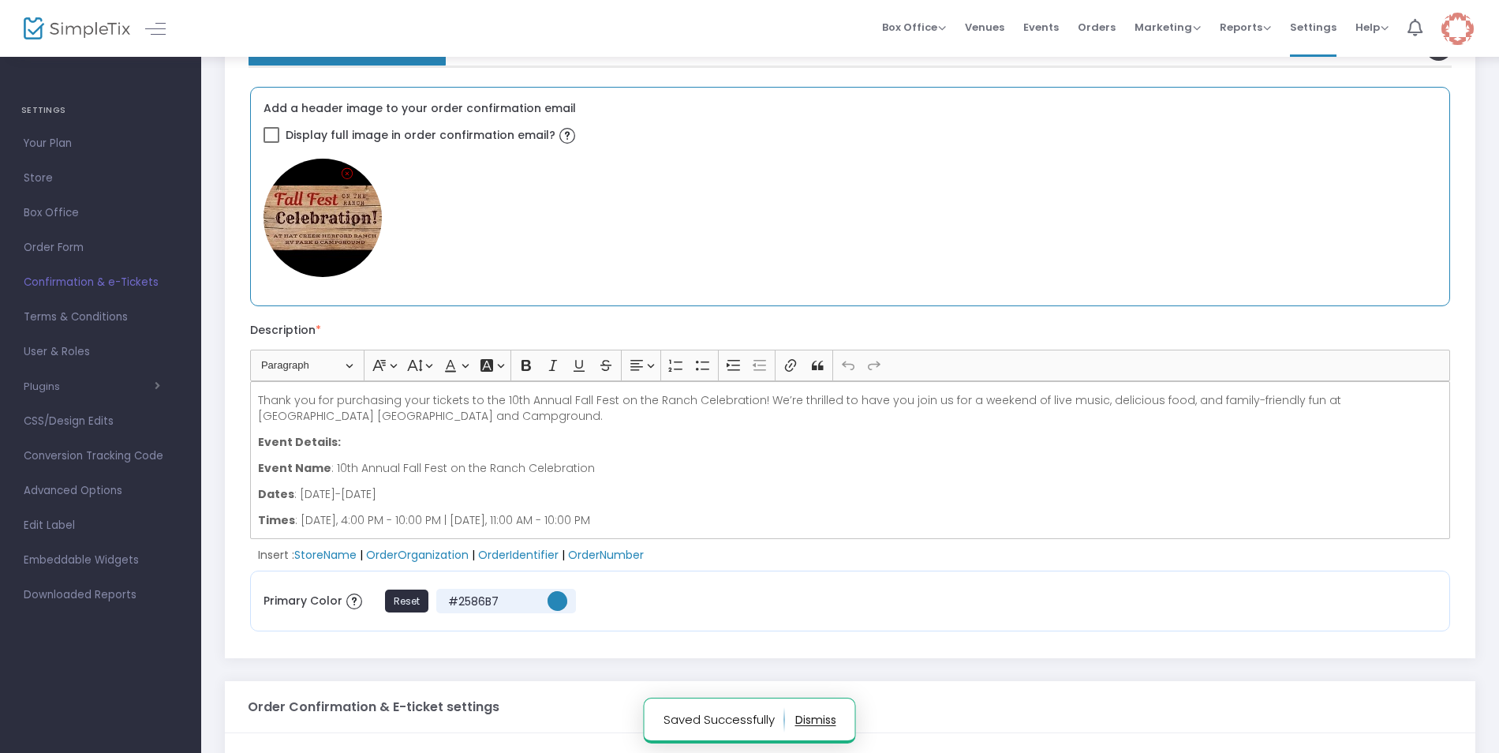
scroll to position [158, 0]
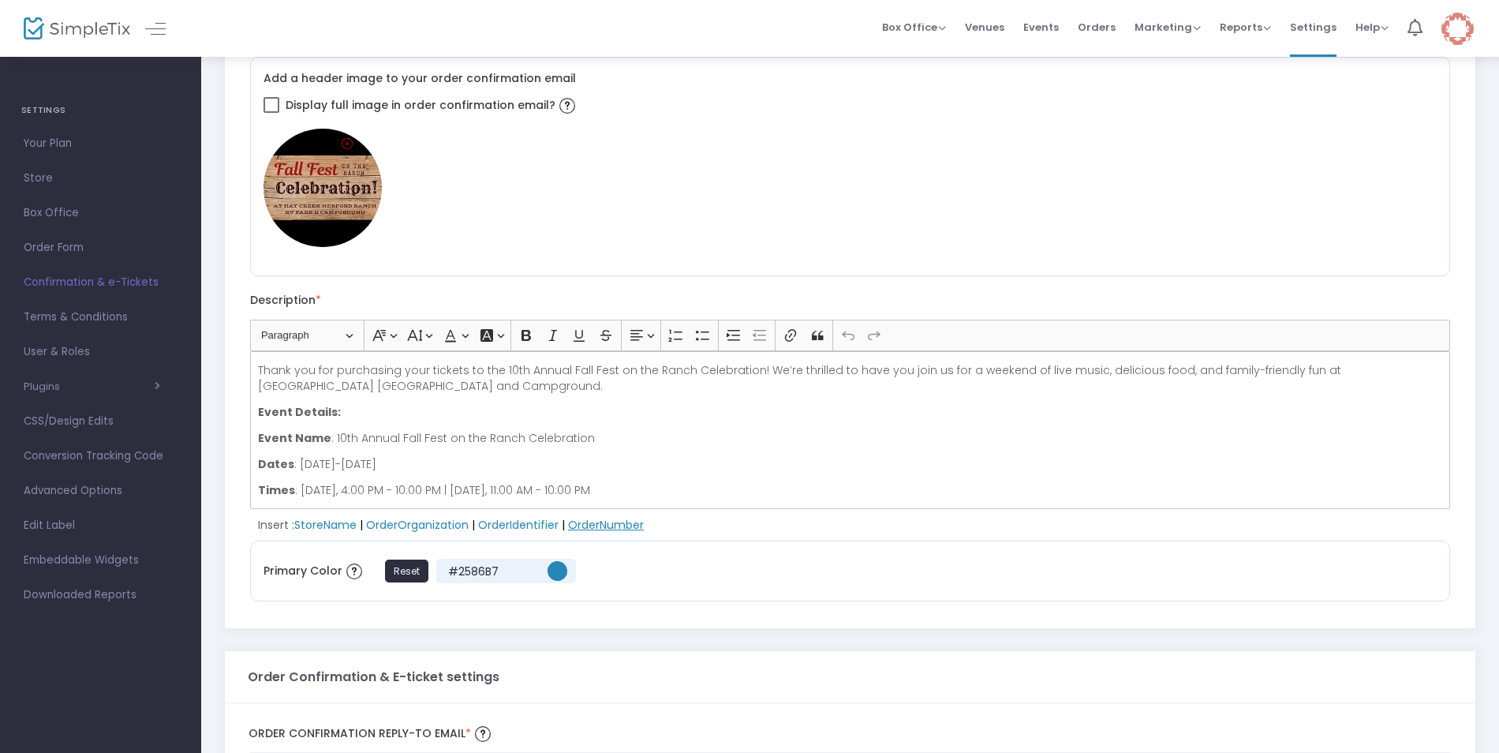
click at [601, 524] on span "OrderNumber" at bounding box center [606, 525] width 76 height 16
drag, startPoint x: 351, startPoint y: 369, endPoint x: 257, endPoint y: 372, distance: 94.0
click at [258, 372] on p "#OrderNumber#Thank you for purchasing your tickets to the 10th Annual Fall Fest…" at bounding box center [850, 378] width 1185 height 32
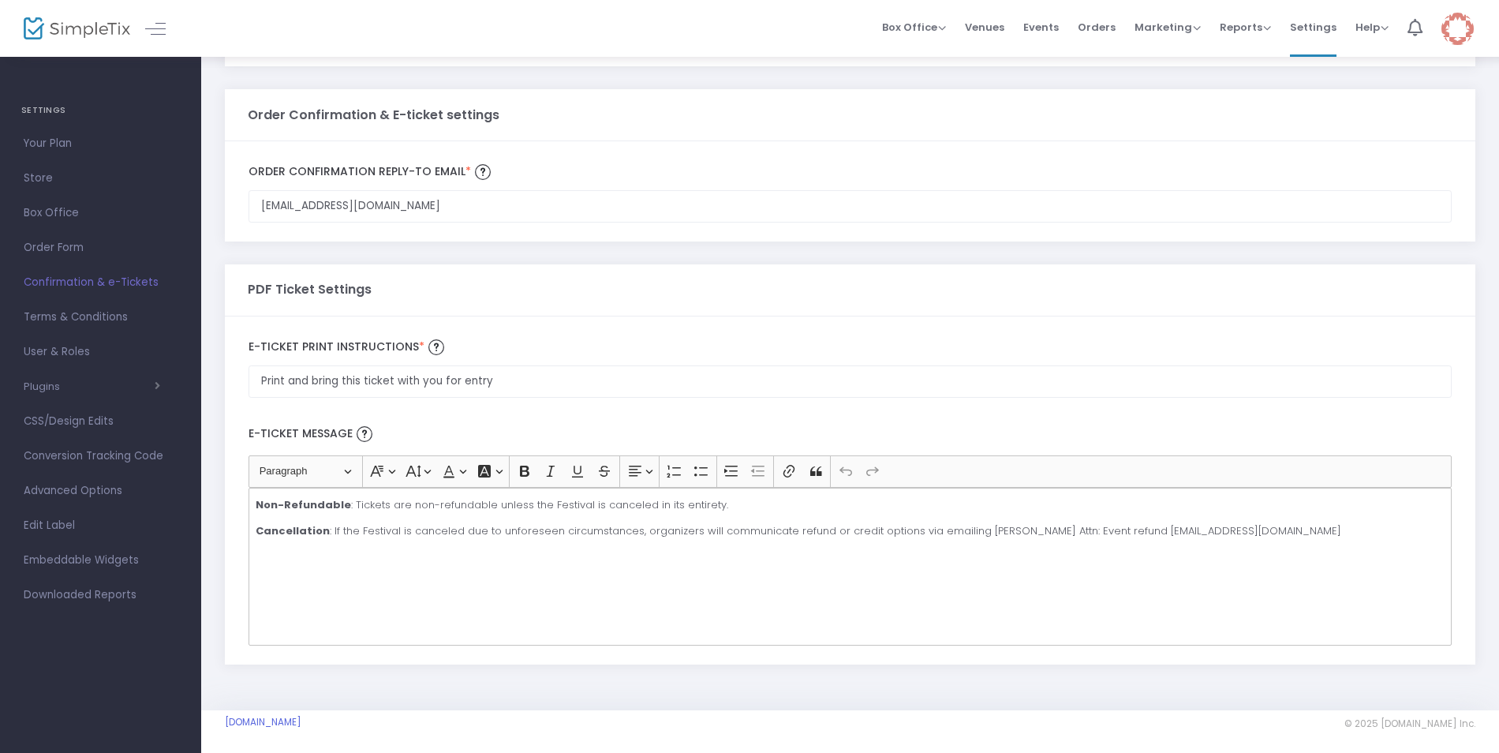
scroll to position [724, 0]
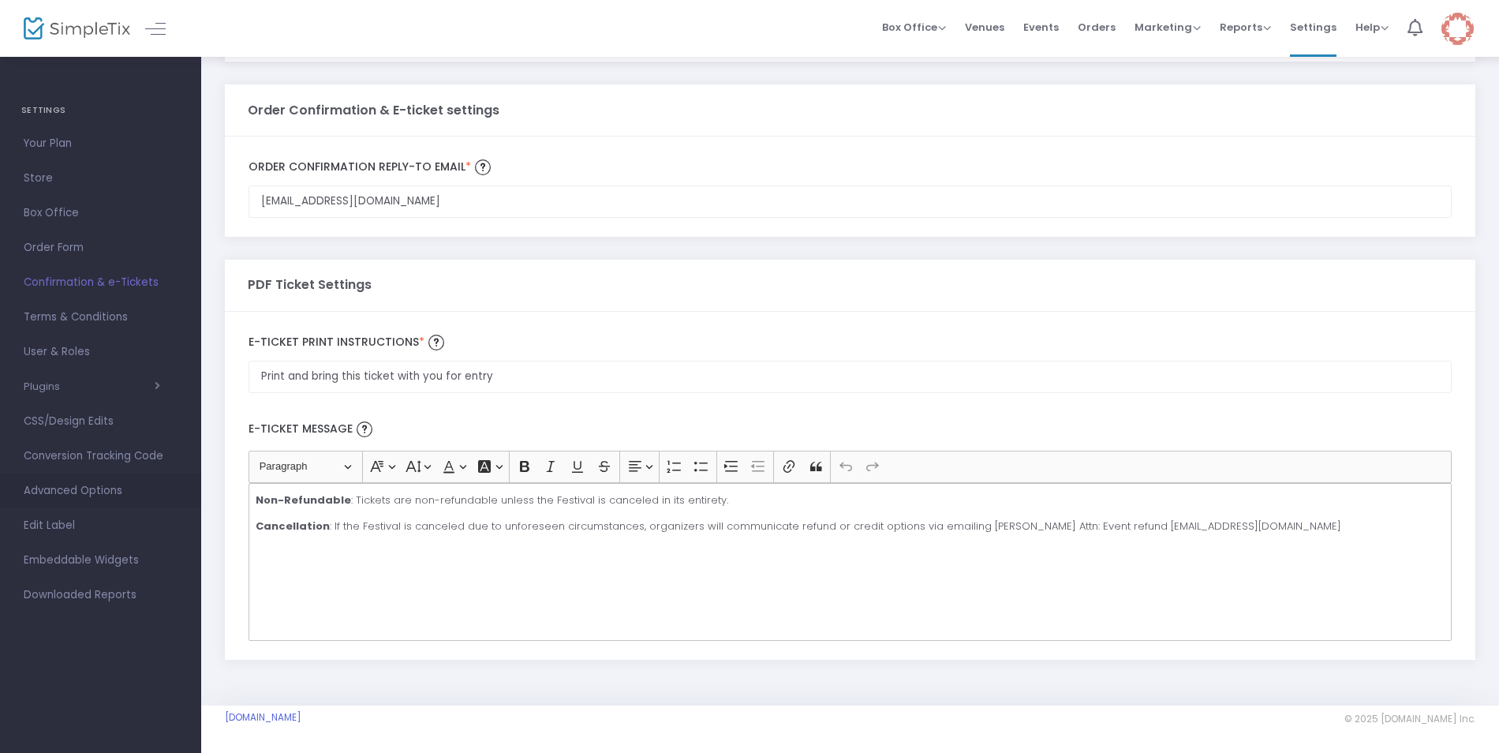
click at [105, 488] on span "Advanced Options" at bounding box center [101, 491] width 154 height 21
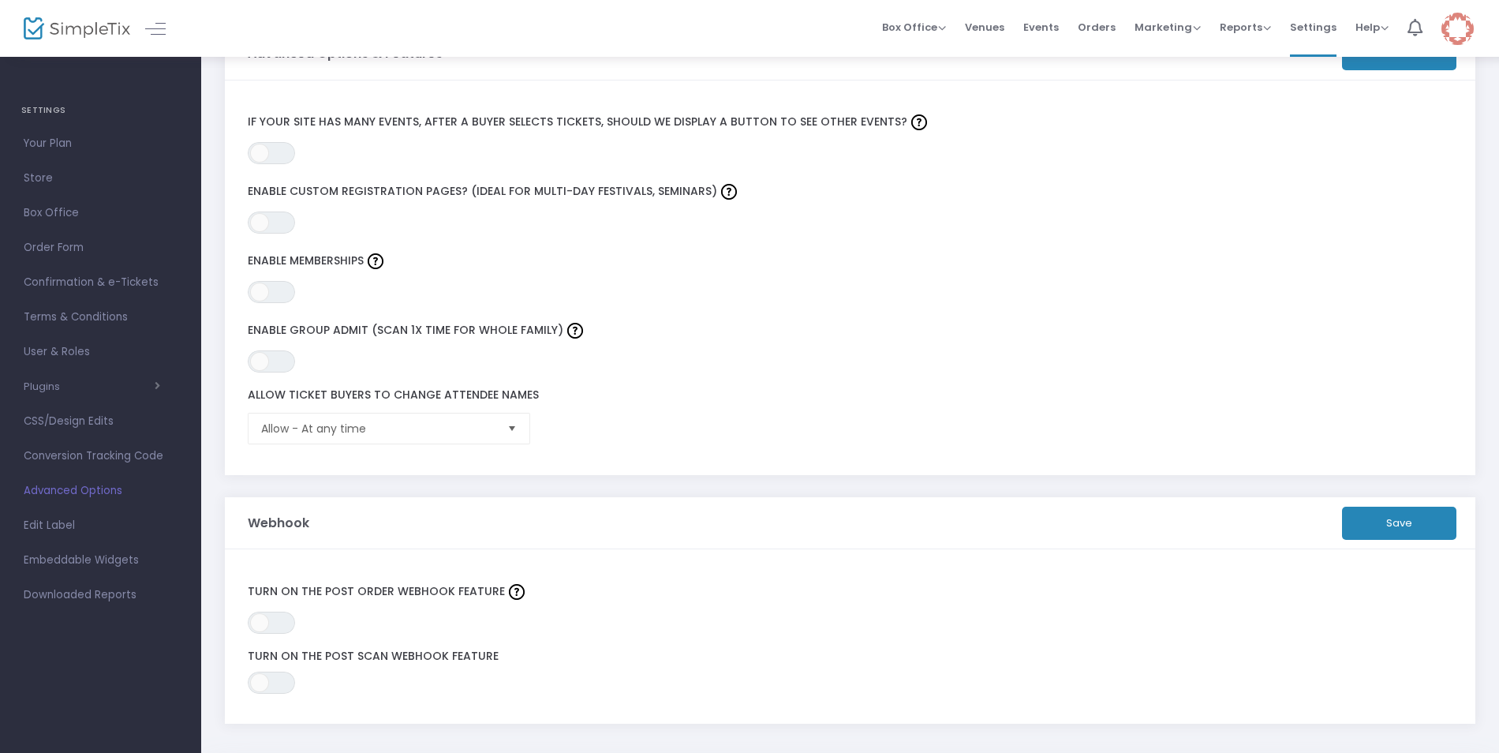
scroll to position [380, 0]
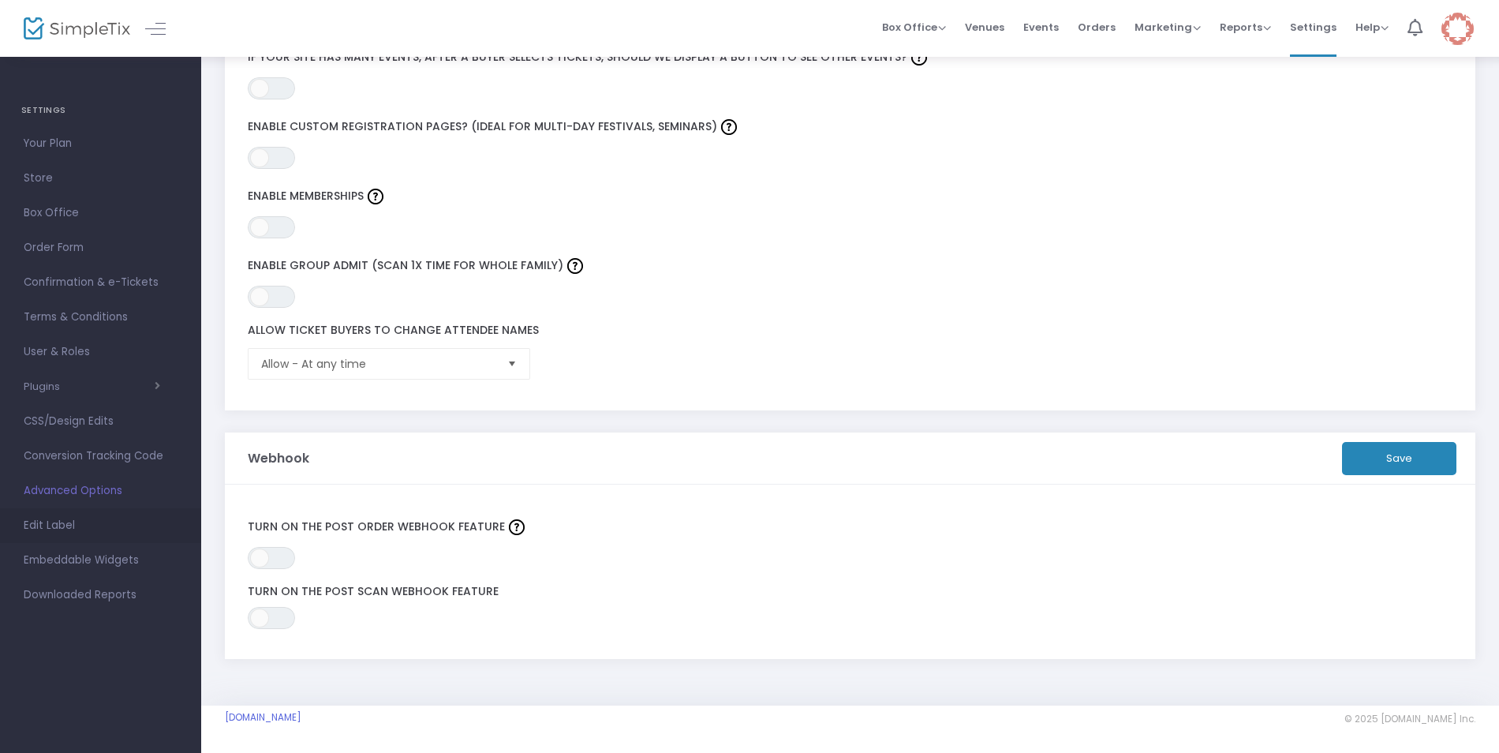
click at [41, 526] on span "Edit Label" at bounding box center [101, 525] width 154 height 21
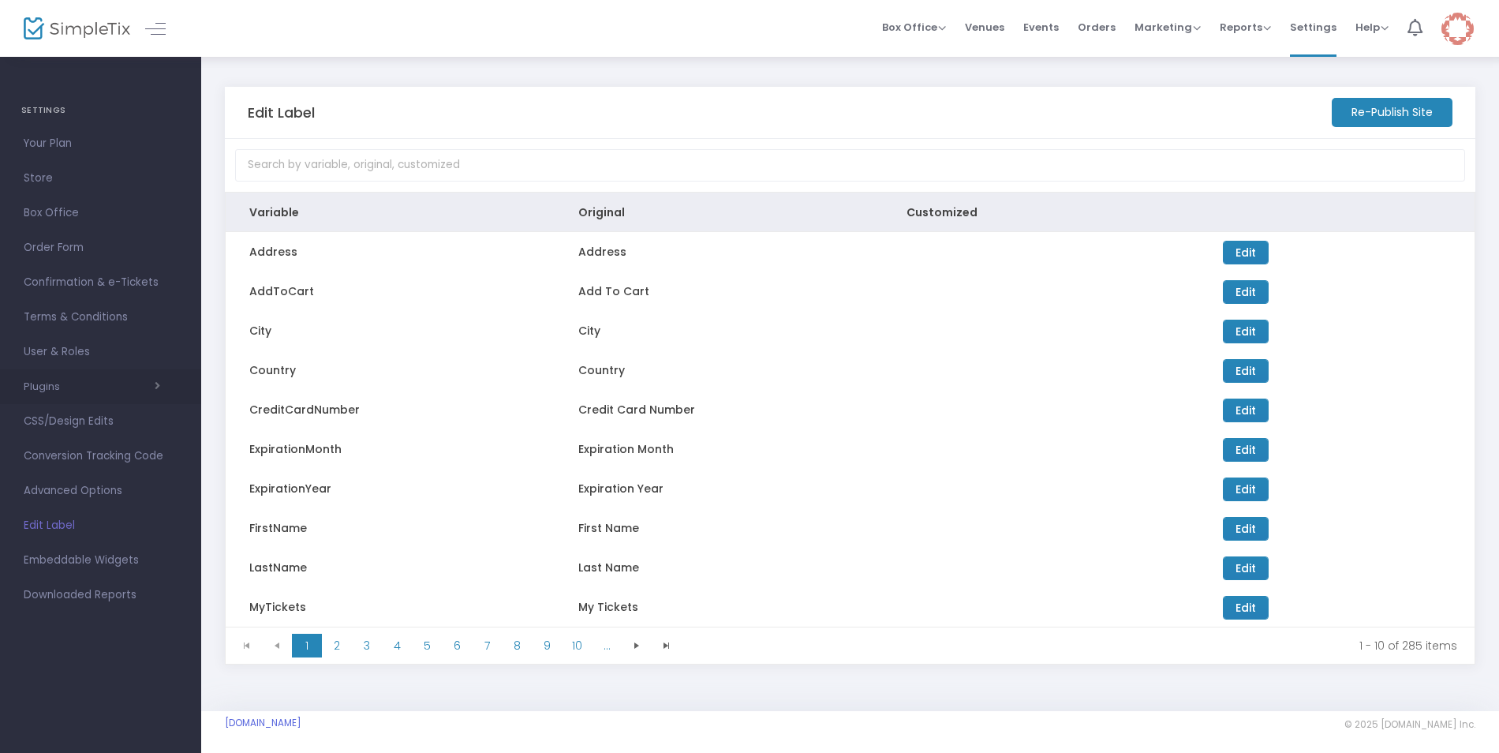
click at [107, 395] on span "Plugins Constant Contact Integrately Mailchimp Make (Integromat) Smartwaiver Za…" at bounding box center [101, 386] width 154 height 21
click at [160, 386] on icon "button" at bounding box center [158, 385] width 6 height 11
click at [107, 319] on span "Terms & Conditions" at bounding box center [101, 317] width 154 height 21
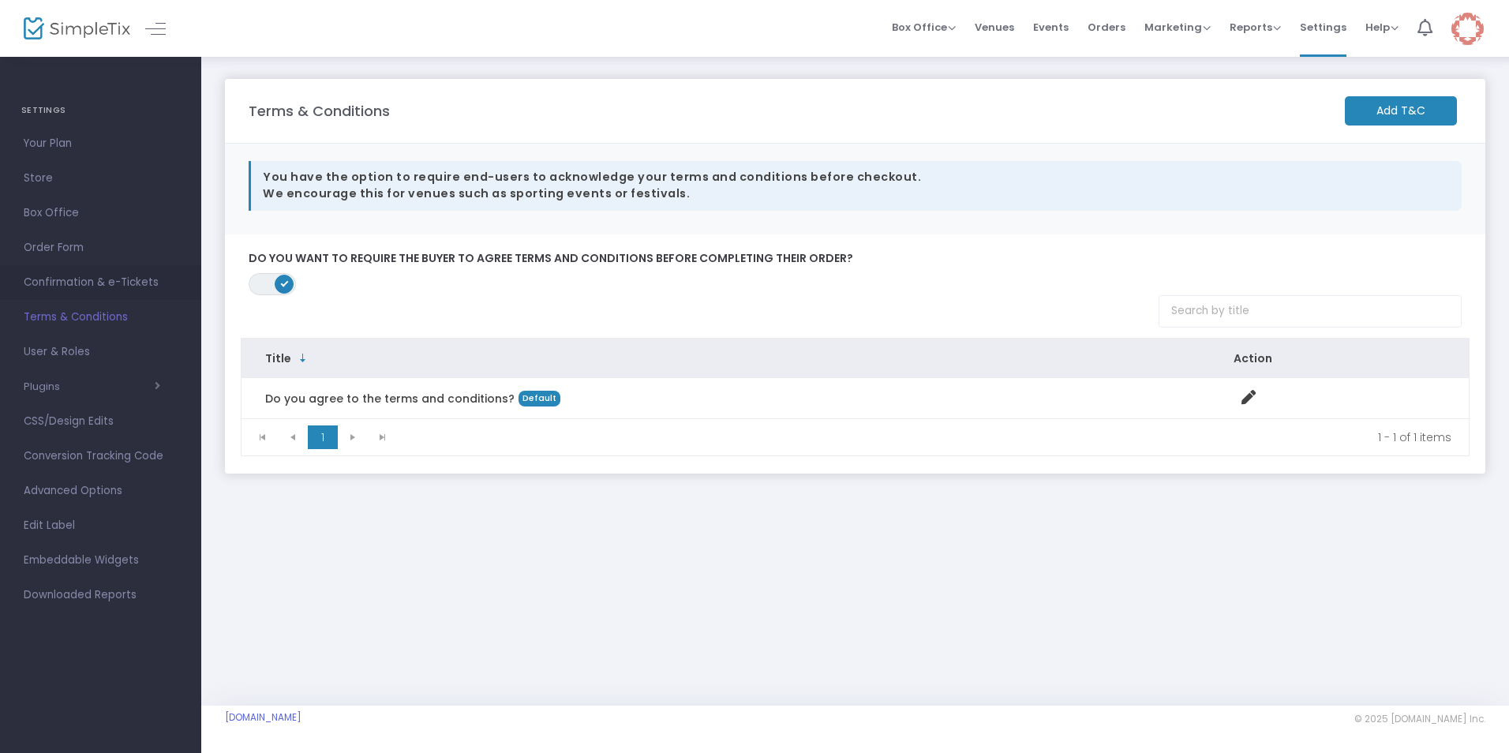
click at [84, 279] on span "Confirmation & e-Tickets" at bounding box center [101, 282] width 154 height 21
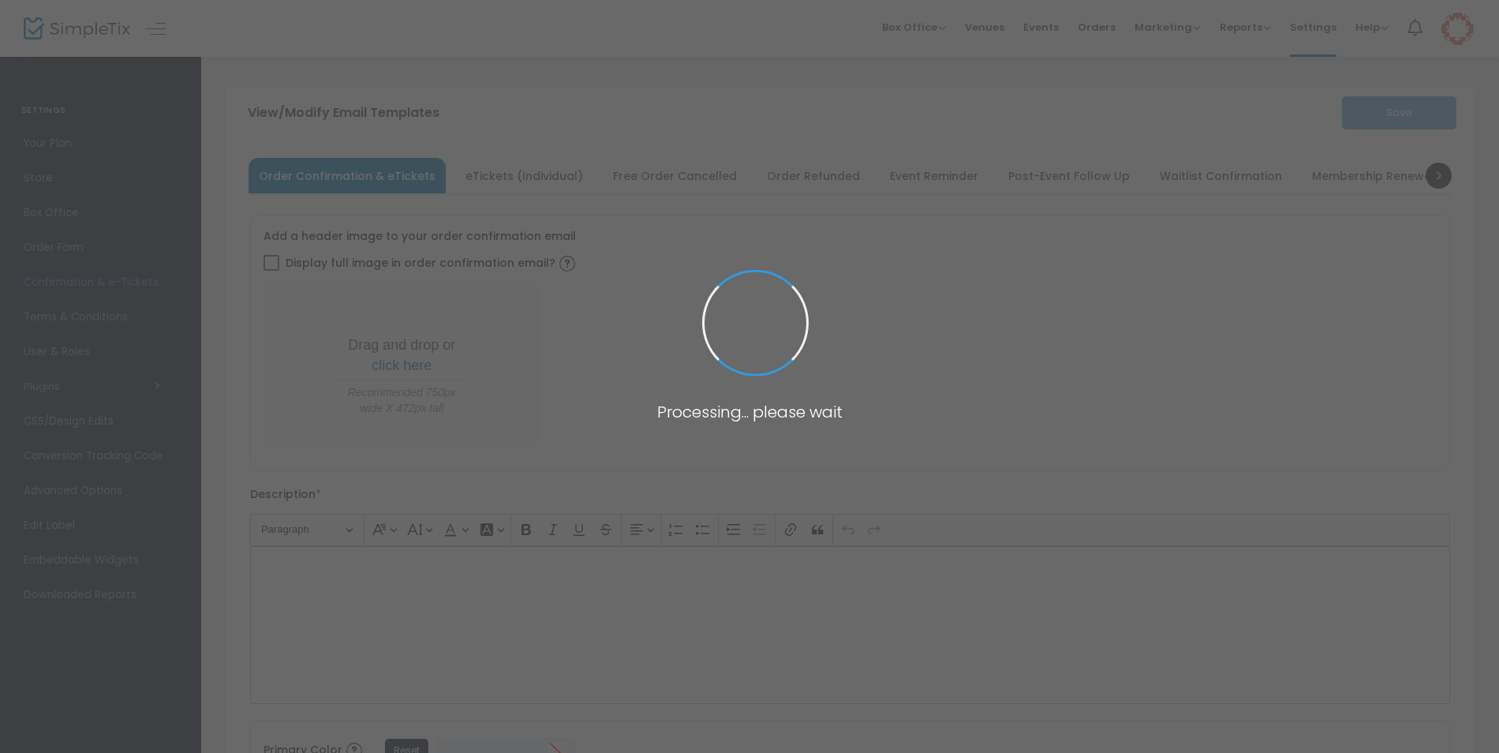
type input "[EMAIL_ADDRESS][DOMAIN_NAME]"
type input "Print and bring this ticket with you for entry"
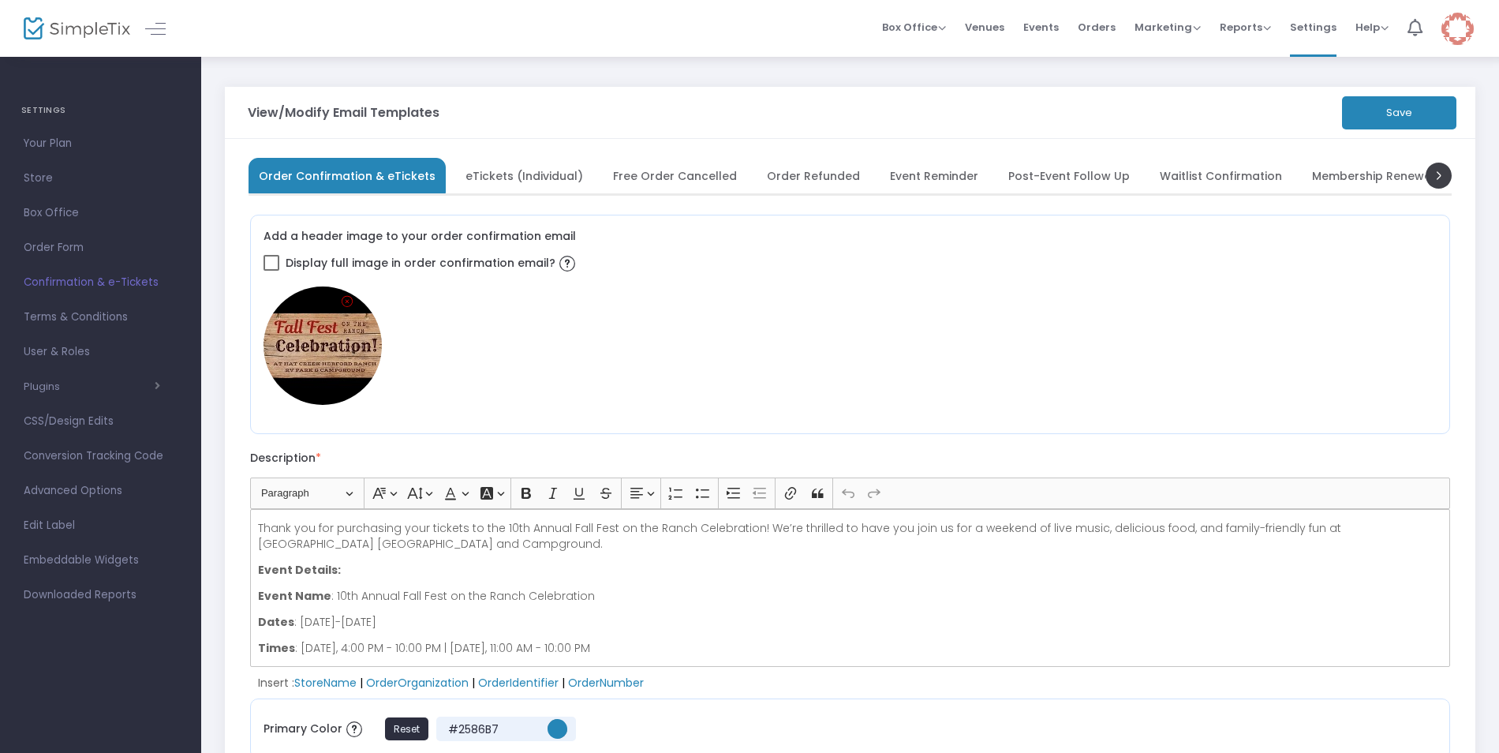
click at [525, 171] on span "eTickets (Individual)" at bounding box center [525, 175] width 118 height 9
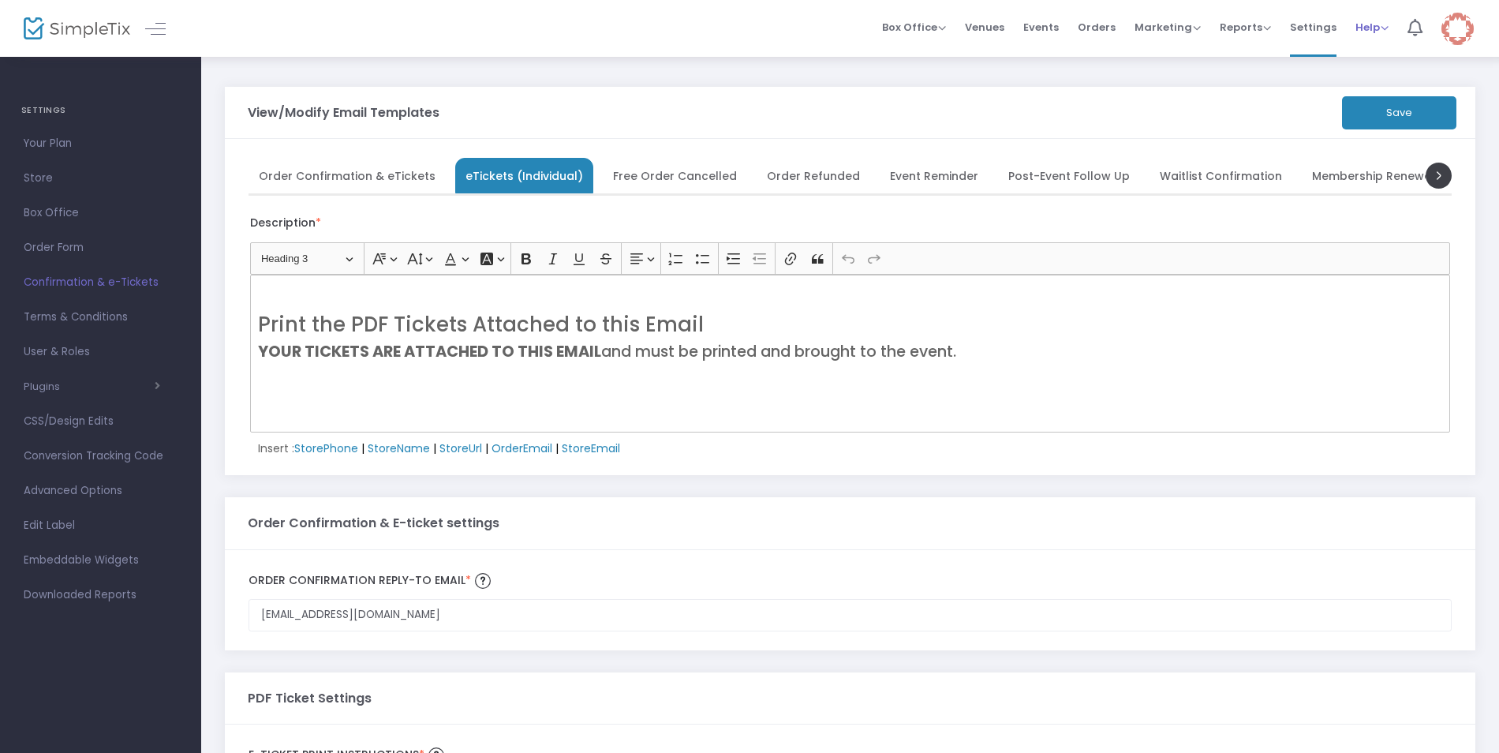
click at [1351, 31] on li "Help View Docs Contact Support" at bounding box center [1372, 28] width 52 height 57
click at [1358, 29] on span "Help" at bounding box center [1372, 27] width 33 height 15
click at [1366, 52] on li "View Docs" at bounding box center [1414, 53] width 116 height 31
click at [372, 178] on span "Order Confirmation & eTickets" at bounding box center [347, 175] width 177 height 9
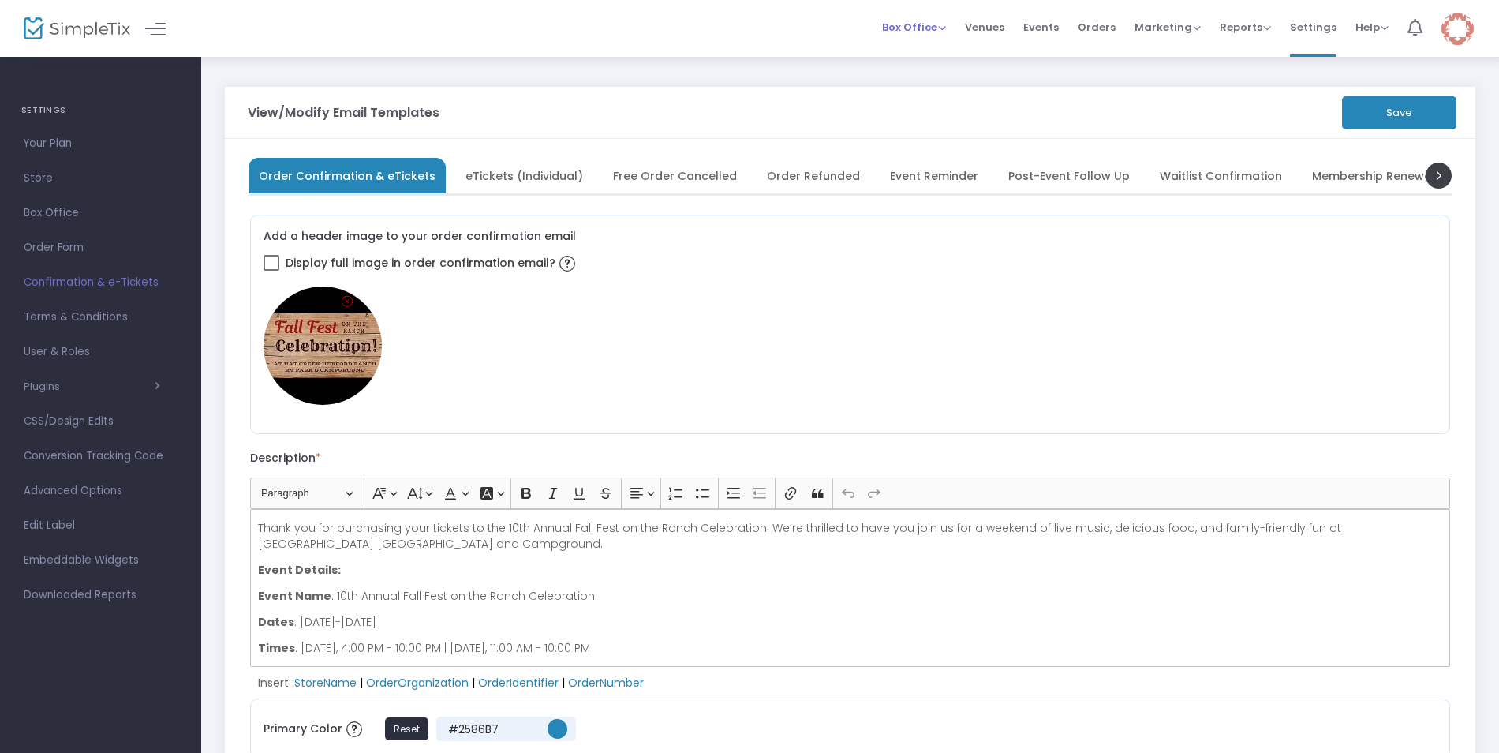
click at [937, 28] on span "Box Office" at bounding box center [914, 27] width 64 height 15
click at [1048, 30] on span "Events" at bounding box center [1042, 27] width 36 height 40
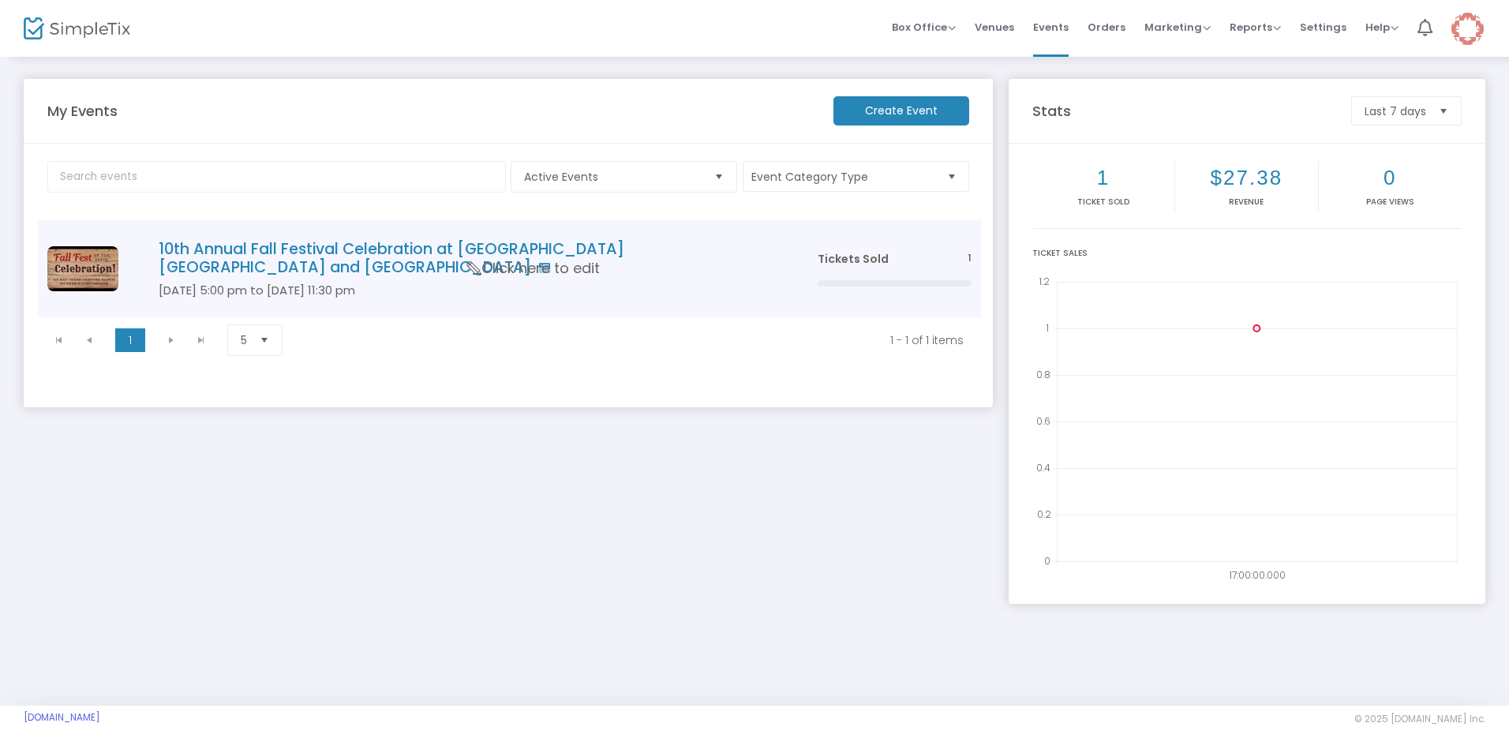
click at [501, 240] on h4 "10th Annual Fall Festival Celebration at [GEOGRAPHIC_DATA] [GEOGRAPHIC_DATA] an…" at bounding box center [465, 258] width 612 height 37
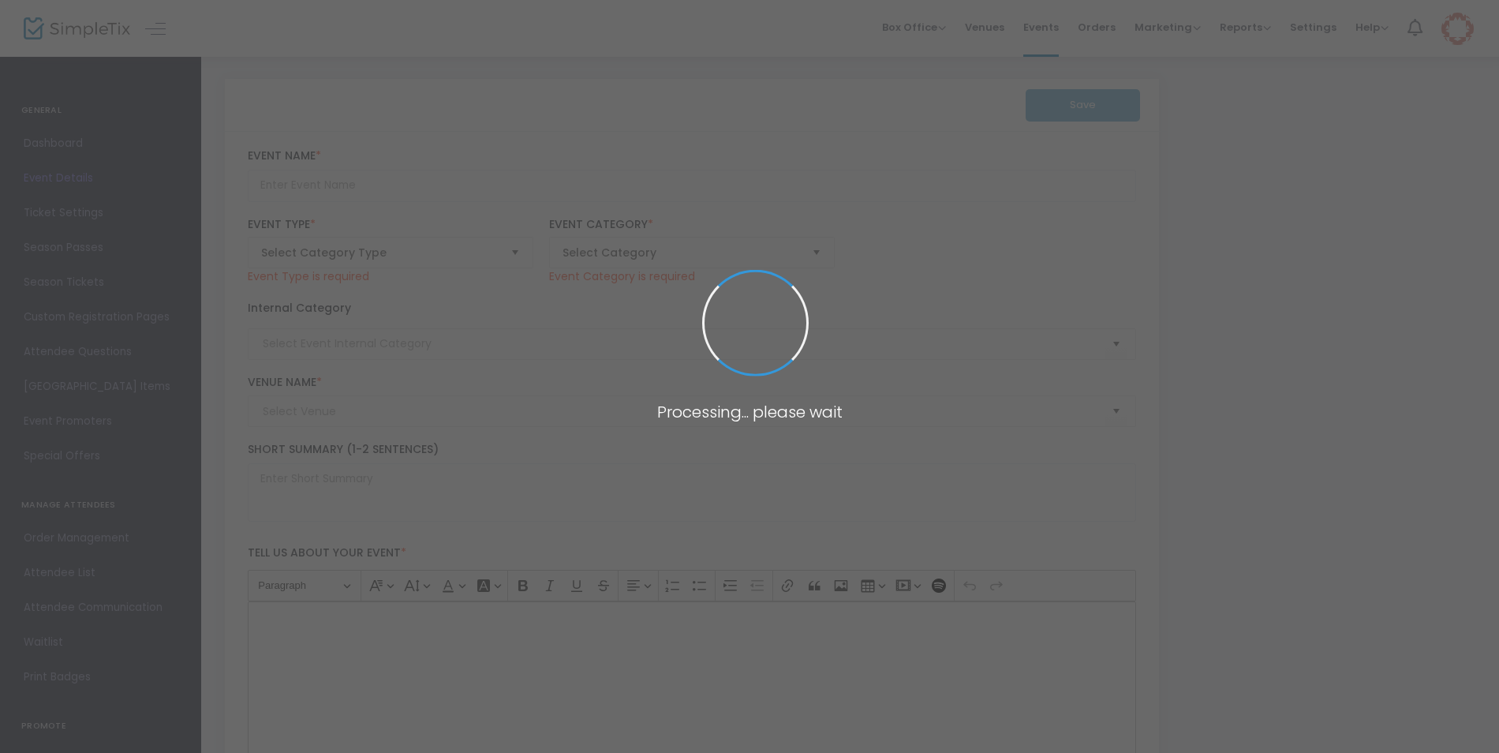
type input "10th Annual Fall Festival Celebration at [GEOGRAPHIC_DATA] [GEOGRAPHIC_DATA] an…"
type textarea "10th Annual Fall Festival Celebration at [GEOGRAPHIC_DATA] [GEOGRAPHIC_DATA] an…"
type input "[EMAIL_ADDRESS][DOMAIN_NAME]"
type input "Buy Tickets"
type input "HC Fall Fest 2025"
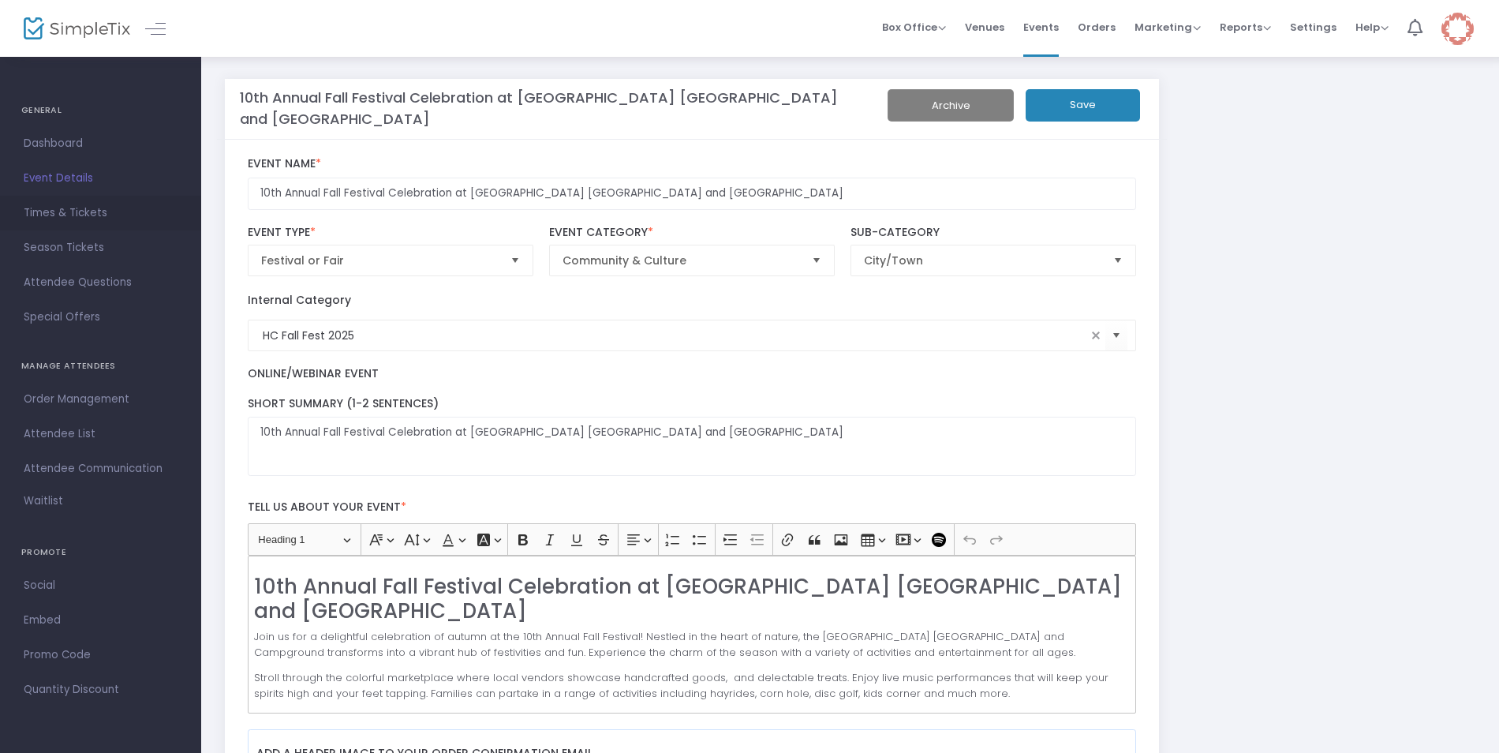
click at [47, 210] on span "Times & Tickets" at bounding box center [101, 213] width 154 height 21
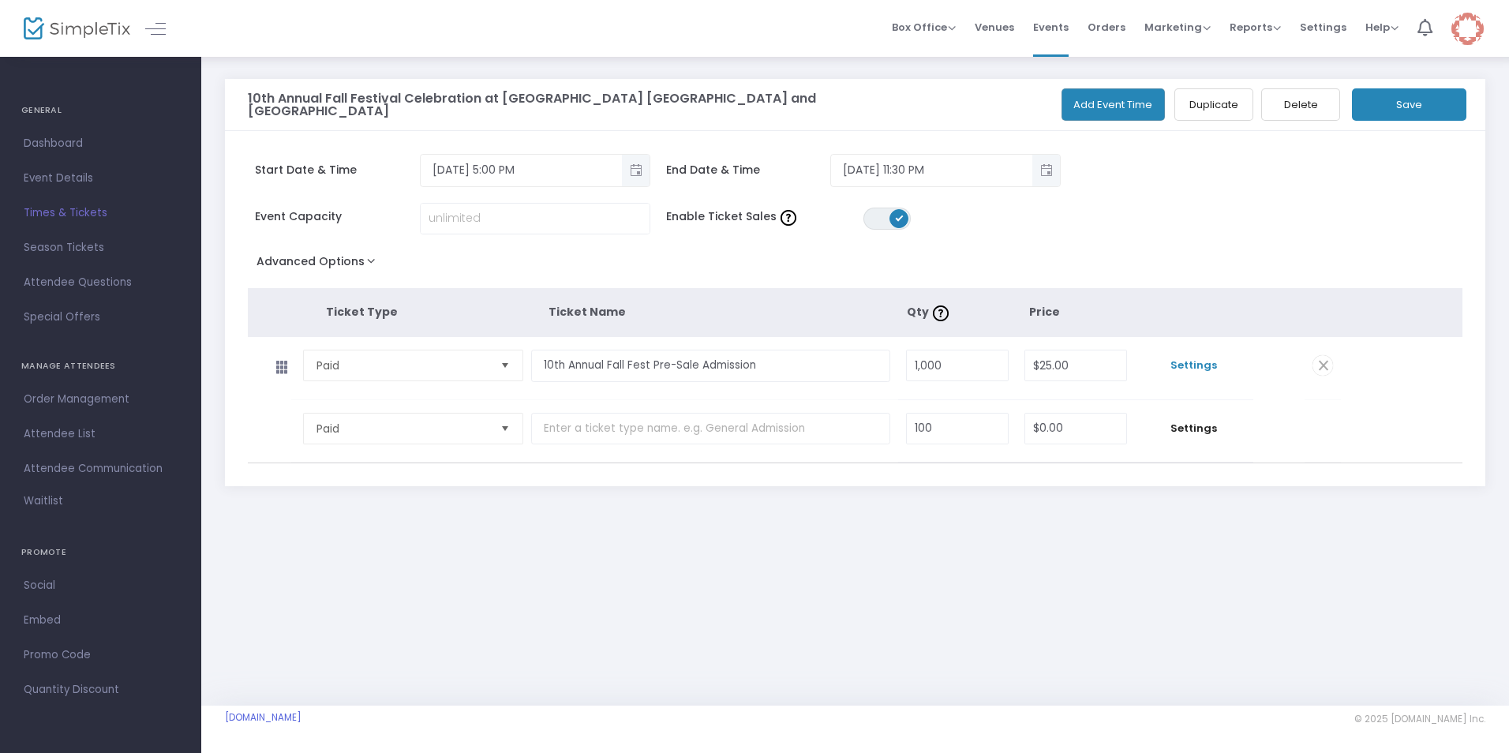
click at [1199, 365] on span "Settings" at bounding box center [1194, 365] width 103 height 16
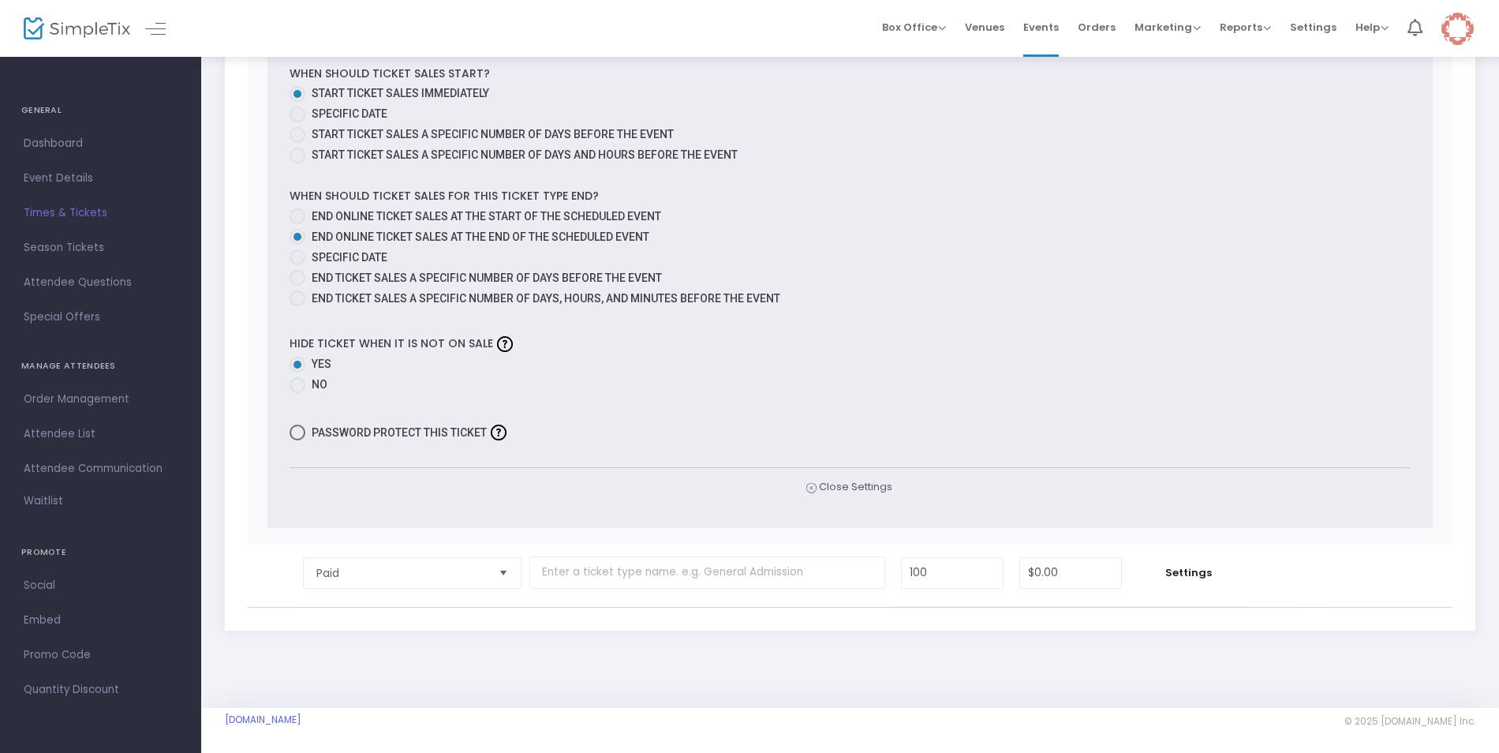
scroll to position [844, 0]
click at [112, 402] on span "Order Management" at bounding box center [101, 399] width 154 height 21
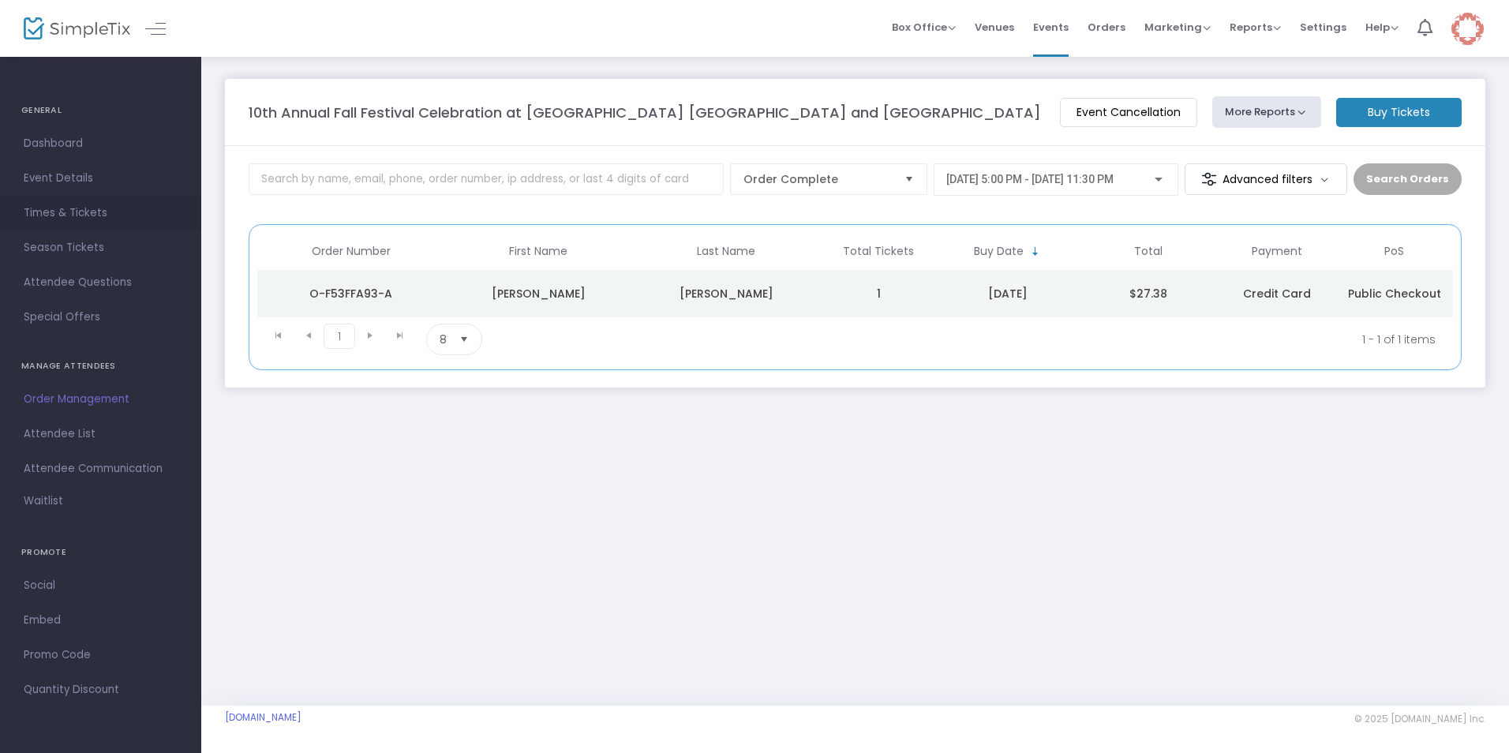
click at [79, 216] on span "Times & Tickets" at bounding box center [101, 213] width 154 height 21
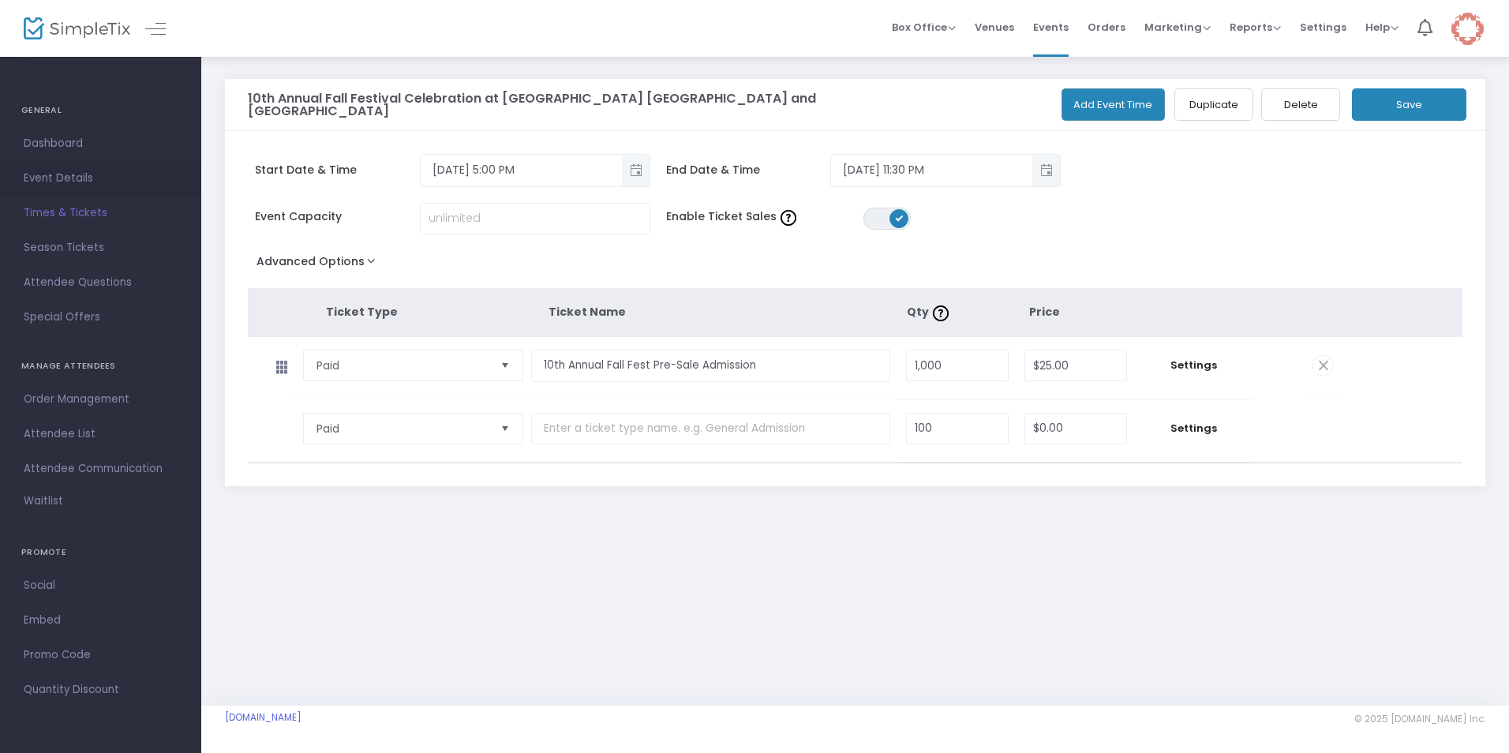
click at [69, 171] on span "Event Details" at bounding box center [101, 178] width 154 height 21
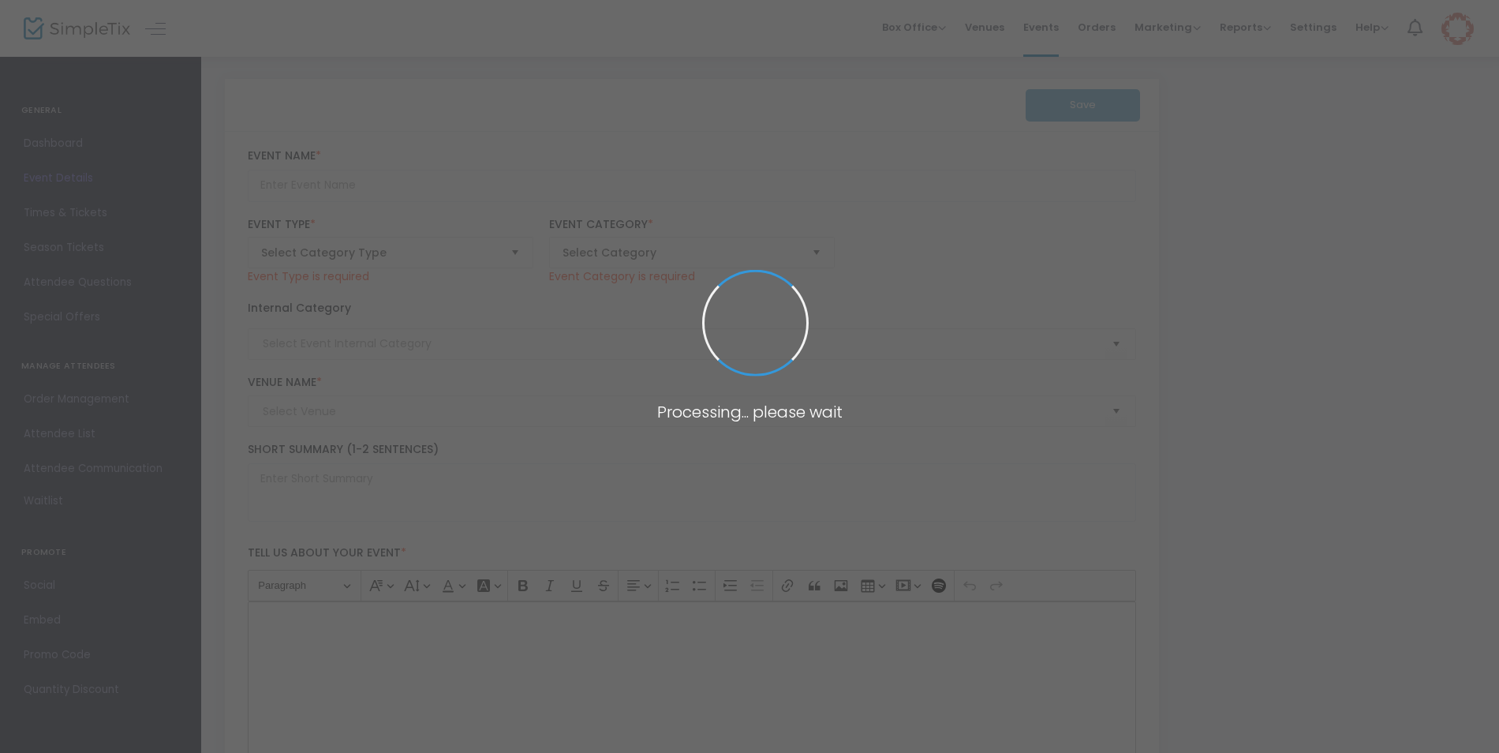
type input "10th Annual Fall Festival Celebration at [GEOGRAPHIC_DATA] [GEOGRAPHIC_DATA] an…"
type textarea "10th Annual Fall Festival Celebration at [GEOGRAPHIC_DATA] [GEOGRAPHIC_DATA] an…"
type input "[EMAIL_ADDRESS][DOMAIN_NAME]"
type input "Buy Tickets"
type input "HC Fall Fest 2025"
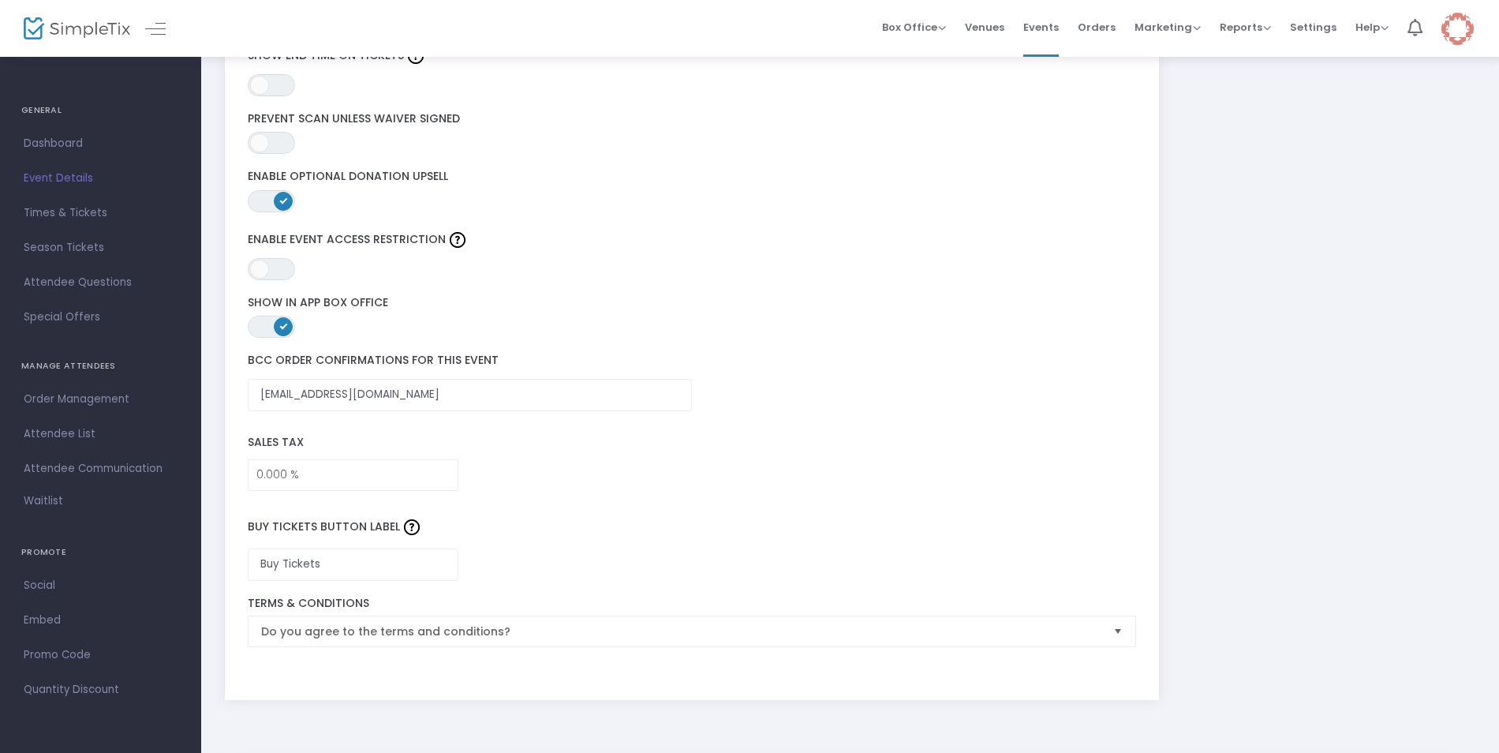
scroll to position [2124, 0]
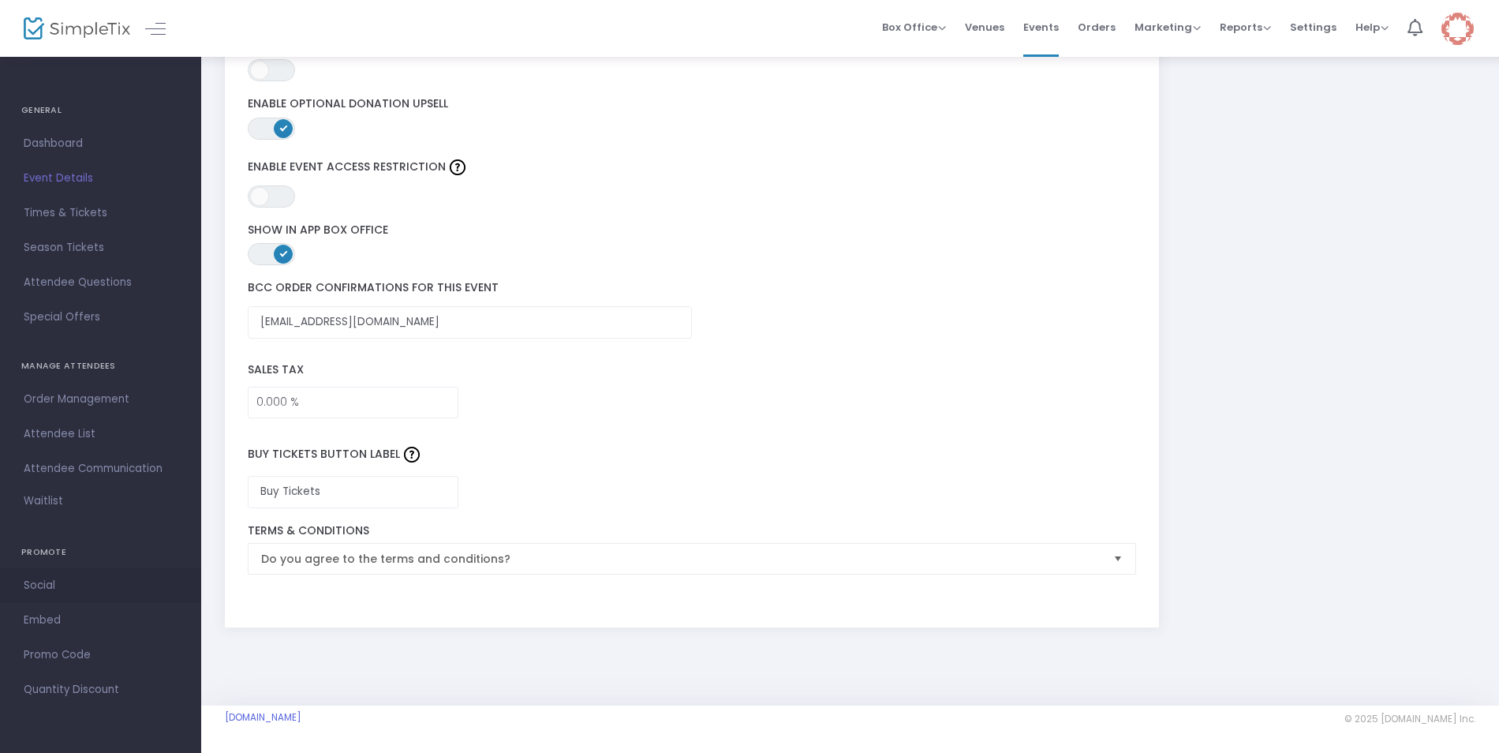
click at [58, 586] on span "Social" at bounding box center [101, 585] width 154 height 21
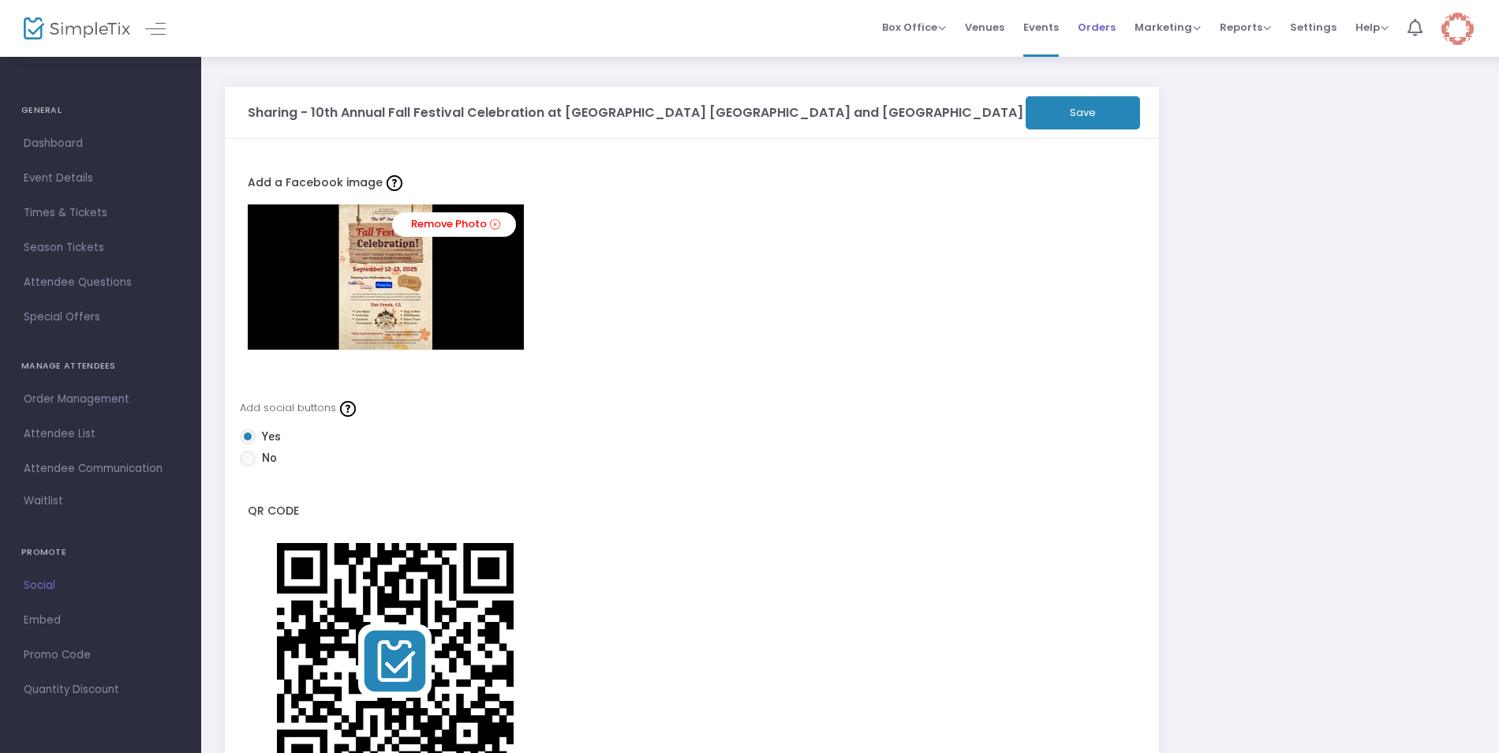
click at [1104, 25] on span "Orders" at bounding box center [1097, 27] width 38 height 40
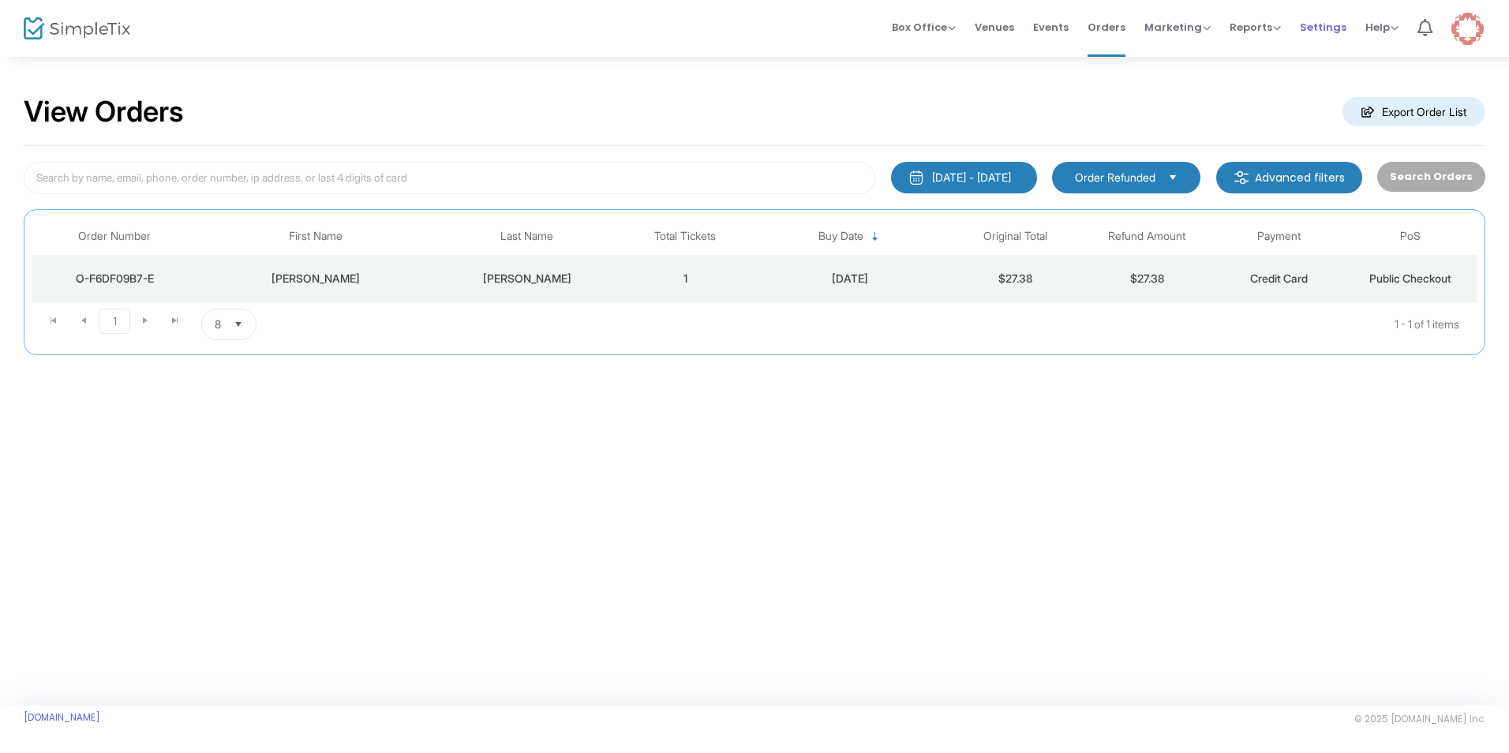
click at [1333, 30] on span "Settings" at bounding box center [1323, 27] width 47 height 40
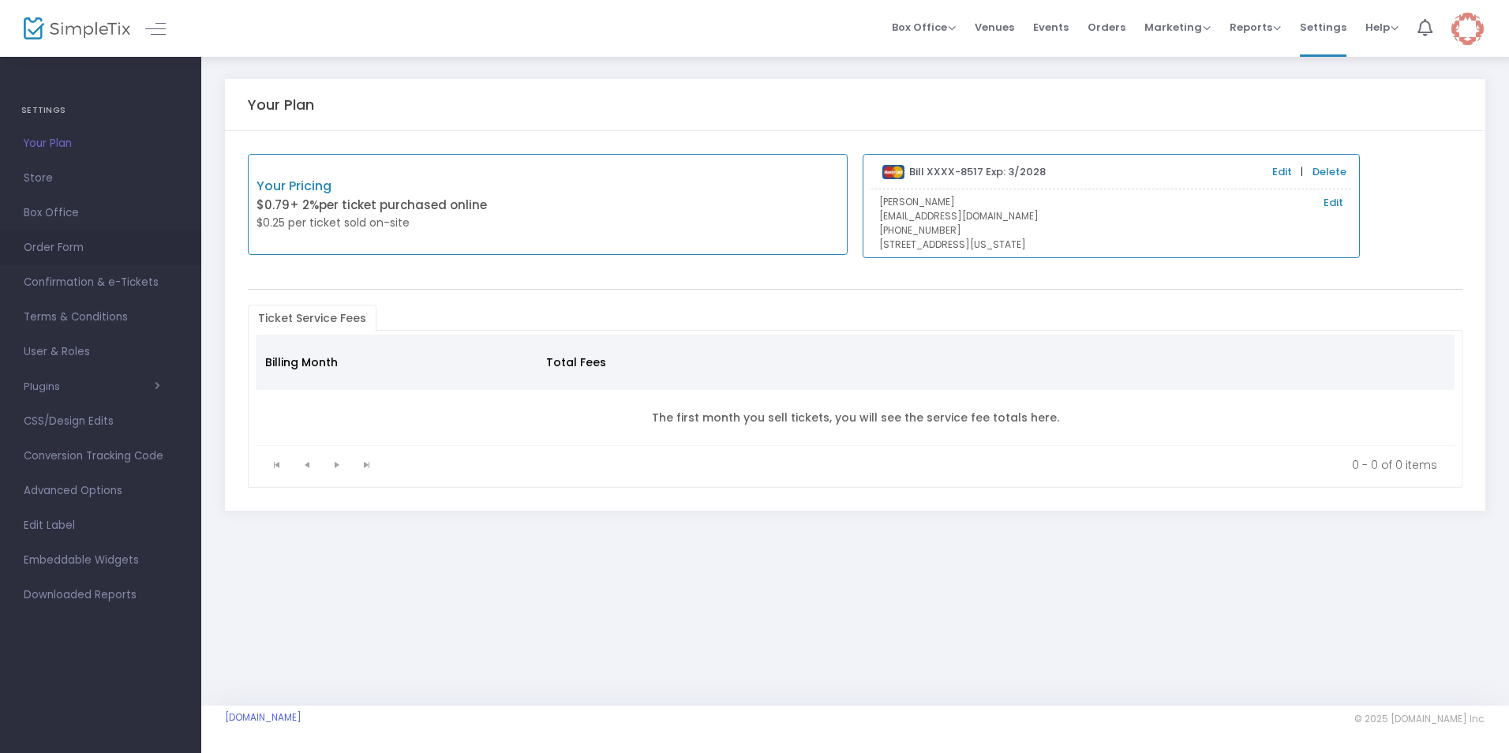
click at [68, 253] on span "Order Form" at bounding box center [101, 248] width 154 height 21
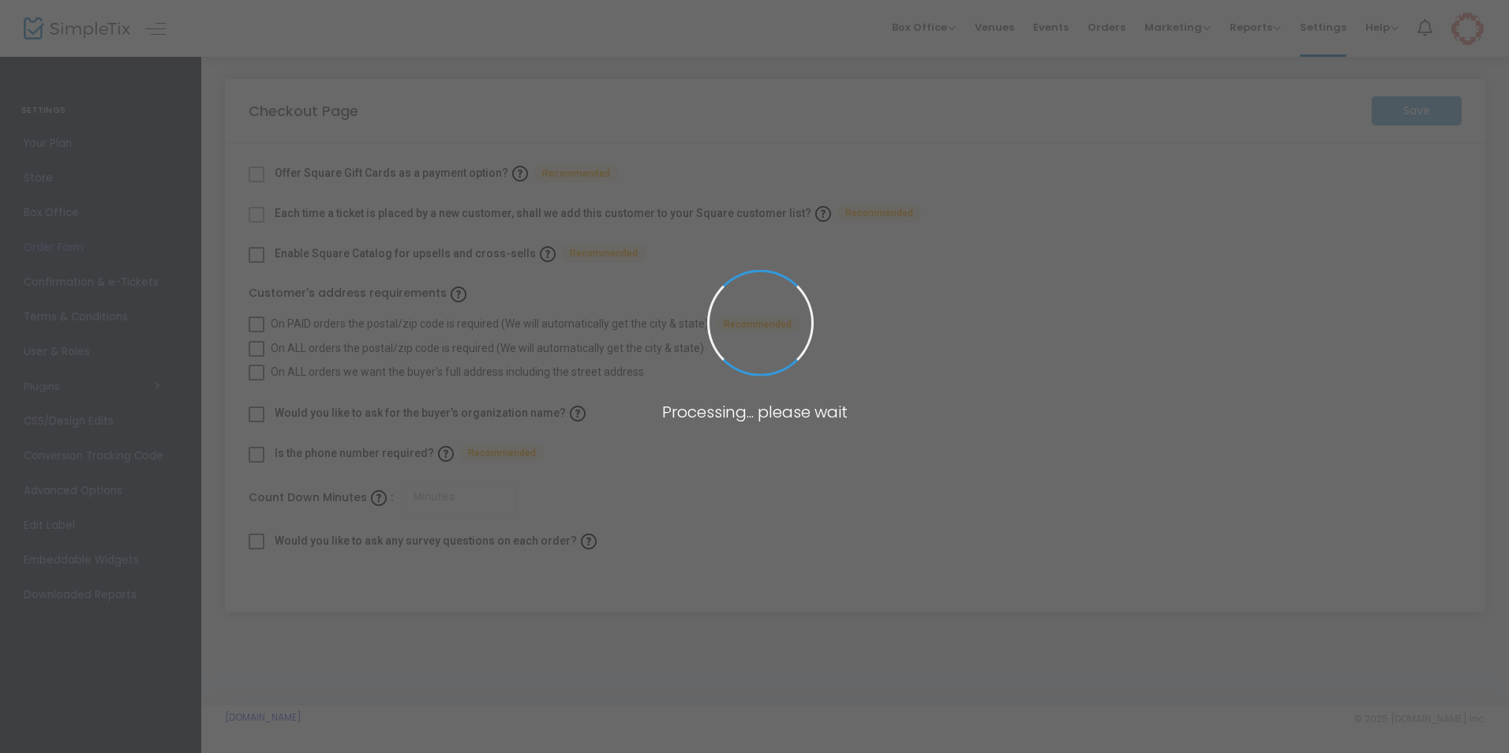
checkbox input "true"
type input "30"
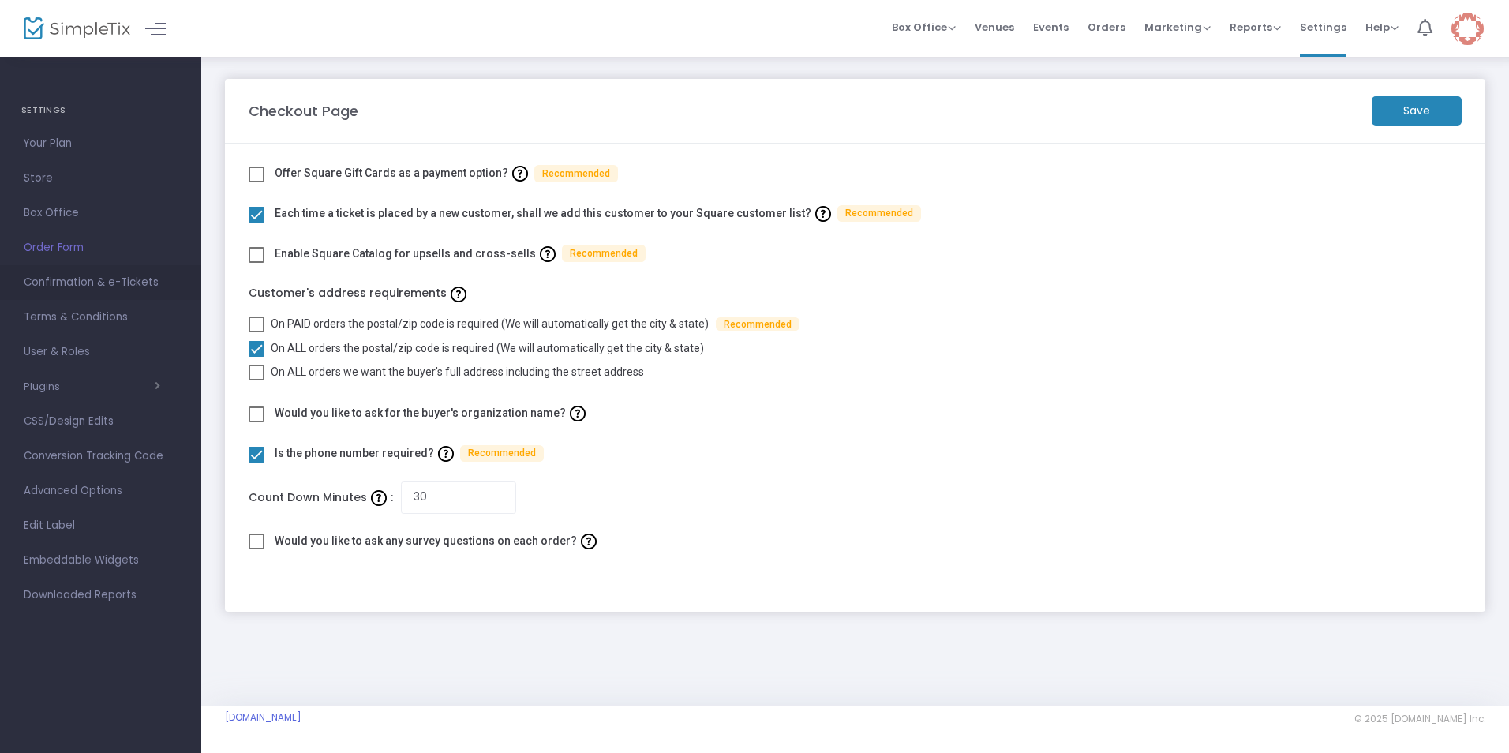
click at [96, 284] on span "Confirmation & e-Tickets" at bounding box center [101, 282] width 154 height 21
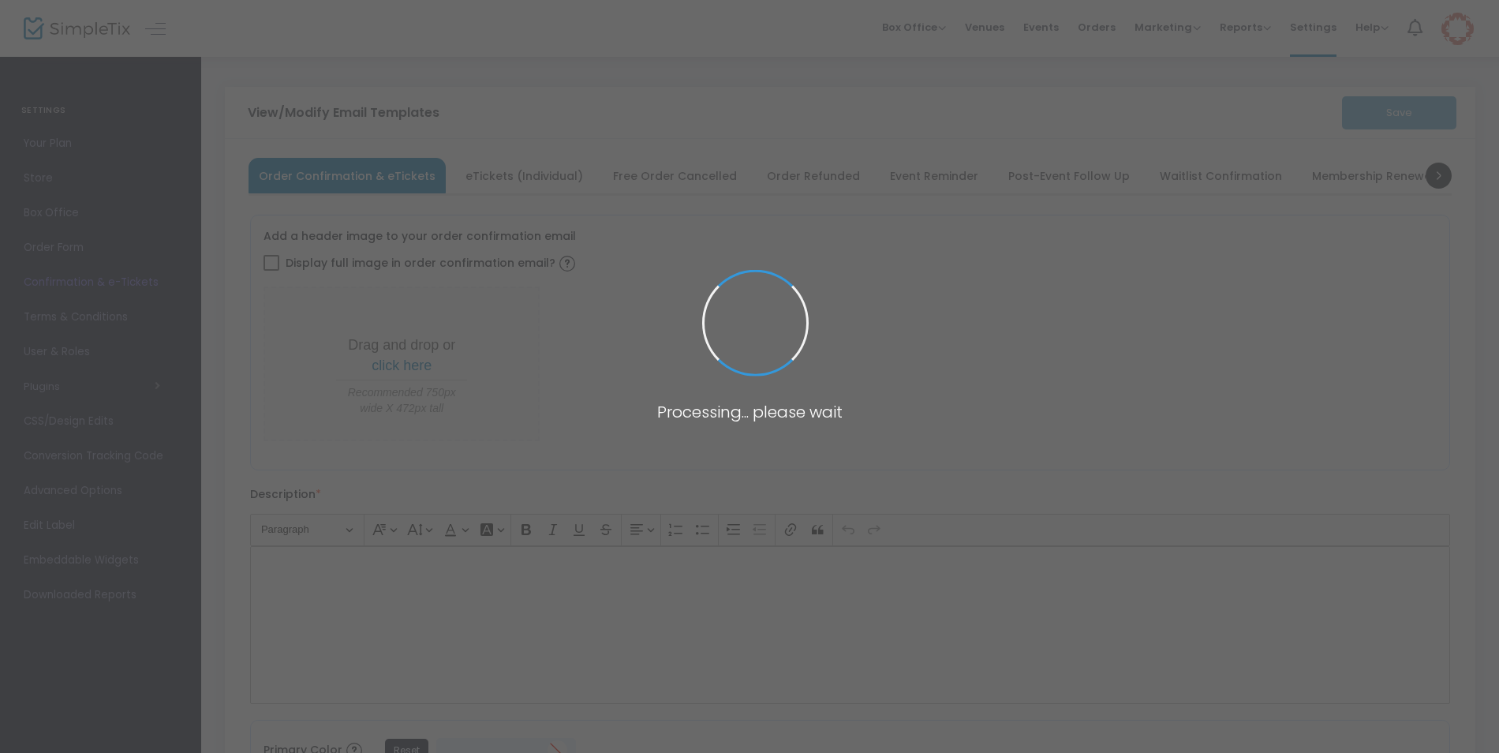
type input "[EMAIL_ADDRESS][DOMAIN_NAME]"
type input "Print and bring this ticket with you for entry"
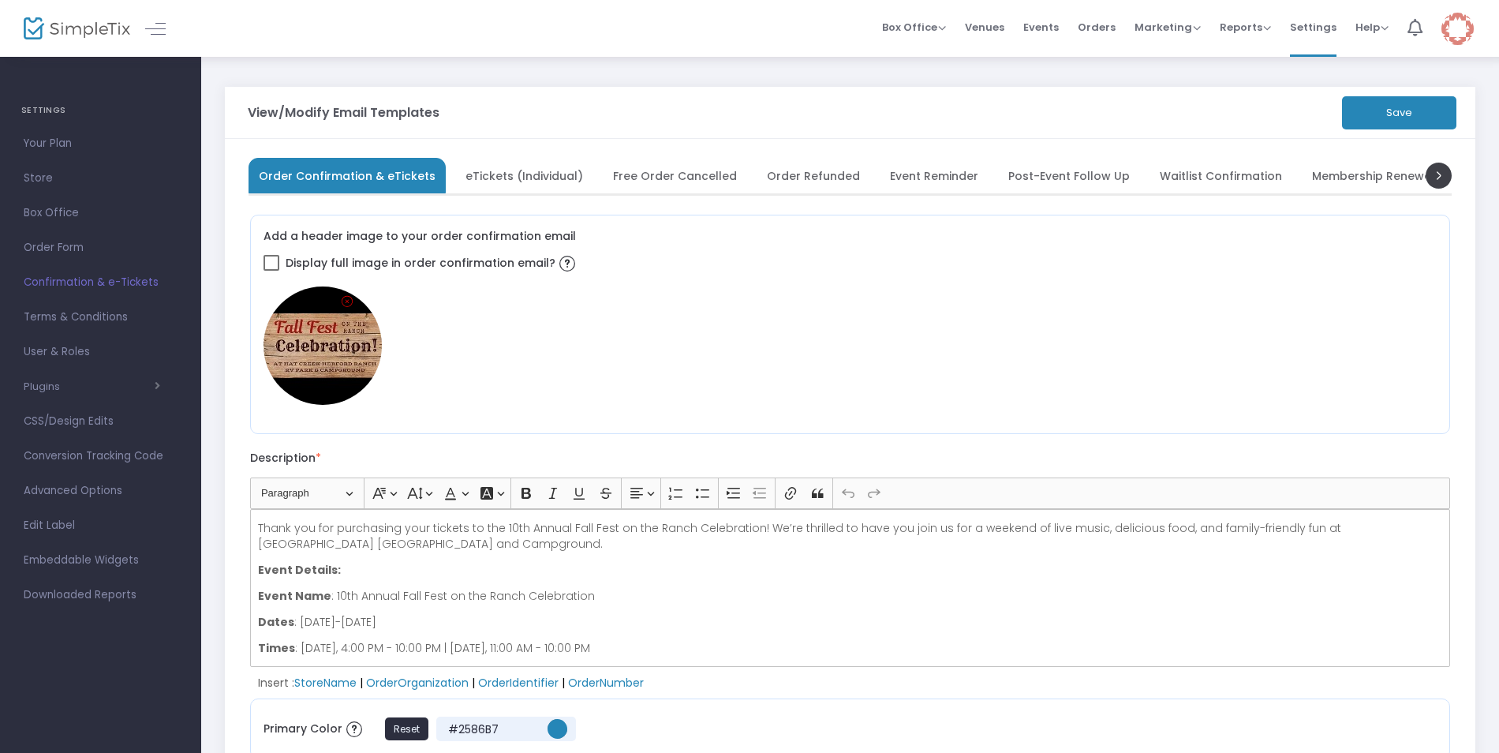
click at [529, 177] on span "eTickets (Individual)" at bounding box center [525, 175] width 118 height 9
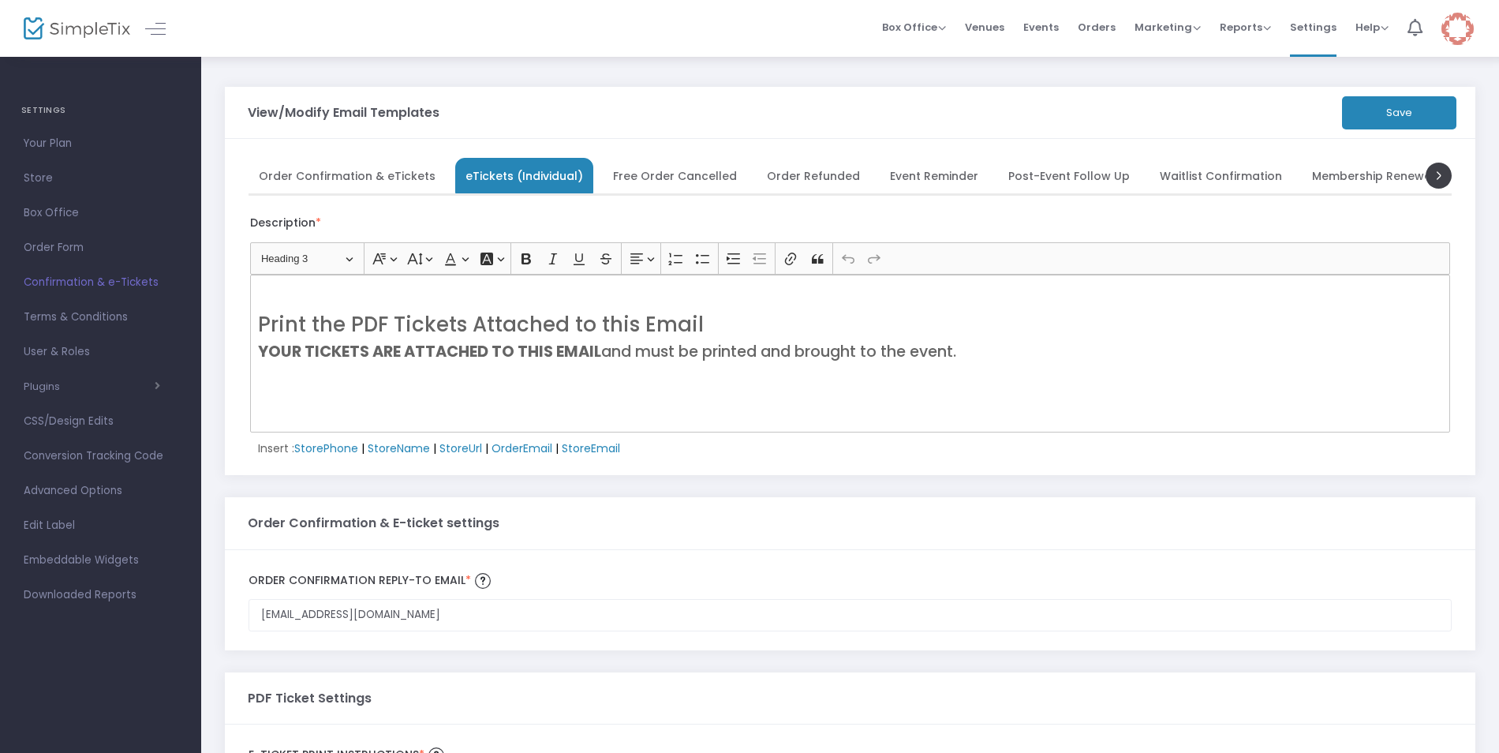
click at [334, 178] on span "Order Confirmation & eTickets" at bounding box center [347, 175] width 177 height 9
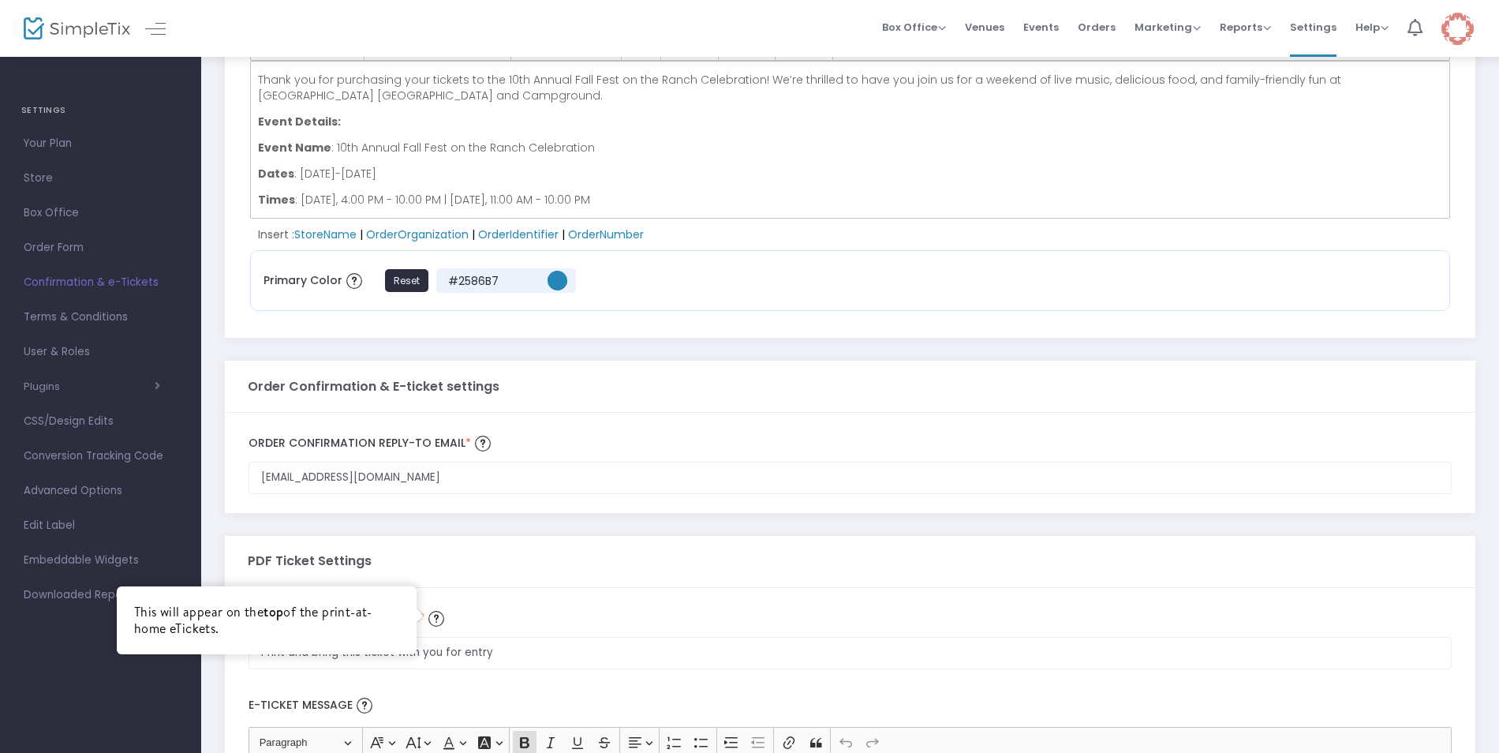
scroll to position [473, 0]
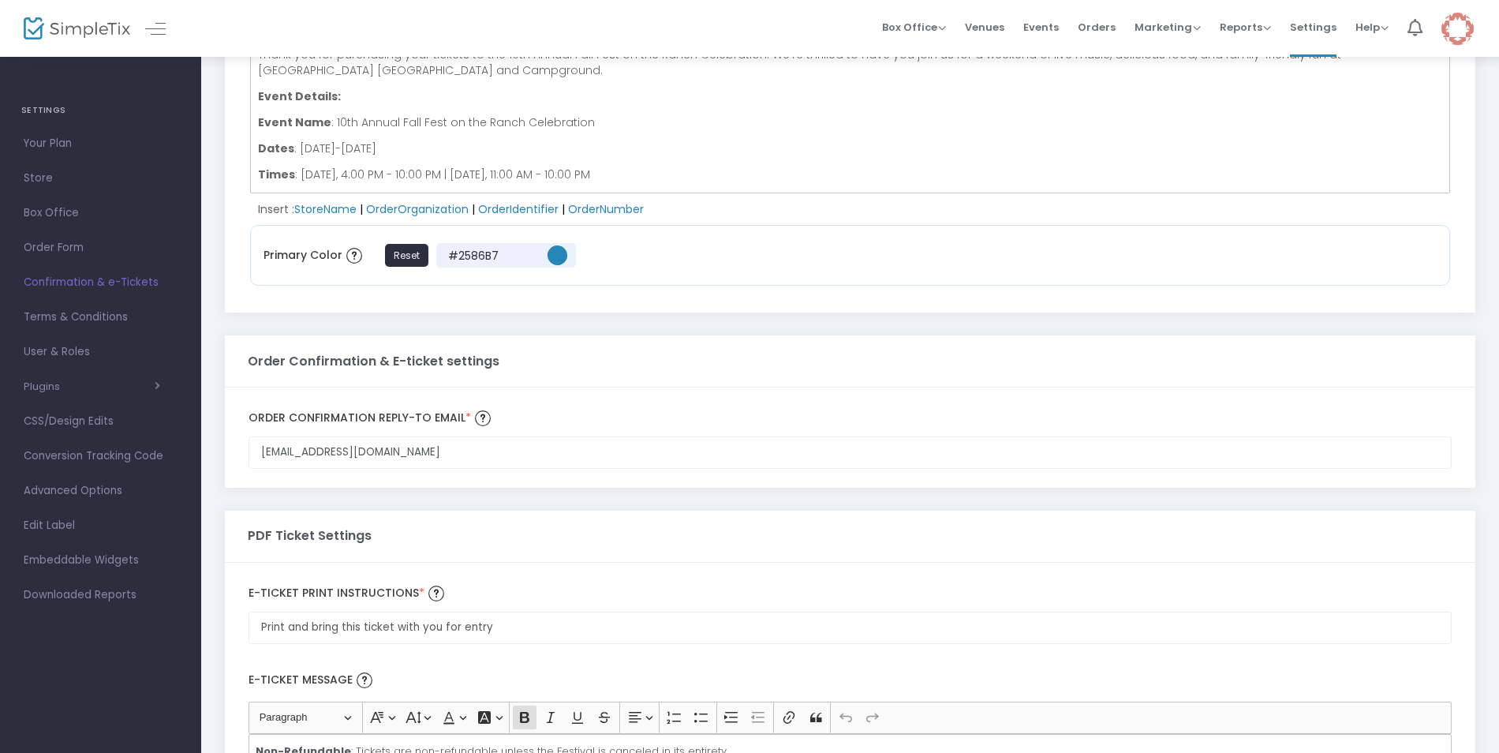
click at [153, 451] on span "Conversion Tracking Code" at bounding box center [101, 456] width 154 height 21
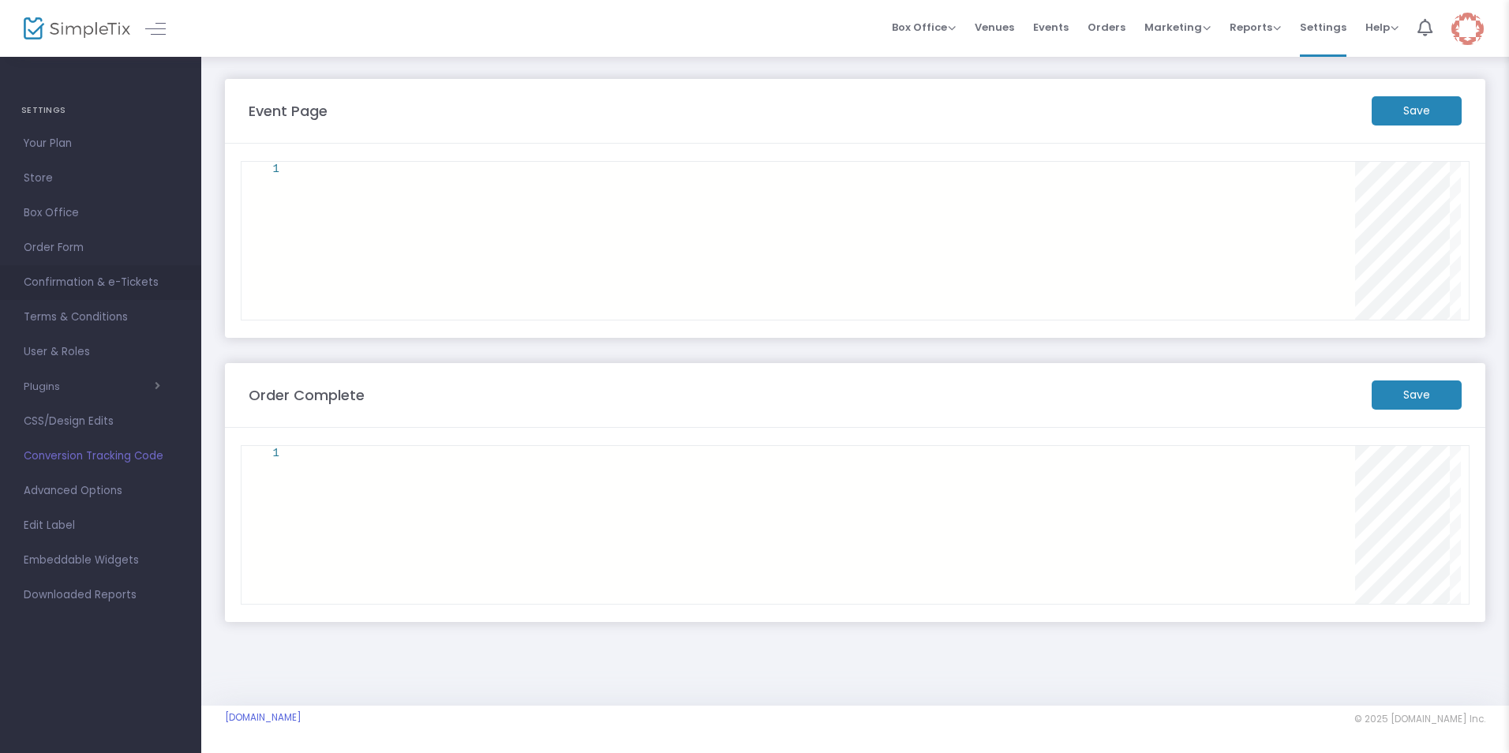
click at [87, 282] on span "Confirmation & e-Tickets" at bounding box center [101, 282] width 154 height 21
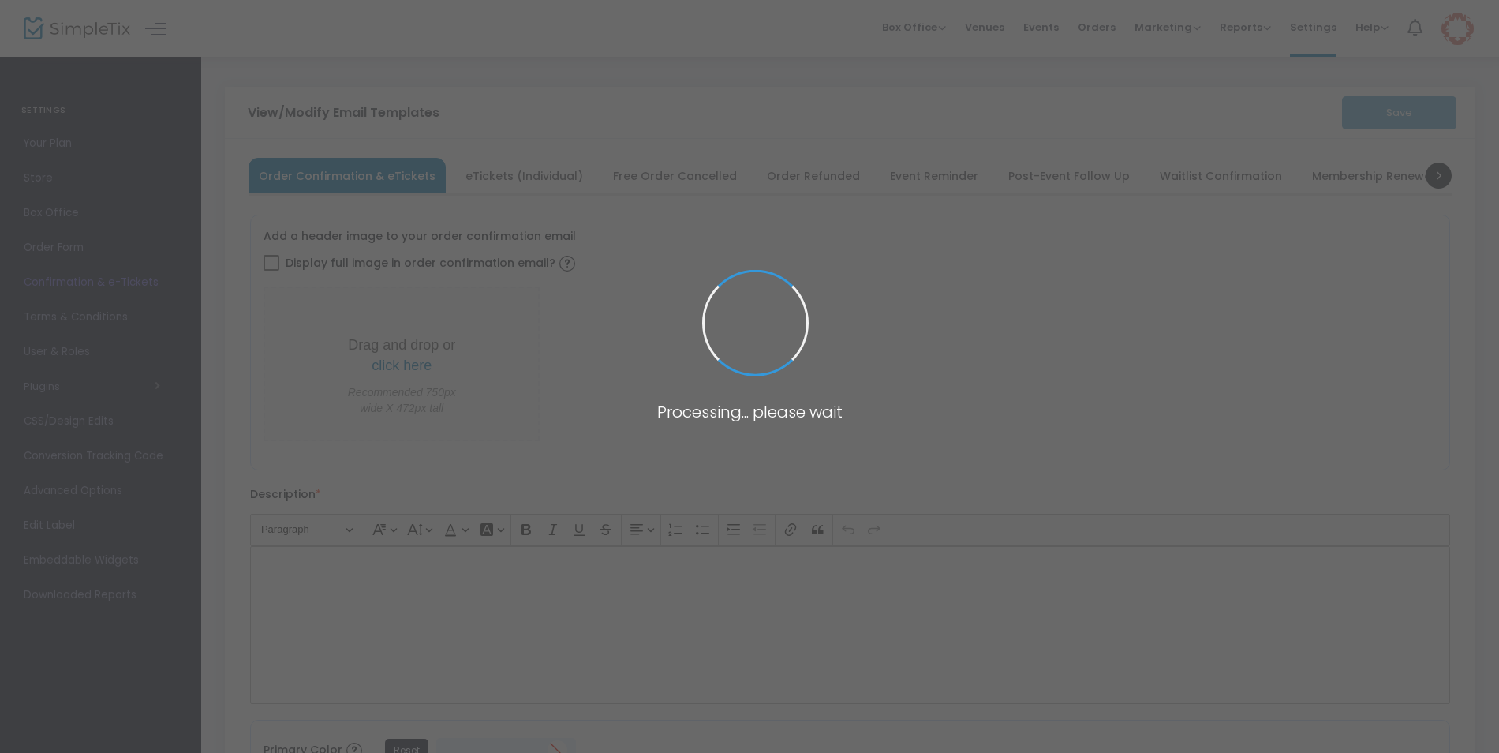
type input "[EMAIL_ADDRESS][DOMAIN_NAME]"
type input "Print and bring this ticket with you for entry"
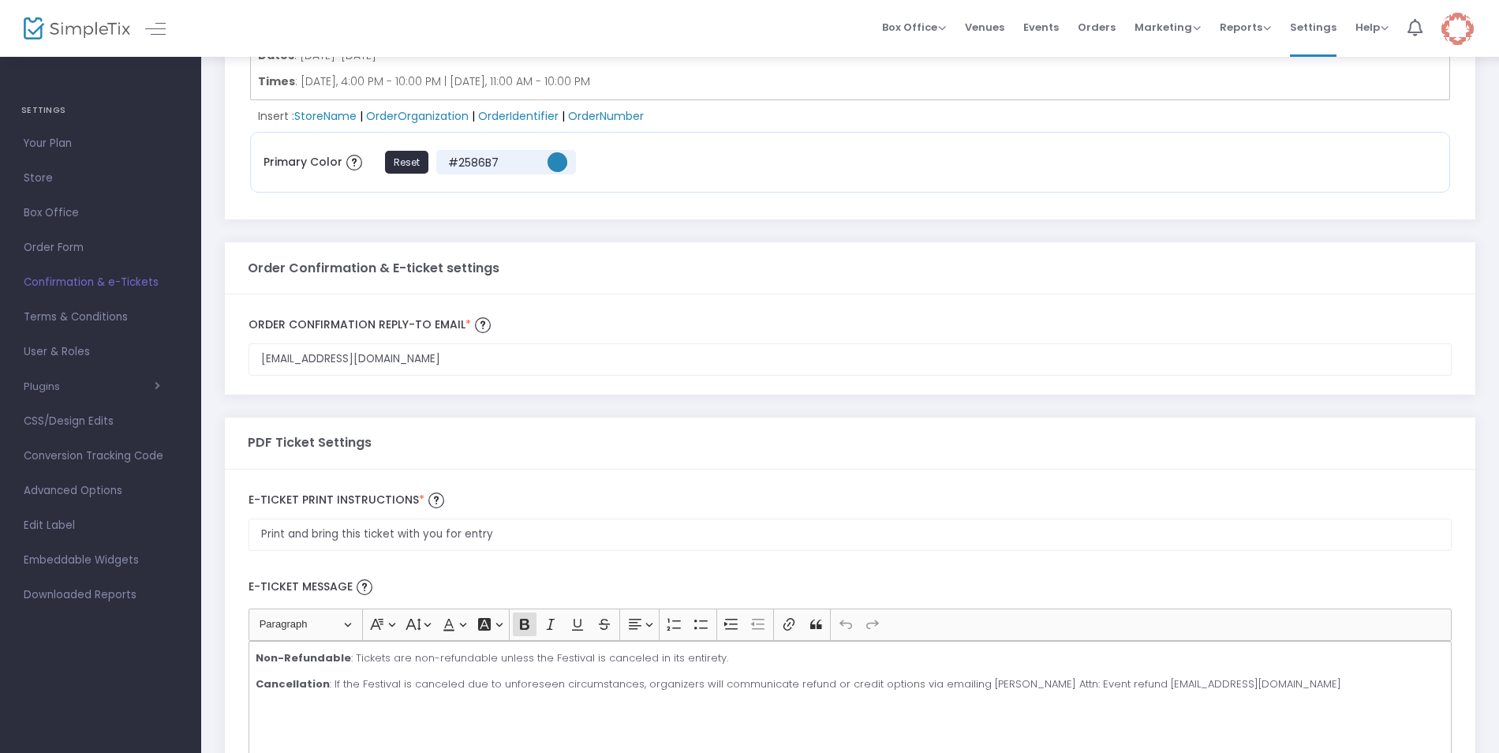
scroll to position [631, 0]
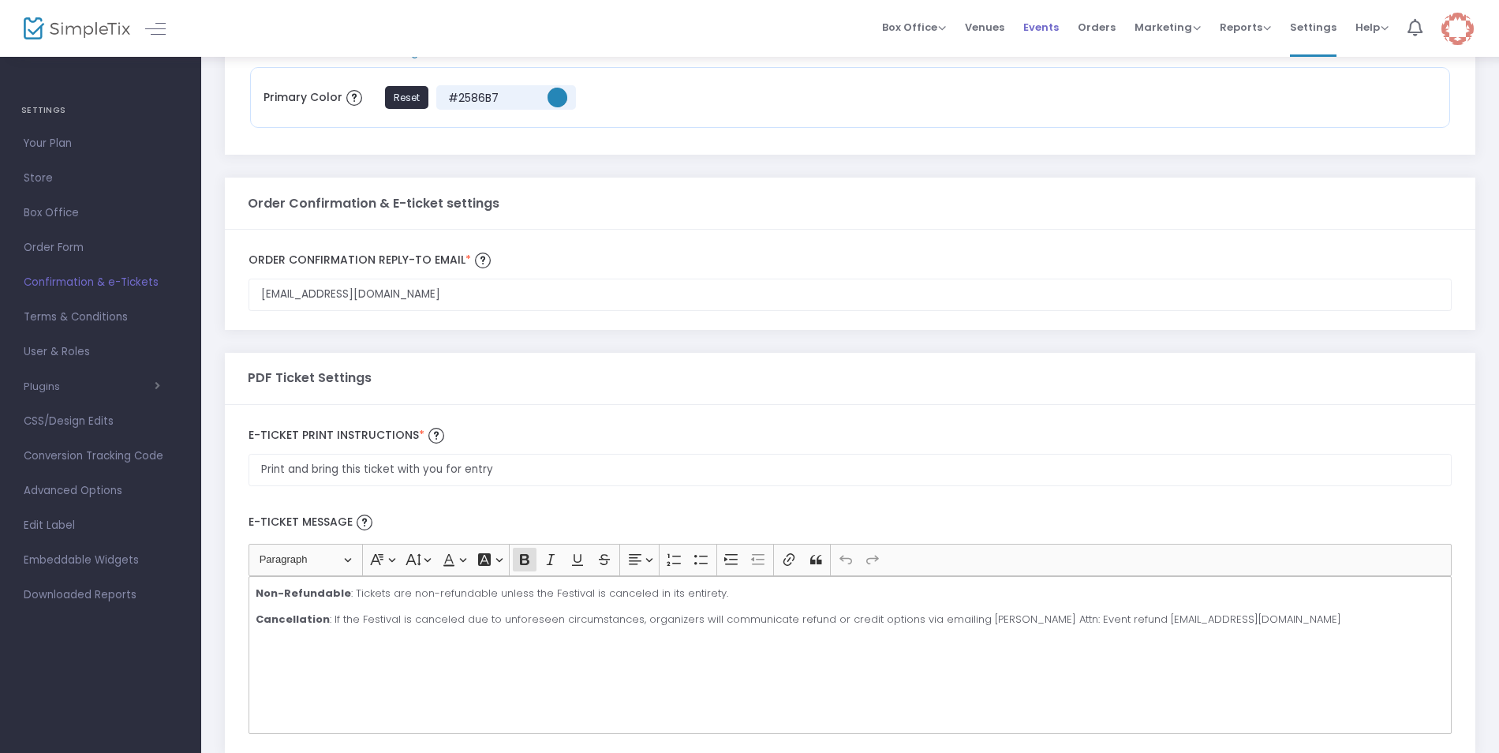
click at [1039, 28] on span "Events" at bounding box center [1042, 27] width 36 height 40
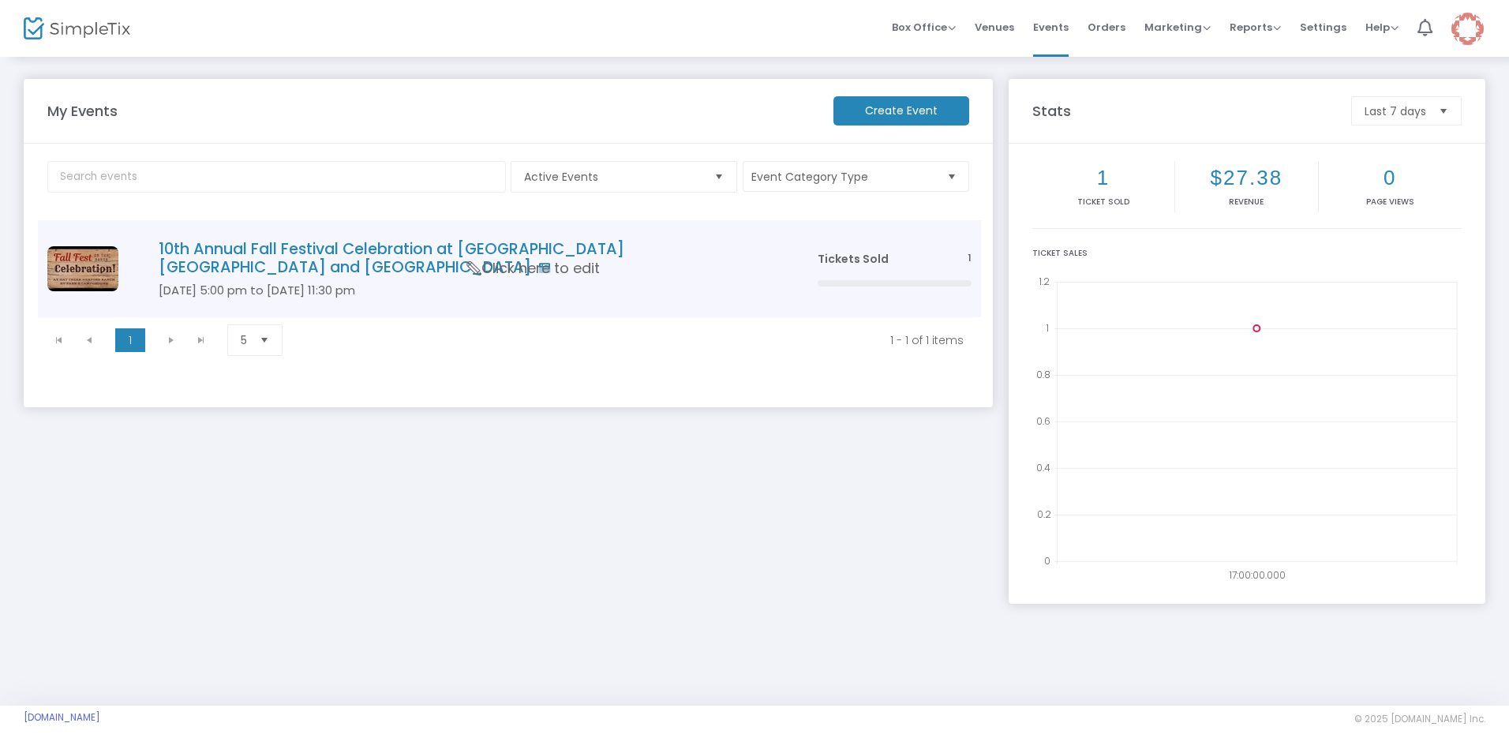
click at [439, 248] on h4 "10th Annual Fall Festival Celebration at [GEOGRAPHIC_DATA] [GEOGRAPHIC_DATA] an…" at bounding box center [465, 258] width 612 height 37
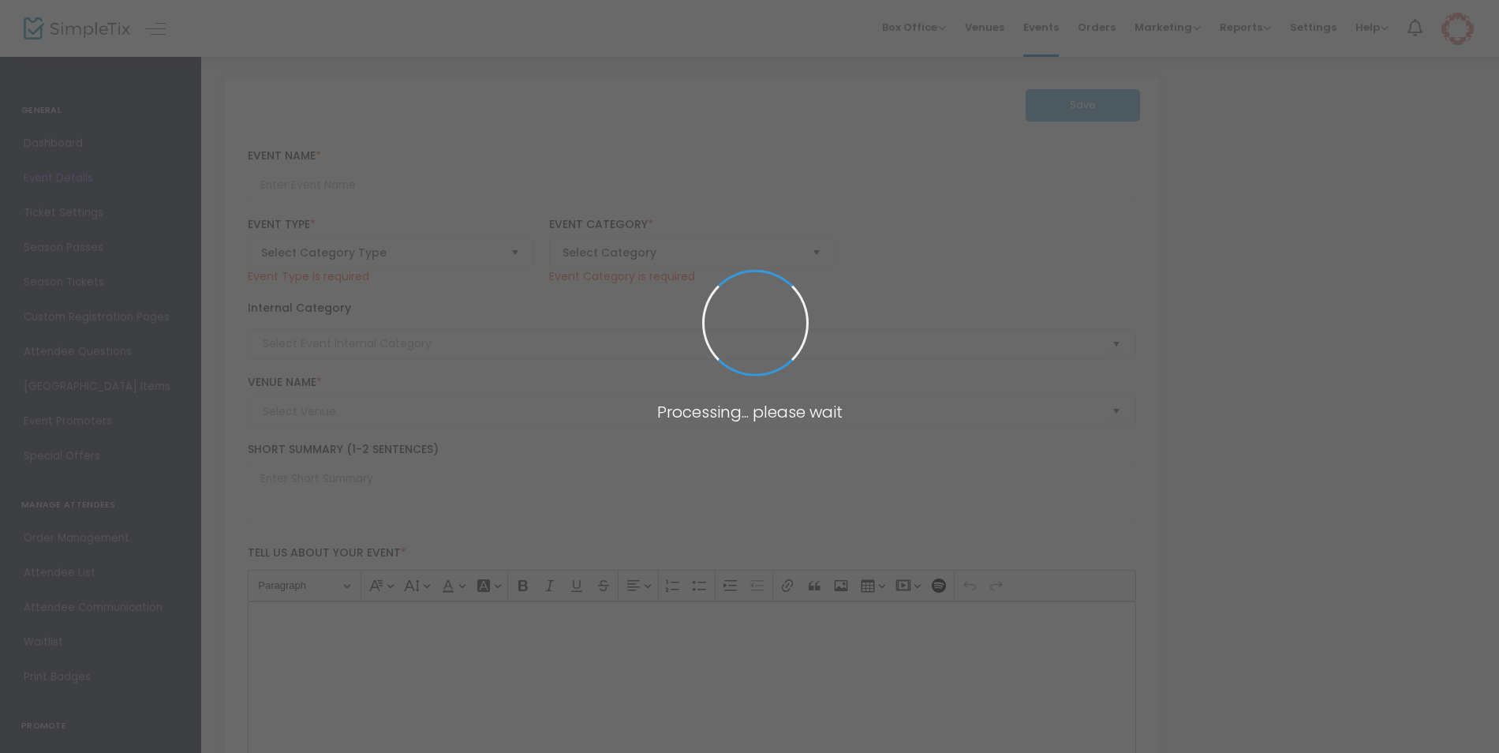
type input "10th Annual Fall Festival Celebration at [GEOGRAPHIC_DATA] [GEOGRAPHIC_DATA] an…"
type textarea "10th Annual Fall Festival Celebration at [GEOGRAPHIC_DATA] [GEOGRAPHIC_DATA] an…"
type input "[EMAIL_ADDRESS][DOMAIN_NAME]"
type input "Buy Tickets"
type input "HC Fall Fest 2025"
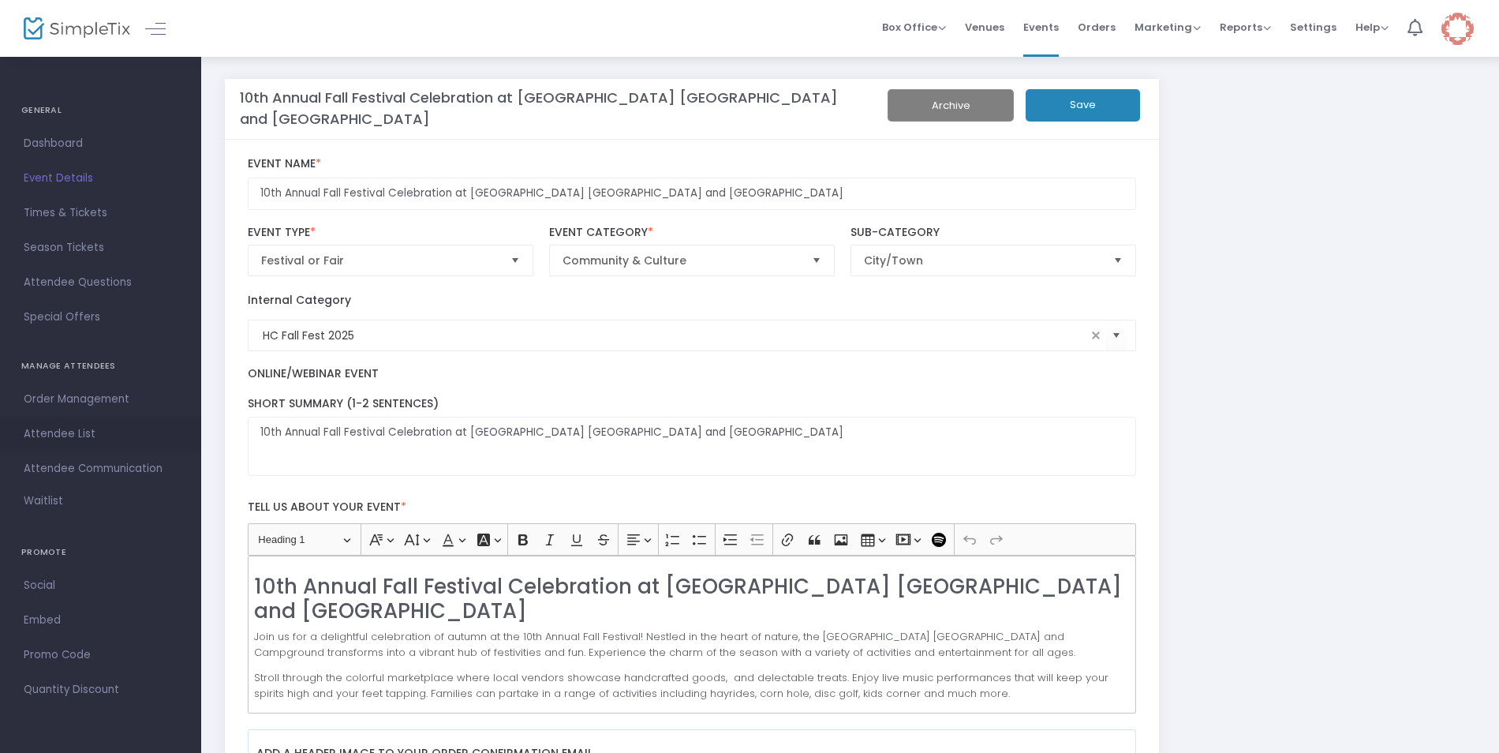
click at [81, 434] on span "Attendee List" at bounding box center [101, 434] width 154 height 21
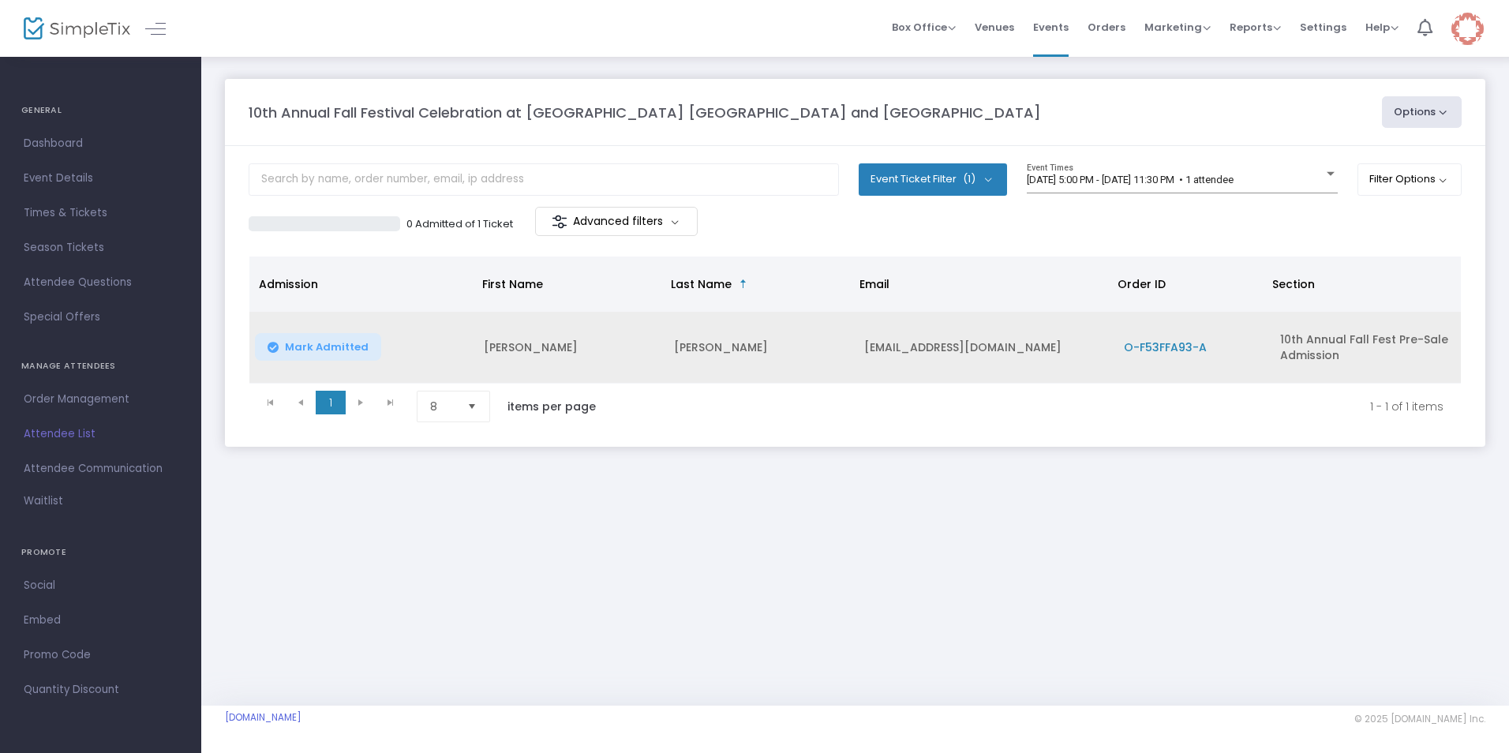
click at [350, 350] on span "Mark Admitted" at bounding box center [327, 347] width 84 height 13
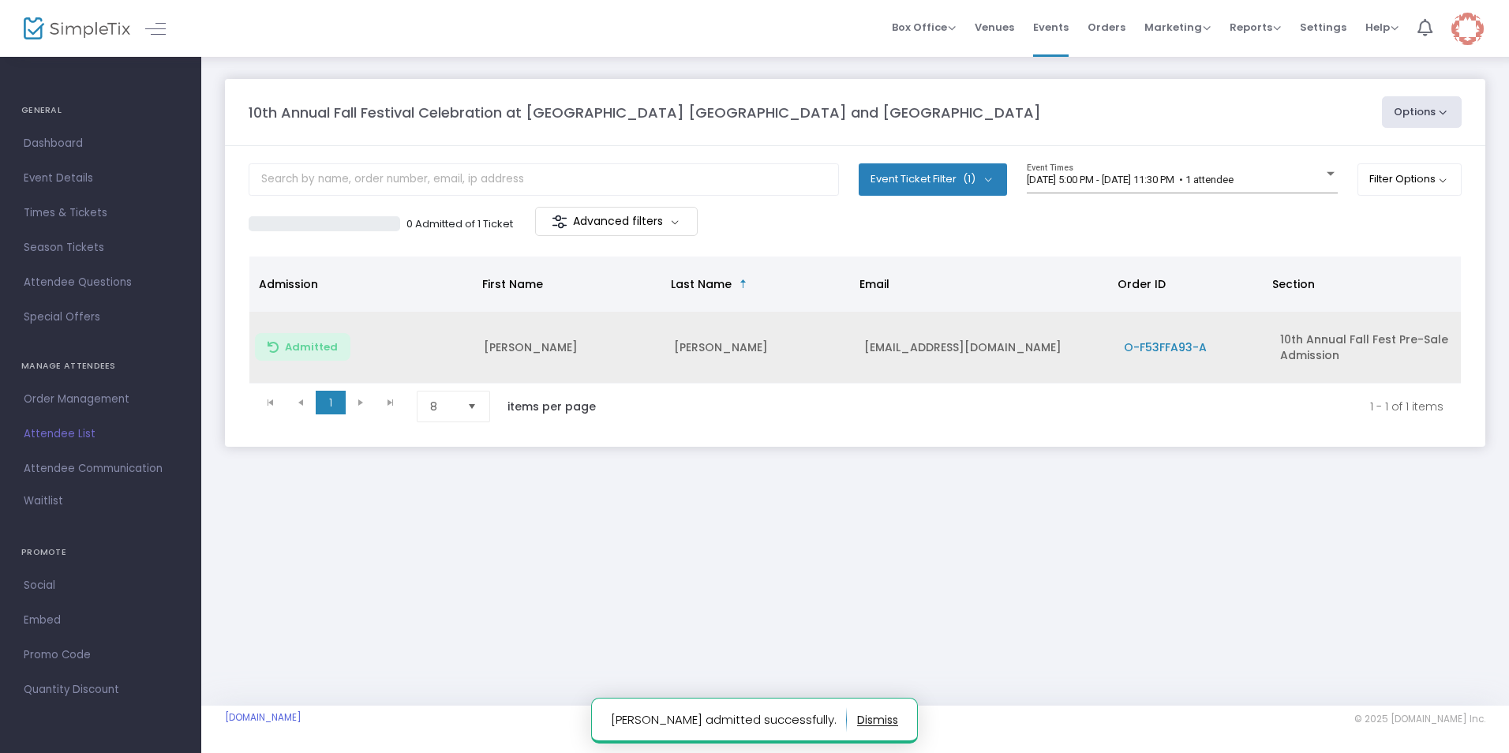
click at [1128, 346] on span "O-F53FFA93-A" at bounding box center [1165, 347] width 83 height 16
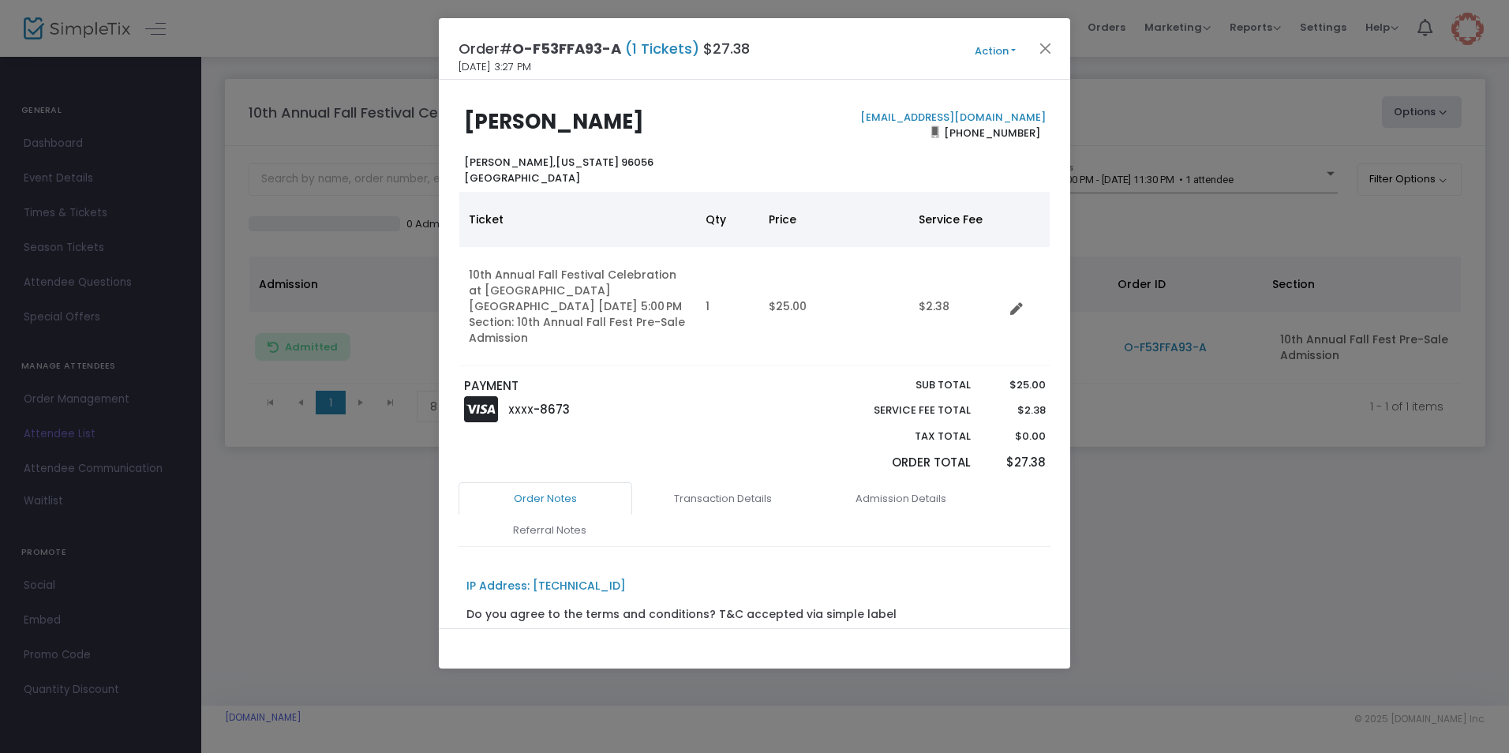
click at [1000, 52] on button "Action" at bounding box center [995, 51] width 95 height 17
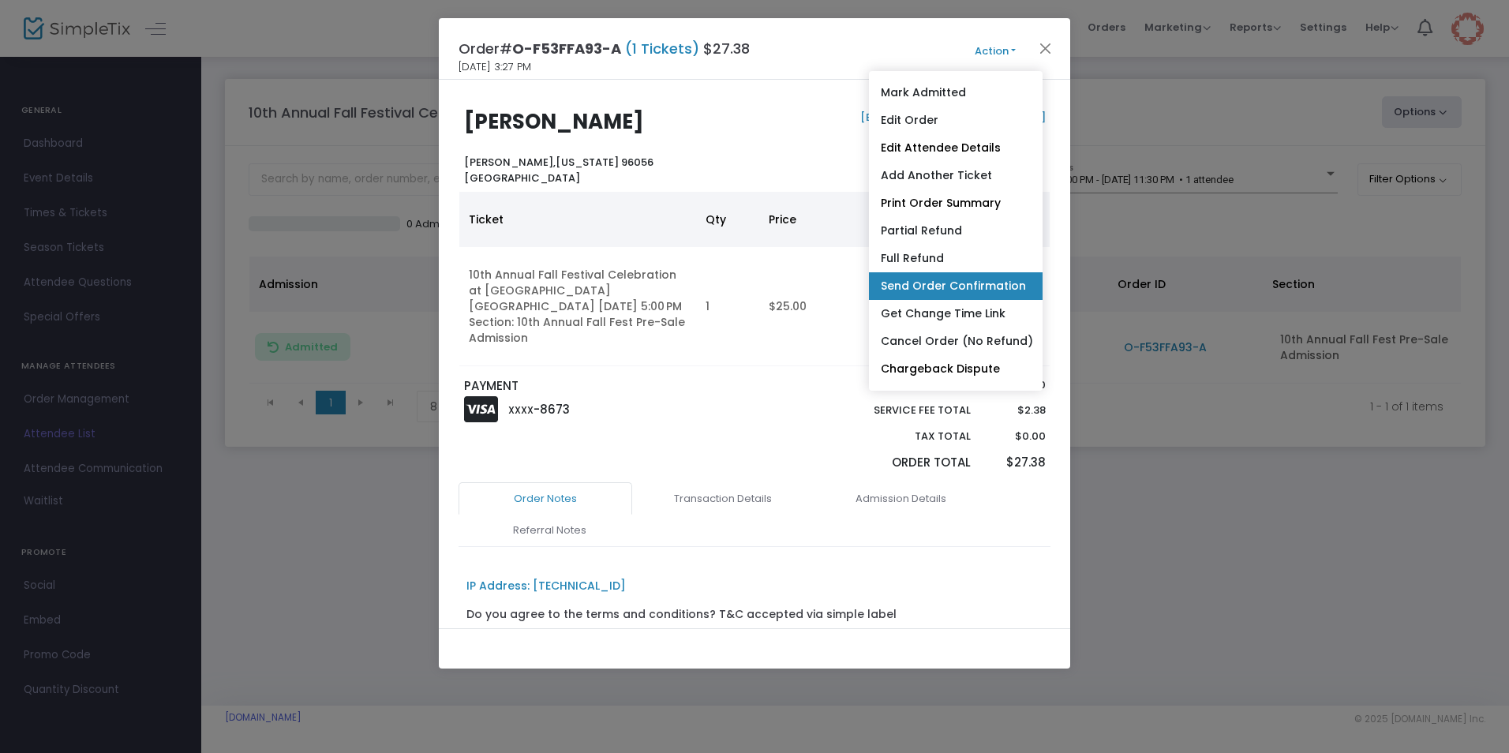
click at [981, 288] on link "Send Order Confirmation" at bounding box center [956, 286] width 174 height 28
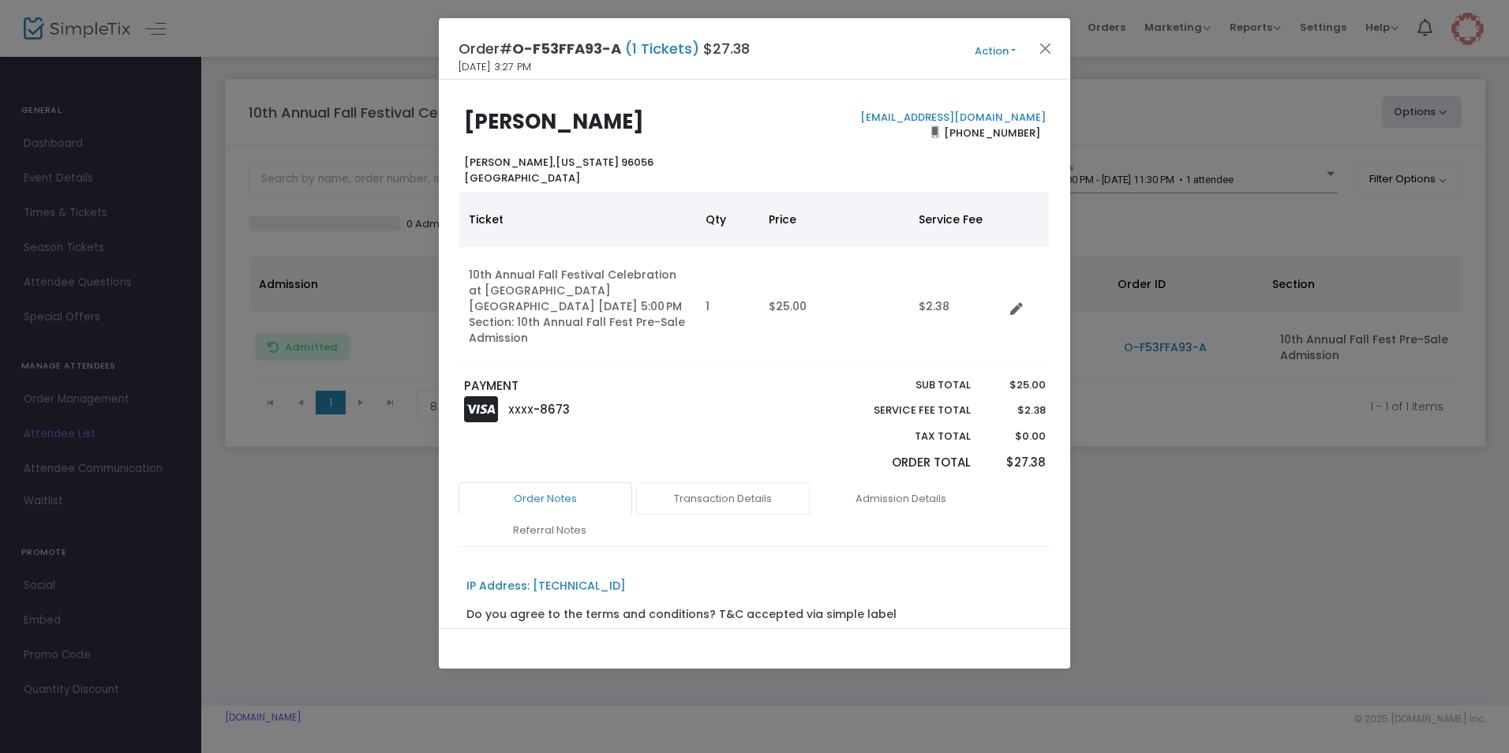
click at [743, 498] on link "Transaction Details" at bounding box center [723, 498] width 174 height 33
click at [865, 500] on link "Admission Details" at bounding box center [901, 498] width 174 height 33
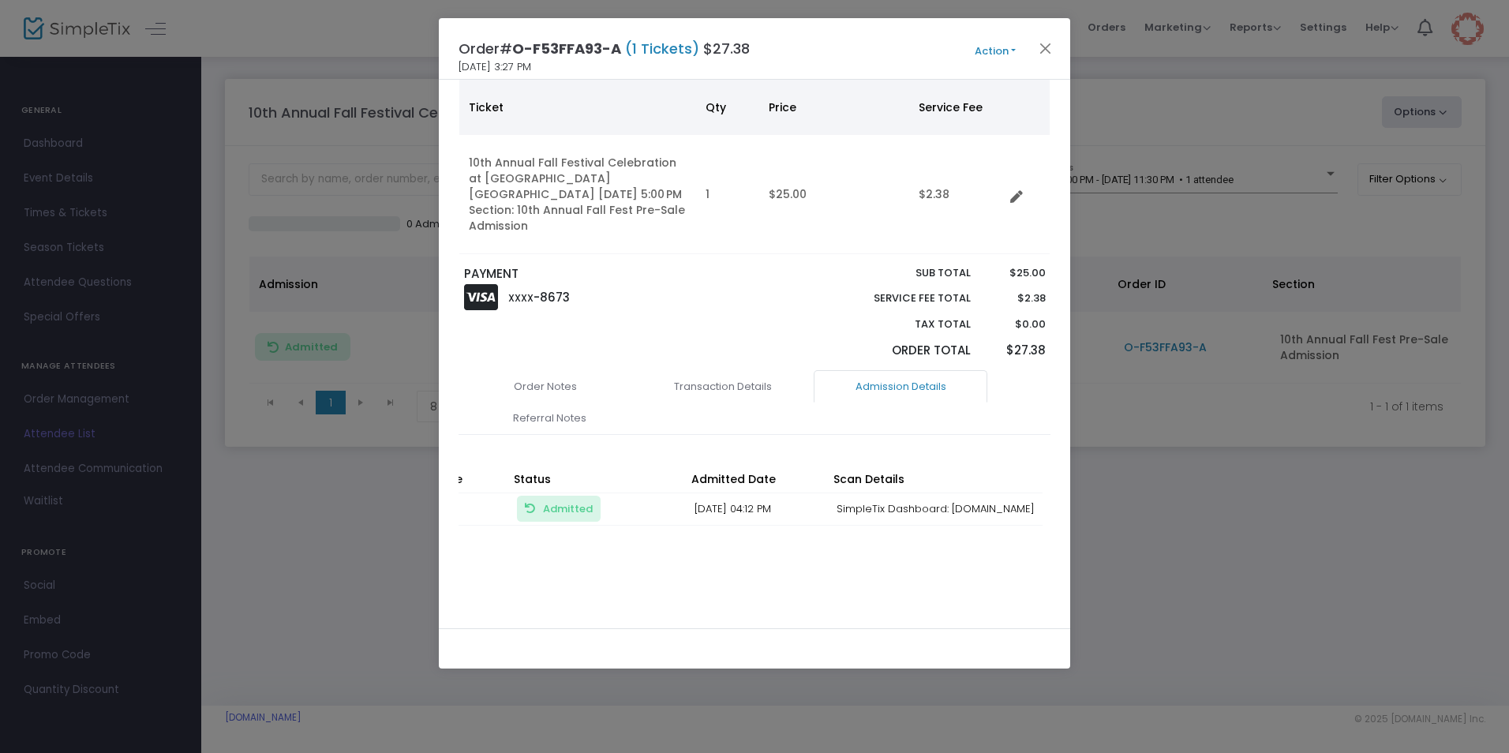
scroll to position [0, 320]
click at [1012, 501] on td "SimpleTix Dashboard: [DOMAIN_NAME]" at bounding box center [936, 509] width 214 height 32
drag, startPoint x: 1015, startPoint y: 502, endPoint x: 871, endPoint y: 494, distance: 143.8
click at [871, 494] on td "SimpleTix Dashboard: [DOMAIN_NAME]" at bounding box center [936, 509] width 214 height 32
drag, startPoint x: 871, startPoint y: 494, endPoint x: 881, endPoint y: 499, distance: 10.6
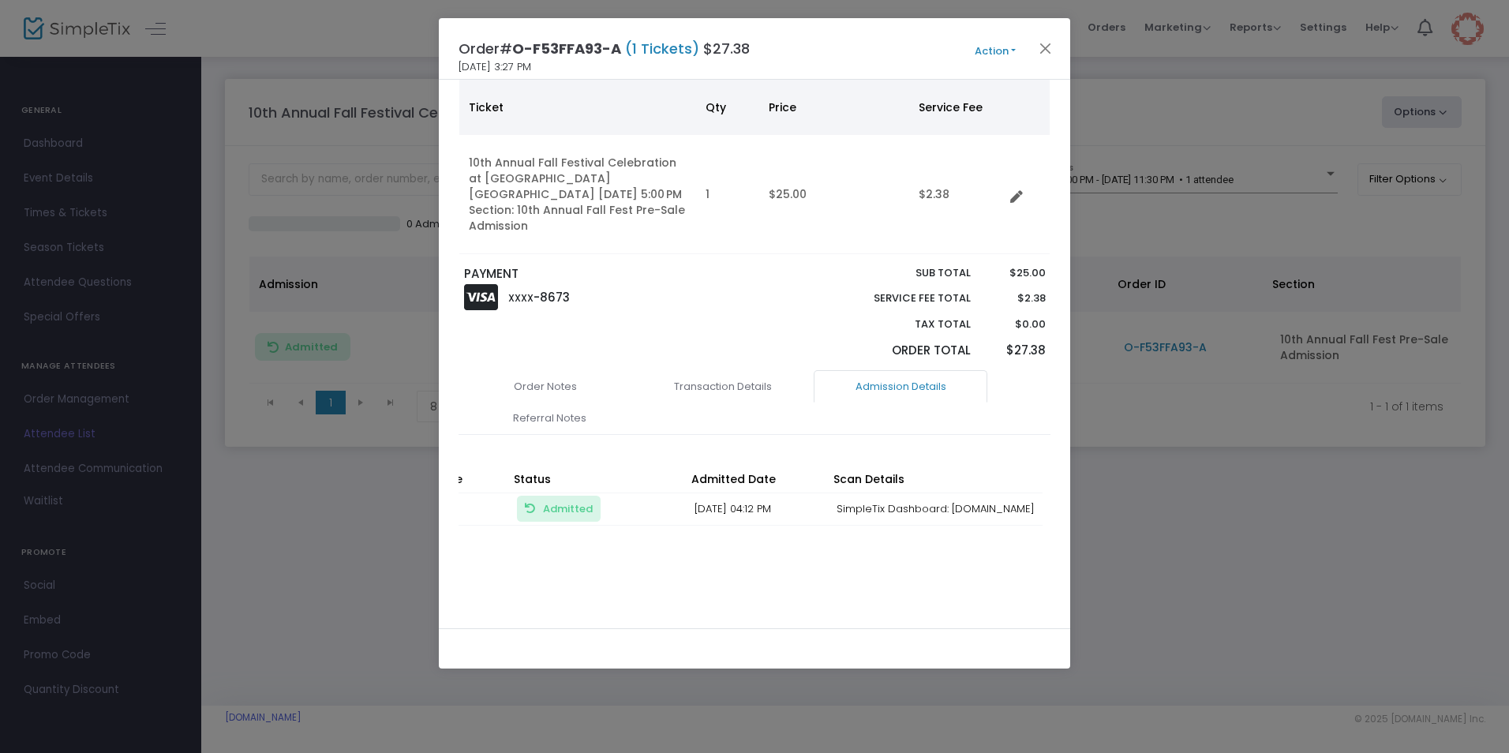
copy td "[DOMAIN_NAME]"
click at [582, 384] on link "Order Notes" at bounding box center [546, 386] width 174 height 33
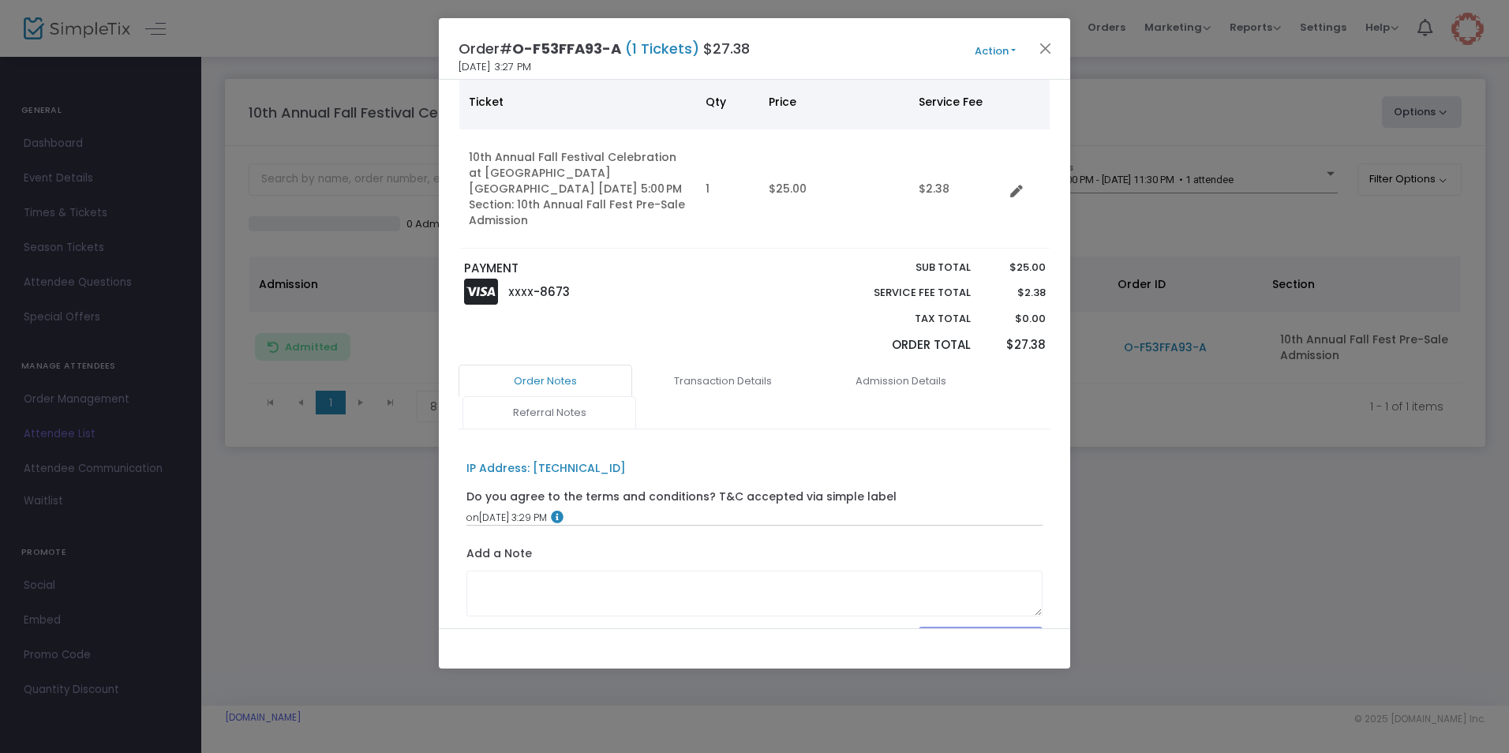
click at [604, 414] on link "Referral Notes" at bounding box center [549, 412] width 174 height 33
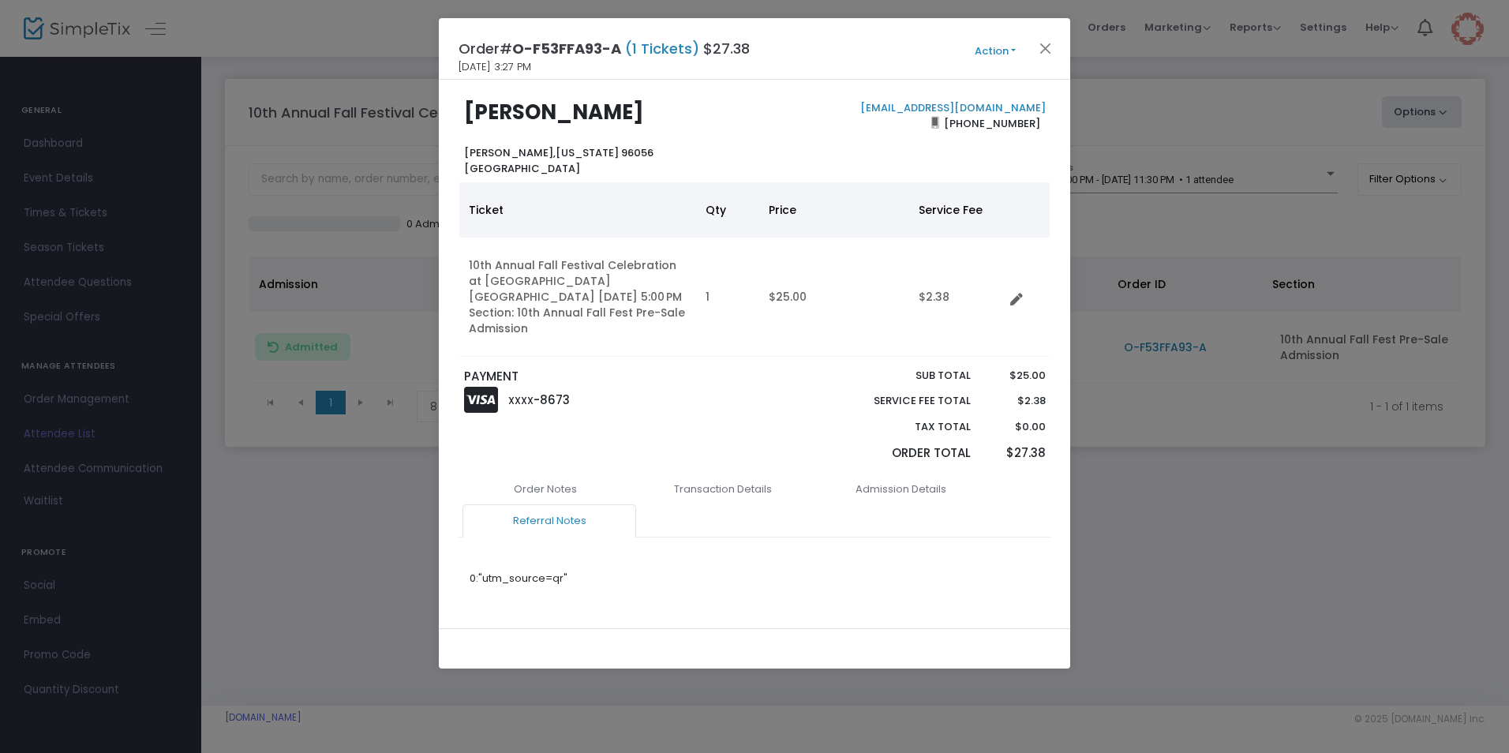
scroll to position [0, 0]
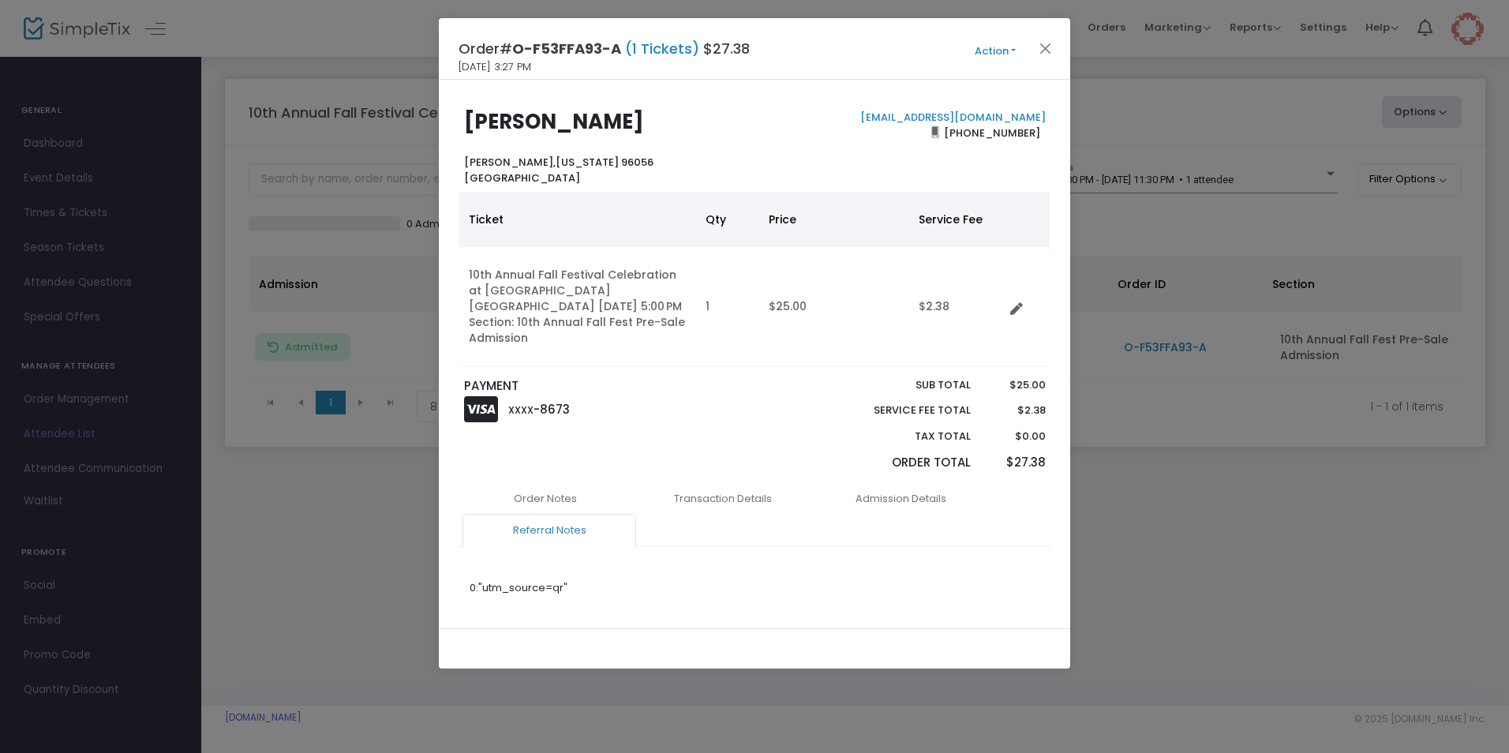
click at [548, 530] on link "Referral Notes" at bounding box center [549, 530] width 174 height 33
click at [541, 501] on link "Order Notes" at bounding box center [546, 498] width 174 height 33
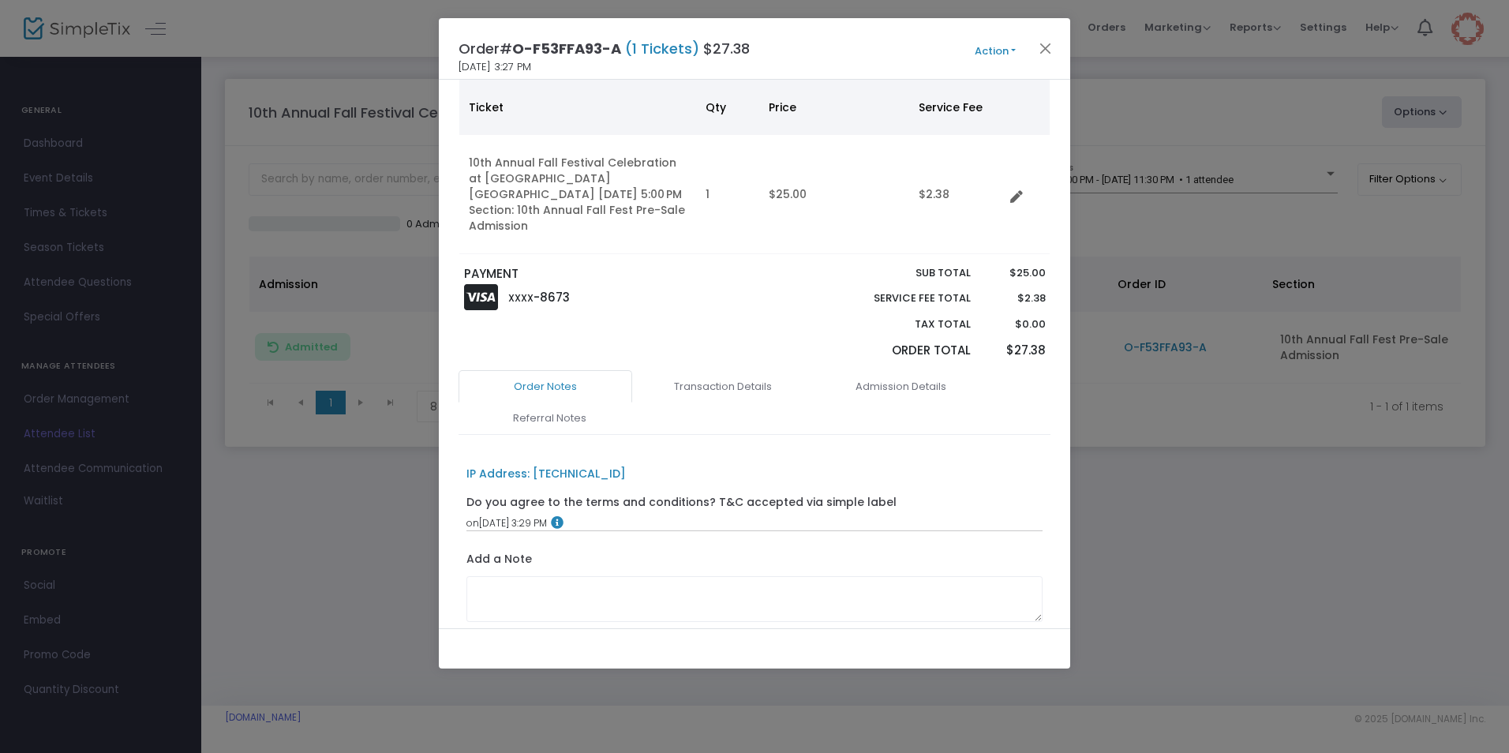
scroll to position [158, 0]
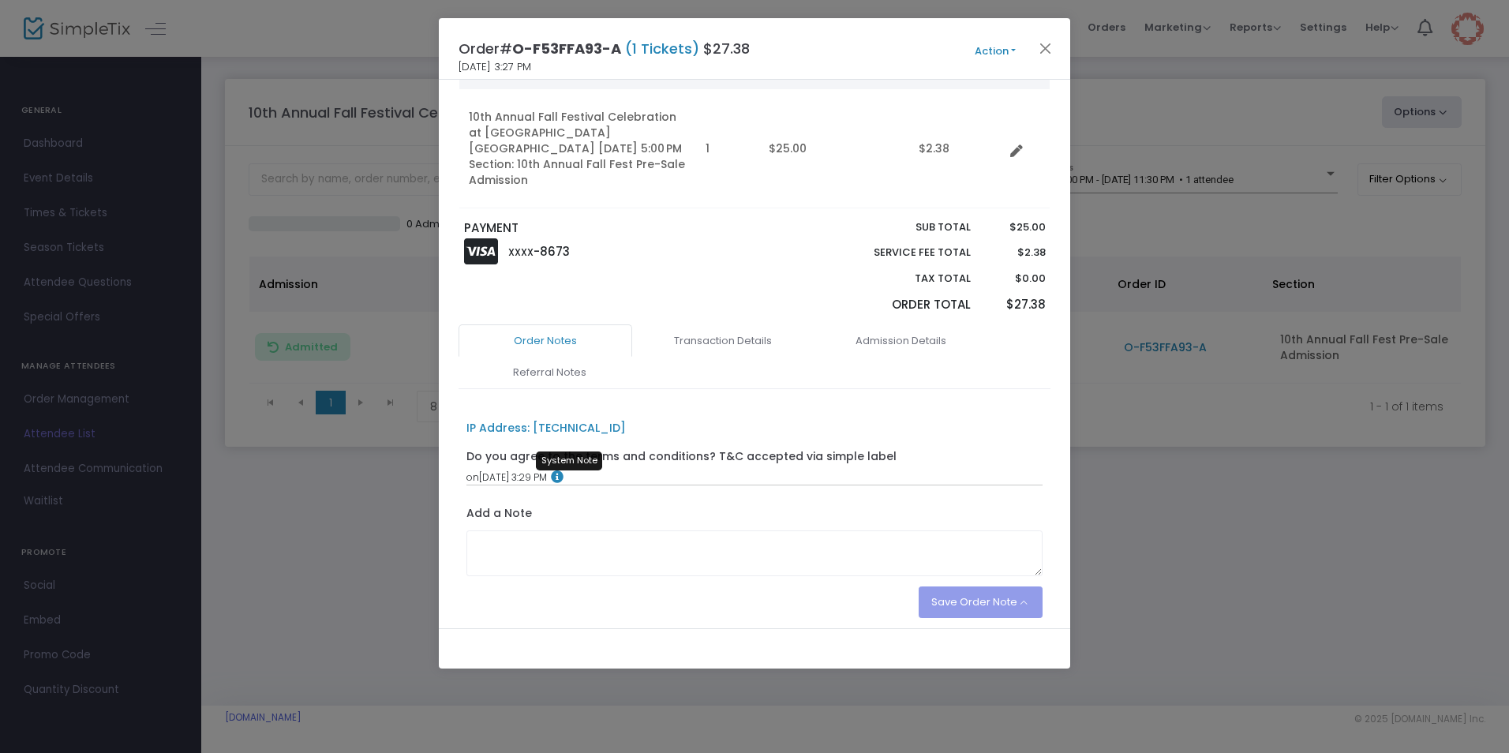
click at [563, 477] on icon at bounding box center [555, 476] width 17 height 13
click at [560, 551] on textarea at bounding box center [754, 553] width 577 height 46
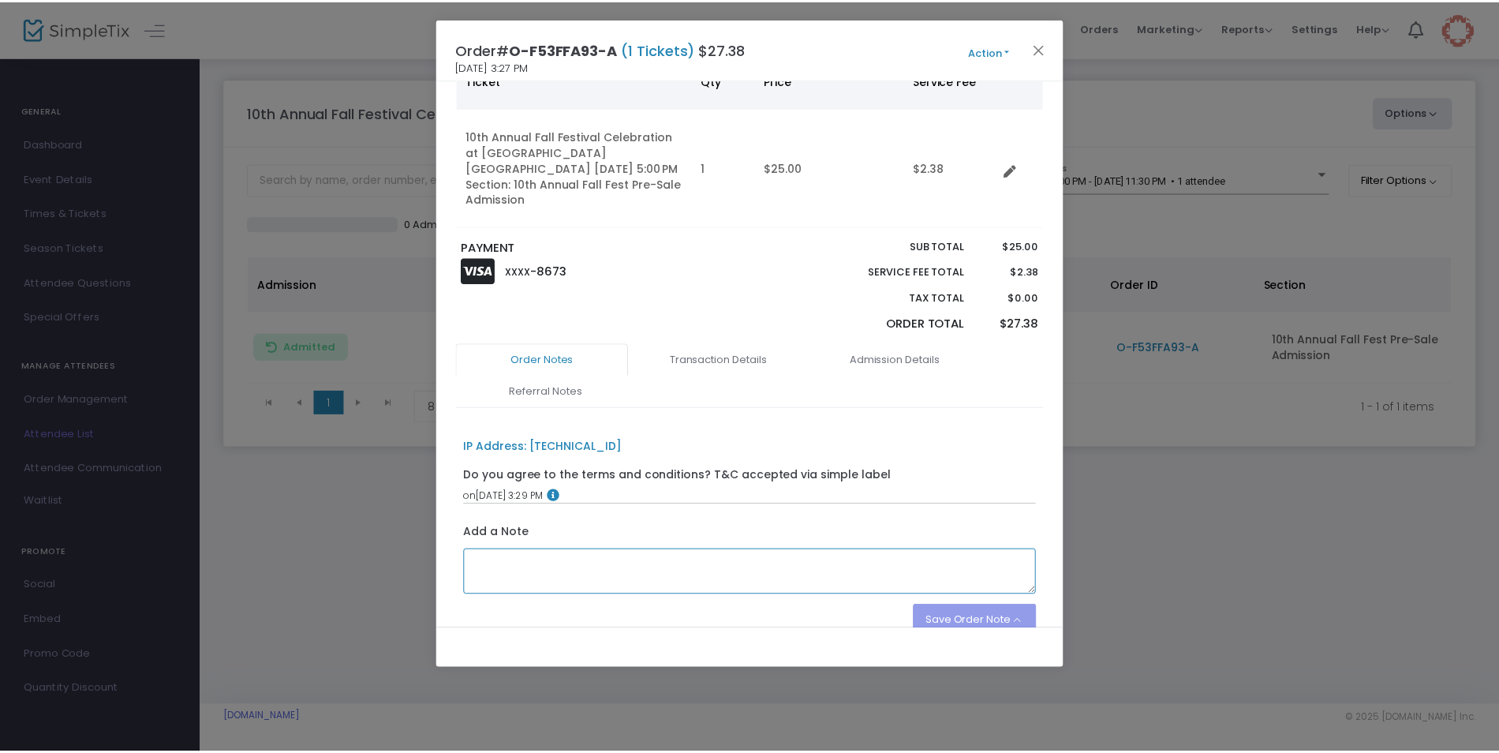
scroll to position [0, 0]
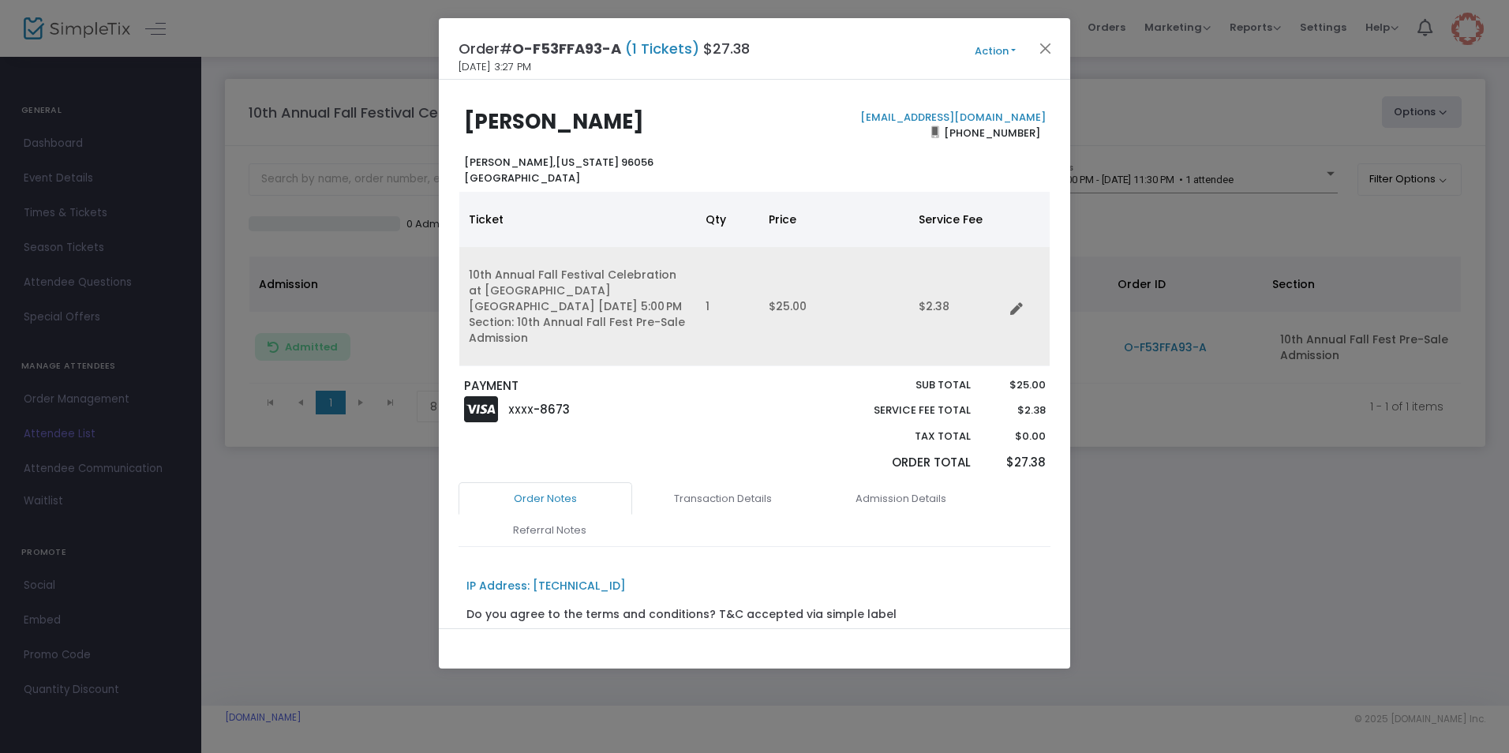
click at [541, 307] on td "10th Annual Fall Festival Celebration at [GEOGRAPHIC_DATA] [GEOGRAPHIC_DATA] [D…" at bounding box center [577, 306] width 237 height 119
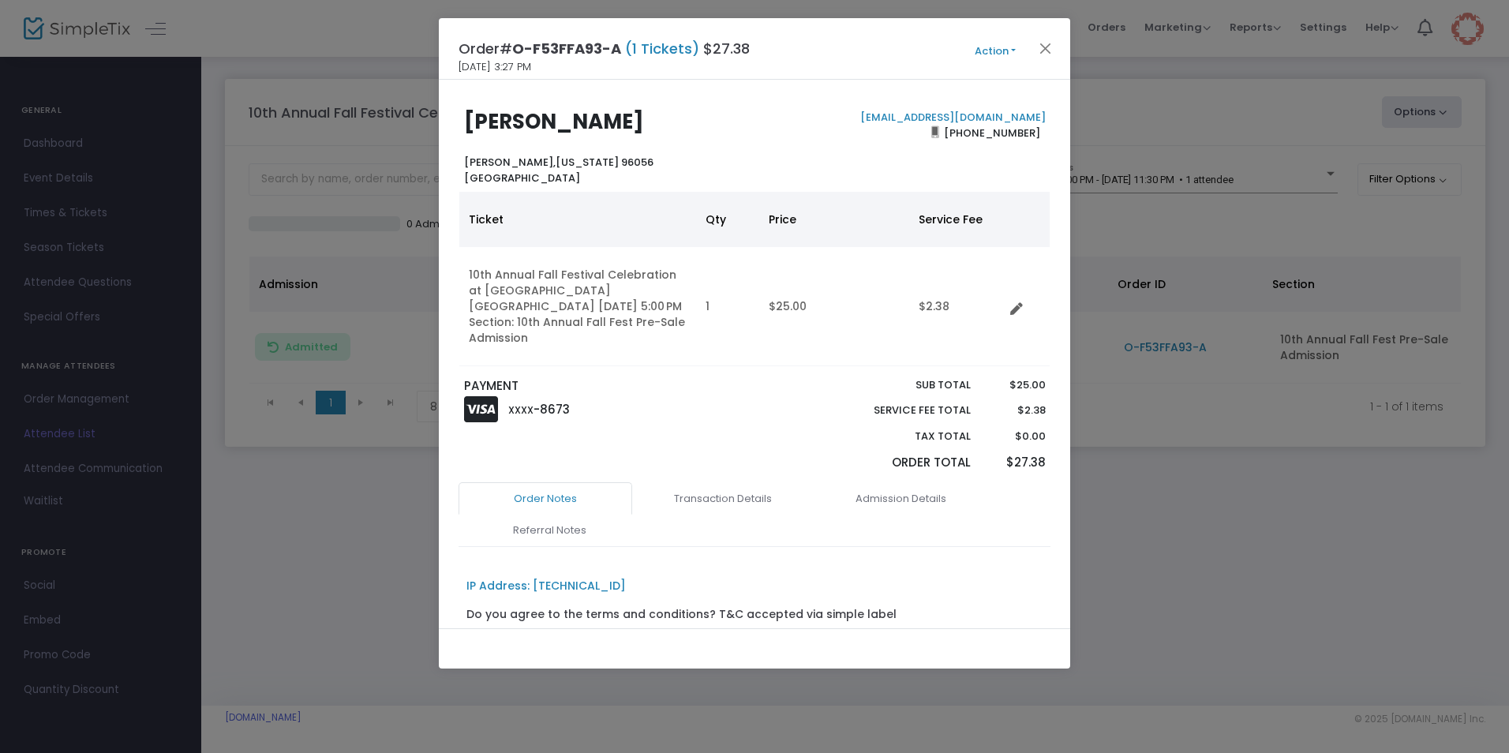
click at [1013, 49] on button "Action" at bounding box center [995, 51] width 95 height 17
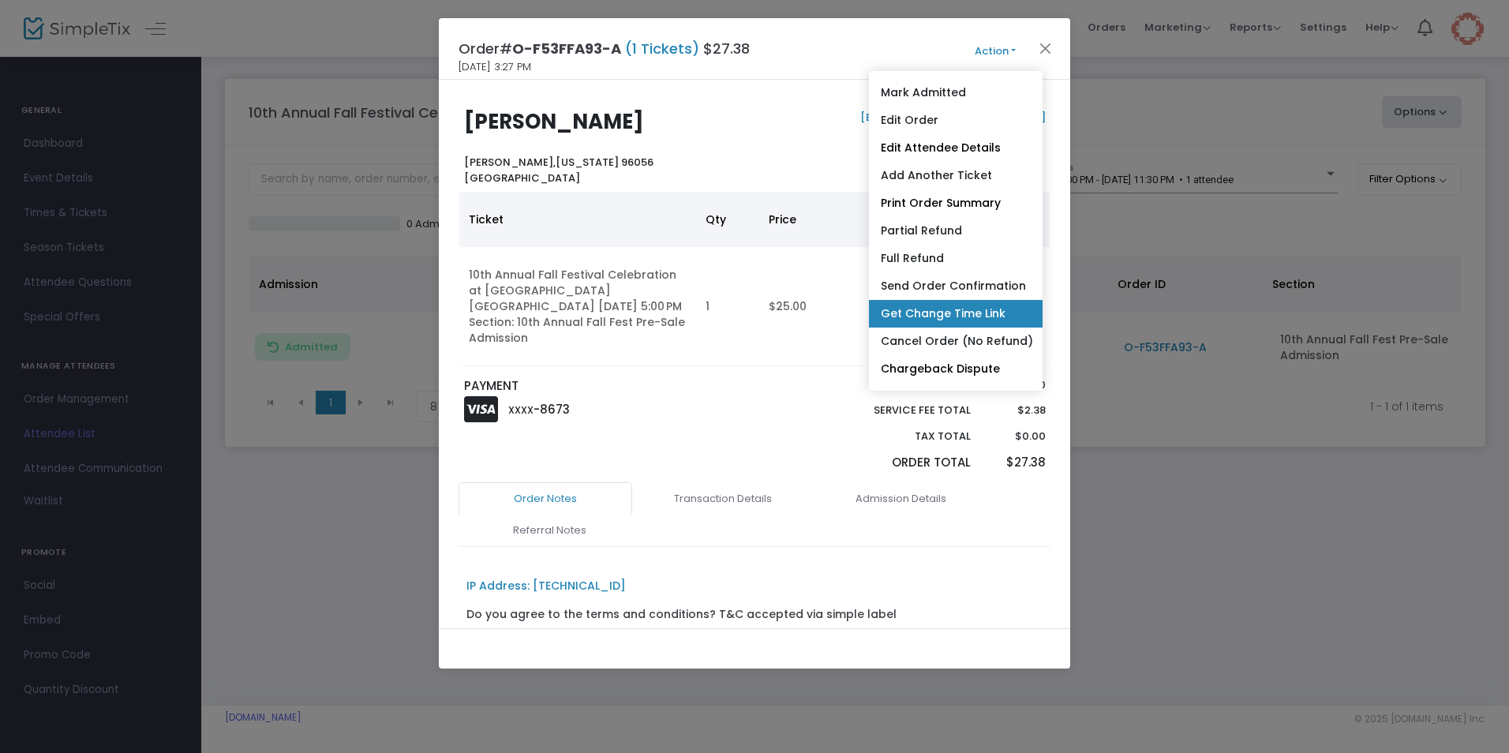
click at [934, 314] on link "Get Change Time Link" at bounding box center [956, 314] width 174 height 28
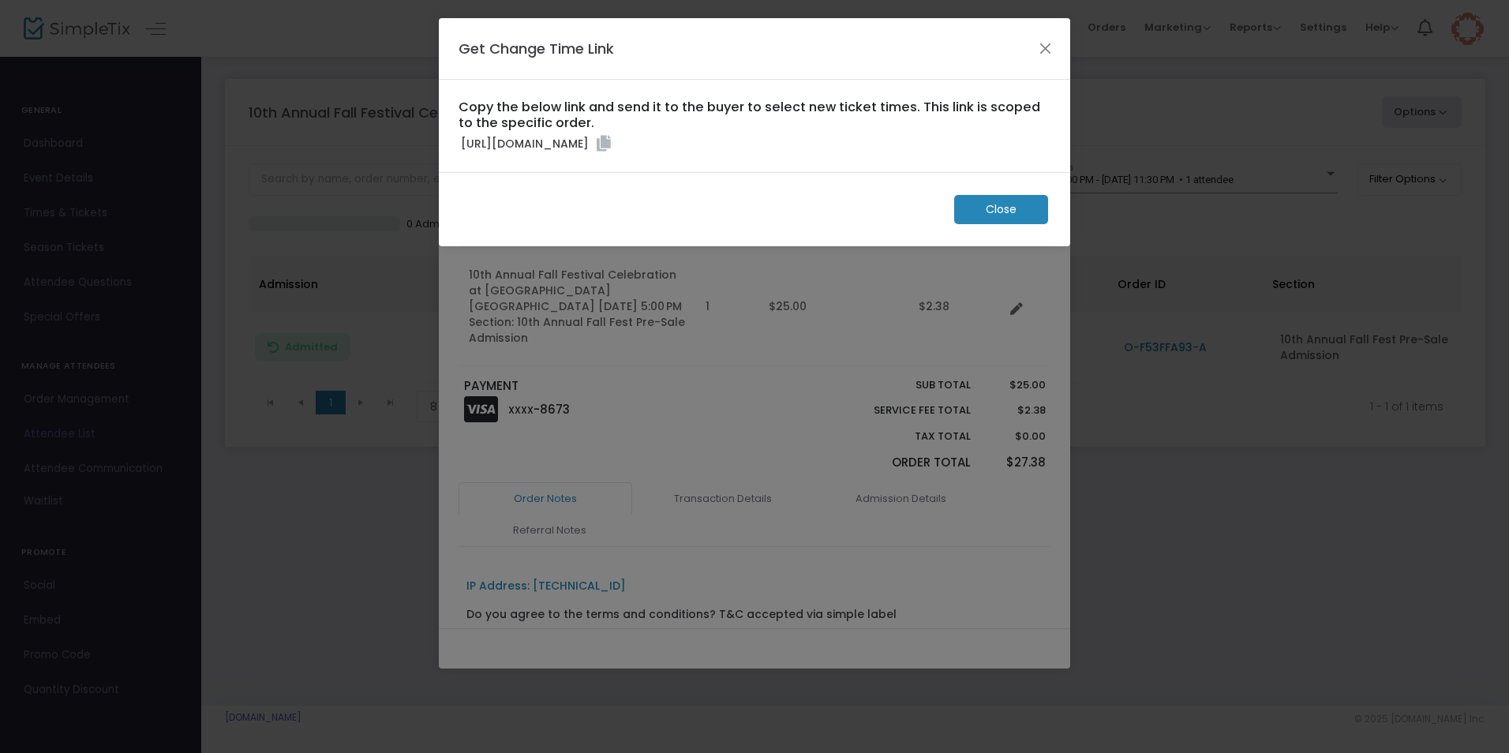
click at [979, 224] on m-button "Close" at bounding box center [1001, 209] width 94 height 29
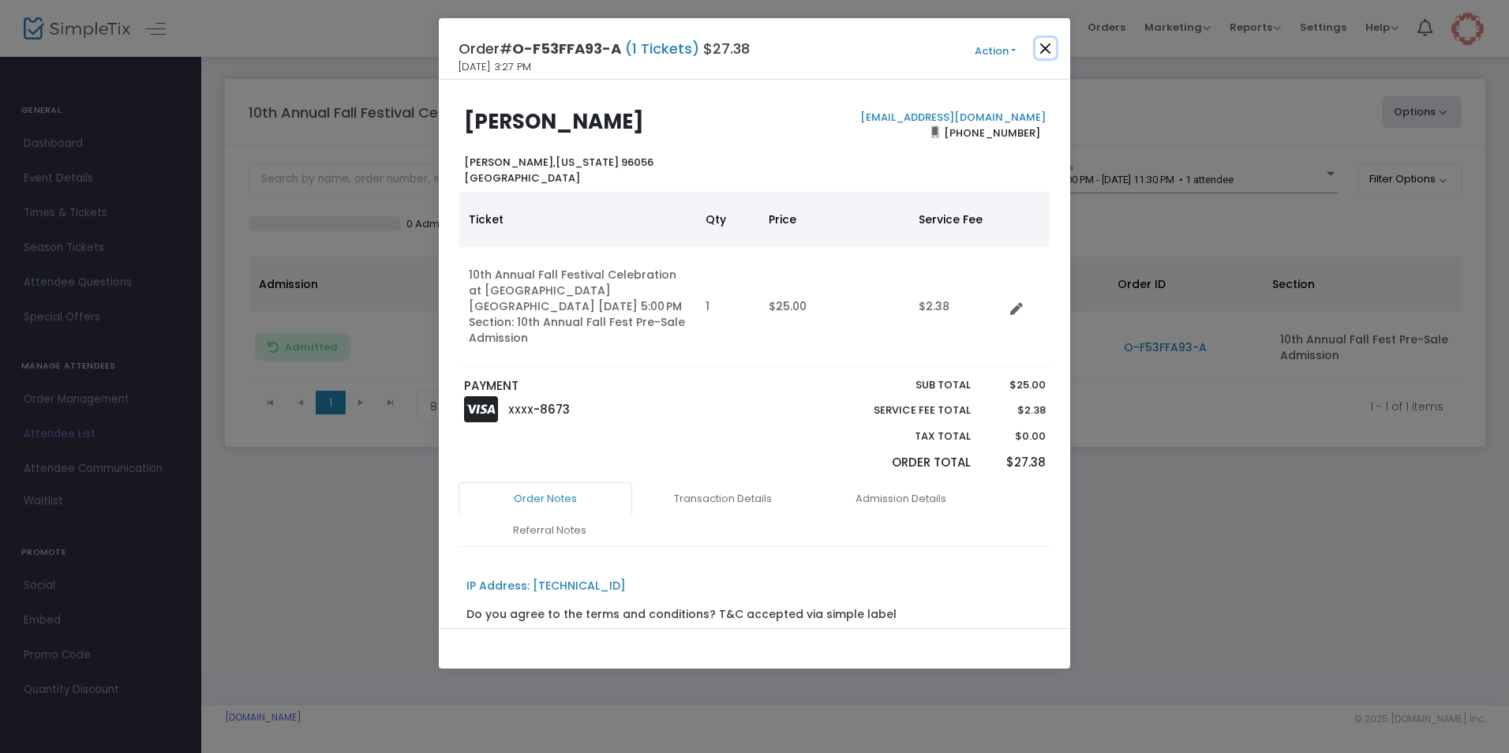
click at [1042, 49] on button "Close" at bounding box center [1045, 48] width 21 height 21
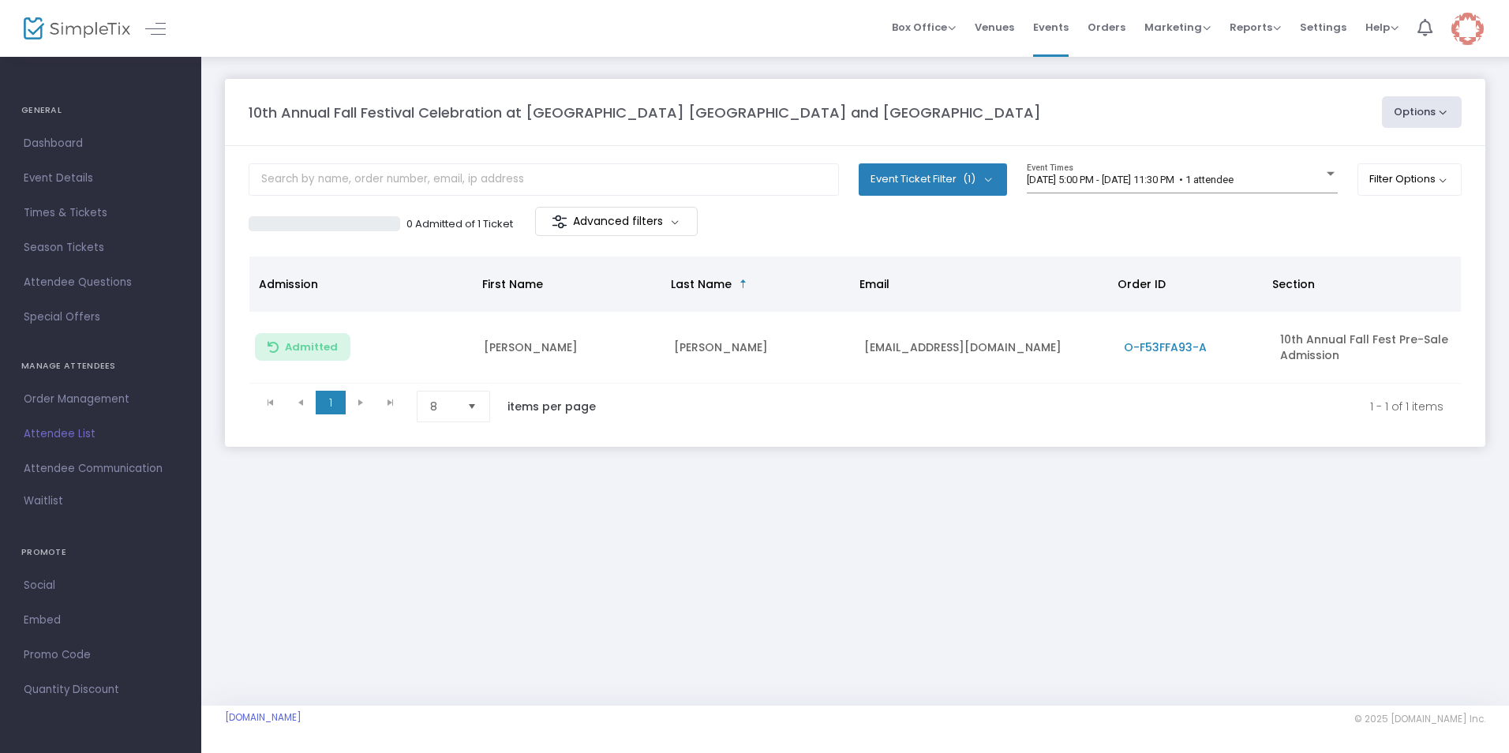
click at [1446, 110] on button "Options" at bounding box center [1422, 112] width 80 height 32
click at [989, 178] on button "Event Ticket Filter (1)" at bounding box center [933, 179] width 148 height 32
click at [110, 467] on span "Attendee Communication" at bounding box center [101, 469] width 154 height 21
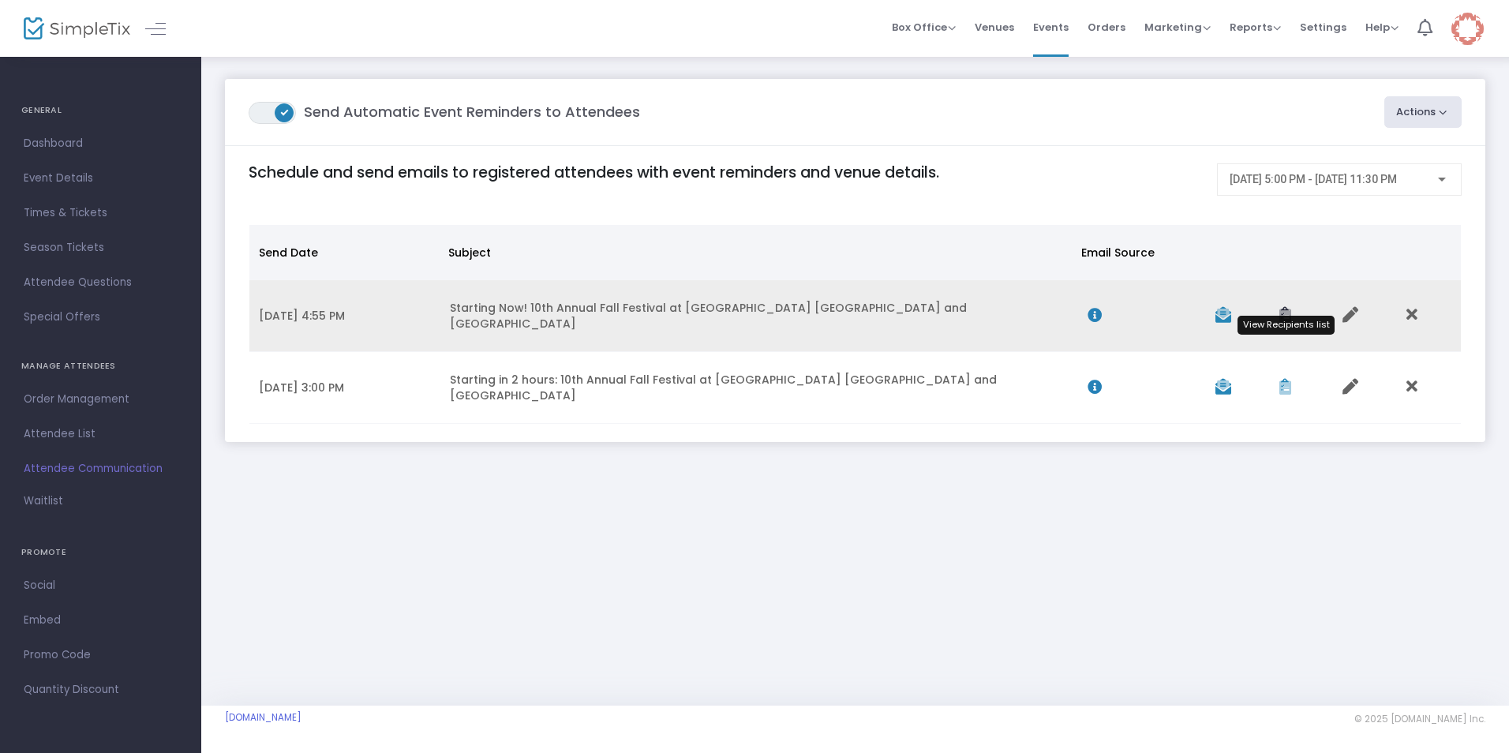
click at [1289, 307] on icon "Data table" at bounding box center [1285, 315] width 12 height 16
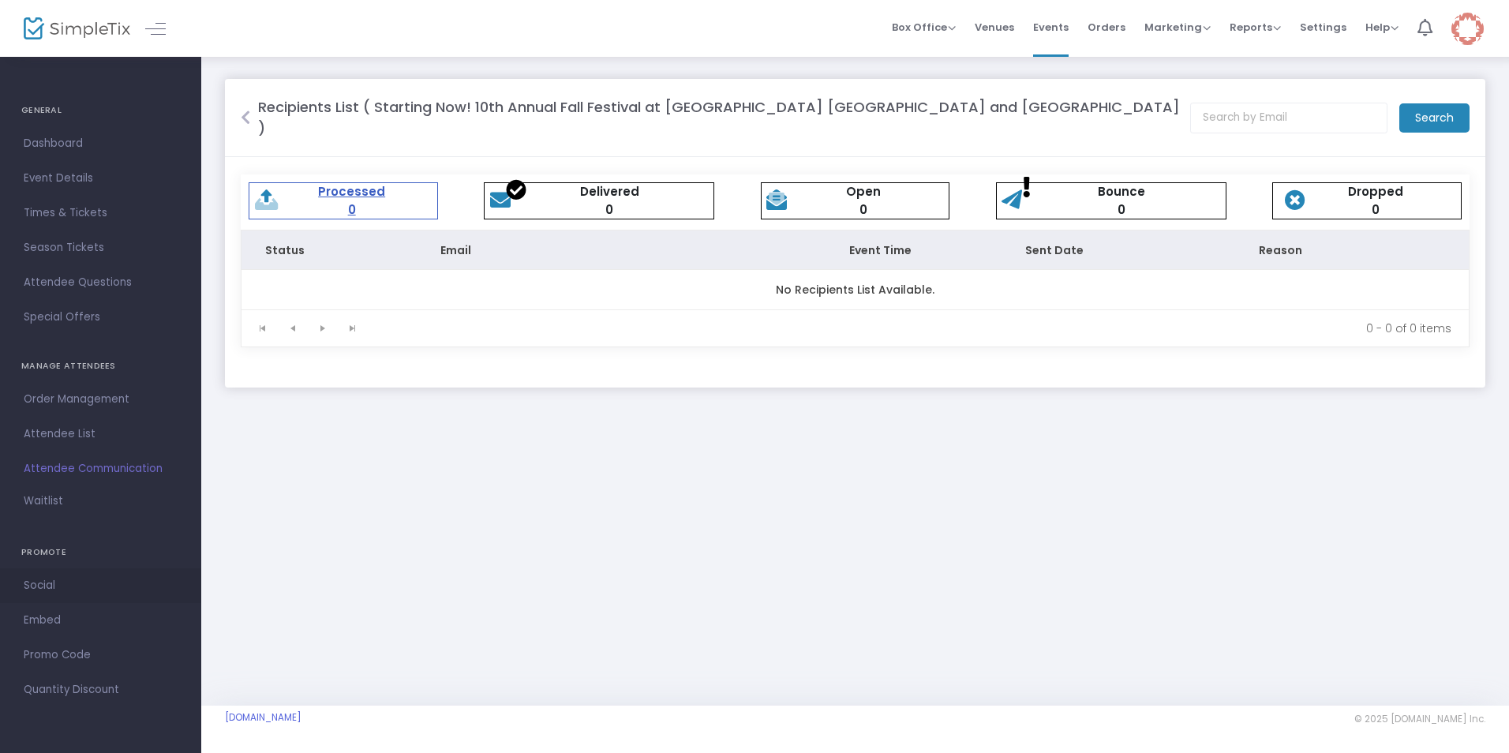
click at [45, 580] on span "Social" at bounding box center [101, 585] width 154 height 21
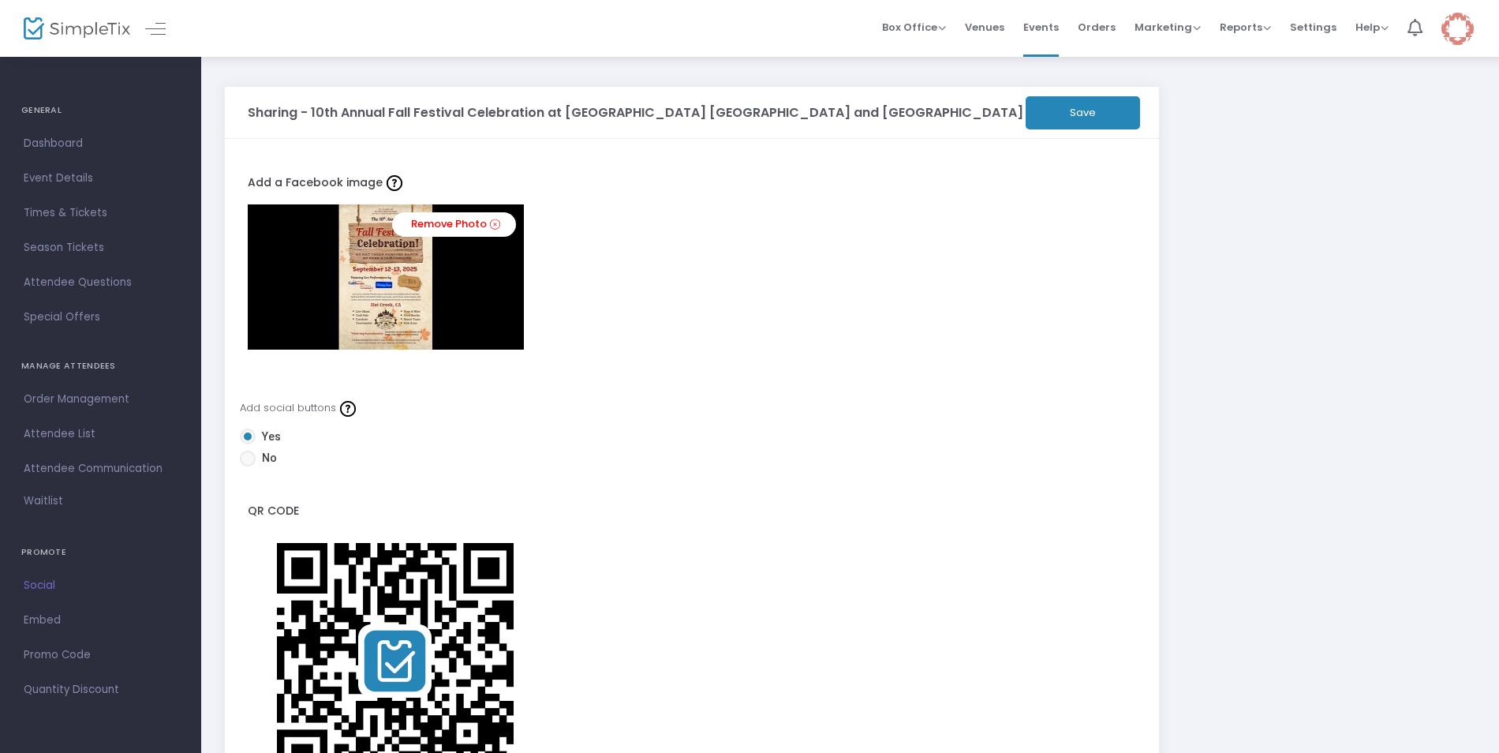
click at [638, 541] on div "Add social buttons Yes No QR Code Download" at bounding box center [692, 608] width 889 height 456
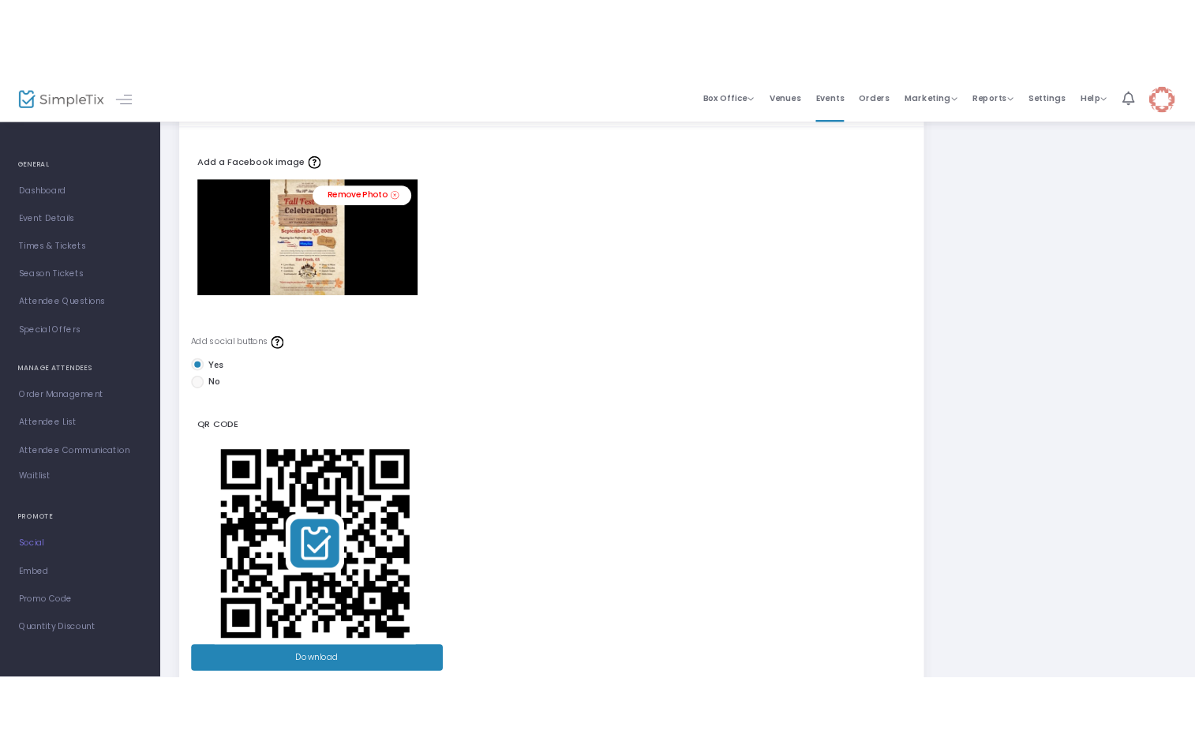
scroll to position [200, 0]
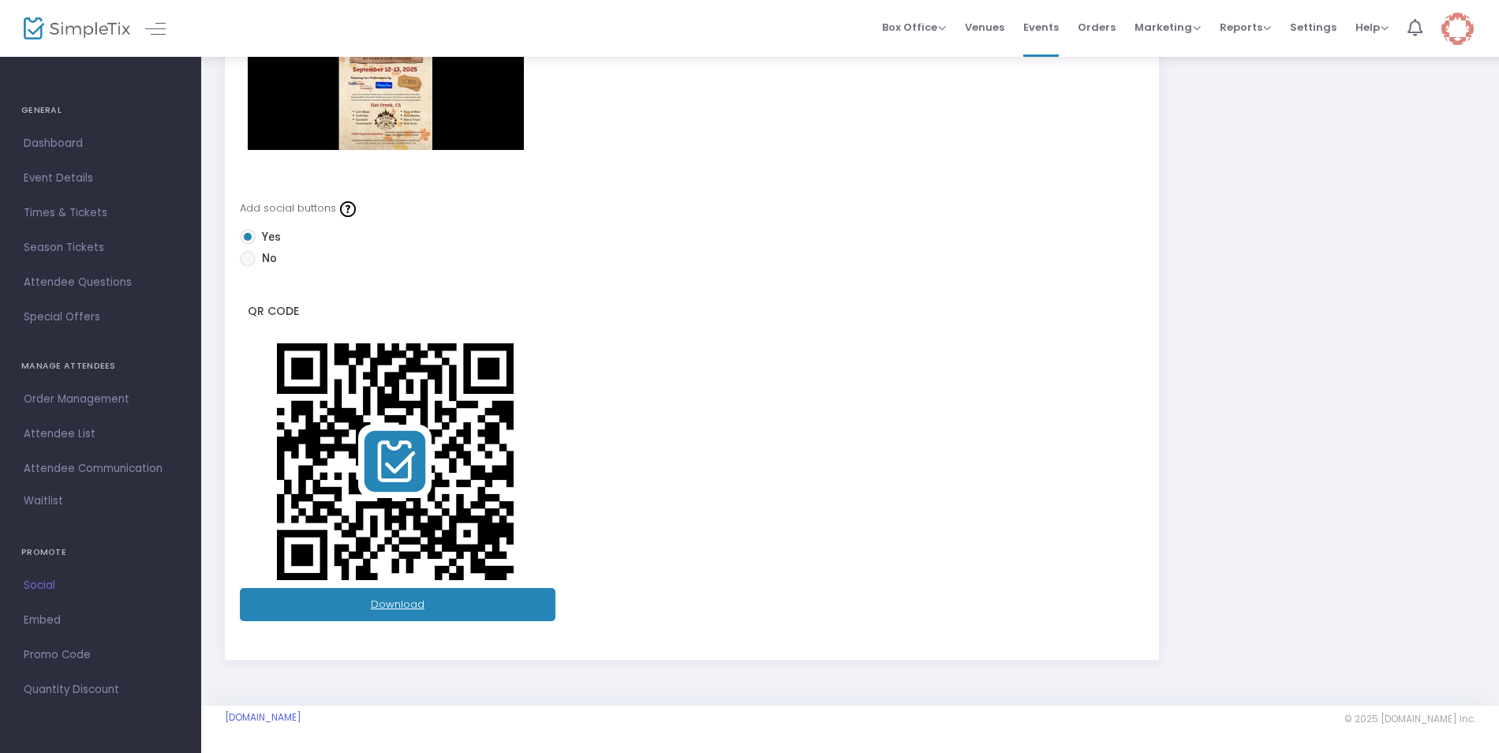
click at [399, 602] on link "Download" at bounding box center [398, 604] width 316 height 33
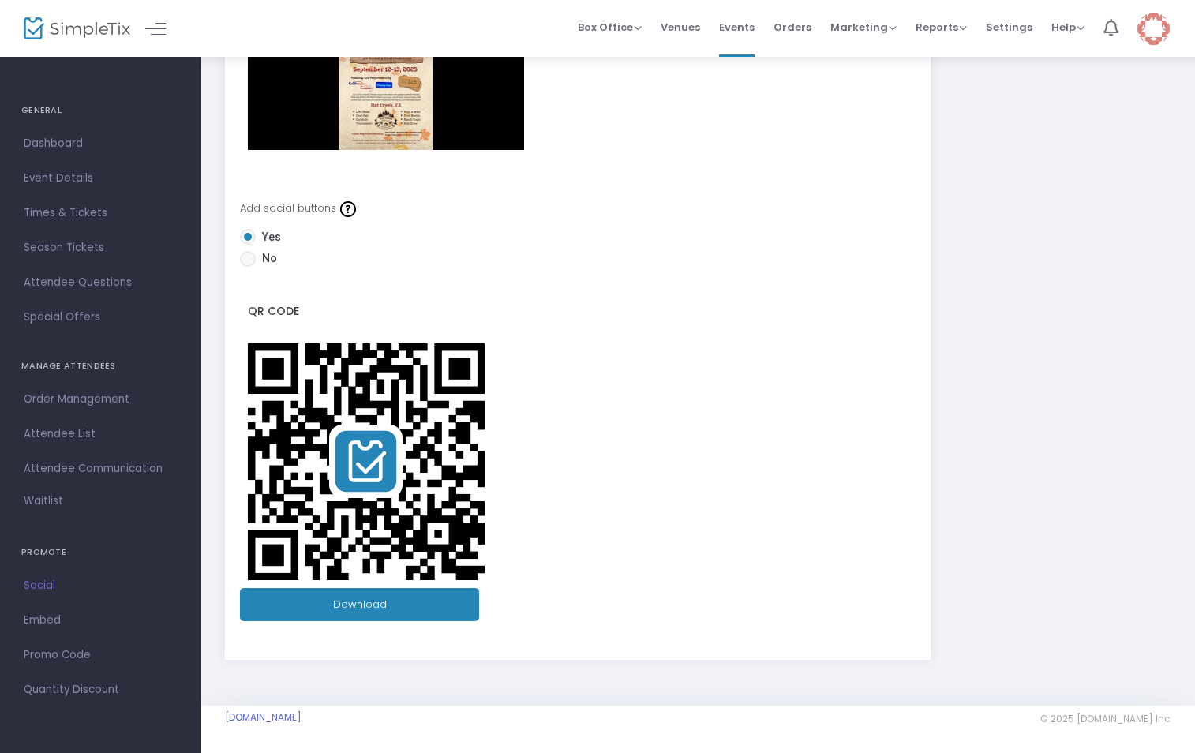
drag, startPoint x: 399, startPoint y: 602, endPoint x: 732, endPoint y: 508, distance: 346.8
click at [732, 508] on div "Add social buttons Yes No QR Code Download" at bounding box center [578, 409] width 661 height 456
click at [52, 393] on span "Order Management" at bounding box center [101, 399] width 154 height 21
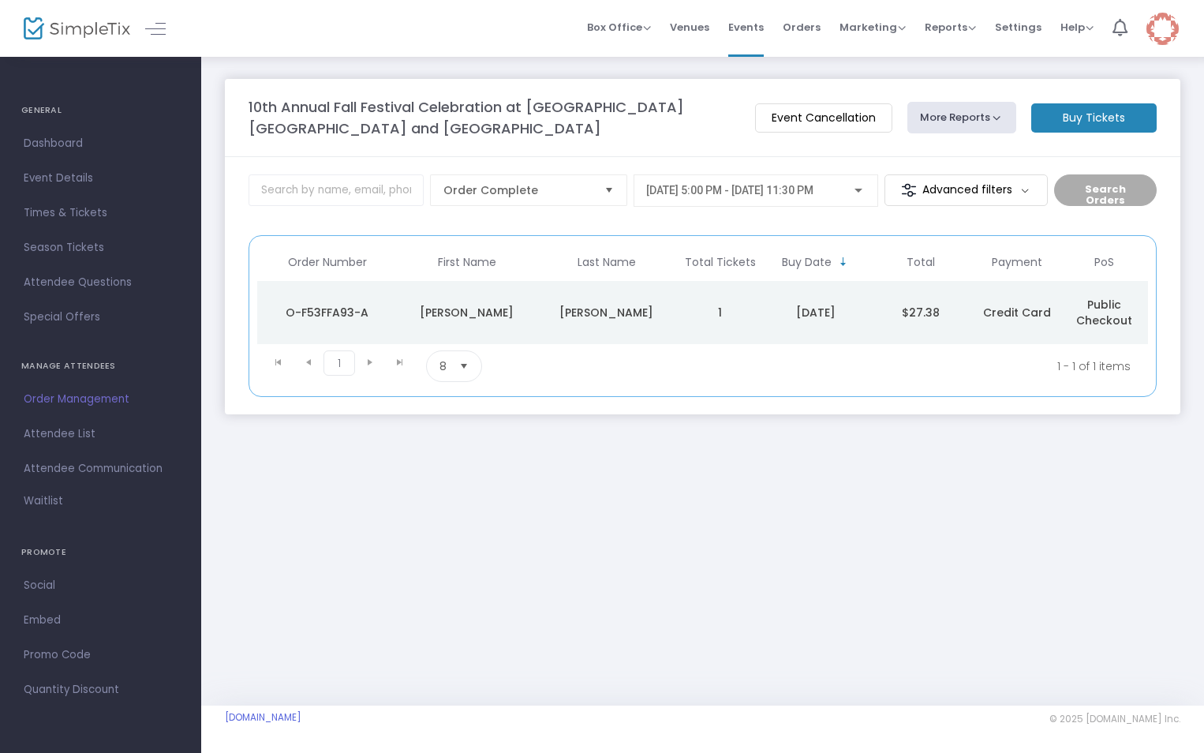
click at [659, 307] on div "[PERSON_NAME]" at bounding box center [607, 313] width 132 height 16
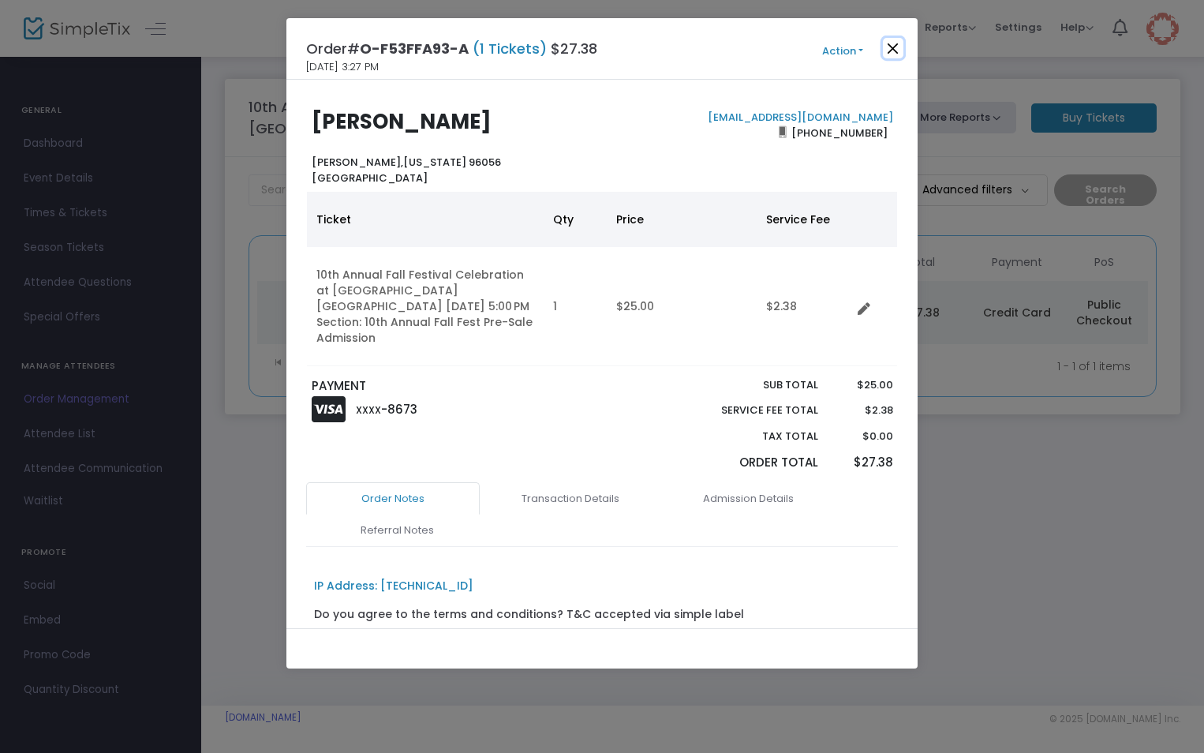
click at [891, 50] on button "Close" at bounding box center [893, 48] width 21 height 21
